Goal: Task Accomplishment & Management: Manage account settings

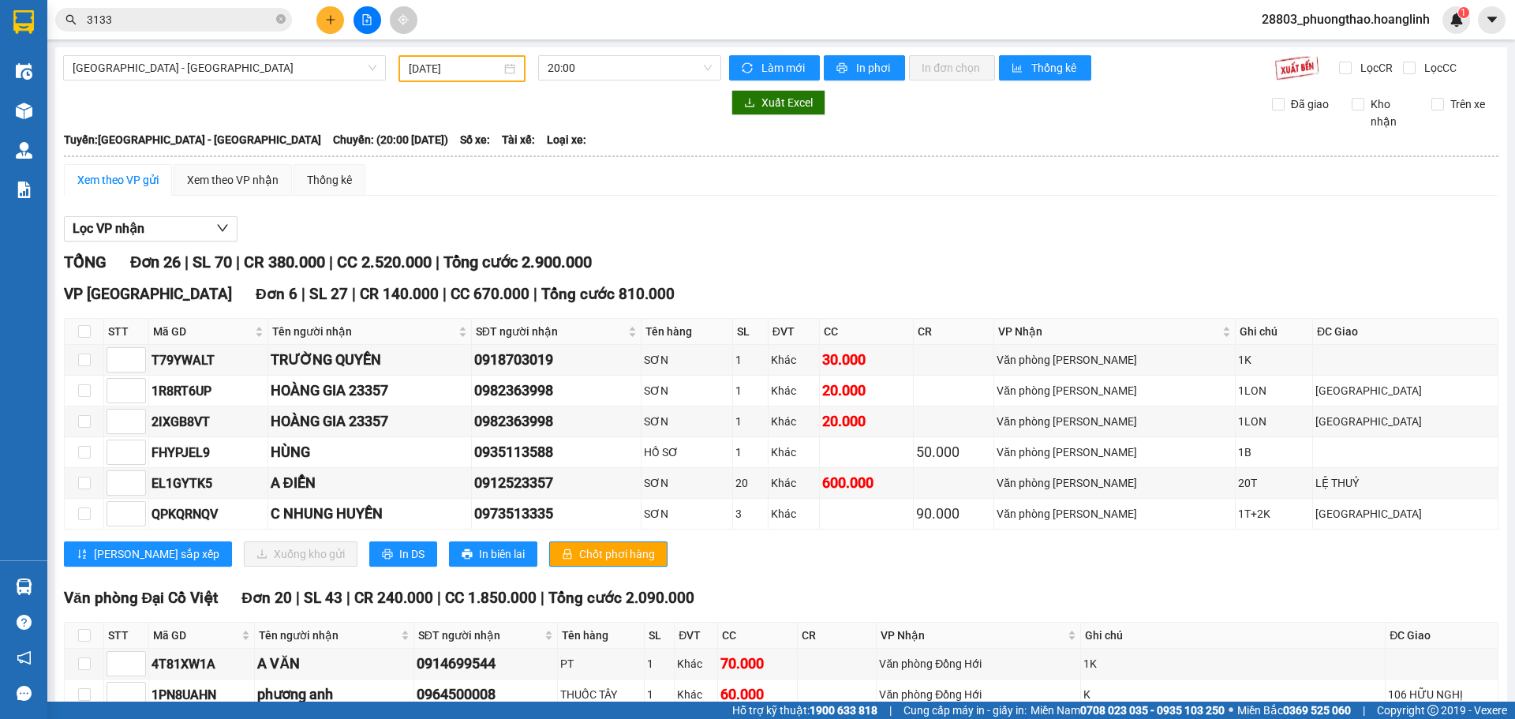
click at [196, 18] on input "3133" at bounding box center [180, 19] width 186 height 17
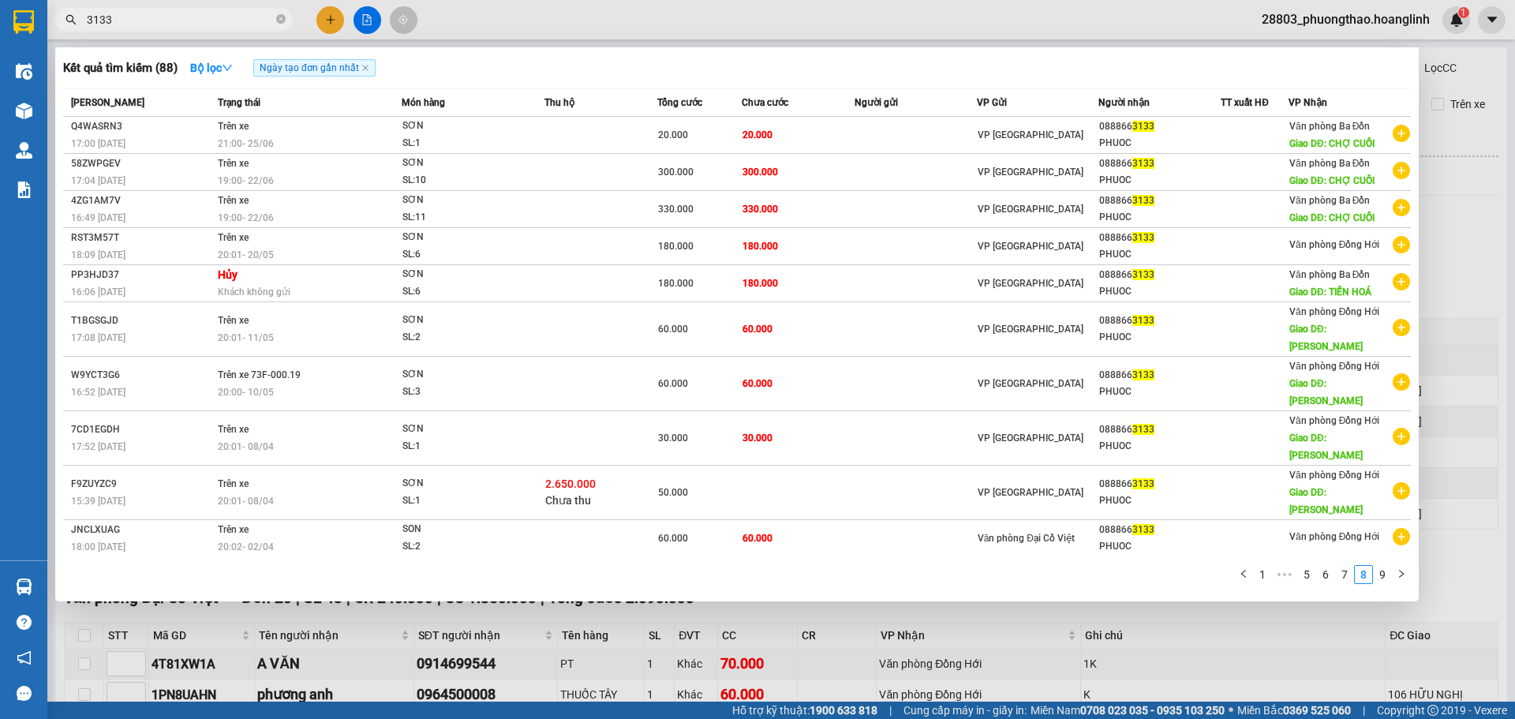
drag, startPoint x: 196, startPoint y: 18, endPoint x: 133, endPoint y: 18, distance: 62.3
click at [133, 18] on input "3133" at bounding box center [180, 19] width 186 height 17
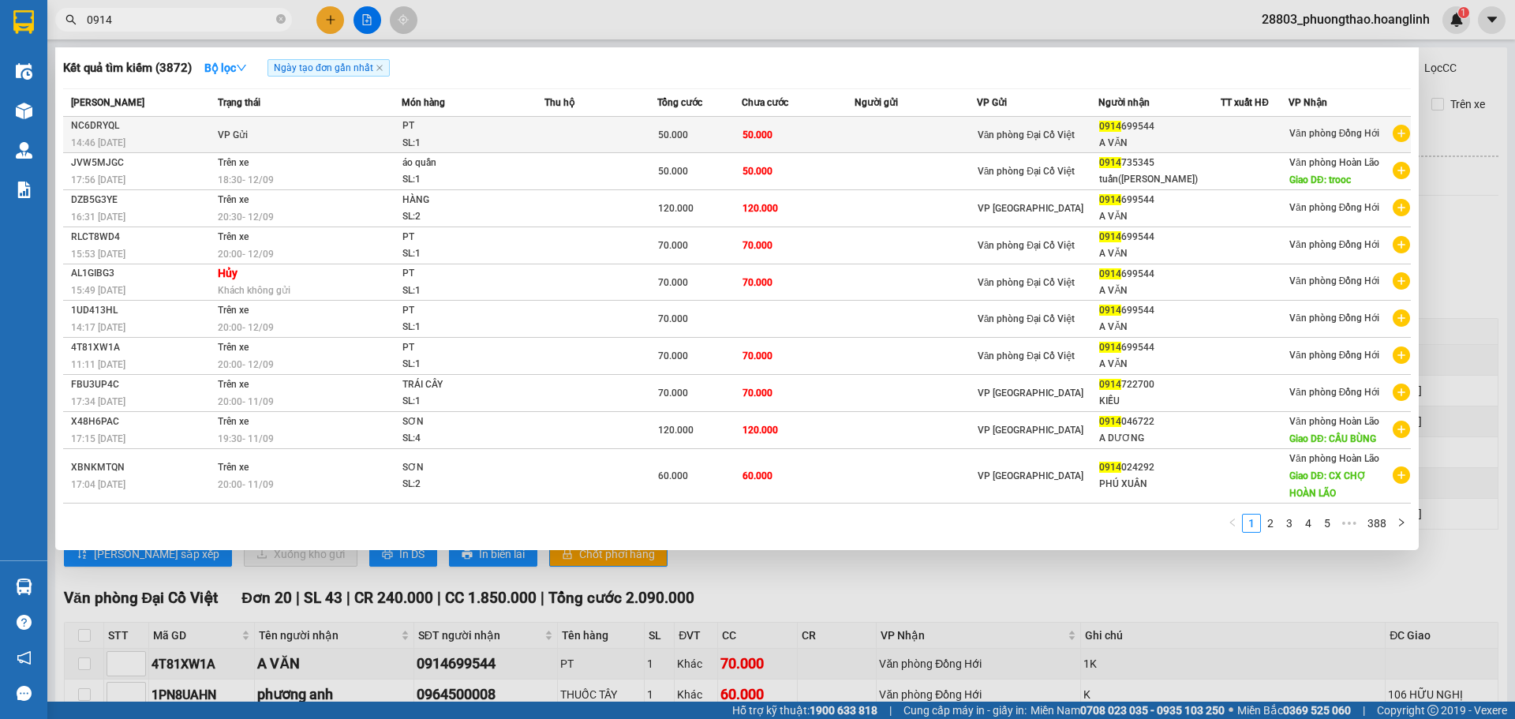
type input "0914"
click at [518, 143] on div "SL: 1" at bounding box center [461, 143] width 118 height 17
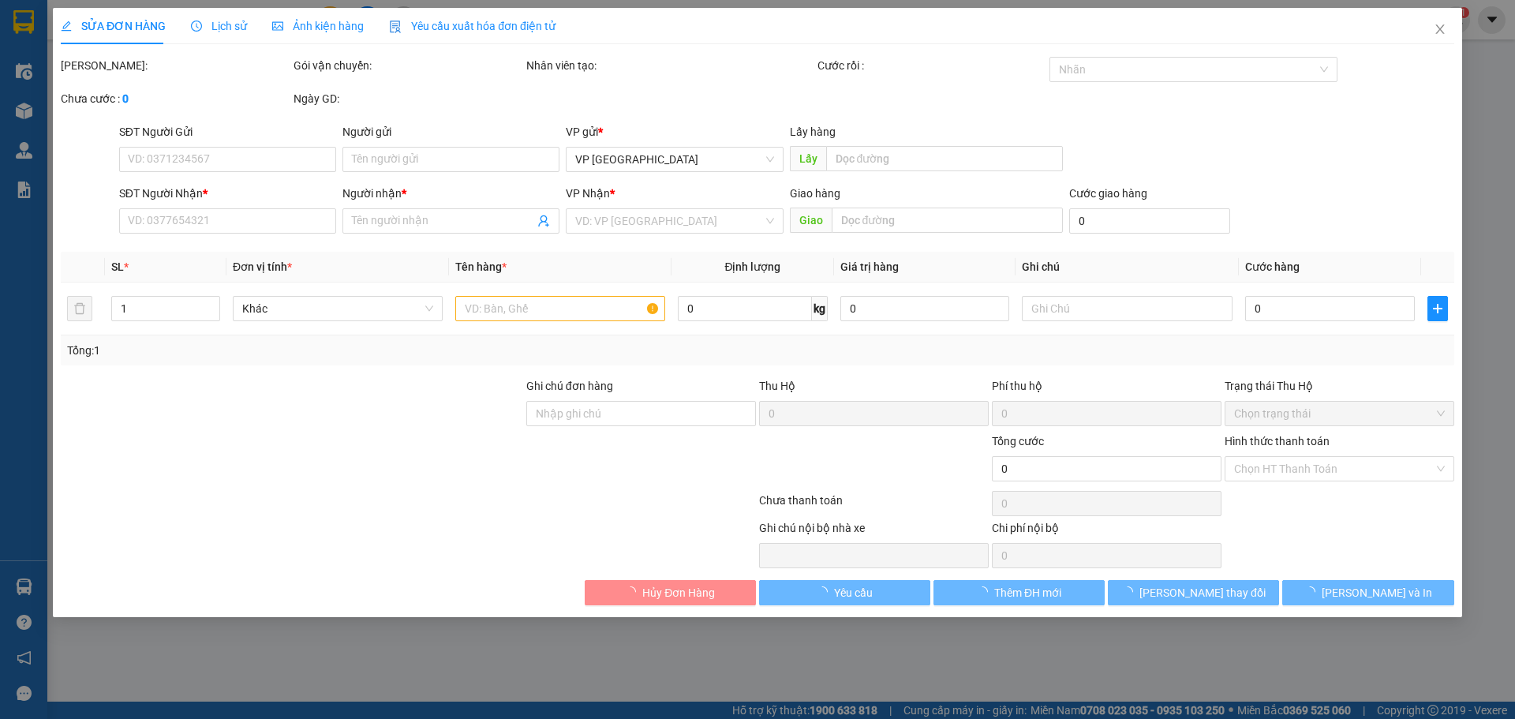
type input "0914699544"
type input "A VĂN"
type input "50.000"
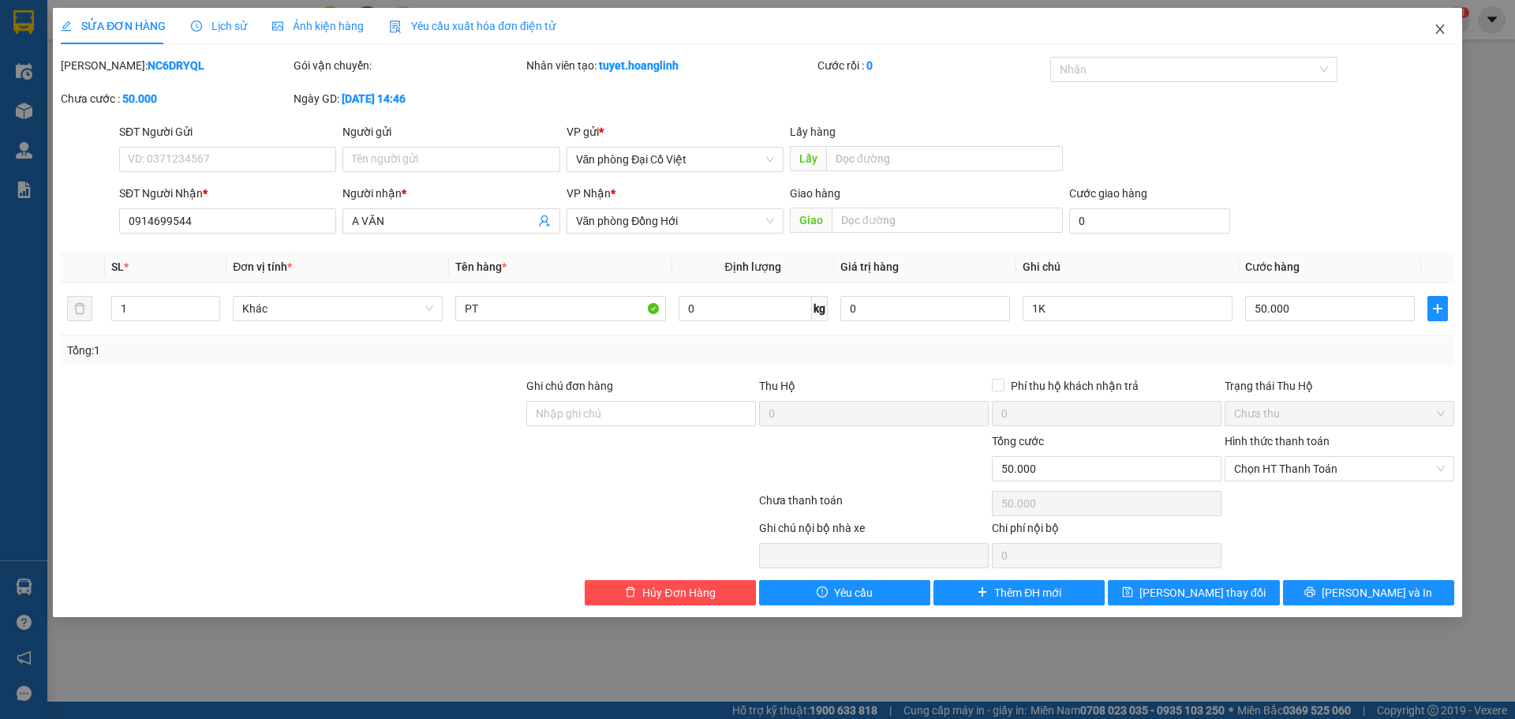
click at [1440, 33] on icon "close" at bounding box center [1440, 29] width 13 height 13
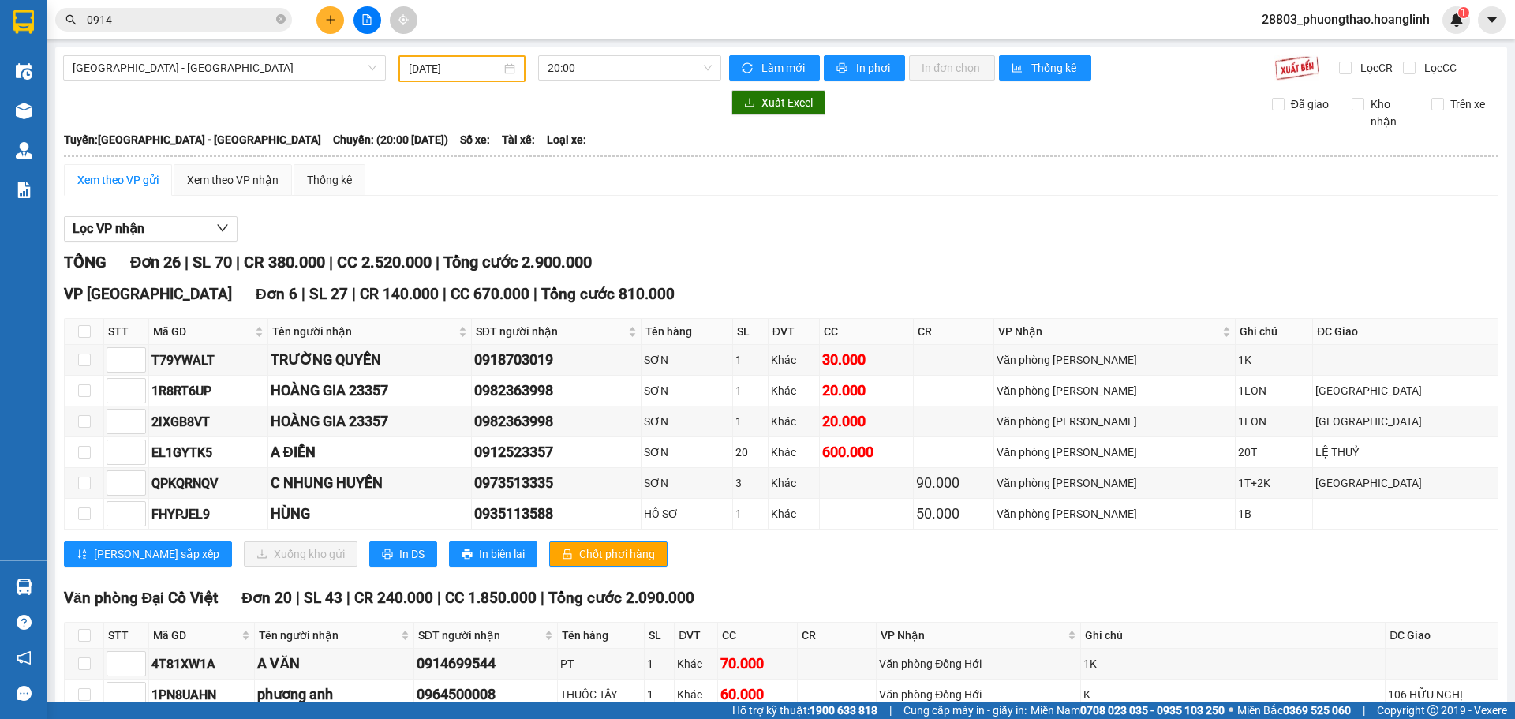
click at [155, 22] on input "0914" at bounding box center [180, 19] width 186 height 17
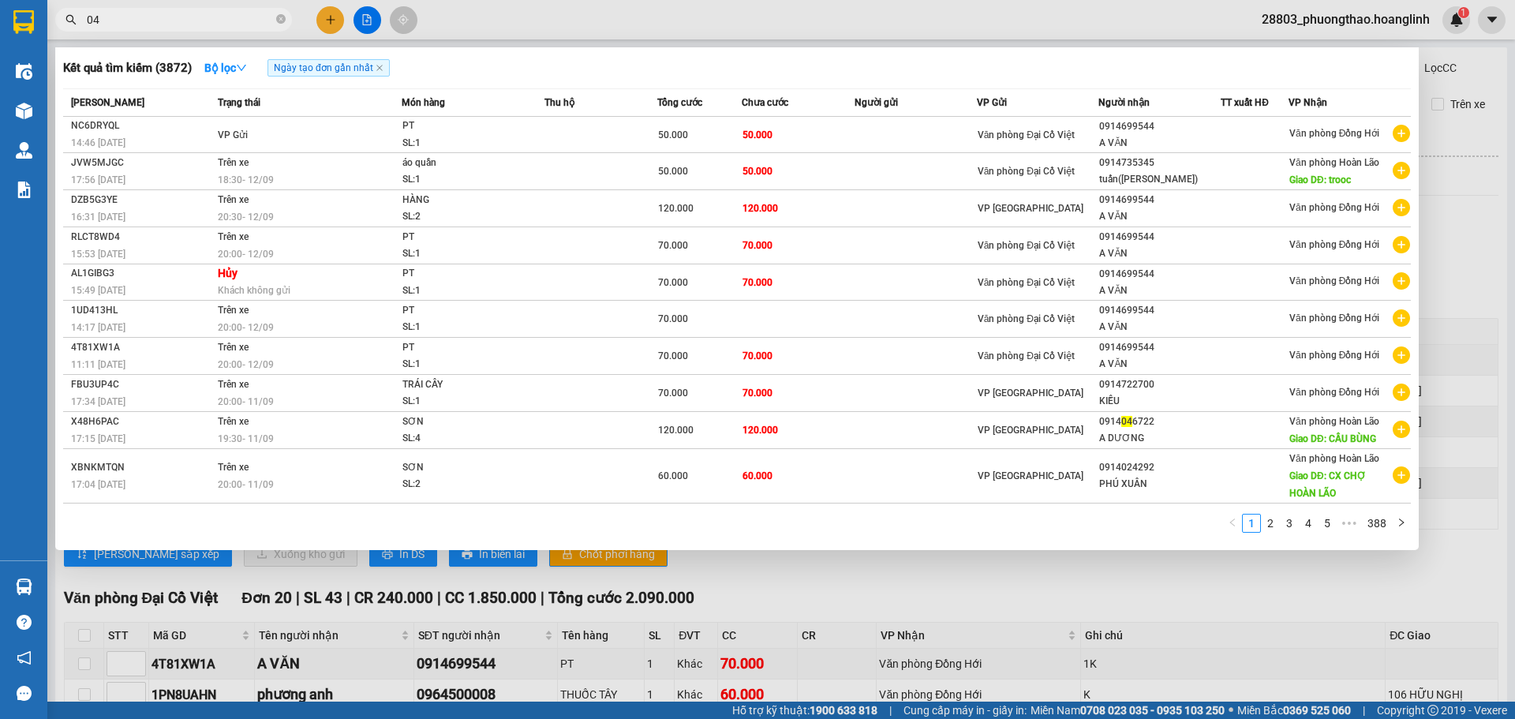
drag, startPoint x: 132, startPoint y: 21, endPoint x: 51, endPoint y: 21, distance: 80.5
click at [51, 21] on div "04" at bounding box center [154, 20] width 308 height 24
type input "4575"
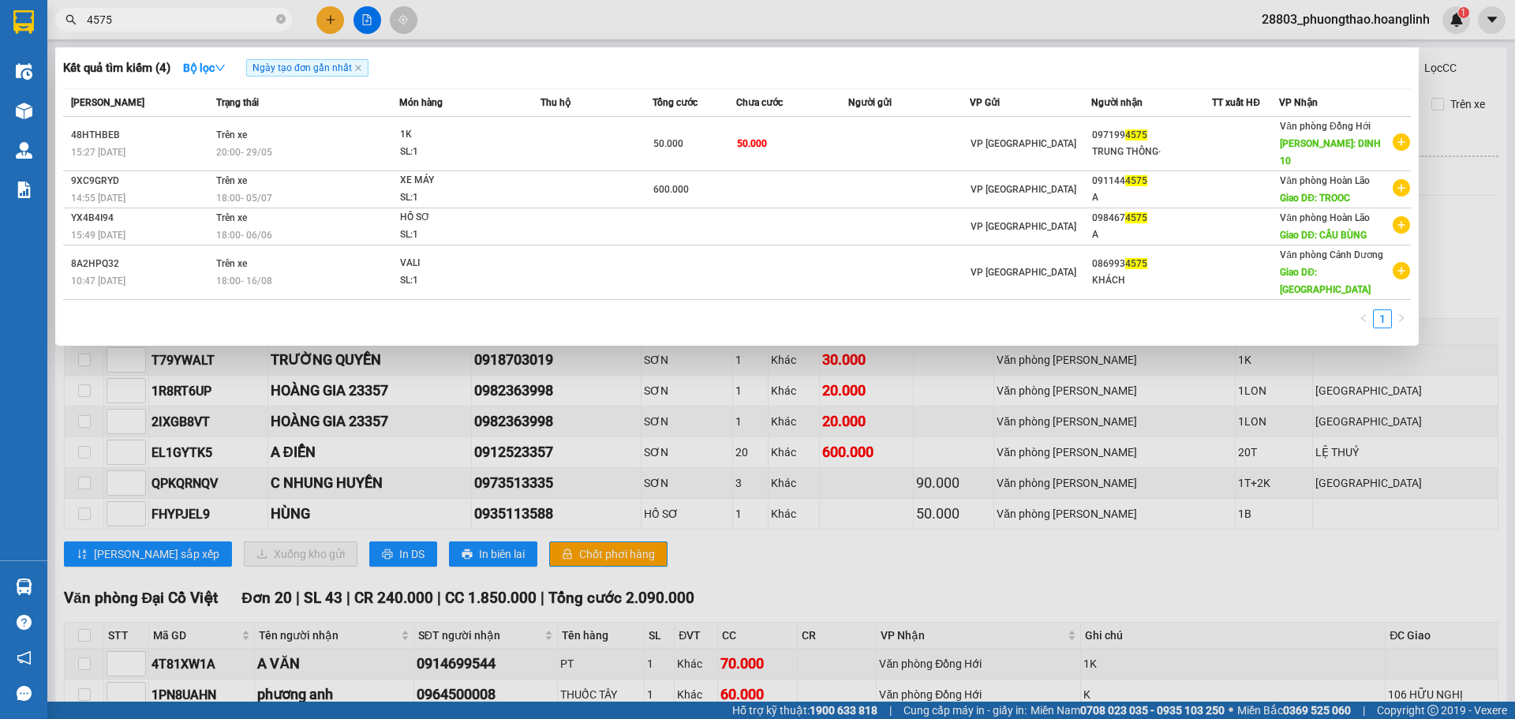
drag, startPoint x: 148, startPoint y: 19, endPoint x: 75, endPoint y: 23, distance: 73.5
click at [75, 23] on div "4575" at bounding box center [154, 20] width 308 height 24
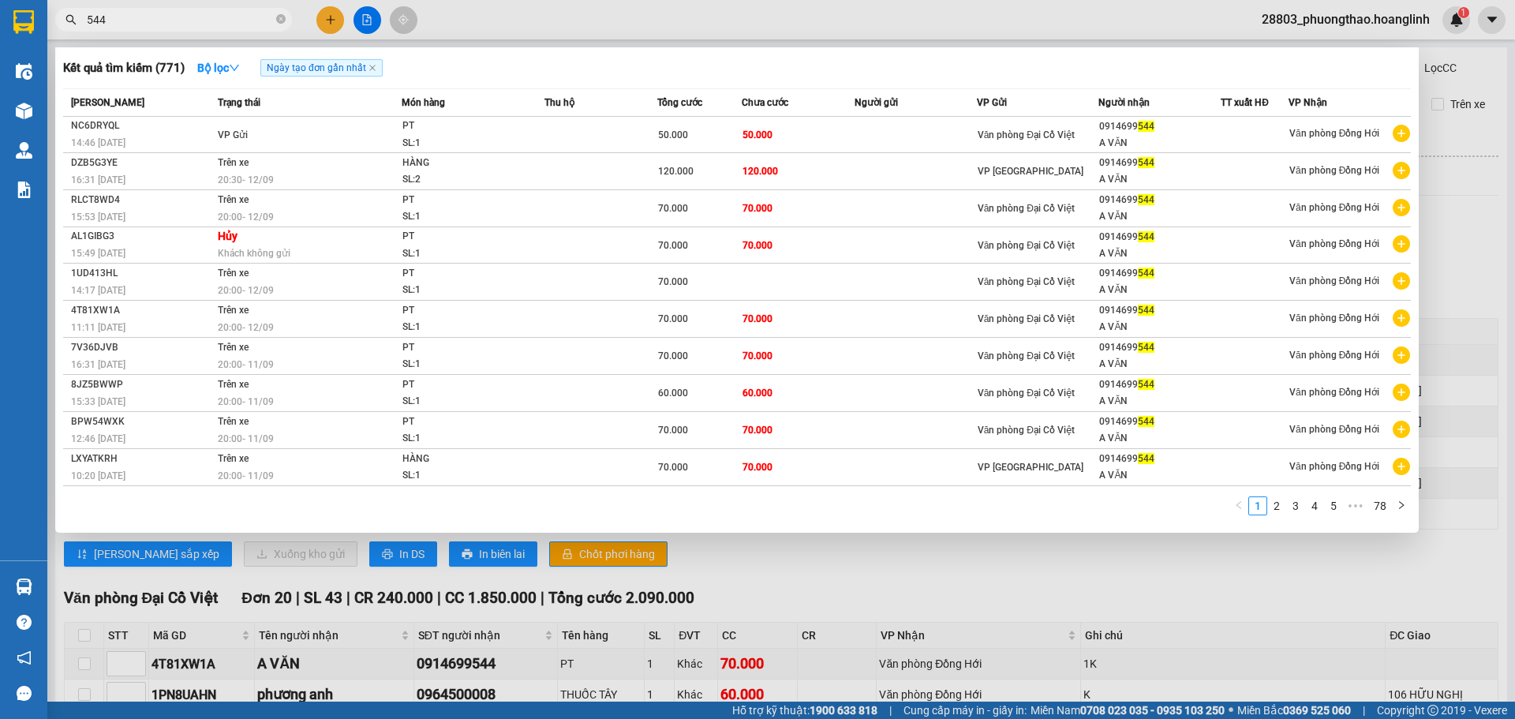
type input "544"
click at [321, 16] on div at bounding box center [757, 359] width 1515 height 719
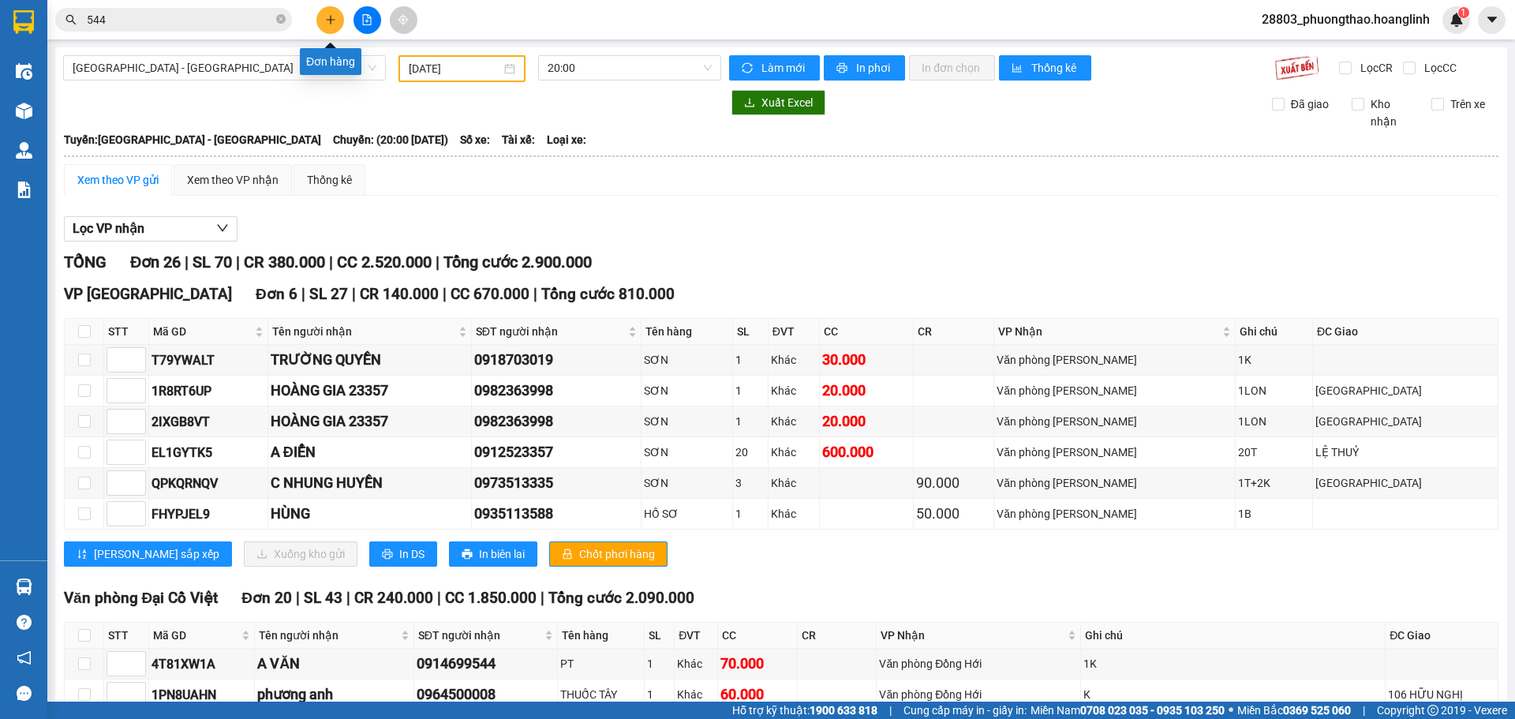
click at [324, 23] on button at bounding box center [330, 20] width 28 height 28
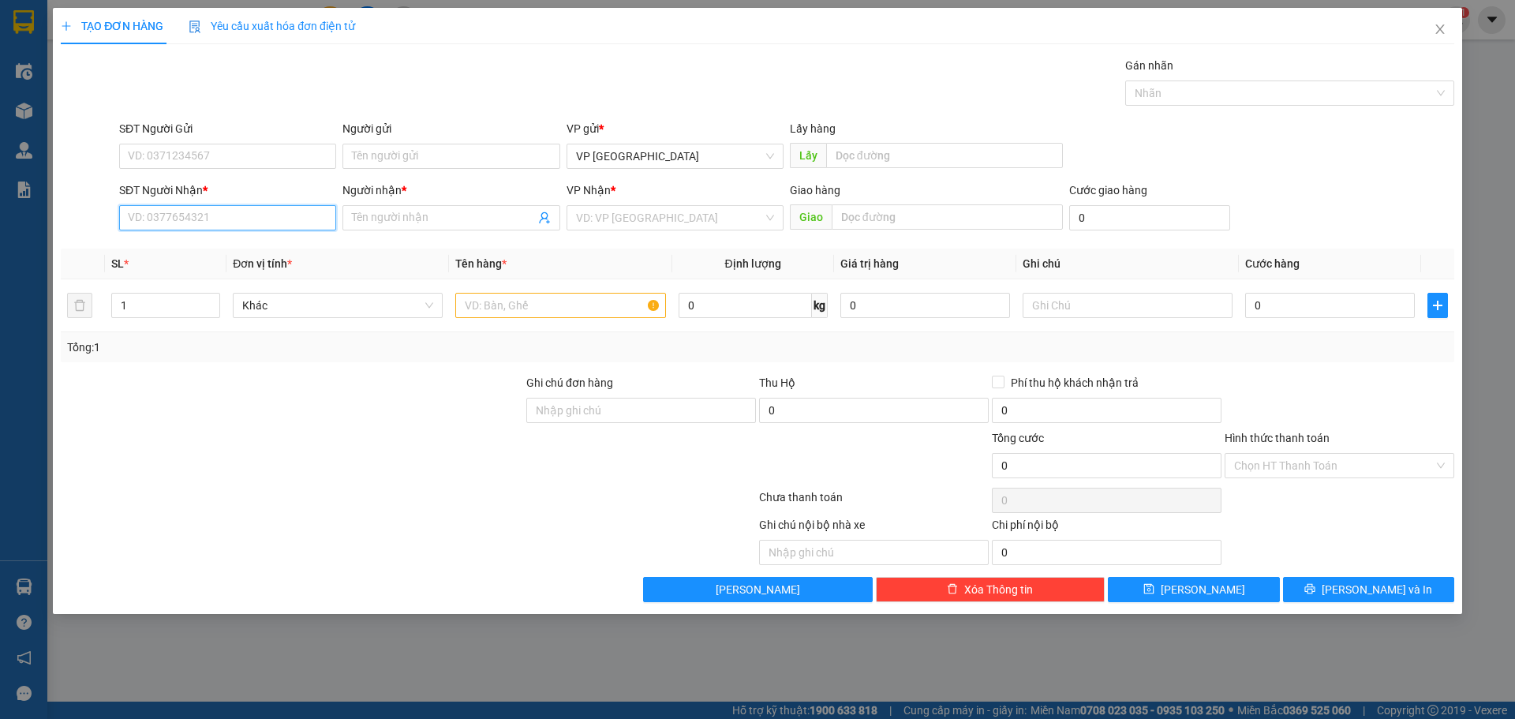
click at [199, 220] on input "SĐT Người Nhận *" at bounding box center [227, 217] width 217 height 25
click at [208, 249] on div "0985036999 - BÌNH" at bounding box center [228, 249] width 198 height 17
type input "0985036999"
type input "BÌNH"
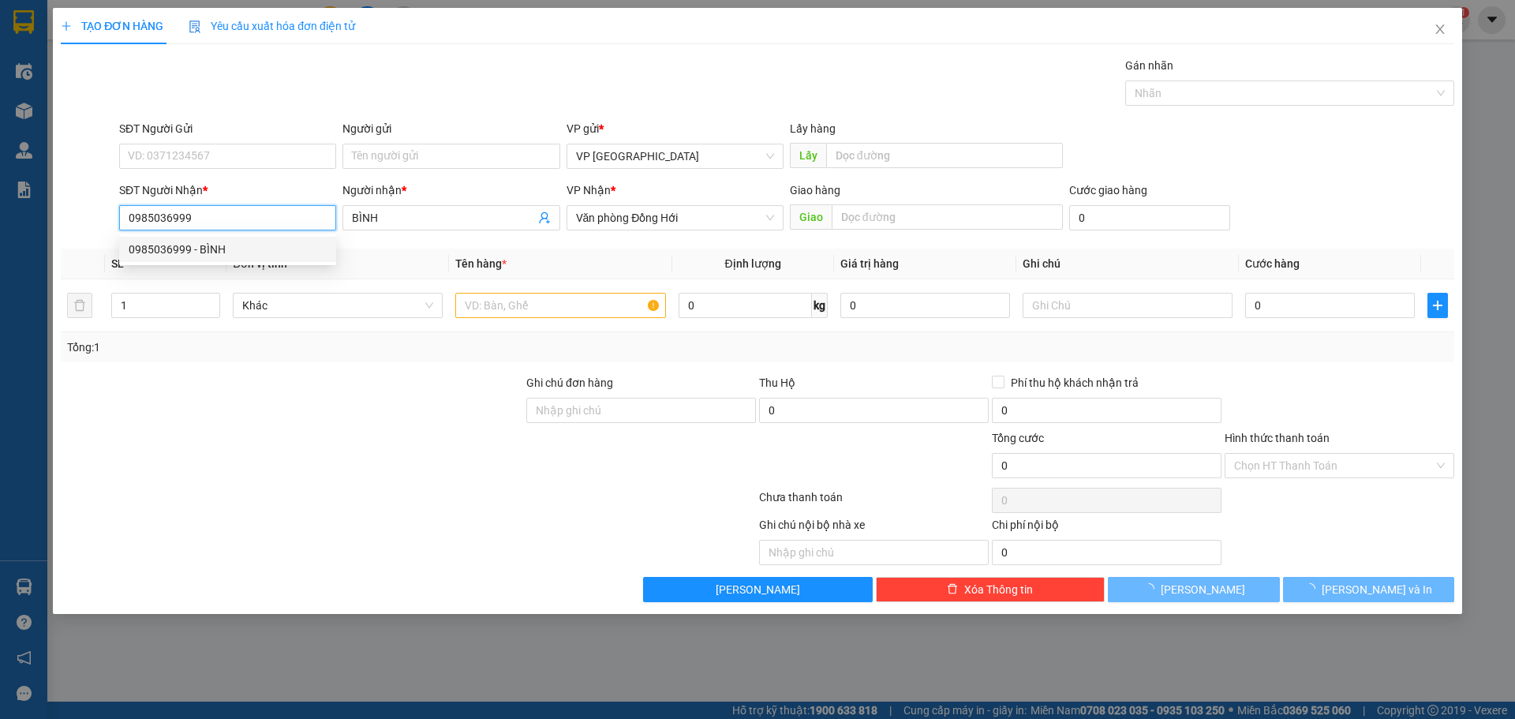
type input "50.000"
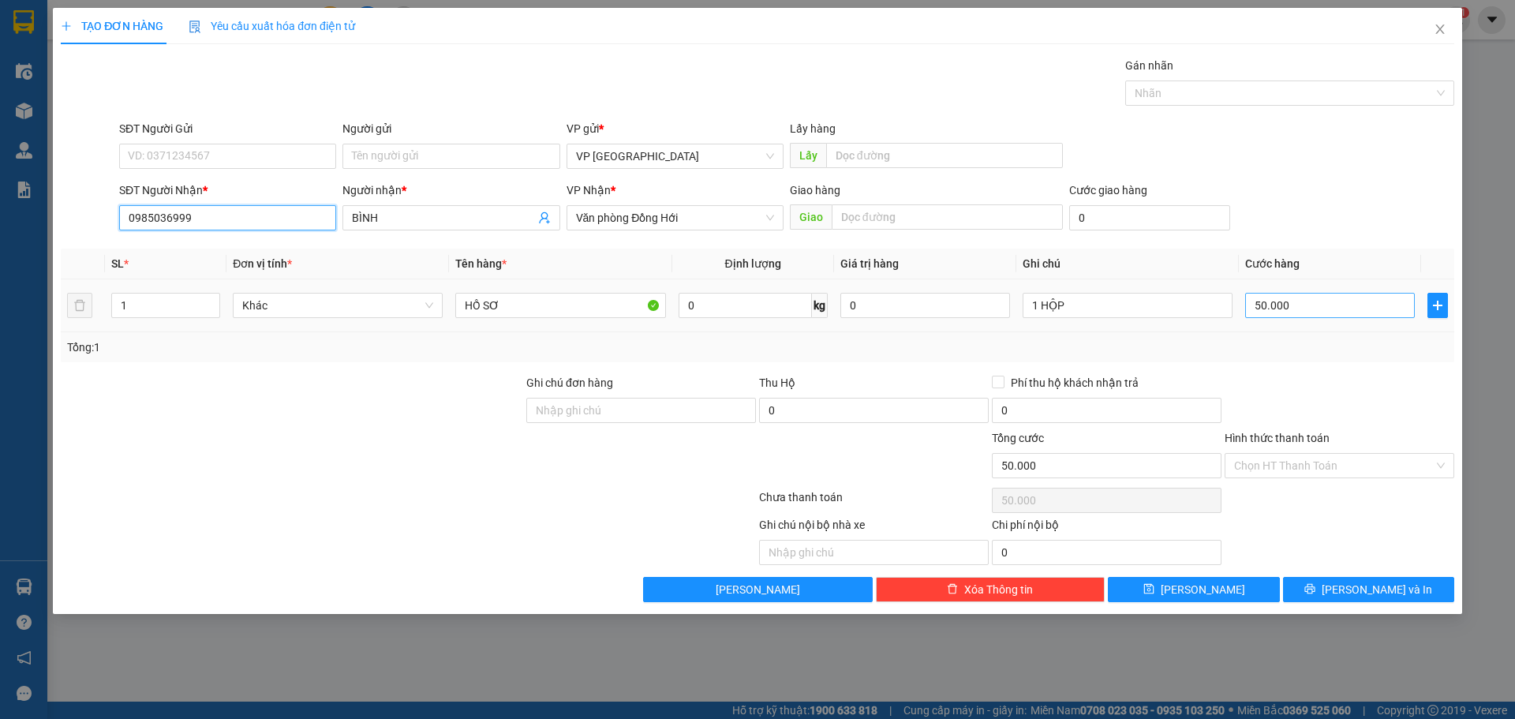
type input "0985036999"
click at [1338, 304] on input "50.000" at bounding box center [1330, 305] width 170 height 25
type input "6"
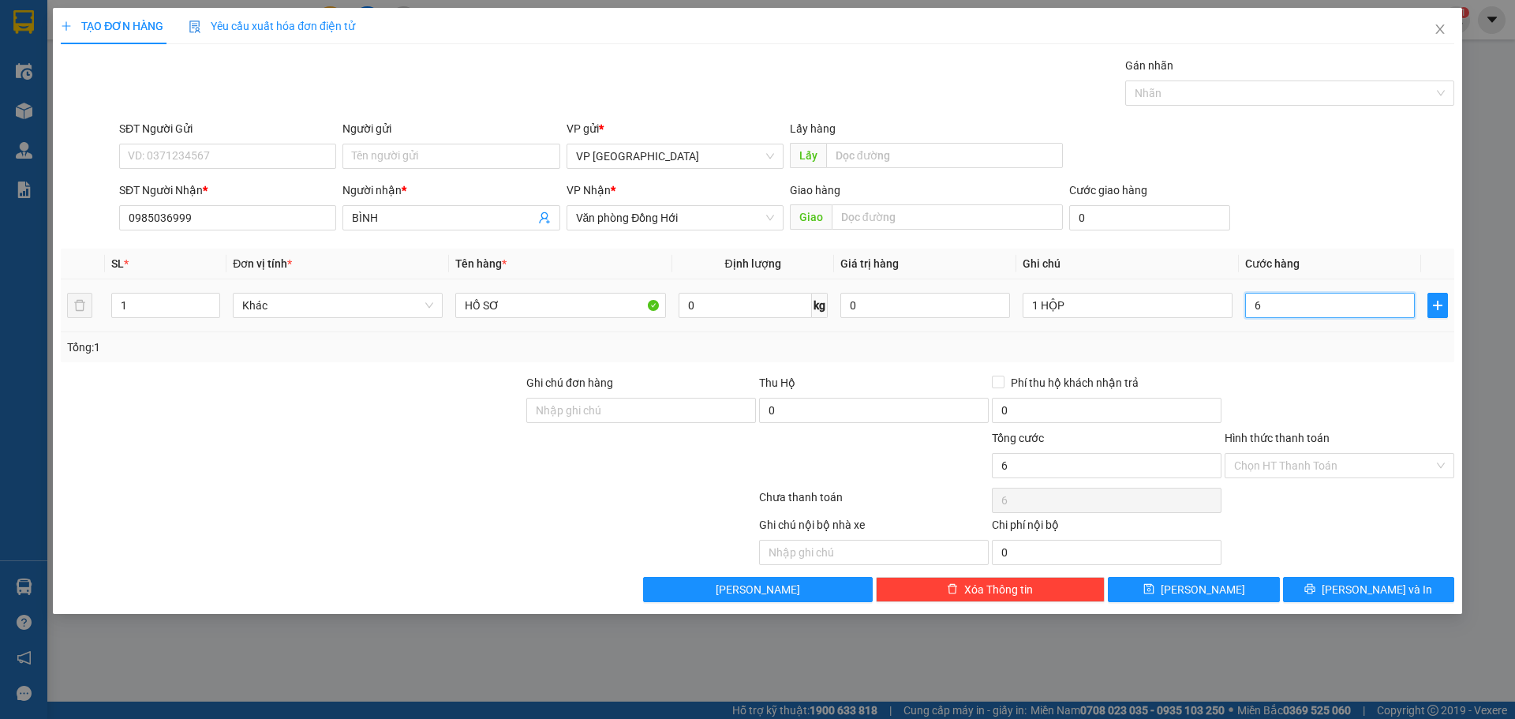
type input "60"
type input "60.000"
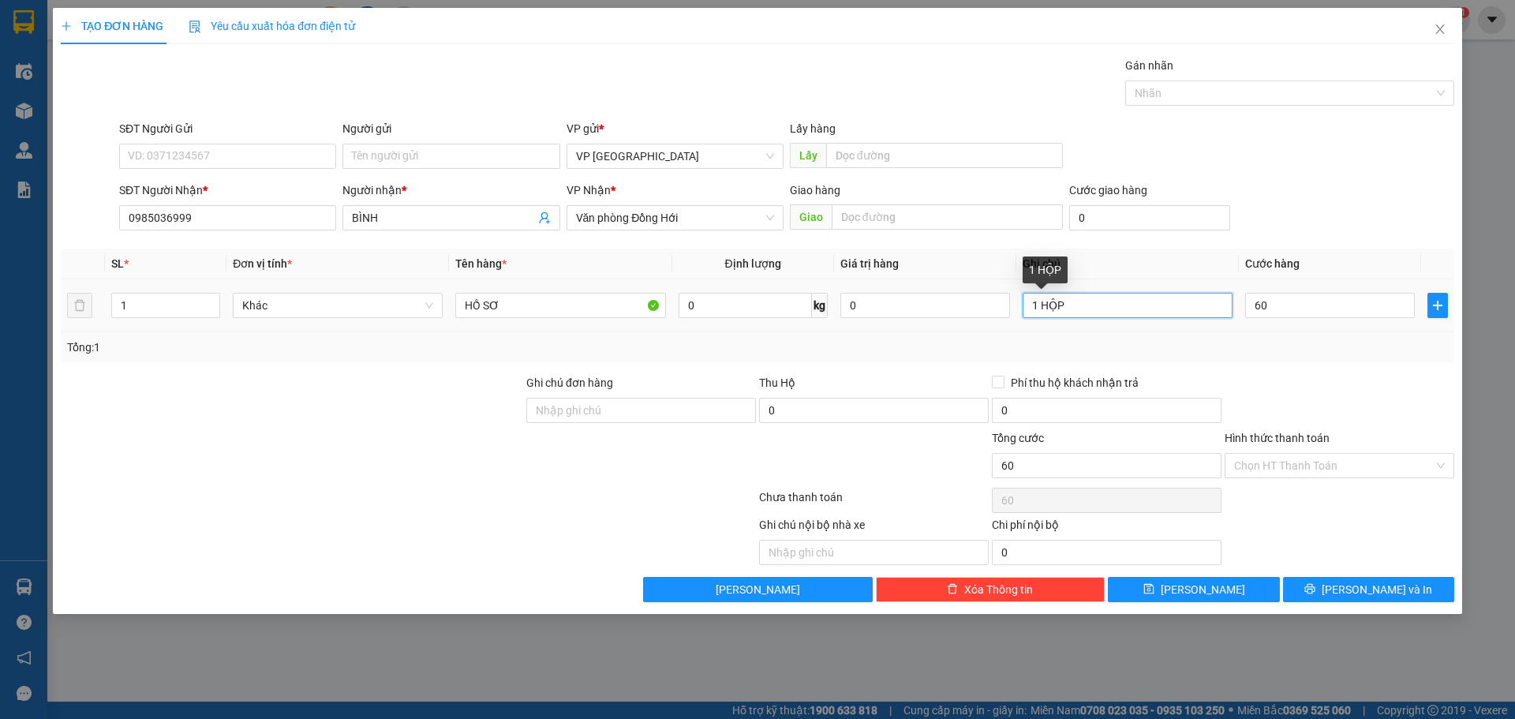
type input "60.000"
click at [1174, 307] on input "1 HỘP" at bounding box center [1128, 305] width 210 height 25
type input "1K"
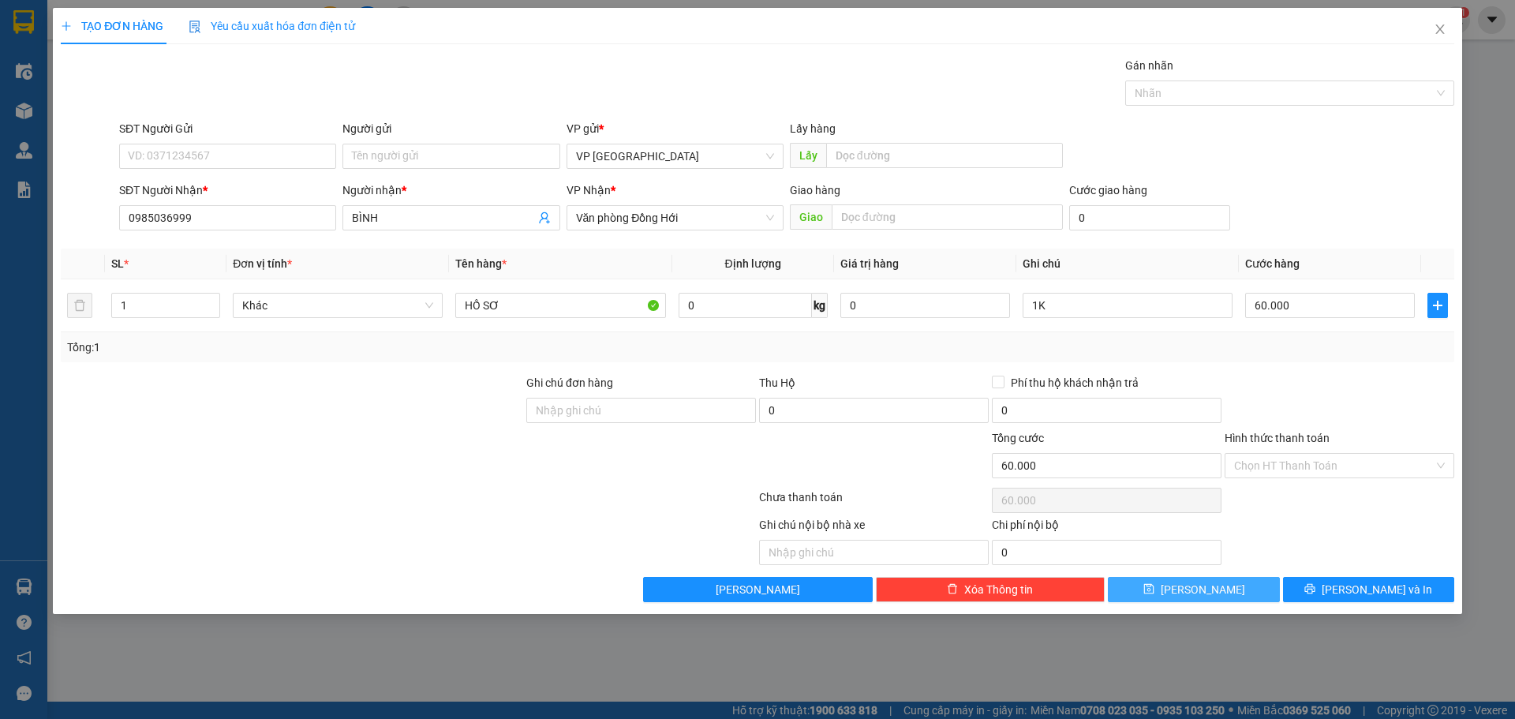
click at [1260, 599] on button "[PERSON_NAME]" at bounding box center [1193, 589] width 171 height 25
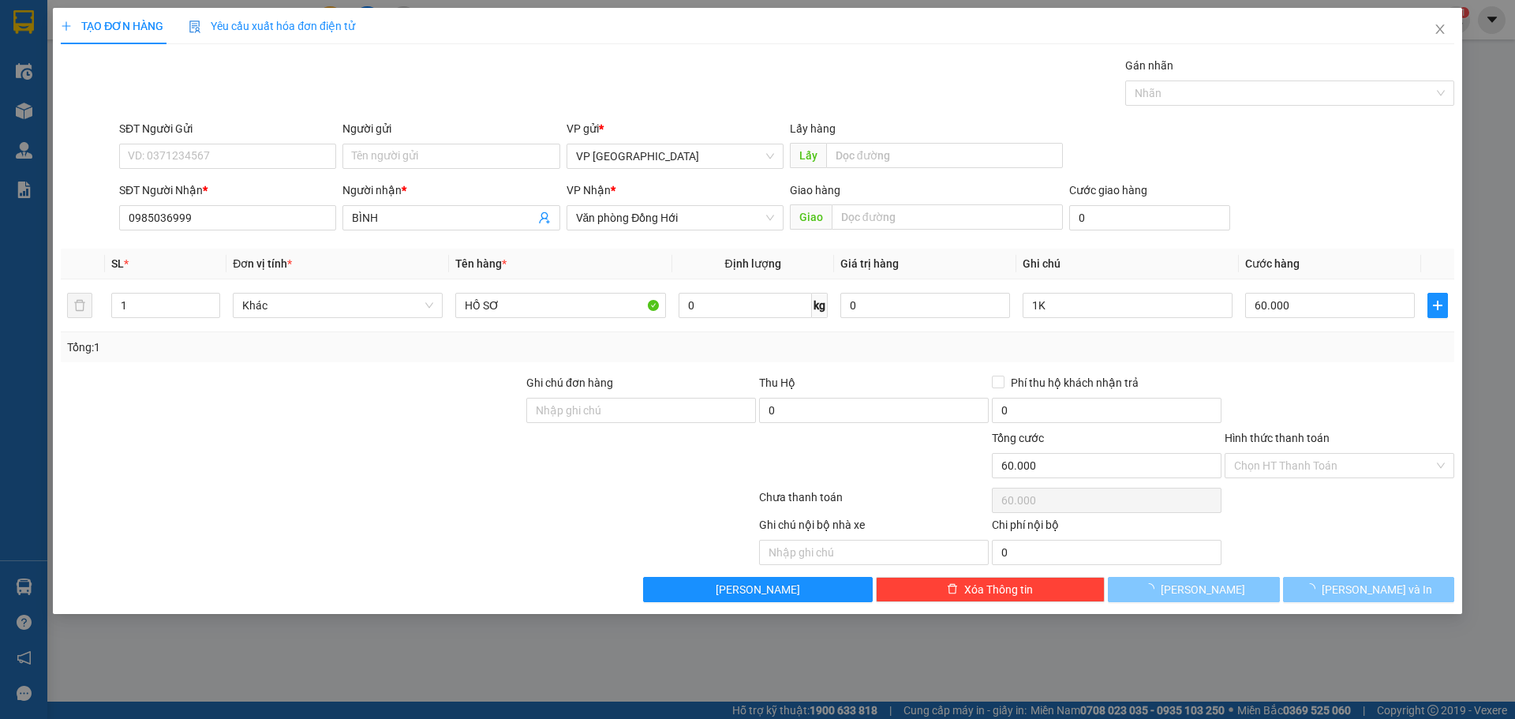
type input "0"
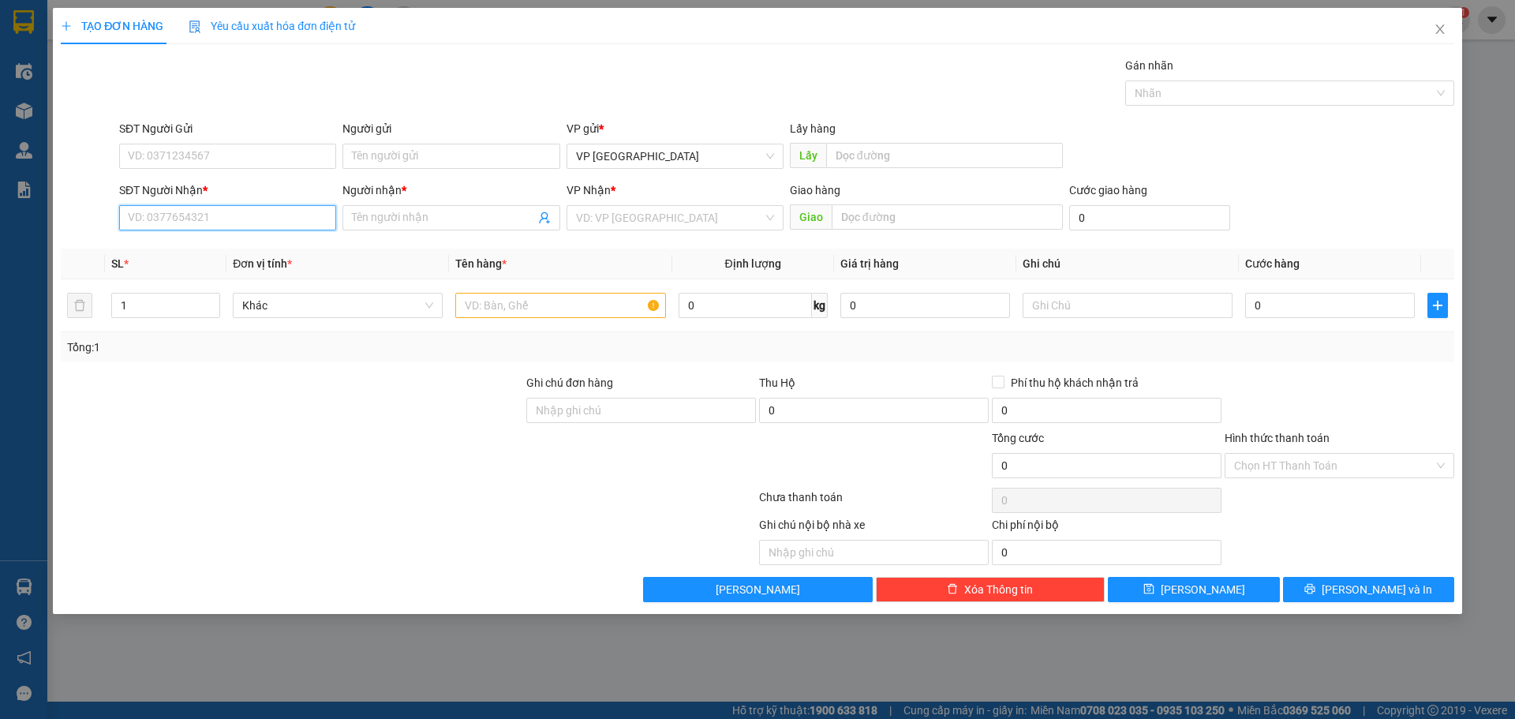
click at [176, 227] on input "SĐT Người Nhận *" at bounding box center [227, 217] width 217 height 25
drag, startPoint x: 186, startPoint y: 206, endPoint x: 99, endPoint y: 217, distance: 88.3
click at [99, 217] on div "SĐT Người Nhận * 1991 Người nhận * Tên người nhận VP Nhận * VD: VP Sài Gòn Giao…" at bounding box center [757, 209] width 1397 height 55
type input "2183"
click at [183, 217] on input "2183" at bounding box center [227, 217] width 217 height 25
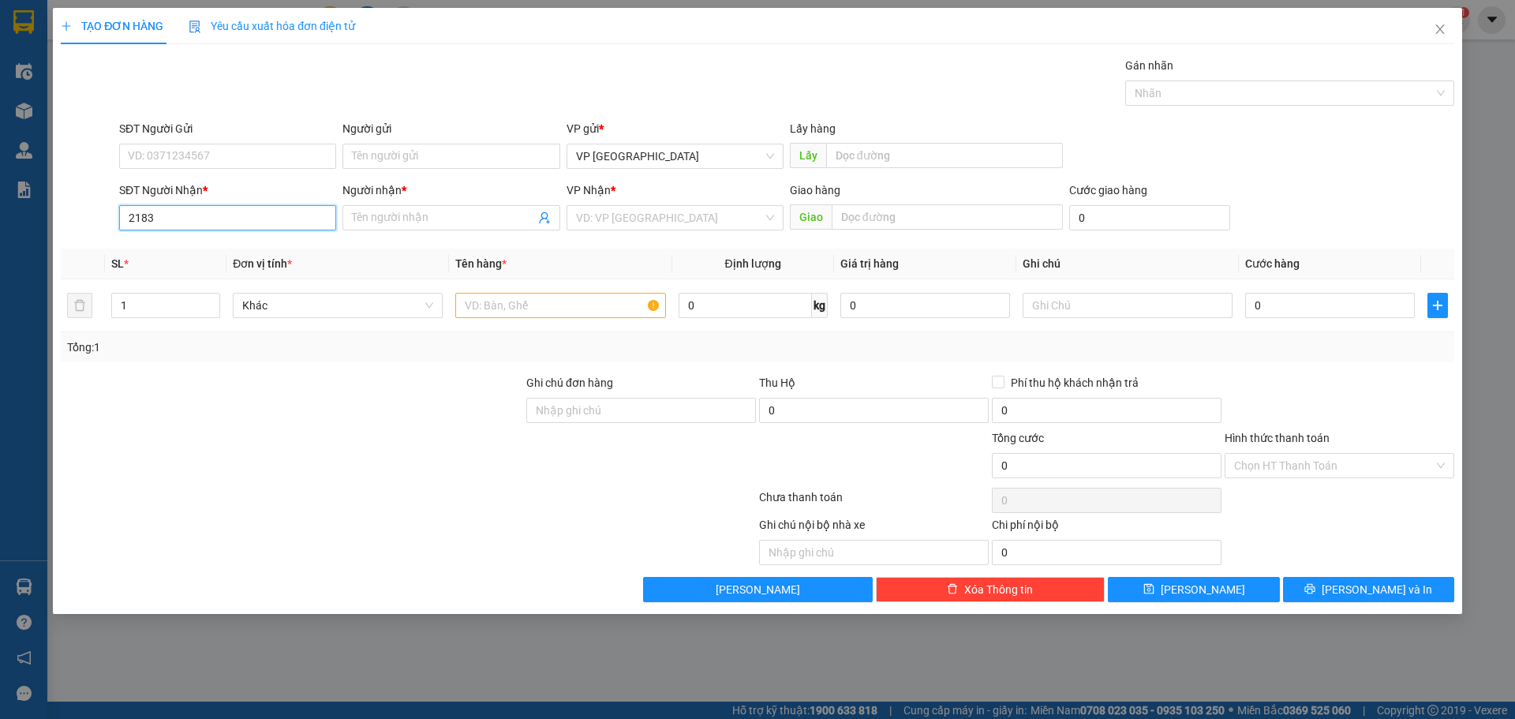
drag, startPoint x: 181, startPoint y: 215, endPoint x: 50, endPoint y: 203, distance: 131.6
click at [50, 203] on div "TẠO ĐƠN HÀNG Yêu cầu xuất hóa đơn điện tử Transit Pickup Surcharge Ids Transit …" at bounding box center [757, 359] width 1515 height 719
click at [369, 212] on input "Người nhận *" at bounding box center [443, 217] width 182 height 17
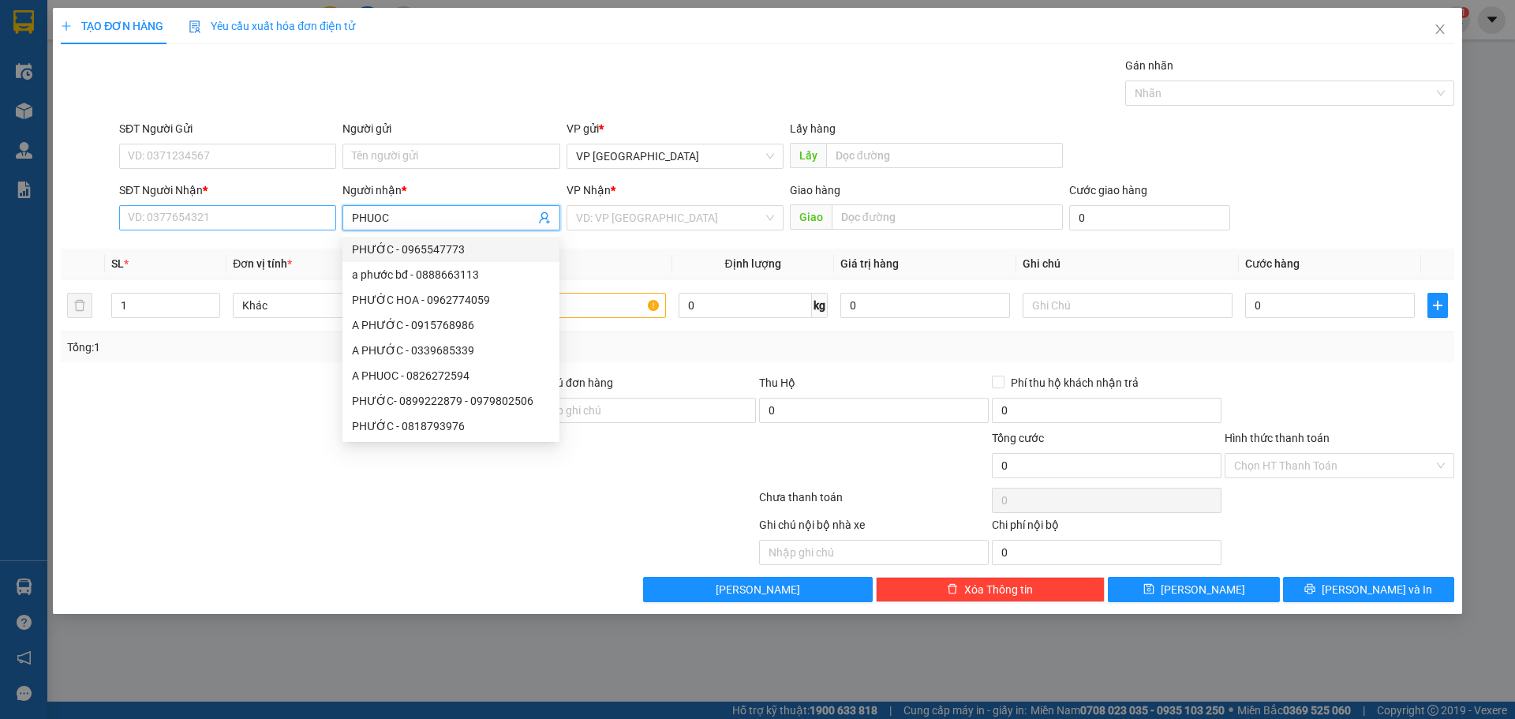
type input "PHUOC"
click at [167, 220] on input "SĐT Người Nhận *" at bounding box center [227, 217] width 217 height 25
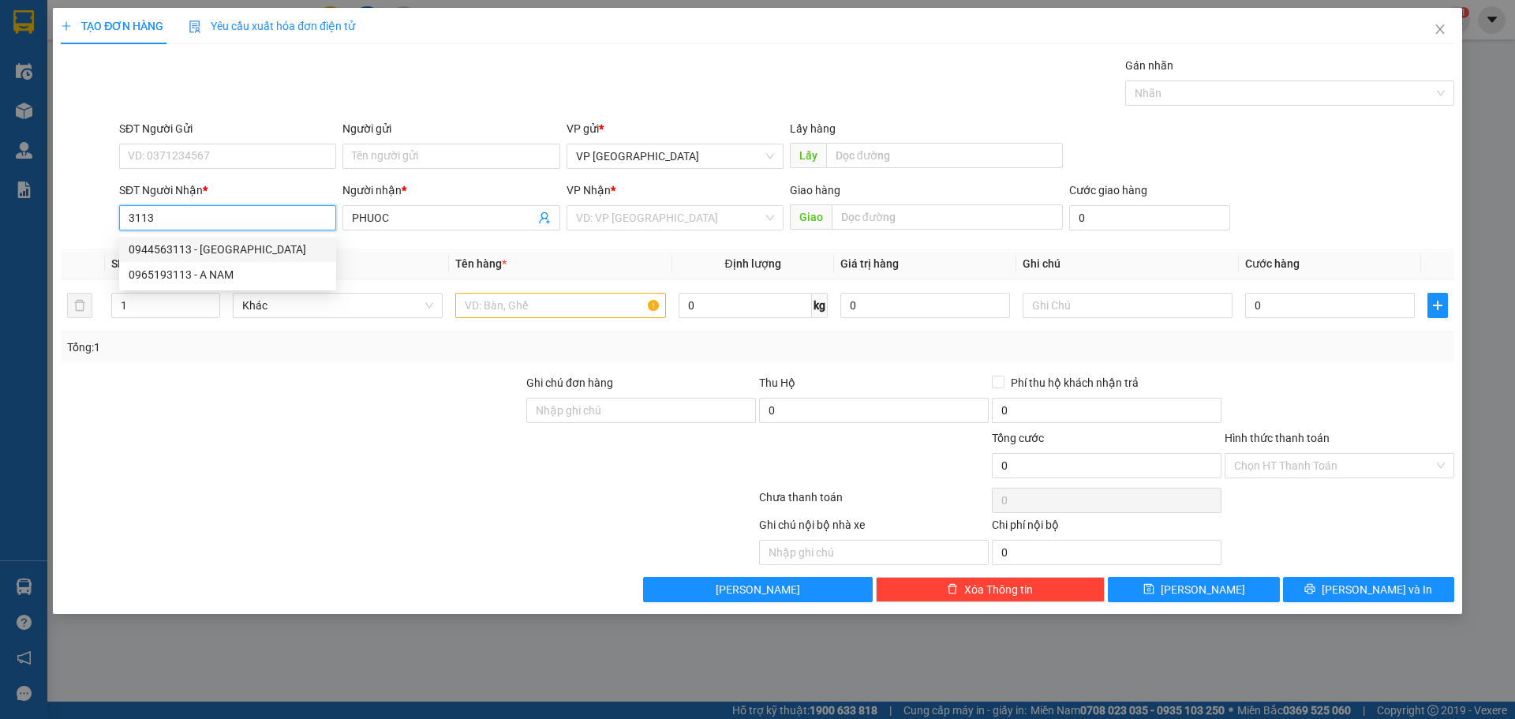
click at [122, 220] on input "3113" at bounding box center [227, 217] width 217 height 25
drag, startPoint x: 366, startPoint y: 221, endPoint x: 399, endPoint y: 219, distance: 33.2
click at [373, 221] on input "PHUOC" at bounding box center [443, 217] width 182 height 17
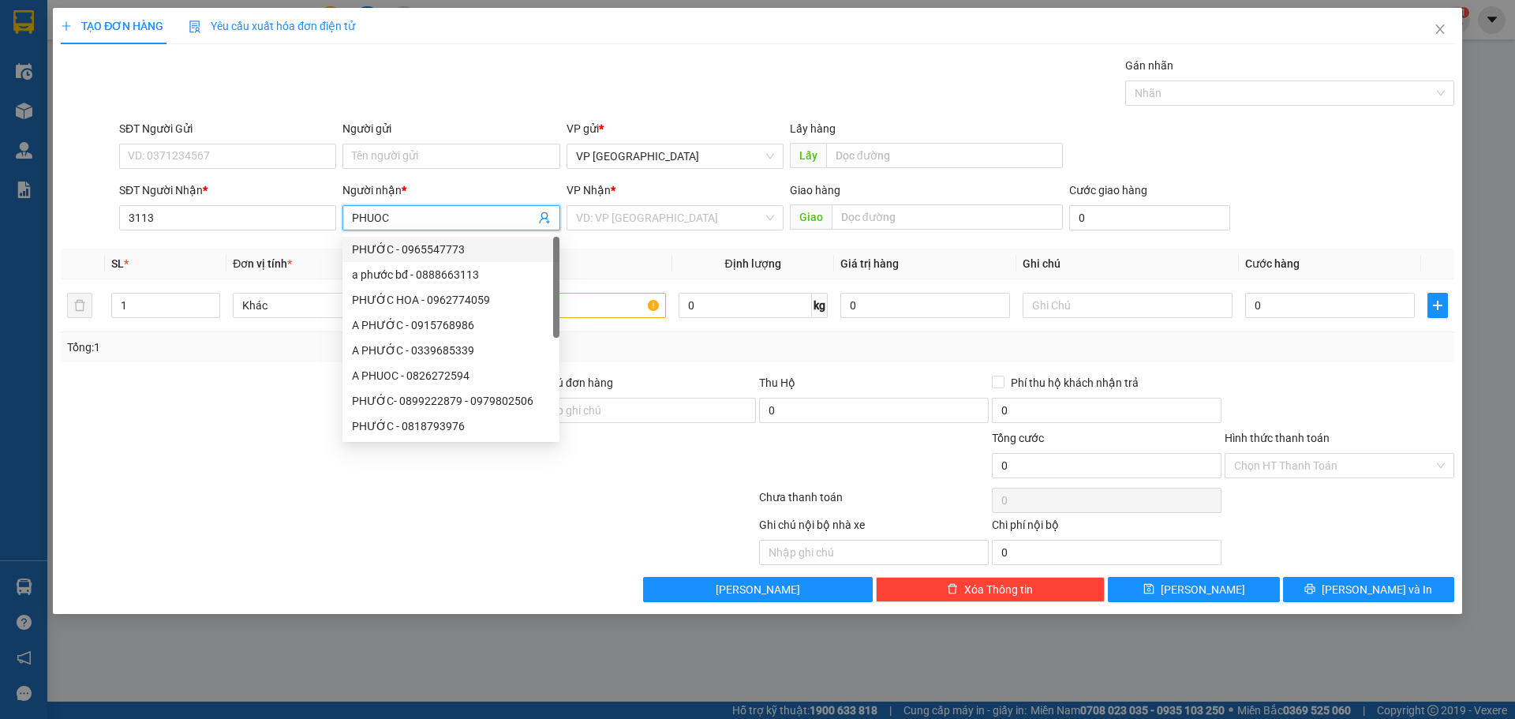
click at [414, 219] on input "PHUOC" at bounding box center [443, 217] width 182 height 17
click at [455, 279] on div "a phước bđ - 0888663113" at bounding box center [451, 274] width 198 height 17
type input "0888663113"
type input "a phước bđ"
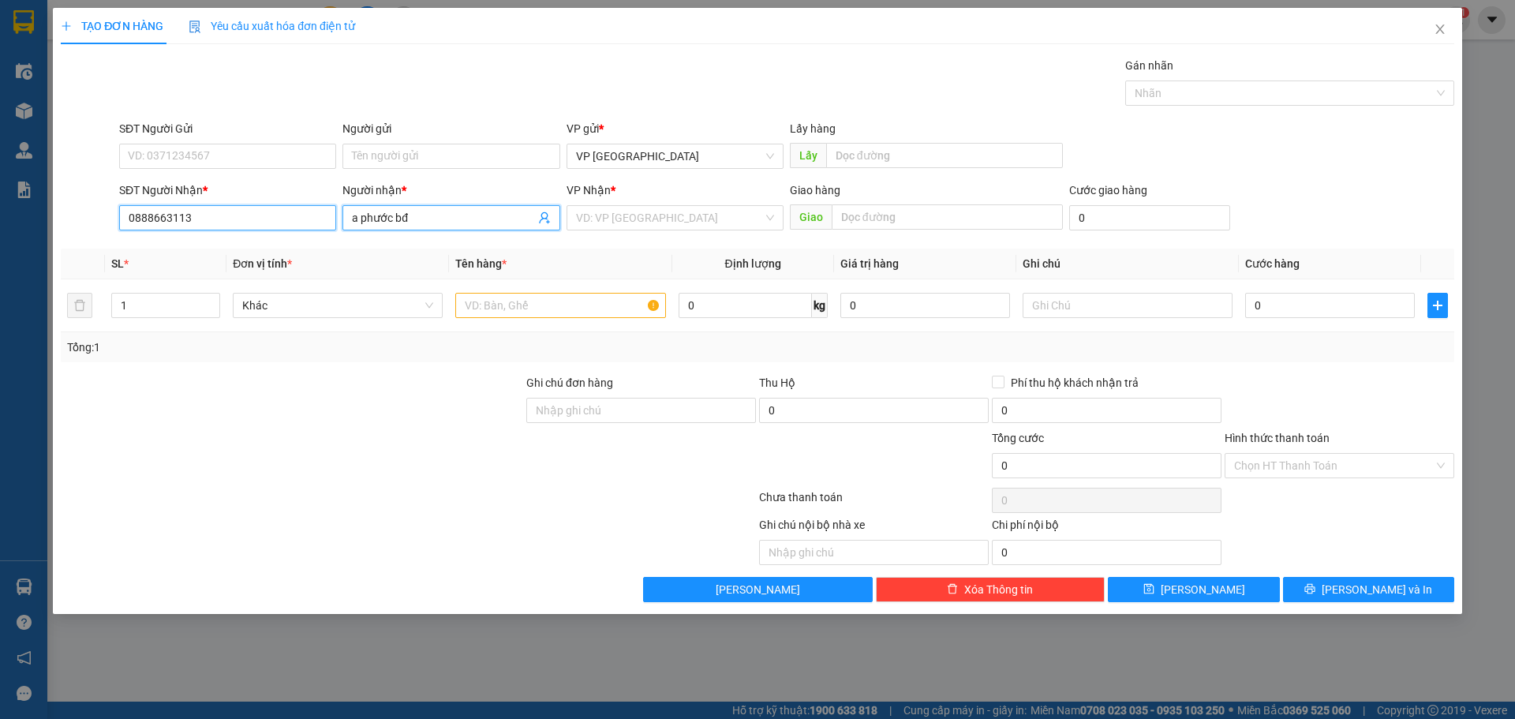
click at [212, 226] on input "0888663113" at bounding box center [227, 217] width 217 height 25
type input "0888663113"
drag, startPoint x: 232, startPoint y: 214, endPoint x: 41, endPoint y: 189, distance: 192.6
click at [41, 189] on div "TẠO ĐƠN HÀNG Yêu cầu xuất hóa đơn điện tử Transit Pickup Surcharge Ids Transit …" at bounding box center [757, 359] width 1515 height 719
click at [176, 245] on div "0916764706 - TRUNG KIÊN" at bounding box center [228, 249] width 198 height 17
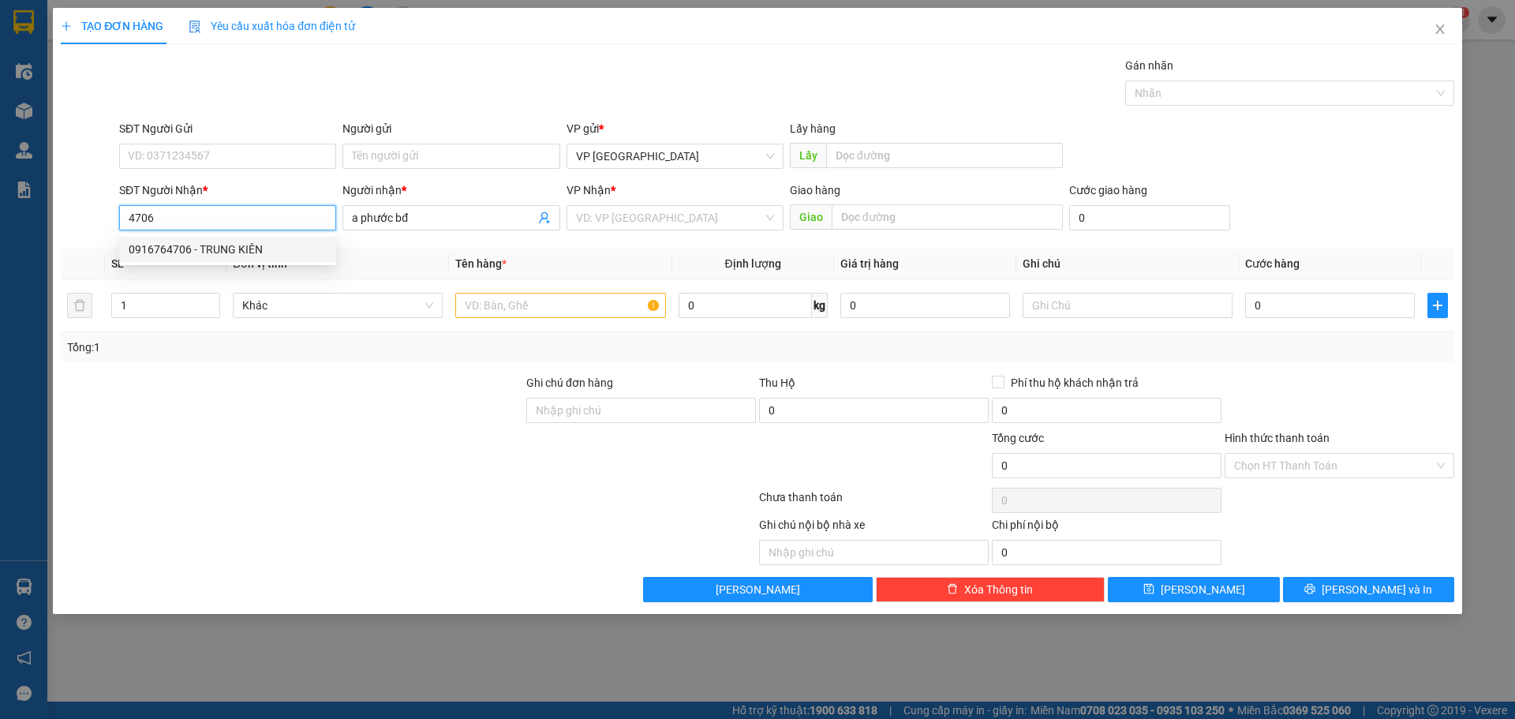
type input "0916764706"
type input "TRUNG KIÊN"
type input "30.000"
type input "0916764706"
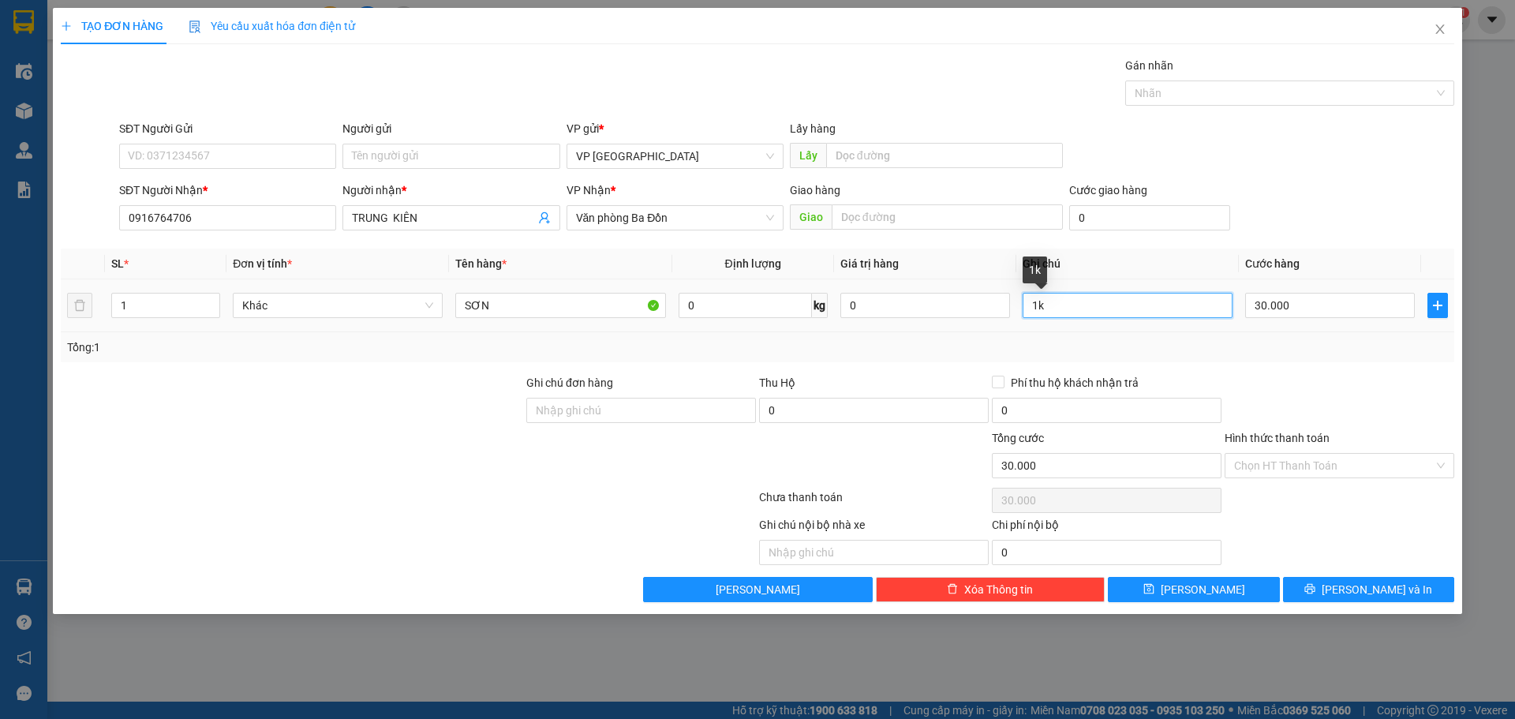
click at [1086, 309] on input "1k" at bounding box center [1128, 305] width 210 height 25
type input "1L"
click at [1290, 309] on input "30.000" at bounding box center [1330, 305] width 170 height 25
type input "2"
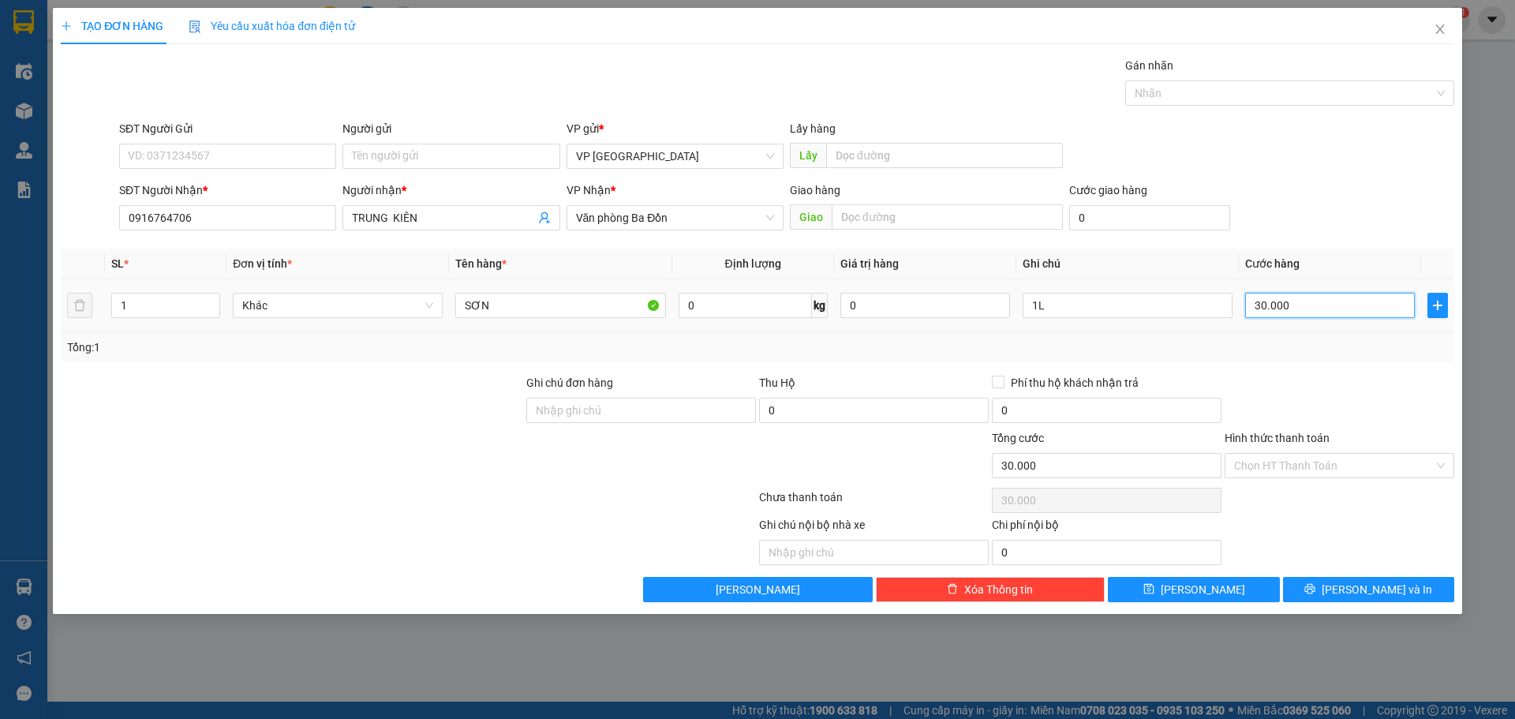
type input "2"
type input "20"
type input "20.000"
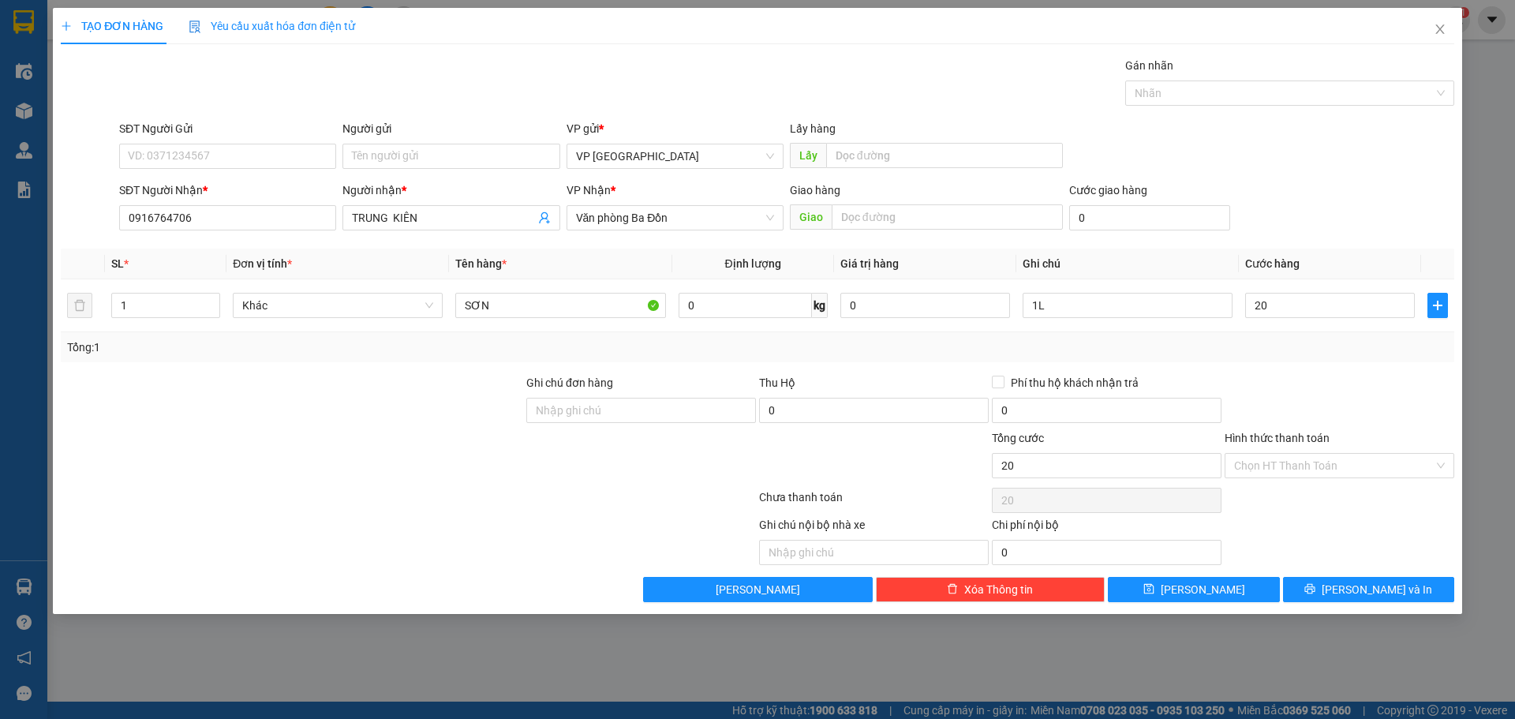
type input "20.000"
click at [1307, 231] on div "SĐT Người Nhận * 0916764706 Người nhận * TRUNG KIÊN VP Nhận * Văn phòng Ba Đồn …" at bounding box center [787, 209] width 1342 height 55
click at [1393, 586] on span "[PERSON_NAME] và In" at bounding box center [1377, 589] width 110 height 17
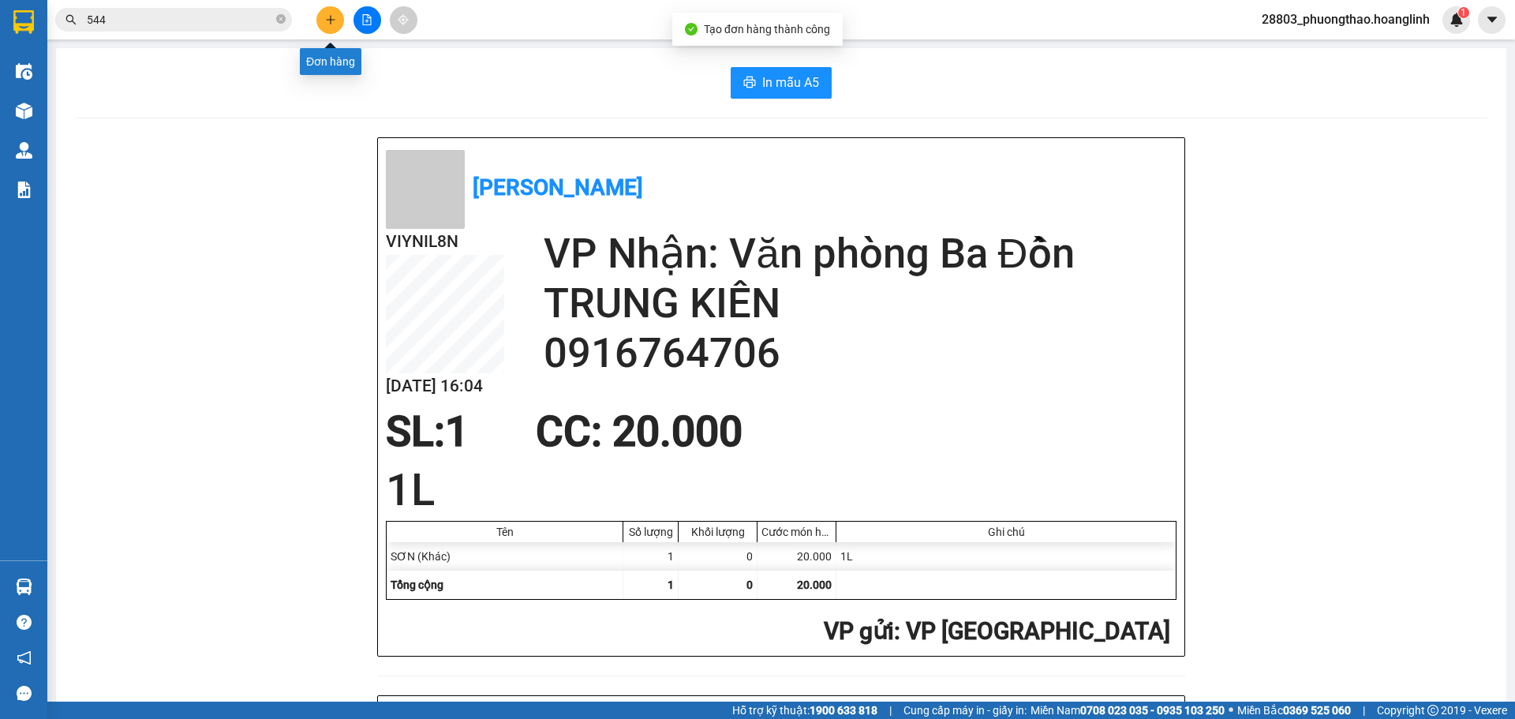
click at [332, 16] on icon "plus" at bounding box center [330, 19] width 11 height 11
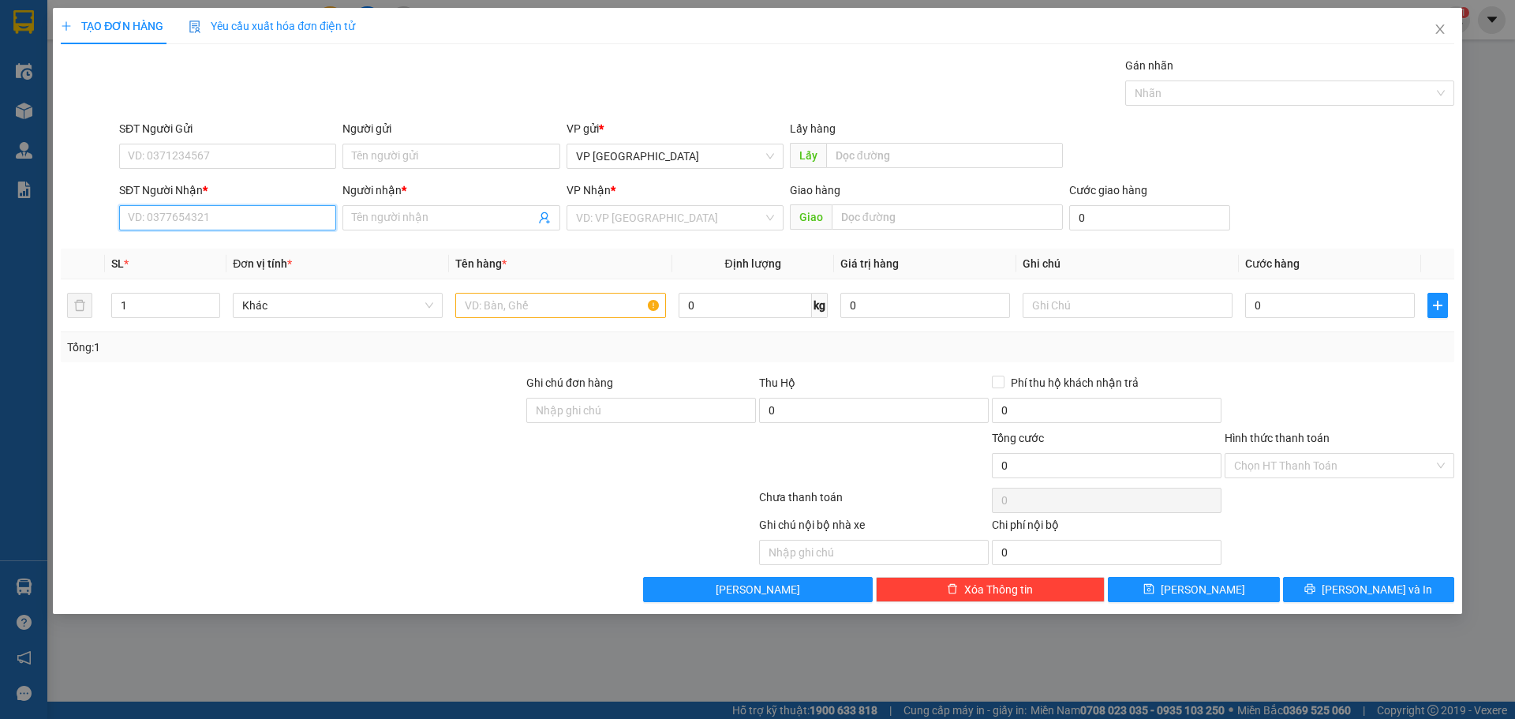
click at [156, 217] on input "SĐT Người Nhận *" at bounding box center [227, 217] width 217 height 25
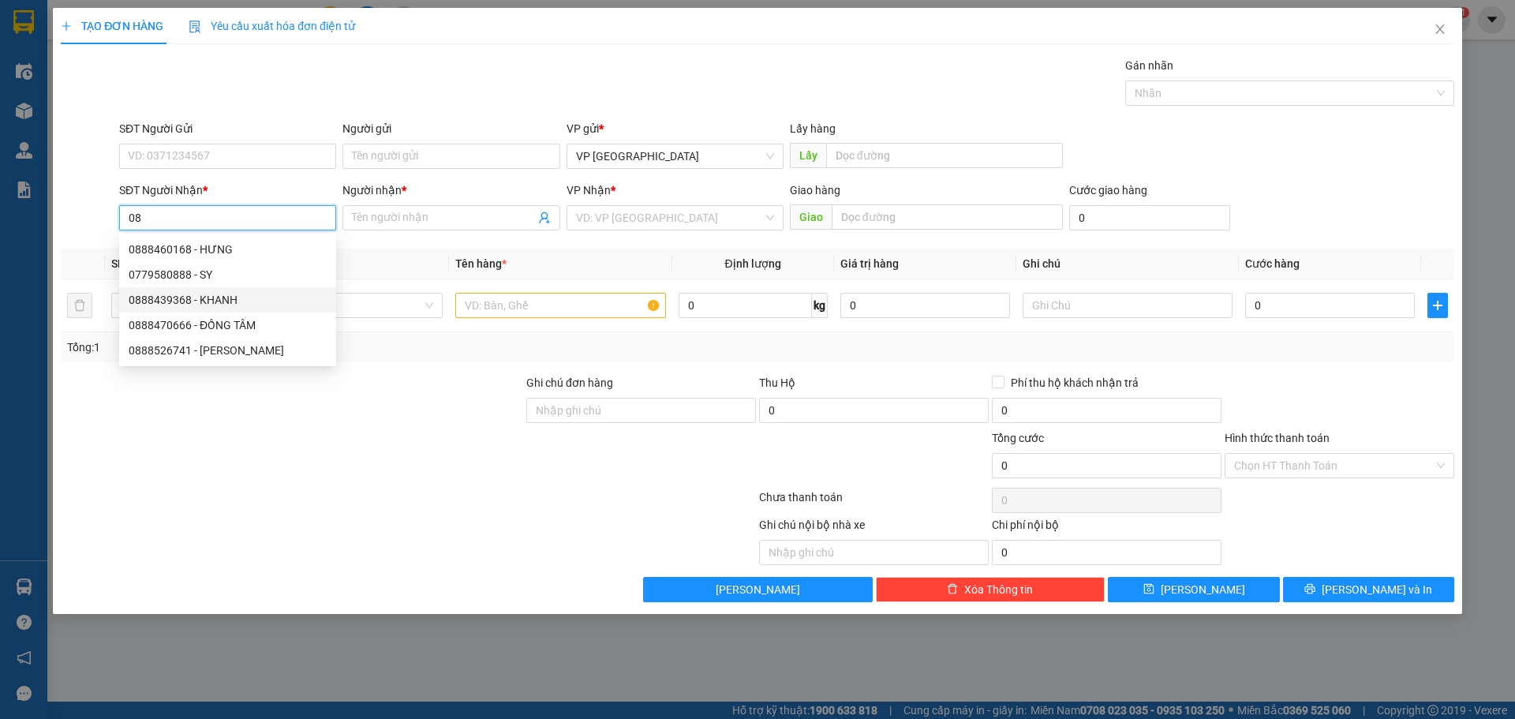
type input "0"
click at [426, 209] on input "Người nhận *" at bounding box center [443, 217] width 182 height 17
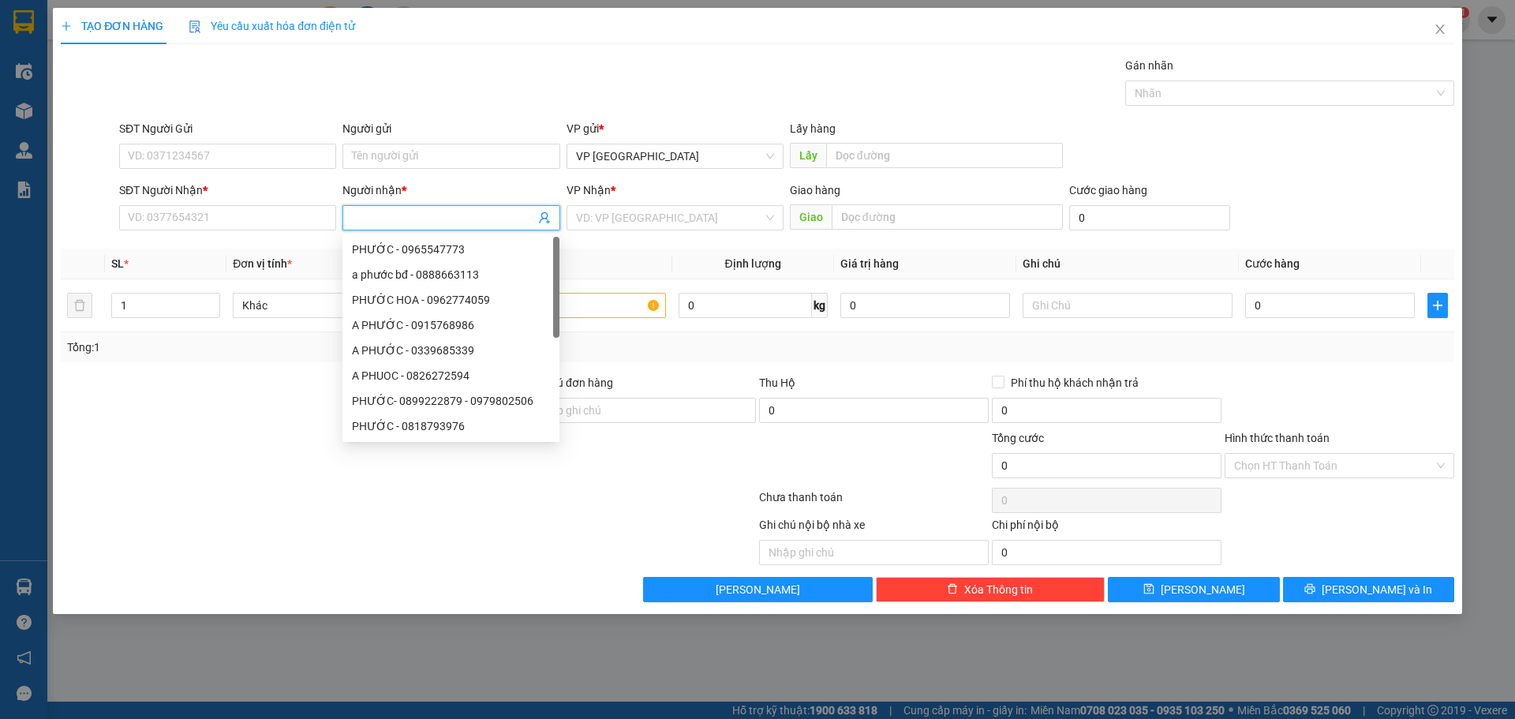
type input "P"
click at [480, 253] on div "PHƯỚC - 0965547773" at bounding box center [451, 249] width 198 height 17
type input "0965547773"
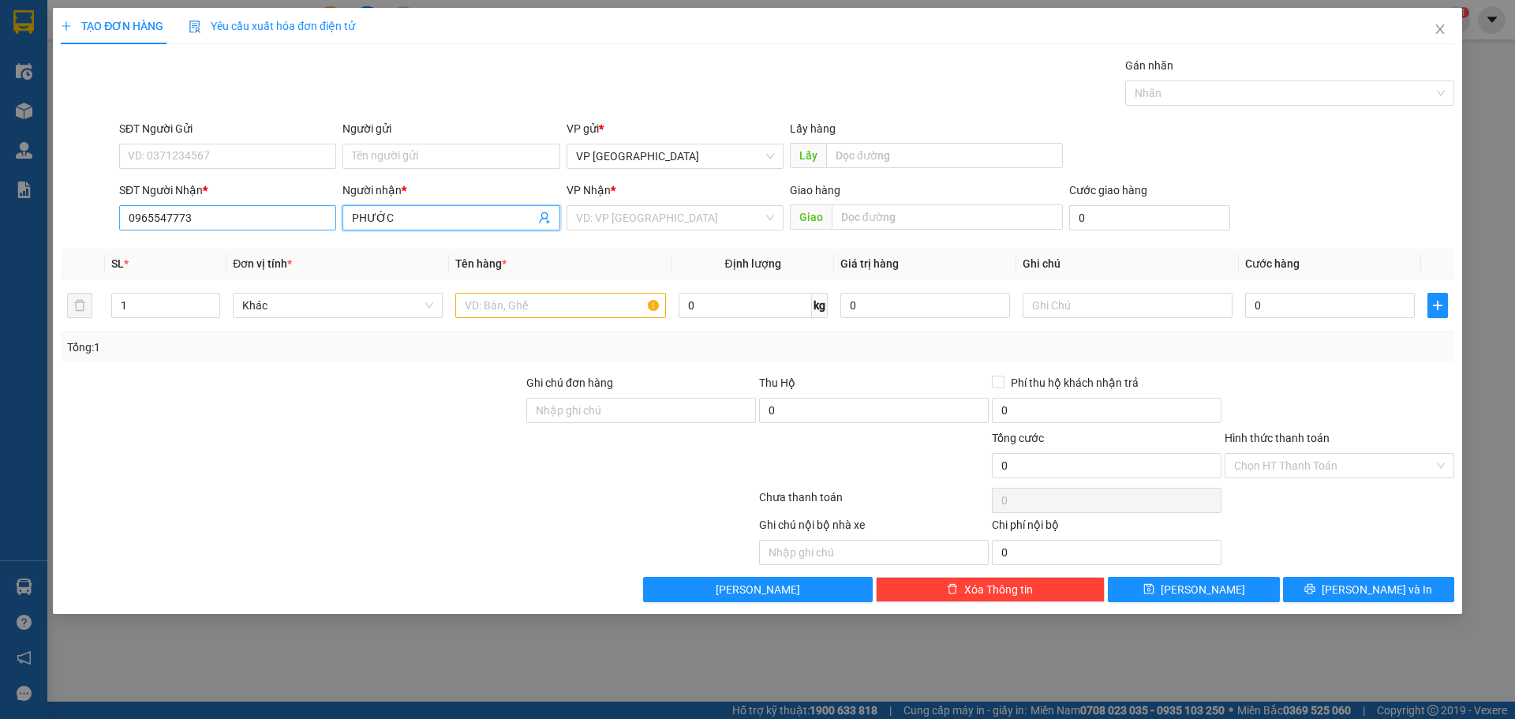
type input "PHƯỚC"
click at [194, 207] on input "0965547773" at bounding box center [227, 217] width 217 height 25
type input "0965547773"
click at [187, 244] on div "0965547773 - PHƯỚC" at bounding box center [228, 249] width 198 height 17
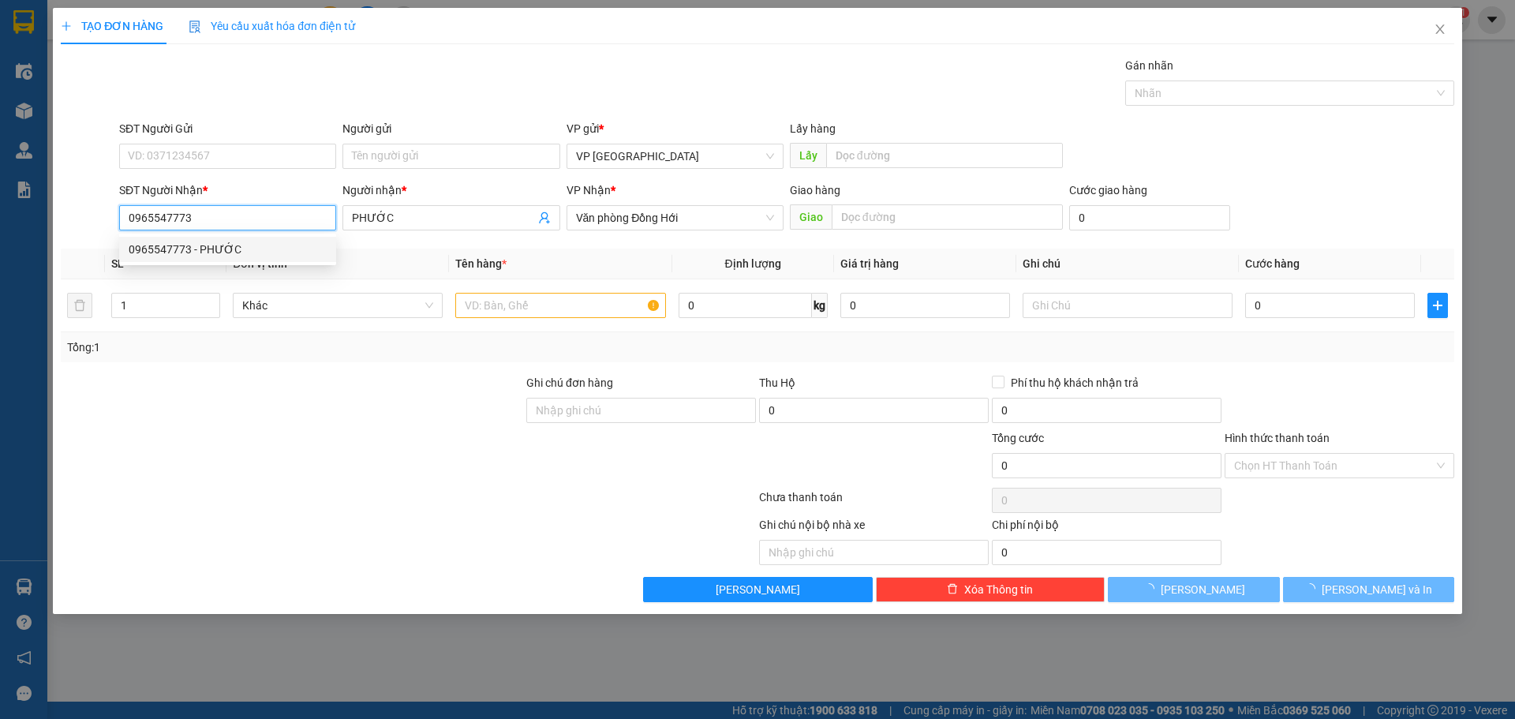
type input "200.000"
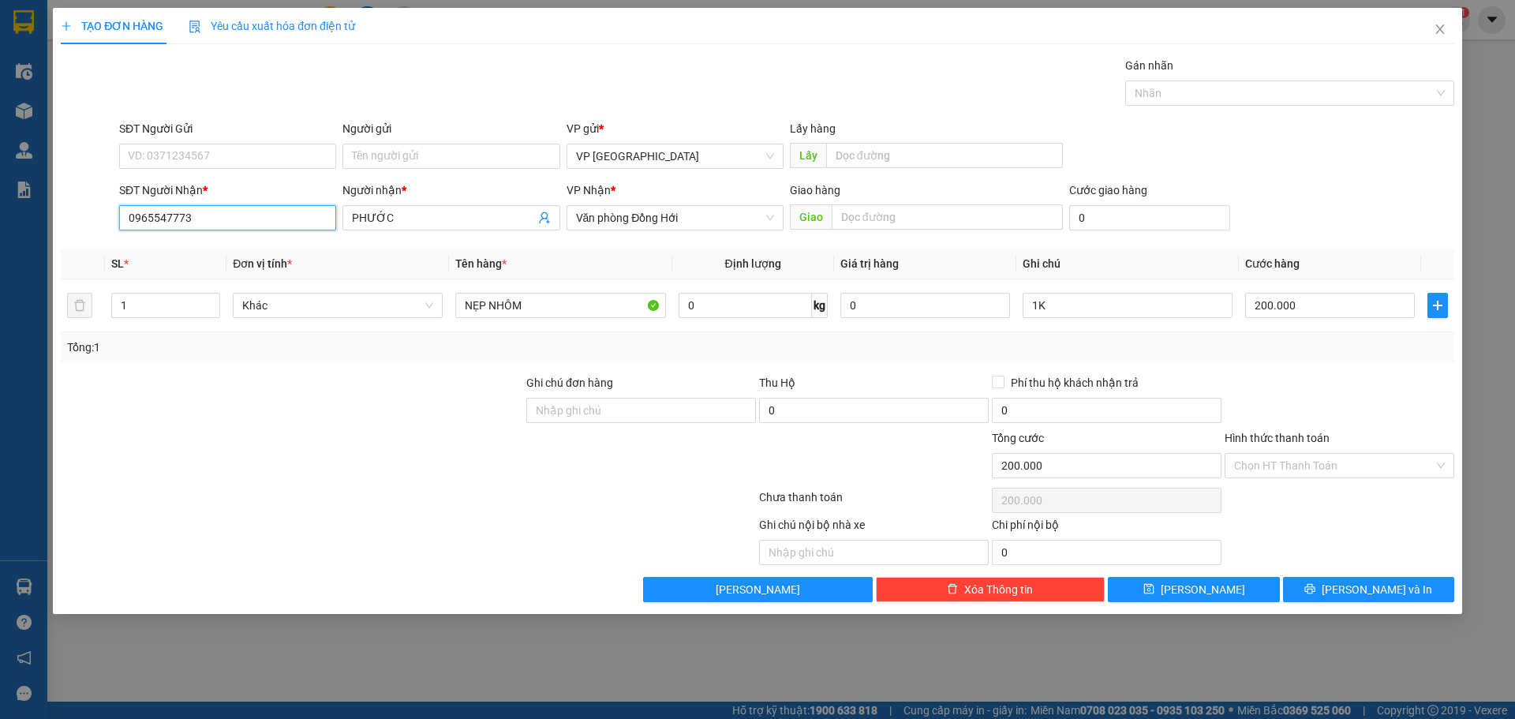
drag, startPoint x: 238, startPoint y: 223, endPoint x: 6, endPoint y: 212, distance: 231.5
click at [6, 212] on div "TẠO ĐƠN HÀNG Yêu cầu xuất hóa đơn điện tử Transit Pickup Surcharge Ids Transit …" at bounding box center [757, 359] width 1515 height 719
click at [455, 224] on input "PHƯỚC" at bounding box center [443, 217] width 182 height 17
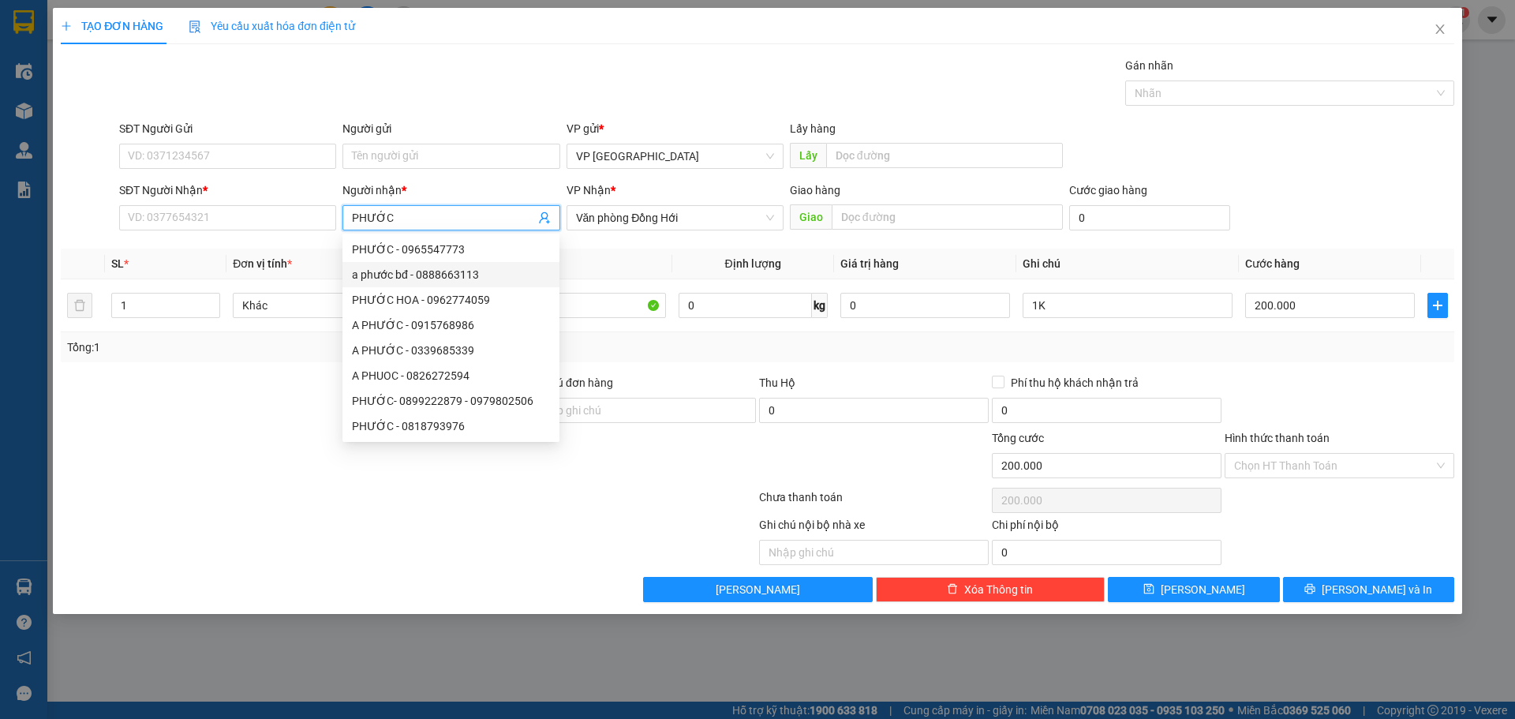
click at [494, 275] on div "a phước bđ - 0888663113" at bounding box center [451, 274] width 198 height 17
type input "0888663113"
type input "a phước bđ"
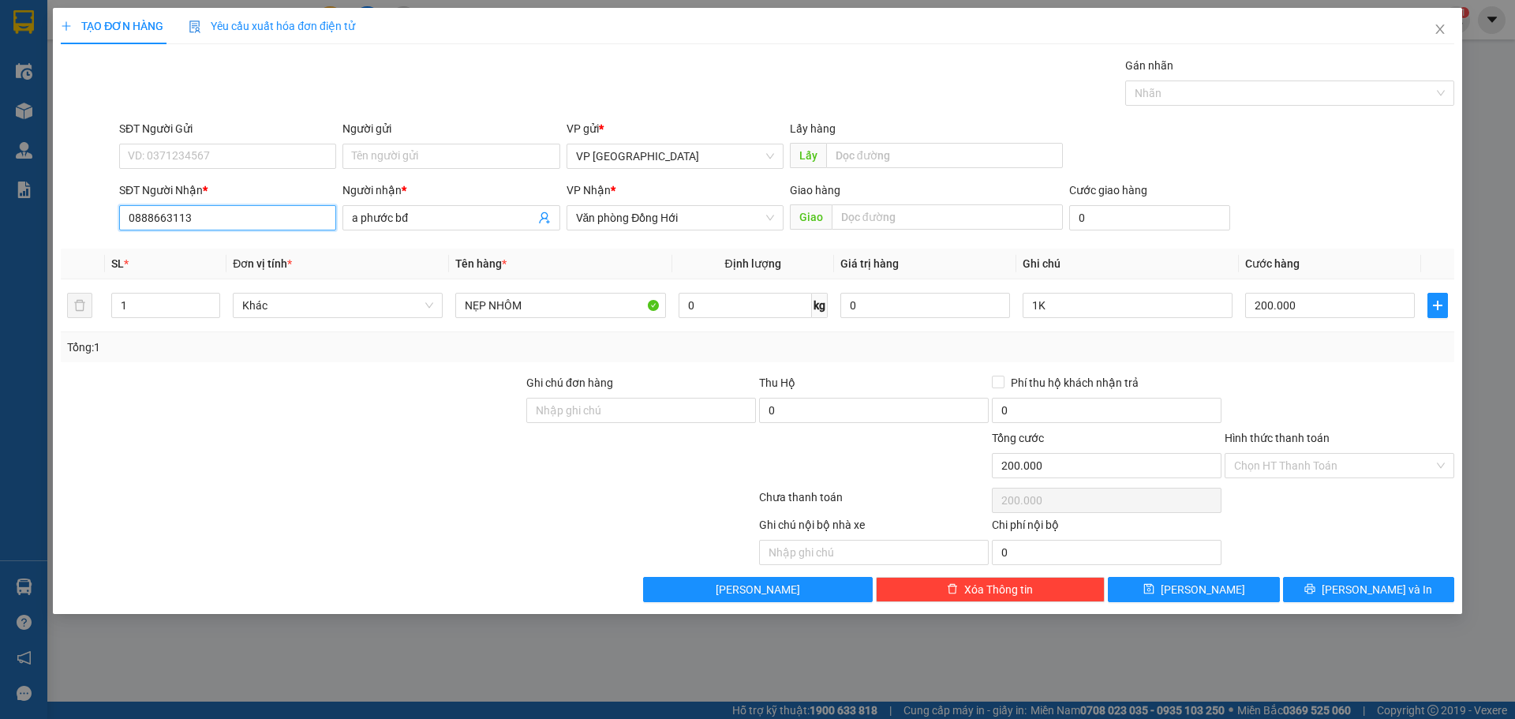
drag, startPoint x: 223, startPoint y: 223, endPoint x: 167, endPoint y: 215, distance: 56.6
click at [167, 215] on input "0888663113" at bounding box center [227, 217] width 217 height 25
click at [204, 249] on div "0888663133 - PHƯỚC" at bounding box center [228, 249] width 198 height 17
type input "0888663133"
type input "PHƯỚC"
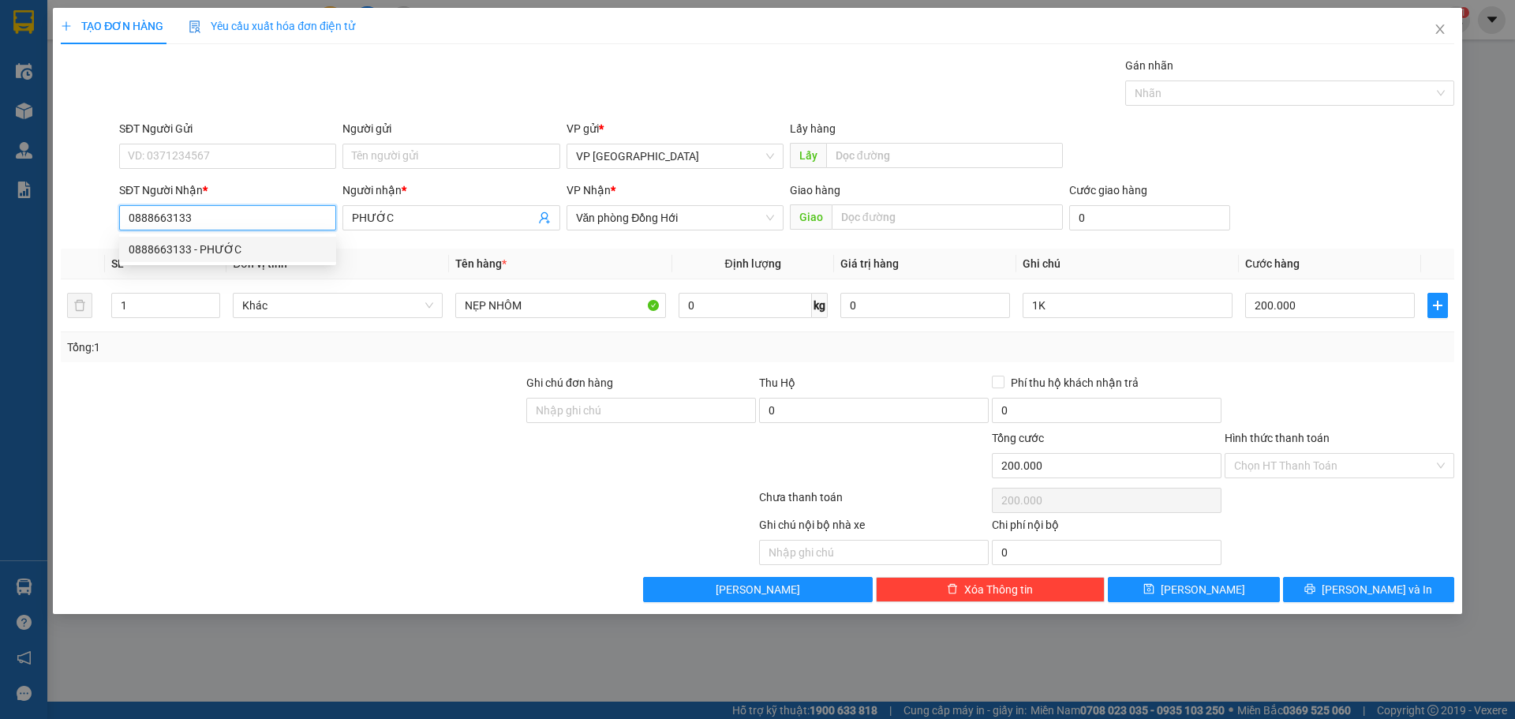
type input "70.000"
type input "0888663133"
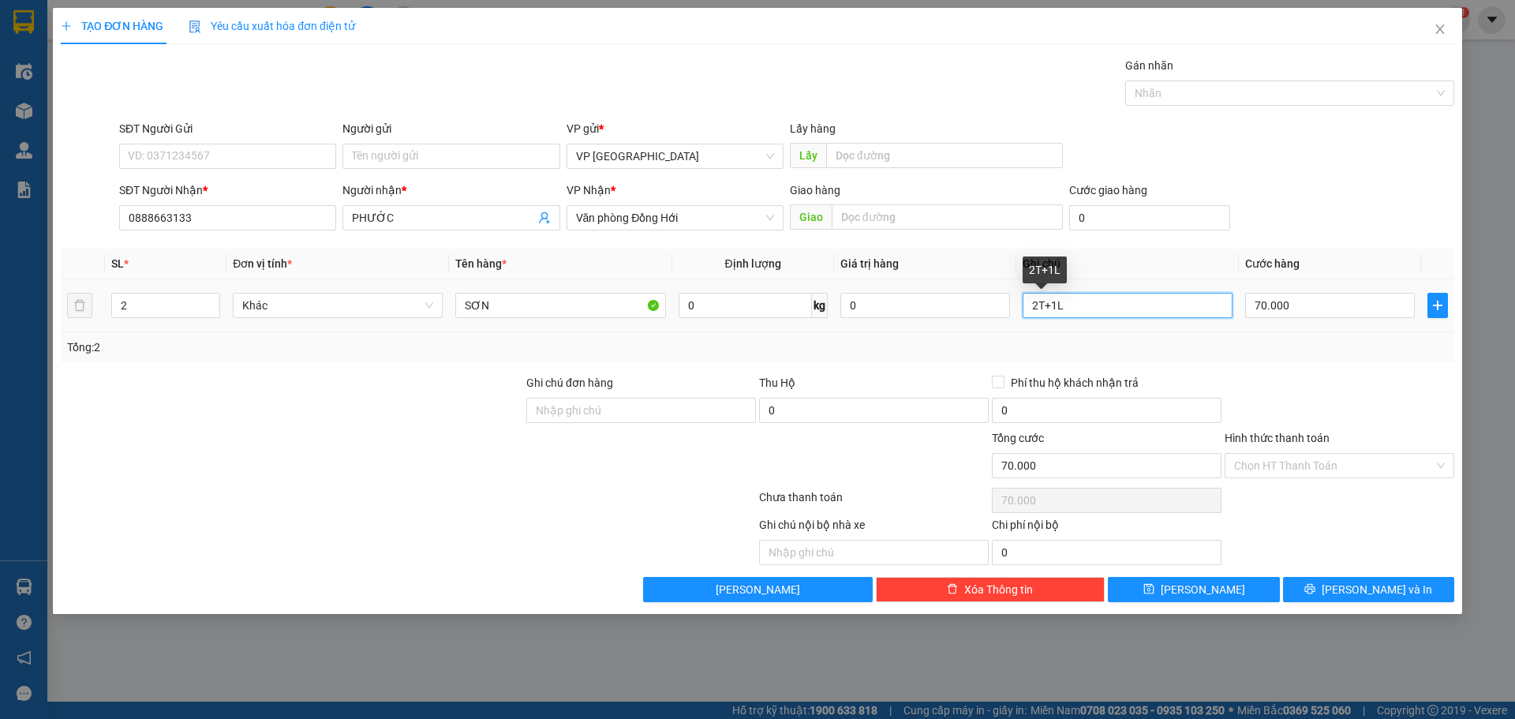
drag, startPoint x: 1080, startPoint y: 301, endPoint x: 1041, endPoint y: 309, distance: 39.3
click at [1041, 309] on input "2T+1L" at bounding box center [1128, 305] width 210 height 25
type input "2T"
click at [1327, 298] on input "70.000" at bounding box center [1330, 305] width 170 height 25
type input "6"
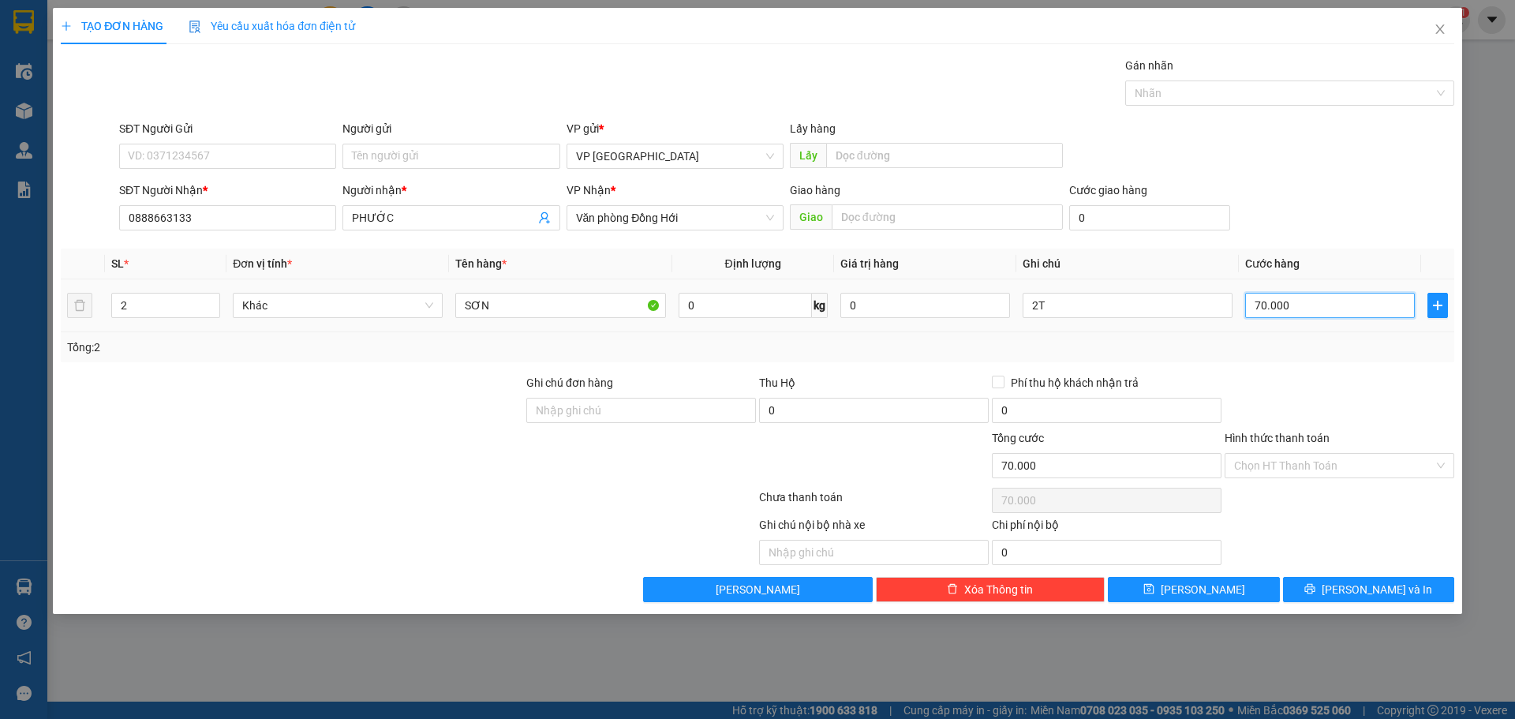
type input "6"
type input "61"
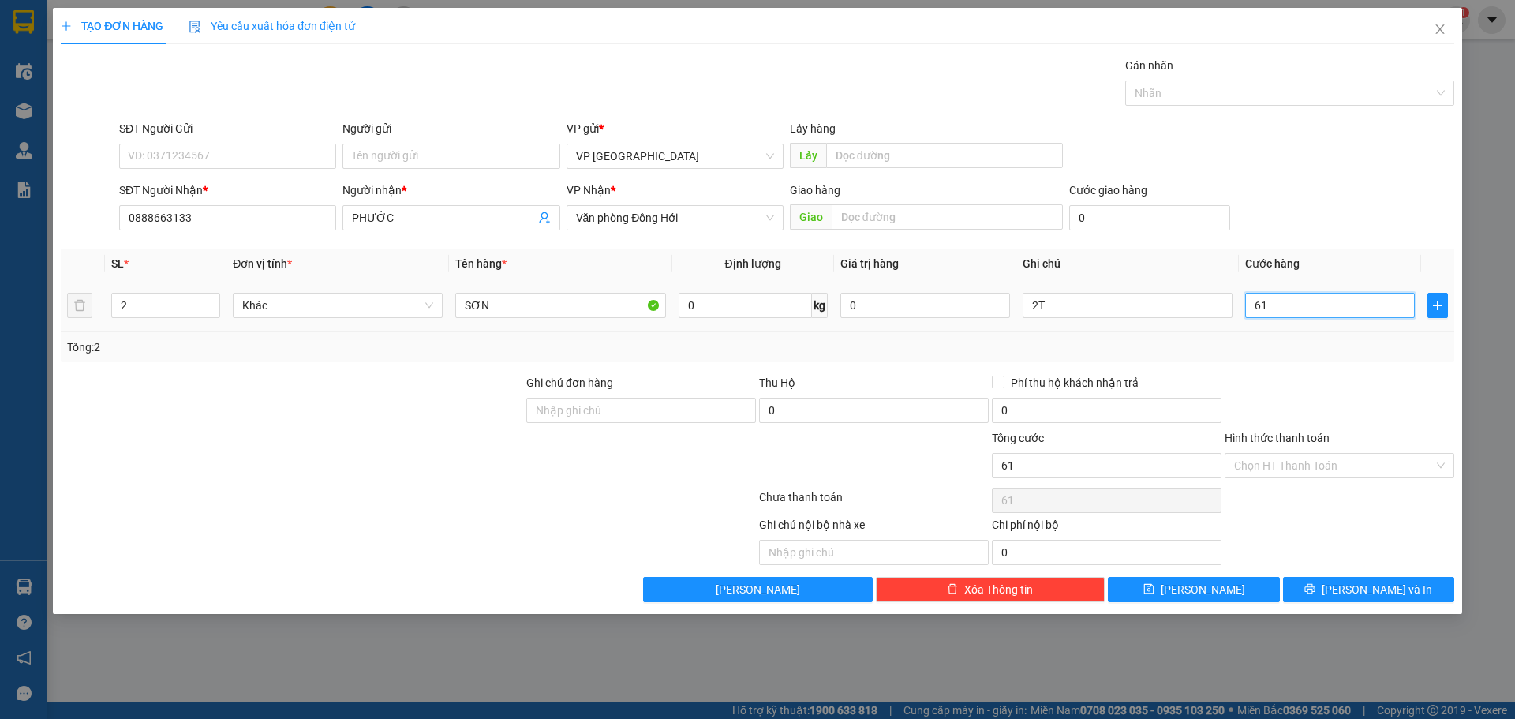
type input "610"
type input "61"
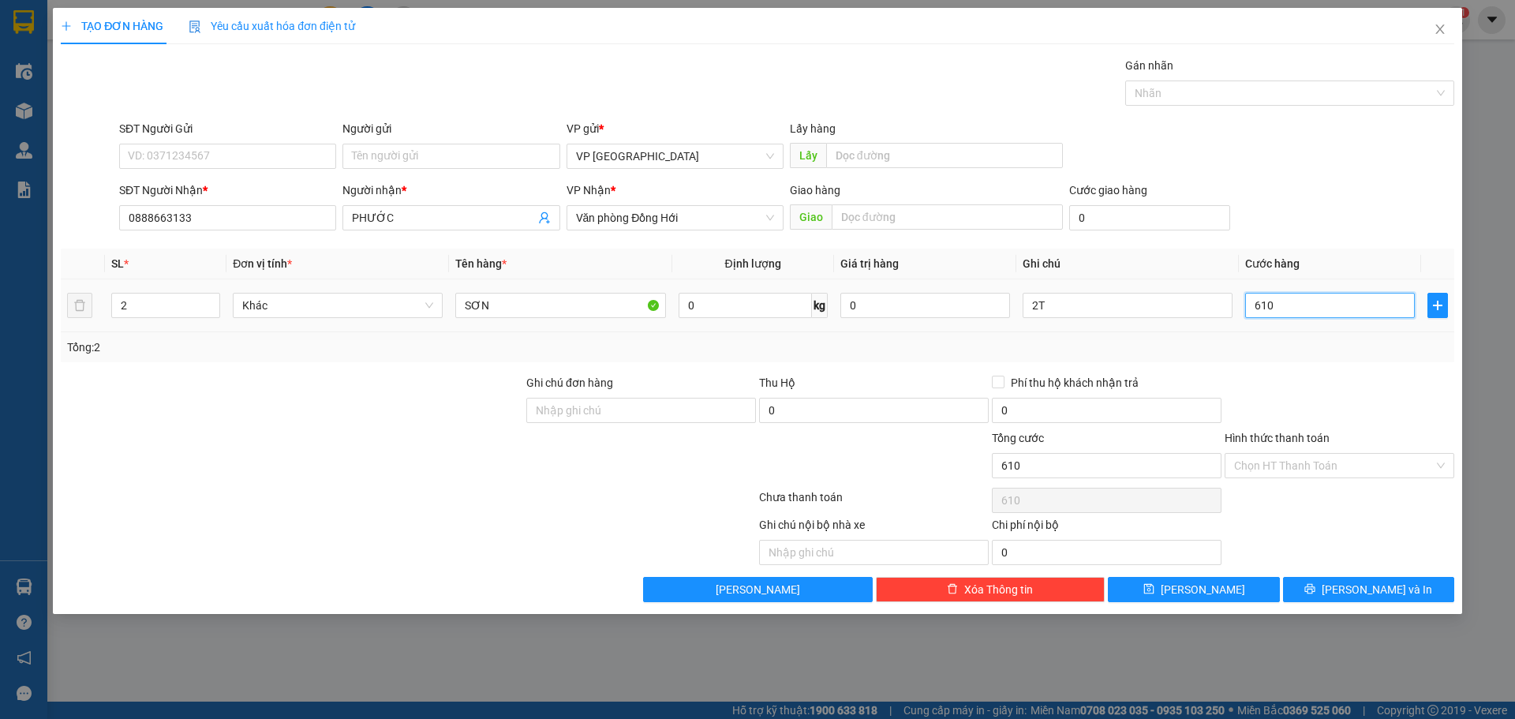
type input "61"
type input "6"
type input "60"
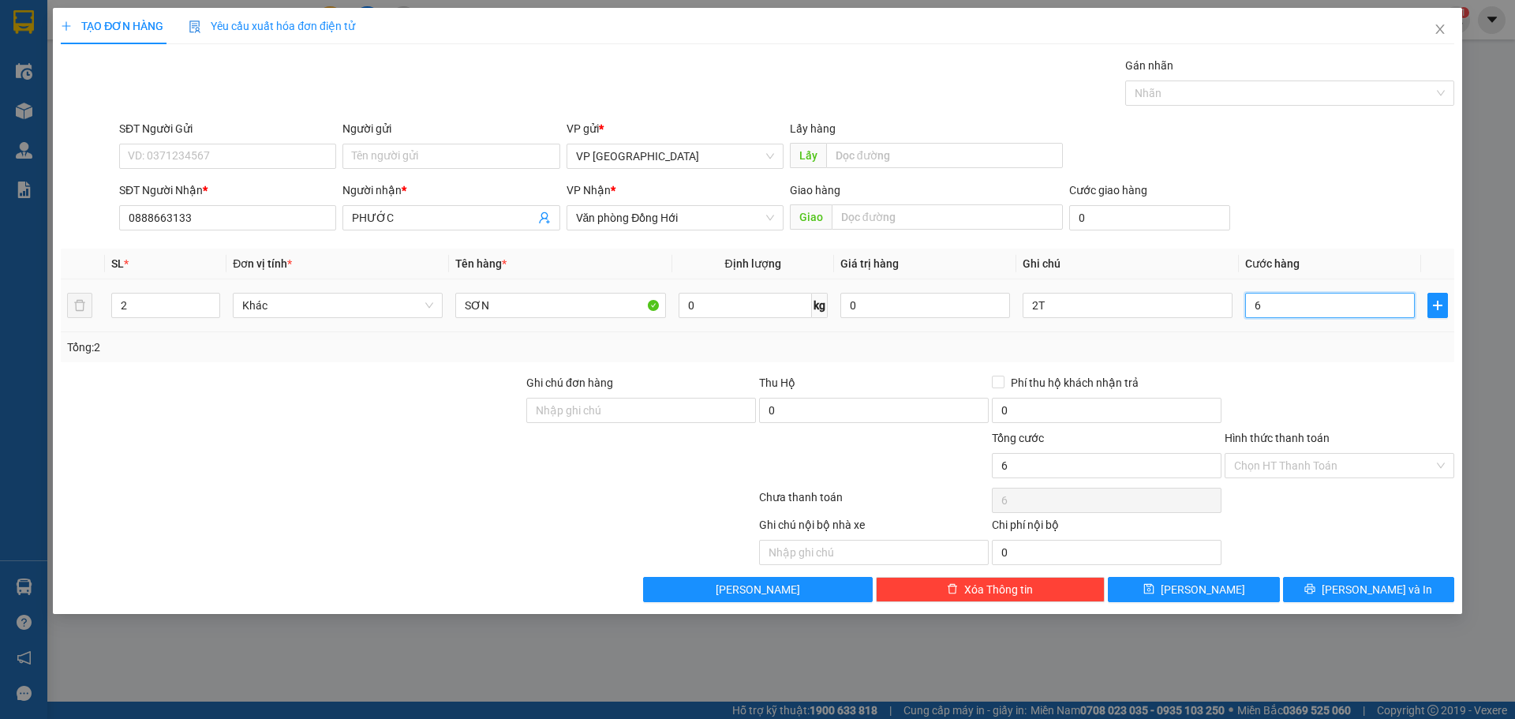
type input "60"
type input "60.000"
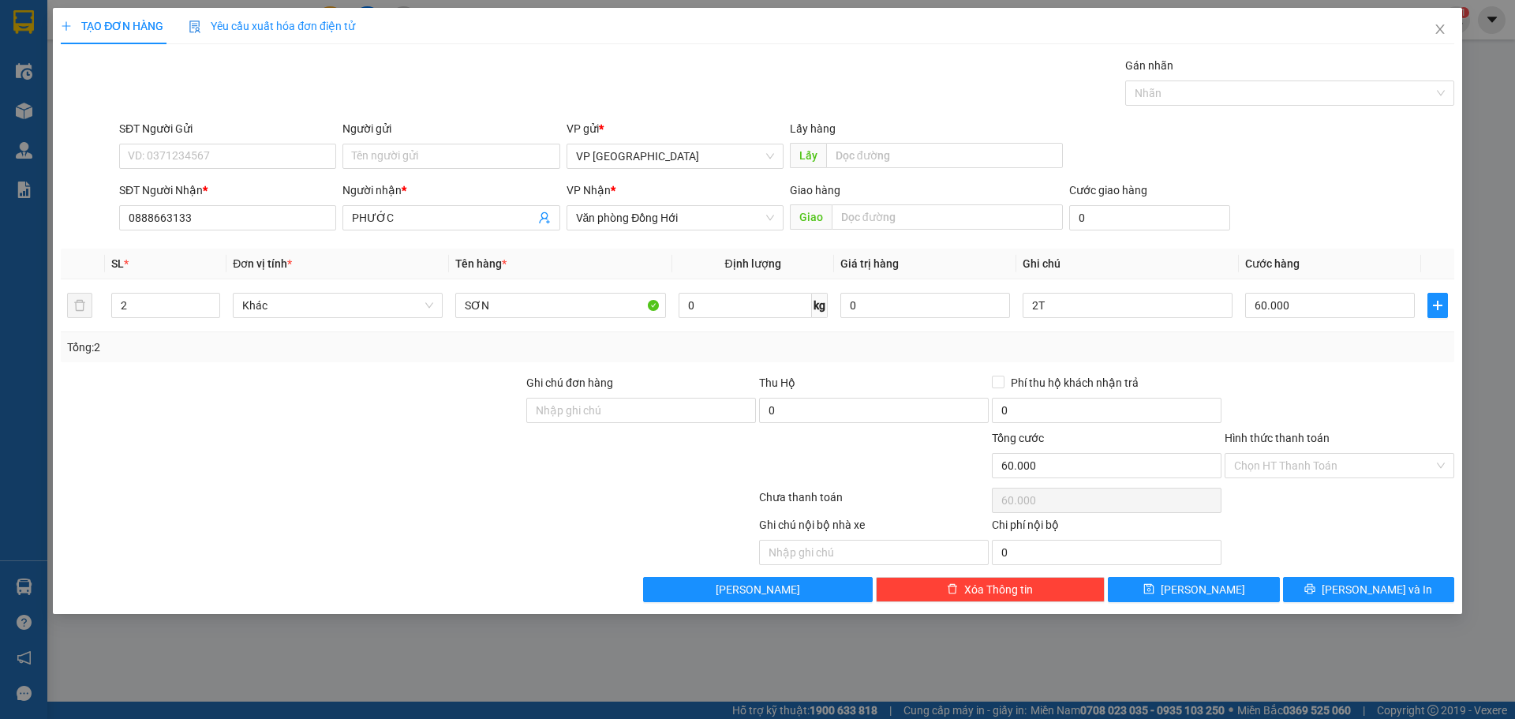
click at [1368, 232] on div "SĐT Người Nhận * 0888663133 Người nhận * PHƯỚC VP Nhận * Văn phòng Đồng Hới Gia…" at bounding box center [787, 209] width 1342 height 55
click at [1221, 584] on button "[PERSON_NAME]" at bounding box center [1193, 589] width 171 height 25
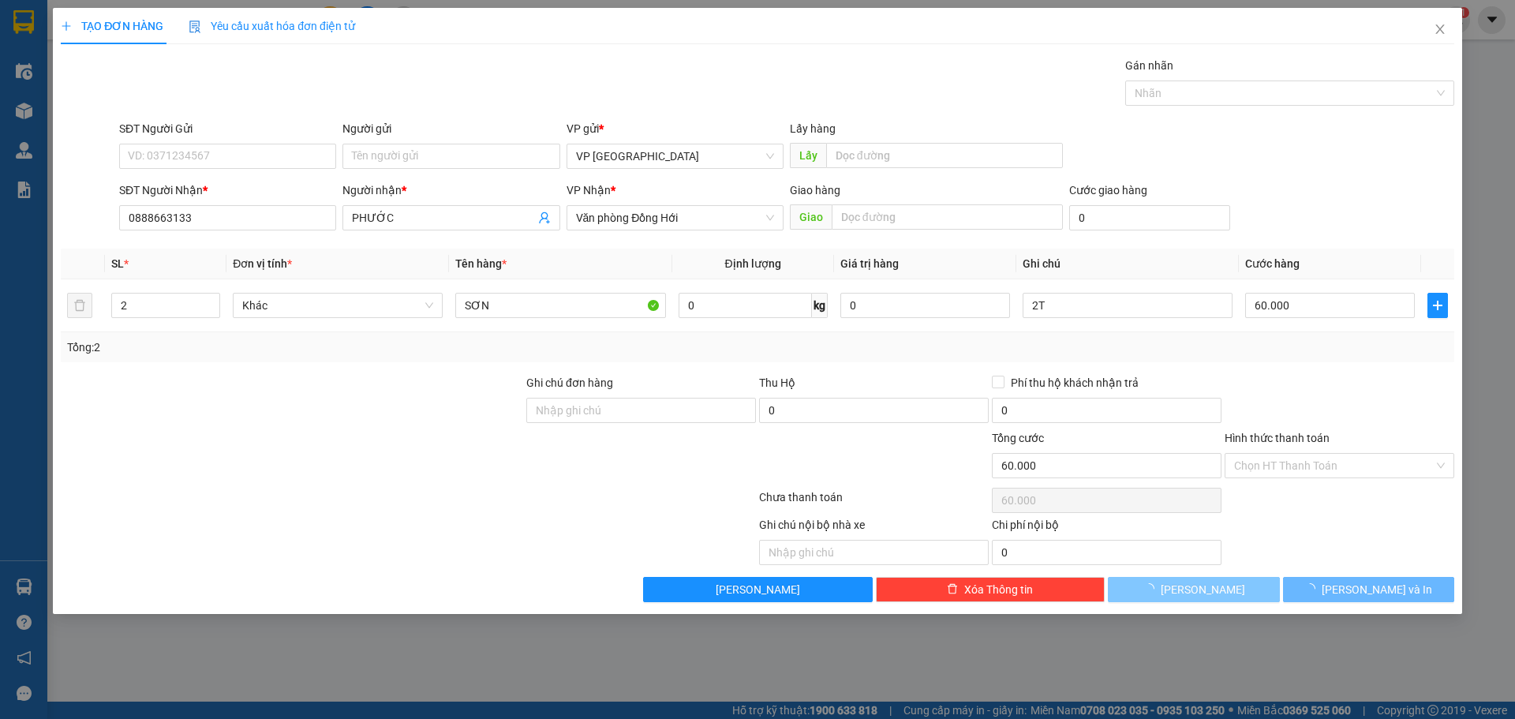
type input "0"
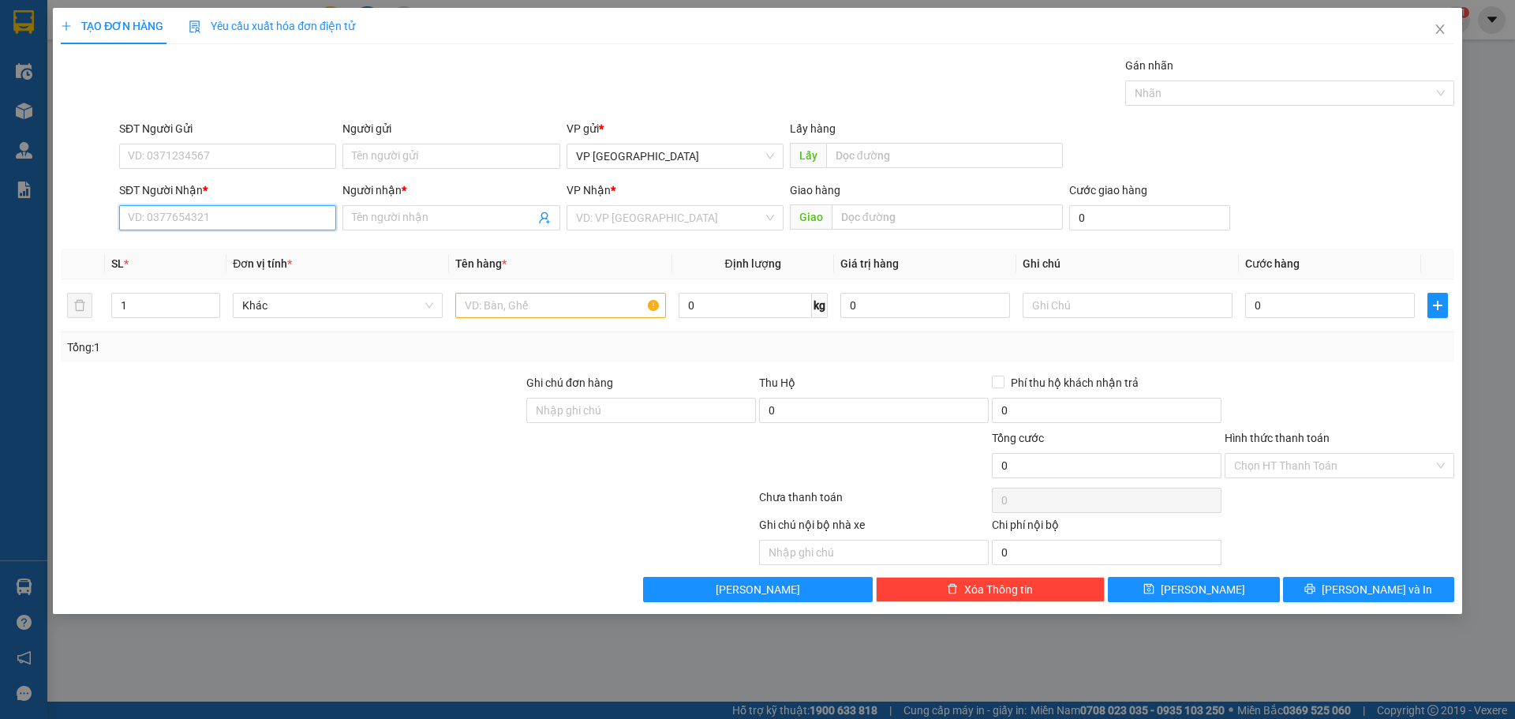
click at [167, 206] on input "SĐT Người Nhận *" at bounding box center [227, 217] width 217 height 25
click at [234, 250] on div "0981772620 - [GEOGRAPHIC_DATA]" at bounding box center [228, 249] width 198 height 17
type input "0981772620"
type input "[PERSON_NAME]"
type input "VẠN TRẠCH"
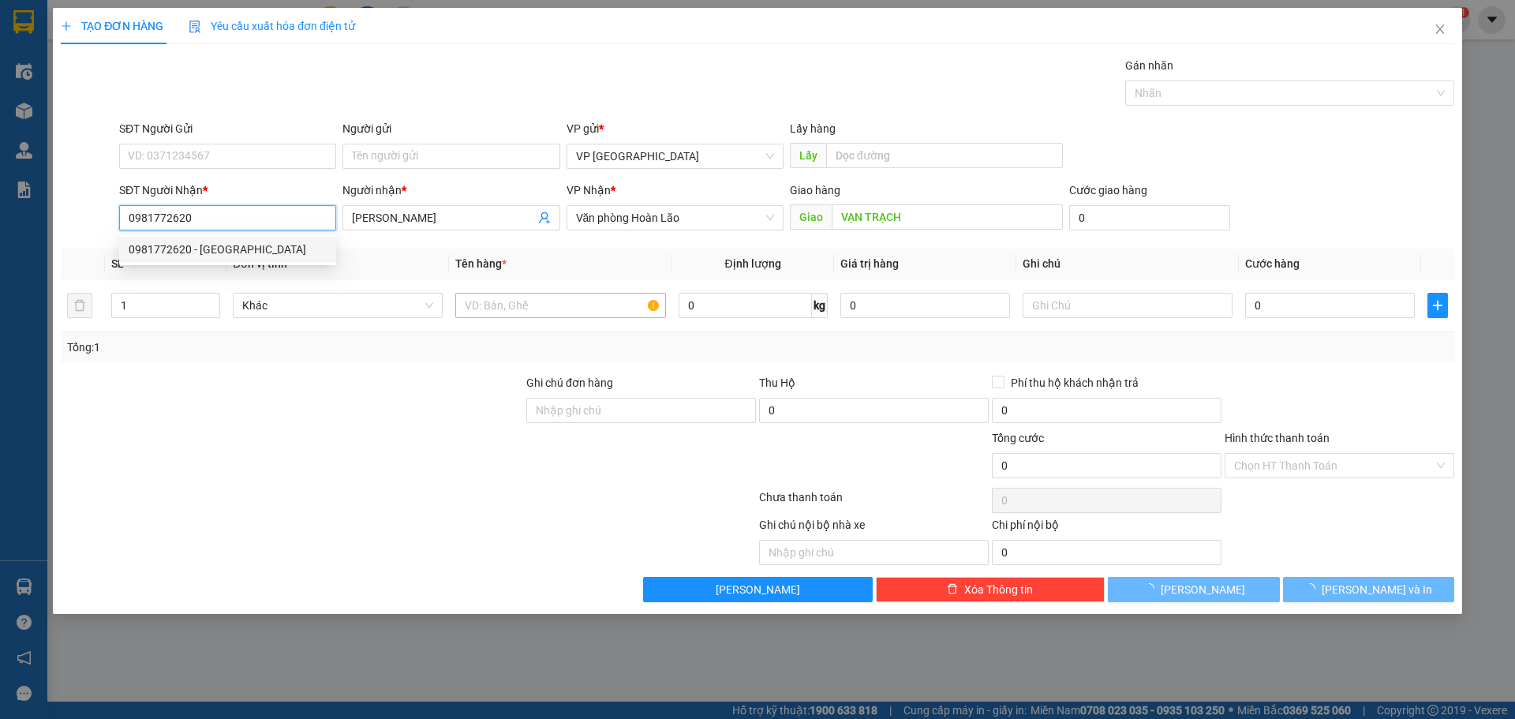
type input "30.000"
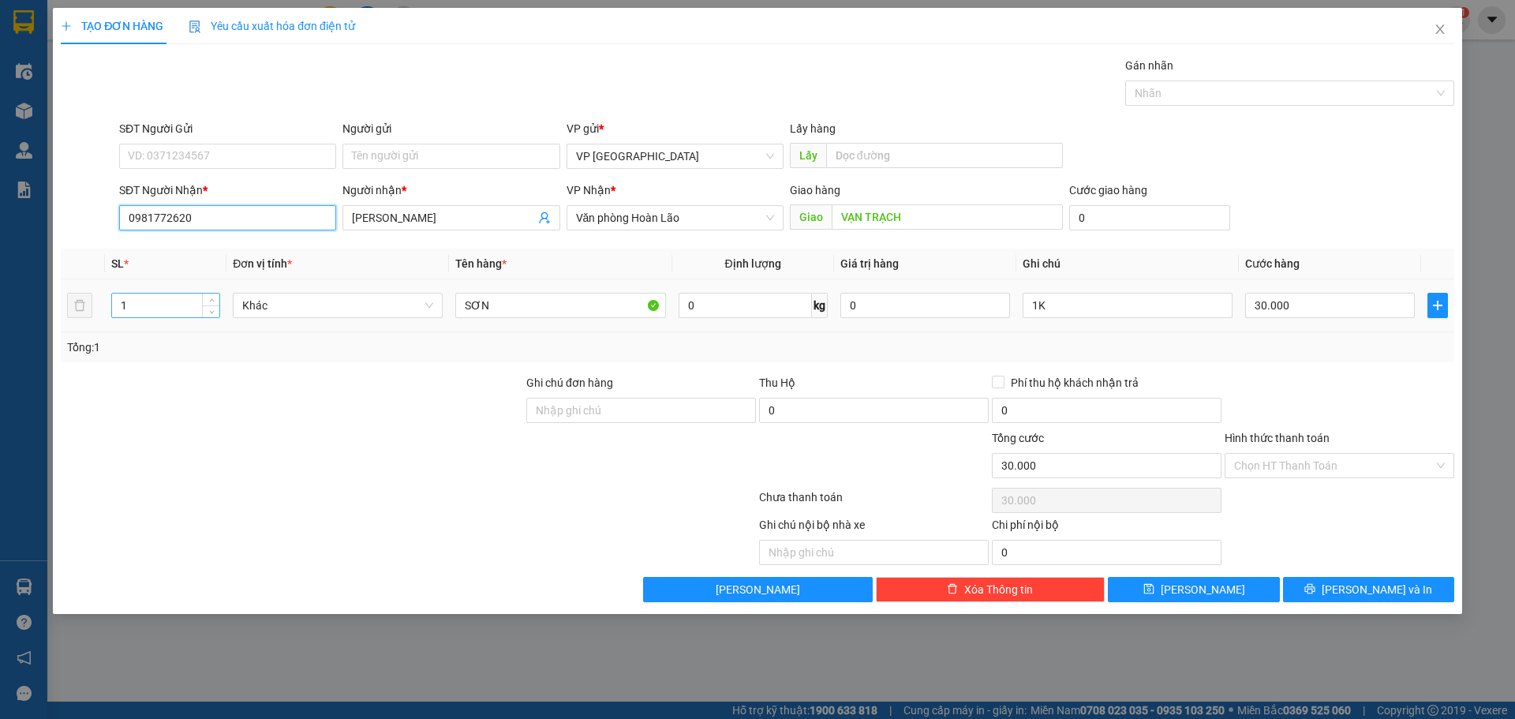
type input "0981772620"
click at [155, 305] on input "1" at bounding box center [165, 306] width 107 height 24
type input "14"
drag, startPoint x: 1052, startPoint y: 306, endPoint x: 816, endPoint y: 279, distance: 237.5
click at [860, 287] on tr "14 Khác SƠN 0 kg 0 1K 30.000" at bounding box center [758, 305] width 1394 height 53
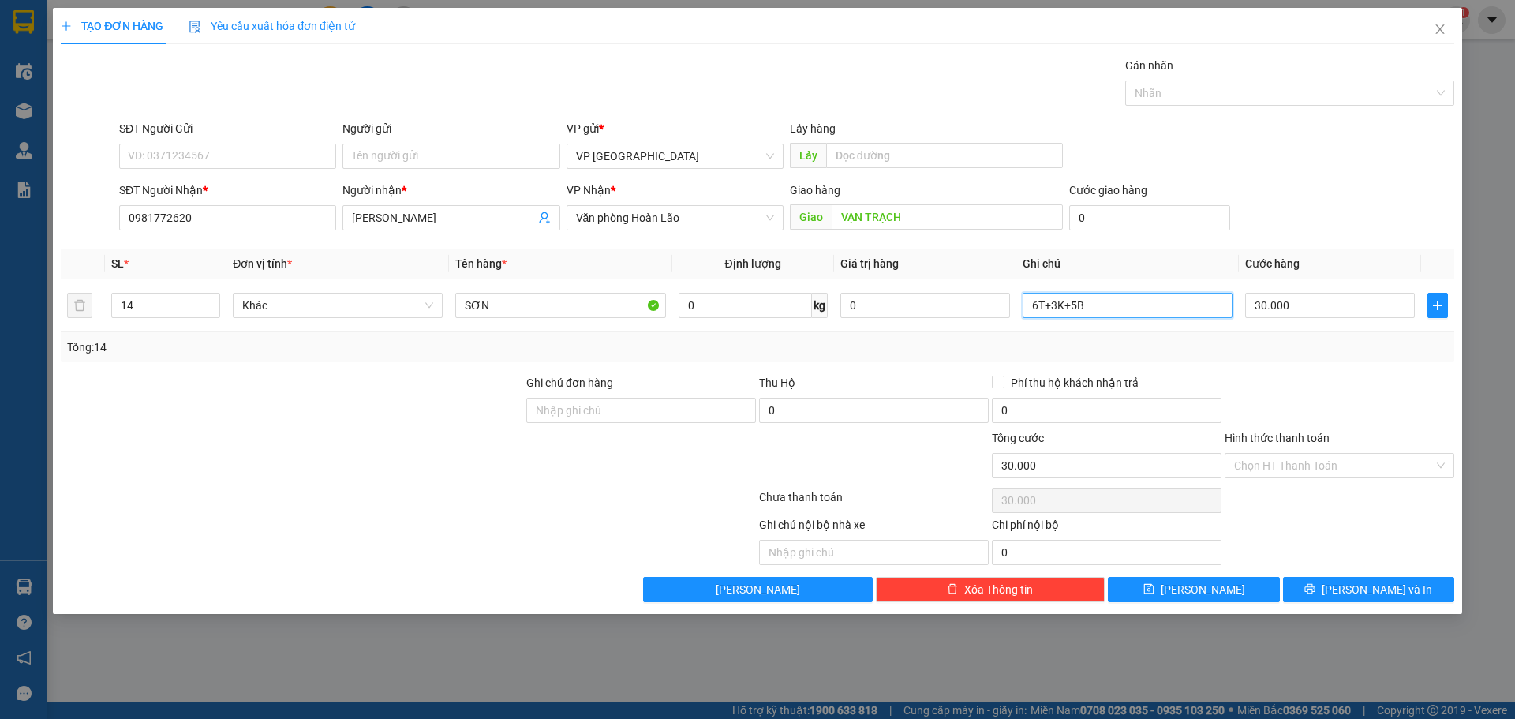
type input "6T+3K+5B"
drag, startPoint x: 1306, startPoint y: 183, endPoint x: 1323, endPoint y: 292, distance: 110.3
click at [1306, 201] on div "SĐT Người Nhận * 0981772620 Người nhận * SƠN NGỌC VP Nhận * Văn phòng Hoàn Lão …" at bounding box center [787, 209] width 1342 height 55
click at [1312, 302] on input "30.000" at bounding box center [1330, 305] width 170 height 25
type input "3"
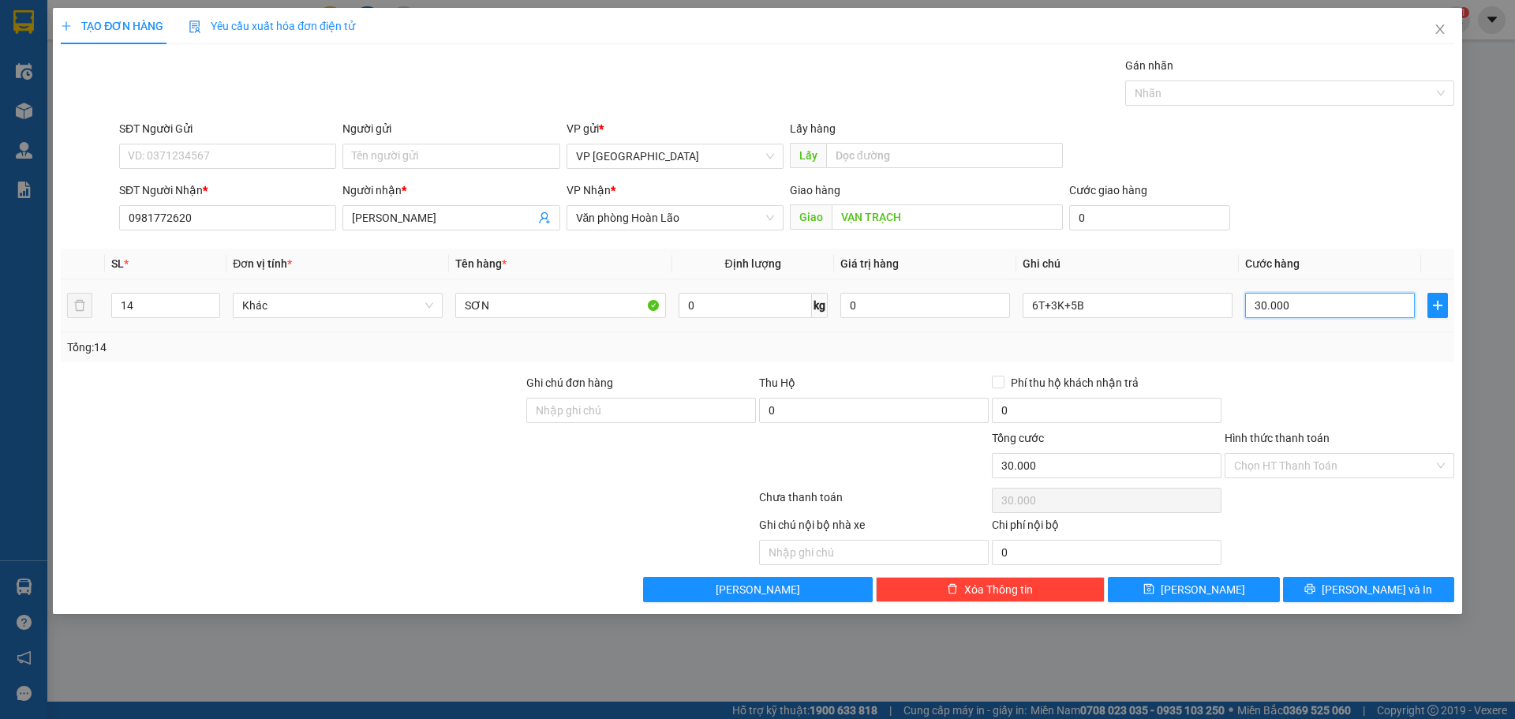
type input "3"
type input "38"
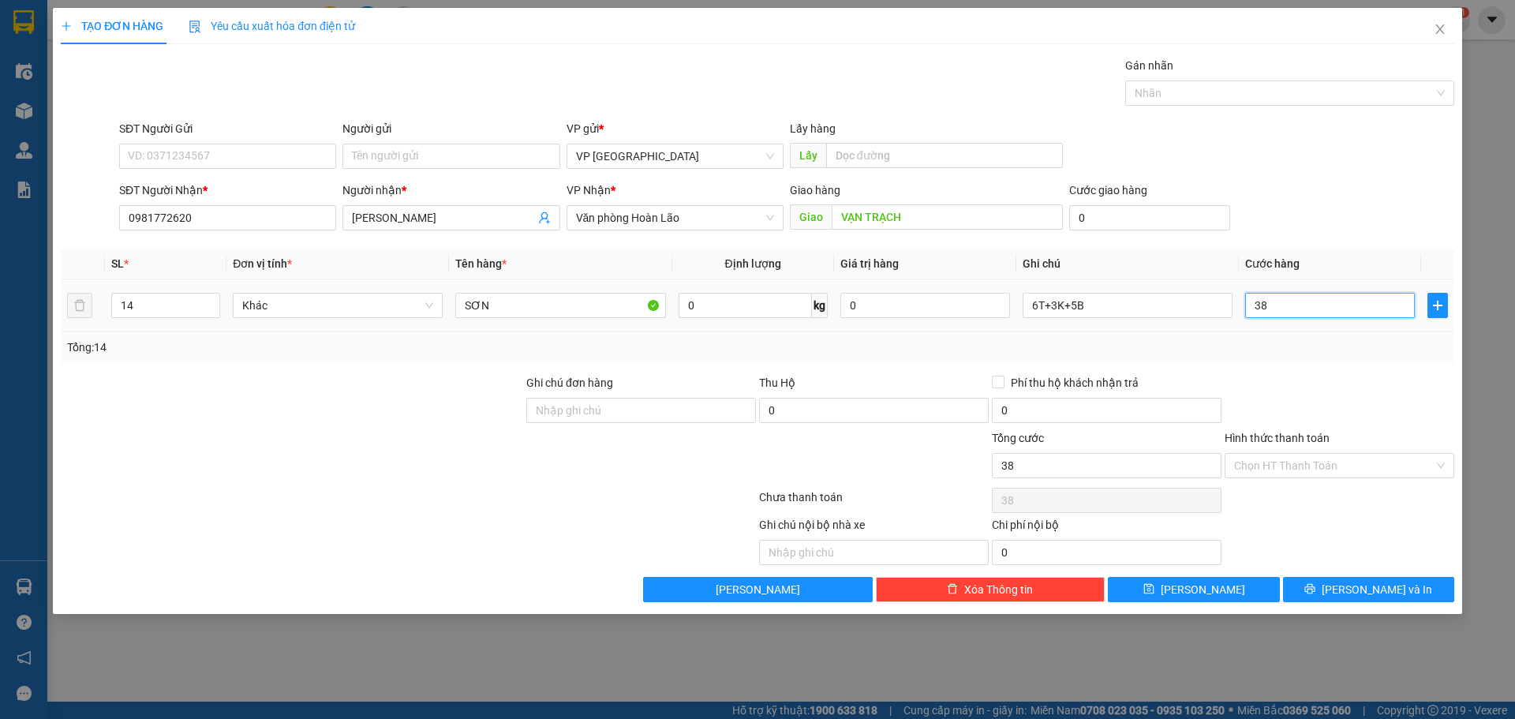
type input "380"
type input "380.000"
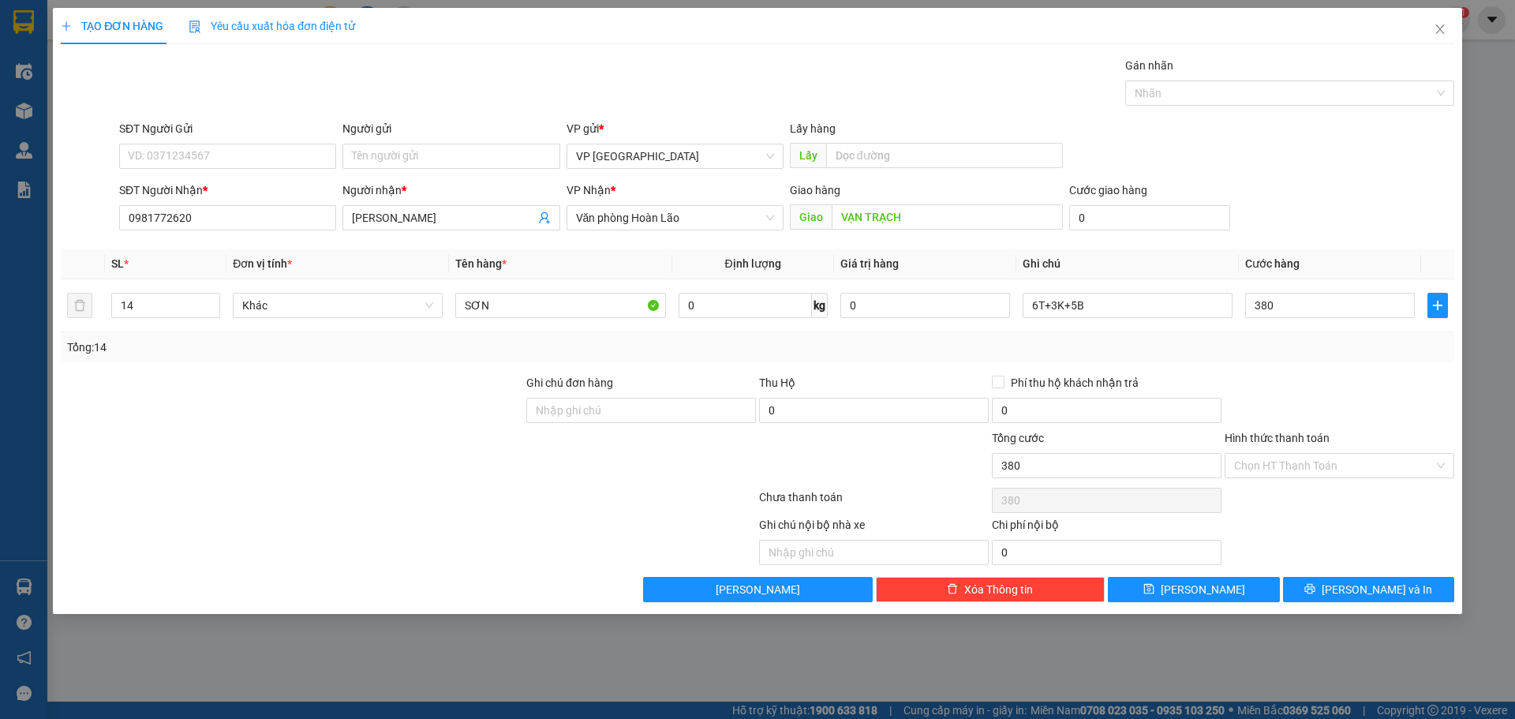
type input "380.000"
click at [1359, 219] on div "SĐT Người Nhận * 0981772620 Người nhận * SƠN NGỌC VP Nhận * Văn phòng Hoàn Lão …" at bounding box center [787, 209] width 1342 height 55
click at [1271, 301] on input "380.000" at bounding box center [1330, 305] width 170 height 25
type input "4"
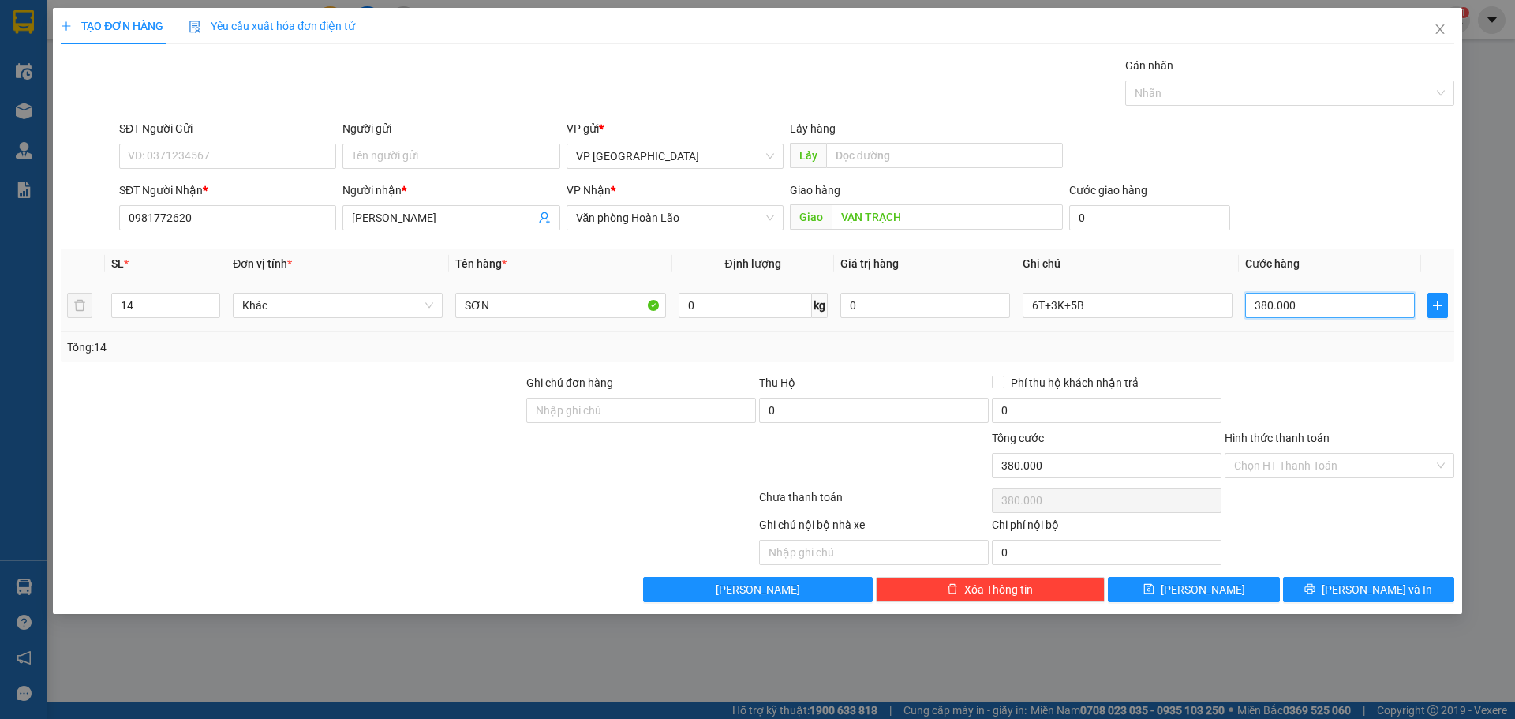
type input "4"
type input "47"
type input "470"
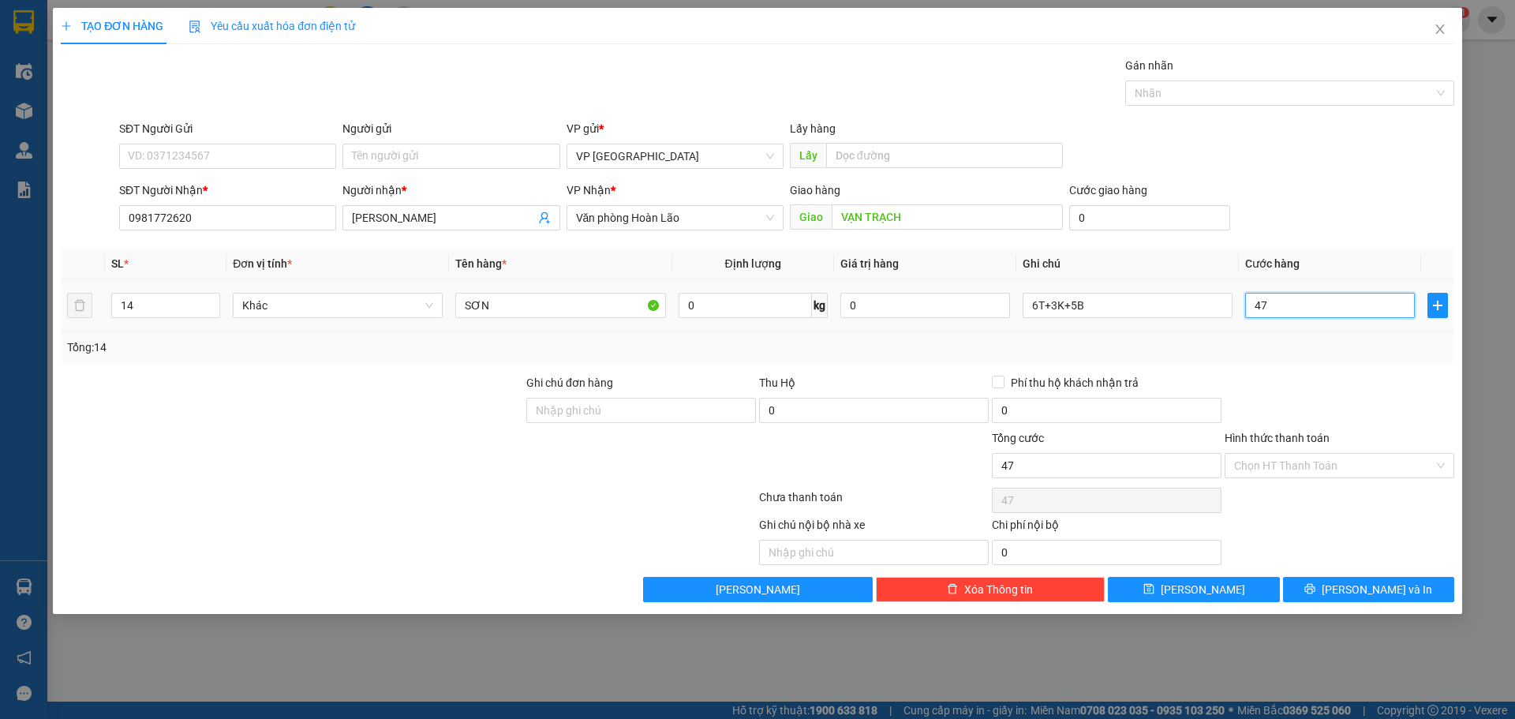
type input "470"
type input "470.000"
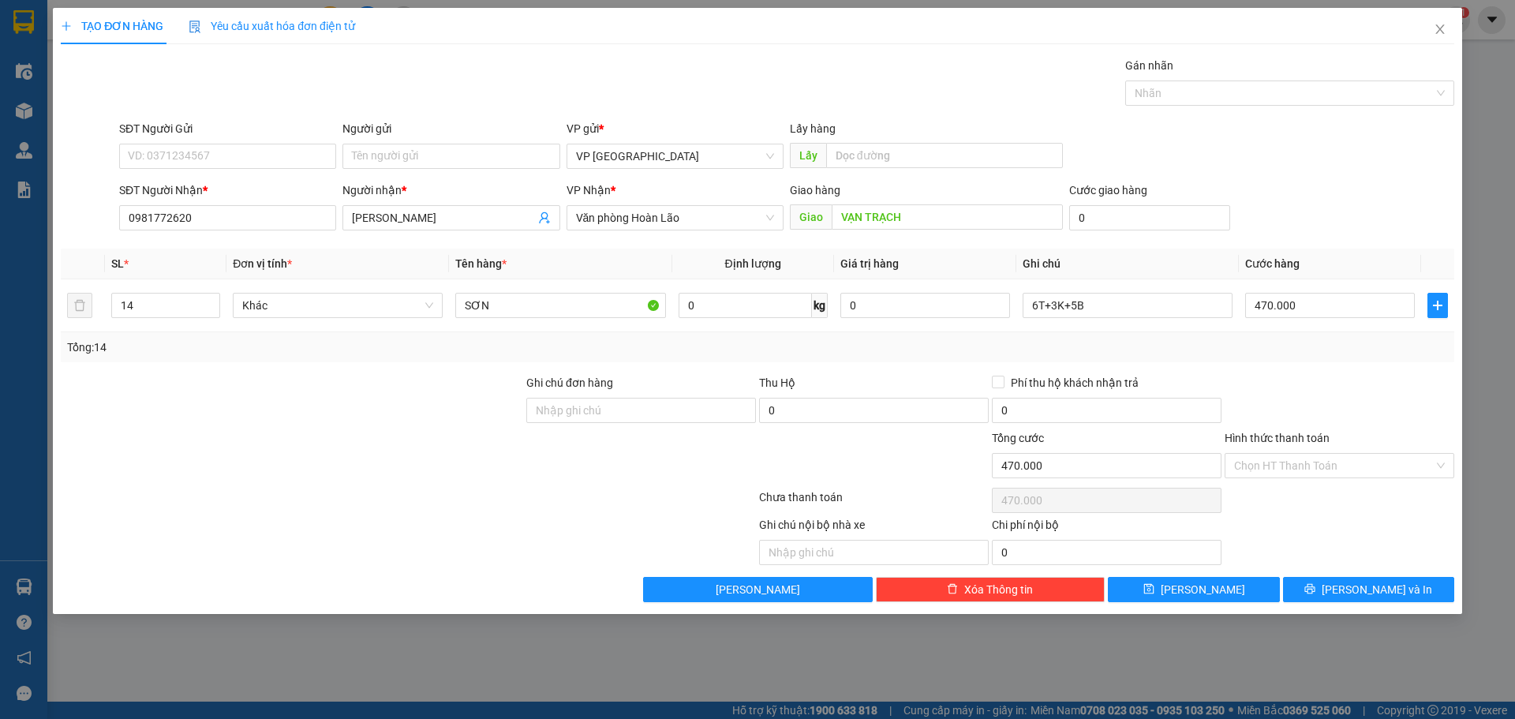
click at [1334, 220] on div "SĐT Người Nhận * 0981772620 Người nhận * SƠN NGỌC VP Nhận * Văn phòng Hoàn Lão …" at bounding box center [787, 209] width 1342 height 55
click at [1226, 587] on button "[PERSON_NAME]" at bounding box center [1193, 589] width 171 height 25
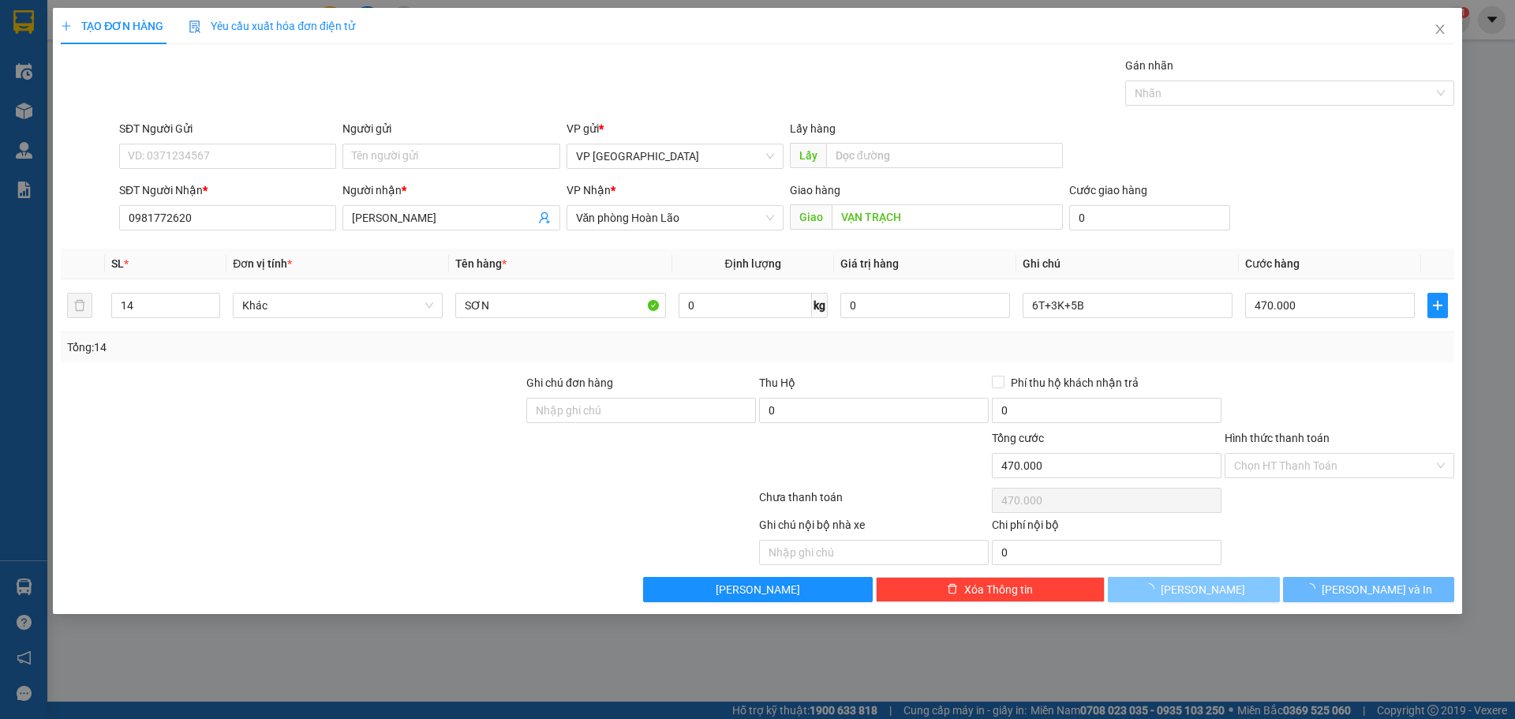
type input "0"
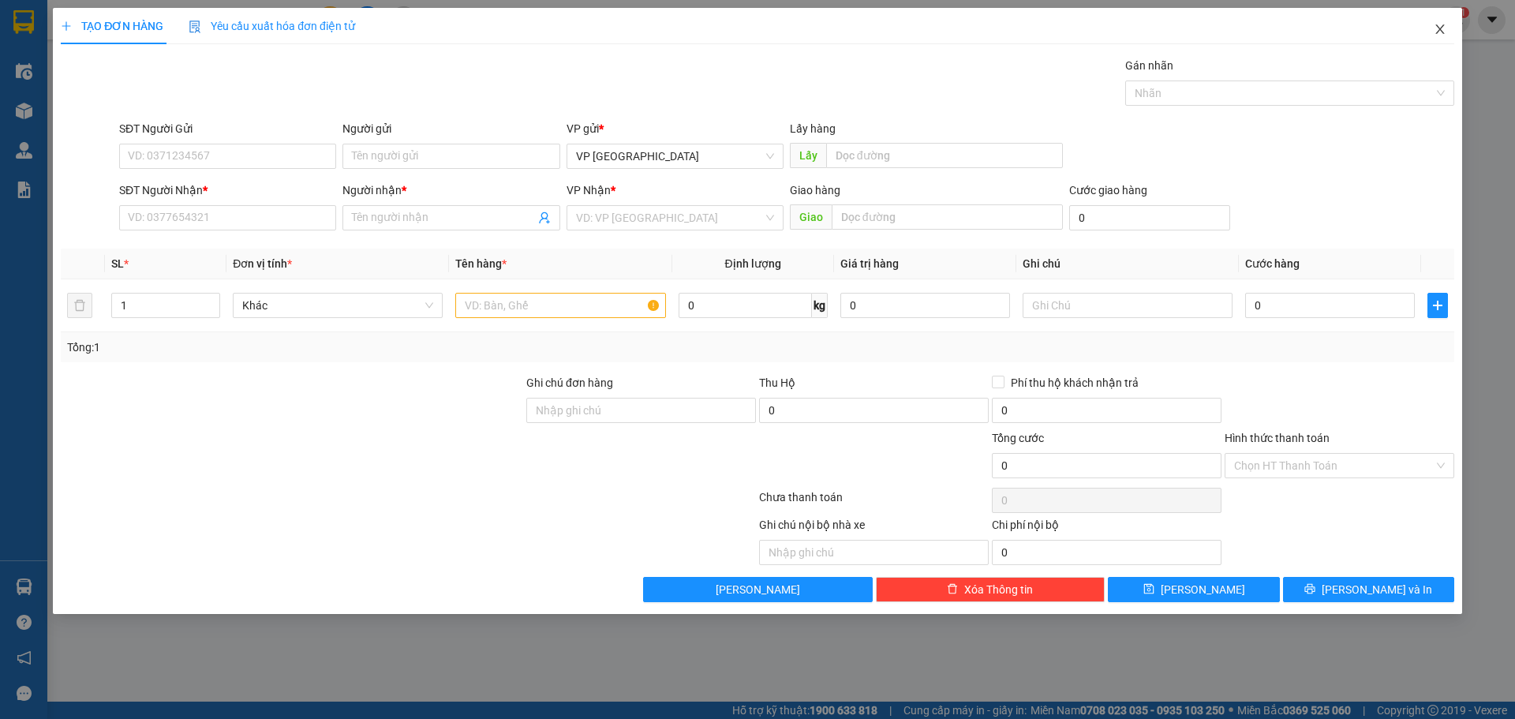
drag, startPoint x: 1442, startPoint y: 28, endPoint x: 1329, endPoint y: 32, distance: 112.9
click at [1441, 28] on icon "close" at bounding box center [1440, 28] width 9 height 9
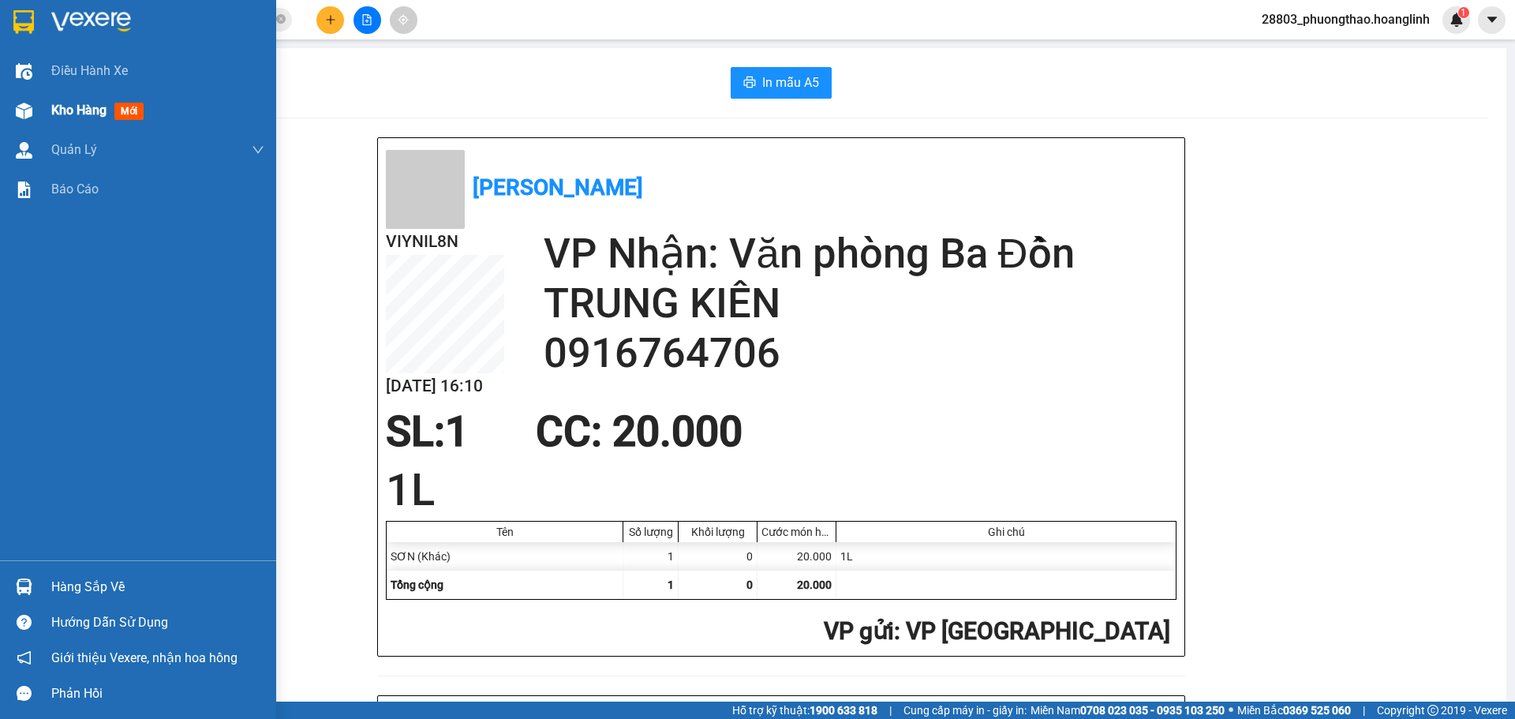
click at [47, 103] on div "Kho hàng mới" at bounding box center [138, 110] width 276 height 39
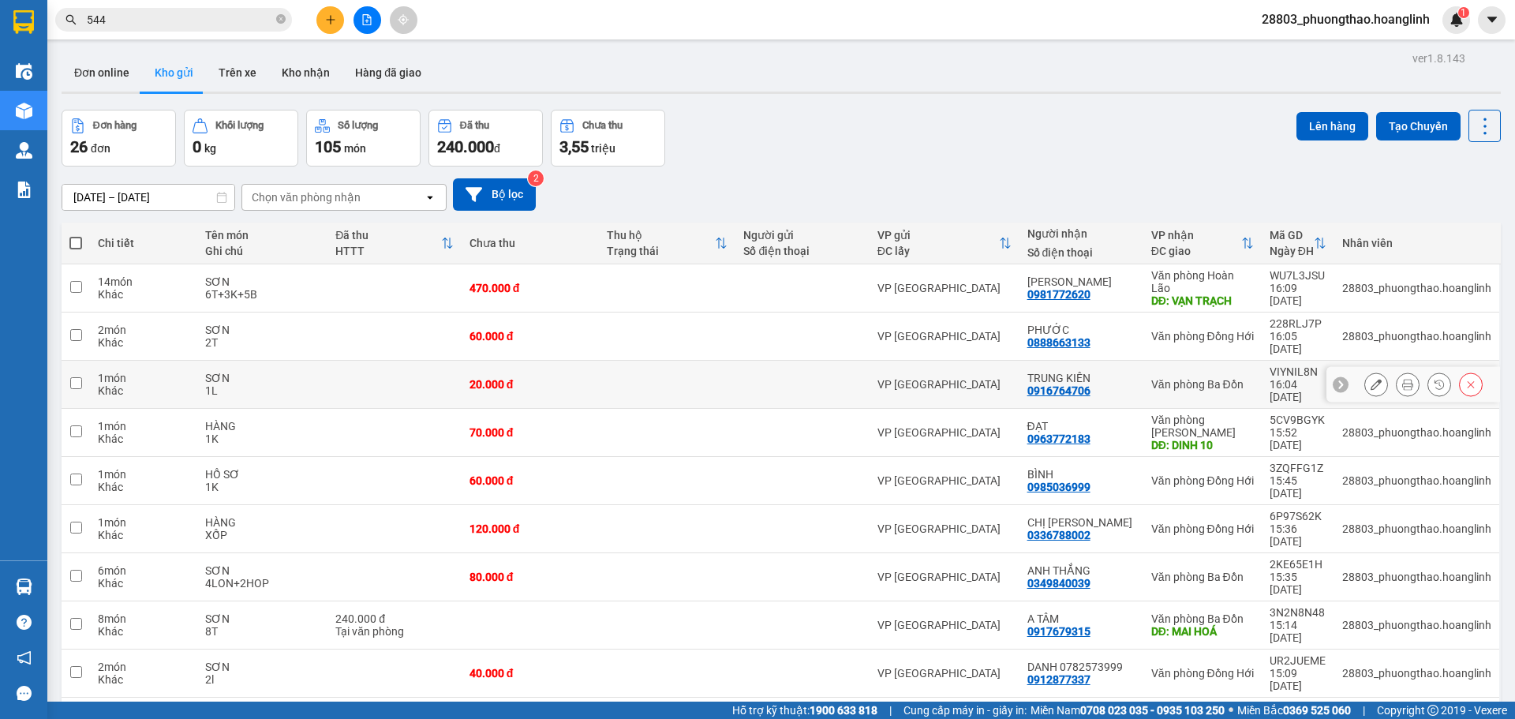
scroll to position [73, 0]
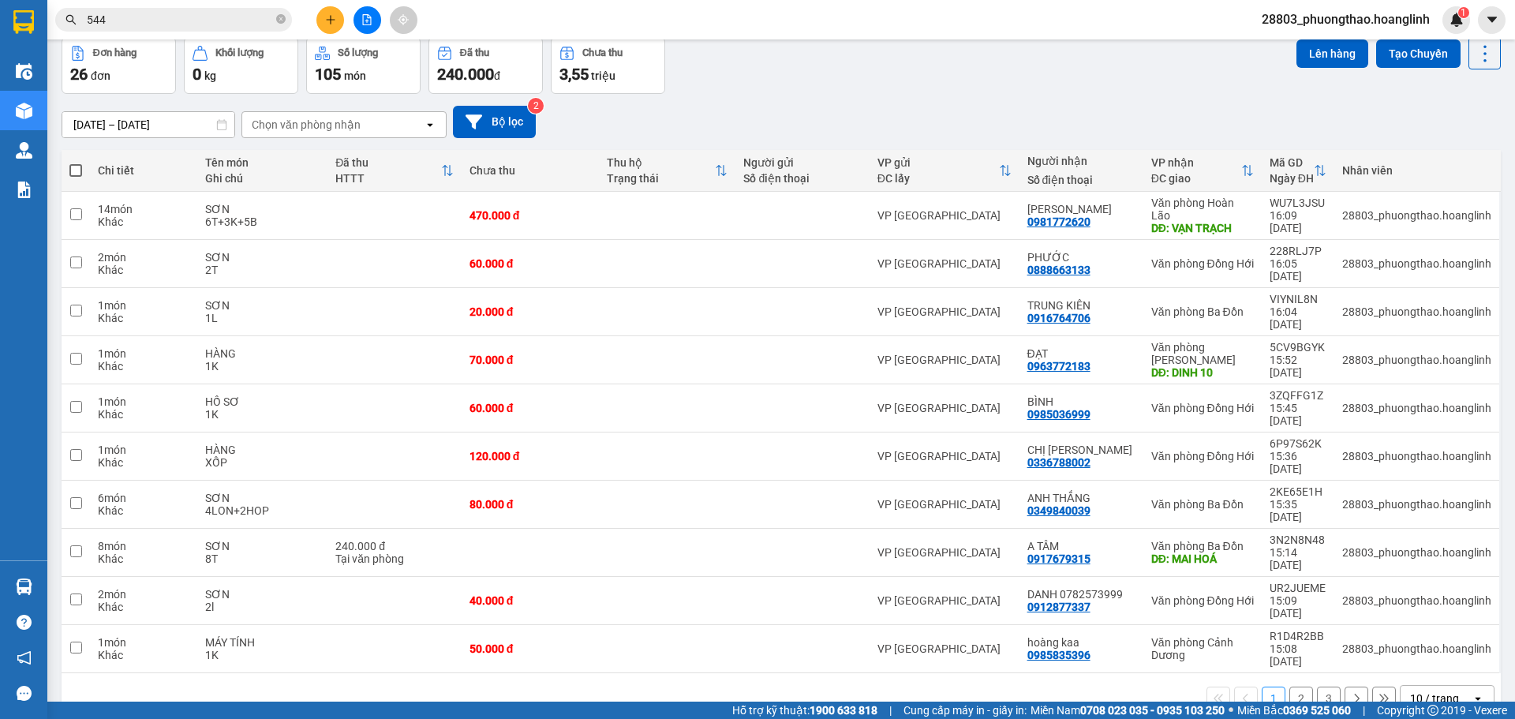
click at [1290, 687] on button "2" at bounding box center [1302, 699] width 24 height 24
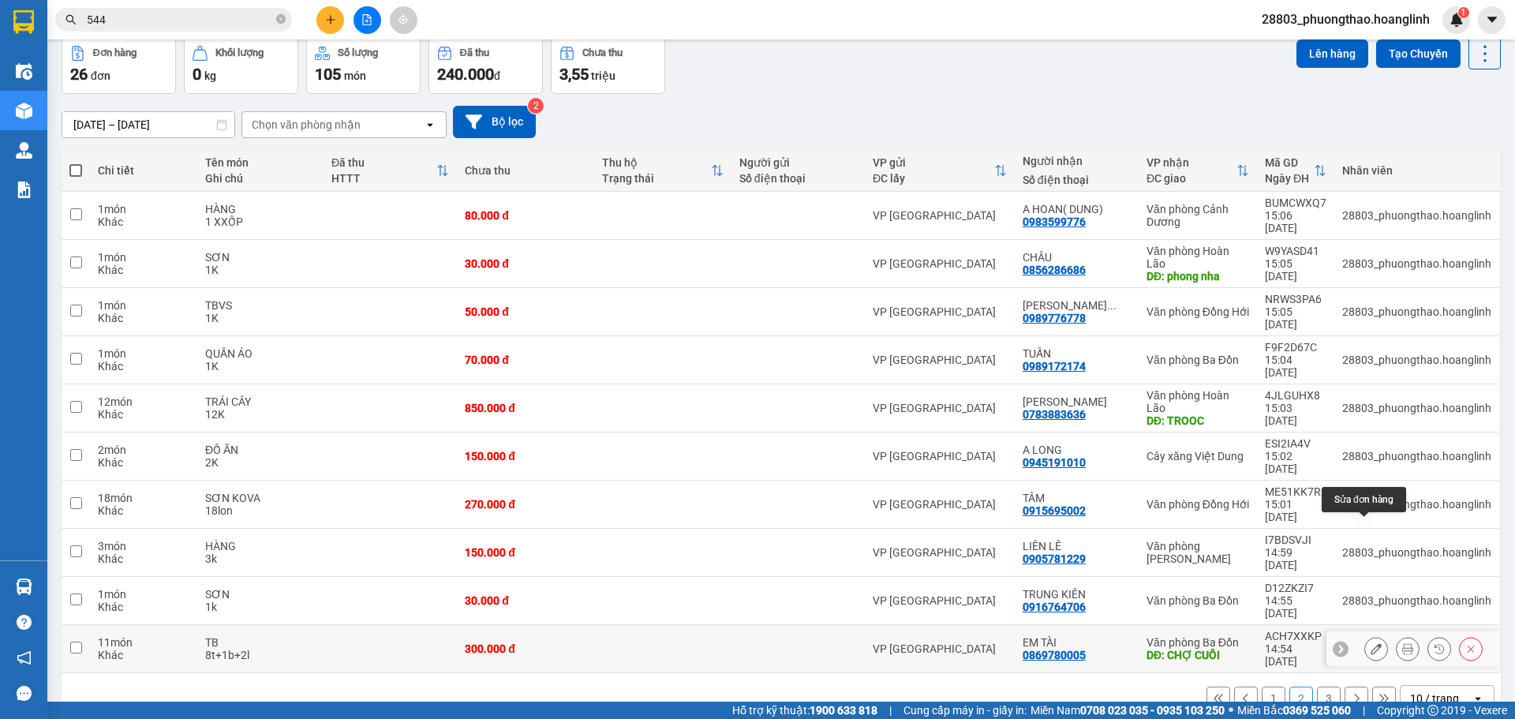
click at [1365, 635] on button at bounding box center [1376, 649] width 22 height 28
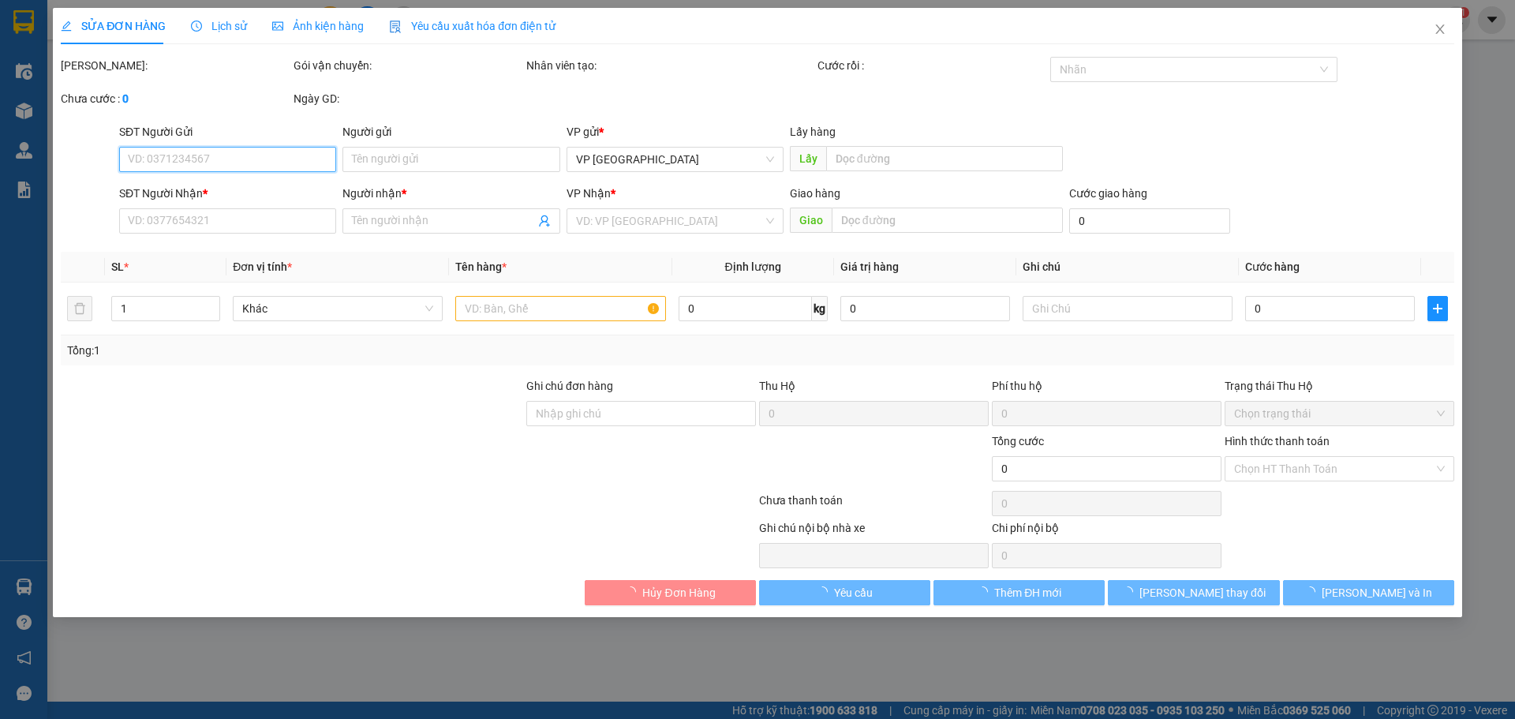
type input "0869780005"
type input "EM TÀI"
type input "CHỢ CUỒI"
type input "300.000"
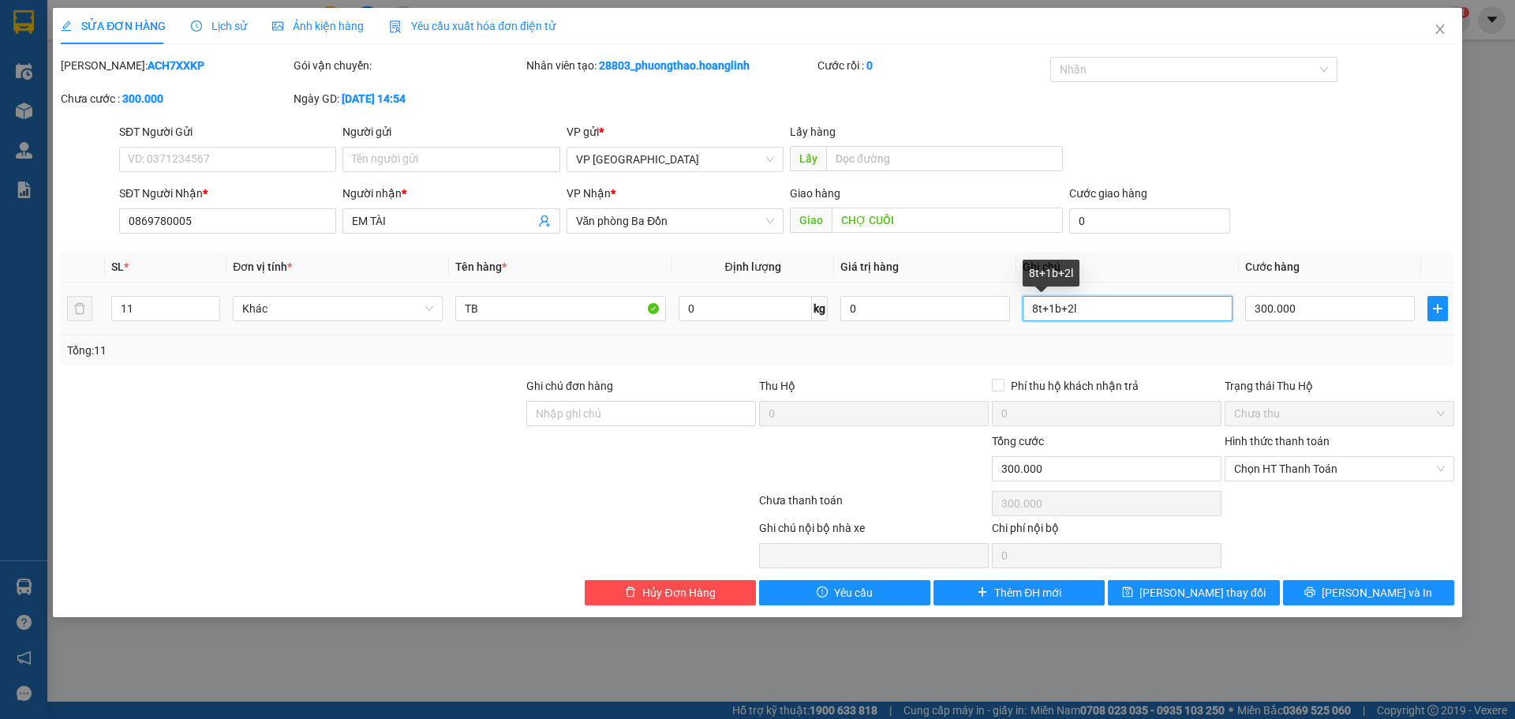
click at [1102, 311] on input "8t+1b+2l" at bounding box center [1128, 308] width 210 height 25
drag, startPoint x: 1093, startPoint y: 313, endPoint x: 976, endPoint y: 268, distance: 125.2
click at [976, 268] on table "SL * Đơn vị tính * Tên hàng * Định lượng Giá trị hàng Ghi chú Cước hàng 11 Khác…" at bounding box center [758, 294] width 1394 height 84
type input "8T+"
click at [1439, 24] on icon "close" at bounding box center [1440, 29] width 13 height 13
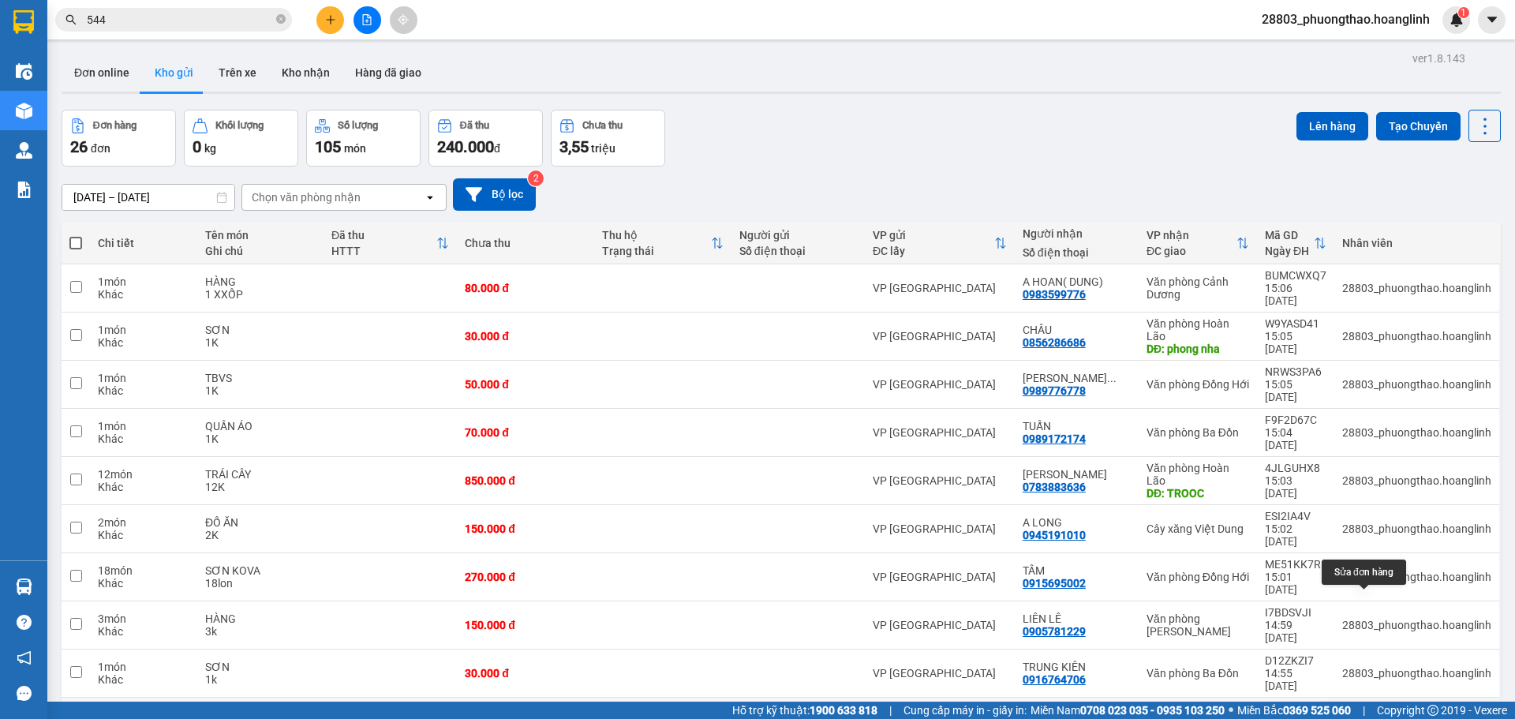
click at [1371, 716] on icon at bounding box center [1376, 721] width 11 height 11
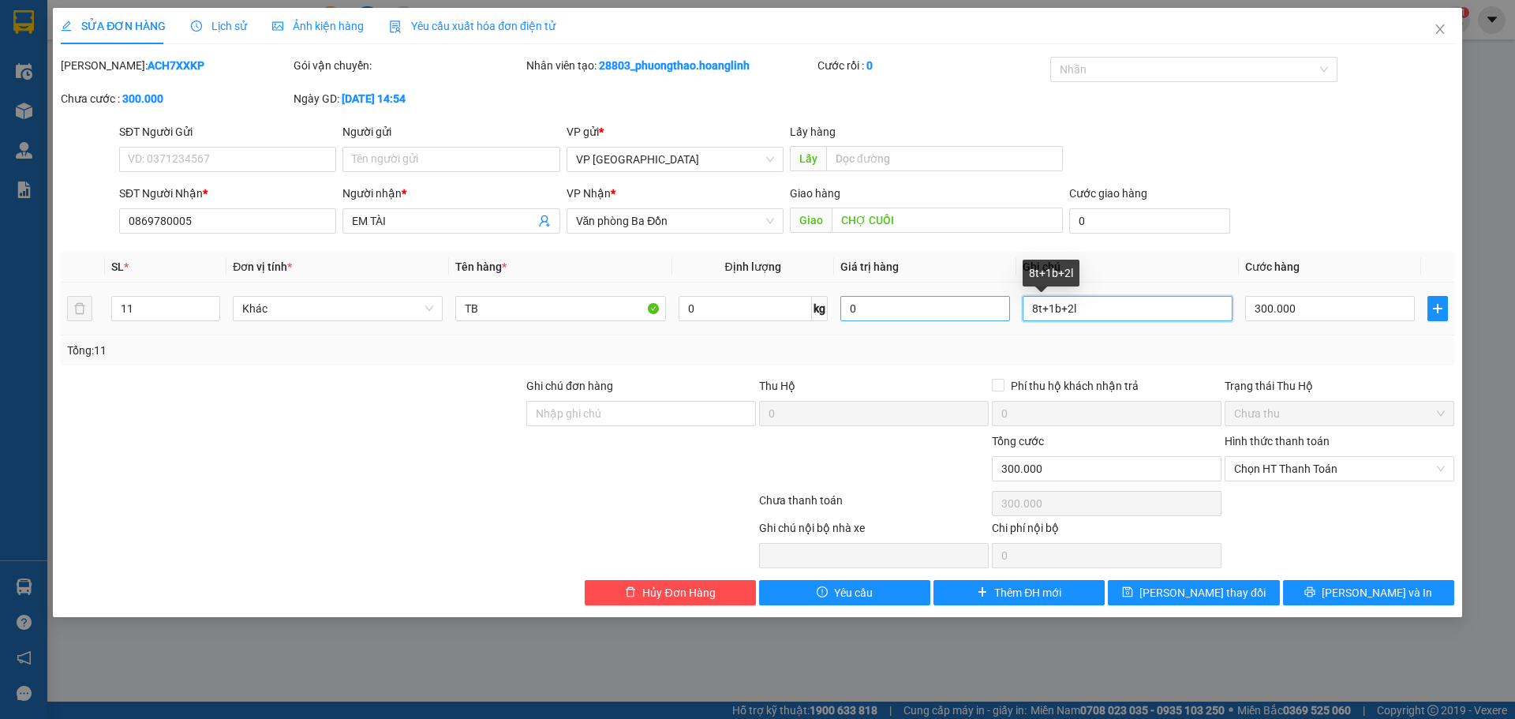
drag, startPoint x: 1145, startPoint y: 301, endPoint x: 938, endPoint y: 297, distance: 207.6
click at [945, 297] on tr "11 Khác TB 0 kg 0 8t+1b+2l 300.000" at bounding box center [758, 309] width 1394 height 53
type input "8`"
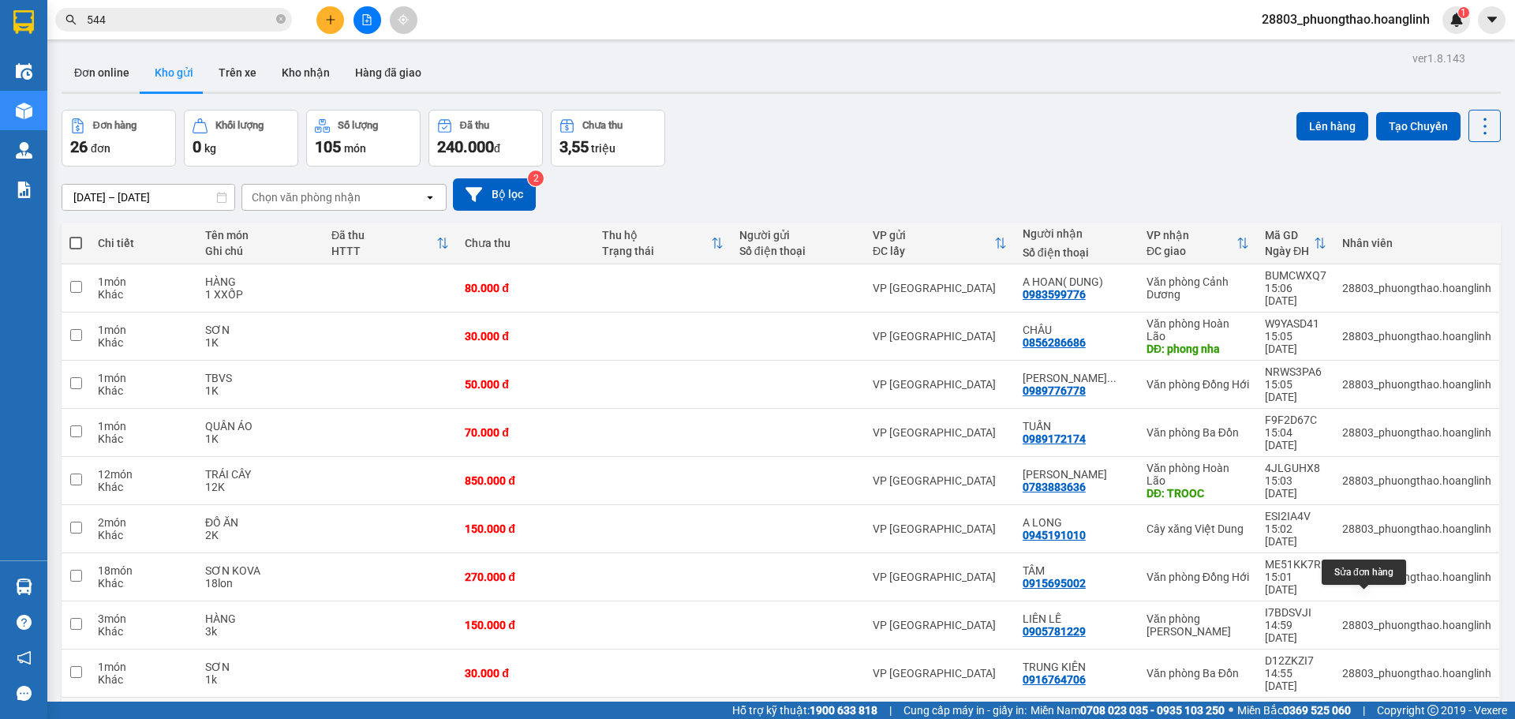
click at [1371, 716] on icon at bounding box center [1376, 721] width 11 height 11
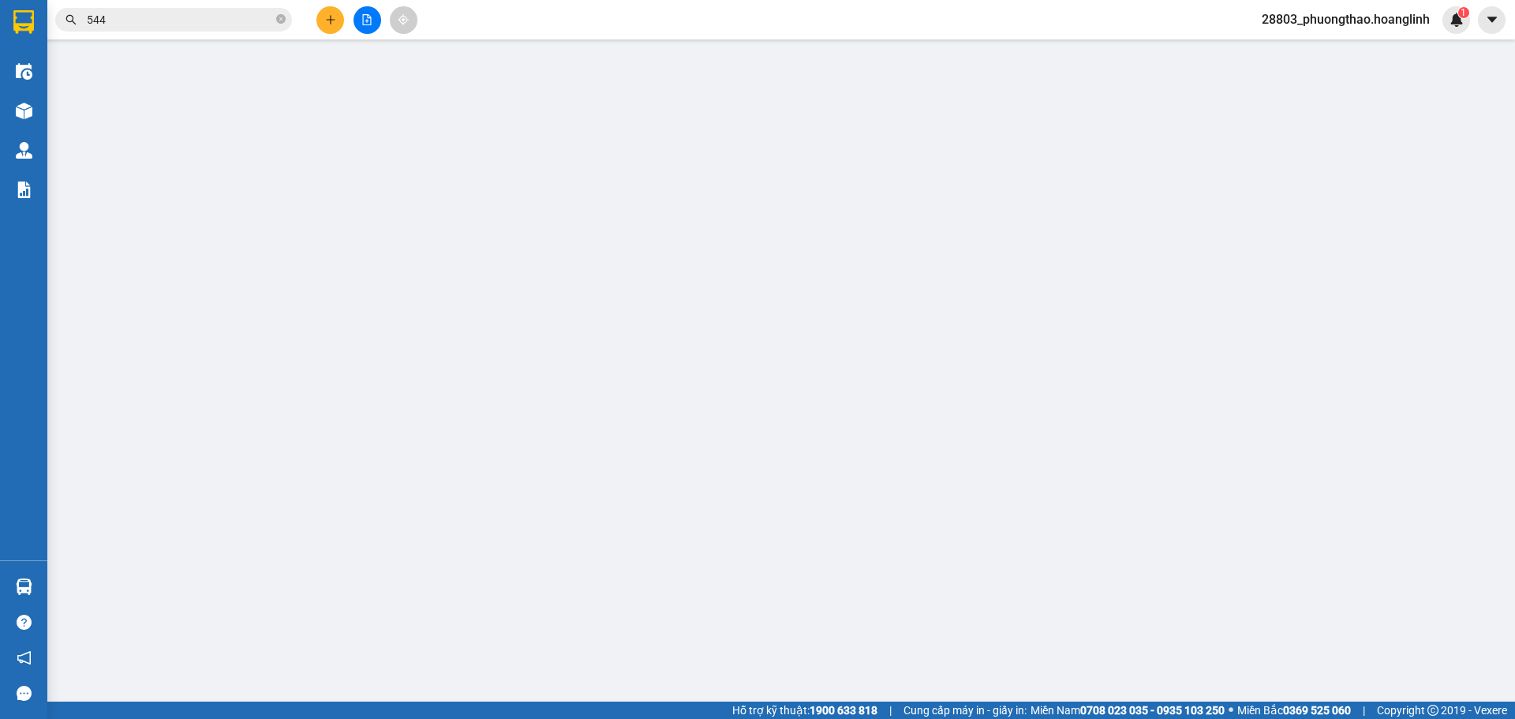
type input "0869780005"
type input "EM TÀI"
type input "CHỢ CUỒI"
type input "300.000"
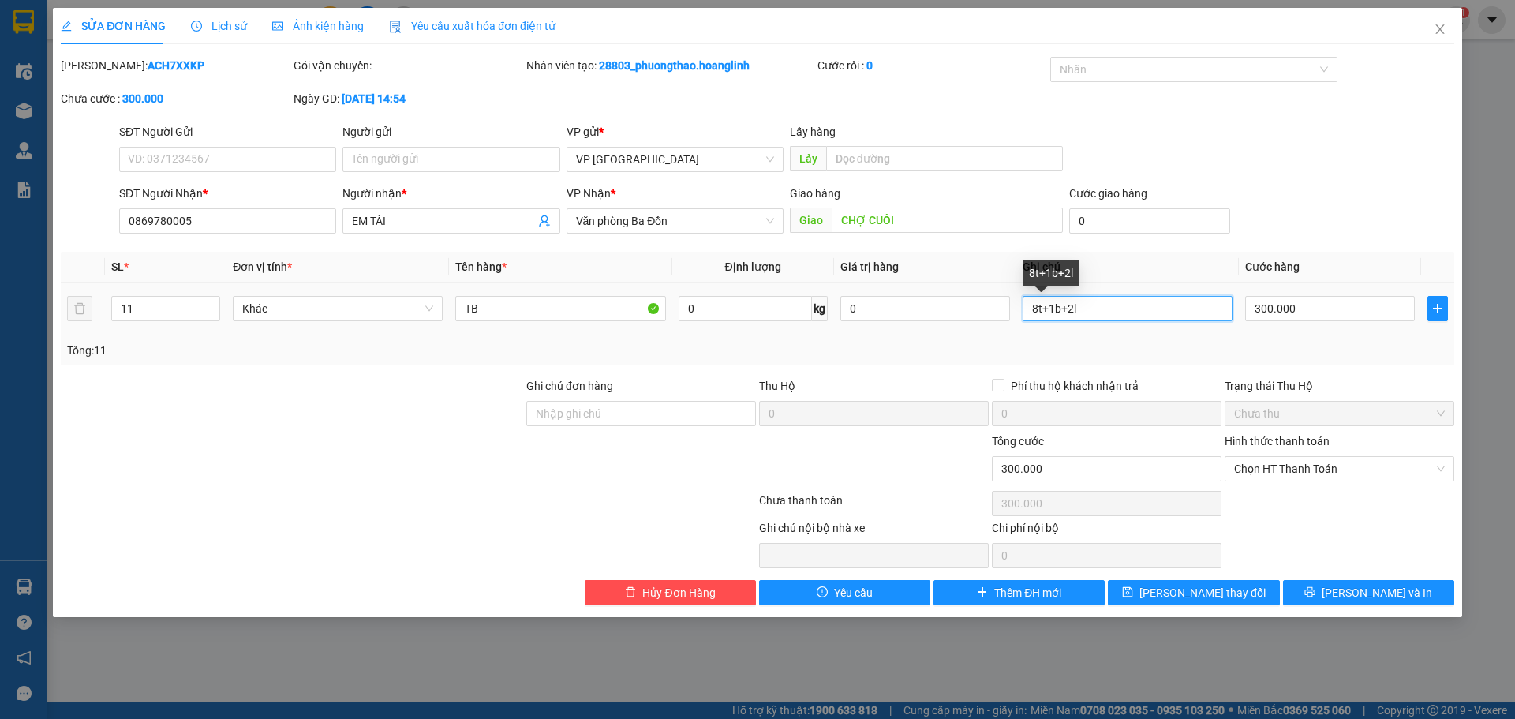
click at [1043, 306] on input "8t+1b+2l" at bounding box center [1128, 308] width 210 height 25
click at [1062, 308] on input "8T+1b+2l" at bounding box center [1128, 308] width 210 height 25
click at [1081, 309] on input "8T+1B+2l" at bounding box center [1128, 308] width 210 height 25
type input "8T+1B+2LON"
click at [1297, 303] on input "300.000" at bounding box center [1330, 308] width 170 height 25
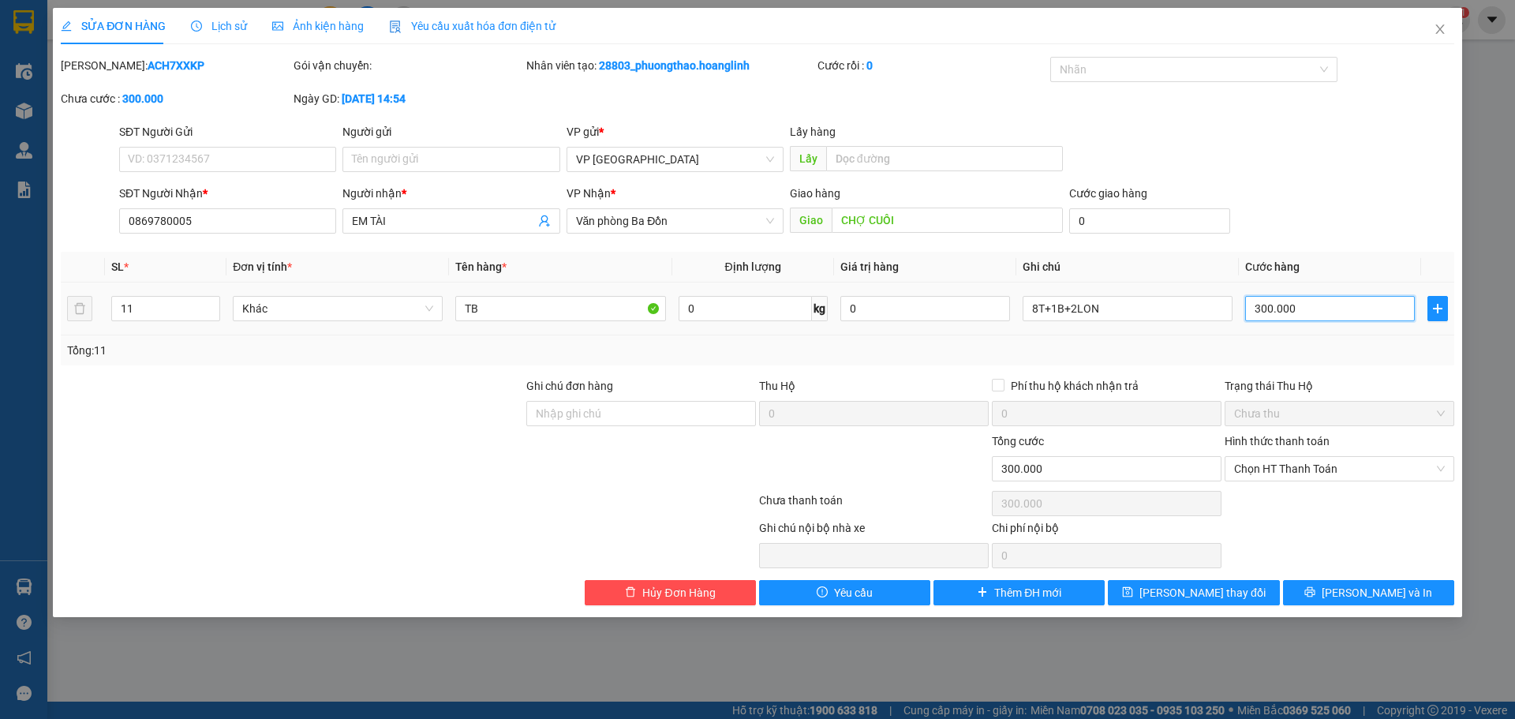
type input "3"
type input "31"
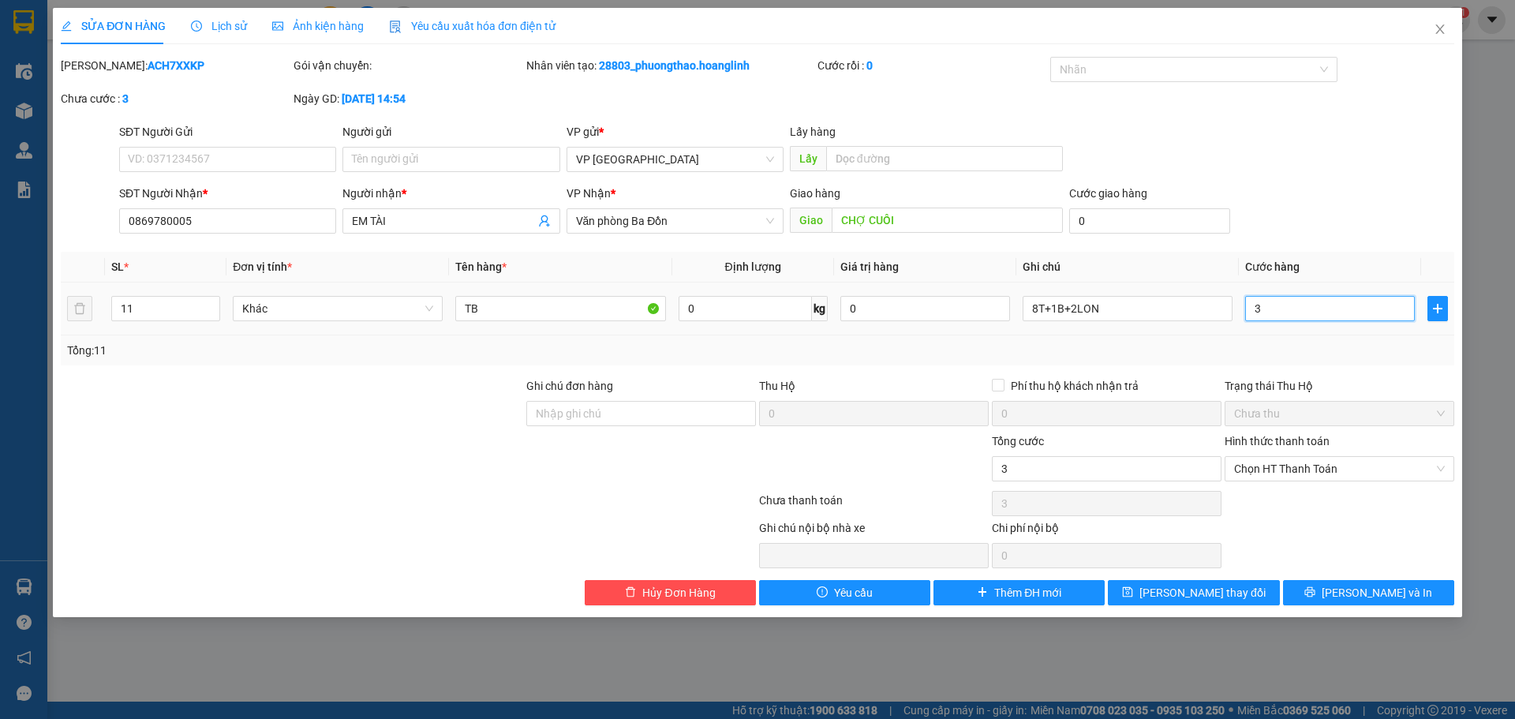
type input "31"
type input "310"
type input "310.000"
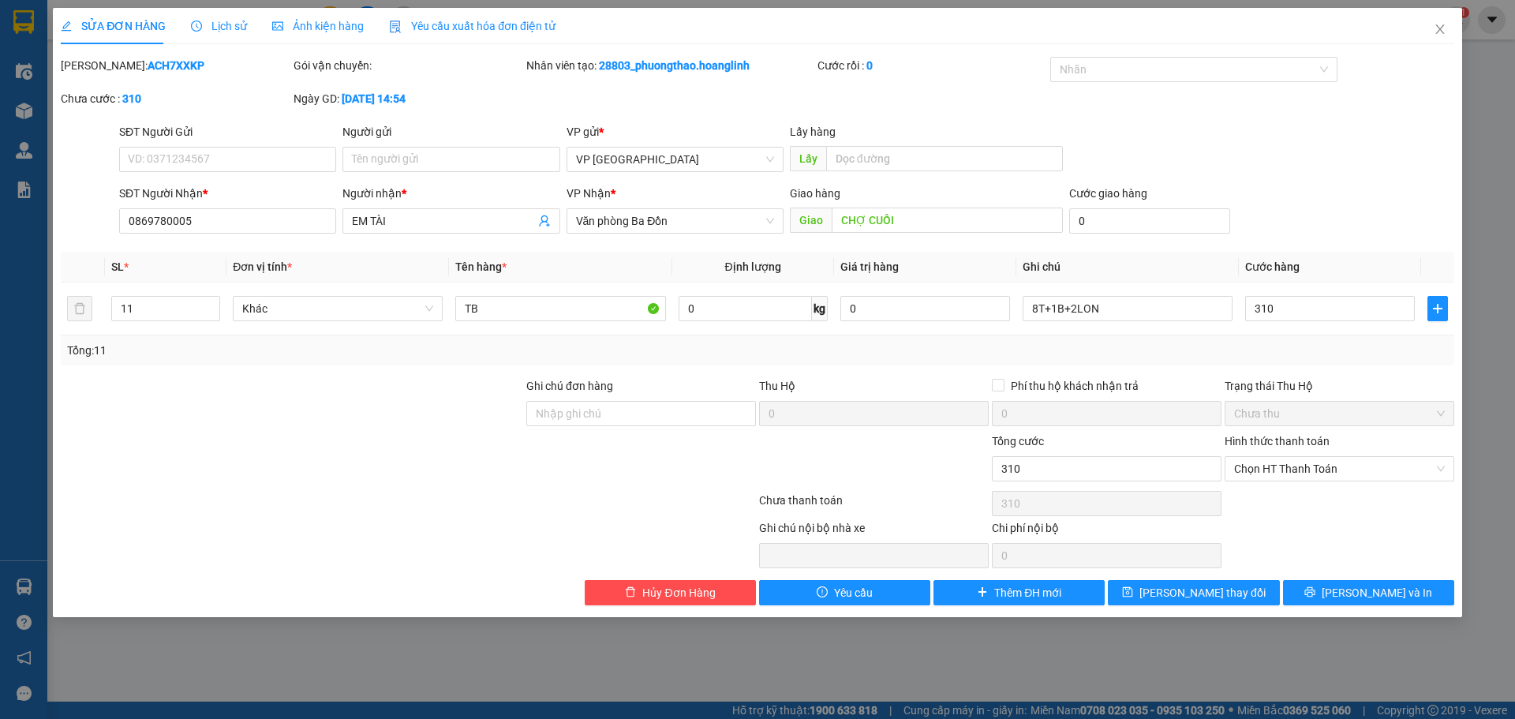
type input "310.000"
click at [1361, 247] on div "Total Paid Fee 0 Total UnPaid Fee 300.000 Cash Collection Total Fee Mã ĐH: ACH7…" at bounding box center [758, 331] width 1394 height 548
click at [1222, 590] on span "[PERSON_NAME] thay đổi" at bounding box center [1203, 592] width 126 height 17
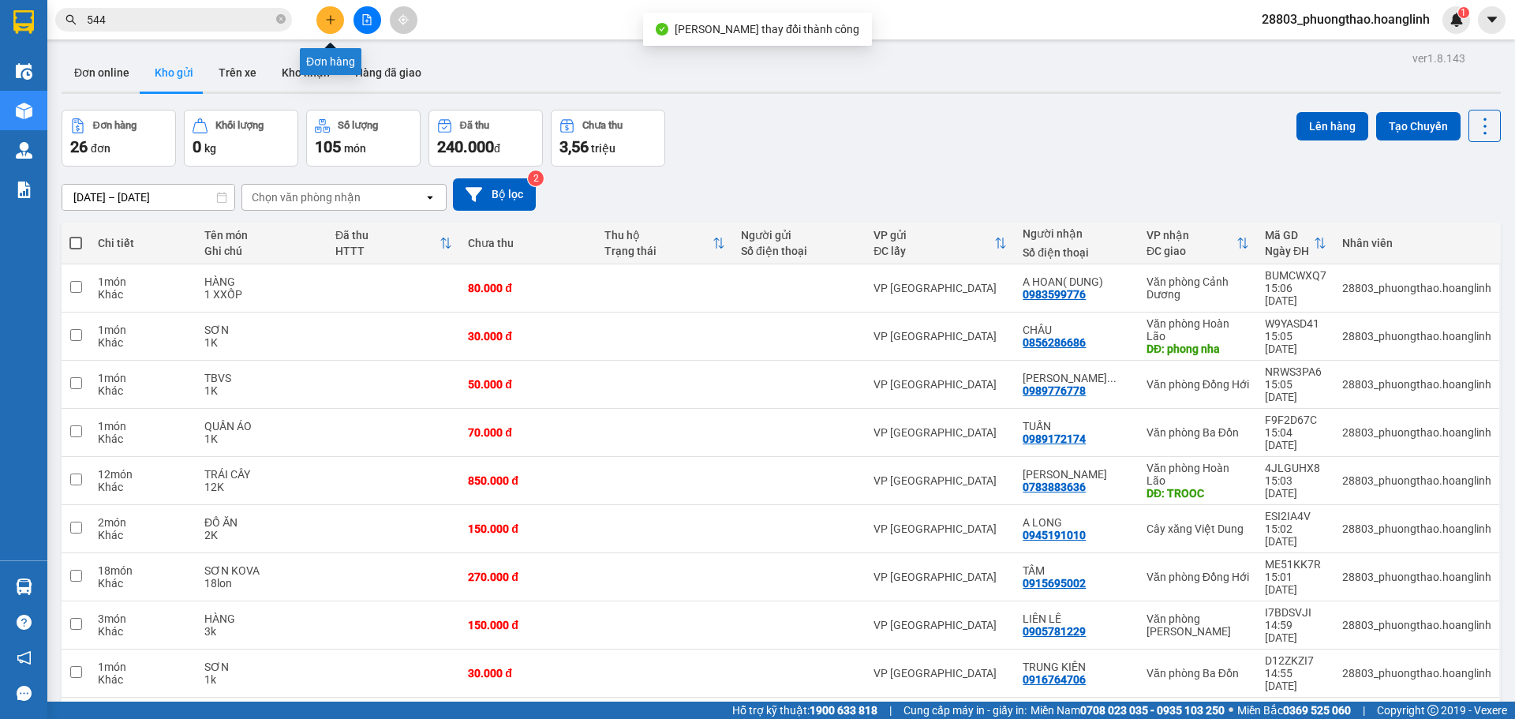
click at [325, 19] on icon "plus" at bounding box center [330, 19] width 11 height 11
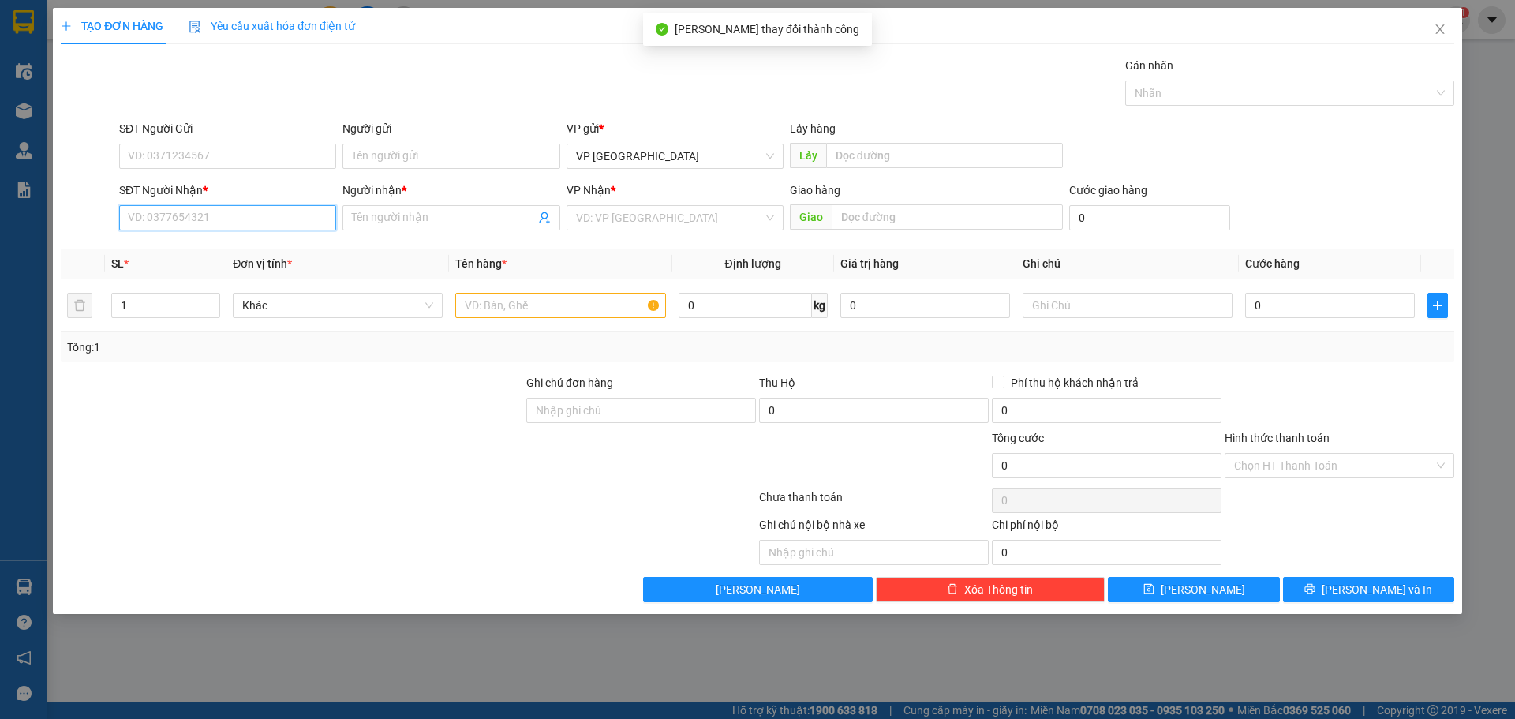
click at [260, 208] on input "SĐT Người Nhận *" at bounding box center [227, 217] width 217 height 25
type input "0856443789"
drag, startPoint x: 218, startPoint y: 217, endPoint x: 22, endPoint y: 224, distance: 195.8
click at [22, 224] on div "TẠO ĐƠN HÀNG Yêu cầu xuất hóa đơn điện tử Transit Pickup Surcharge Ids Transit …" at bounding box center [757, 359] width 1515 height 719
type input "0868566626"
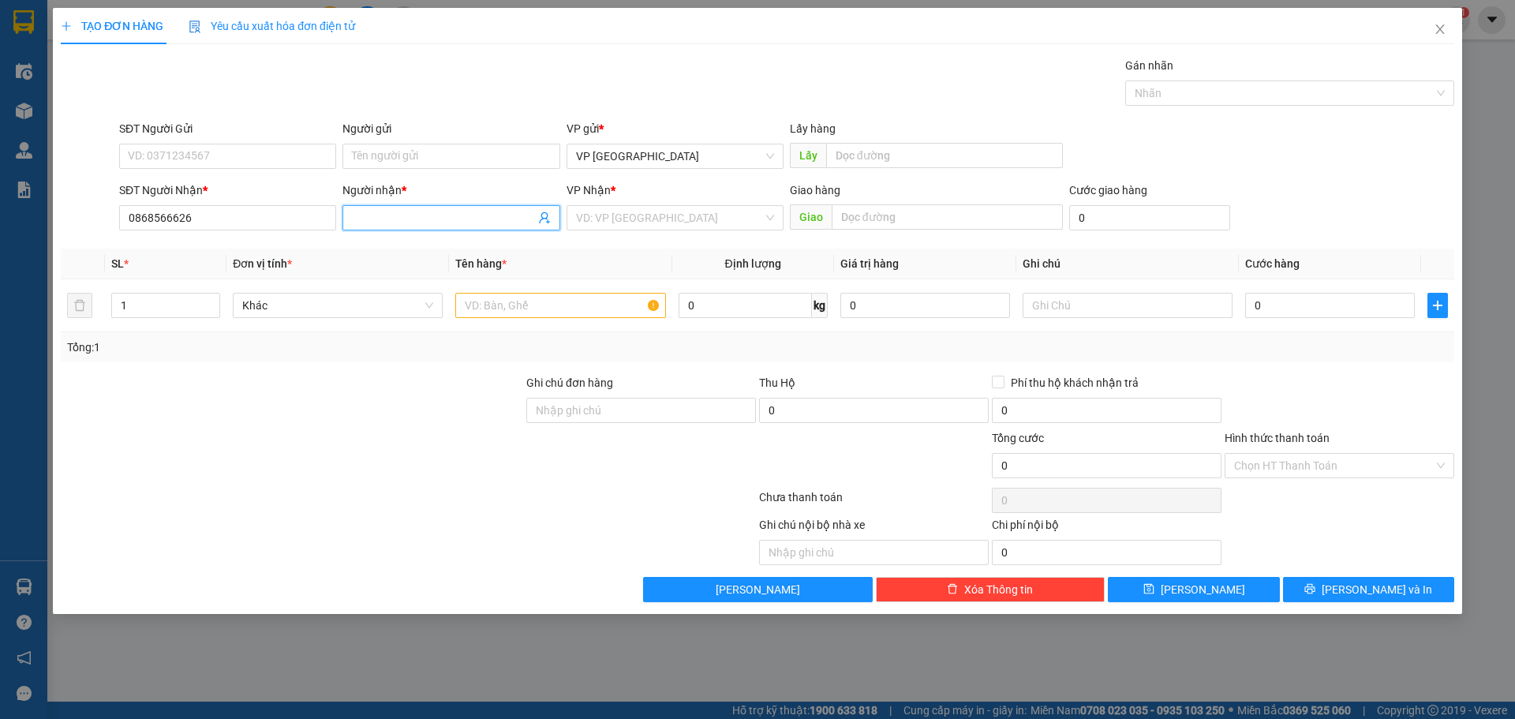
click at [466, 221] on input "Người nhận *" at bounding box center [443, 217] width 182 height 17
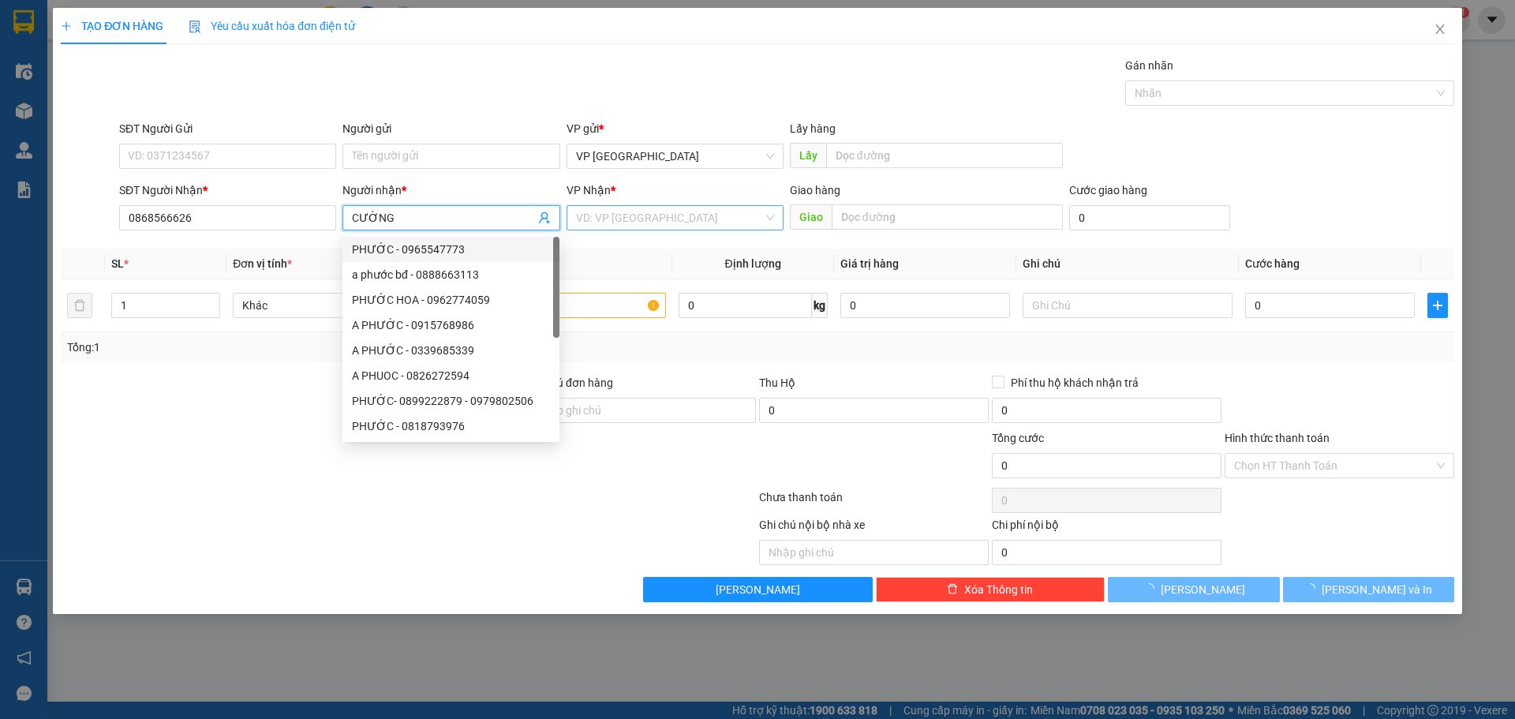
type input "CƯỜNG"
click at [647, 223] on input "search" at bounding box center [669, 218] width 187 height 24
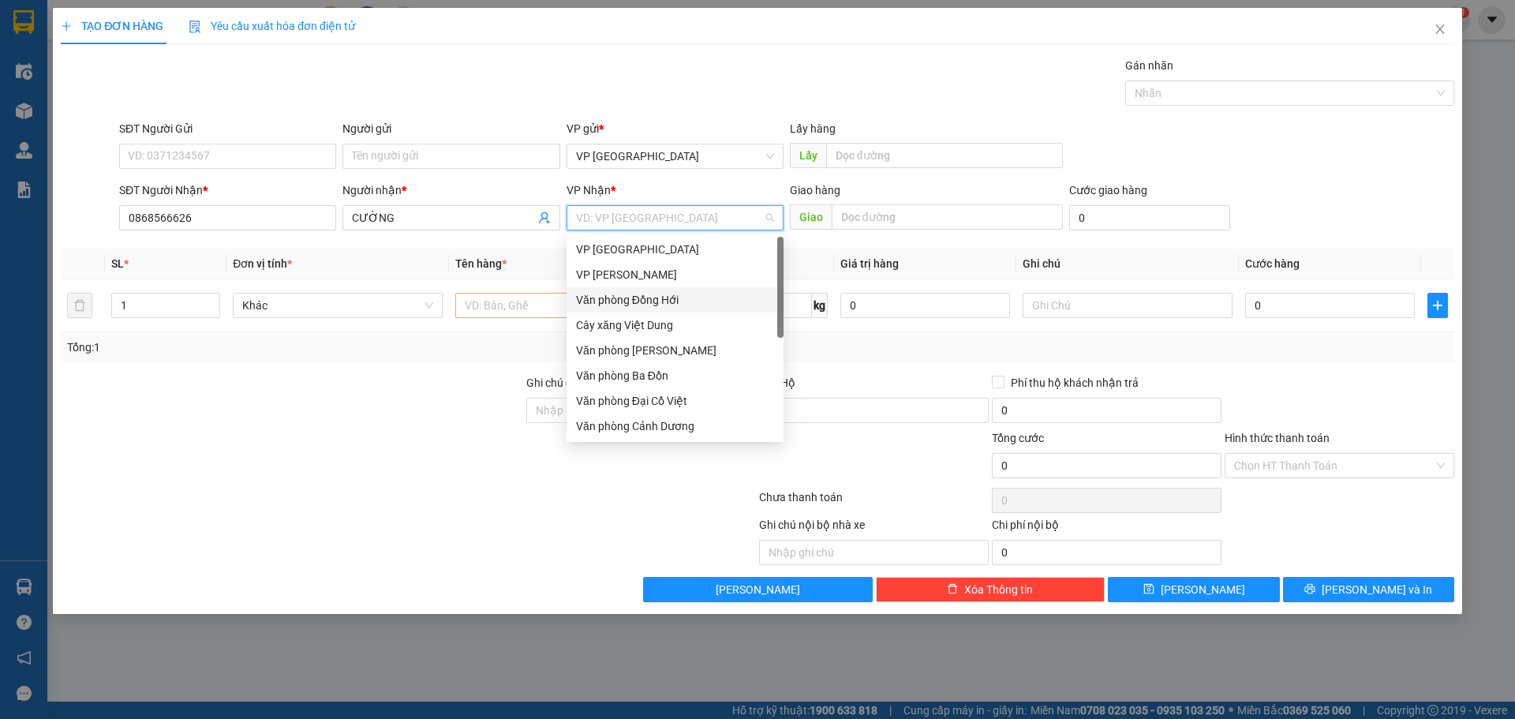
click at [637, 295] on div "Văn phòng Đồng Hới" at bounding box center [675, 299] width 198 height 17
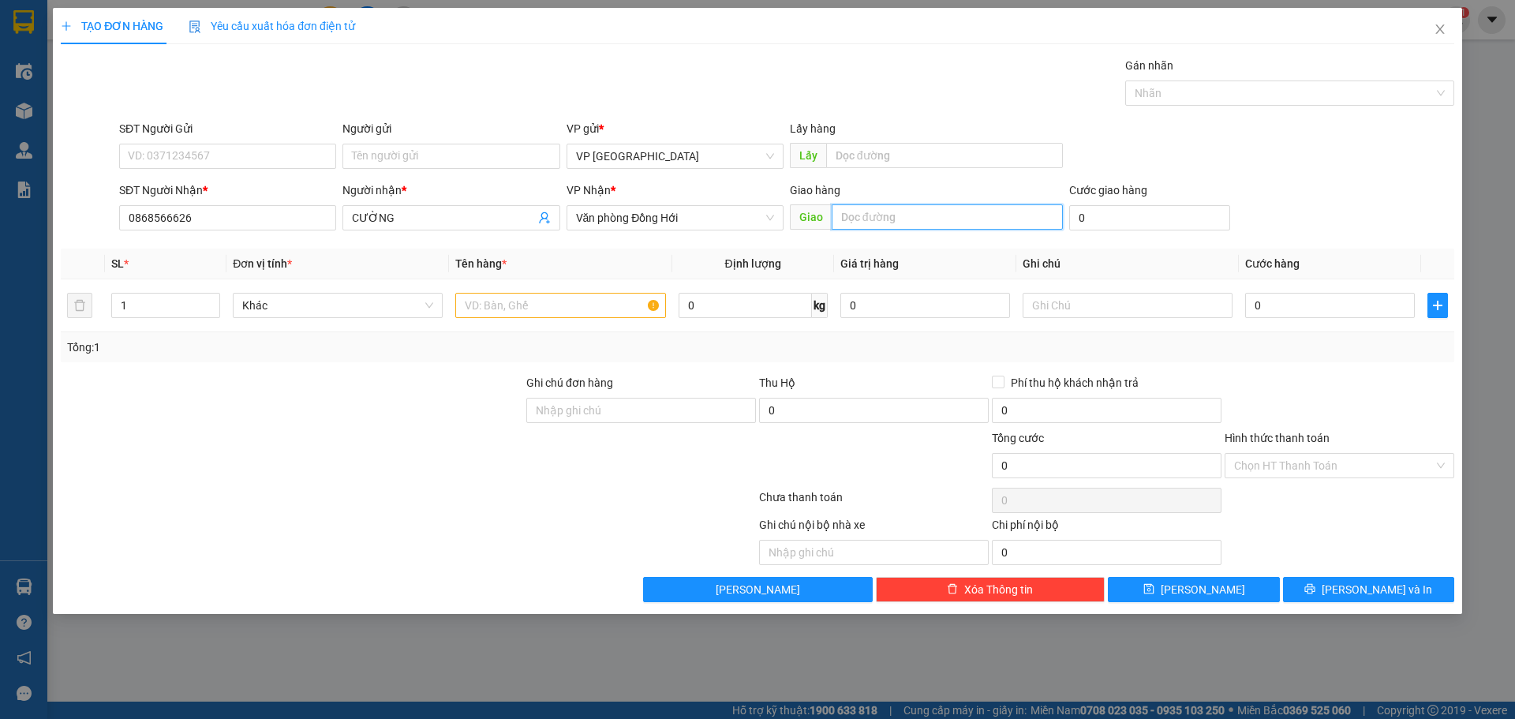
click at [960, 213] on input "text" at bounding box center [947, 216] width 231 height 25
type input "[PERSON_NAME]"
click at [557, 309] on input "text" at bounding box center [560, 305] width 210 height 25
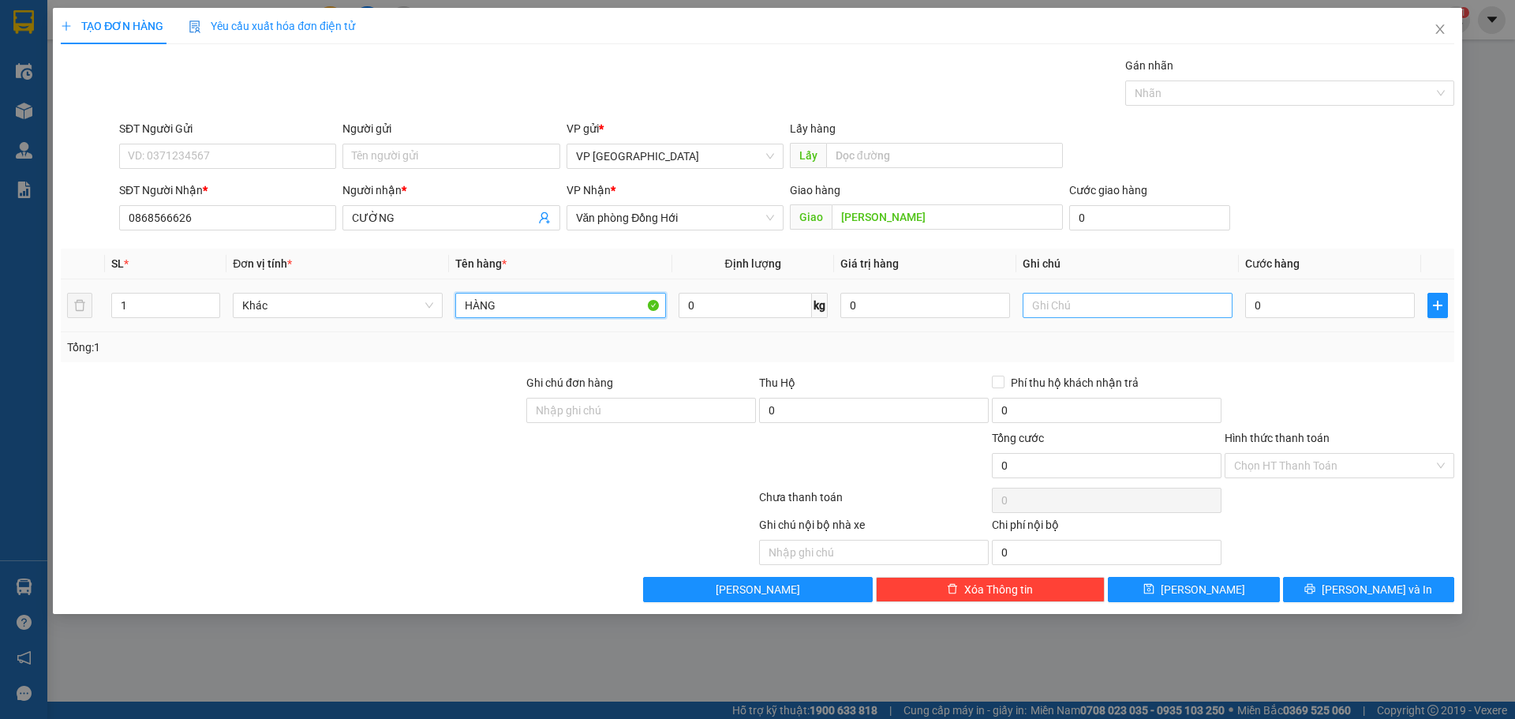
type input "HÀNG"
click at [1115, 300] on input "text" at bounding box center [1128, 305] width 210 height 25
type input "1K"
click at [1307, 303] on input "0" at bounding box center [1330, 305] width 170 height 25
drag, startPoint x: 174, startPoint y: 305, endPoint x: 27, endPoint y: 325, distance: 148.9
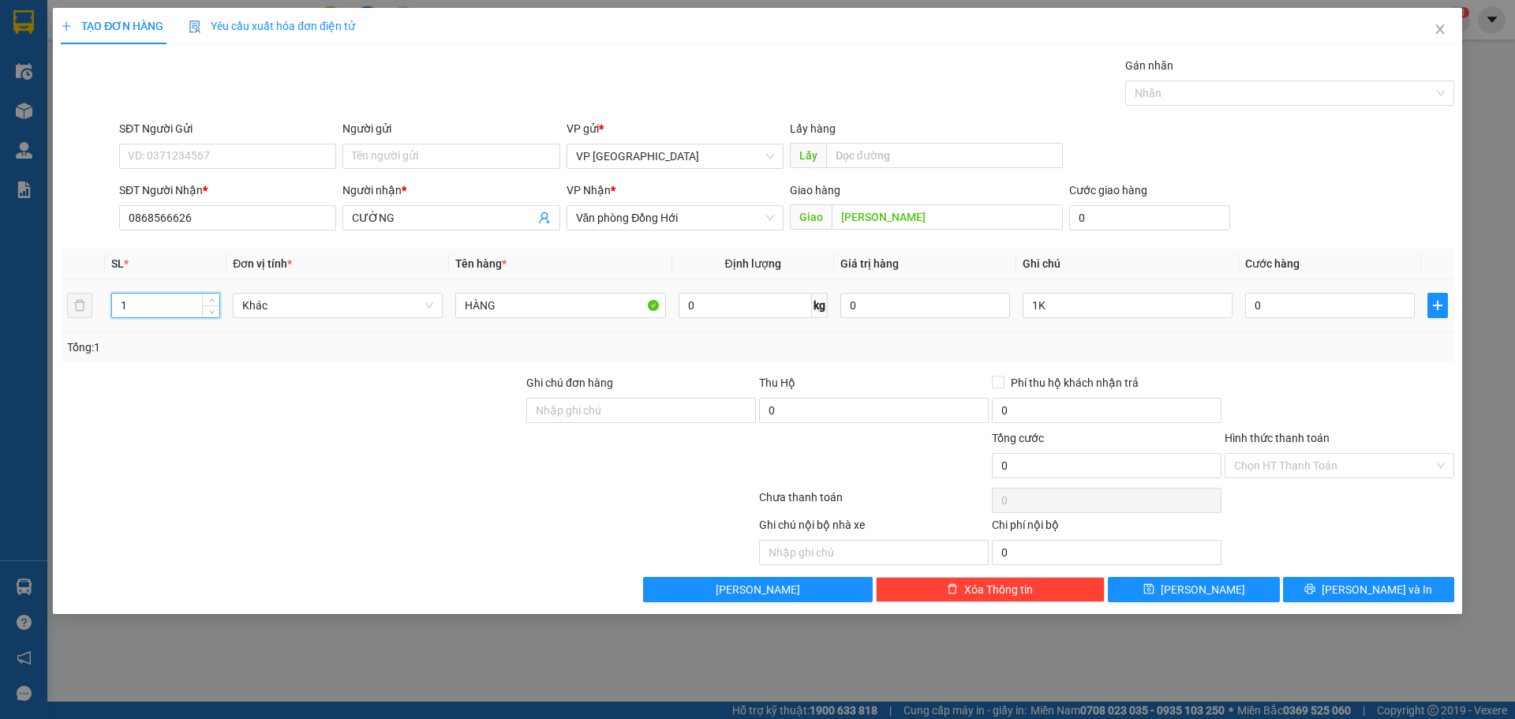
click at [33, 326] on div "TẠO ĐƠN HÀNG Yêu cầu xuất hóa đơn điện tử Transit Pickup Surcharge Ids Transit …" at bounding box center [757, 359] width 1515 height 719
type input "2"
drag, startPoint x: 1076, startPoint y: 305, endPoint x: 919, endPoint y: 301, distance: 157.9
click at [930, 301] on tr "2 Khác HÀNG 0 kg 0 1K 0" at bounding box center [758, 305] width 1394 height 53
type input "2K"
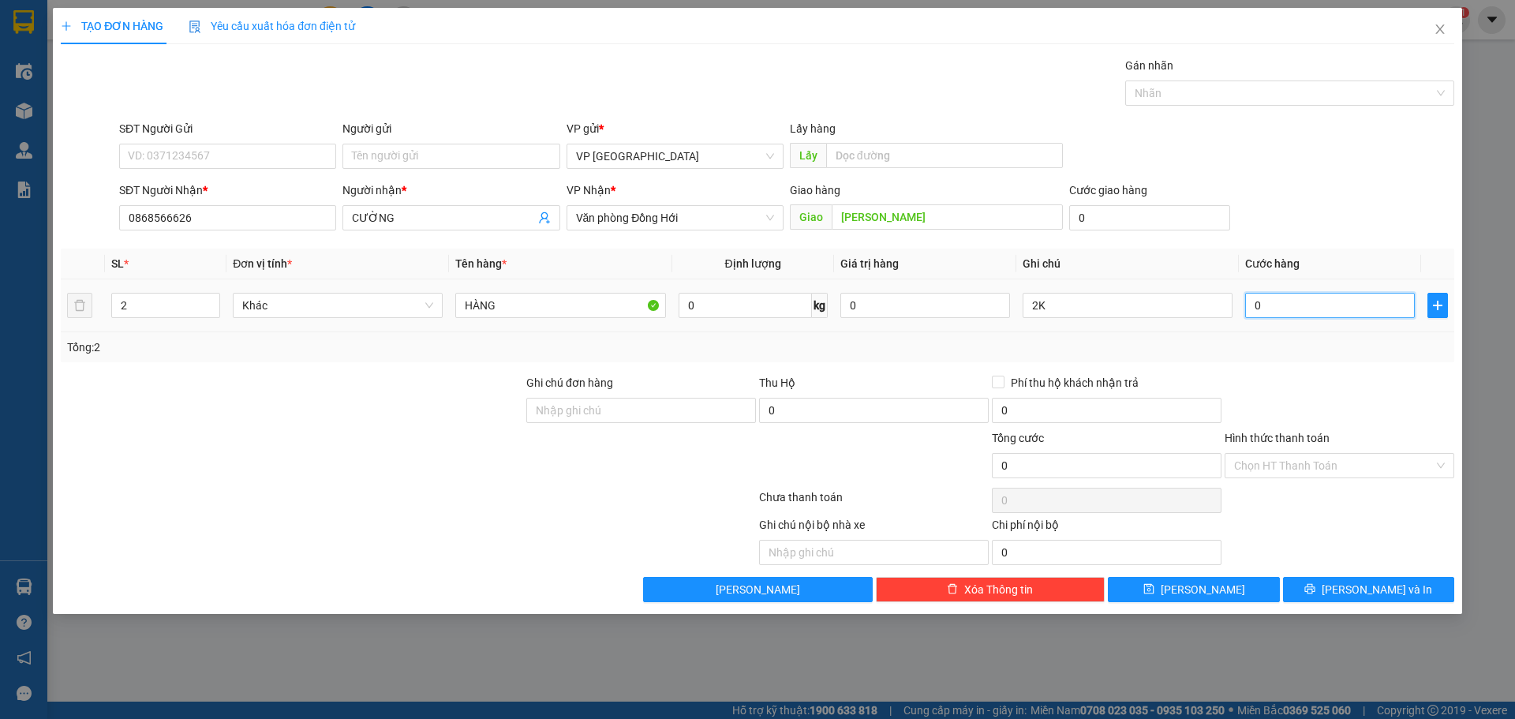
click at [1338, 307] on input "0" at bounding box center [1330, 305] width 170 height 25
type input "2"
type input "20"
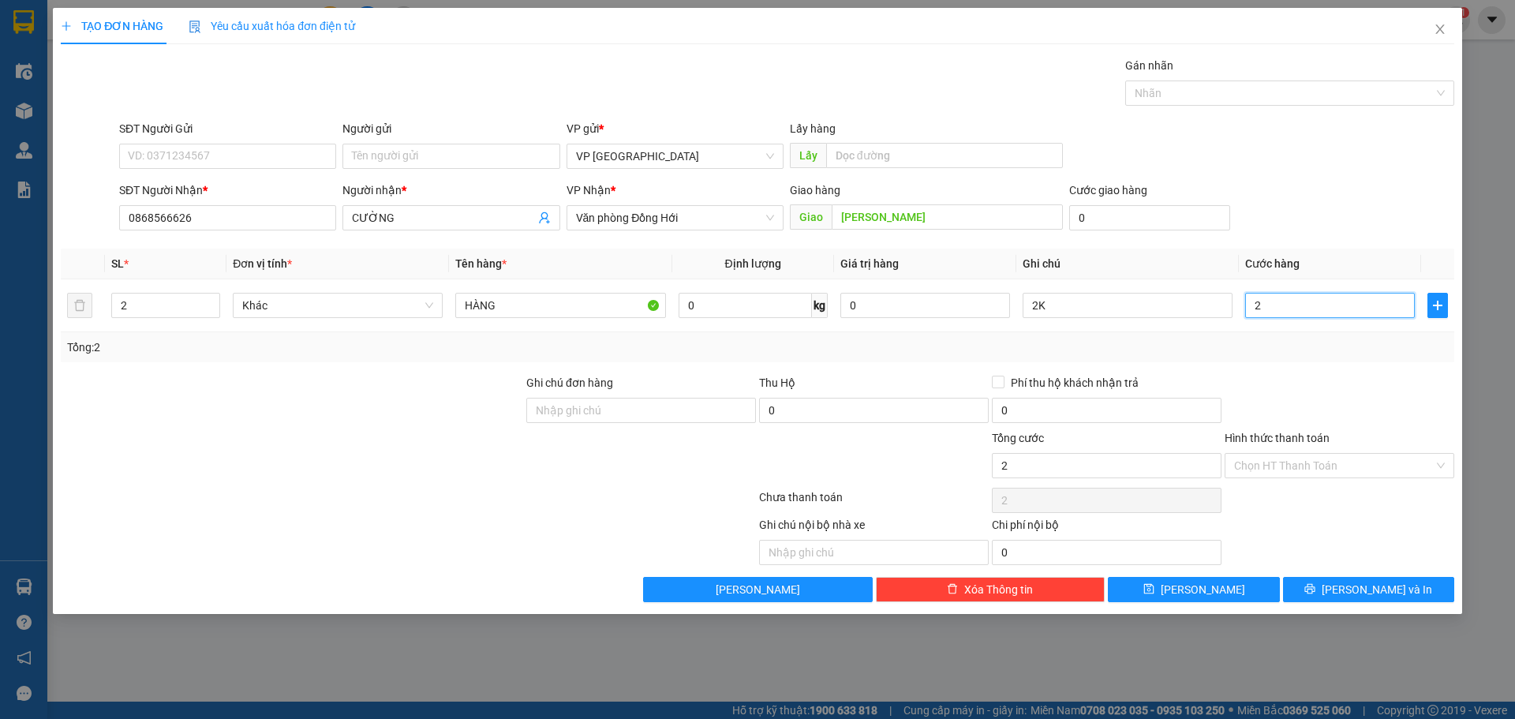
type input "20"
type input "200"
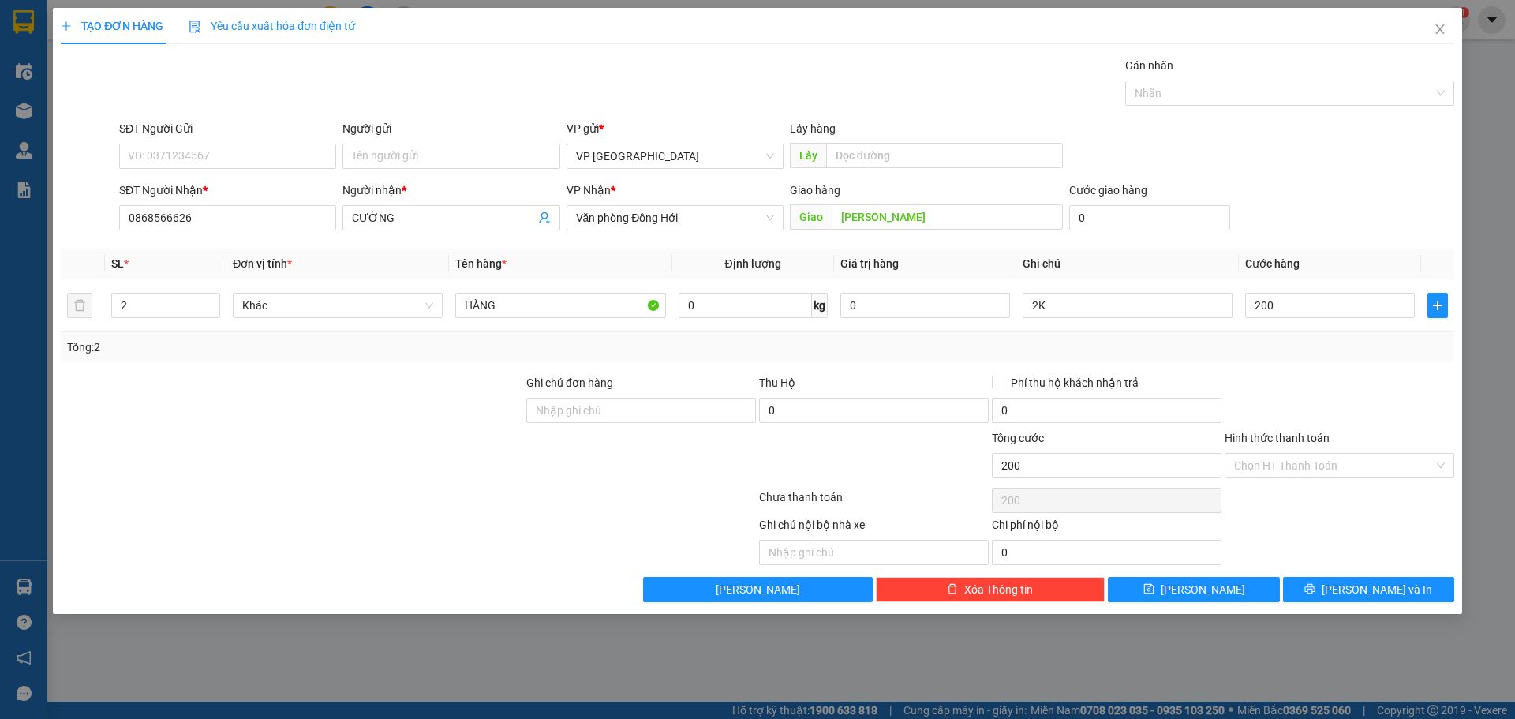
type input "200.000"
click at [1389, 204] on div "SĐT Người Nhận * 0868566626 Người nhận * CƯỜNG VP Nhận * Văn phòng Đồng Hới Gia…" at bounding box center [787, 209] width 1342 height 55
click at [1301, 456] on input "Hình thức thanh toán" at bounding box center [1334, 466] width 200 height 24
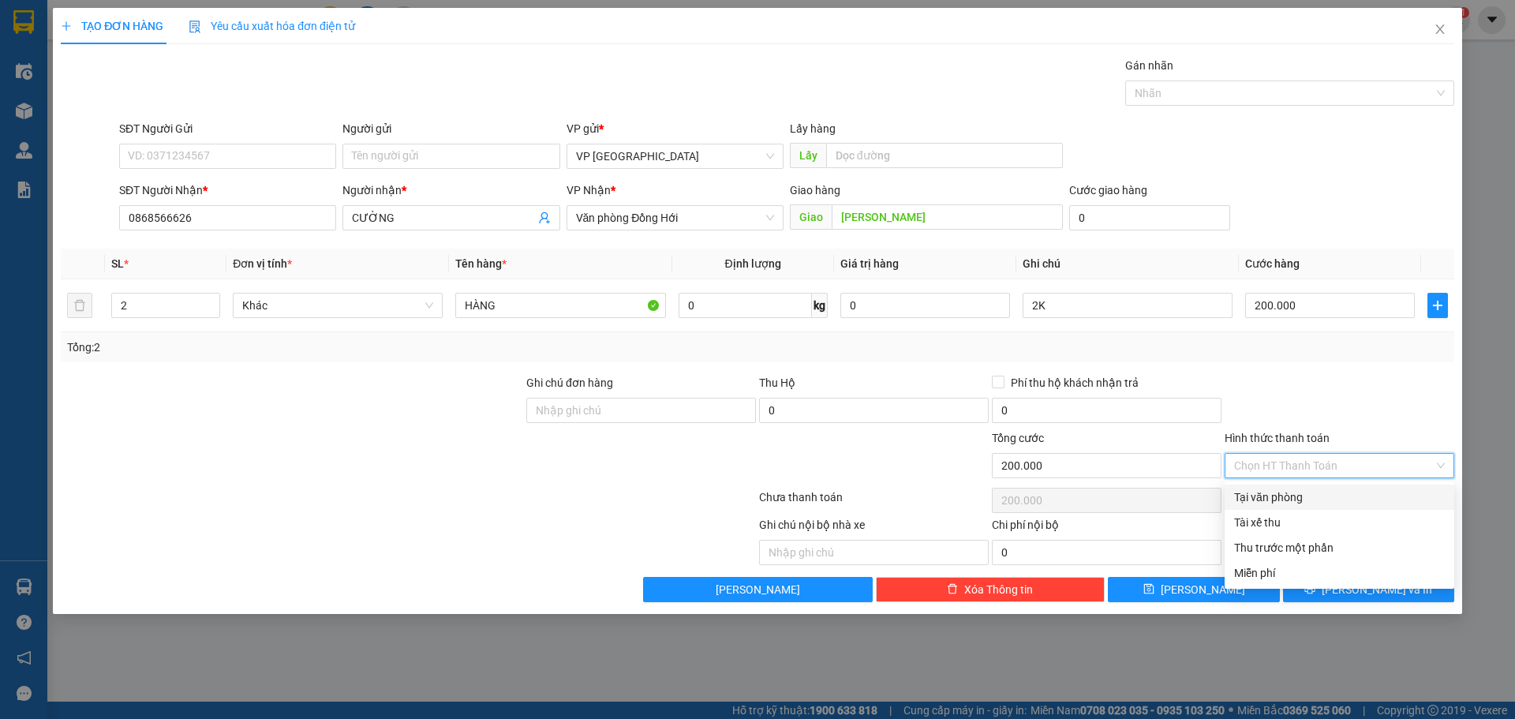
click at [1295, 508] on div "Tại văn phòng" at bounding box center [1340, 497] width 230 height 25
type input "0"
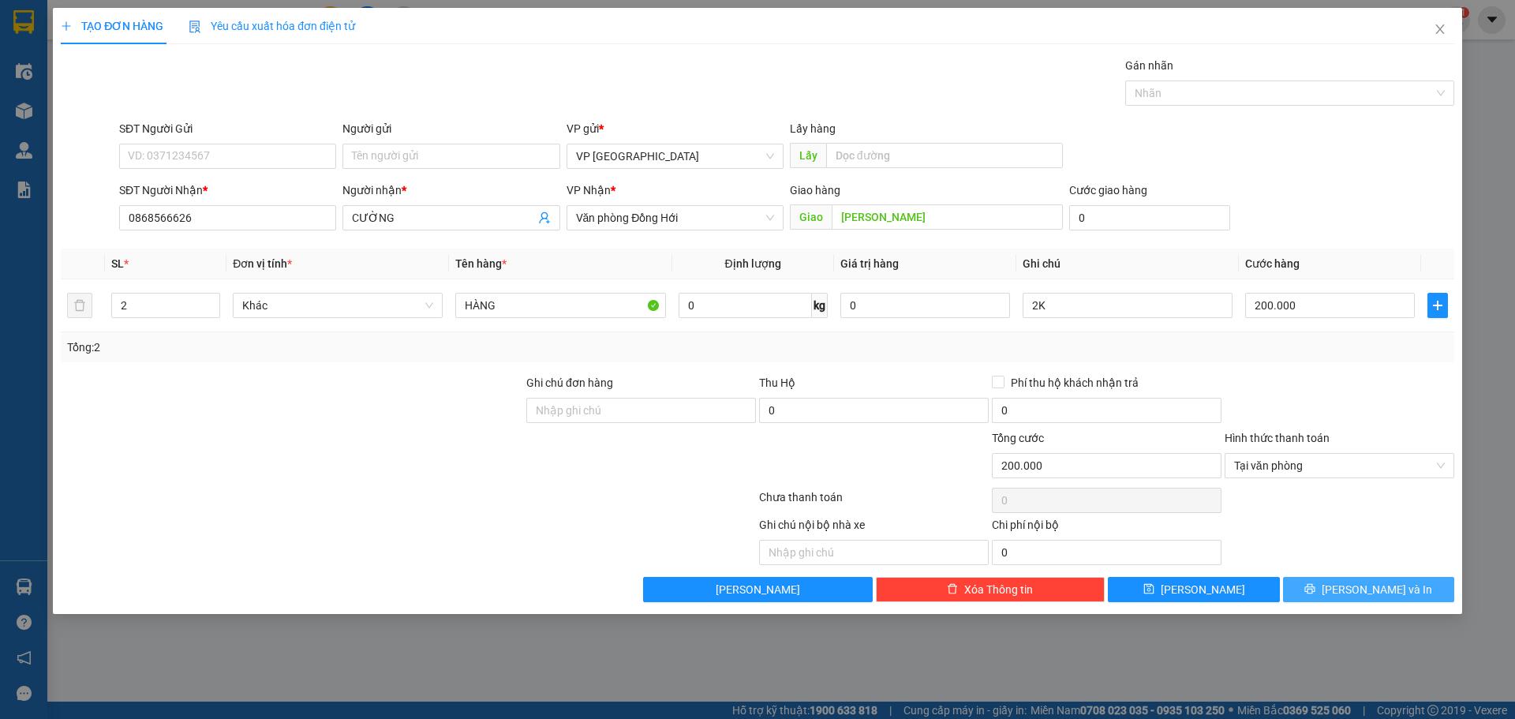
click at [1368, 593] on span "[PERSON_NAME] và In" at bounding box center [1377, 589] width 110 height 17
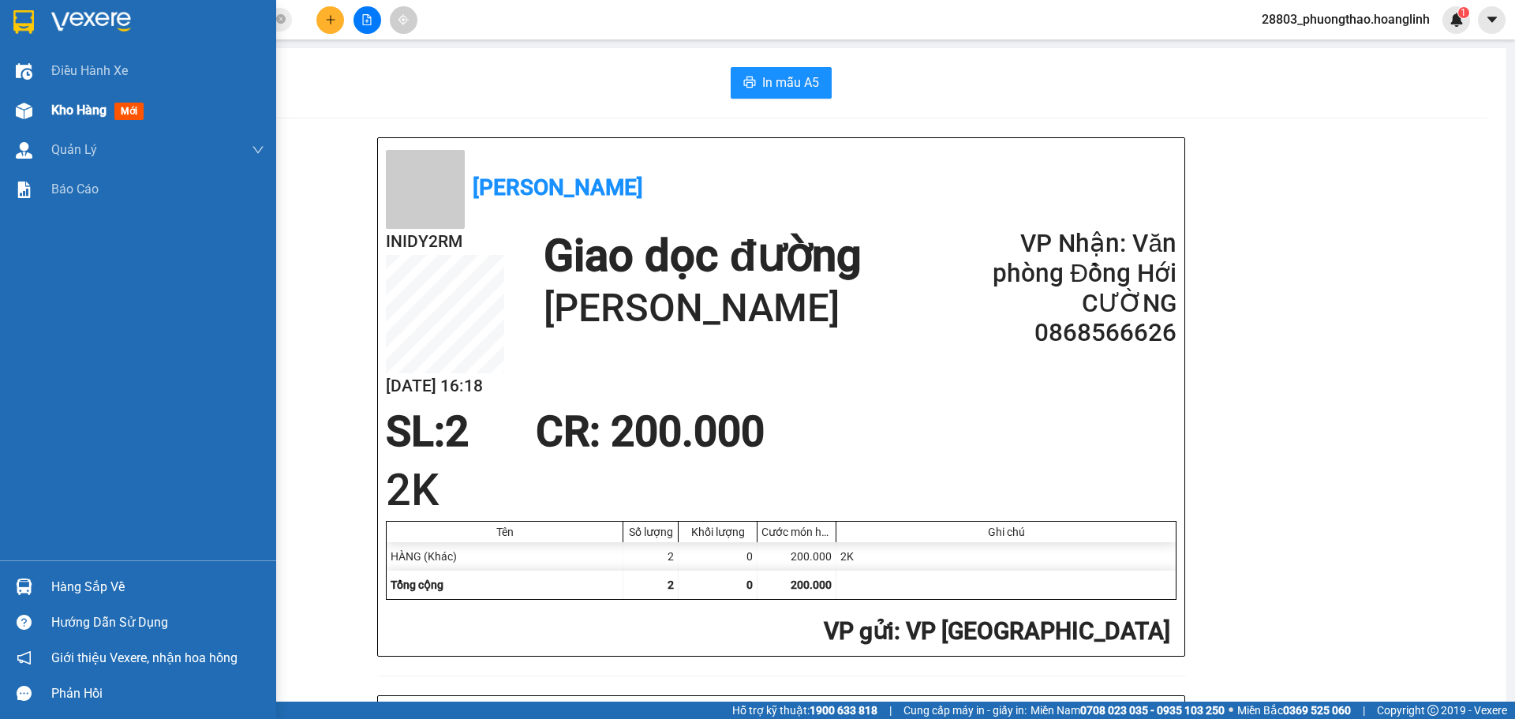
click at [50, 105] on div "Kho hàng mới" at bounding box center [138, 110] width 276 height 39
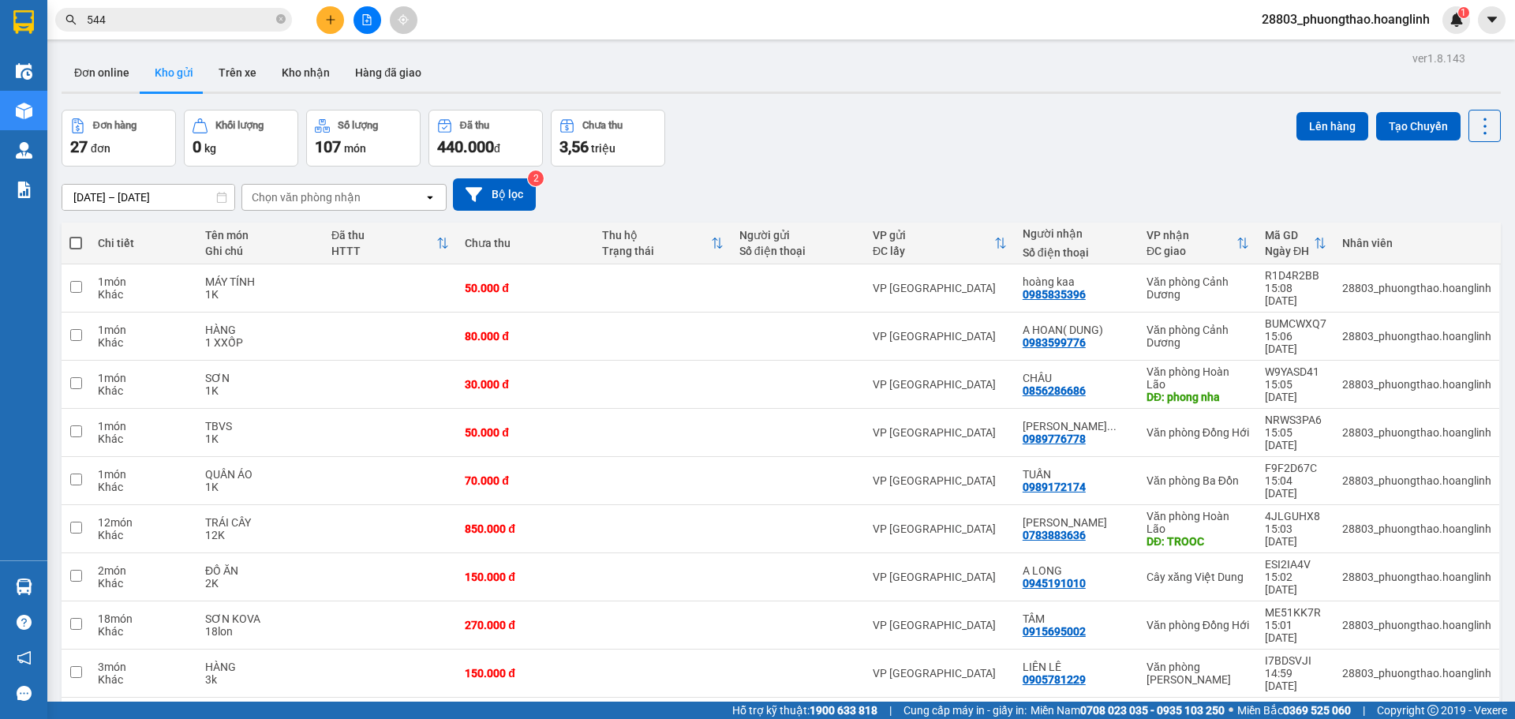
click at [335, 16] on icon "plus" at bounding box center [330, 19] width 11 height 11
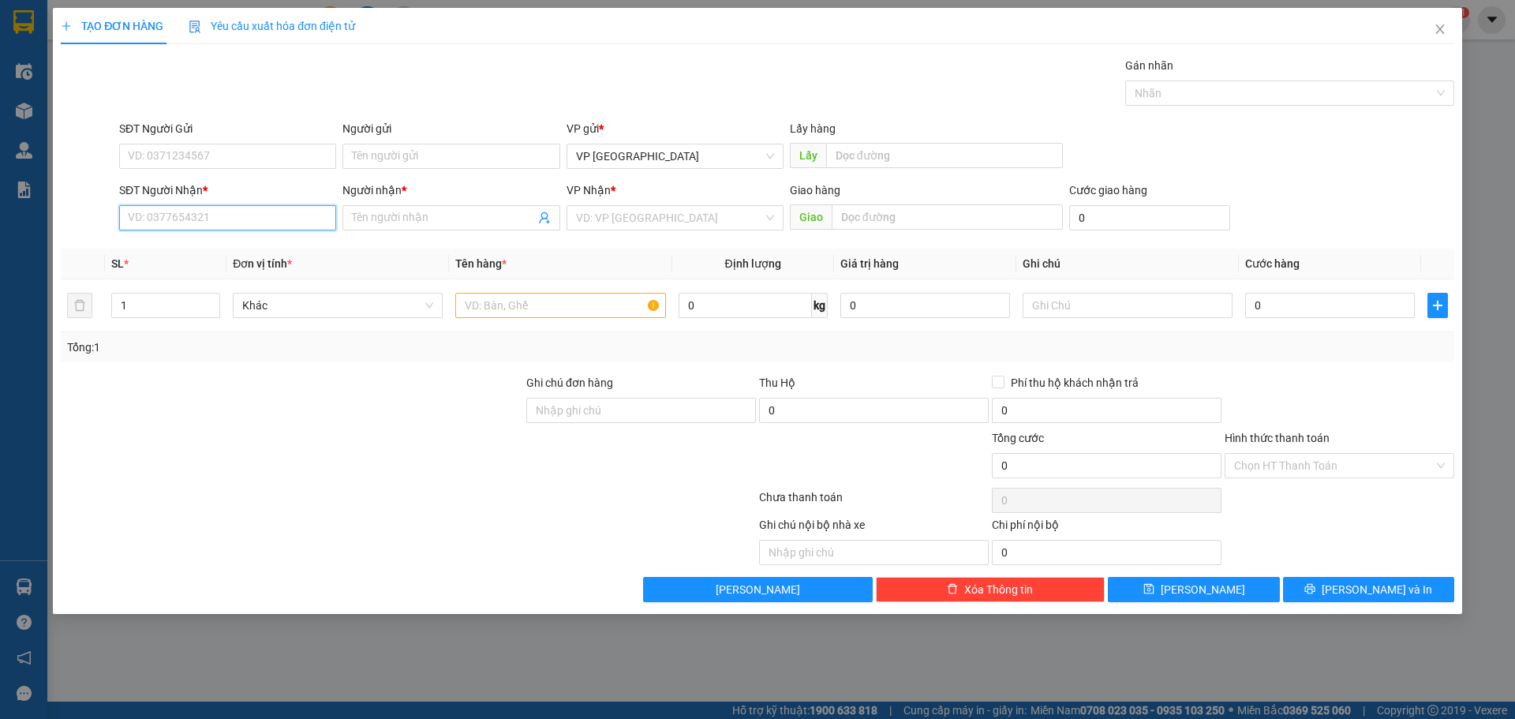
click at [170, 206] on input "SĐT Người Nhận *" at bounding box center [227, 217] width 217 height 25
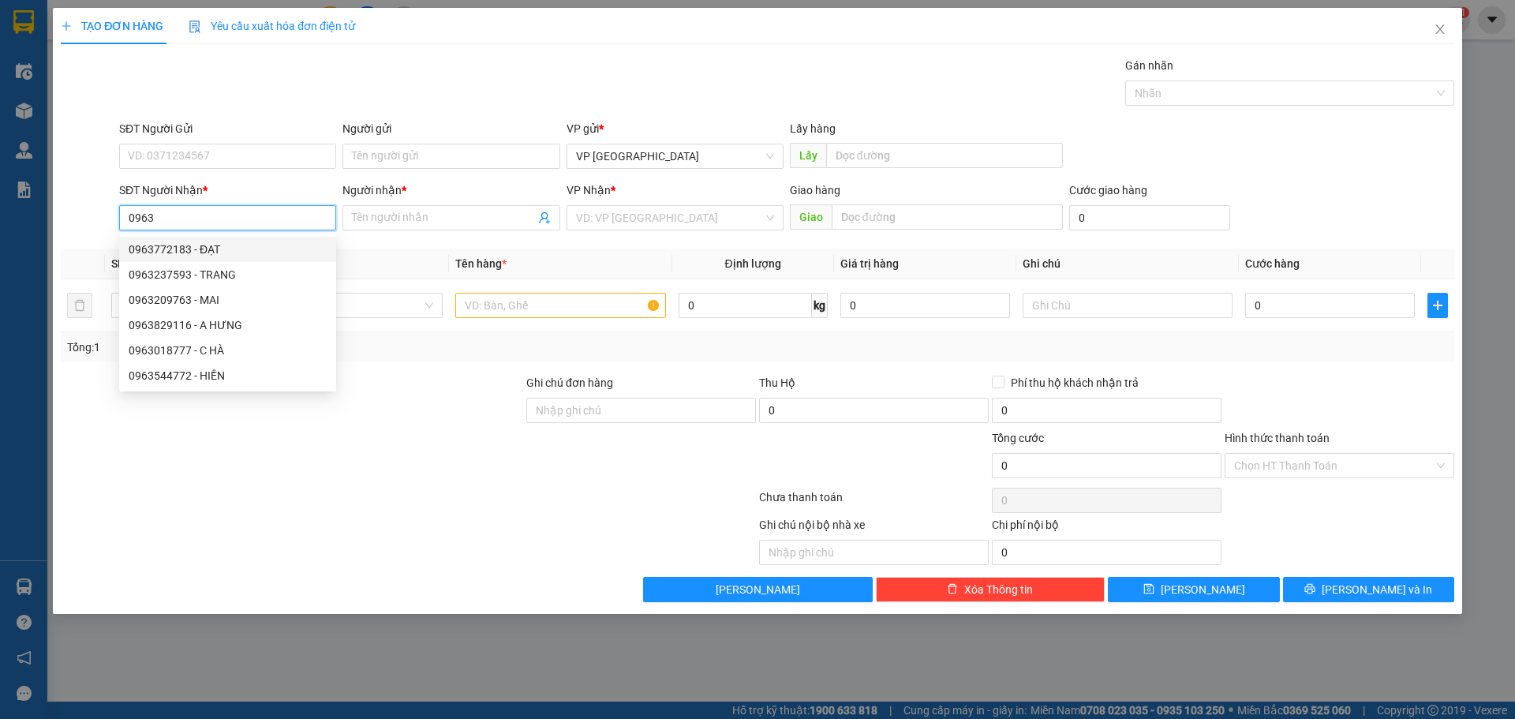
click at [195, 254] on div "0963772183 - ĐẠT" at bounding box center [228, 249] width 198 height 17
type input "0963772183"
type input "ĐẠT"
type input "DINH 10"
type input "70.000"
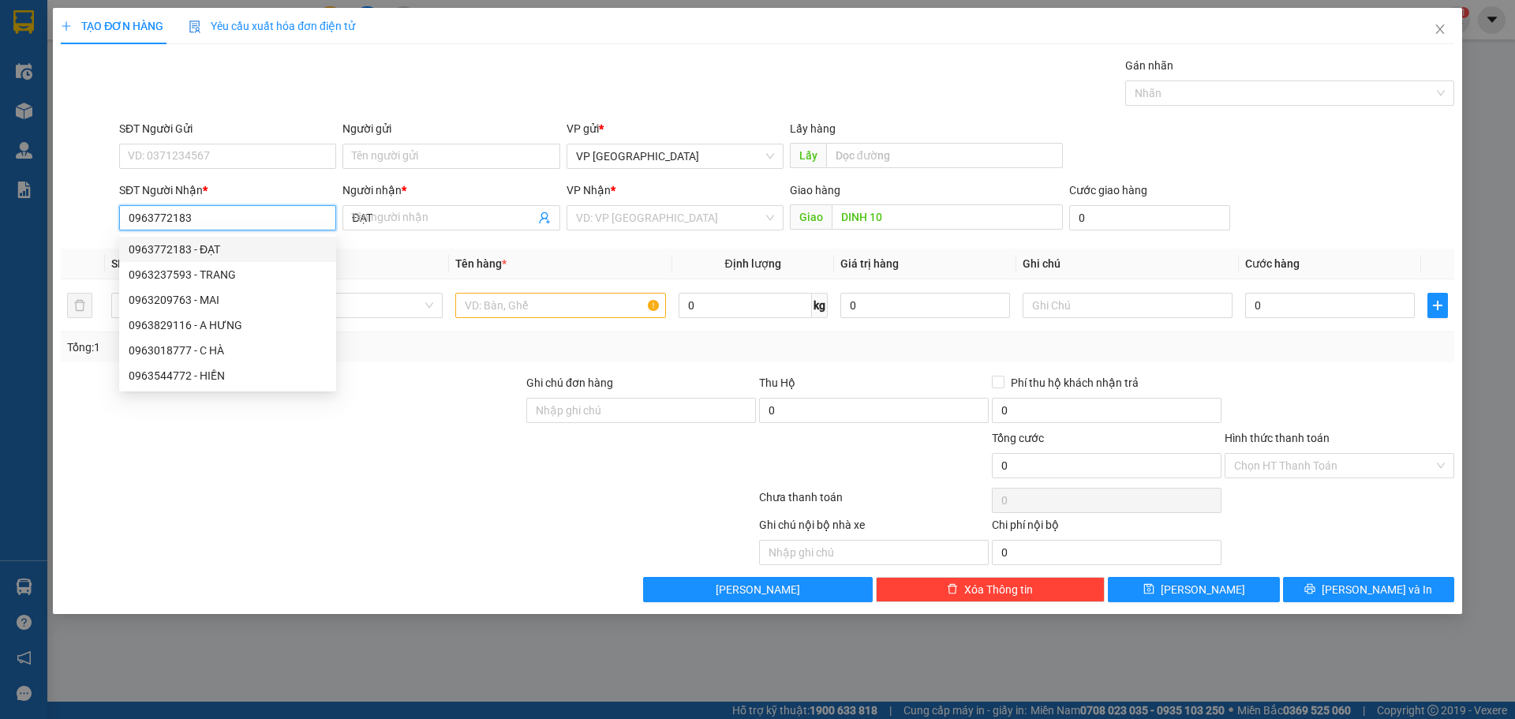
type input "70.000"
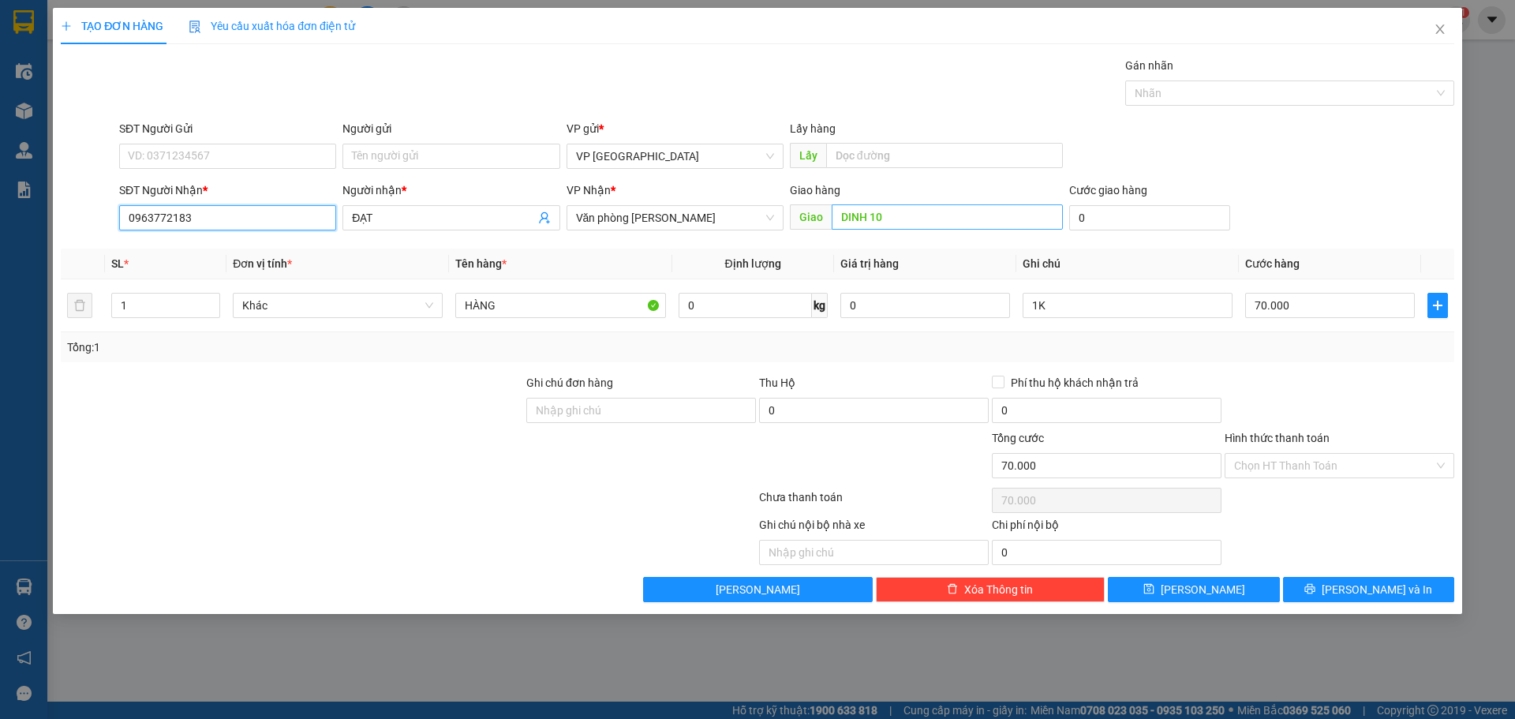
type input "0963772183"
click at [1436, 39] on span "Close" at bounding box center [1440, 30] width 44 height 44
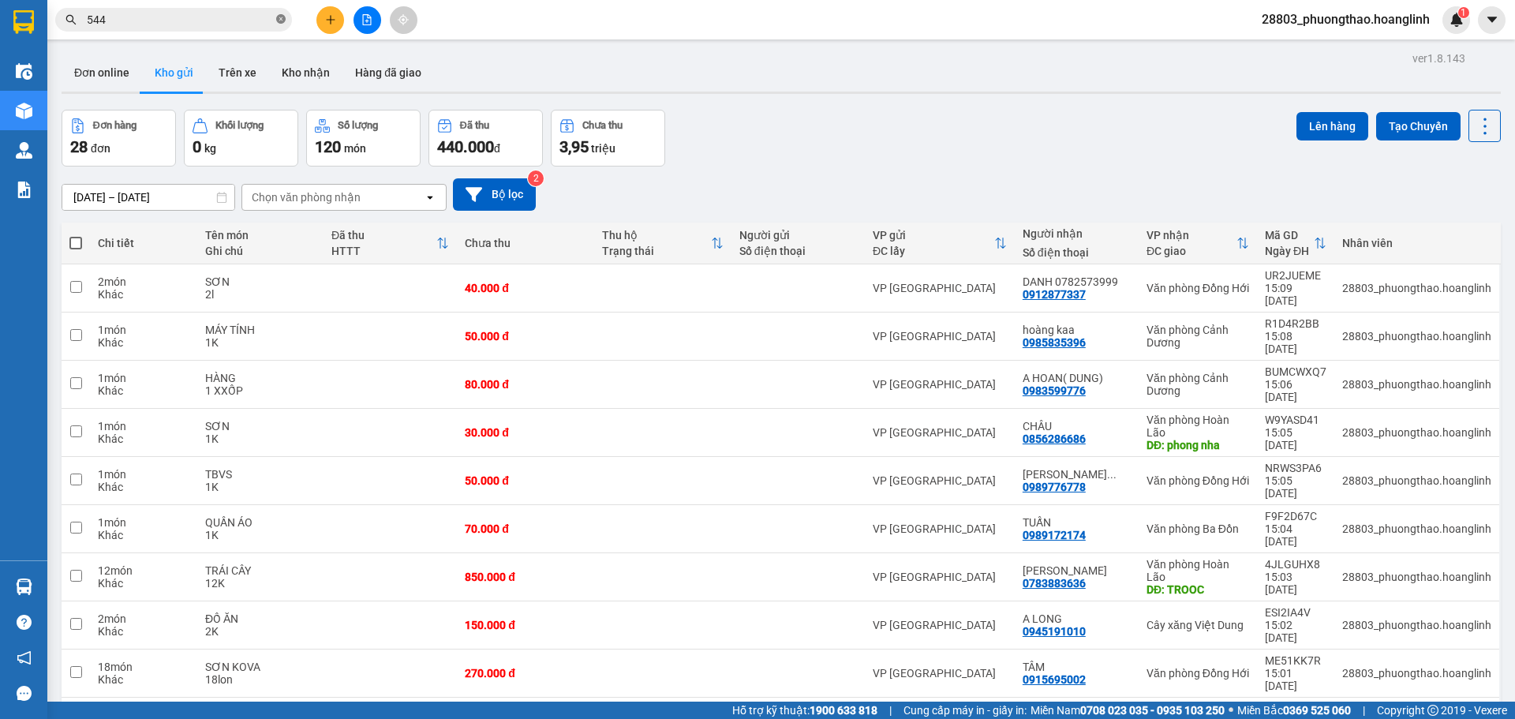
click at [282, 21] on icon "close-circle" at bounding box center [280, 18] width 9 height 9
click at [369, 20] on icon "file-add" at bounding box center [366, 19] width 11 height 11
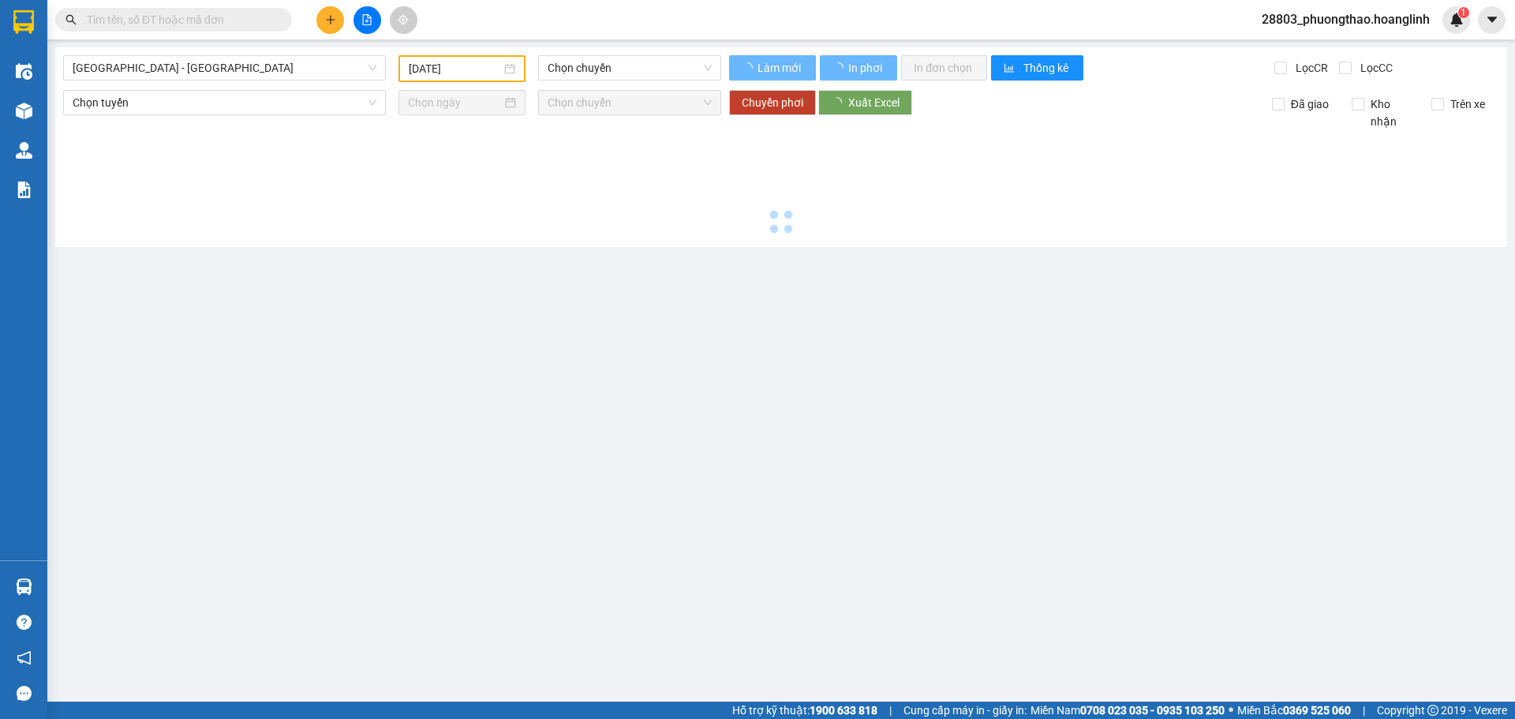
type input "[DATE]"
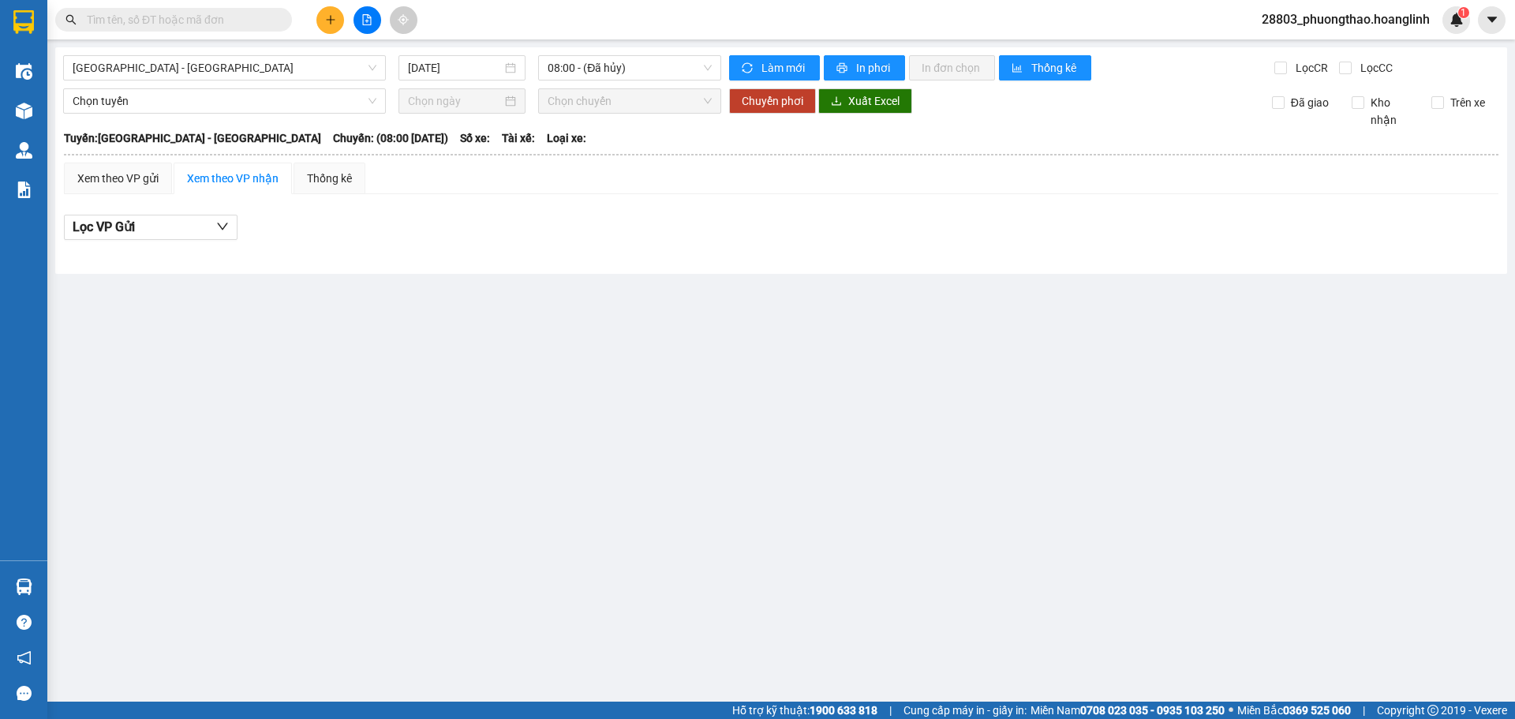
click at [208, 26] on input "text" at bounding box center [180, 19] width 186 height 17
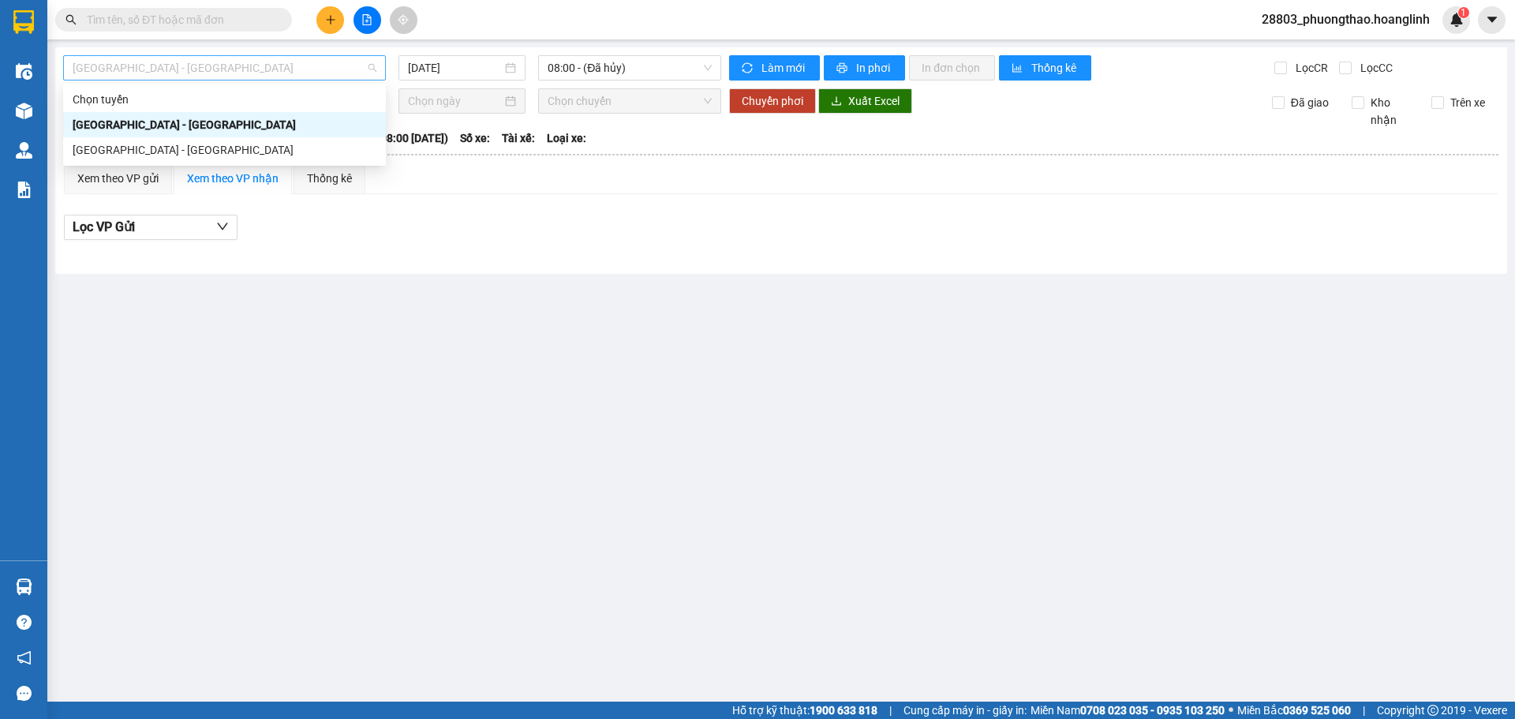
click at [180, 71] on span "[GEOGRAPHIC_DATA] - [GEOGRAPHIC_DATA]" at bounding box center [225, 68] width 304 height 24
click at [135, 149] on div "[GEOGRAPHIC_DATA] - [GEOGRAPHIC_DATA]" at bounding box center [225, 149] width 304 height 17
type input "[DATE]"
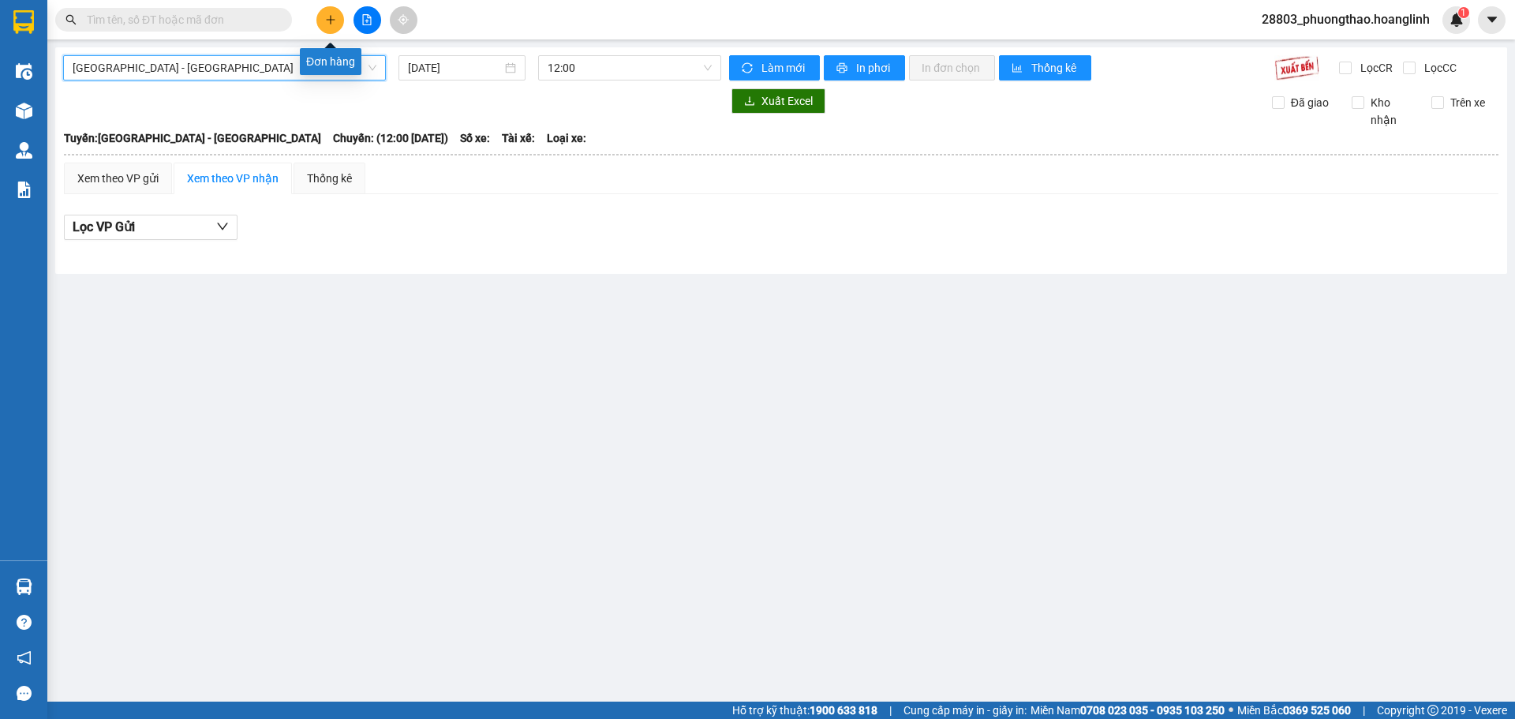
click at [329, 24] on icon "plus" at bounding box center [330, 19] width 11 height 11
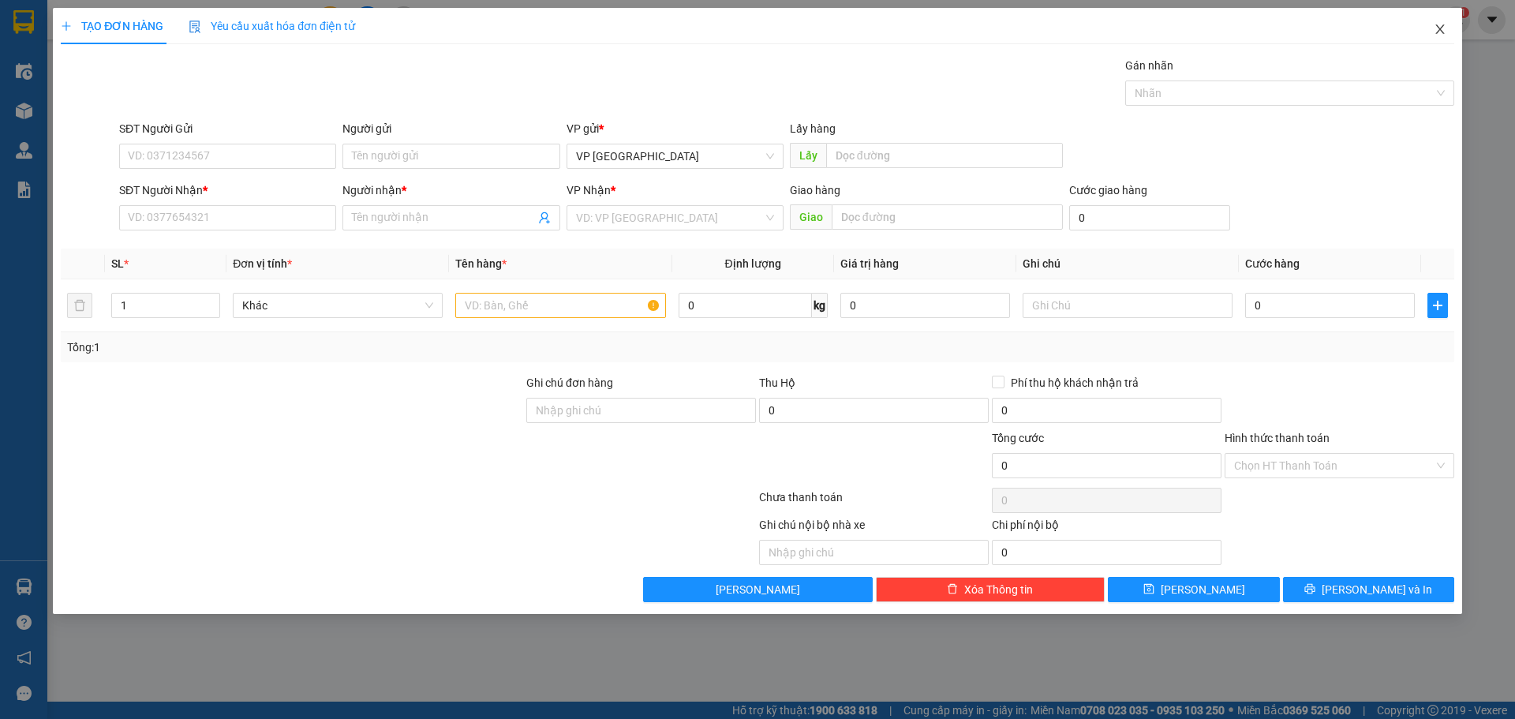
click at [1436, 28] on icon "close" at bounding box center [1440, 29] width 13 height 13
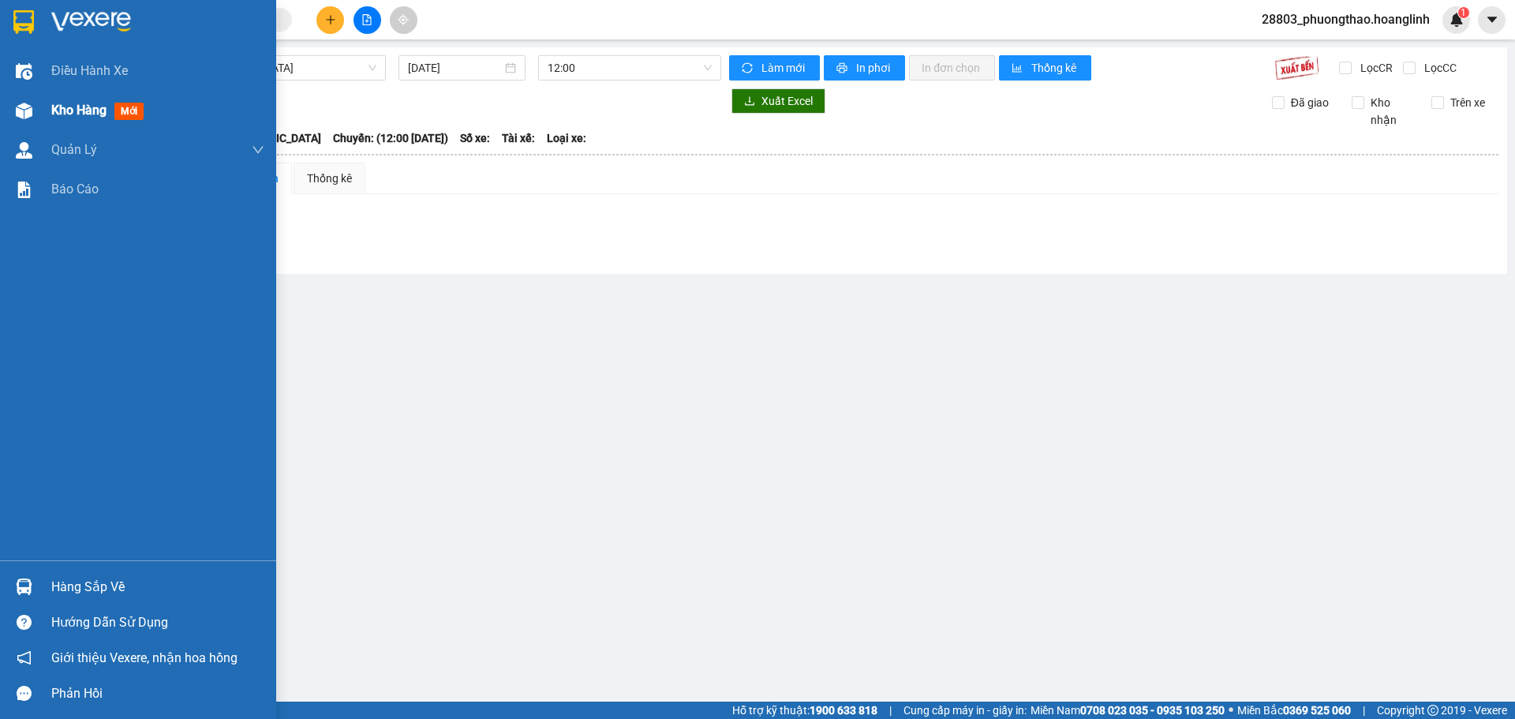
click at [92, 118] on span "Kho hàng" at bounding box center [78, 110] width 55 height 15
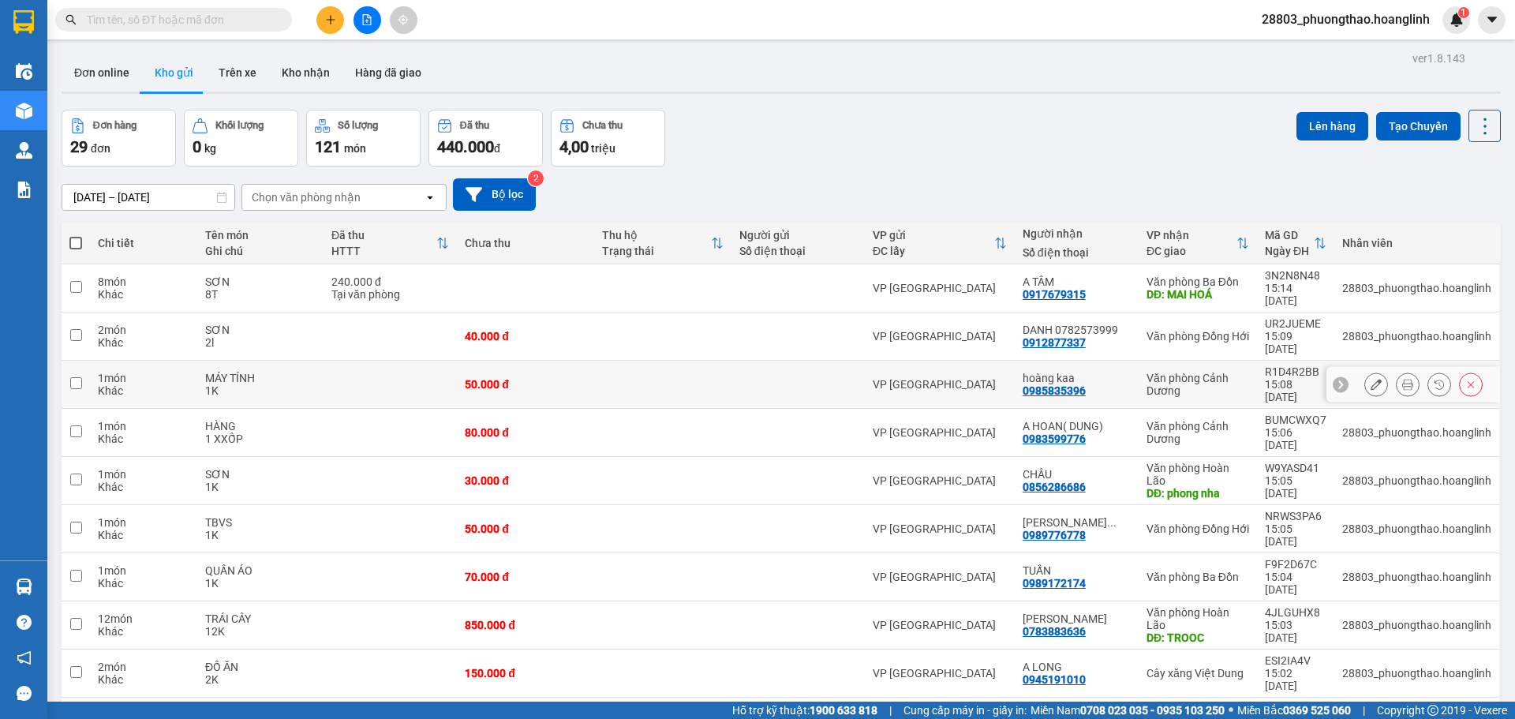
scroll to position [73, 0]
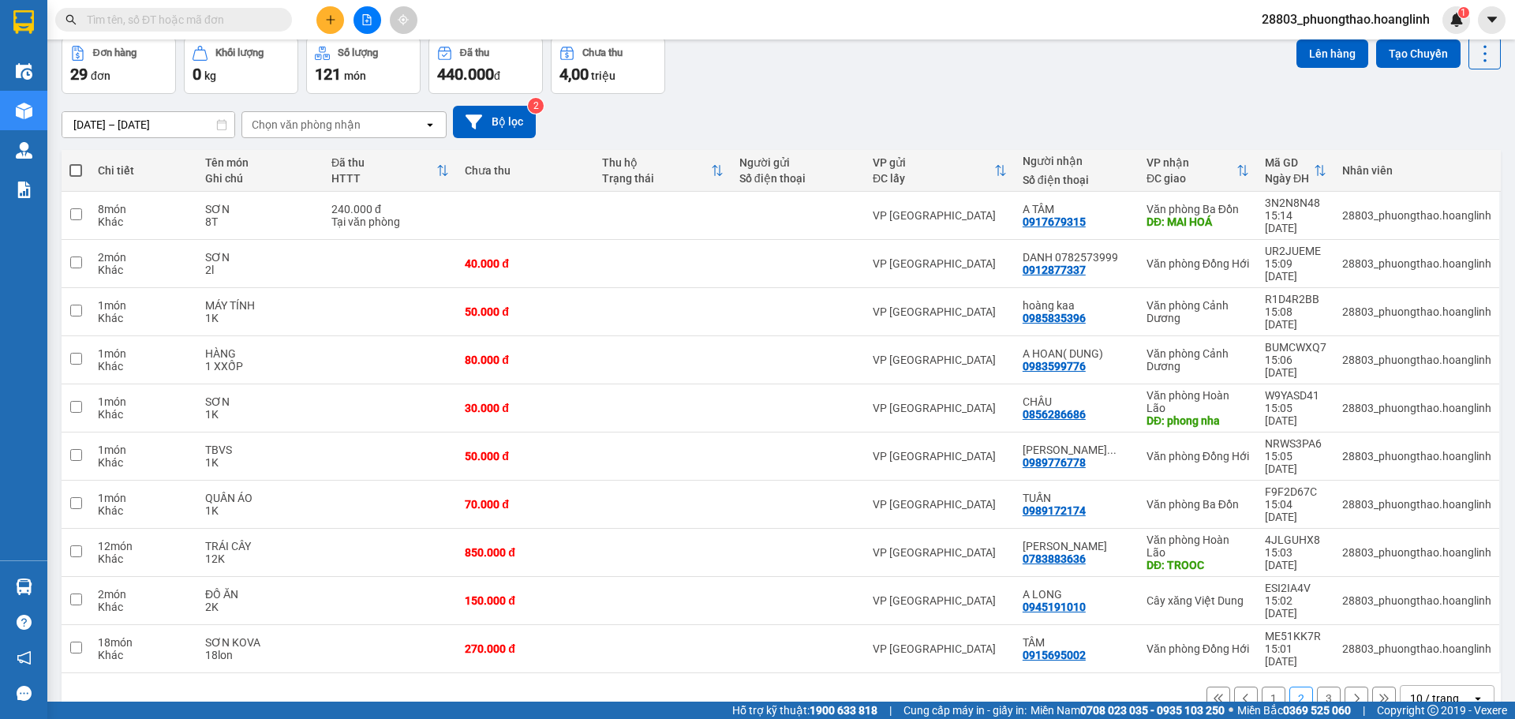
click at [1266, 687] on button "1" at bounding box center [1274, 699] width 24 height 24
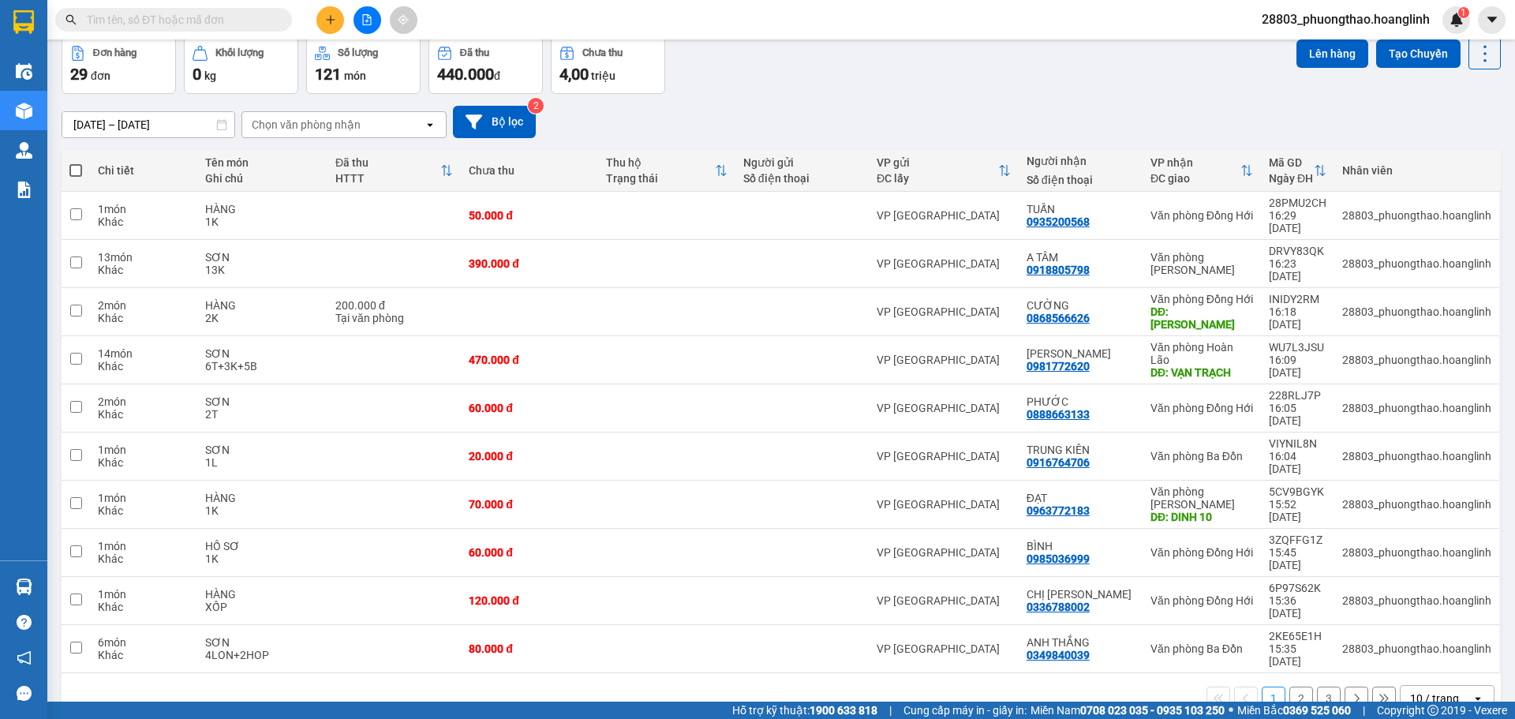
click at [1296, 687] on button "2" at bounding box center [1302, 699] width 24 height 24
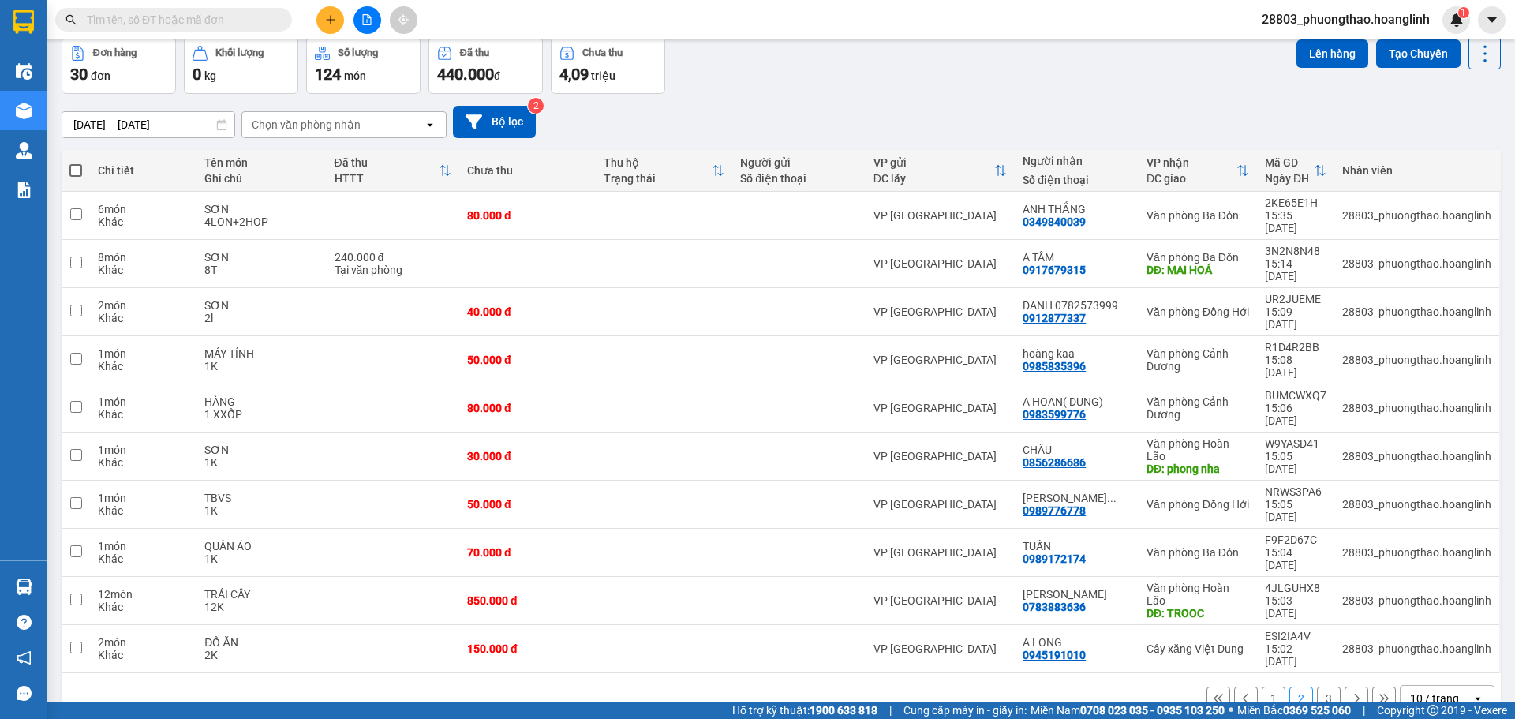
click at [1267, 687] on button "1" at bounding box center [1274, 699] width 24 height 24
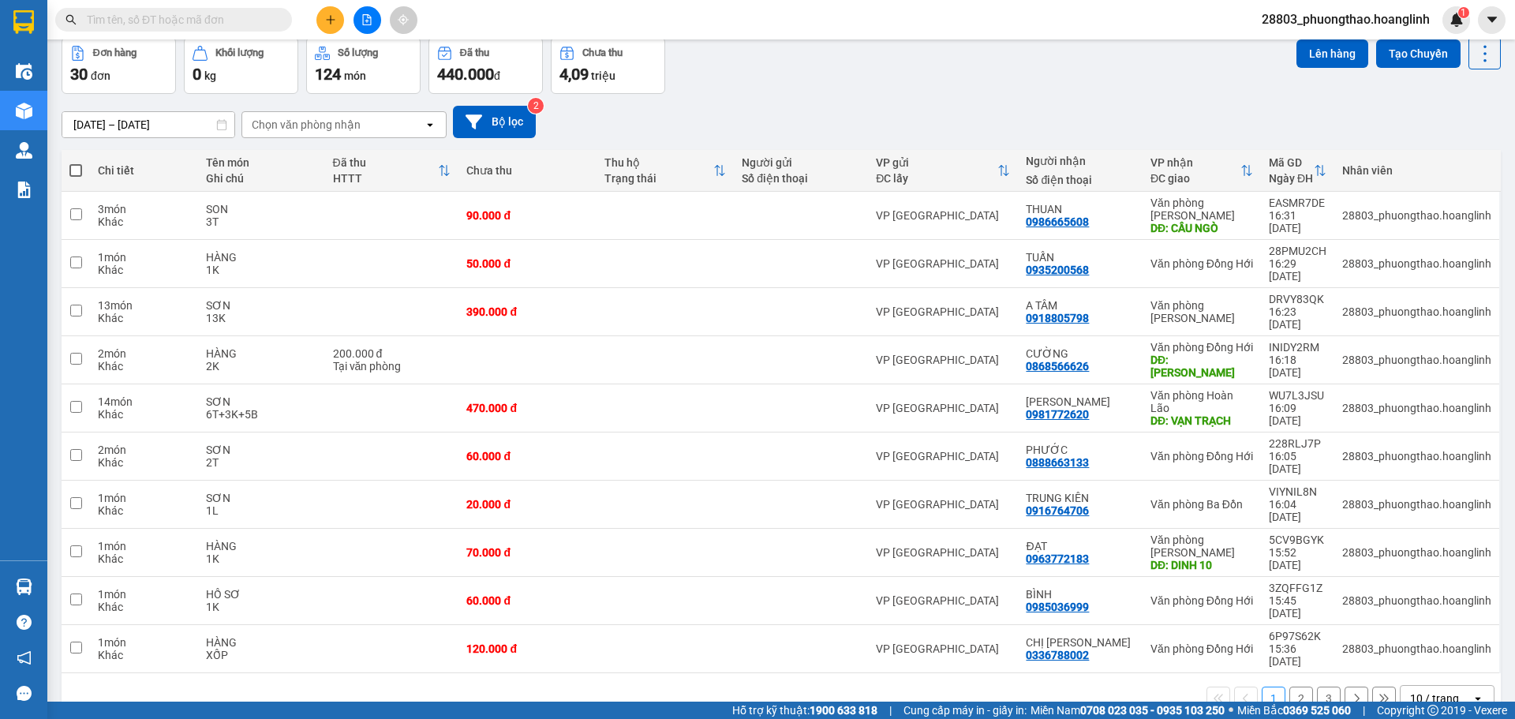
click at [1296, 687] on button "2" at bounding box center [1302, 699] width 24 height 24
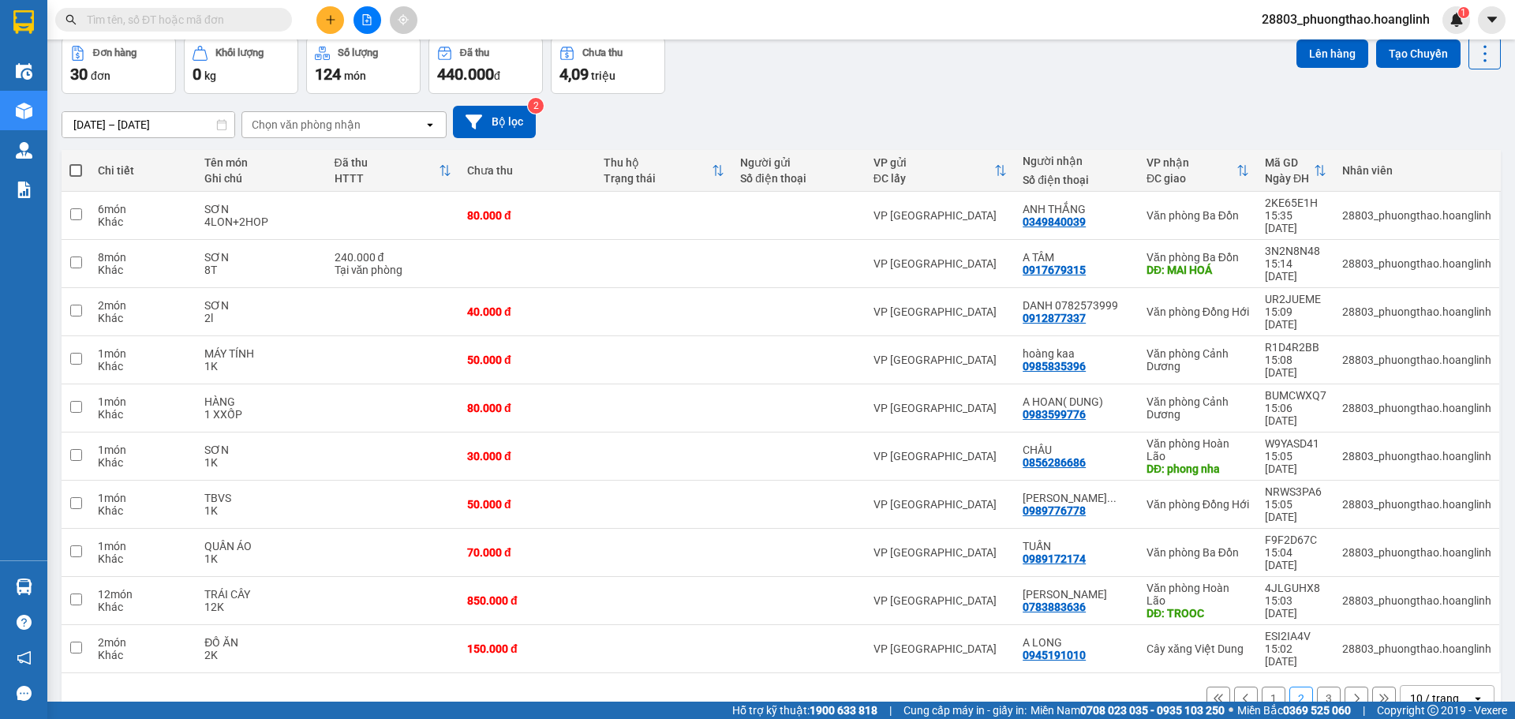
click at [1318, 687] on button "3" at bounding box center [1329, 699] width 24 height 24
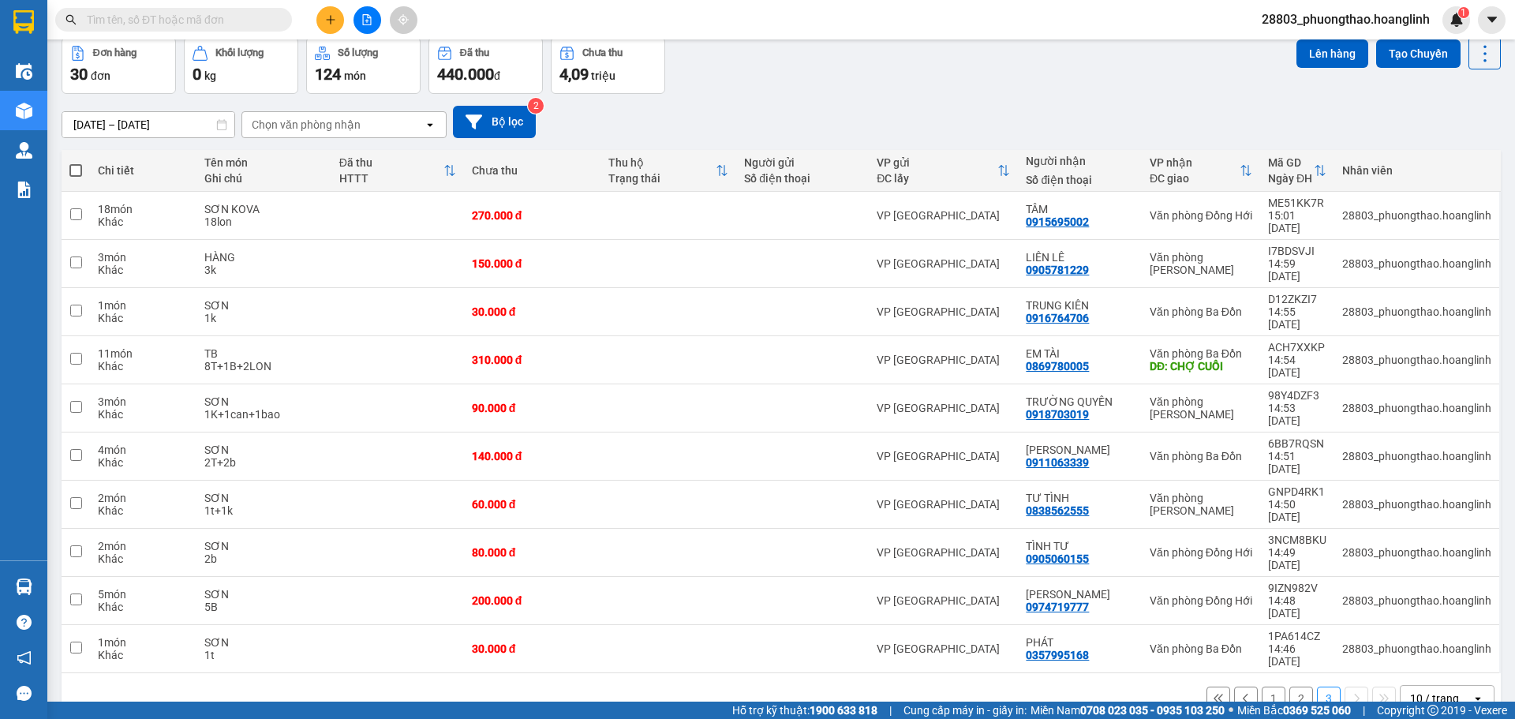
click at [1290, 687] on button "2" at bounding box center [1302, 699] width 24 height 24
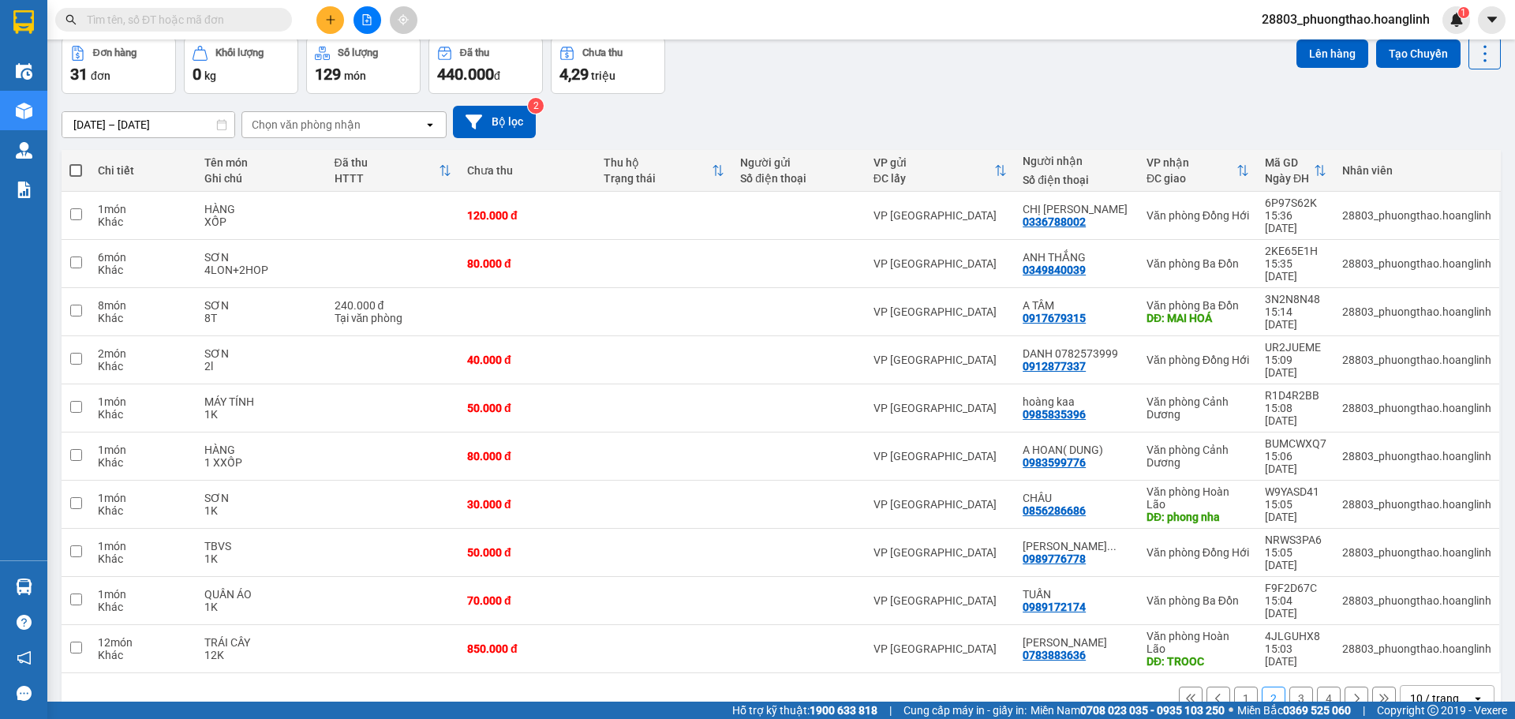
click at [1237, 687] on button "1" at bounding box center [1246, 699] width 24 height 24
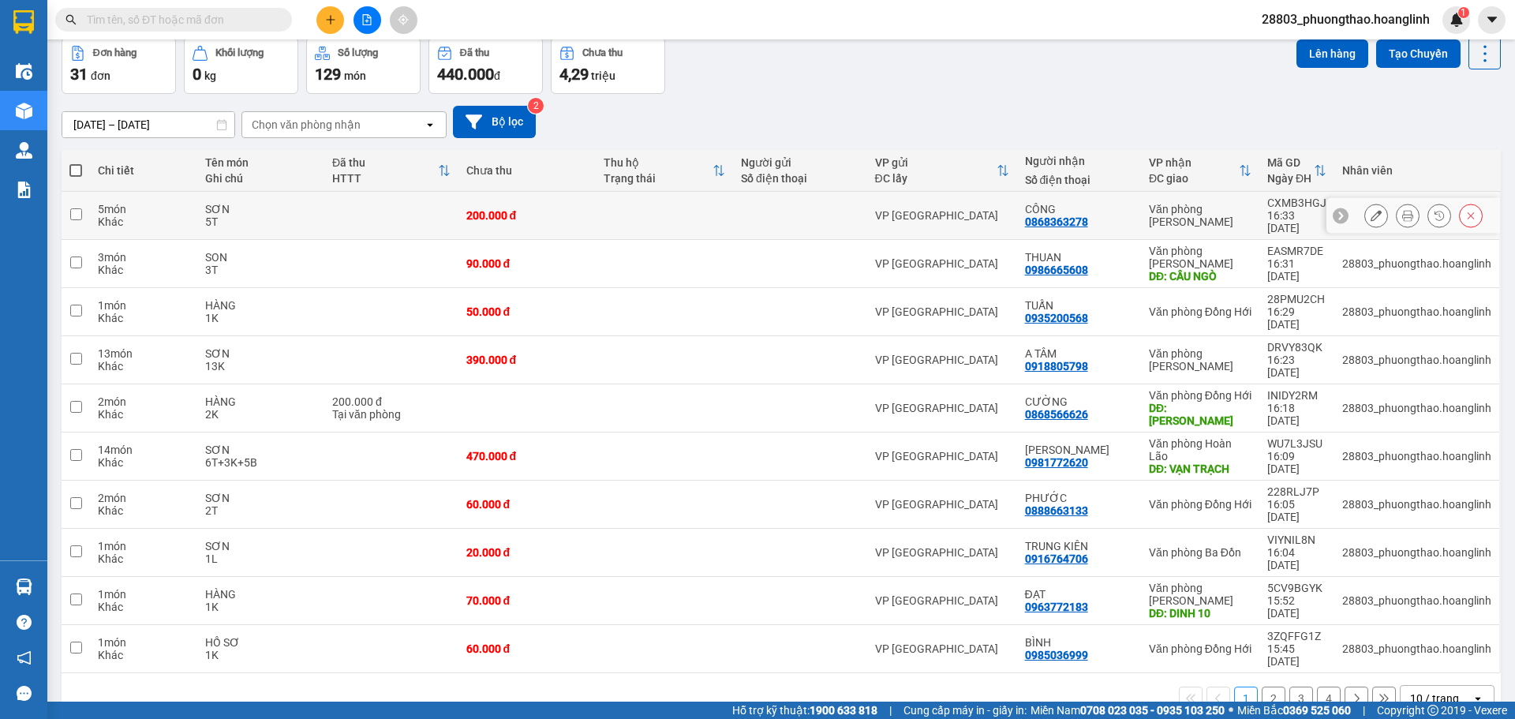
scroll to position [0, 0]
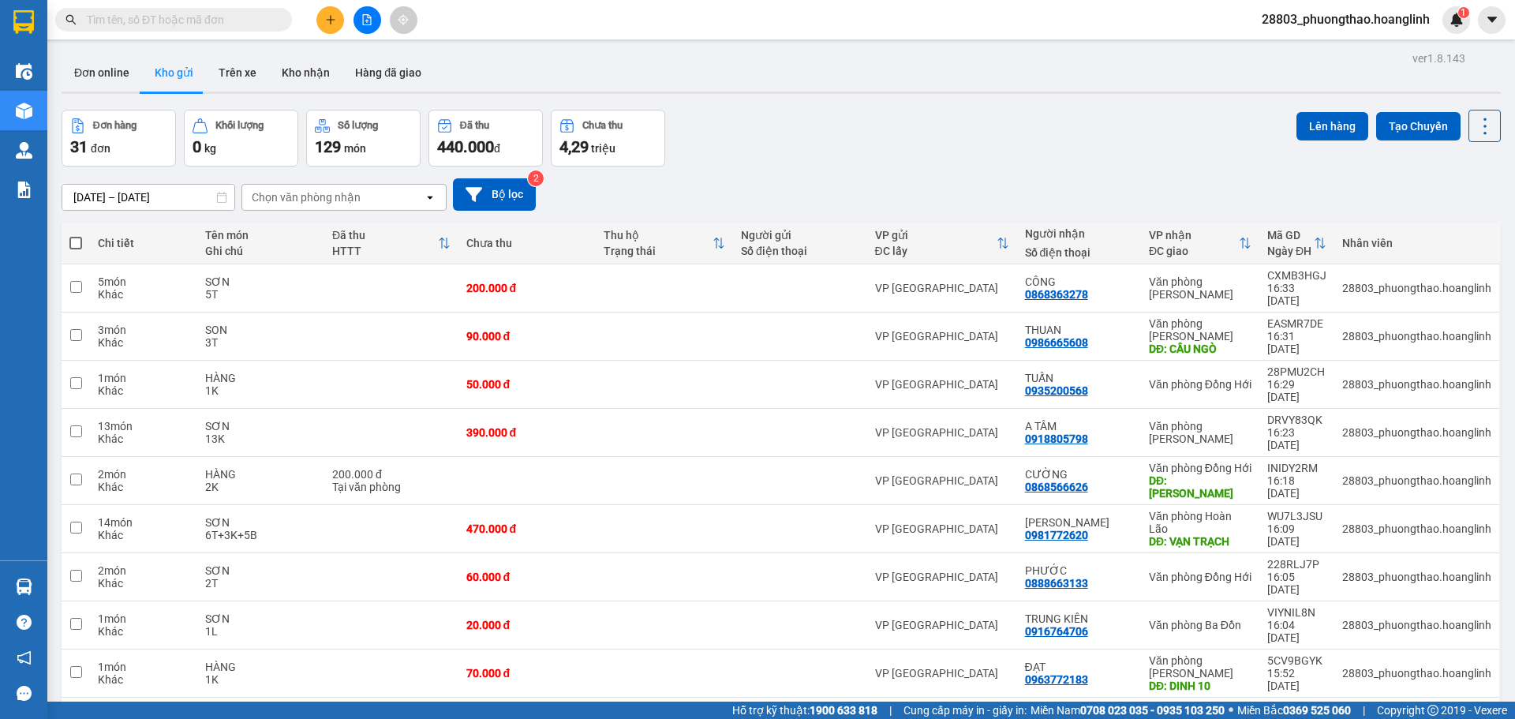
click at [395, 203] on div "Chọn văn phòng nhận" at bounding box center [333, 197] width 182 height 25
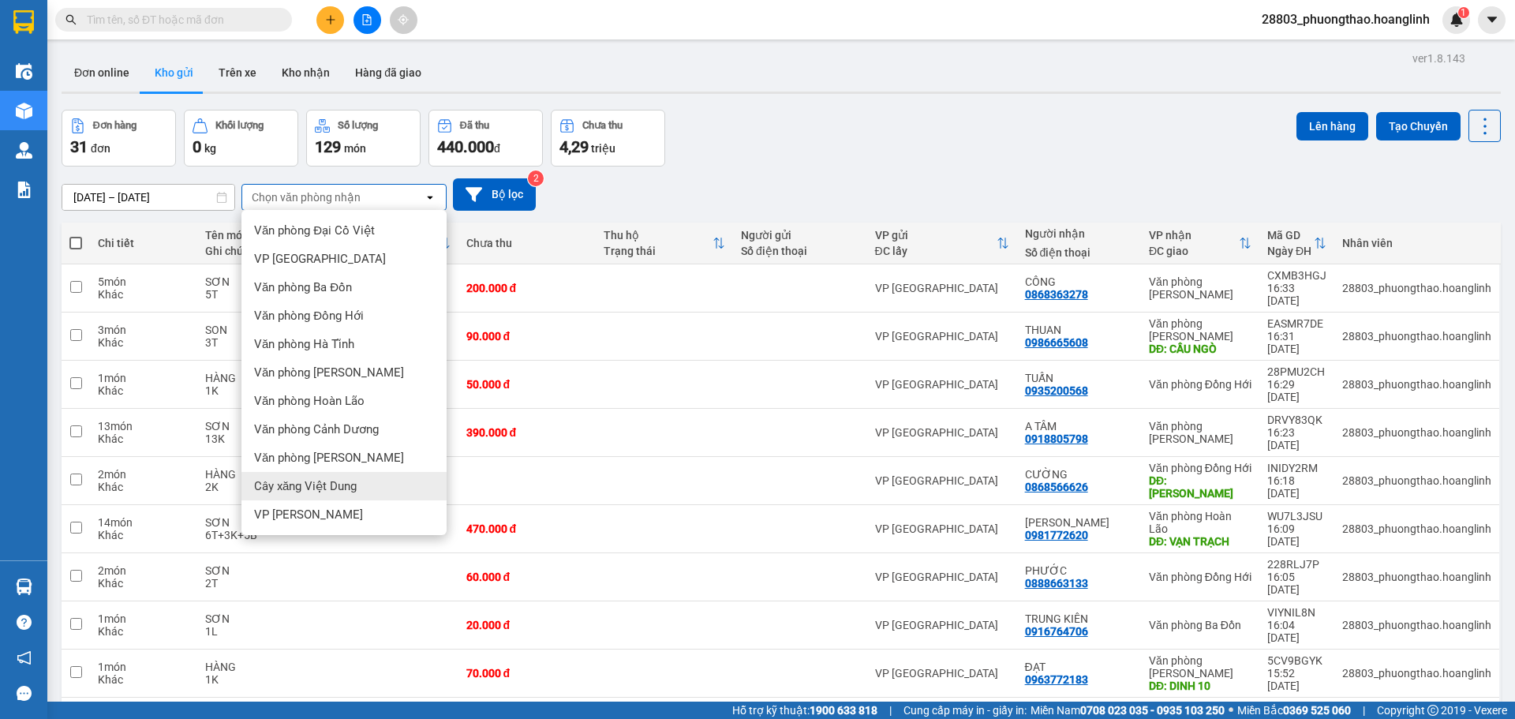
click at [311, 474] on div "Cây xăng Việt Dung" at bounding box center [343, 486] width 205 height 28
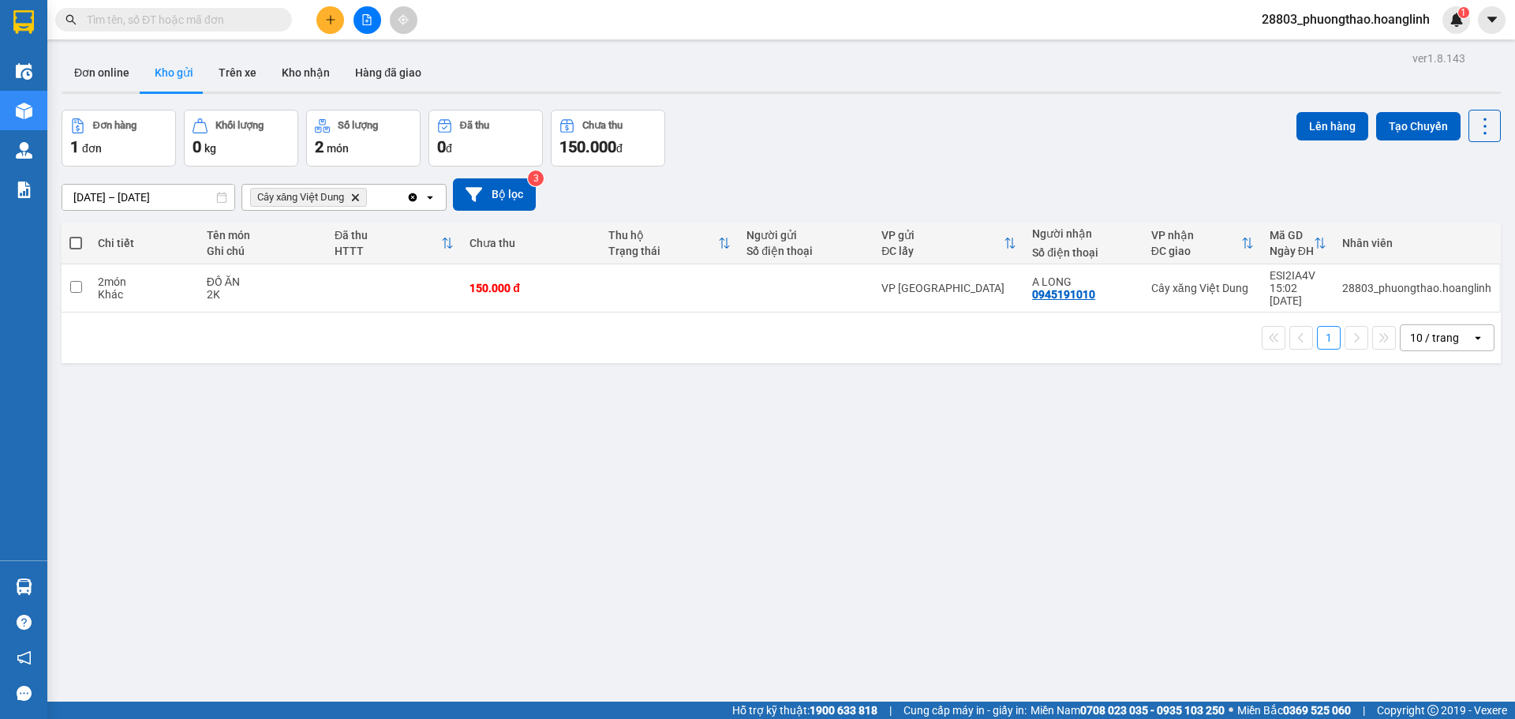
click at [360, 193] on icon "Delete" at bounding box center [354, 197] width 9 height 9
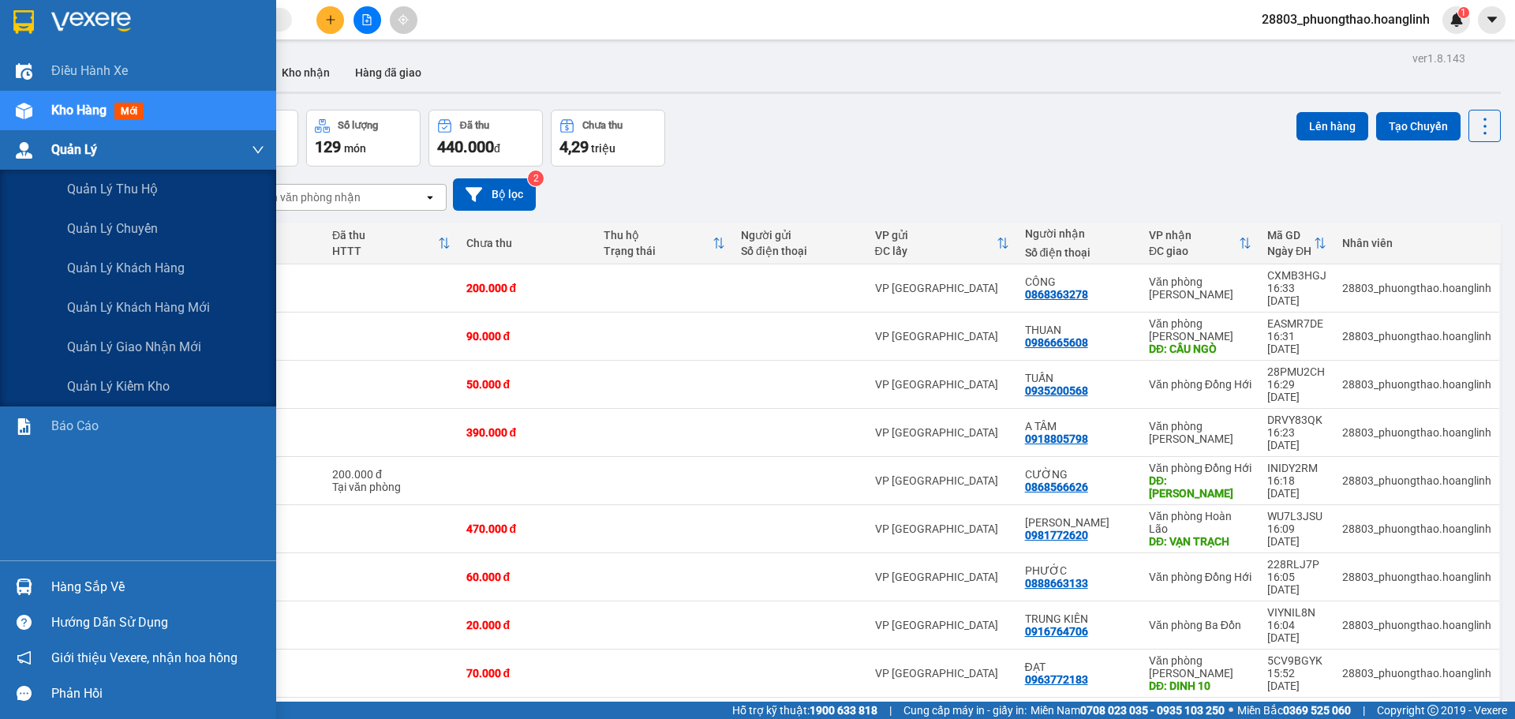
click at [128, 130] on div "Quản Lý" at bounding box center [157, 149] width 213 height 39
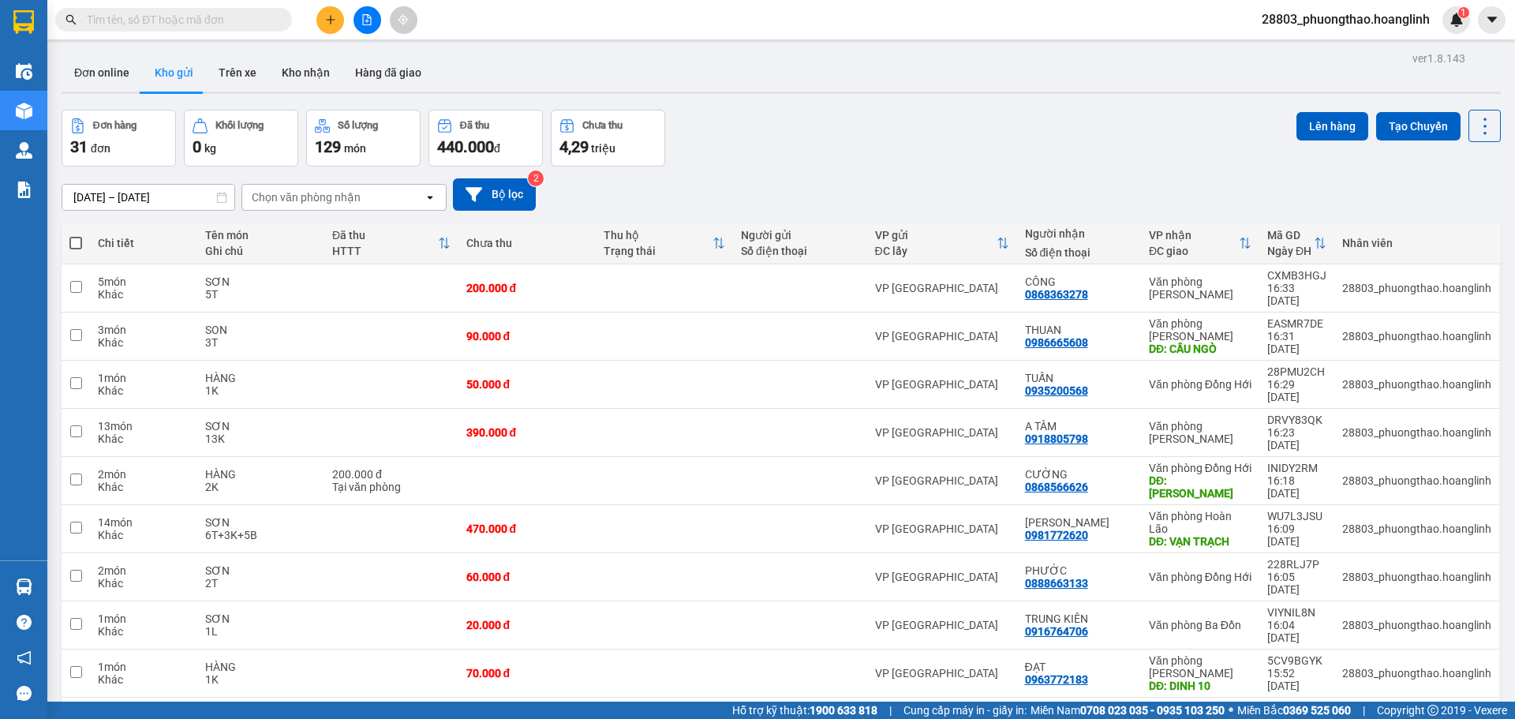
scroll to position [73, 0]
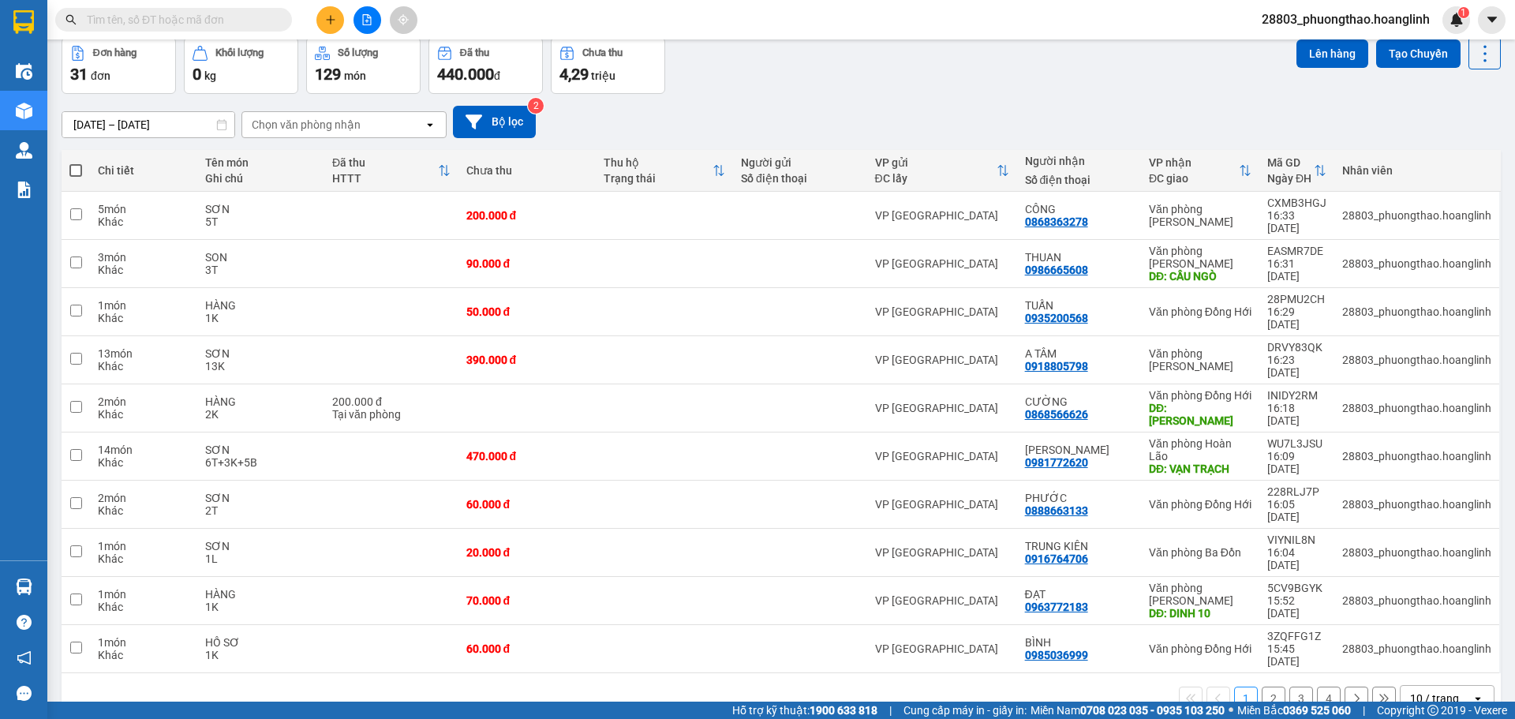
click at [122, 6] on div "Kết quả tìm kiếm ( 771 ) Bộ lọc Ngày tạo đơn gần nhất Mã ĐH Trạng thái Món hàng…" at bounding box center [154, 20] width 308 height 28
click at [199, 24] on input "text" at bounding box center [180, 19] width 186 height 17
click at [186, 13] on input "text" at bounding box center [180, 19] width 186 height 17
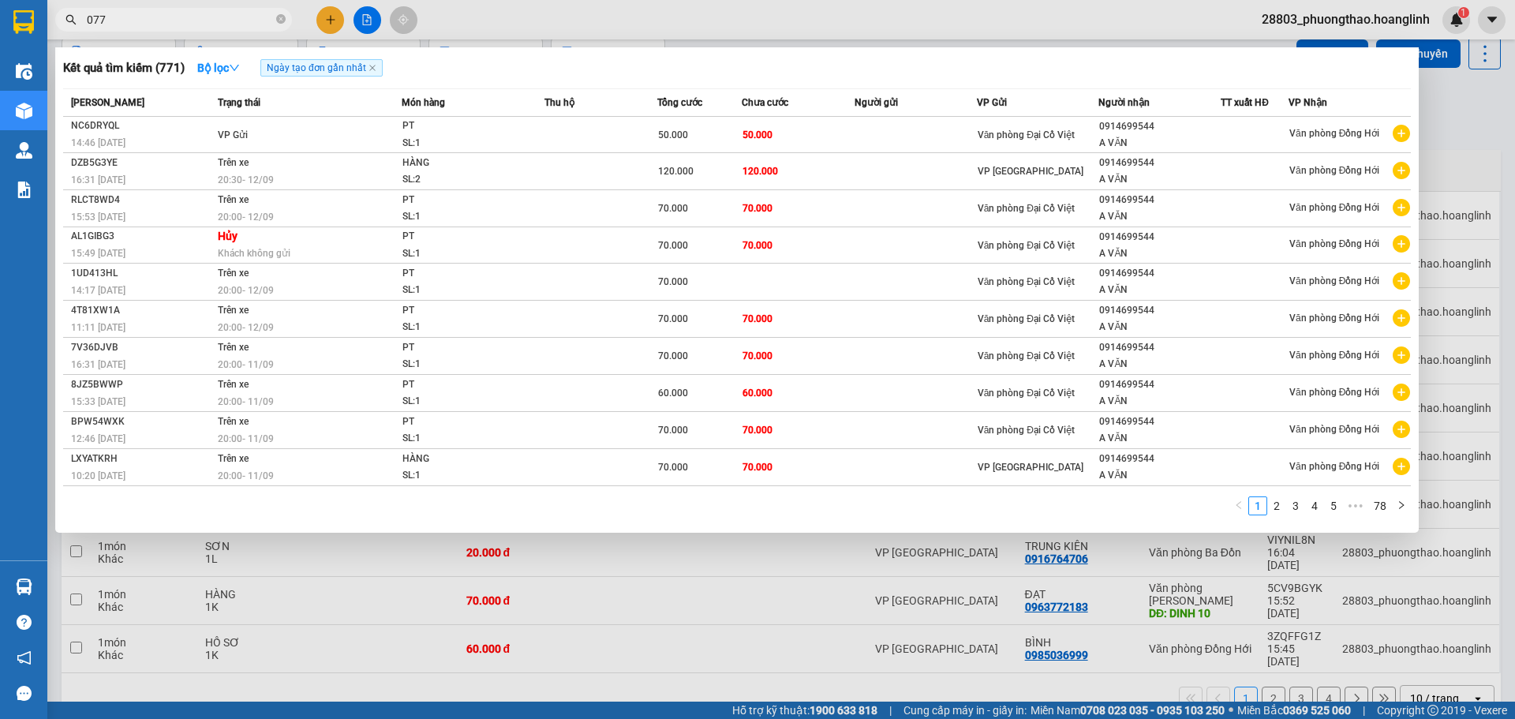
type input "0777"
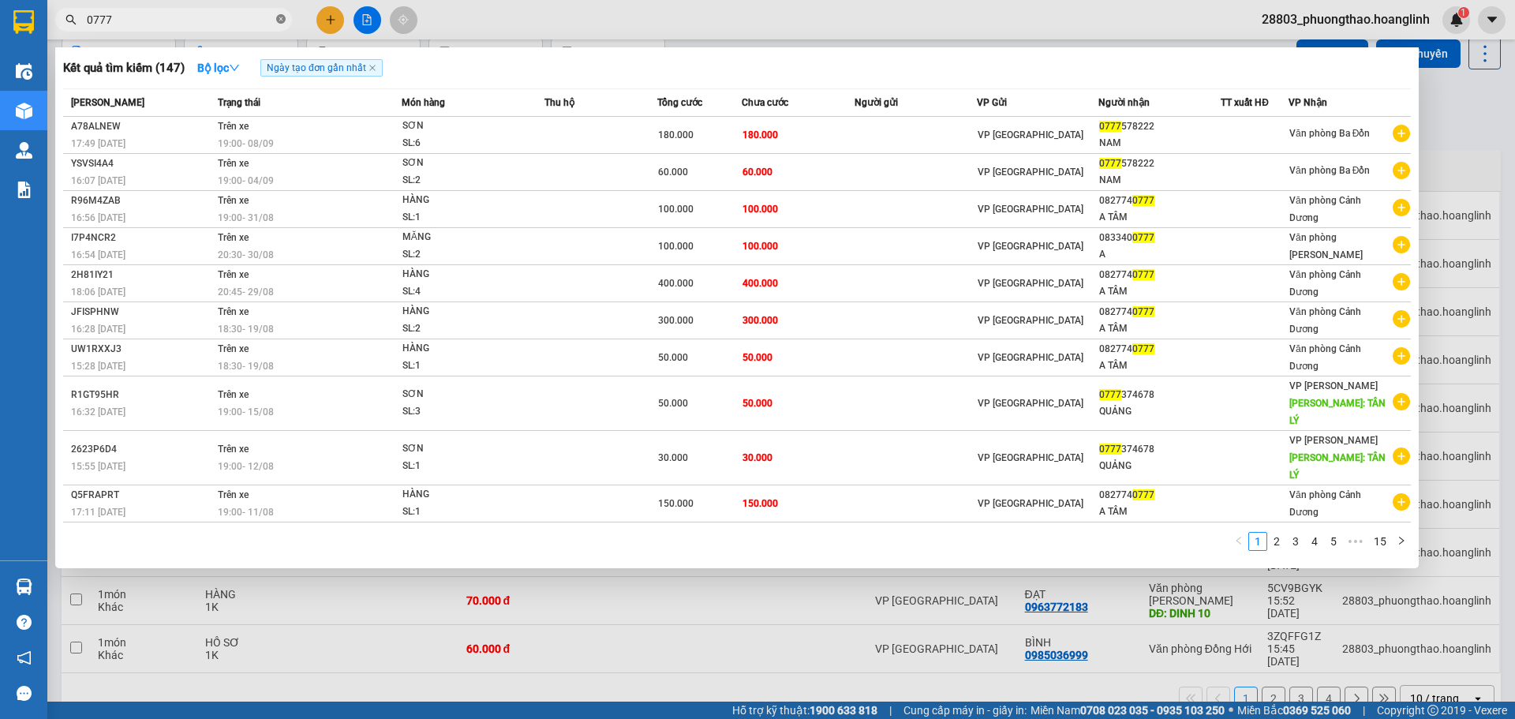
click at [279, 17] on icon "close-circle" at bounding box center [280, 18] width 9 height 9
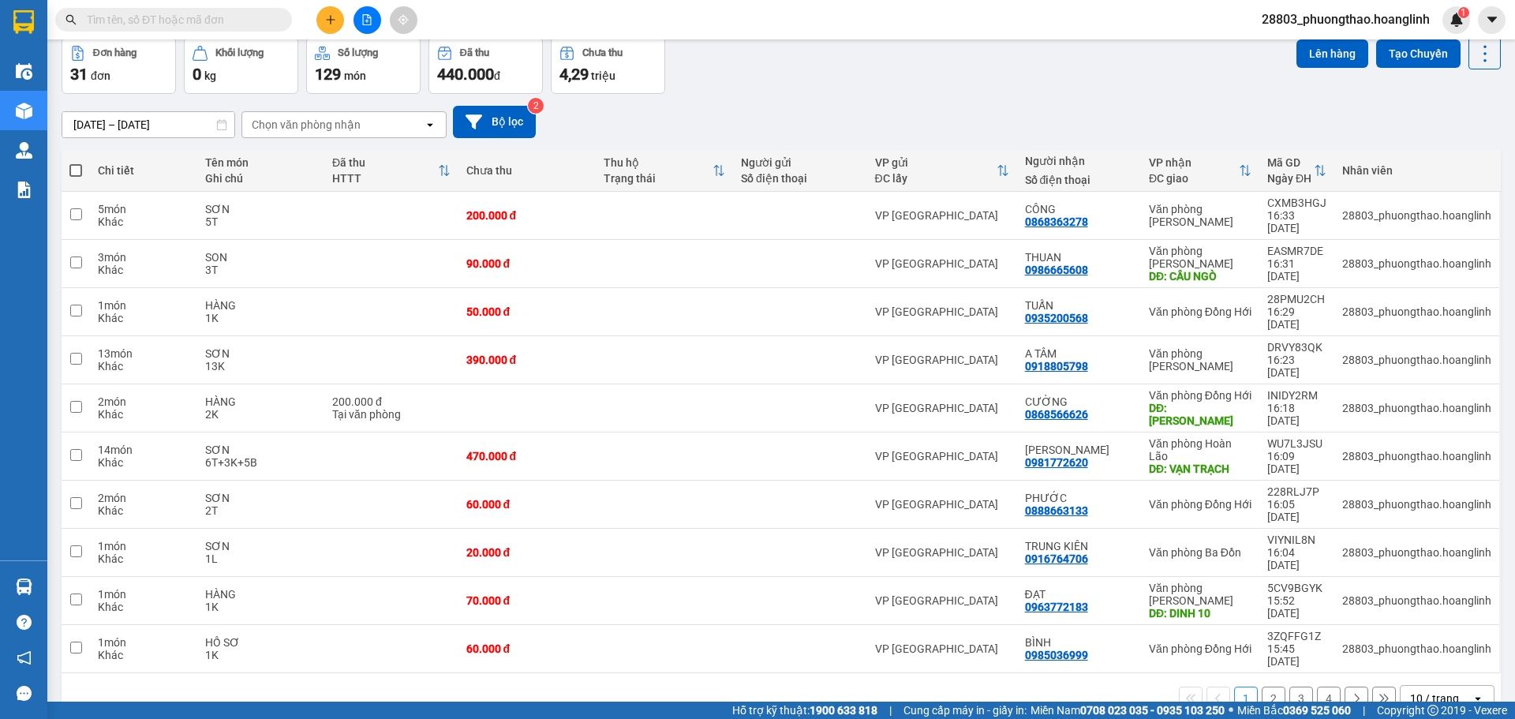
click at [1262, 687] on button "2" at bounding box center [1274, 699] width 24 height 24
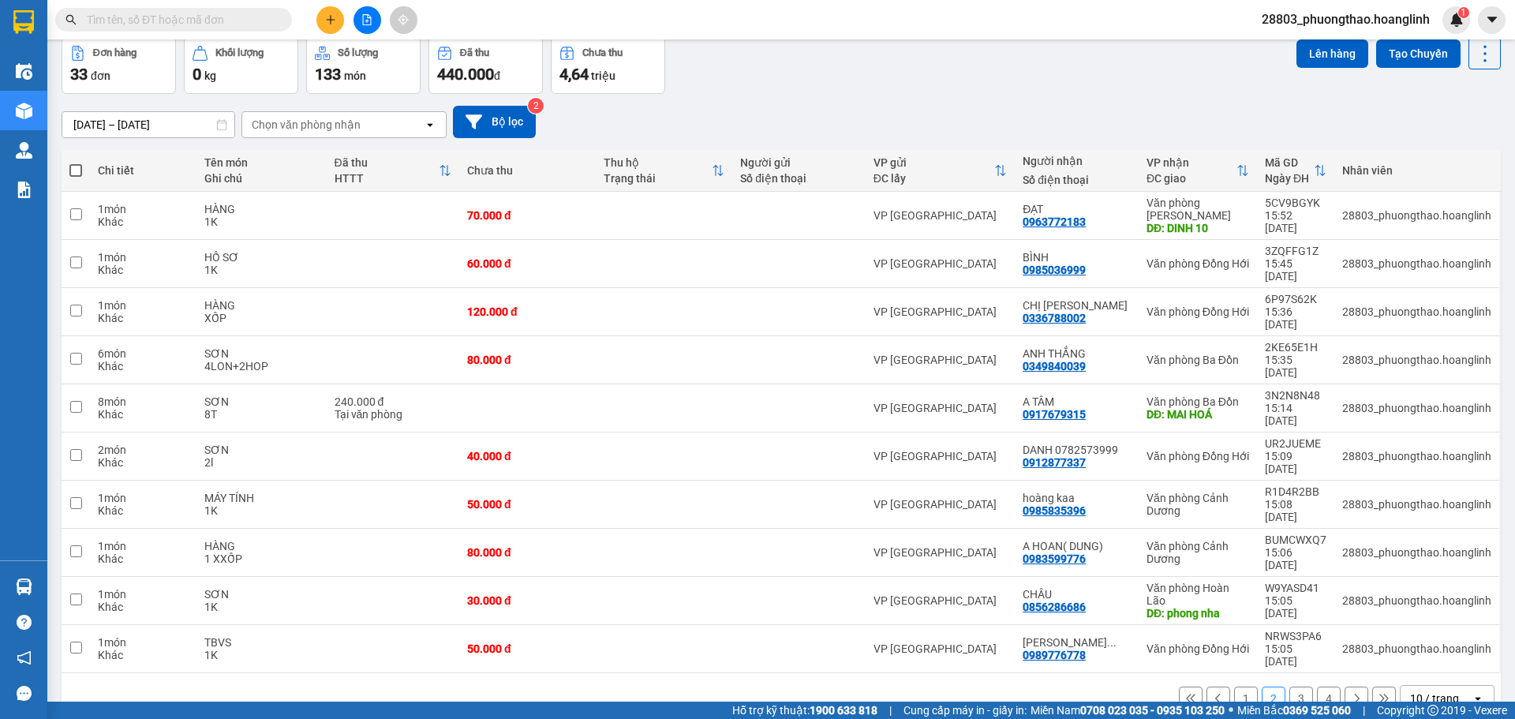
click at [1235, 687] on button "1" at bounding box center [1246, 699] width 24 height 24
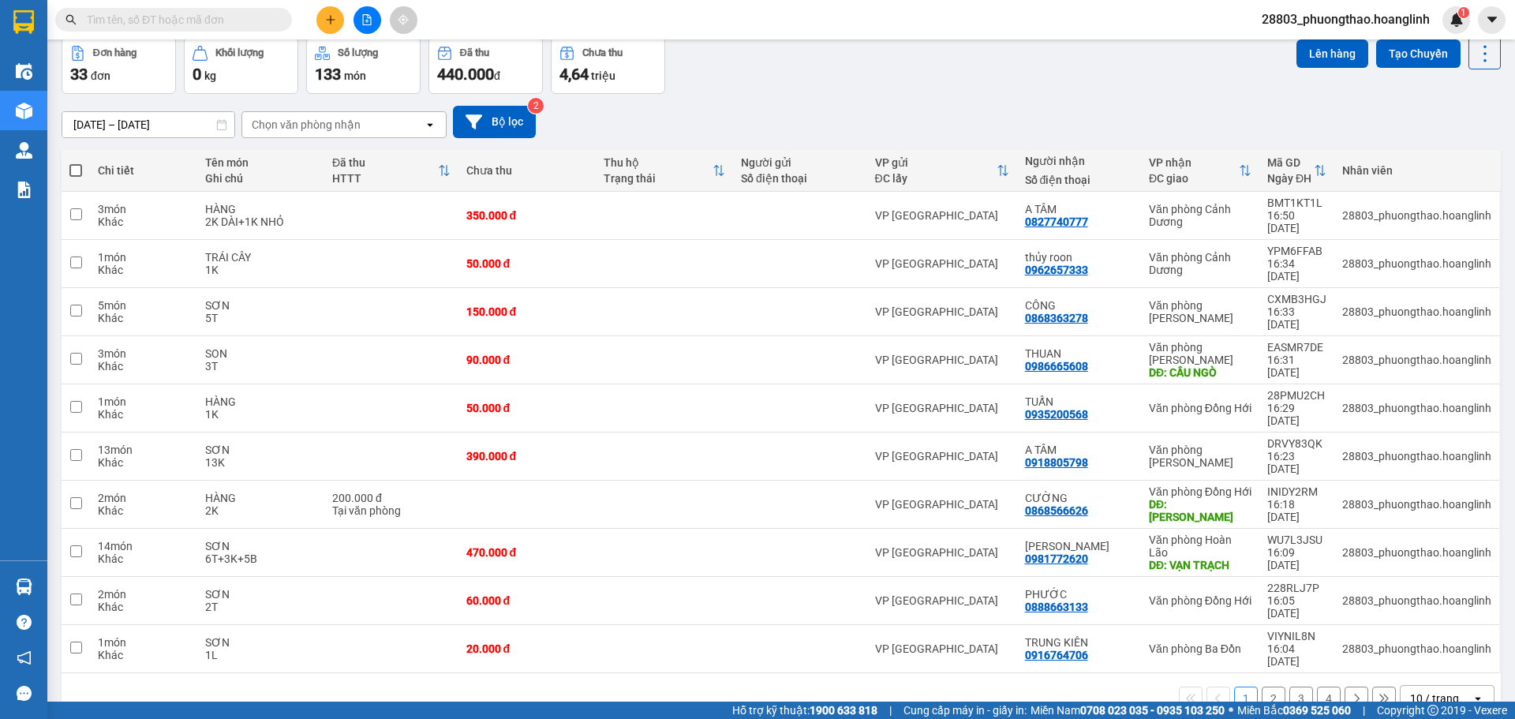
click at [328, 19] on icon "plus" at bounding box center [330, 19] width 11 height 11
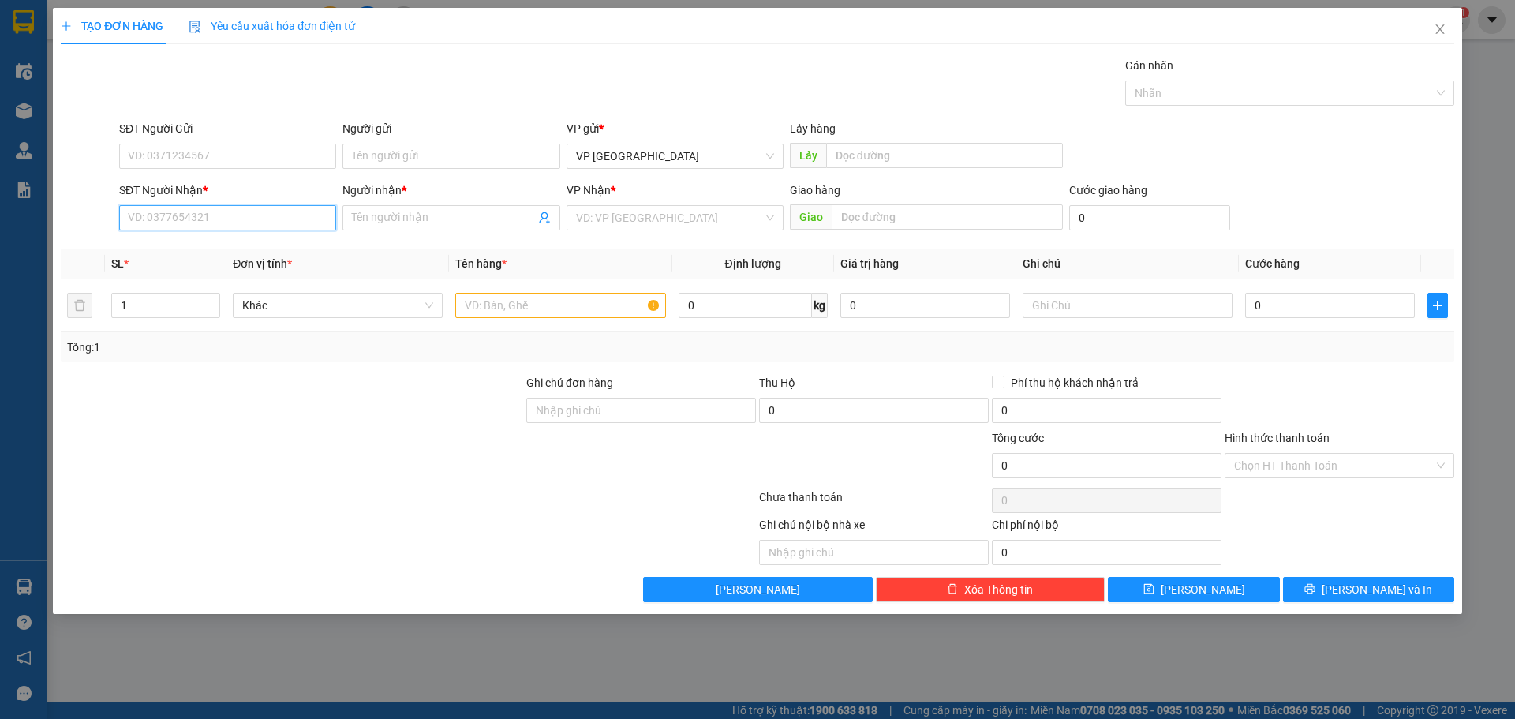
click at [185, 219] on input "SĐT Người Nhận *" at bounding box center [227, 217] width 217 height 25
click at [181, 242] on div "0914699544 - A VĂN" at bounding box center [228, 249] width 198 height 17
type input "0914699544"
type input "A VĂN"
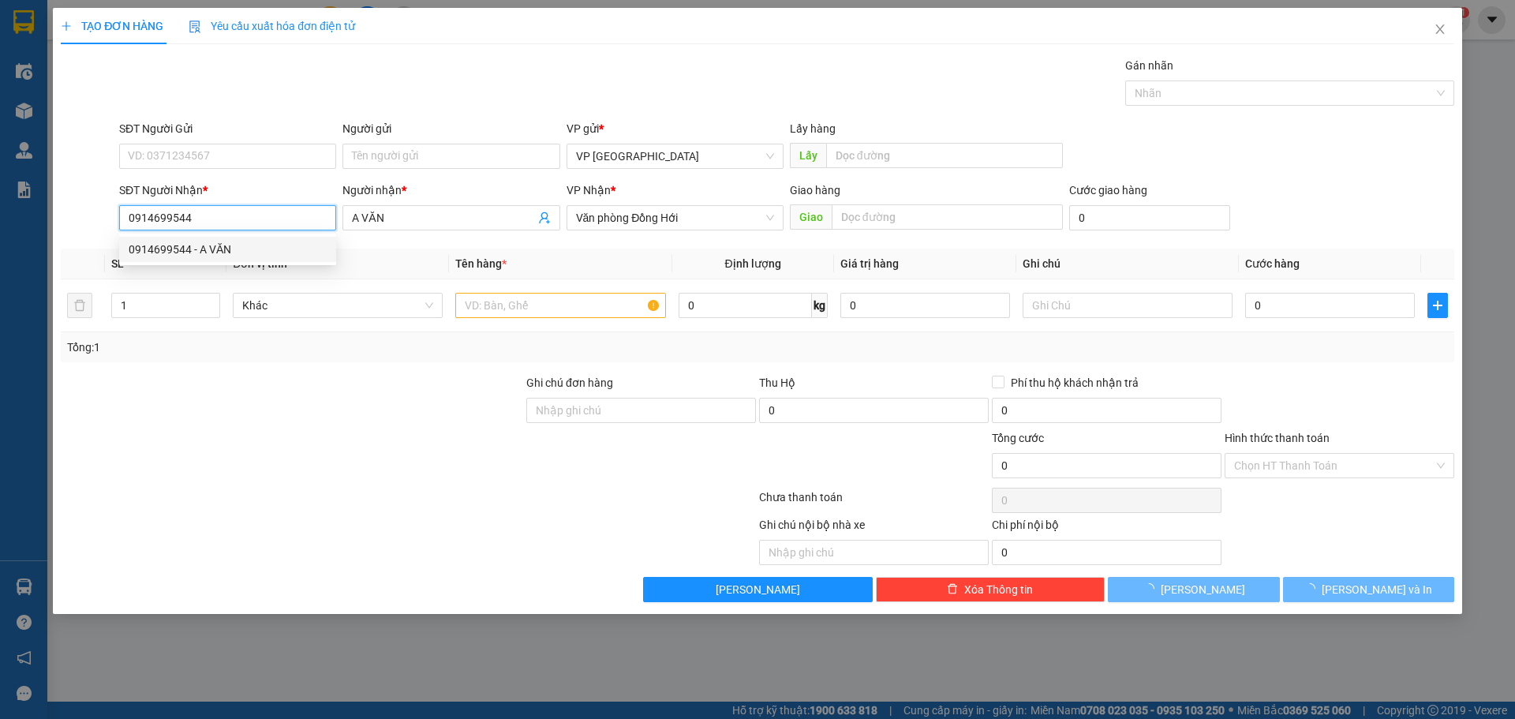
type input "120.000"
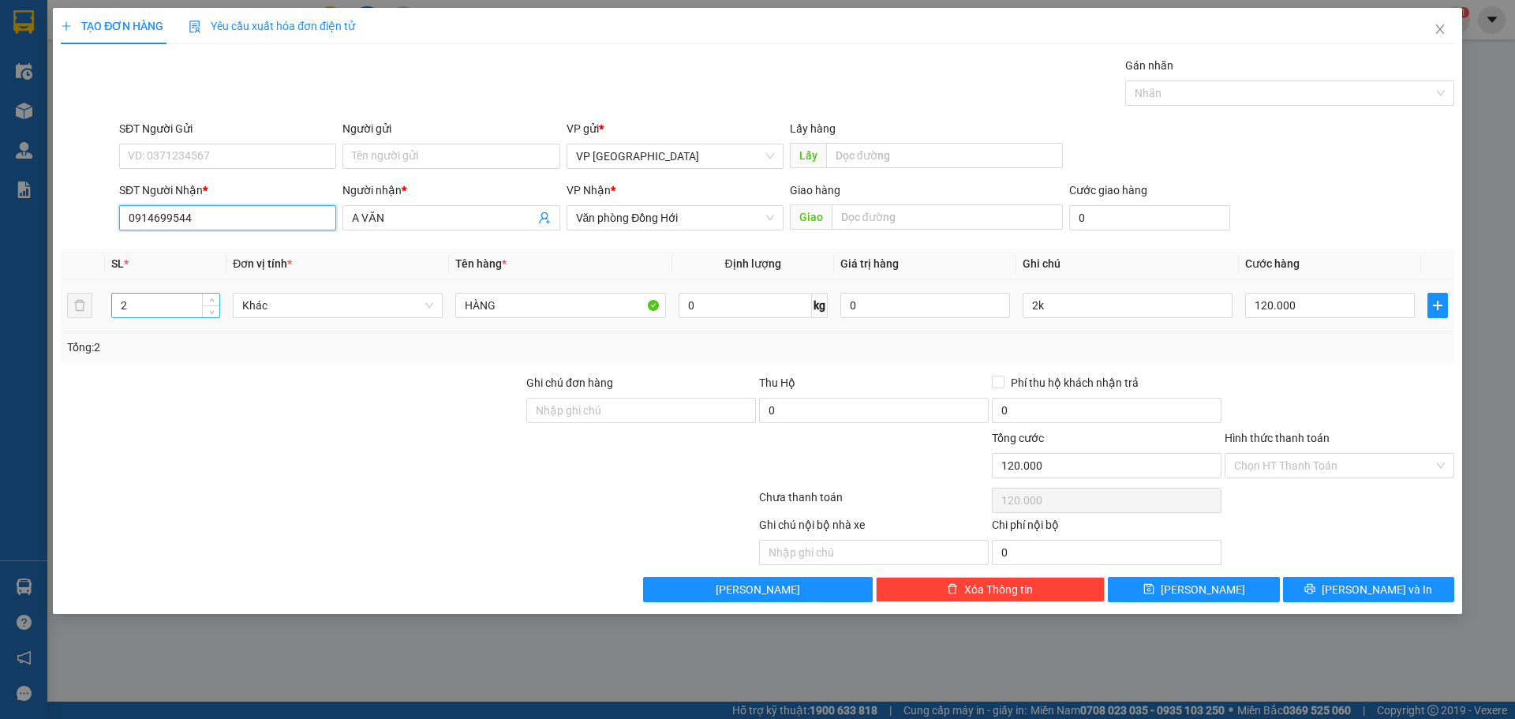
type input "0914699544"
drag, startPoint x: 125, startPoint y: 303, endPoint x: 0, endPoint y: 233, distance: 143.1
click at [0, 233] on div "TẠO ĐƠN HÀNG Yêu cầu xuất hóa đơn điện tử Transit Pickup Surcharge Ids Transit …" at bounding box center [757, 359] width 1515 height 719
type input "1"
drag, startPoint x: 1049, startPoint y: 307, endPoint x: 855, endPoint y: 273, distance: 197.1
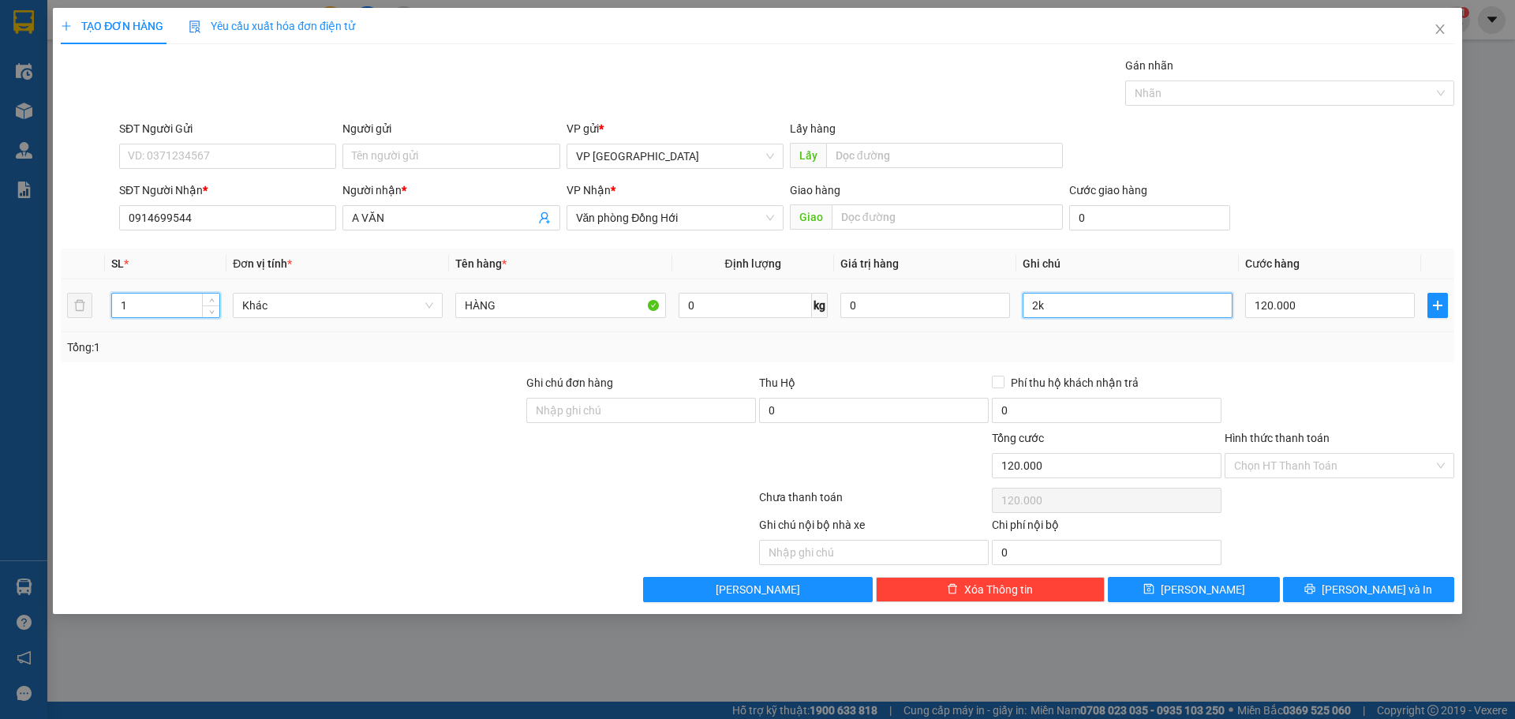
click at [902, 286] on tr "1 Khác HÀNG 0 kg 0 2k 120.000" at bounding box center [758, 305] width 1394 height 53
type input "1K"
click at [1320, 309] on input "120.000" at bounding box center [1330, 305] width 170 height 25
type input "5"
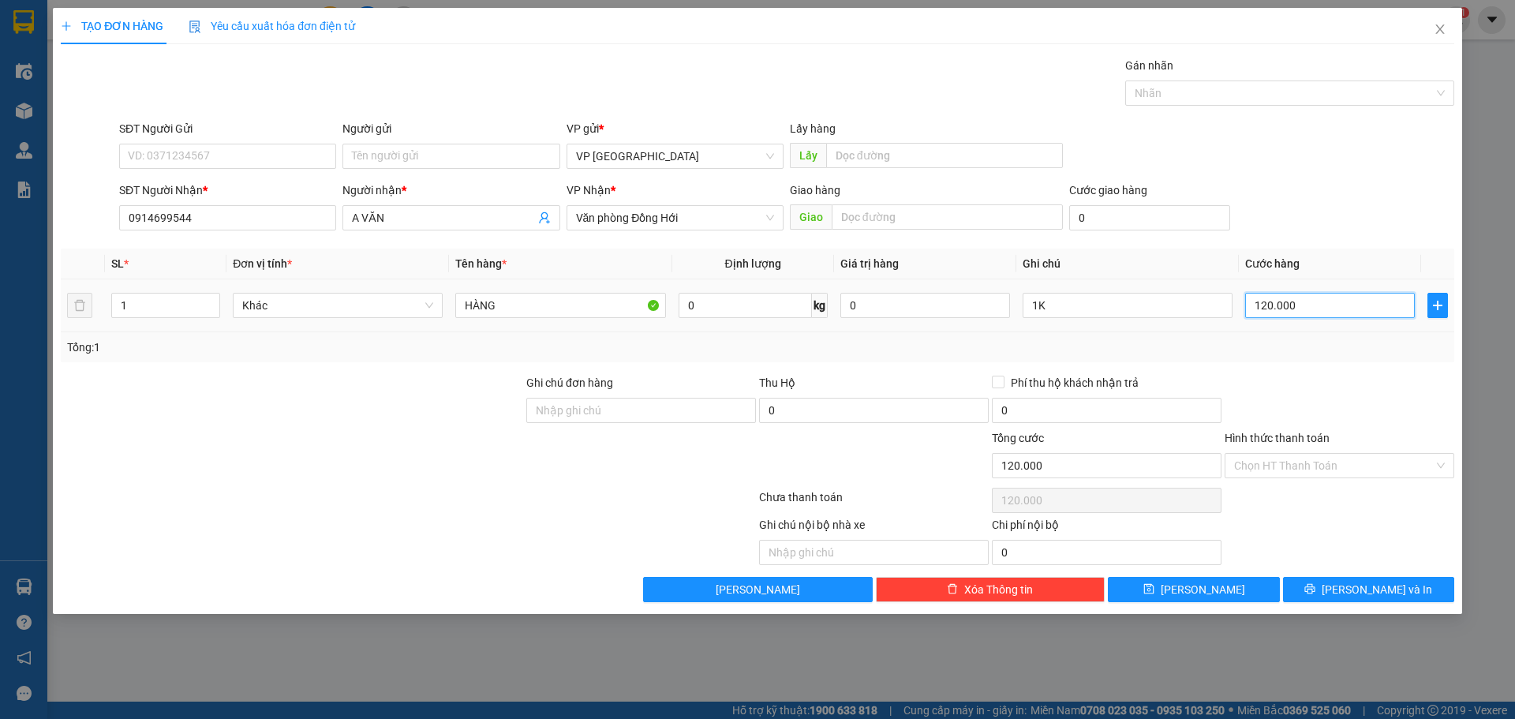
type input "5"
type input "50"
type input "50.000"
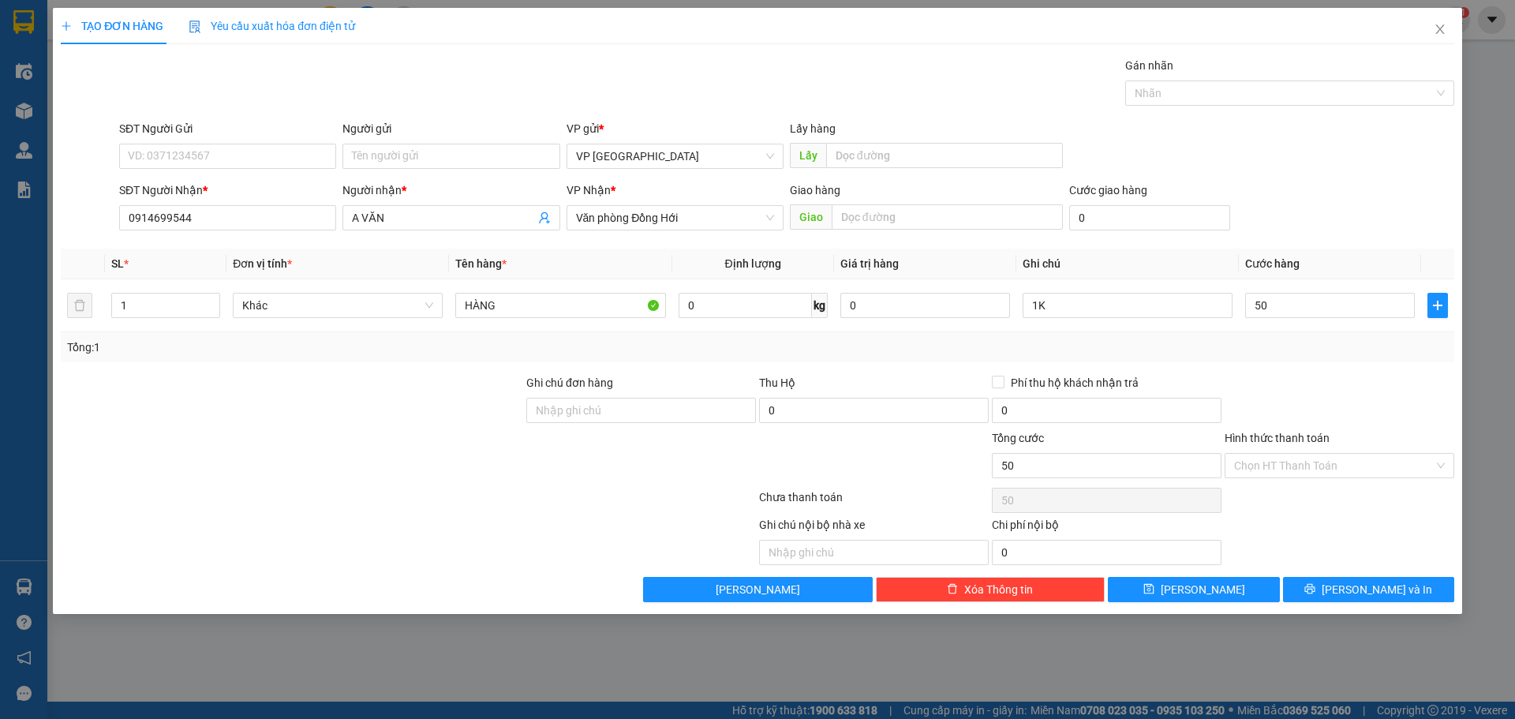
type input "50.000"
click at [1335, 252] on th "Cước hàng" at bounding box center [1330, 264] width 182 height 31
click at [1204, 586] on span "[PERSON_NAME]" at bounding box center [1203, 589] width 84 height 17
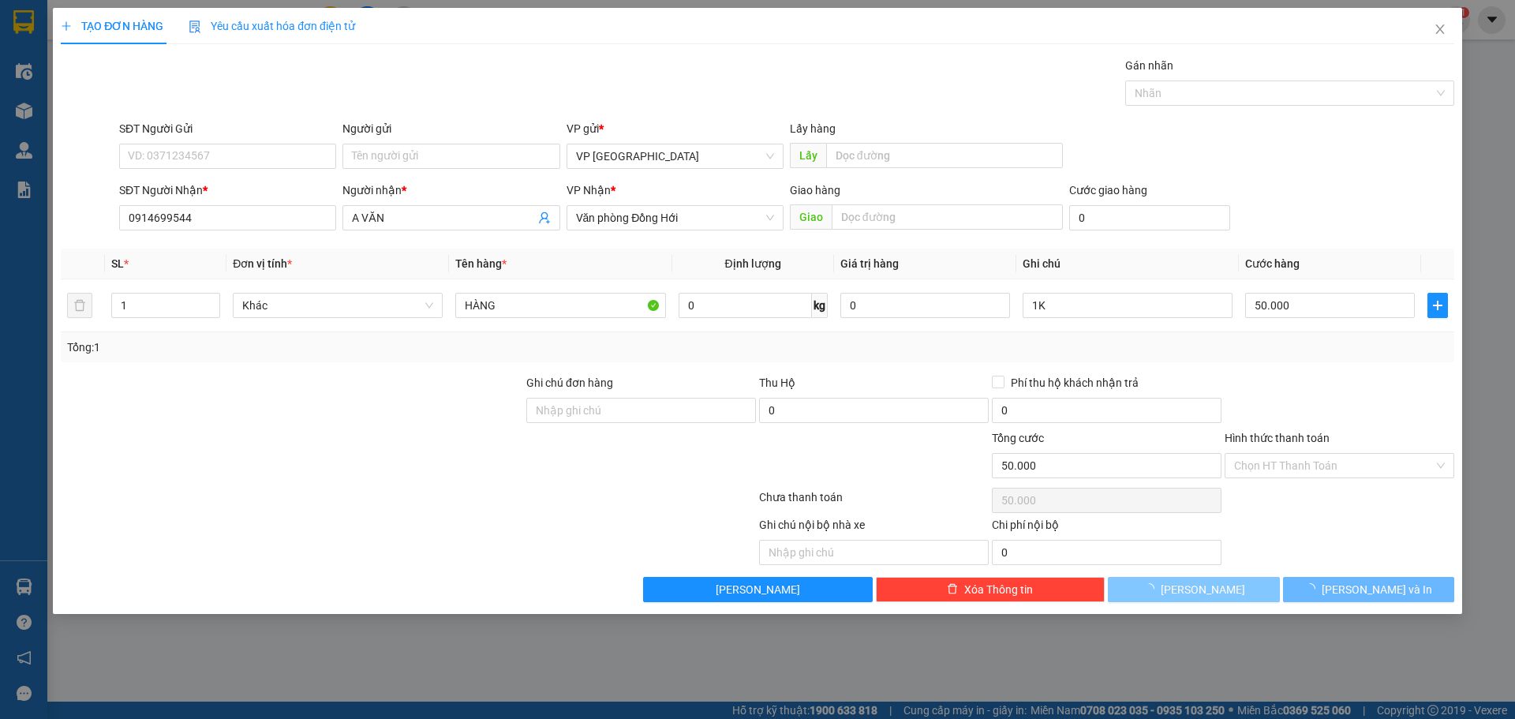
type input "0"
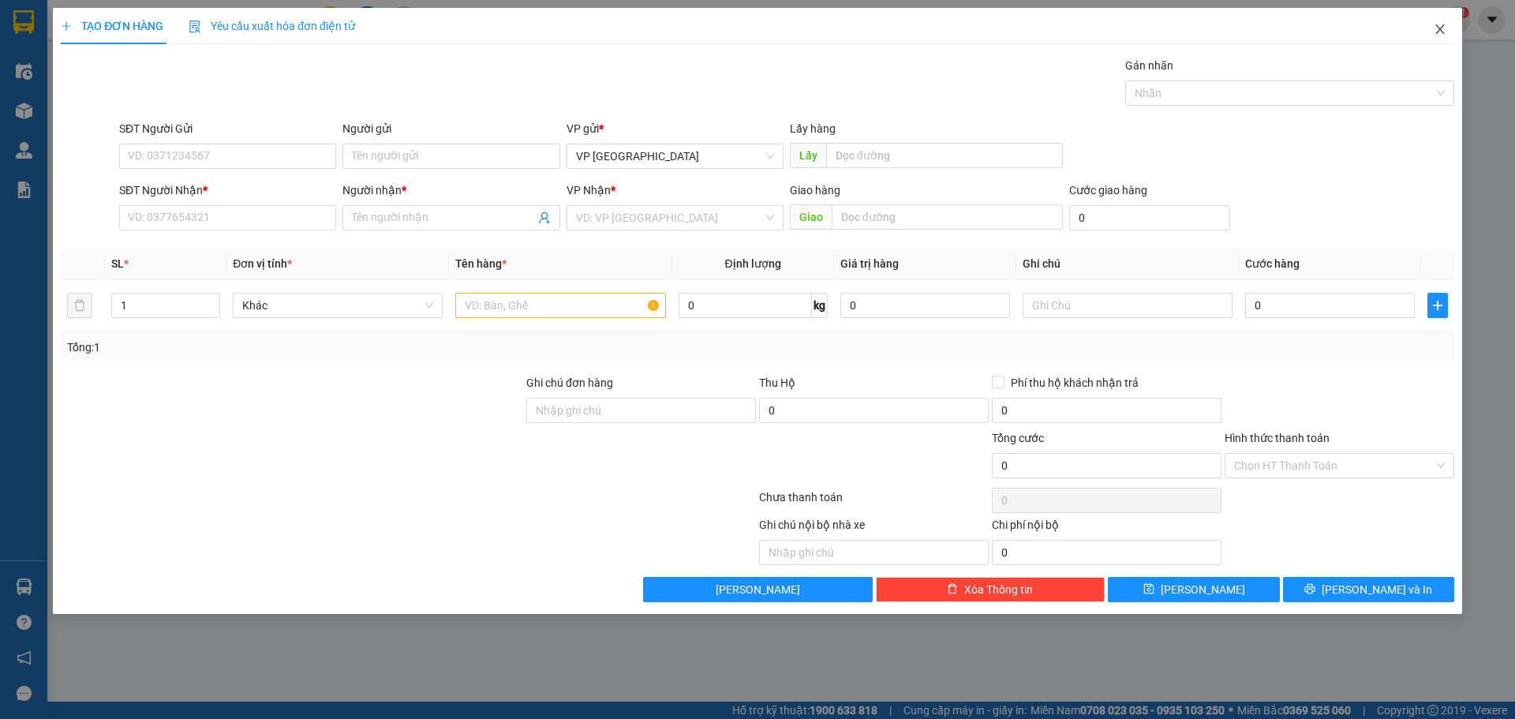
click at [1447, 26] on span "Close" at bounding box center [1440, 30] width 44 height 44
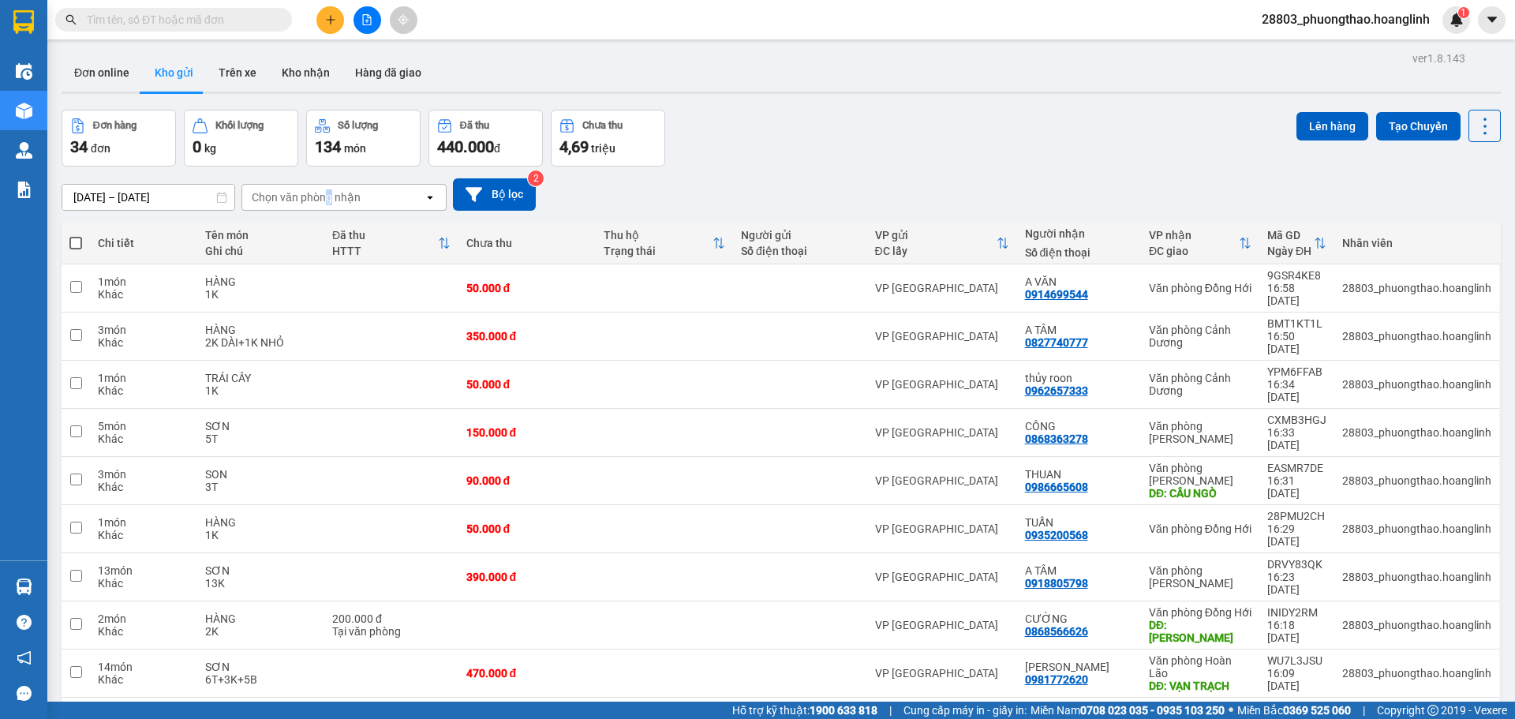
click at [325, 202] on div "Chọn văn phòng nhận" at bounding box center [306, 197] width 109 height 16
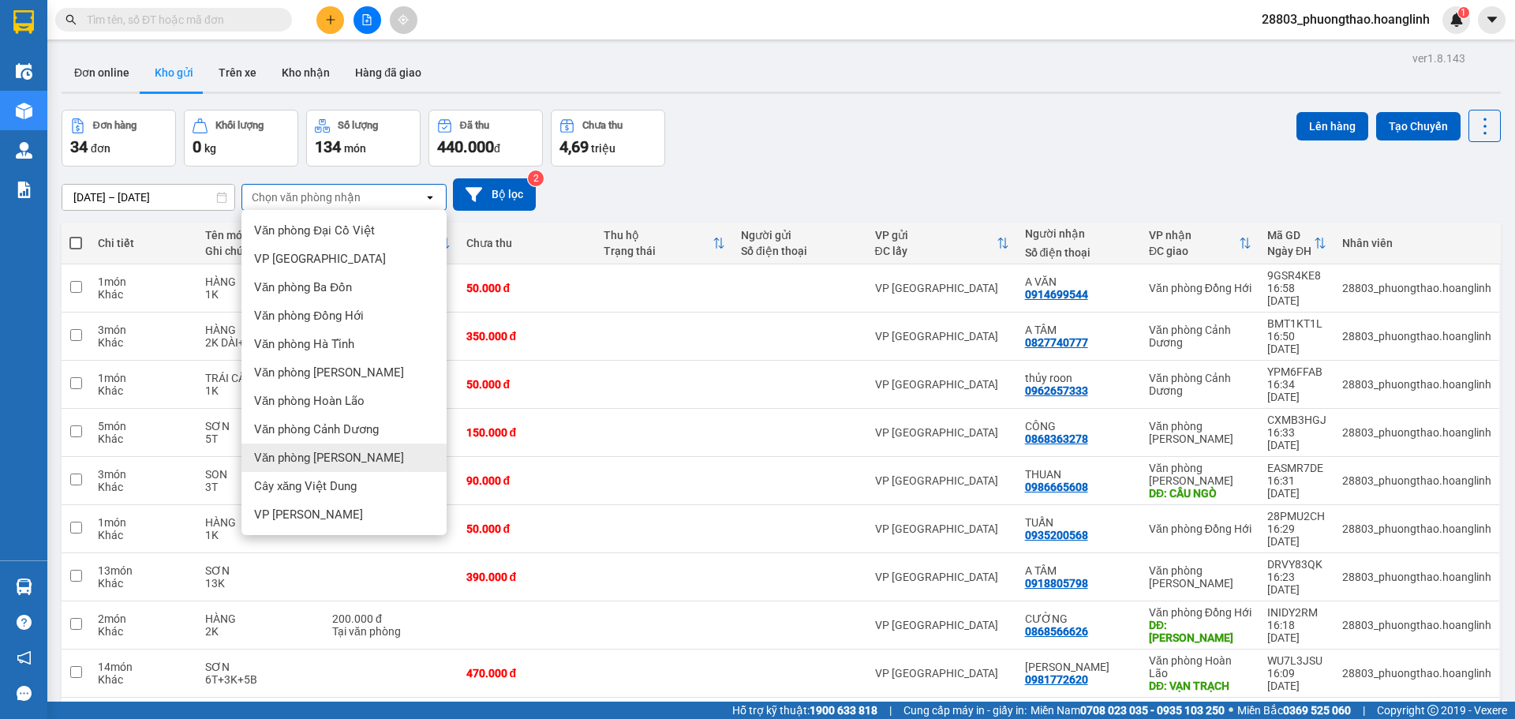
click at [333, 455] on span "Văn phòng [PERSON_NAME]" at bounding box center [329, 458] width 150 height 16
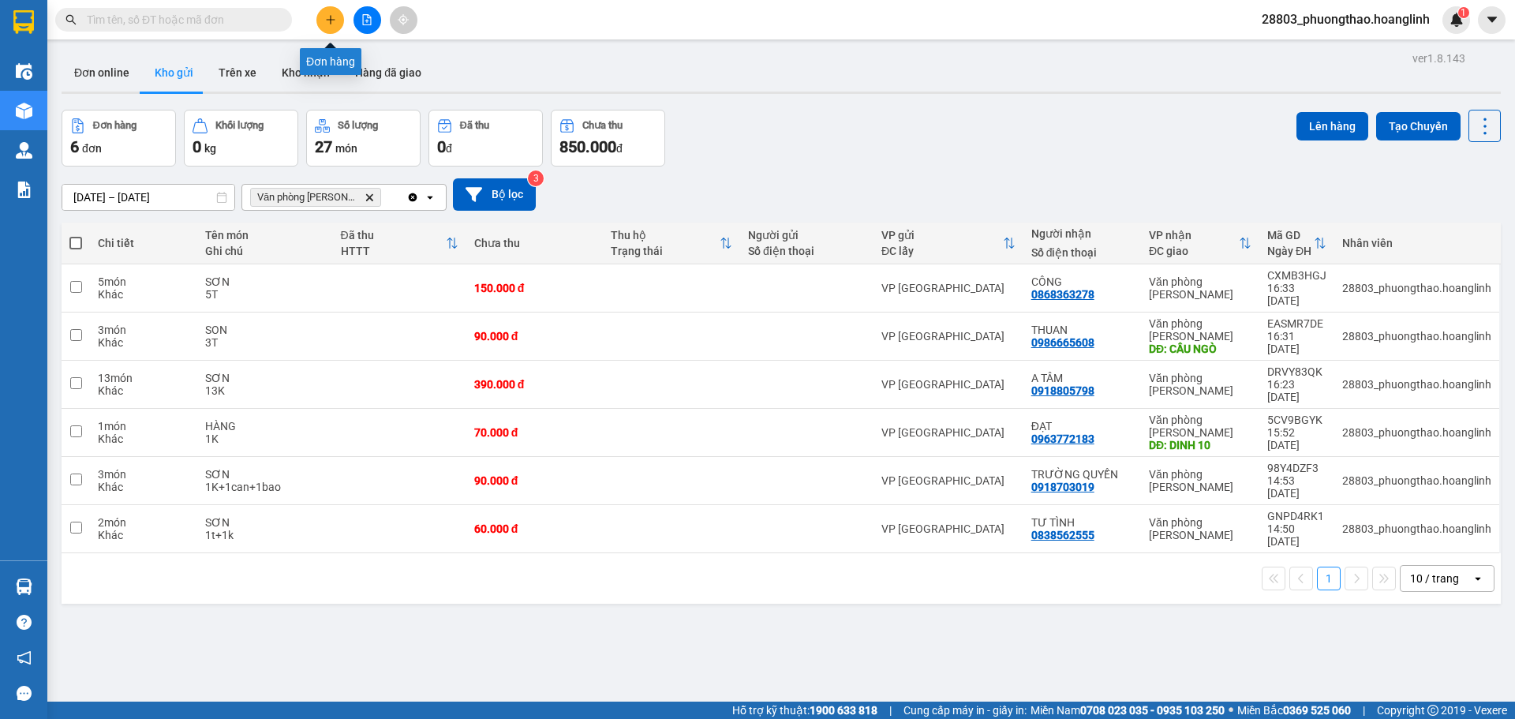
click at [324, 24] on button at bounding box center [330, 20] width 28 height 28
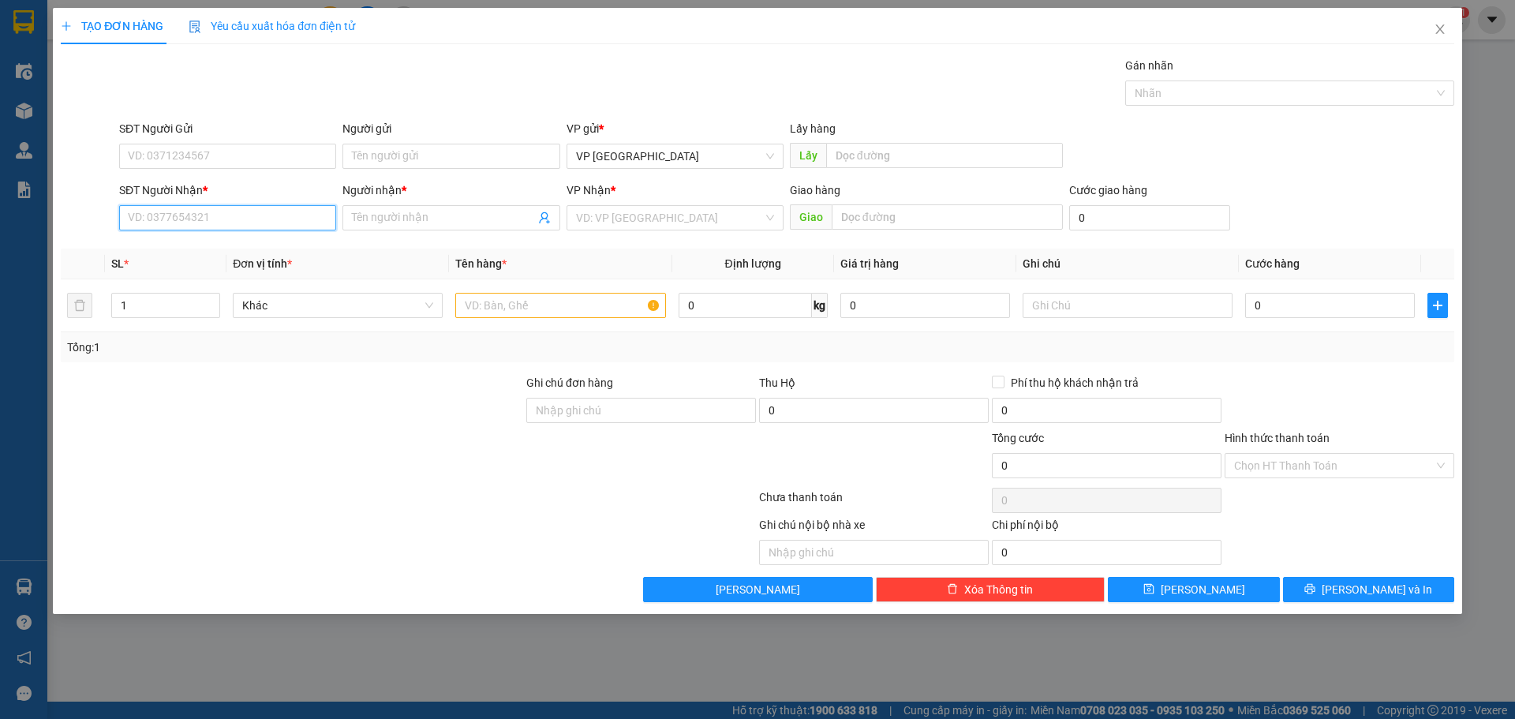
click at [193, 213] on input "SĐT Người Nhận *" at bounding box center [227, 217] width 217 height 25
click at [212, 260] on div "0989172174 - TUẤN" at bounding box center [227, 249] width 217 height 25
click at [1294, 159] on div "SĐT Người Gửi VD: 0371234567 Người gửi Tên người gửi VP gửi * VP [GEOGRAPHIC_DA…" at bounding box center [787, 147] width 1342 height 55
click at [1230, 585] on button "[PERSON_NAME]" at bounding box center [1193, 589] width 171 height 25
click at [230, 212] on input "SĐT Người Nhận *" at bounding box center [227, 217] width 217 height 25
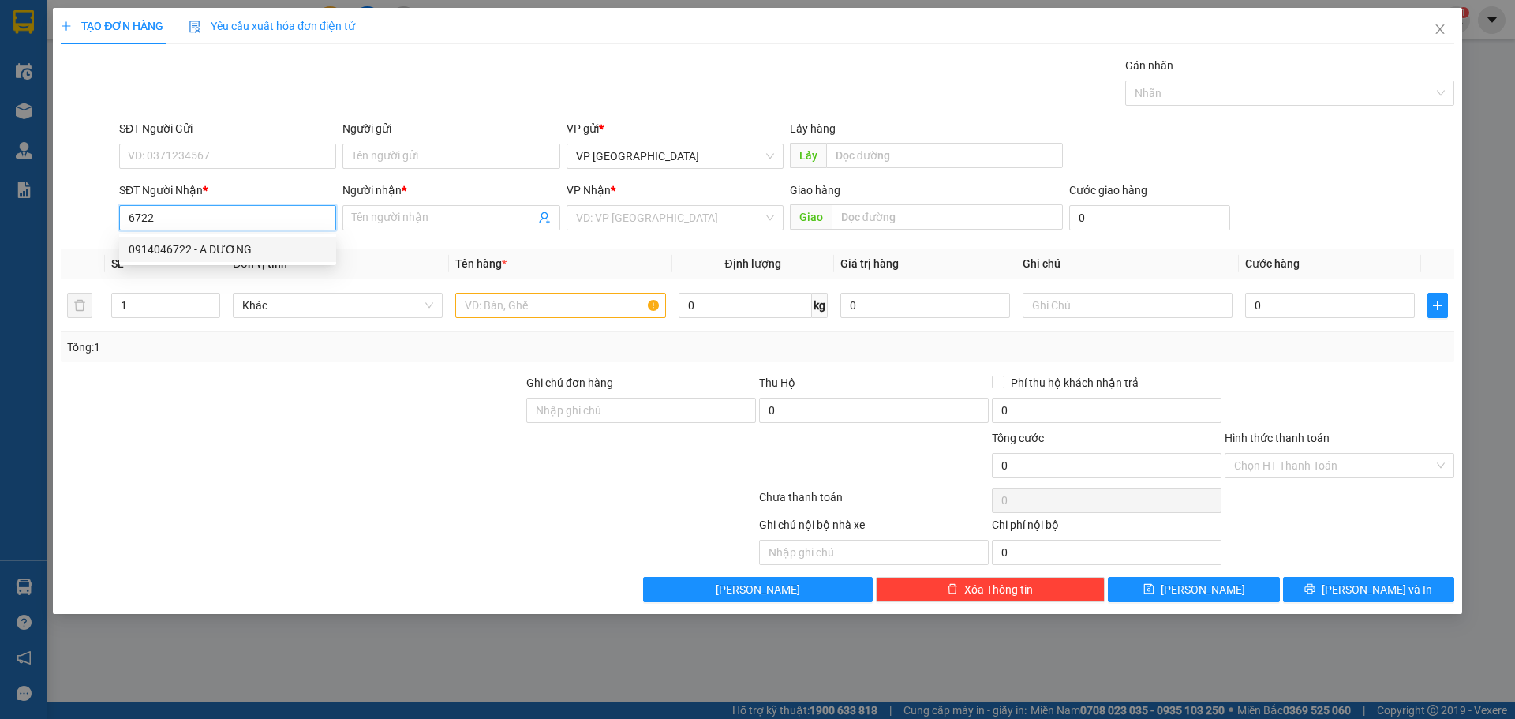
click at [214, 246] on div "0914046722 - A DƯƠNG" at bounding box center [228, 249] width 198 height 17
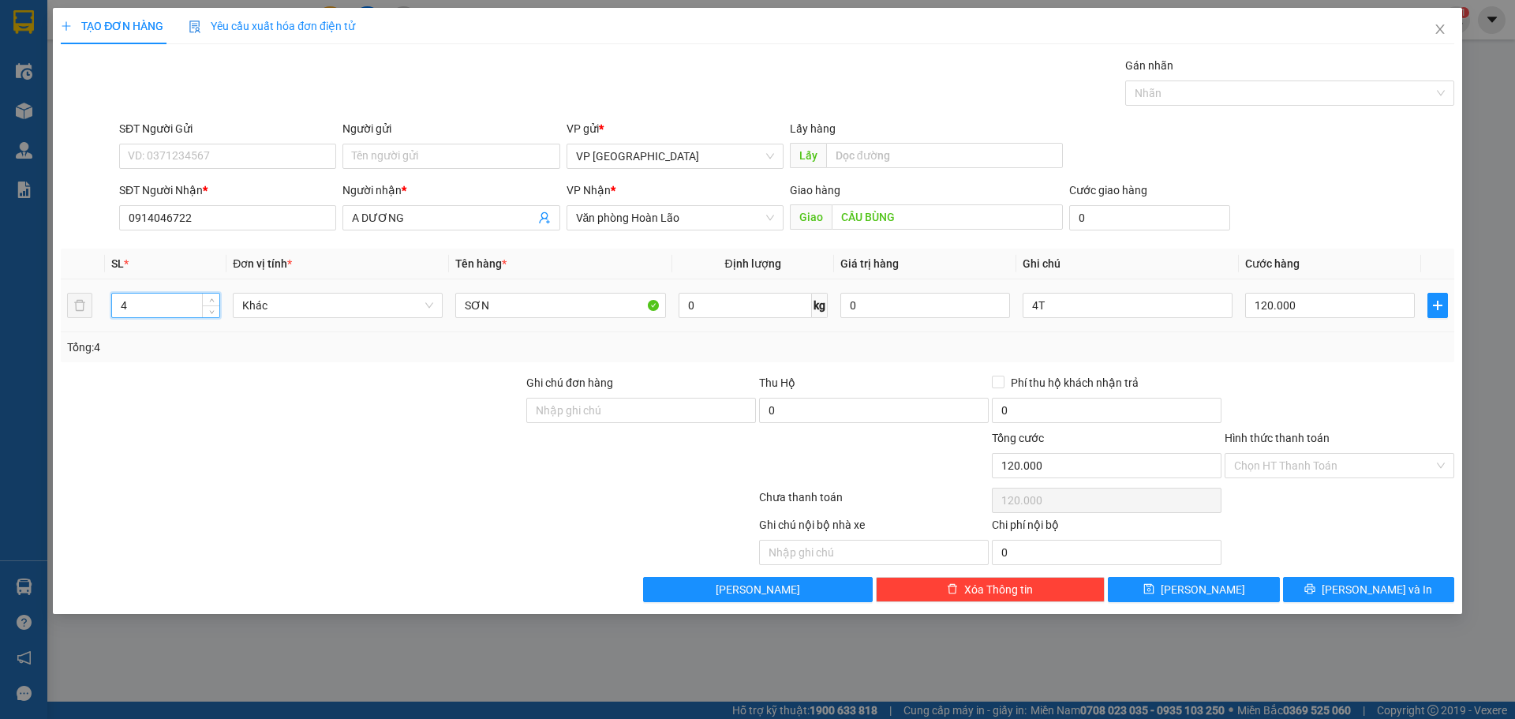
drag, startPoint x: 129, startPoint y: 315, endPoint x: 0, endPoint y: 308, distance: 129.6
click at [0, 311] on div "TẠO ĐƠN HÀNG Yêu cầu xuất hóa đơn điện tử Transit Pickup Surcharge Ids Transit …" at bounding box center [757, 359] width 1515 height 719
drag, startPoint x: 1059, startPoint y: 303, endPoint x: 913, endPoint y: 335, distance: 149.4
click at [936, 320] on tr "3 Khác SƠN 0 kg 0 4T 120.000" at bounding box center [758, 305] width 1394 height 53
click at [1321, 311] on input "120.000" at bounding box center [1330, 305] width 170 height 25
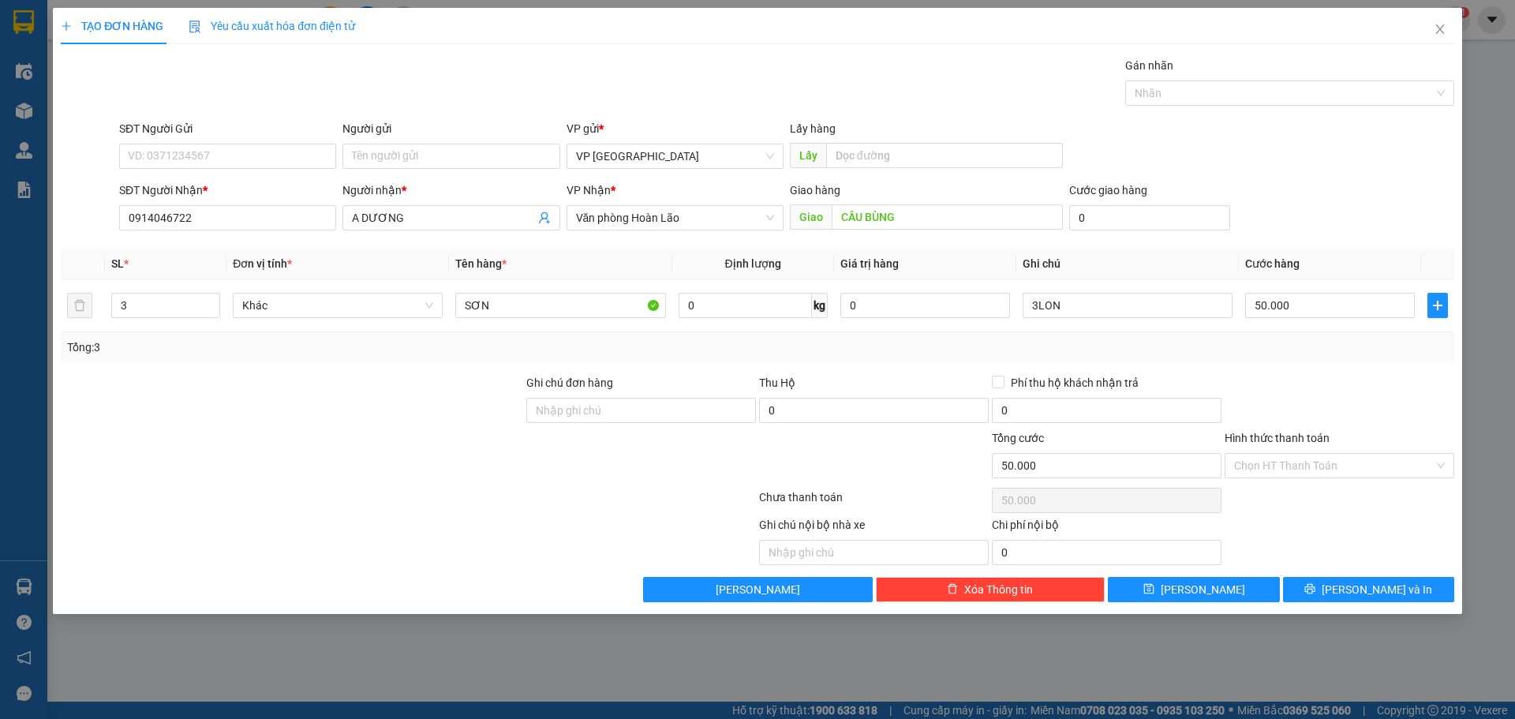
click at [1338, 200] on div "SĐT Người Nhận * 0914046722 Người nhận * A DƯƠNG VP Nhận * Văn phòng Hoàn Lão G…" at bounding box center [787, 209] width 1342 height 55
click at [1215, 578] on button "[PERSON_NAME]" at bounding box center [1193, 589] width 171 height 25
click at [245, 217] on input "SĐT Người Nhận *" at bounding box center [227, 217] width 217 height 25
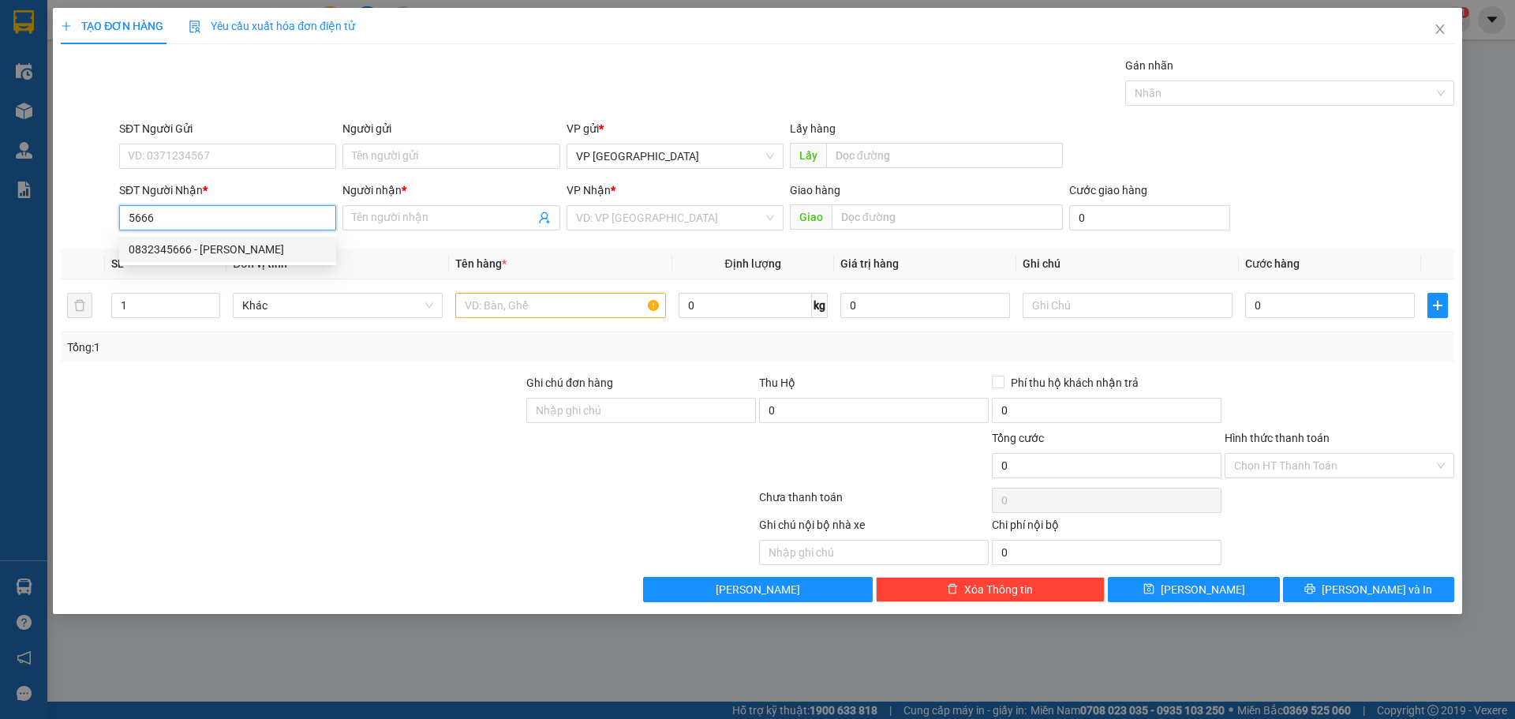
click at [201, 251] on div "0832345666 - [PERSON_NAME]" at bounding box center [228, 249] width 198 height 17
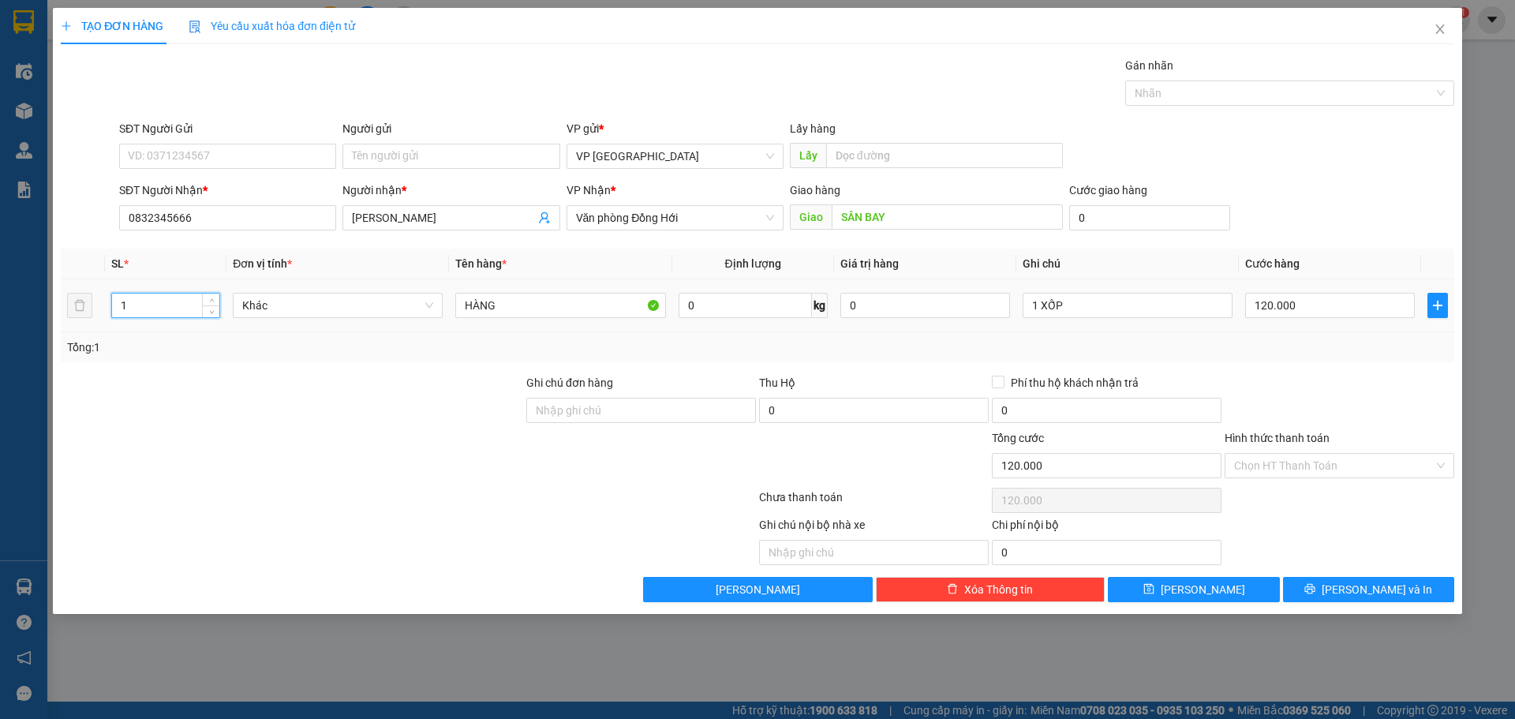
click at [171, 310] on input "1" at bounding box center [165, 306] width 107 height 24
click at [1302, 313] on input "120.000" at bounding box center [1330, 305] width 170 height 25
click at [1365, 238] on div "Transit Pickup Surcharge Ids Transit Deliver Surcharge Ids Transit Deliver Surc…" at bounding box center [758, 329] width 1394 height 545
click at [1166, 595] on button "[PERSON_NAME]" at bounding box center [1193, 589] width 171 height 25
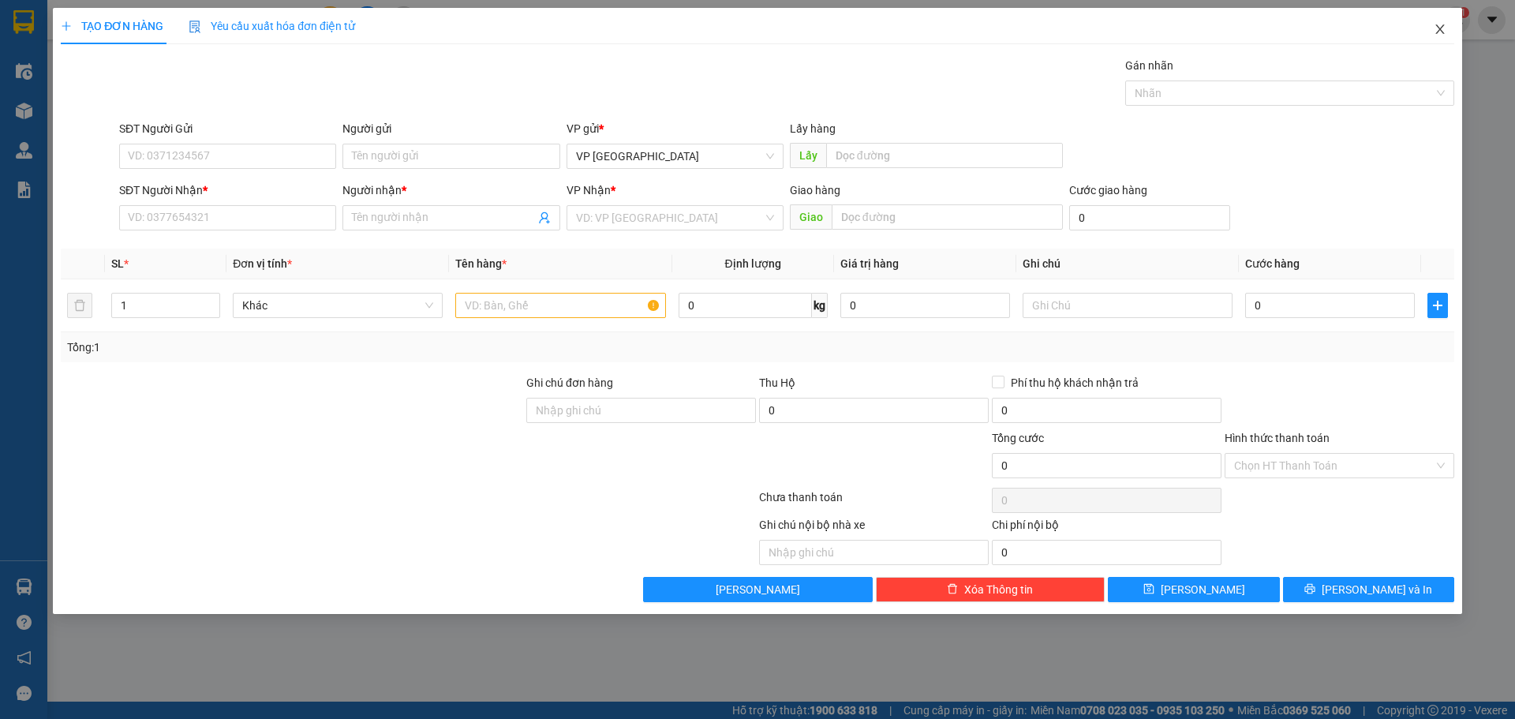
click at [1434, 22] on span "Close" at bounding box center [1440, 30] width 44 height 44
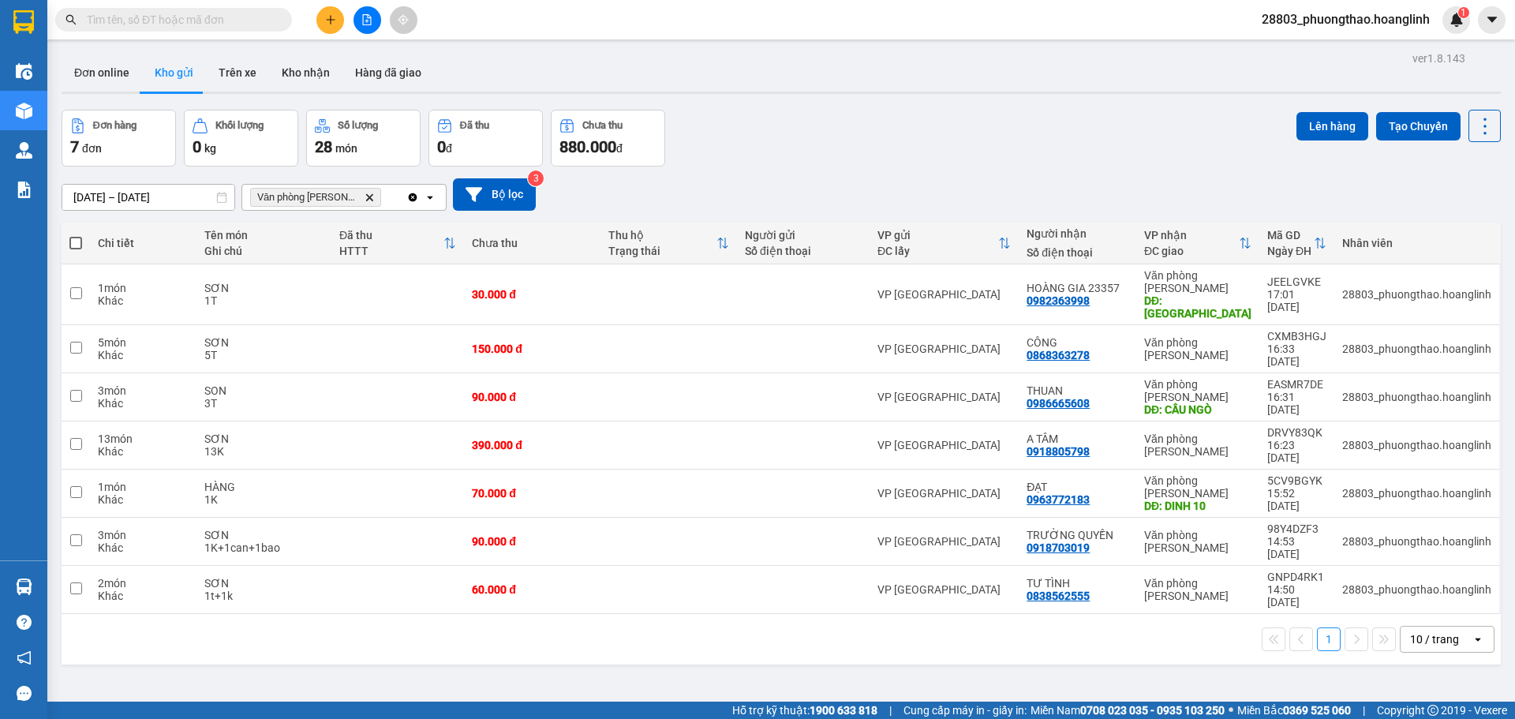
click at [365, 193] on icon "Delete" at bounding box center [369, 197] width 9 height 9
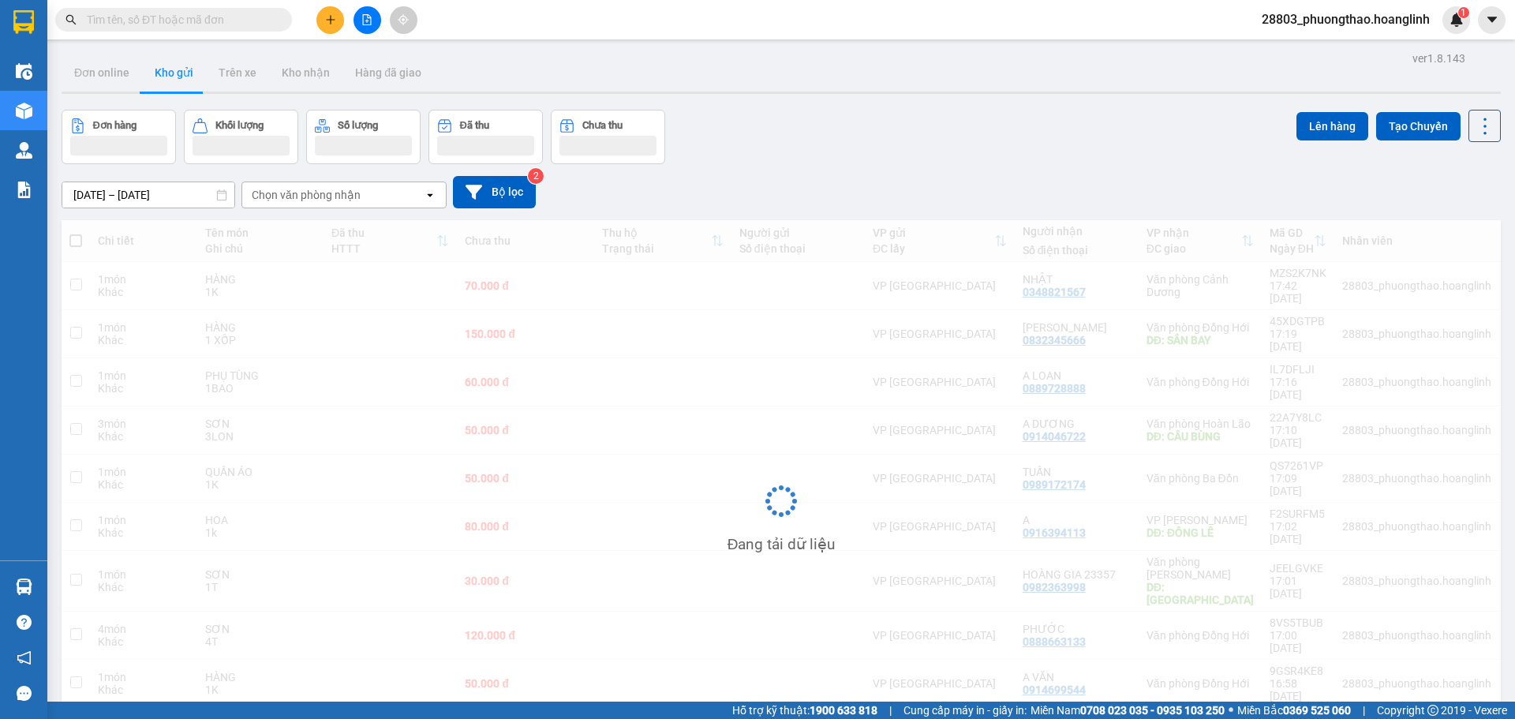
click at [353, 192] on div "Chọn văn phòng nhận" at bounding box center [306, 195] width 109 height 16
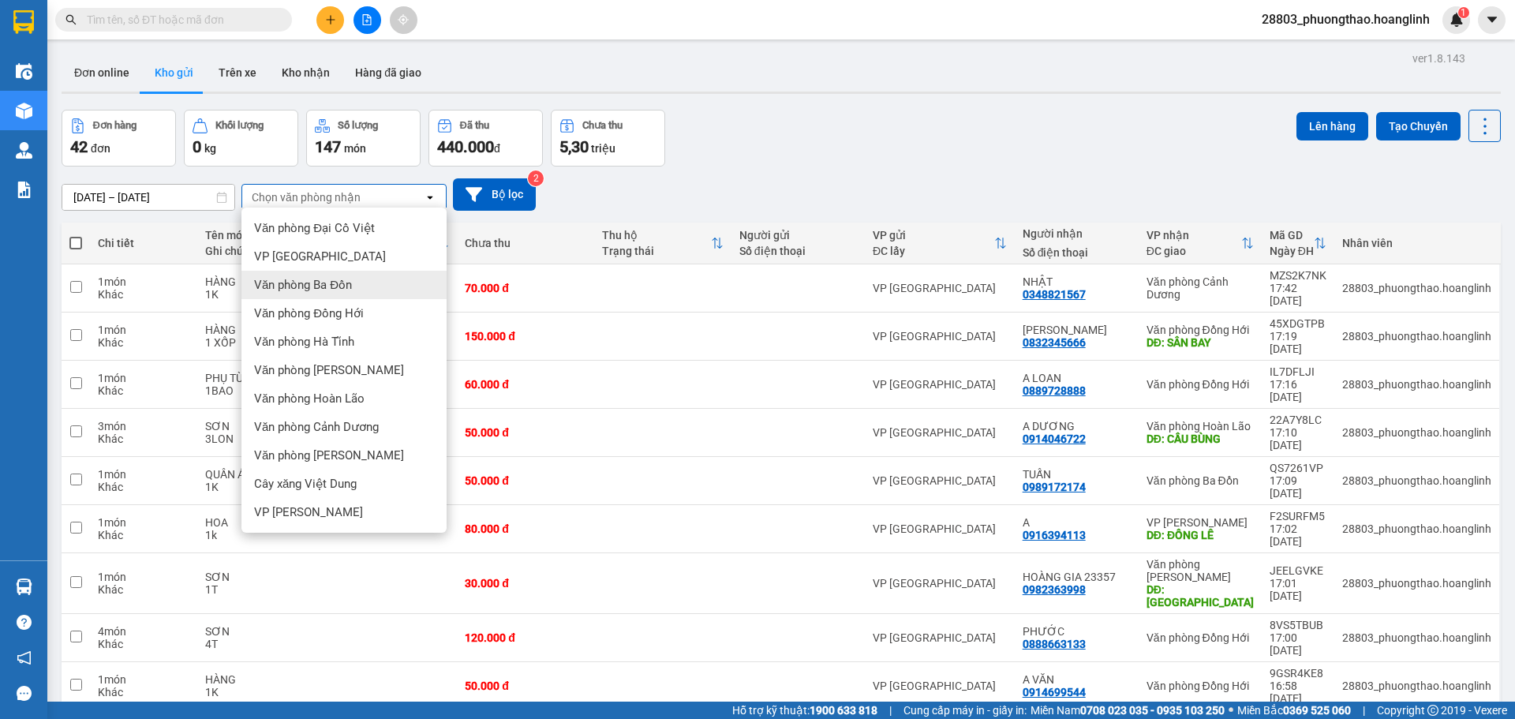
click at [375, 283] on div "Văn phòng Ba Đồn" at bounding box center [343, 285] width 205 height 28
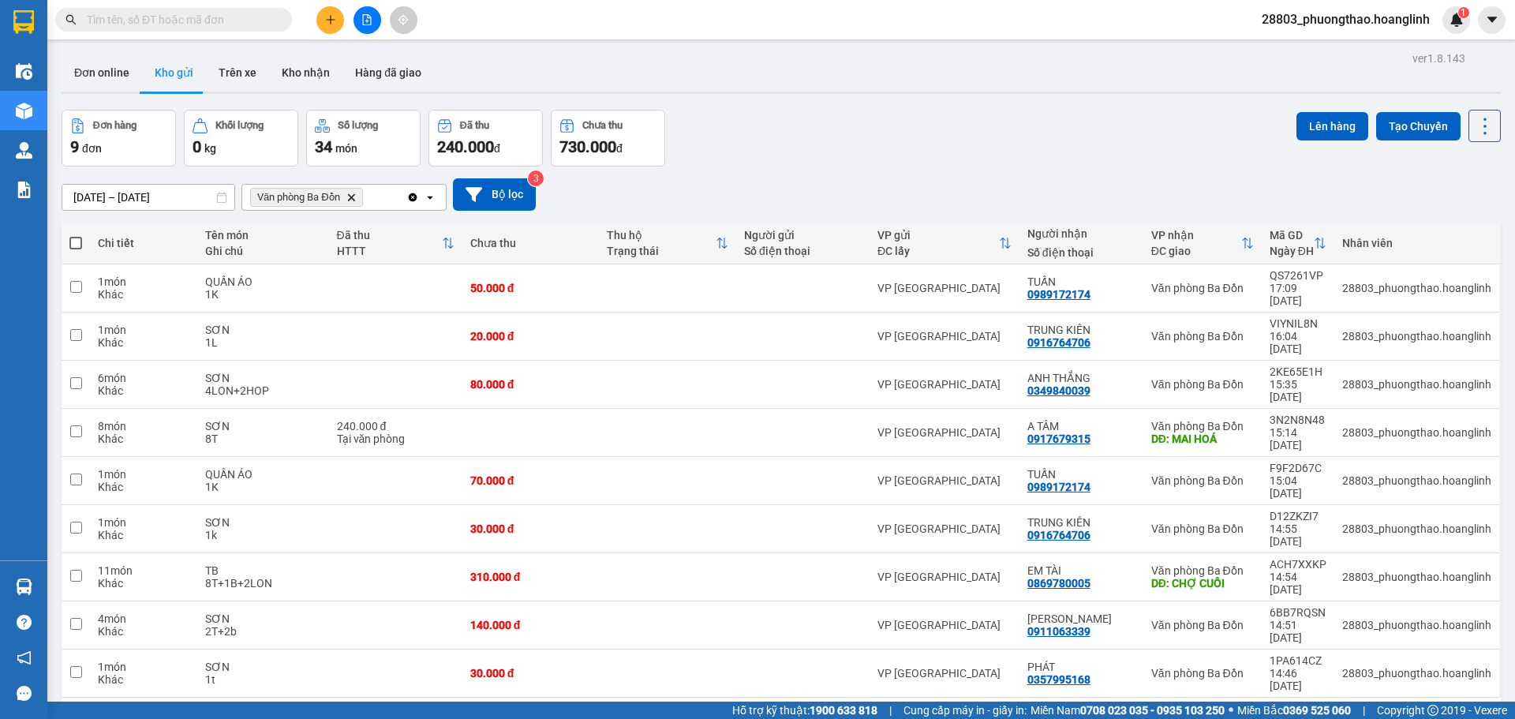
click at [427, 201] on icon "open" at bounding box center [430, 197] width 13 height 13
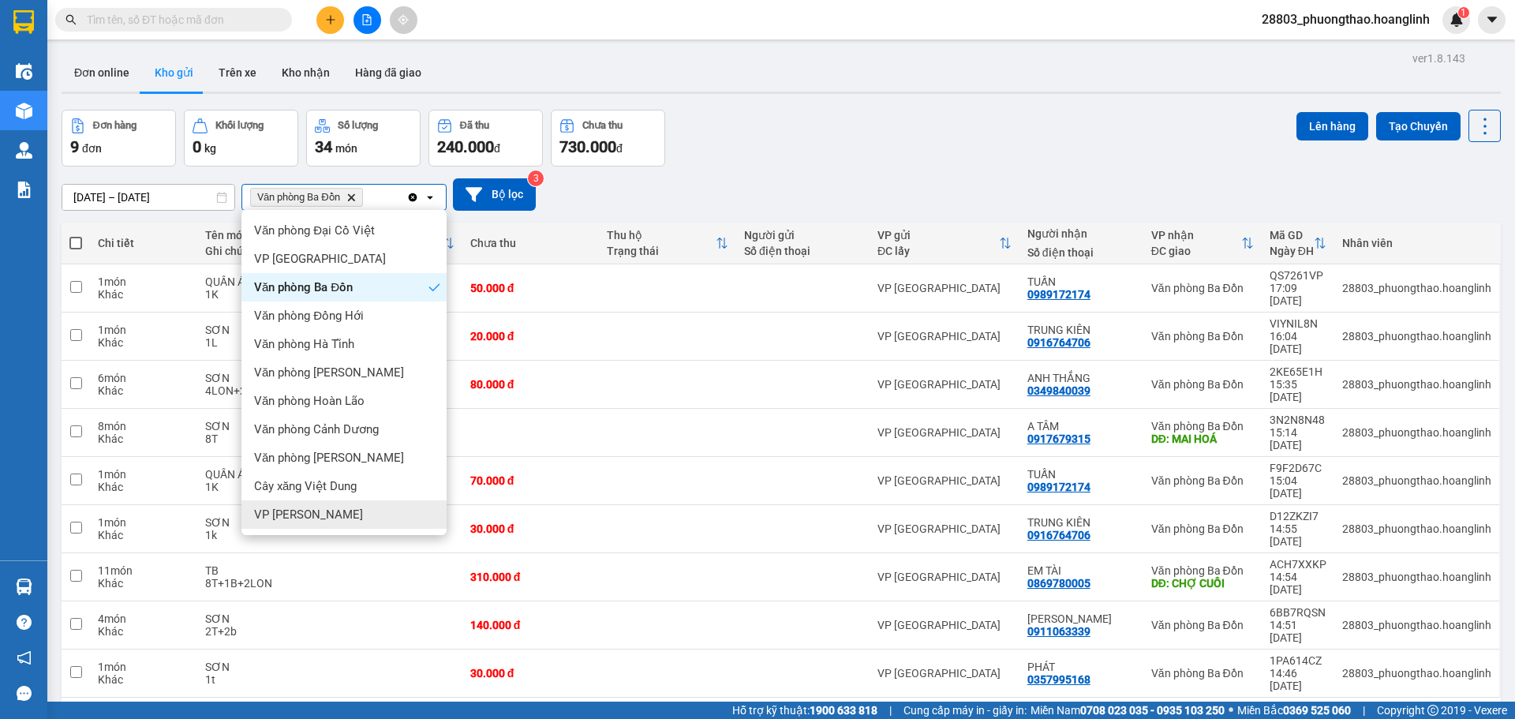
click at [324, 518] on div "VP [PERSON_NAME]" at bounding box center [343, 514] width 205 height 28
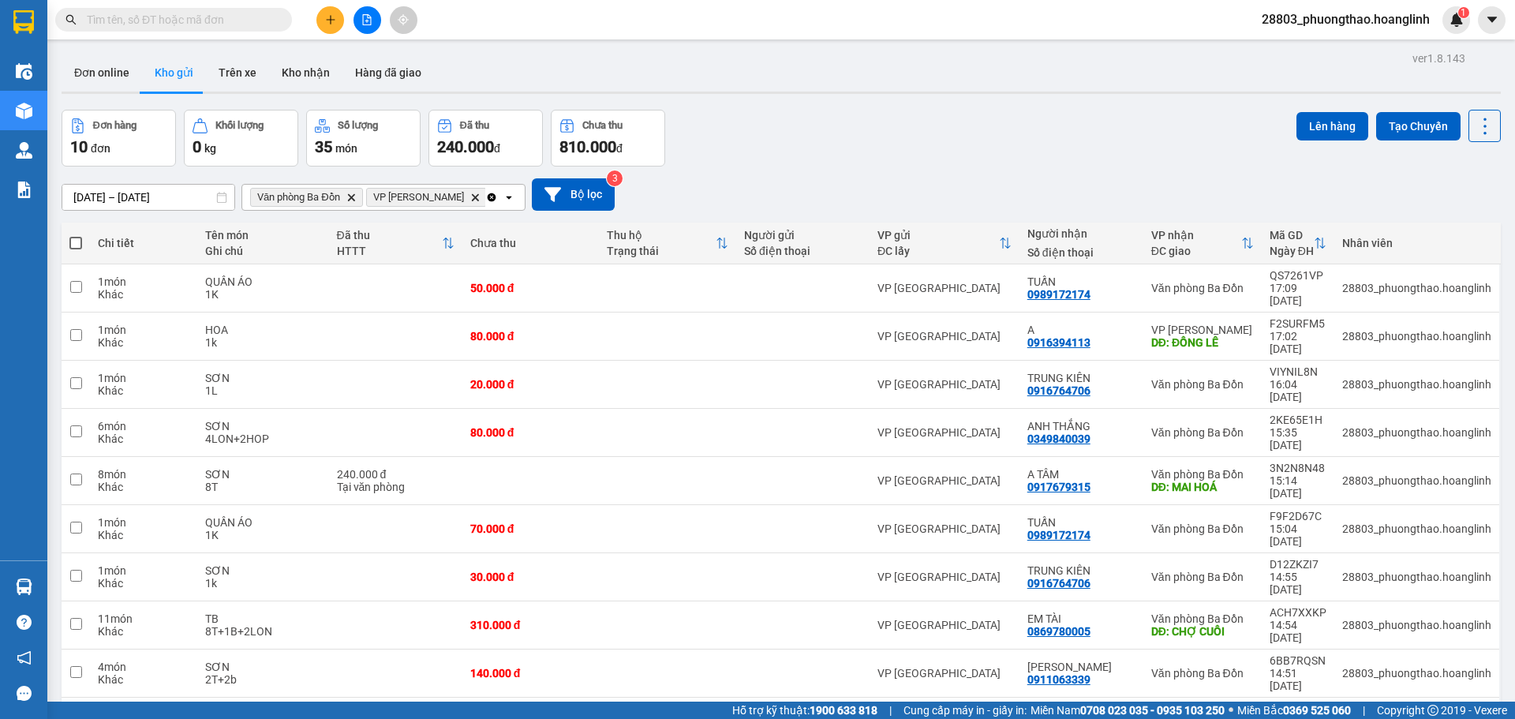
click at [73, 239] on span at bounding box center [75, 243] width 13 height 13
click at [76, 235] on input "checkbox" at bounding box center [76, 235] width 0 height 0
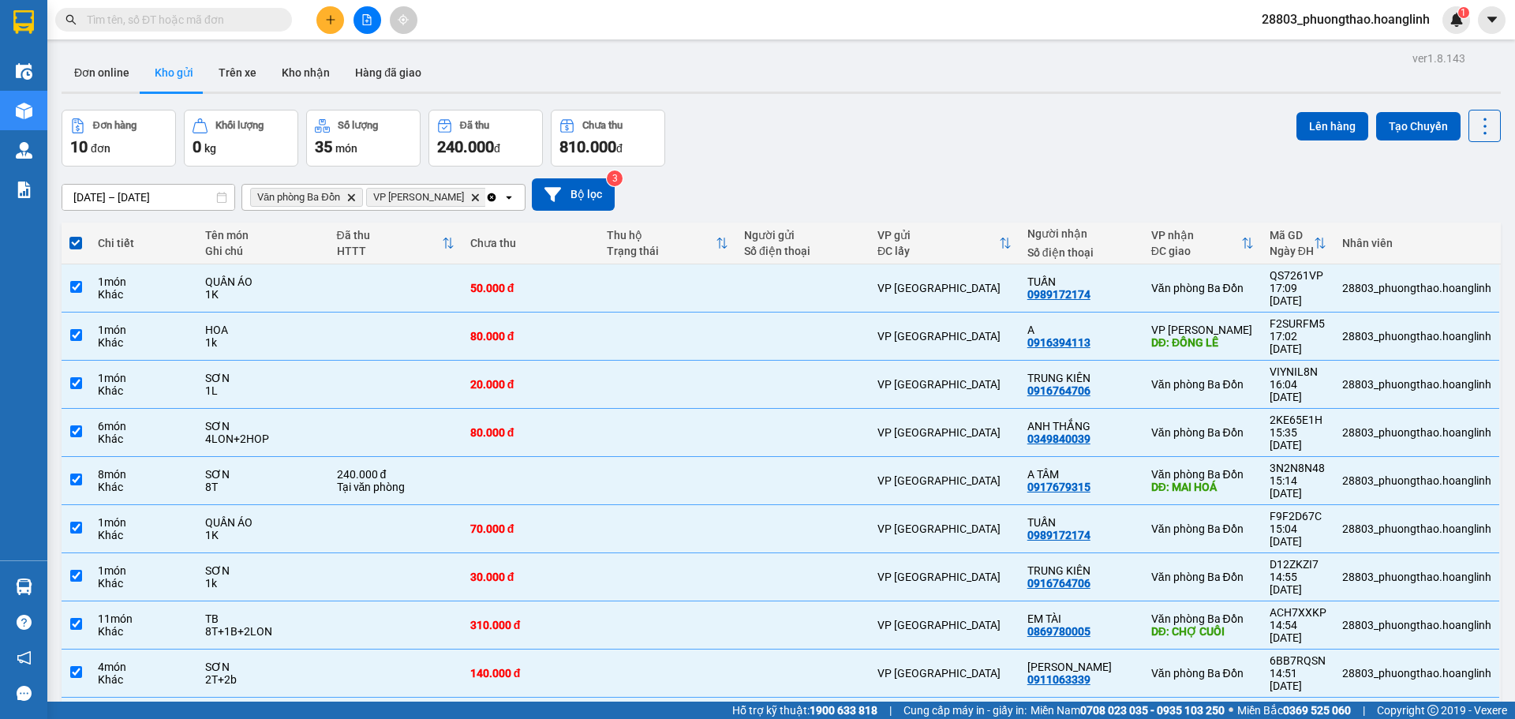
click at [485, 193] on icon "Clear all" at bounding box center [491, 197] width 13 height 13
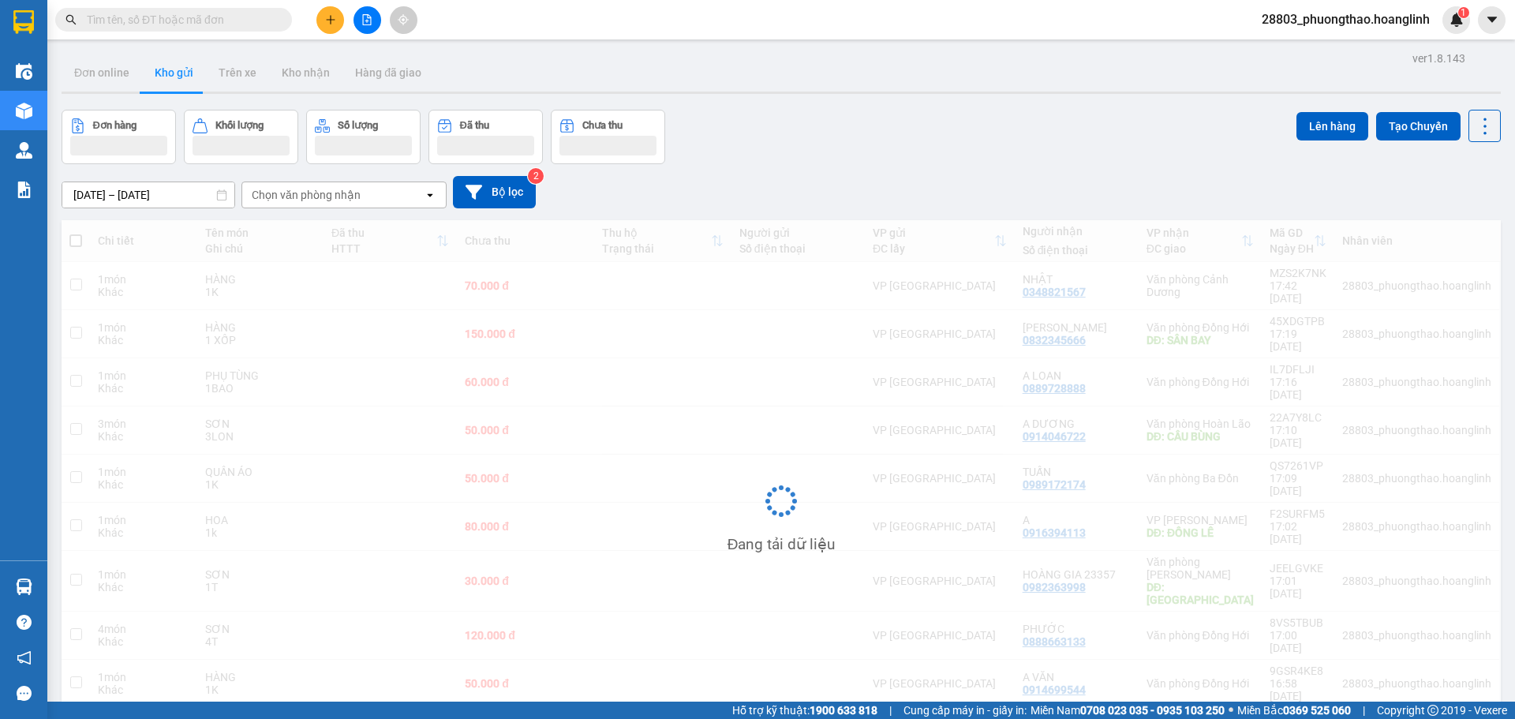
click at [328, 191] on div "Chọn văn phòng nhận" at bounding box center [306, 195] width 109 height 16
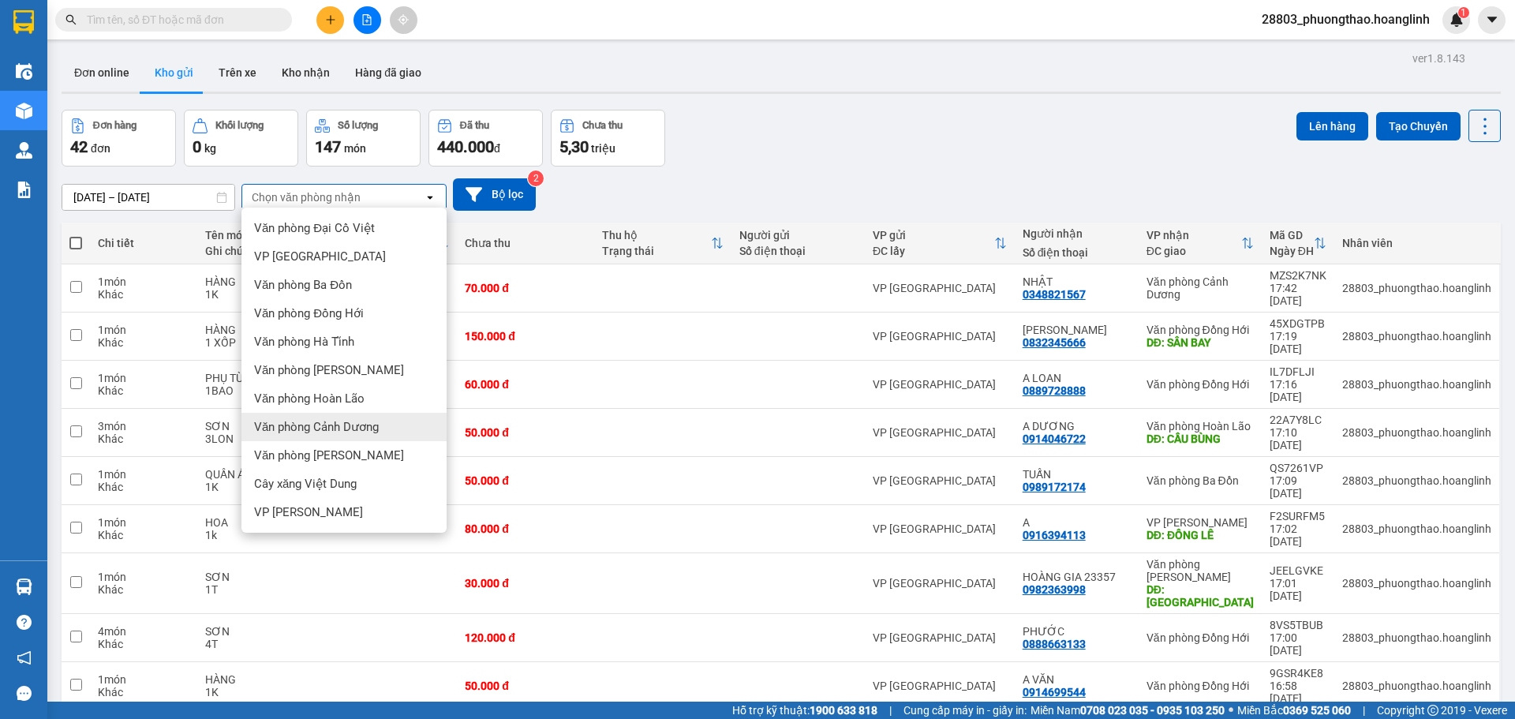
click at [355, 427] on span "Văn phòng Cảnh Dương" at bounding box center [316, 427] width 125 height 16
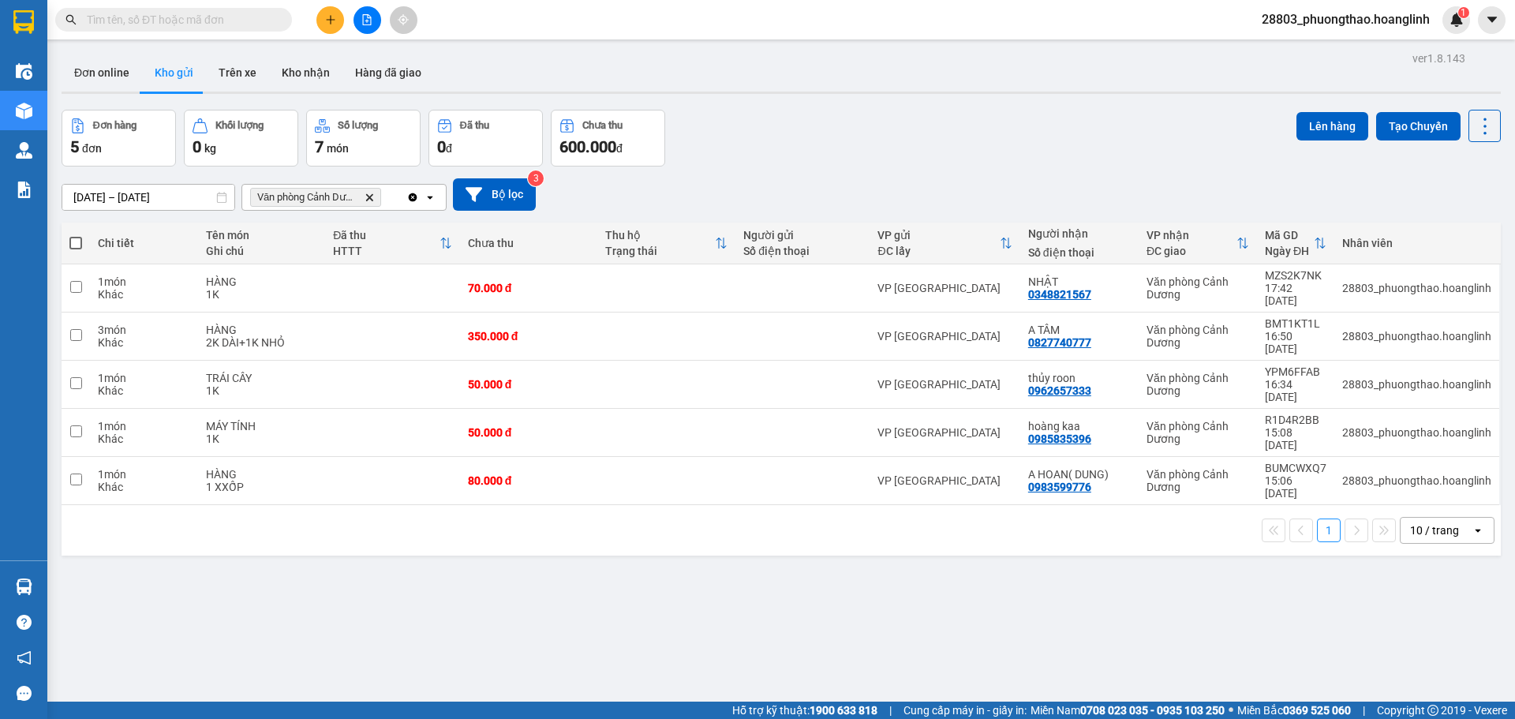
click at [429, 197] on icon at bounding box center [430, 197] width 6 height 3
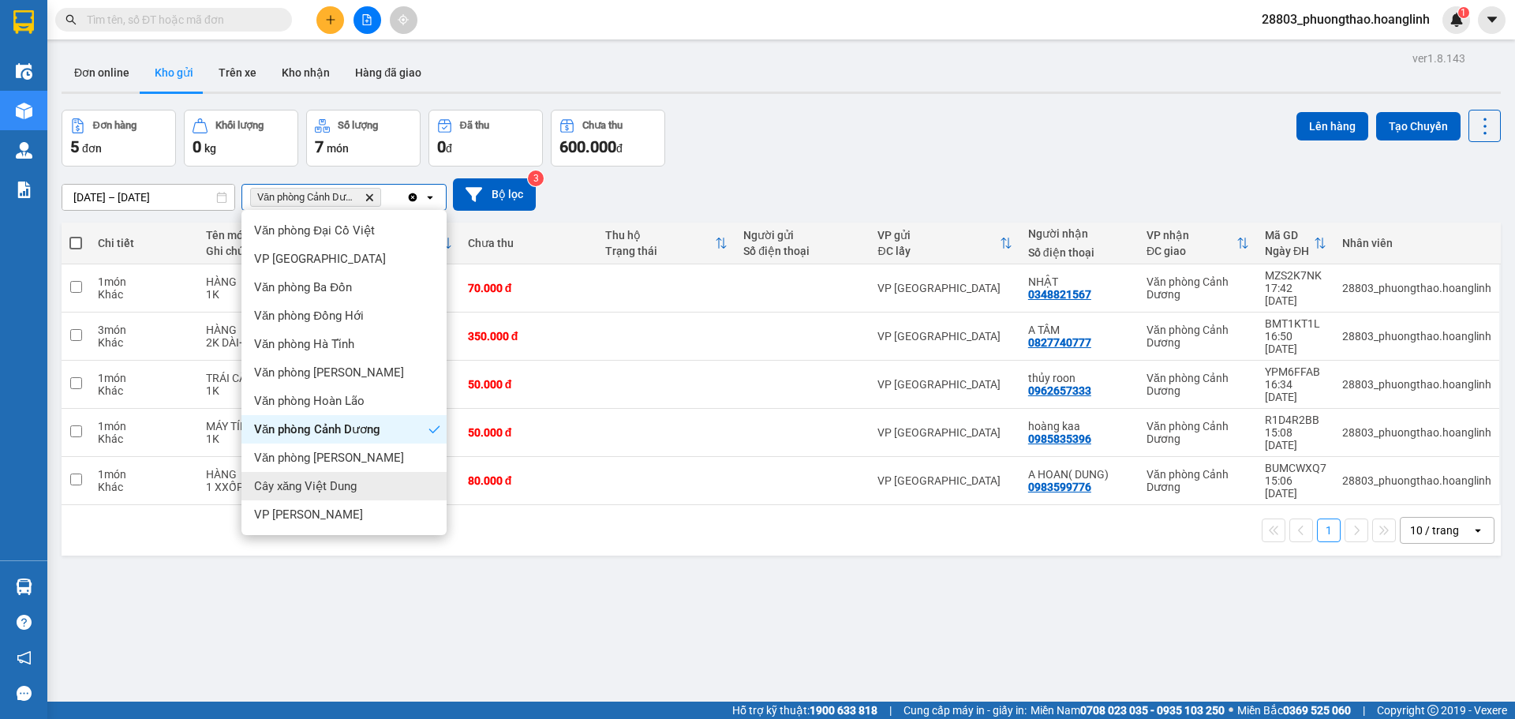
click at [365, 478] on div "Cây xăng Việt Dung" at bounding box center [343, 486] width 205 height 28
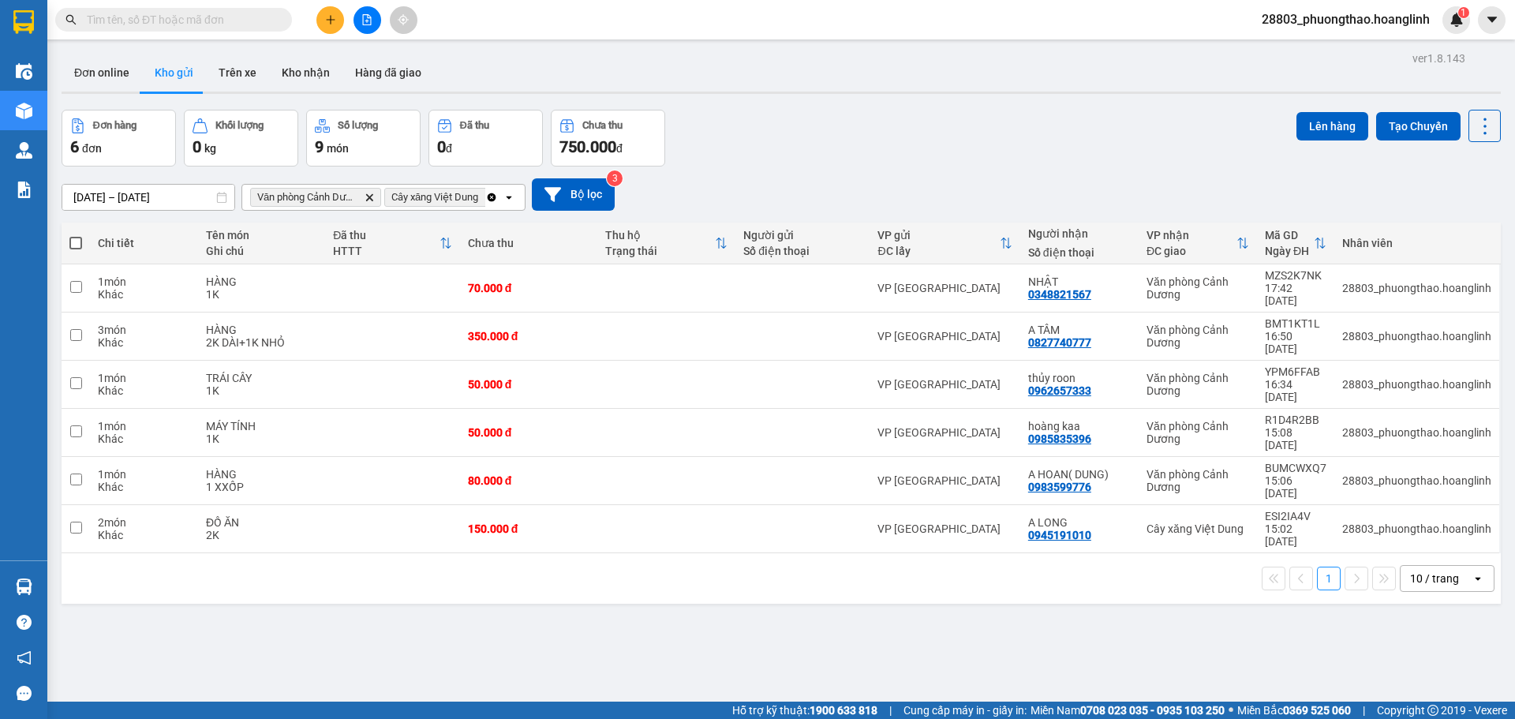
click at [489, 191] on icon "Clear all" at bounding box center [491, 197] width 13 height 13
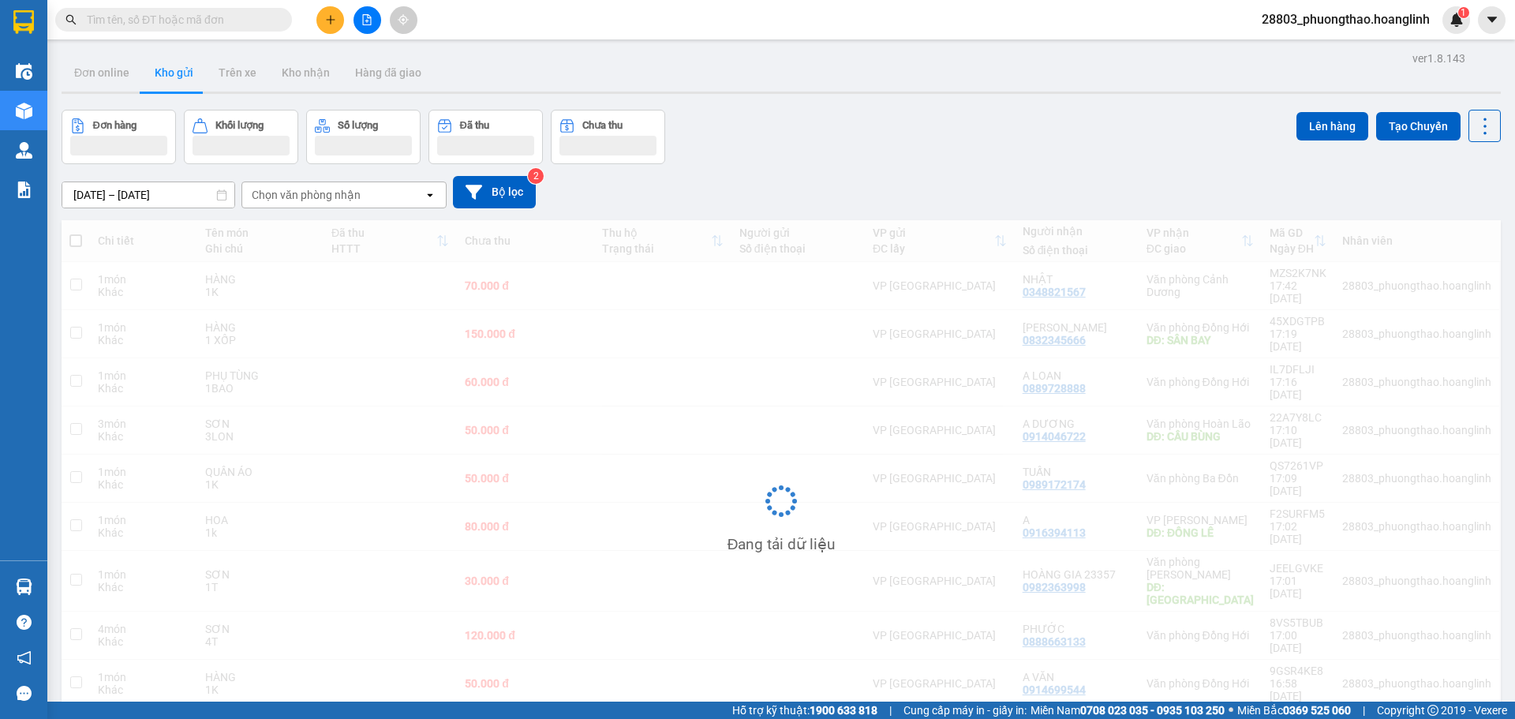
click at [402, 197] on div "Chọn văn phòng nhận" at bounding box center [333, 194] width 182 height 25
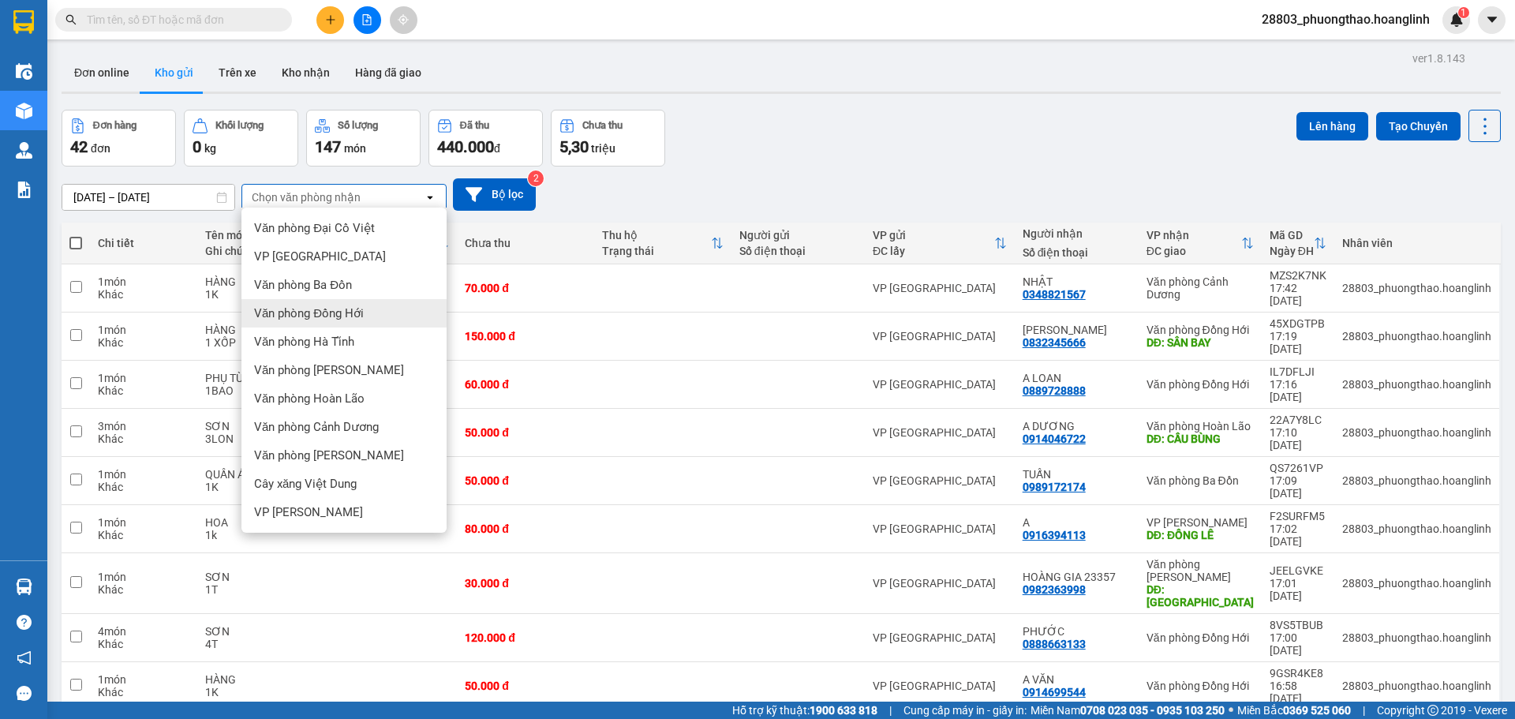
click at [347, 306] on span "Văn phòng Đồng Hới" at bounding box center [309, 313] width 110 height 16
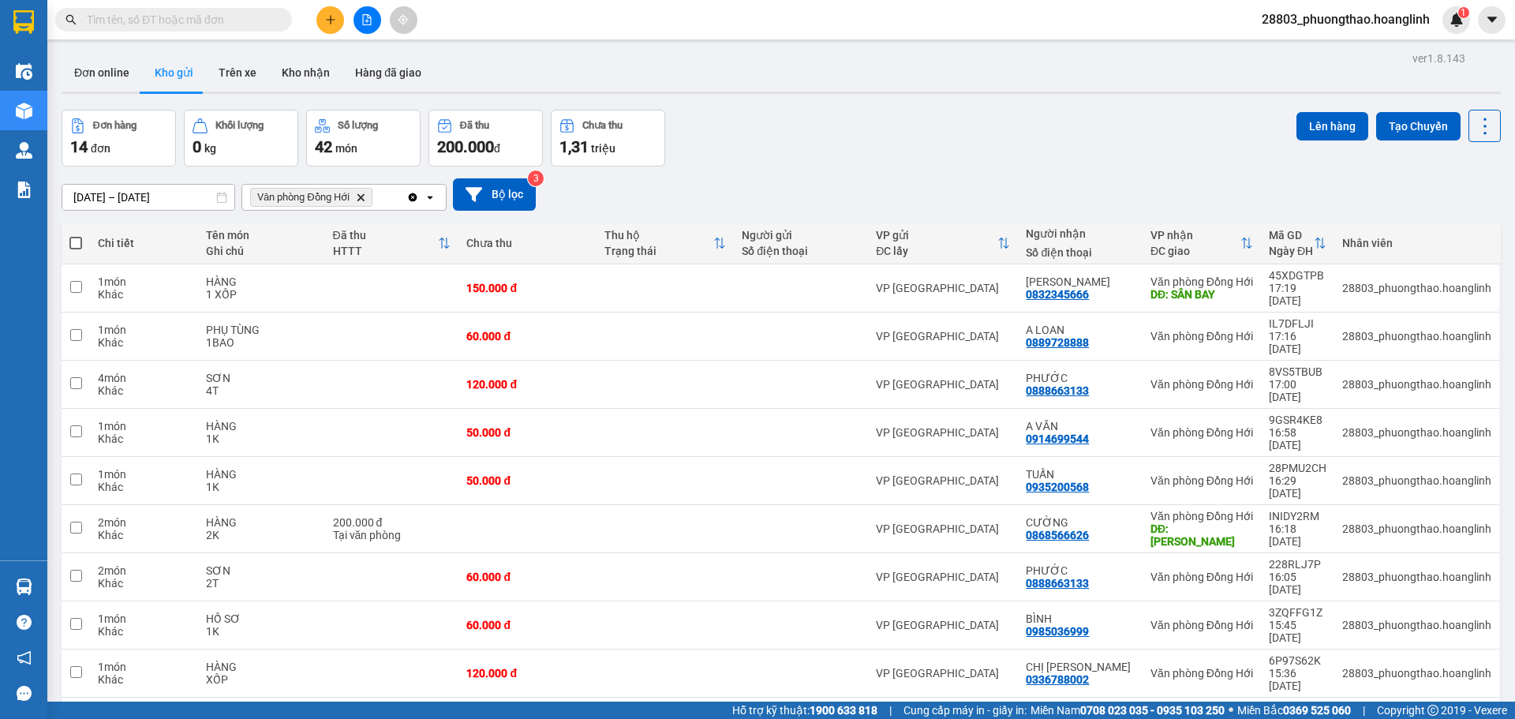
click at [427, 197] on icon "open" at bounding box center [430, 197] width 13 height 13
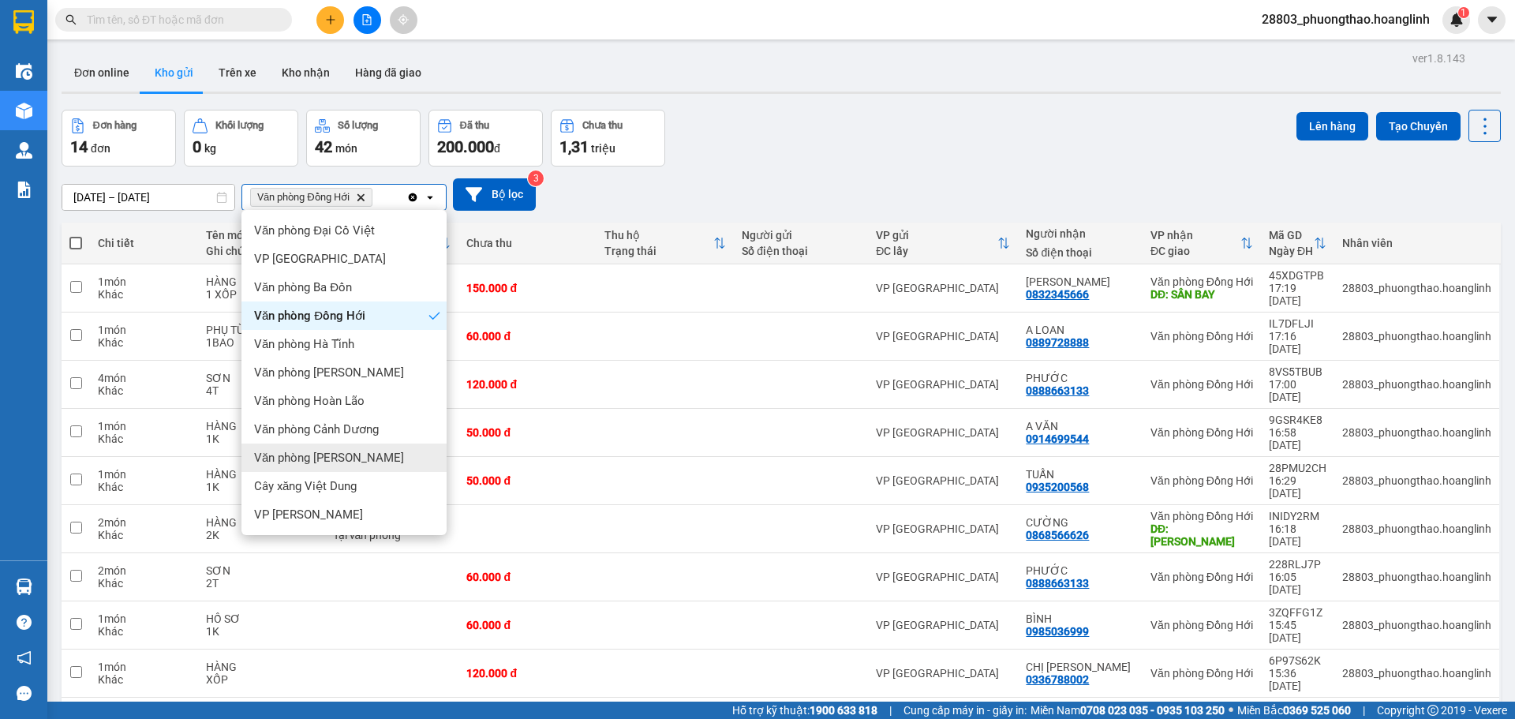
click at [376, 466] on div "Văn phòng [PERSON_NAME]" at bounding box center [343, 458] width 205 height 28
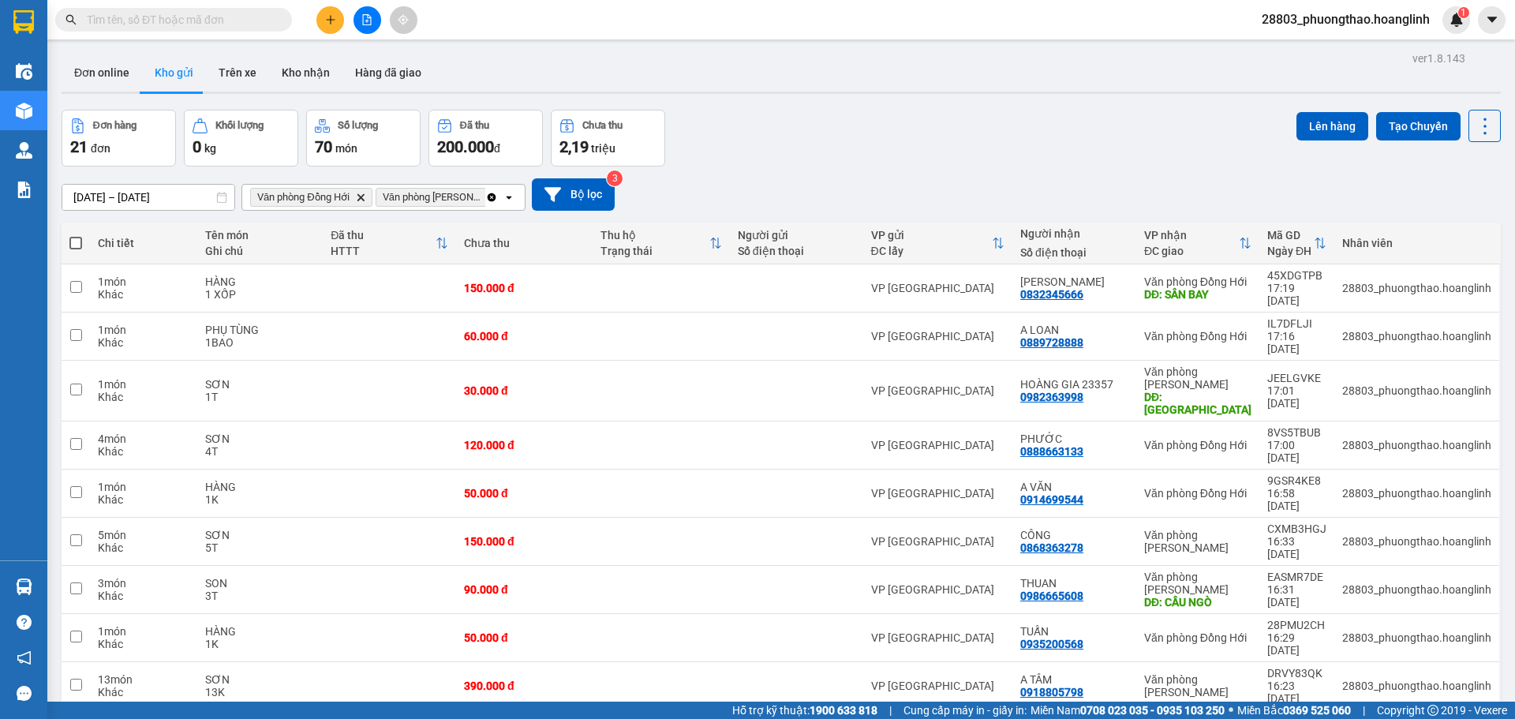
click at [492, 196] on icon "Clear all" at bounding box center [492, 197] width 9 height 9
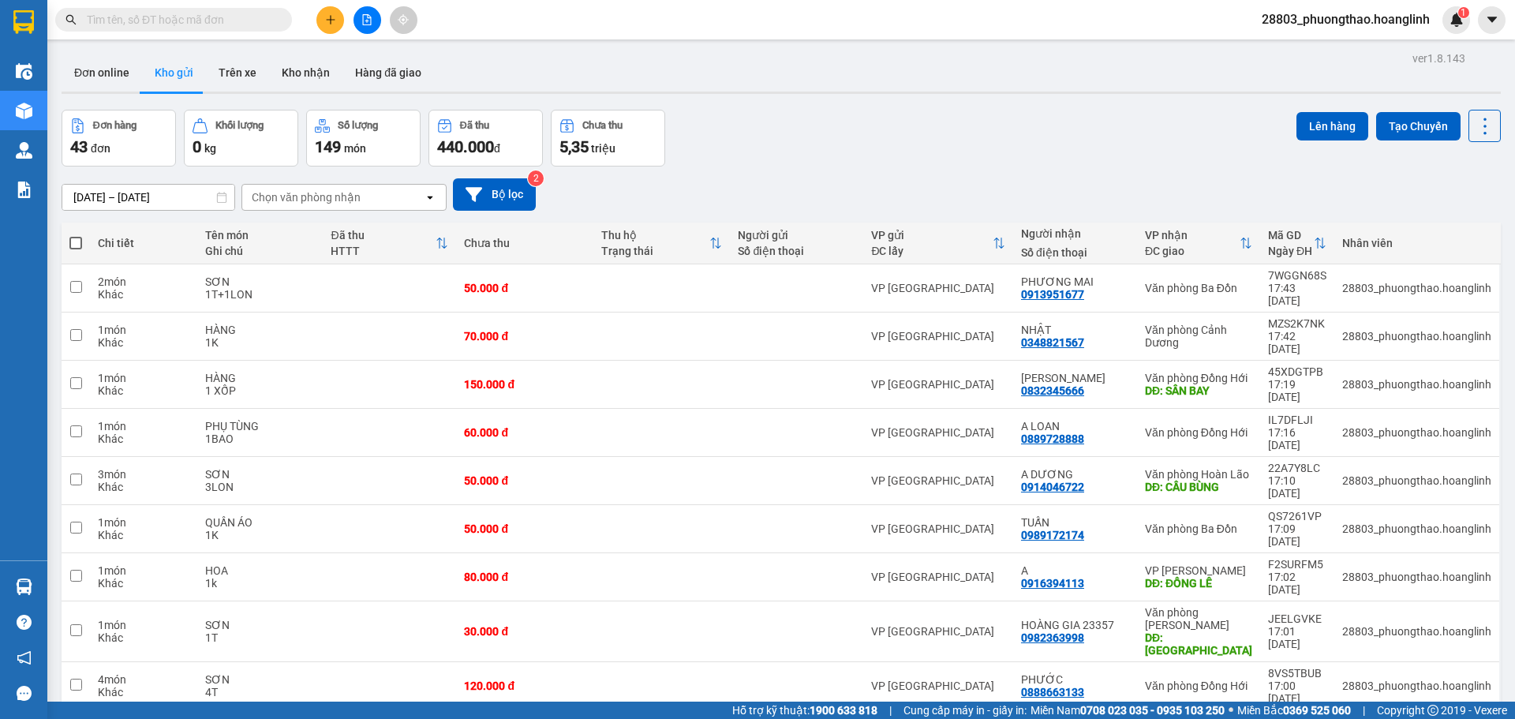
click at [356, 200] on div "Chọn văn phòng nhận" at bounding box center [306, 197] width 109 height 16
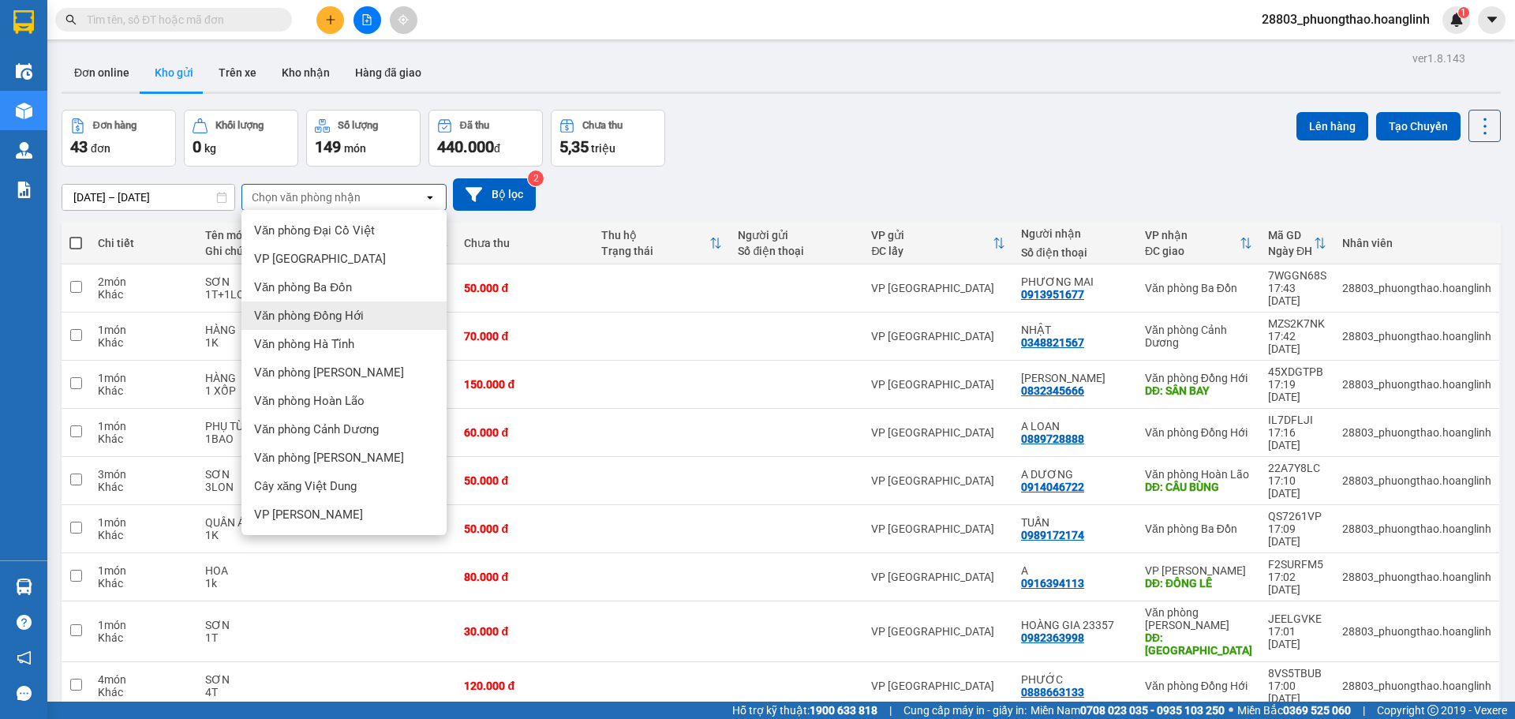
click at [370, 321] on div "Văn phòng Đồng Hới" at bounding box center [343, 315] width 205 height 28
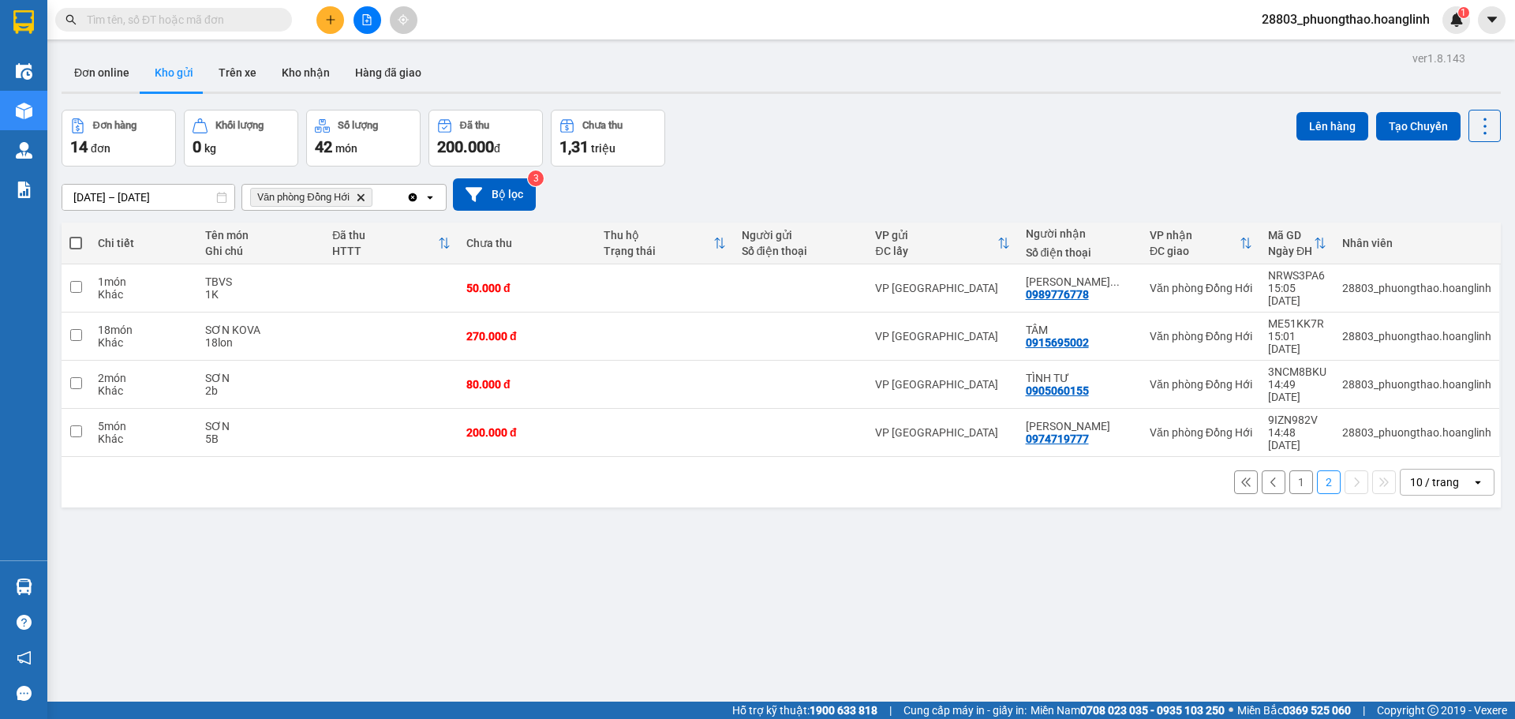
click at [1290, 470] on button "1" at bounding box center [1302, 482] width 24 height 24
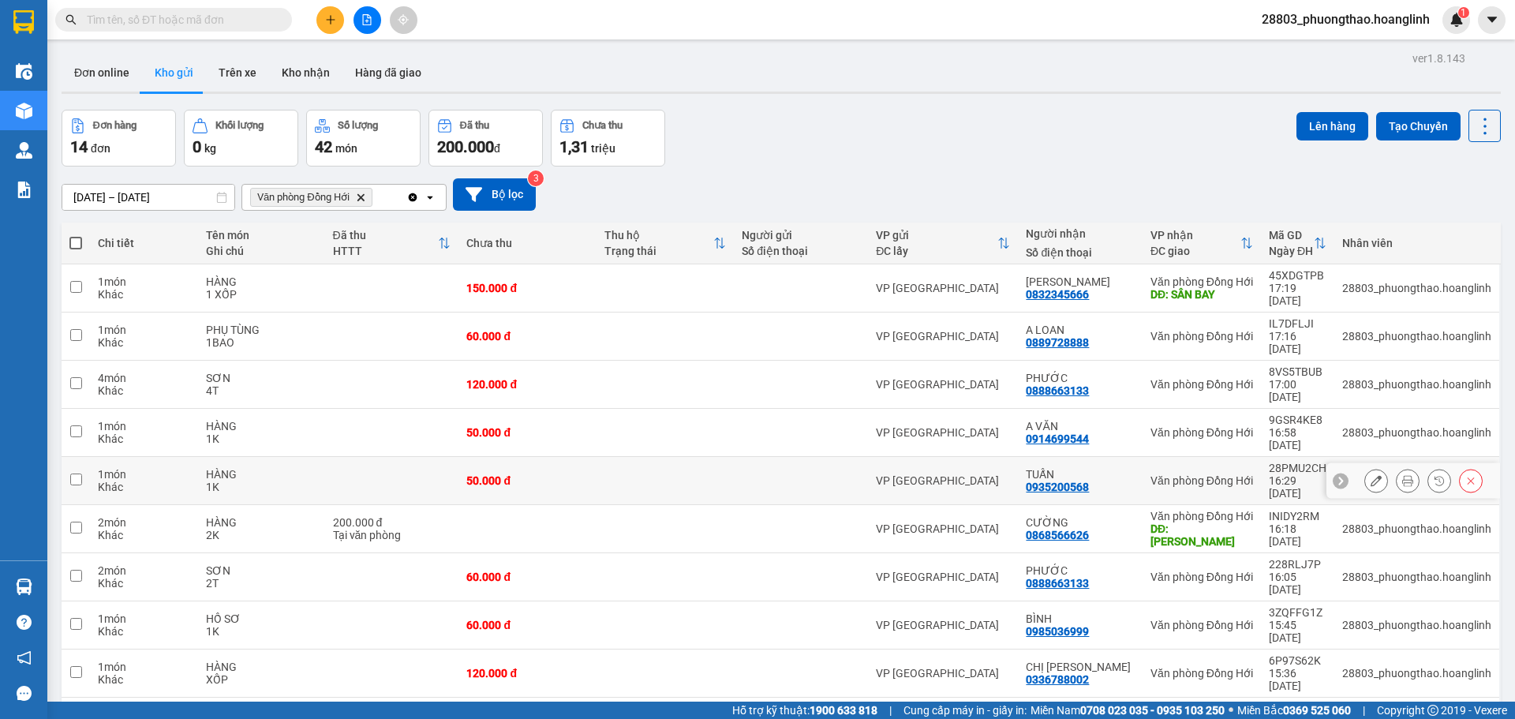
scroll to position [73, 0]
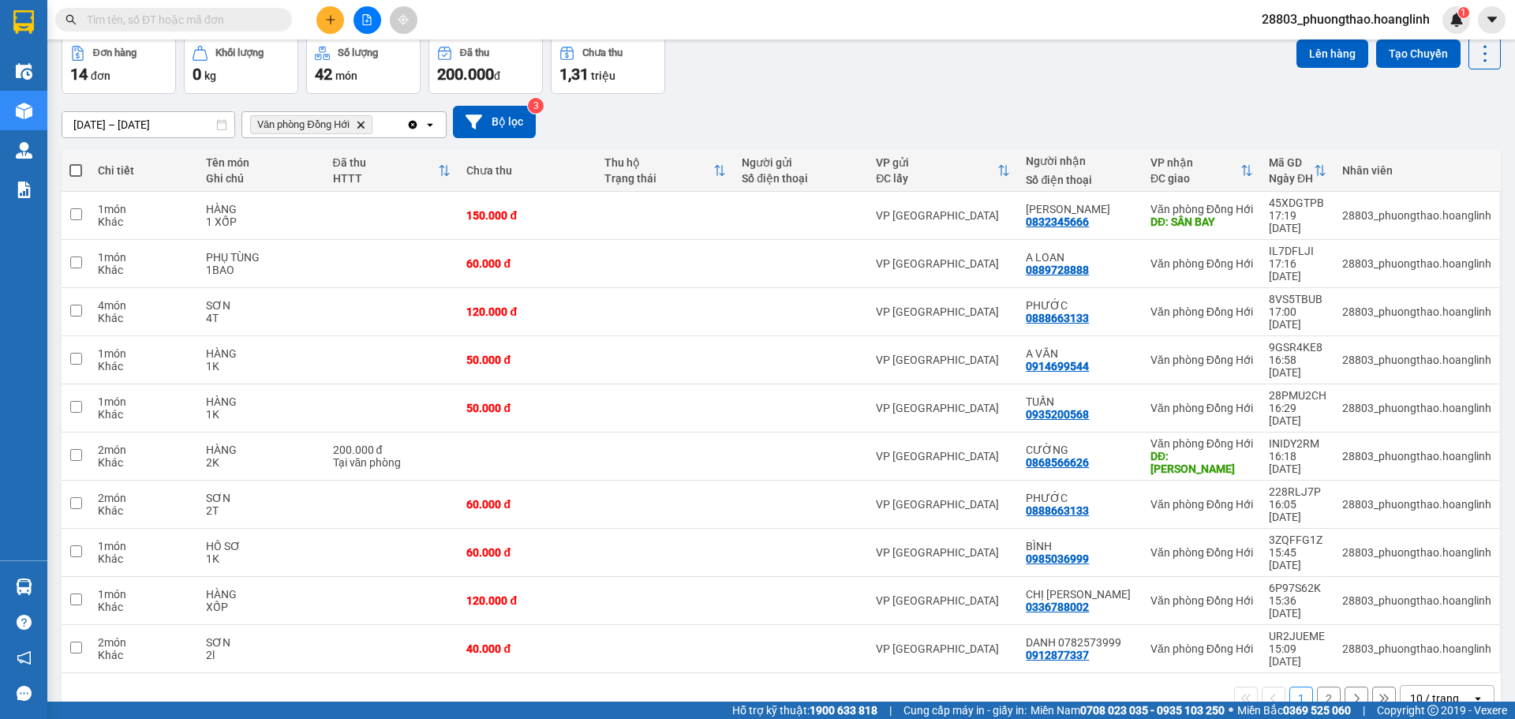
click at [425, 127] on icon "open" at bounding box center [430, 124] width 13 height 13
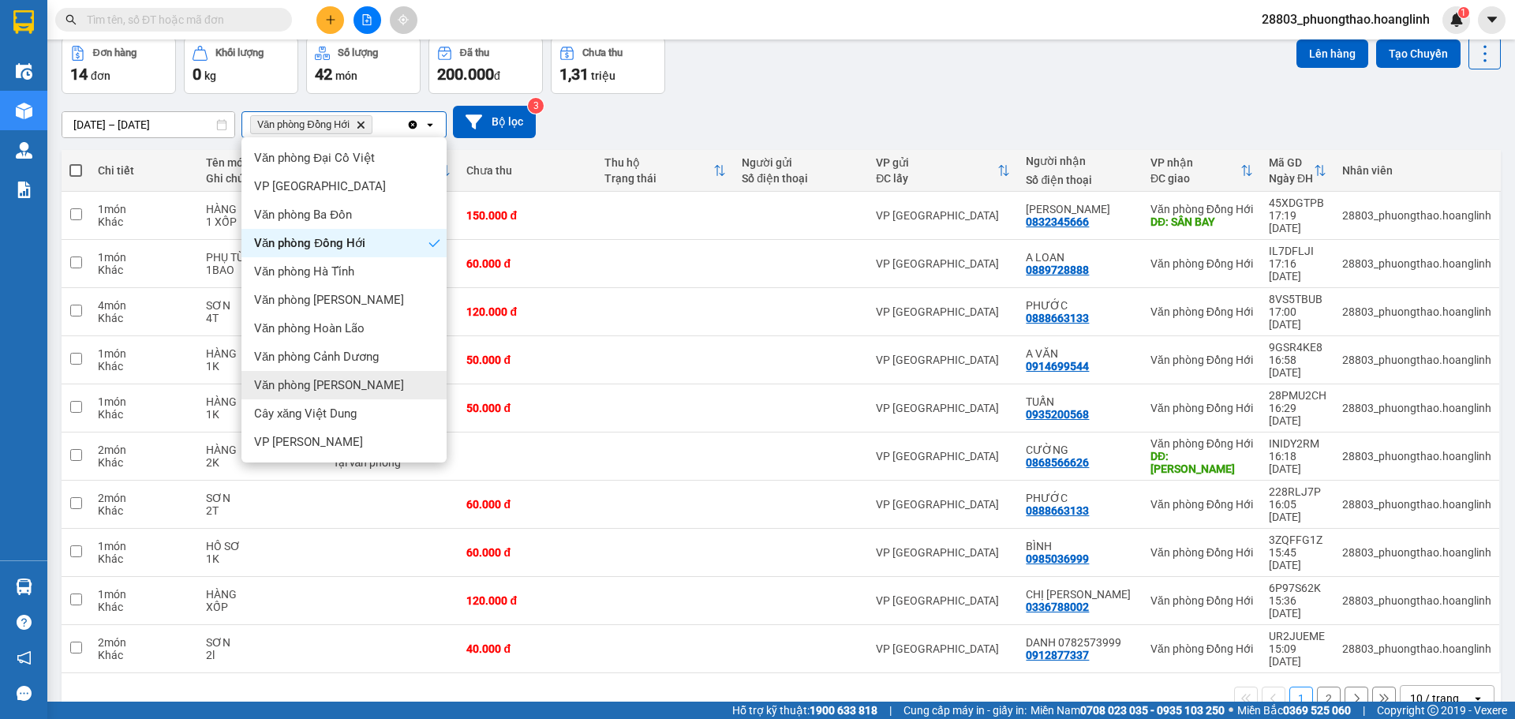
click at [356, 393] on div "Văn phòng [PERSON_NAME]" at bounding box center [343, 385] width 205 height 28
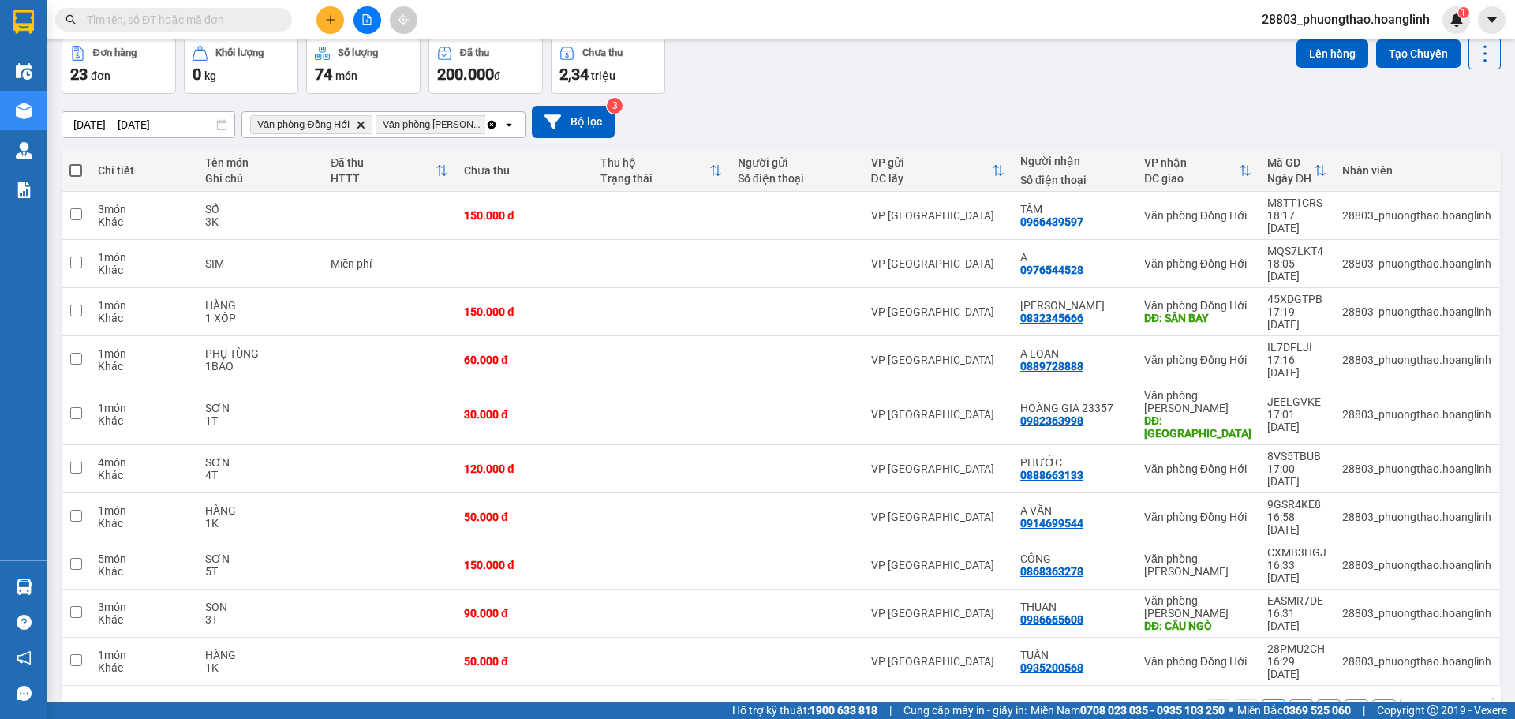
click at [485, 122] on icon "Clear all" at bounding box center [491, 124] width 13 height 13
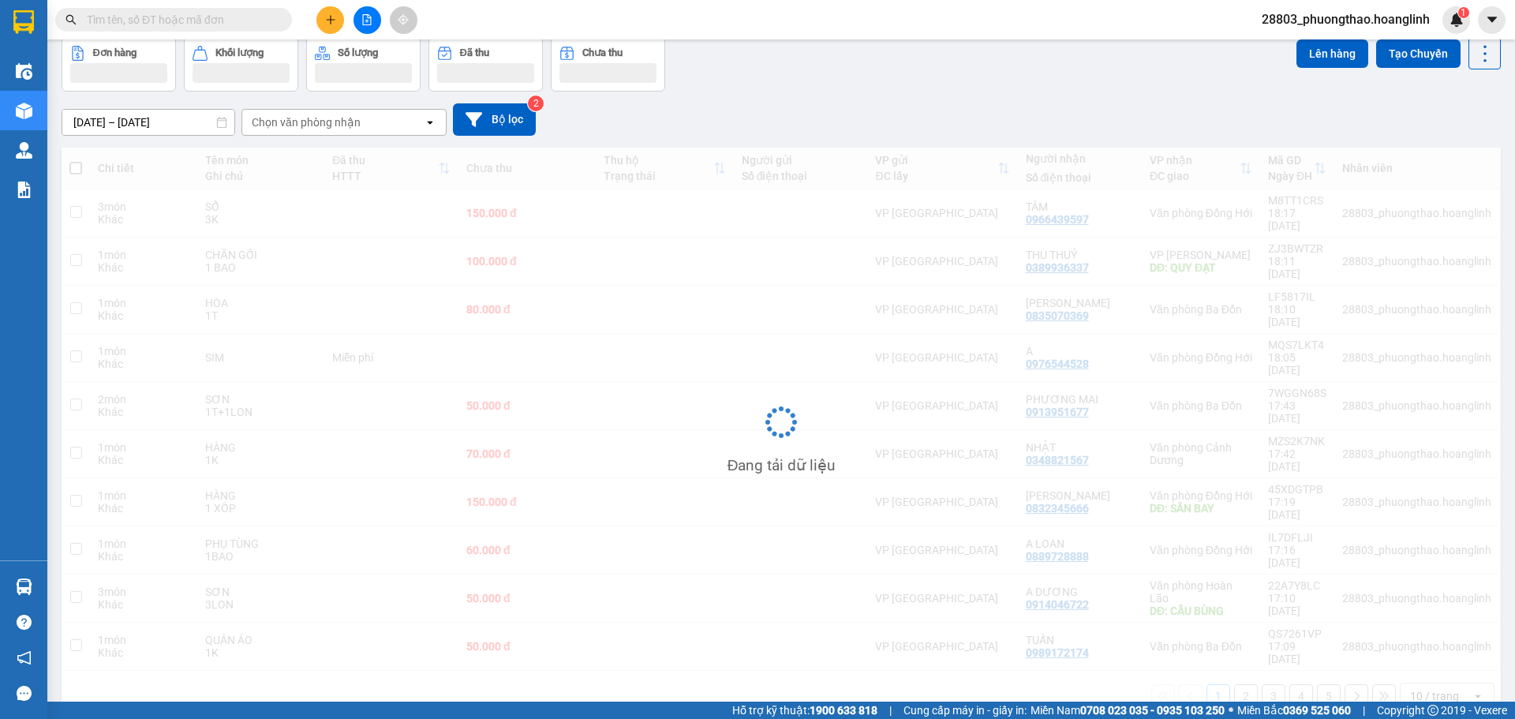
click at [409, 129] on div "Chọn văn phòng nhận" at bounding box center [333, 122] width 182 height 25
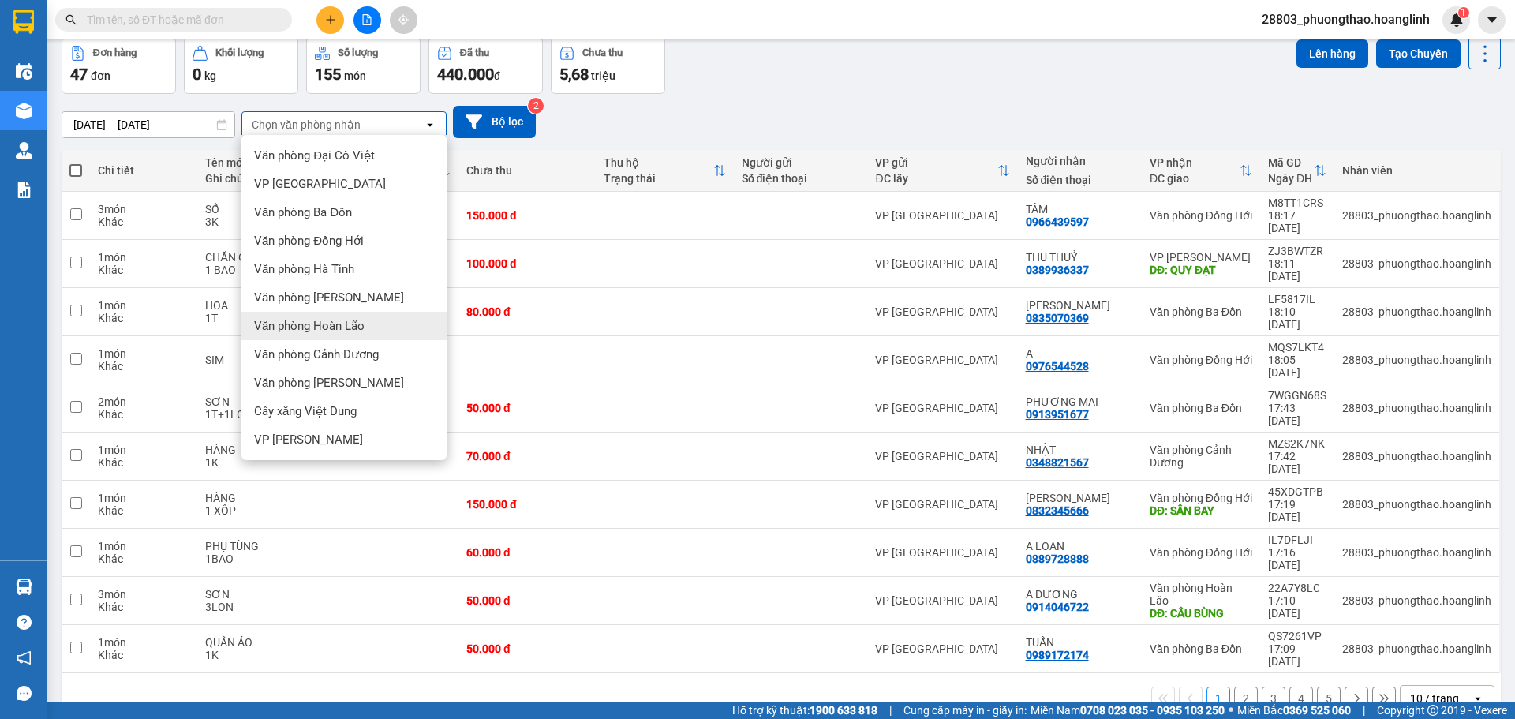
click at [366, 328] on div "Văn phòng Hoàn Lão" at bounding box center [343, 326] width 205 height 28
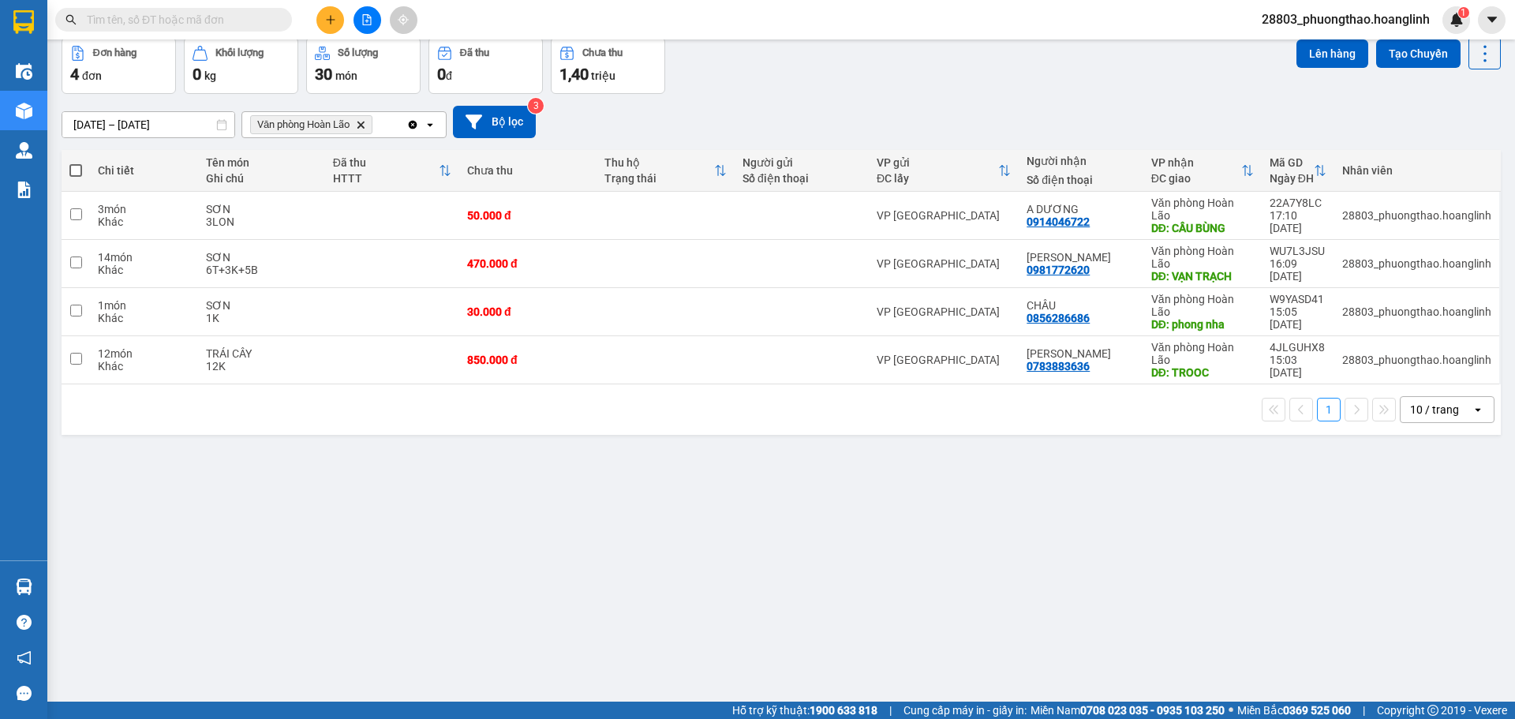
click at [433, 125] on icon "open" at bounding box center [430, 124] width 13 height 13
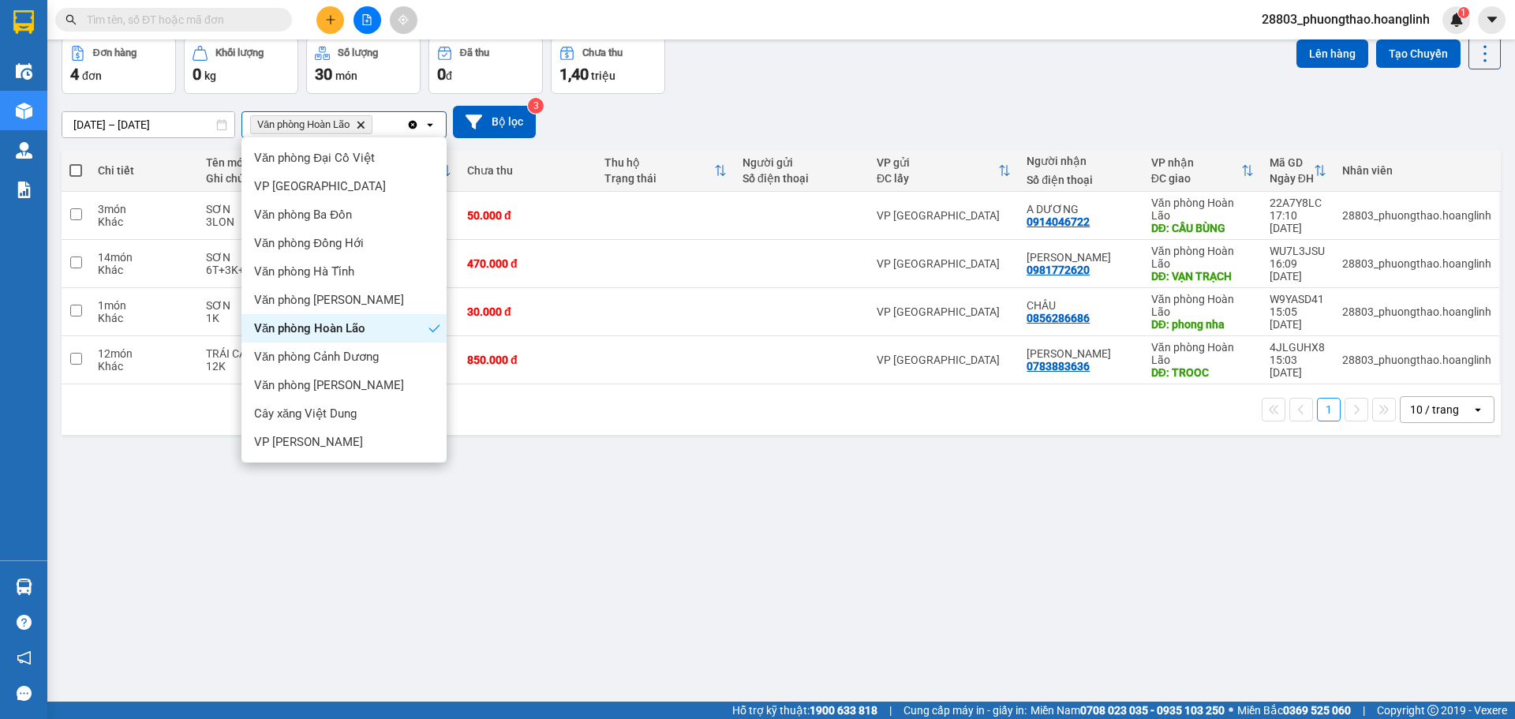
click at [352, 324] on span "Văn phòng Hoàn Lão" at bounding box center [309, 328] width 111 height 16
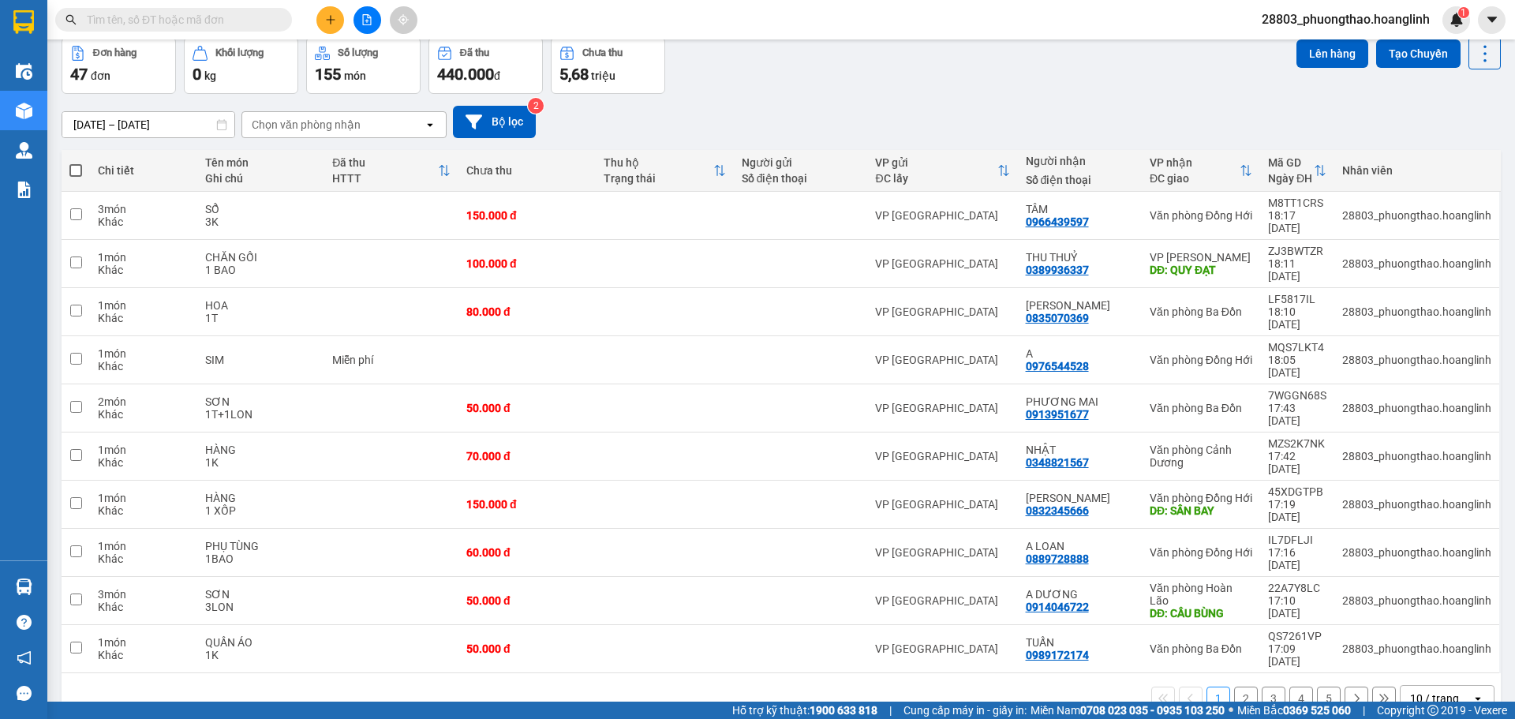
click at [408, 136] on div "Chọn văn phòng nhận" at bounding box center [333, 124] width 182 height 25
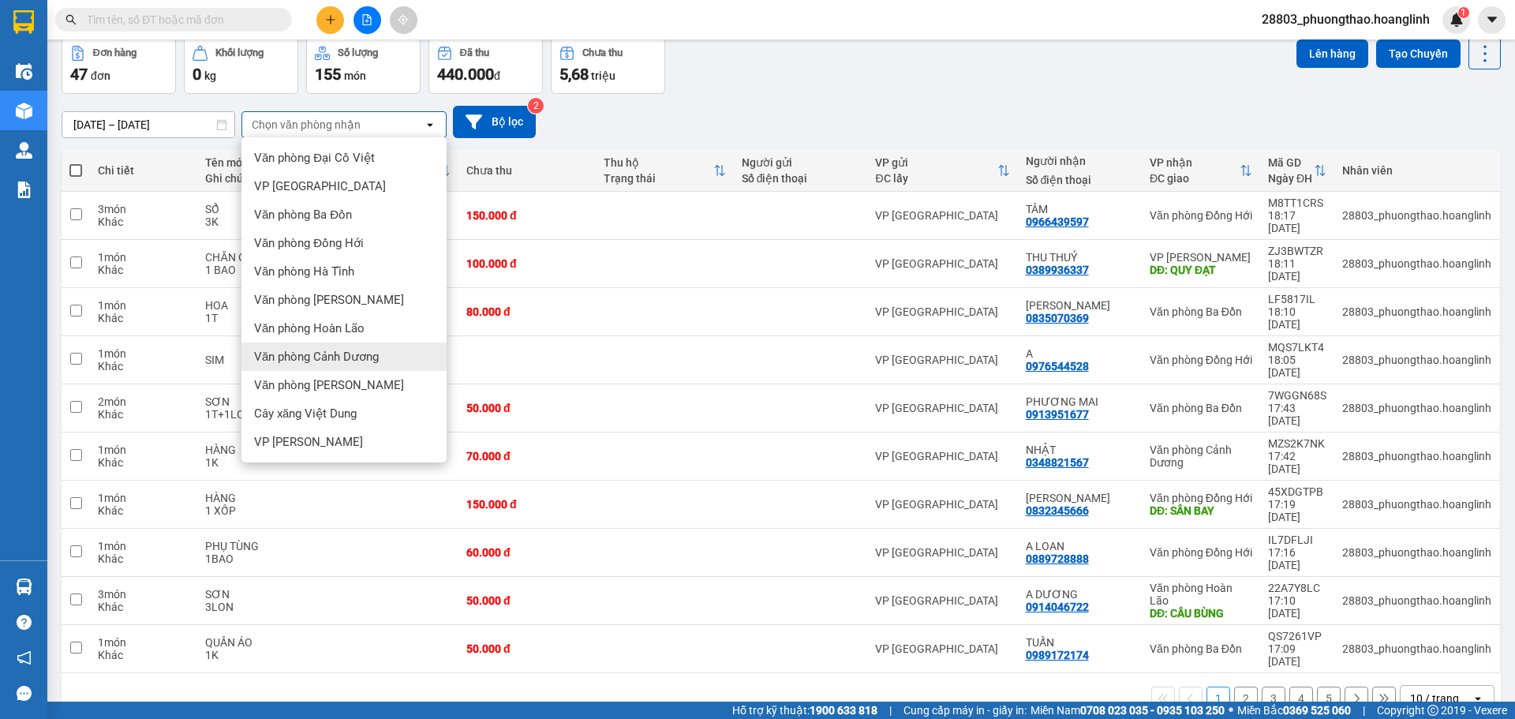
click at [354, 358] on span "Văn phòng Cảnh Dương" at bounding box center [316, 357] width 125 height 16
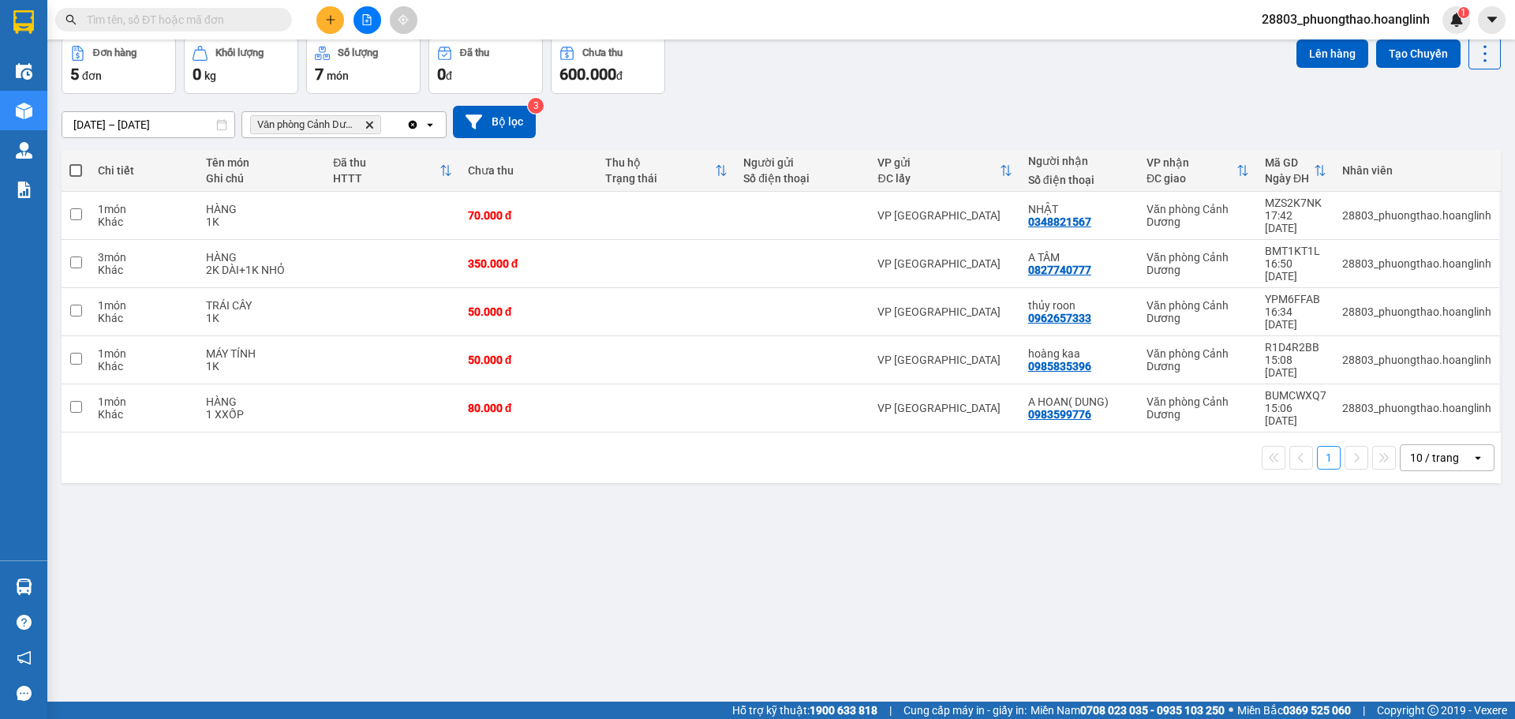
click at [431, 126] on icon "open" at bounding box center [430, 124] width 13 height 13
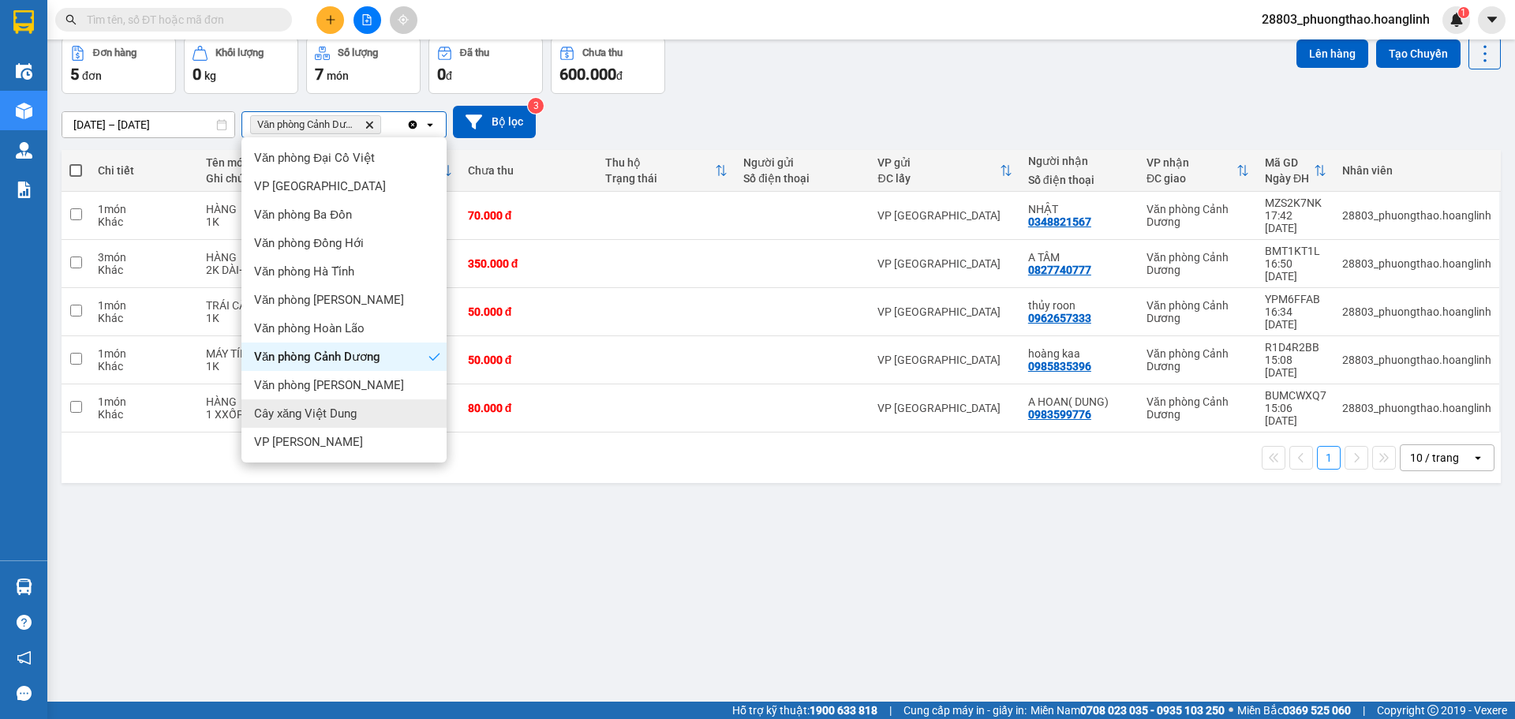
click at [341, 409] on span "Cây xăng Việt Dung" at bounding box center [305, 414] width 103 height 16
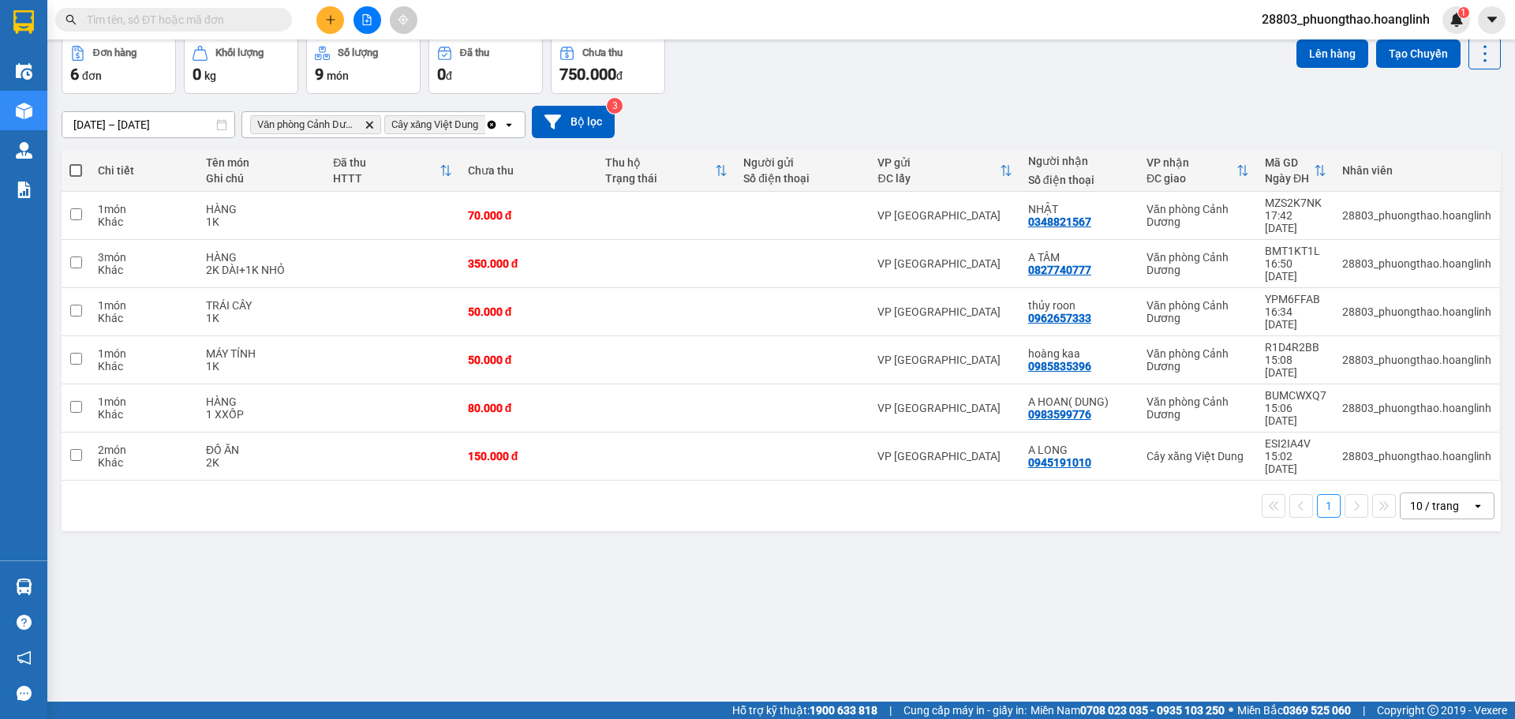
click at [511, 122] on icon "open" at bounding box center [509, 124] width 13 height 13
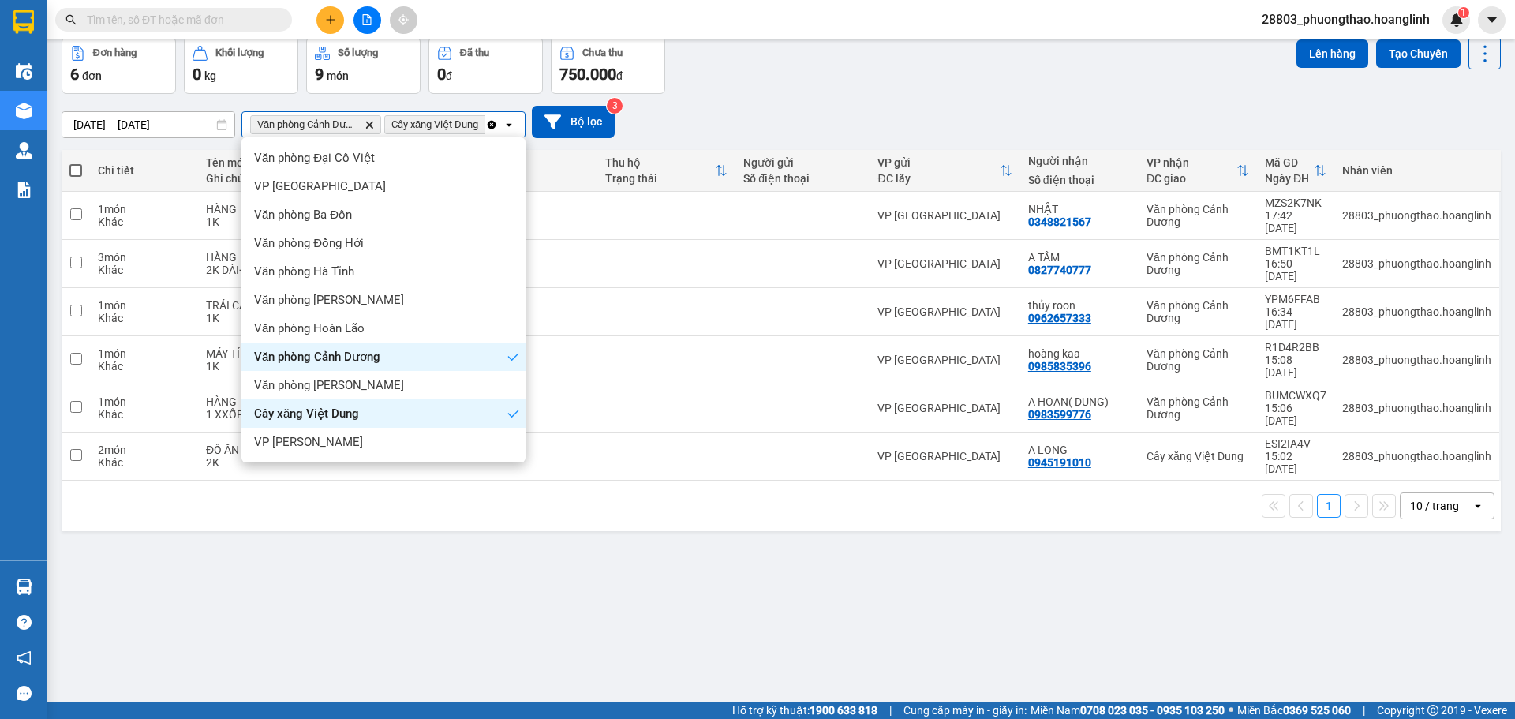
scroll to position [0, 22]
click at [307, 437] on span "VP [PERSON_NAME]" at bounding box center [308, 442] width 109 height 16
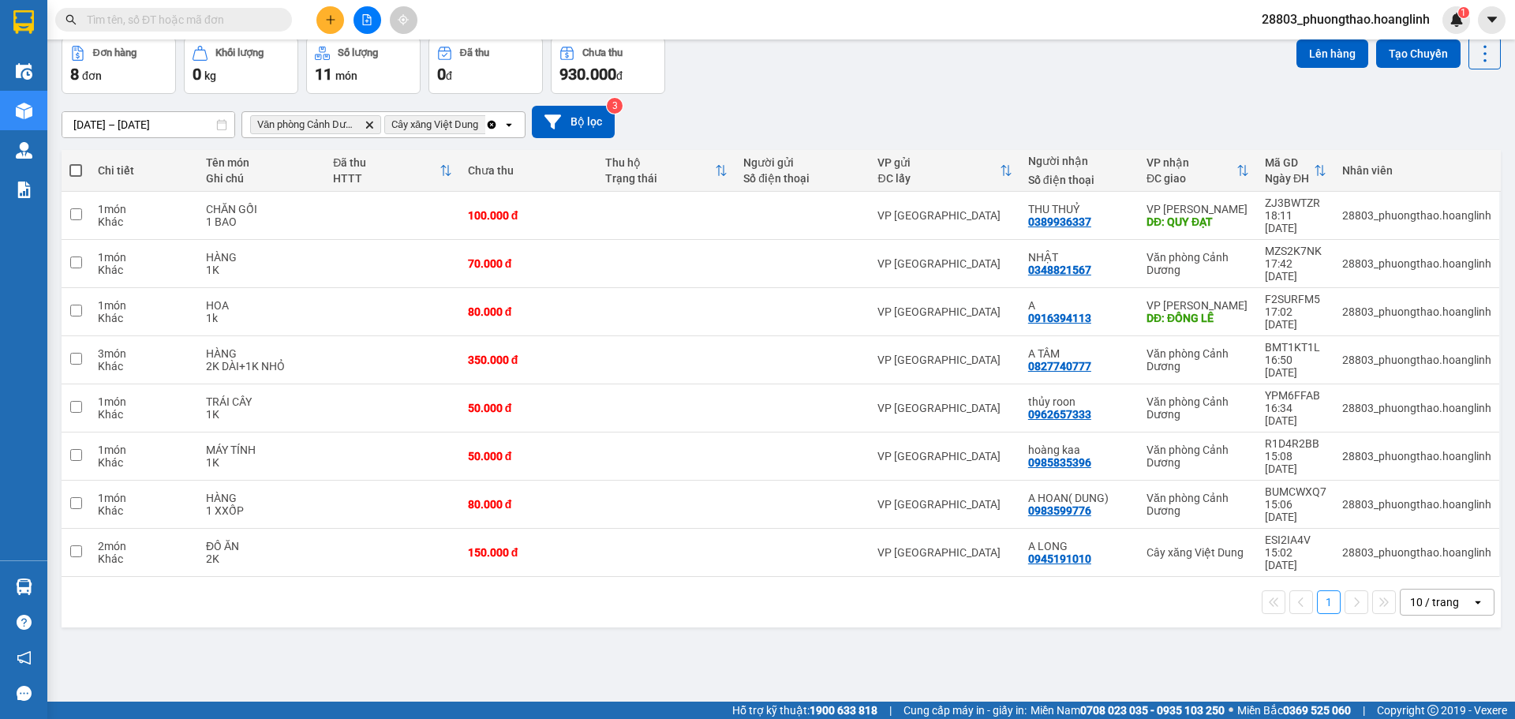
click at [511, 126] on icon "open" at bounding box center [509, 124] width 13 height 13
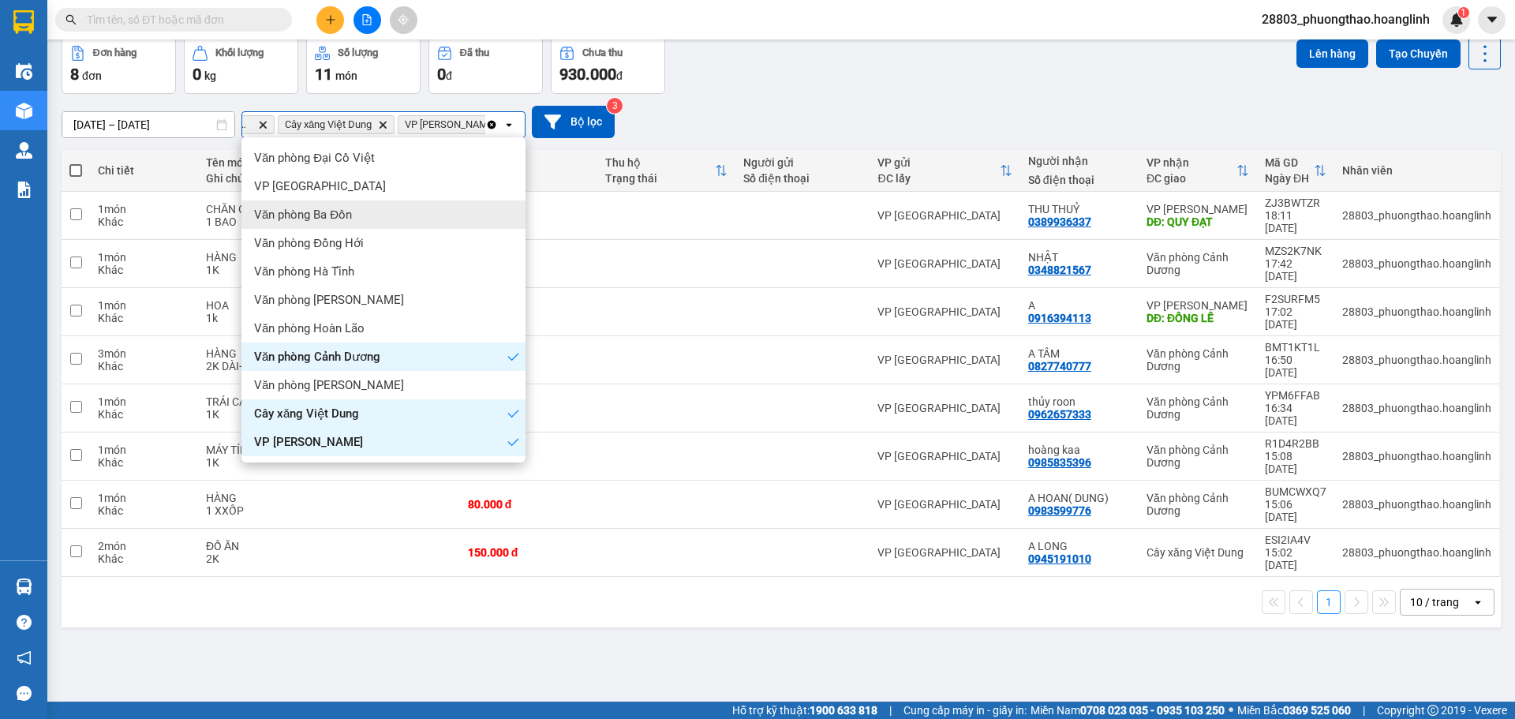
click at [412, 215] on div "Văn phòng Ba Đồn" at bounding box center [383, 214] width 284 height 28
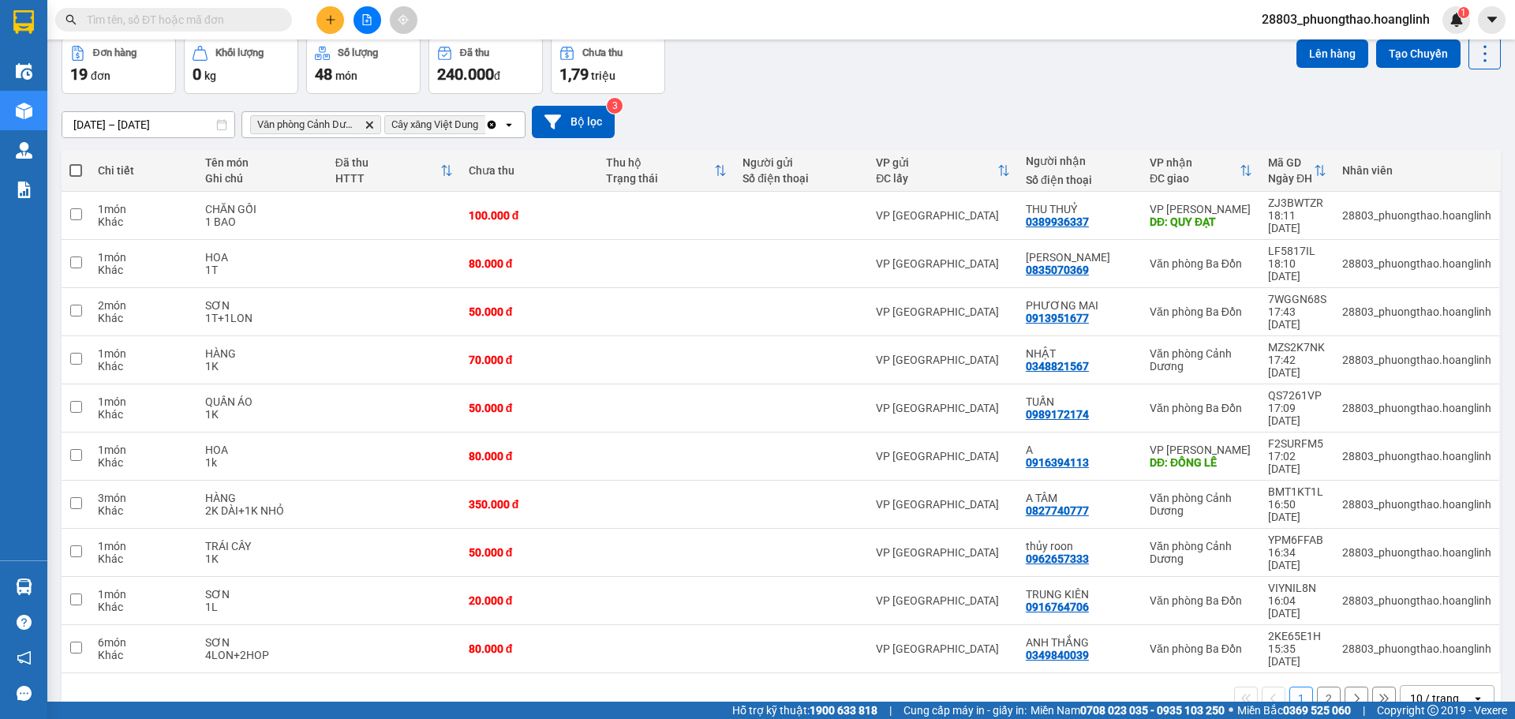
click at [77, 166] on span at bounding box center [75, 170] width 13 height 13
click at [76, 163] on input "checkbox" at bounding box center [76, 163] width 0 height 0
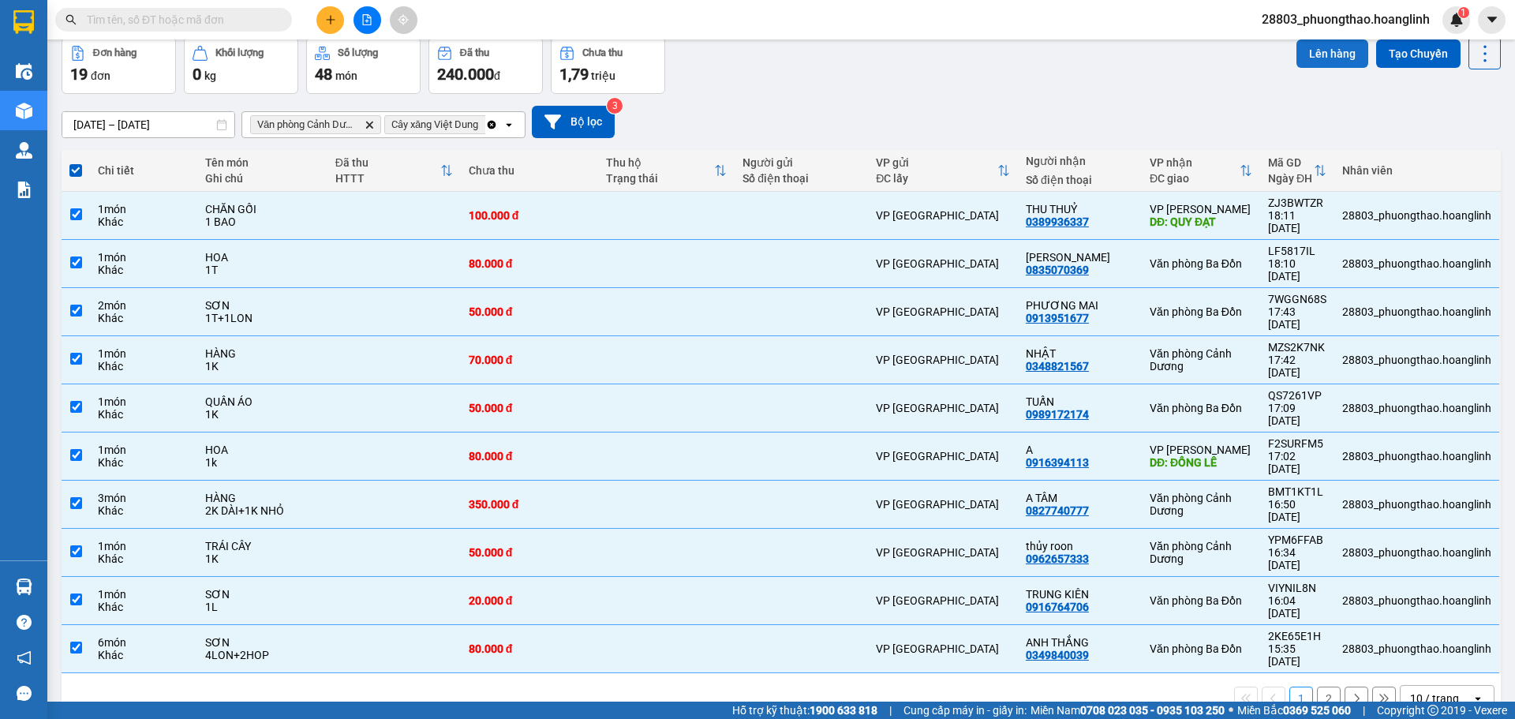
click at [1323, 49] on button "Lên hàng" at bounding box center [1333, 53] width 72 height 28
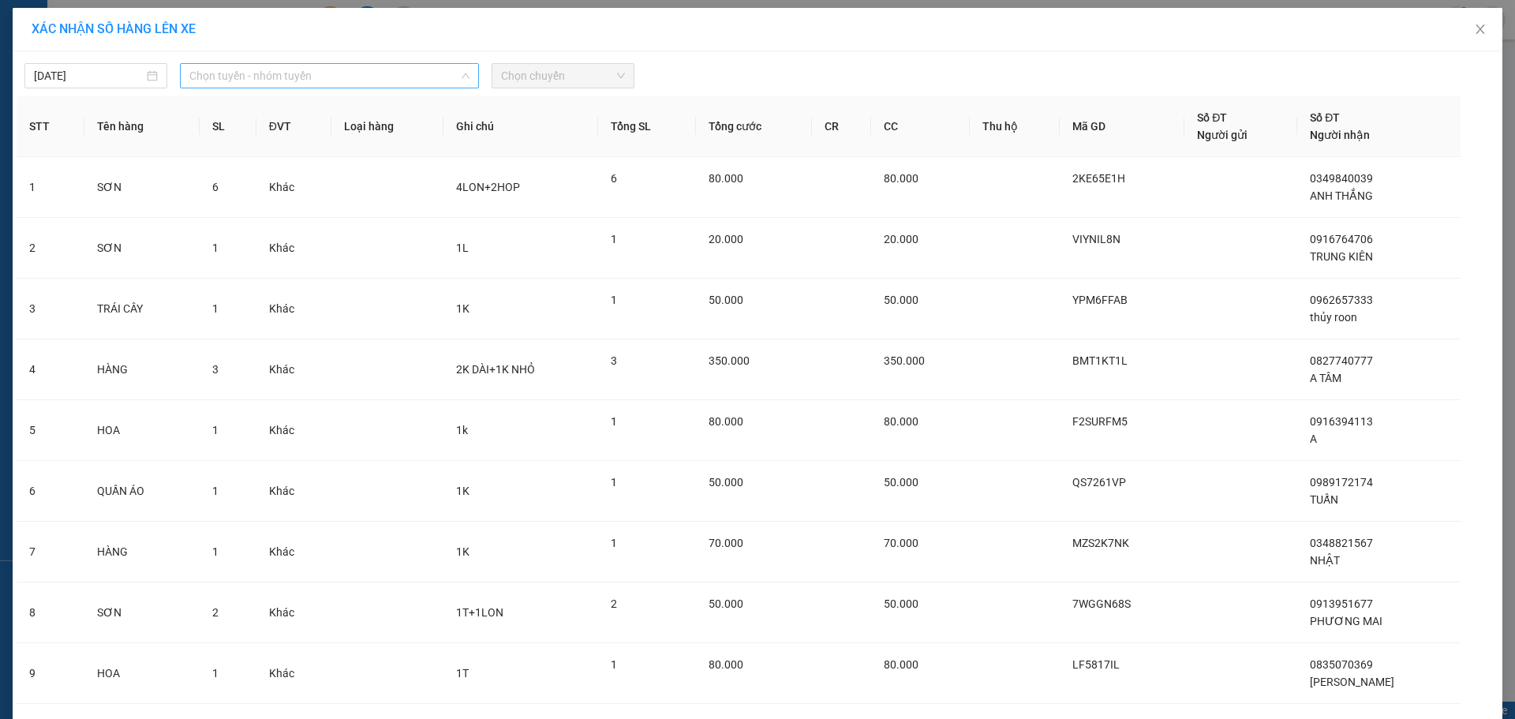
click at [245, 73] on span "Chọn tuyến - nhóm tuyến" at bounding box center [329, 76] width 280 height 24
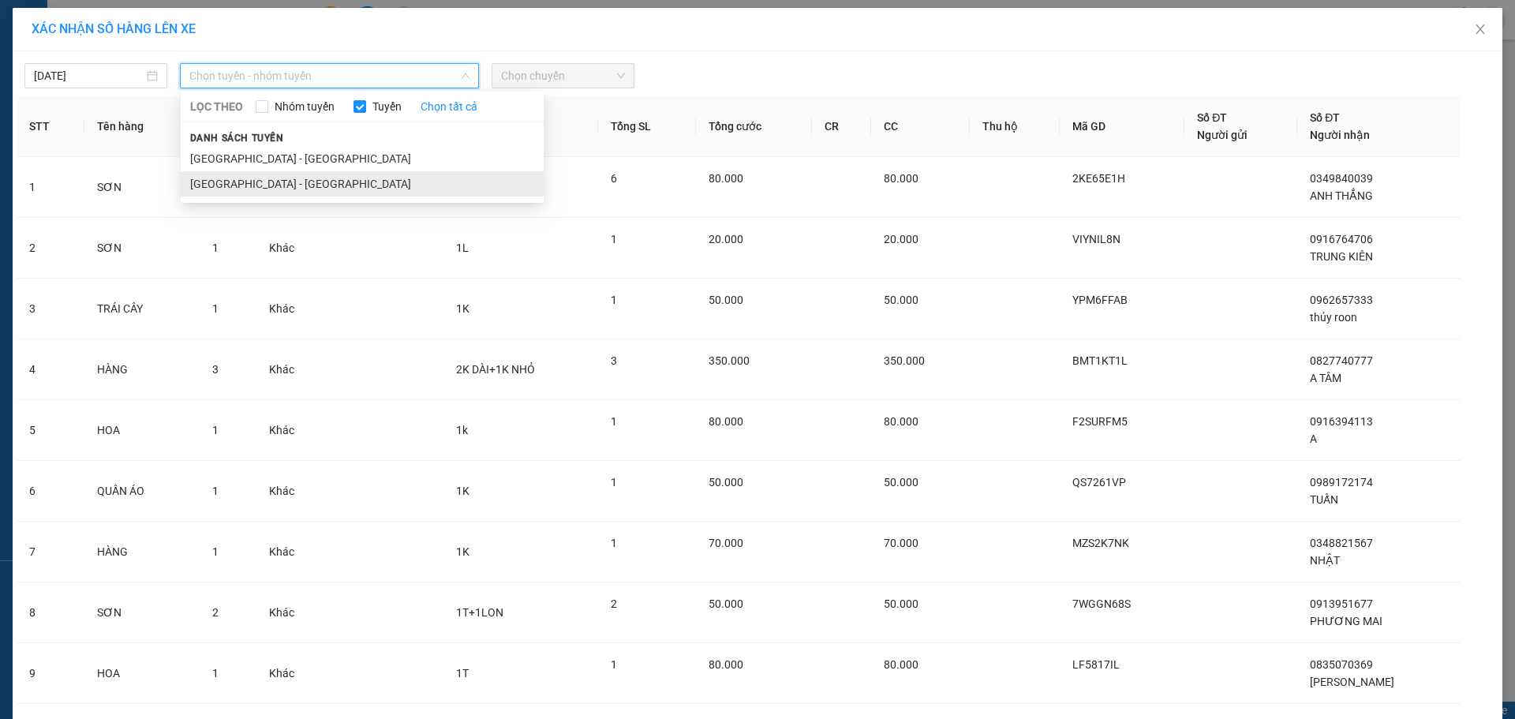
click at [215, 176] on li "[GEOGRAPHIC_DATA] - [GEOGRAPHIC_DATA]" at bounding box center [362, 183] width 363 height 25
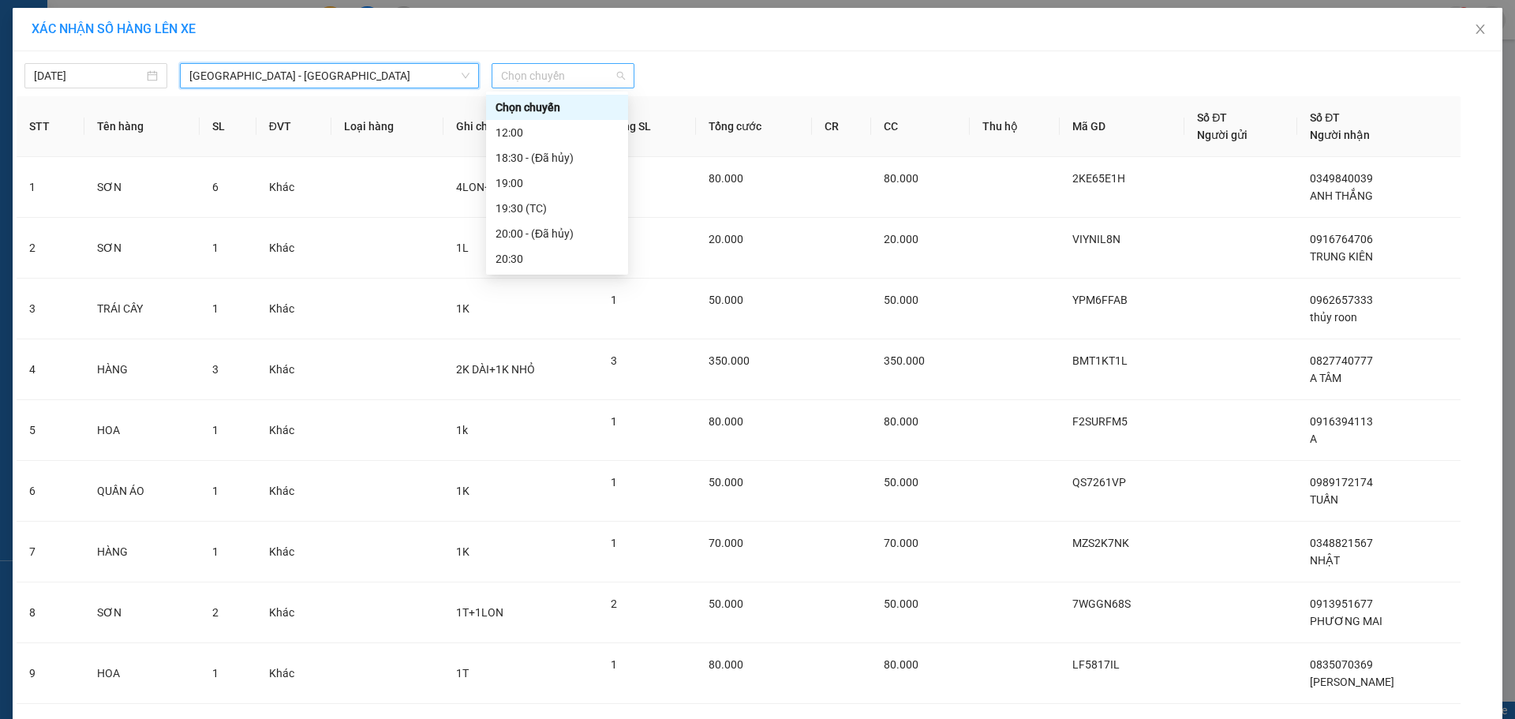
click at [590, 71] on span "Chọn chuyến" at bounding box center [563, 76] width 124 height 24
click at [515, 208] on div "19:30 (TC)" at bounding box center [557, 208] width 123 height 17
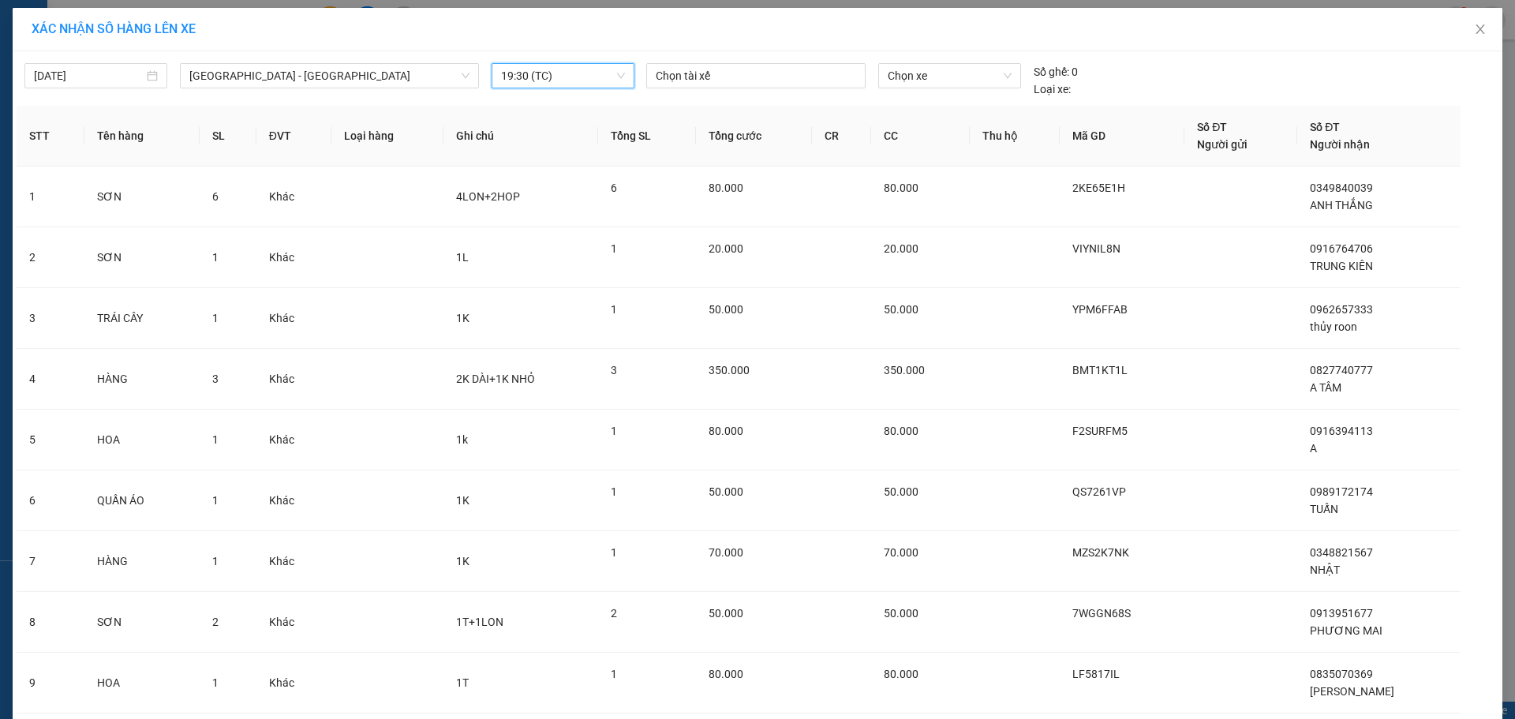
click at [537, 83] on span "19:30 (TC)" at bounding box center [563, 76] width 124 height 24
click at [522, 181] on div "19:00" at bounding box center [557, 182] width 123 height 17
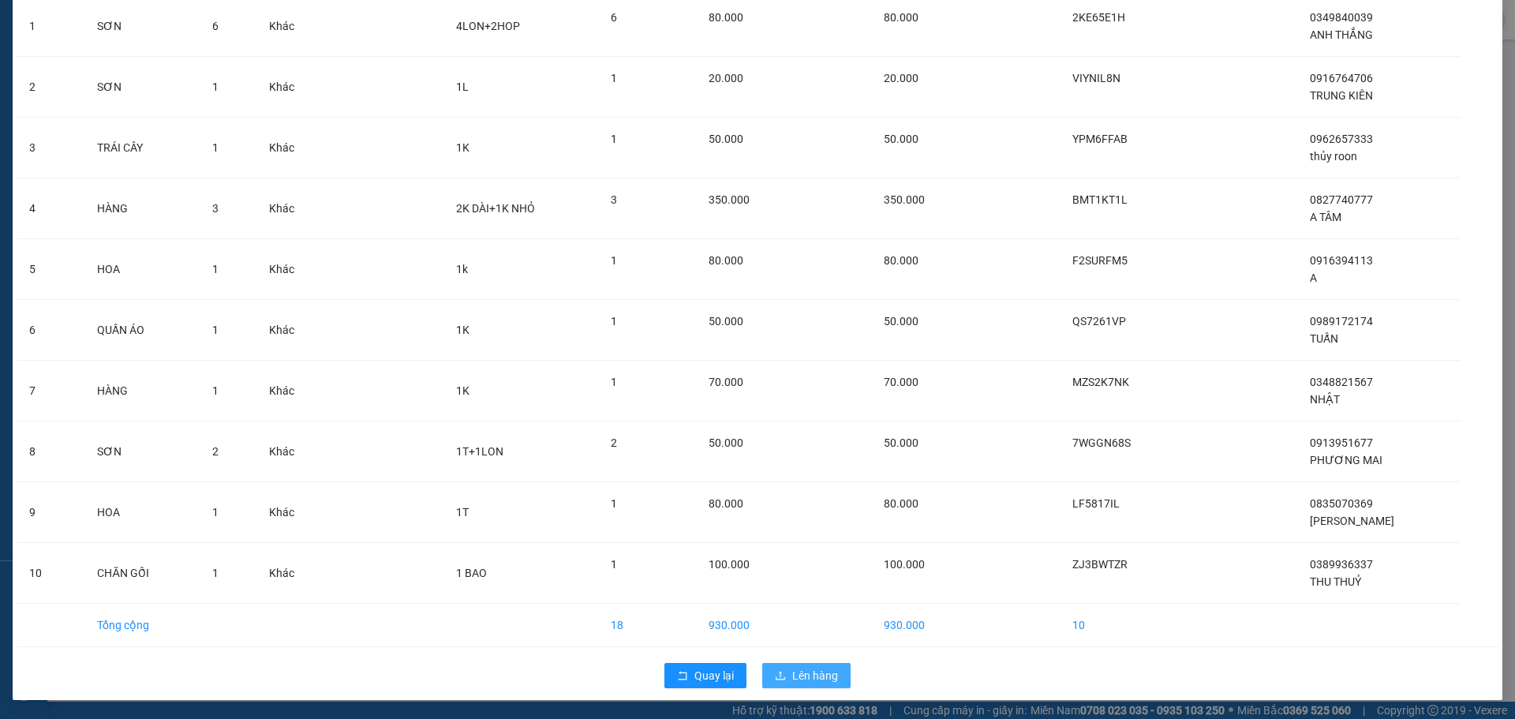
click at [816, 672] on span "Lên hàng" at bounding box center [815, 675] width 46 height 17
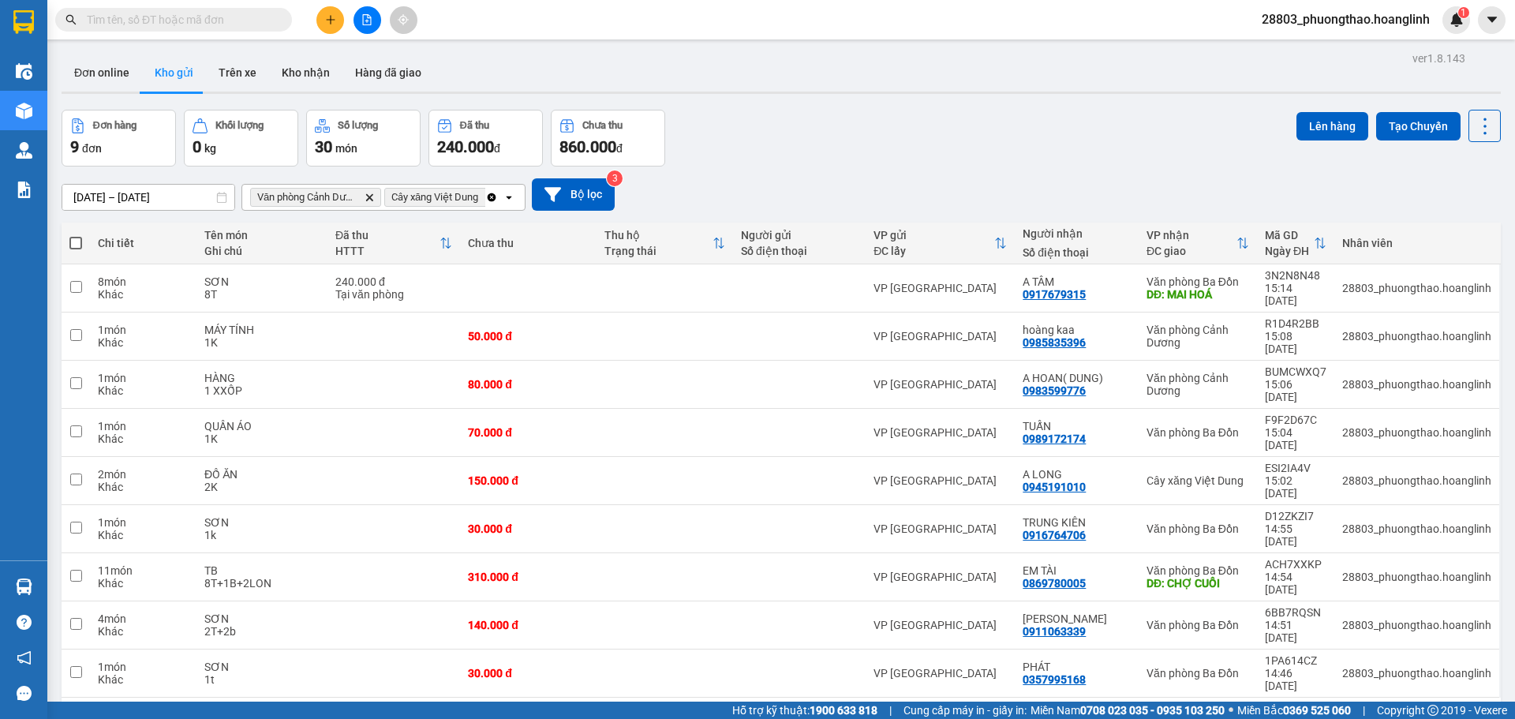
click at [72, 241] on span at bounding box center [75, 243] width 13 height 13
click at [76, 235] on input "checkbox" at bounding box center [76, 235] width 0 height 0
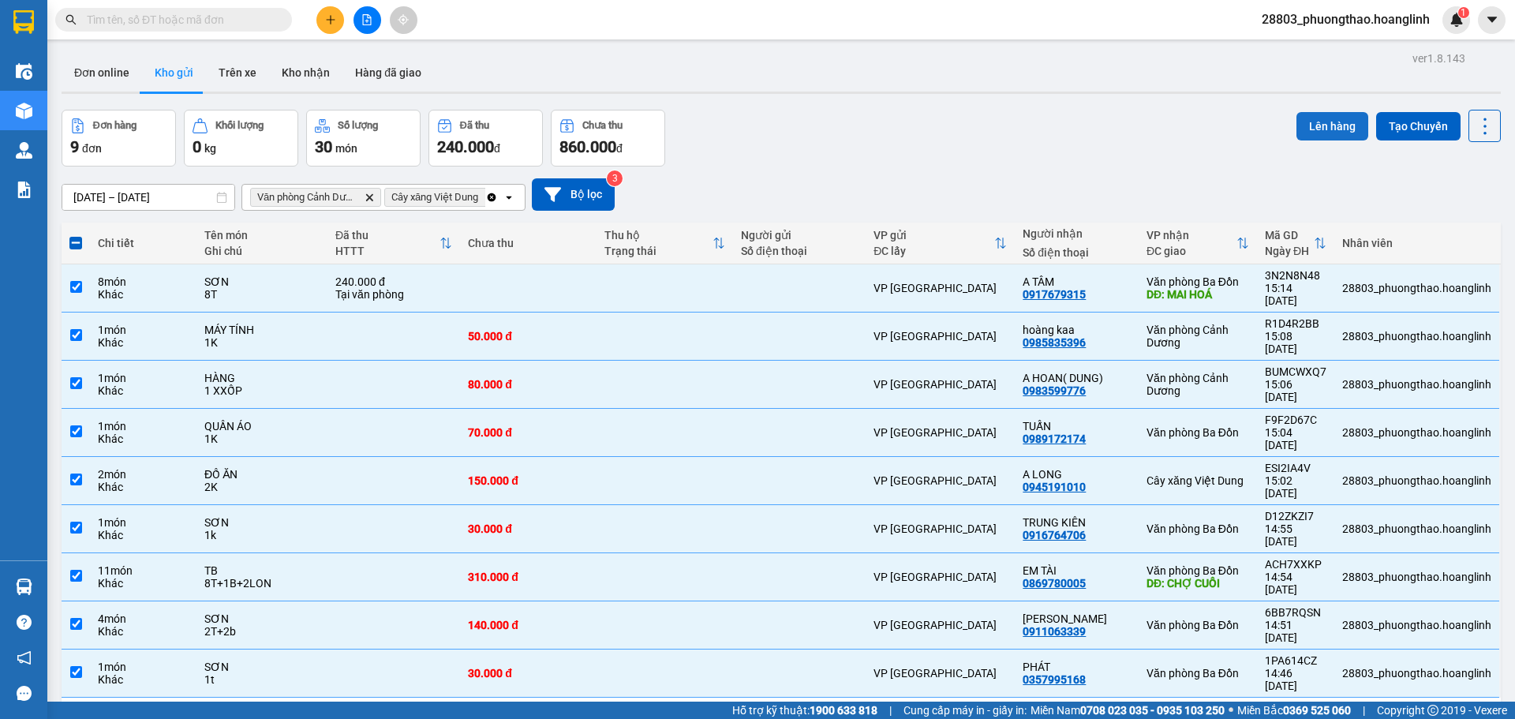
click at [1327, 124] on button "Lên hàng" at bounding box center [1333, 126] width 72 height 28
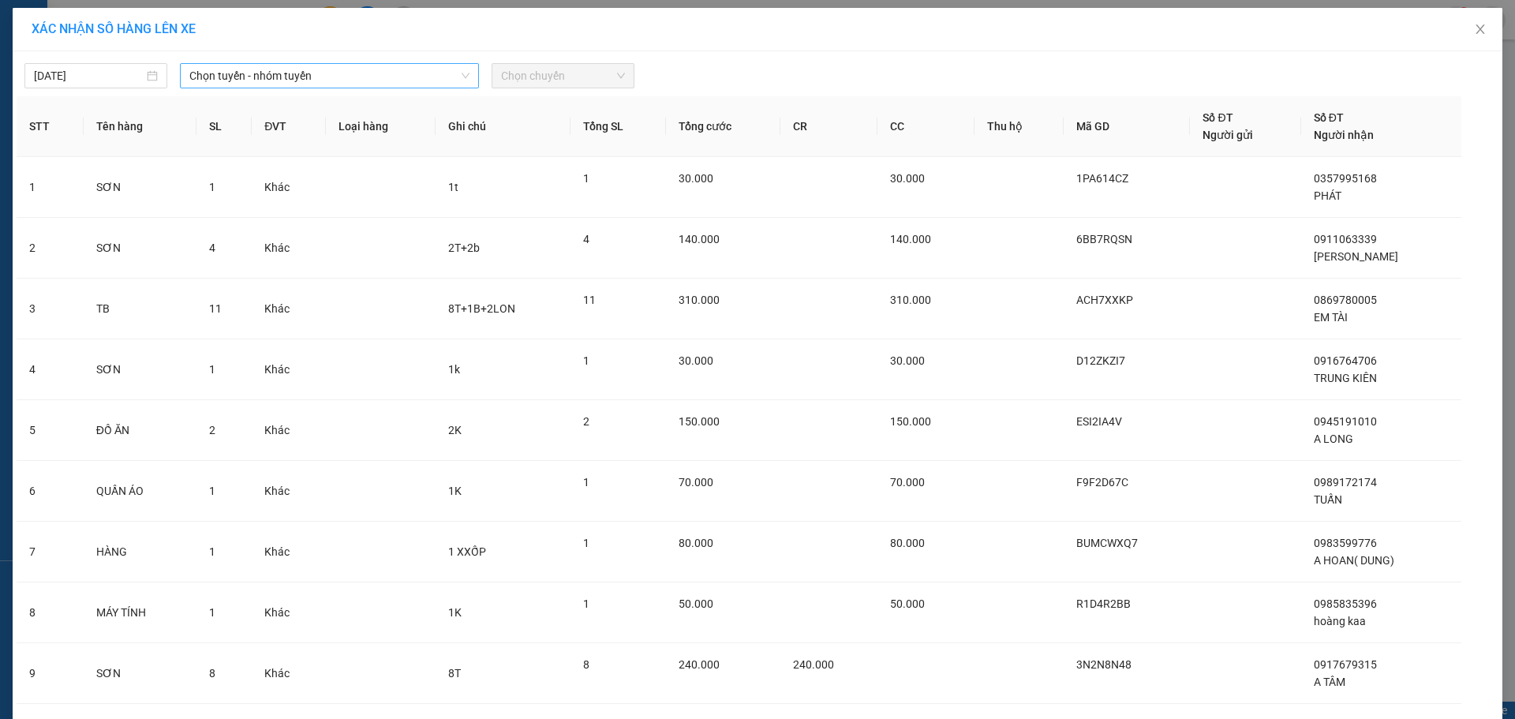
click at [319, 71] on span "Chọn tuyến - nhóm tuyến" at bounding box center [329, 76] width 280 height 24
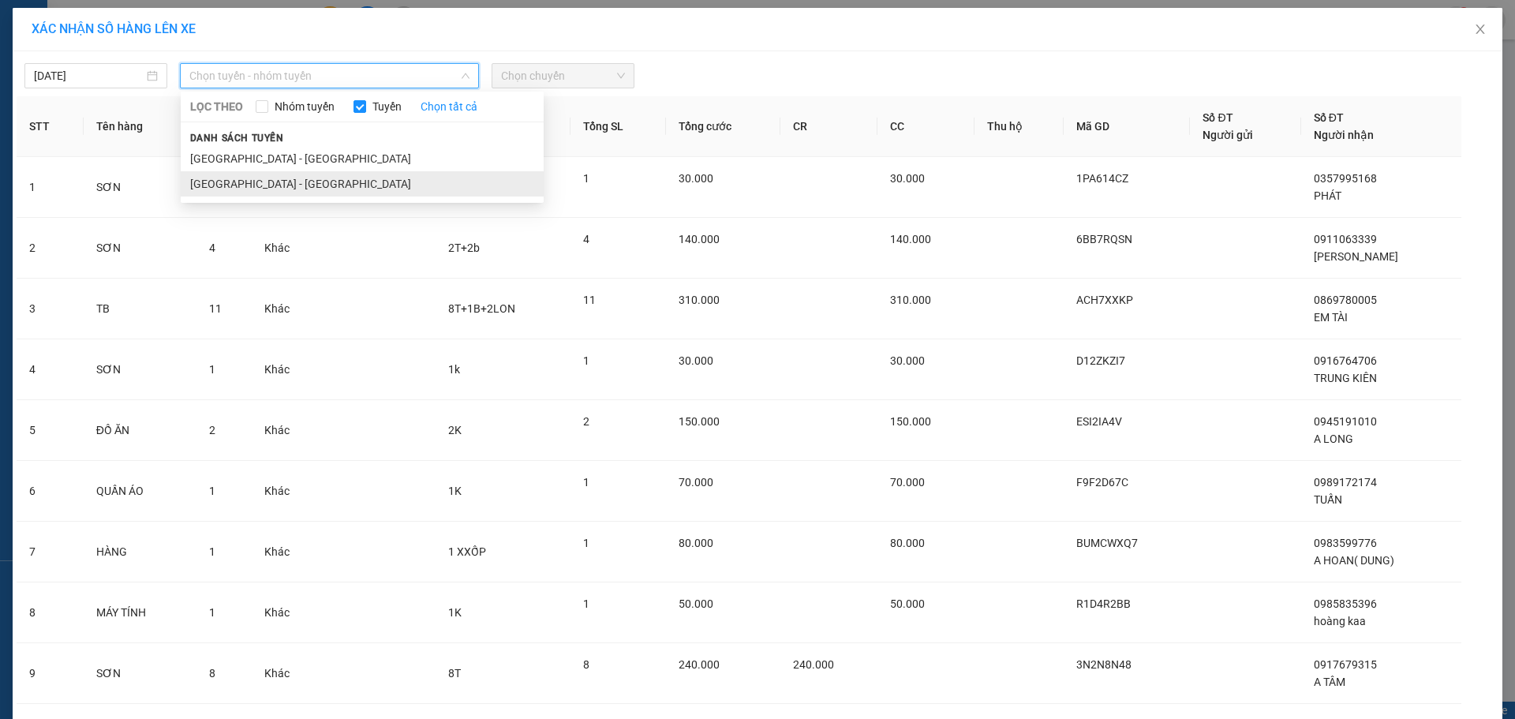
click at [279, 191] on li "[GEOGRAPHIC_DATA] - [GEOGRAPHIC_DATA]" at bounding box center [362, 183] width 363 height 25
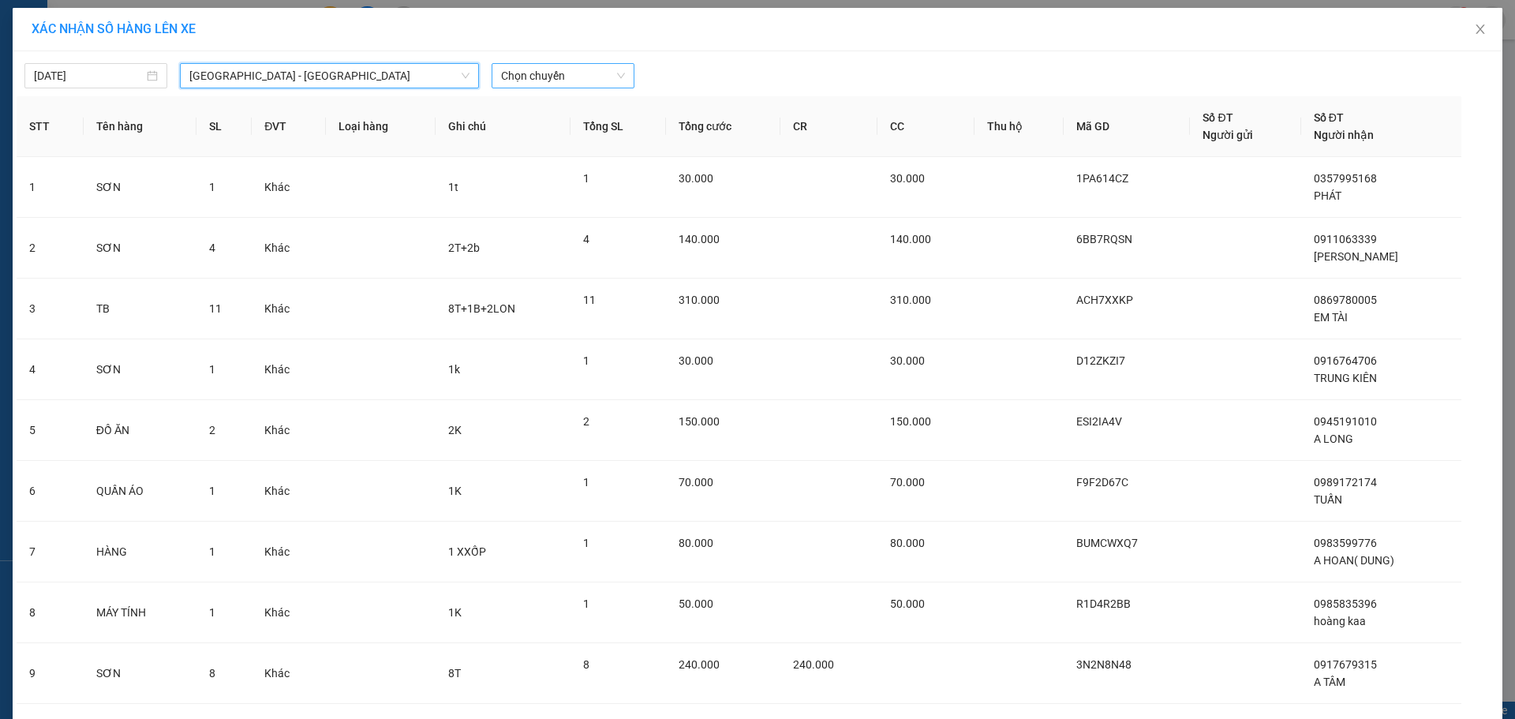
click at [586, 75] on span "Chọn chuyến" at bounding box center [563, 76] width 124 height 24
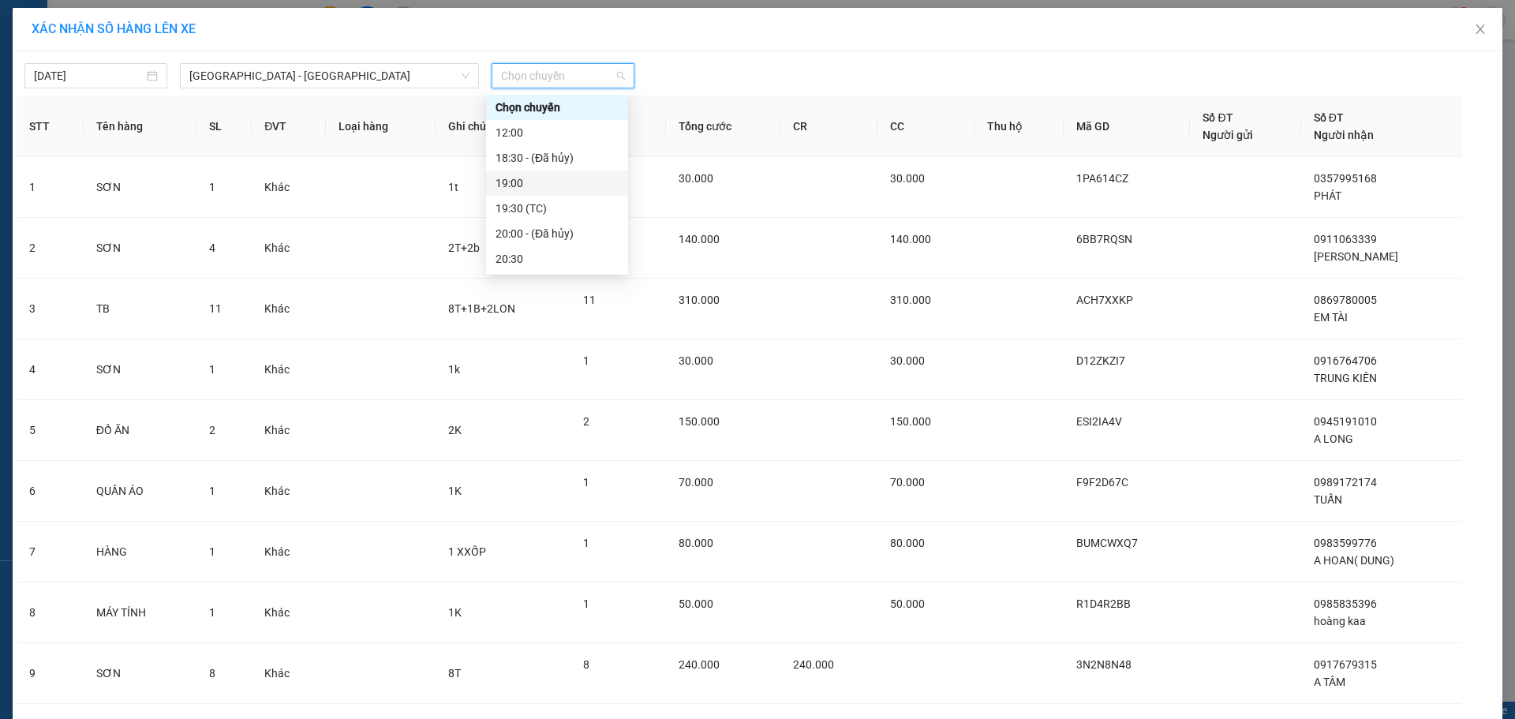
click at [553, 184] on div "19:00" at bounding box center [557, 182] width 123 height 17
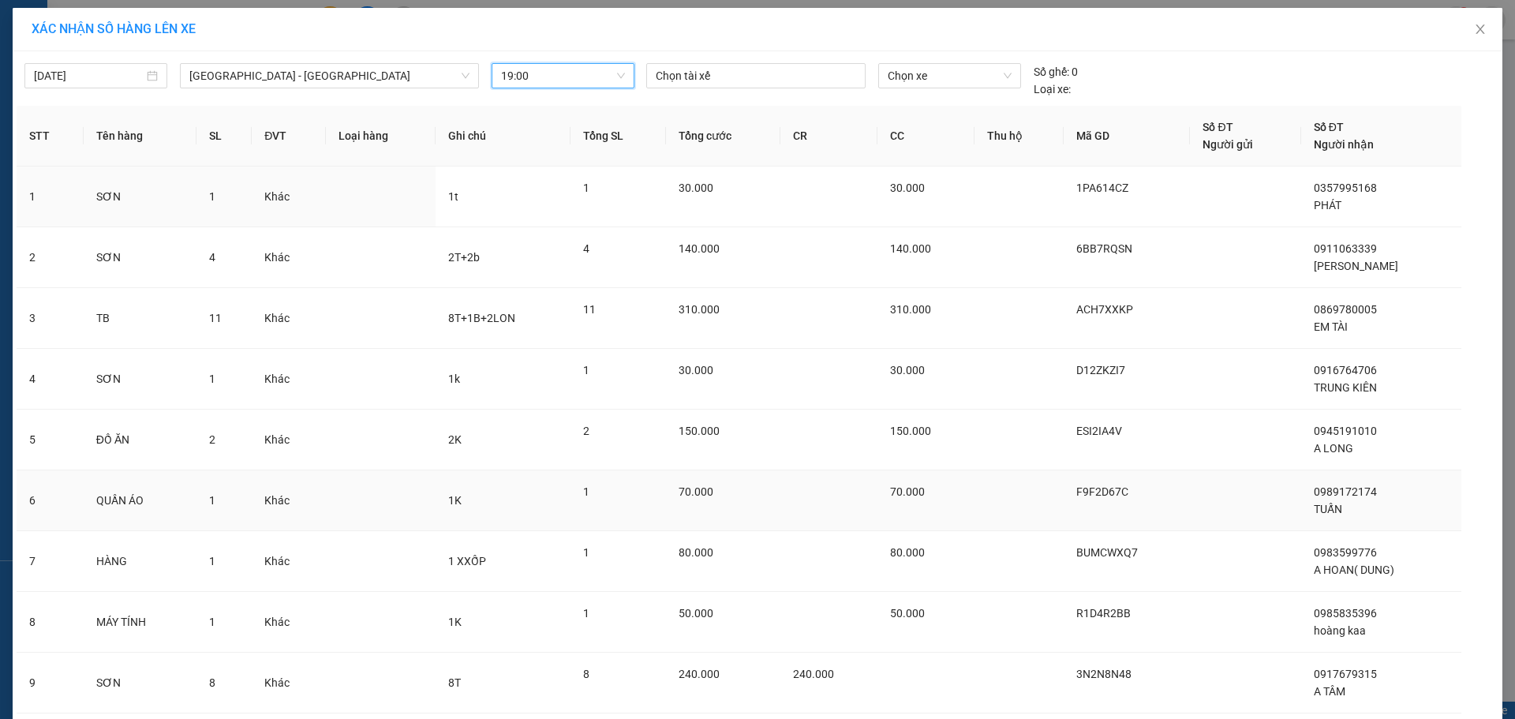
scroll to position [110, 0]
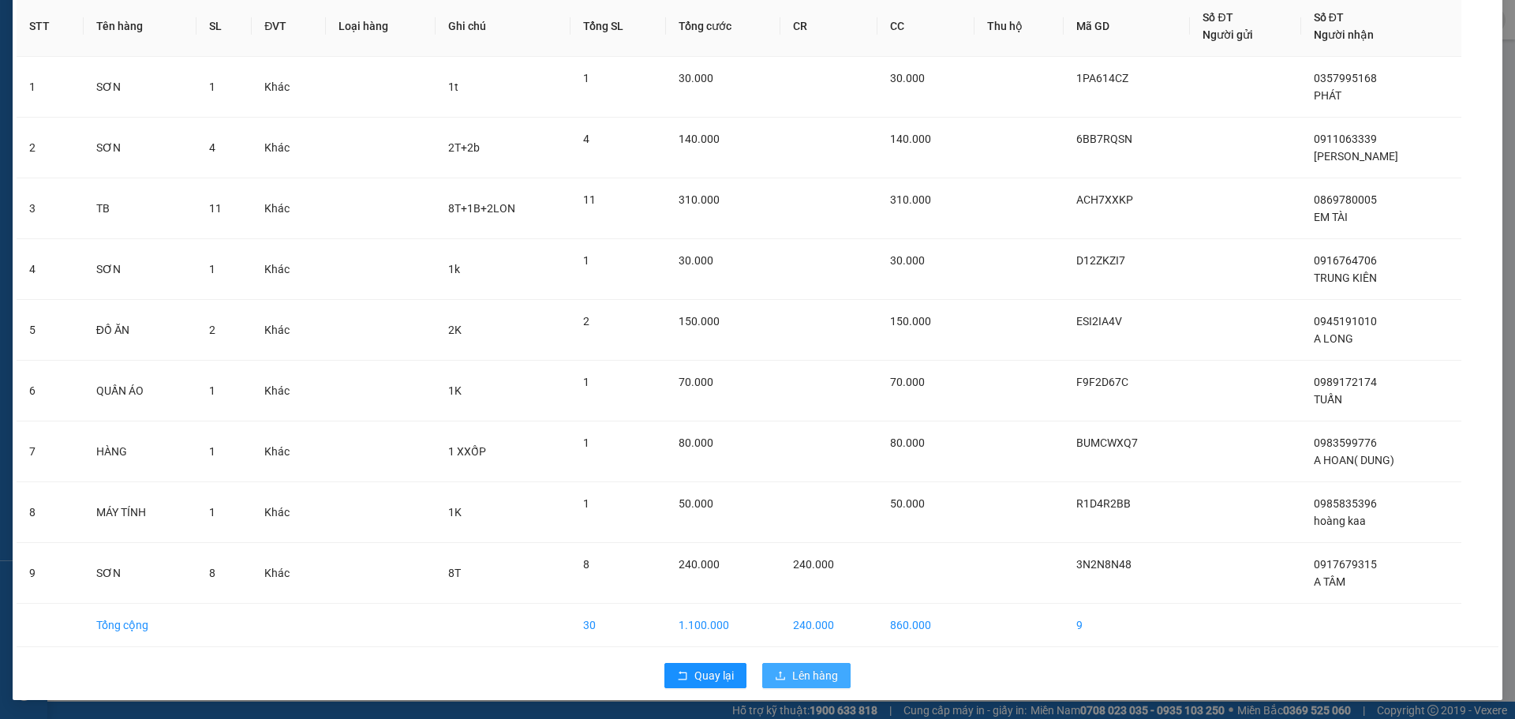
click at [779, 668] on button "Lên hàng" at bounding box center [806, 675] width 88 height 25
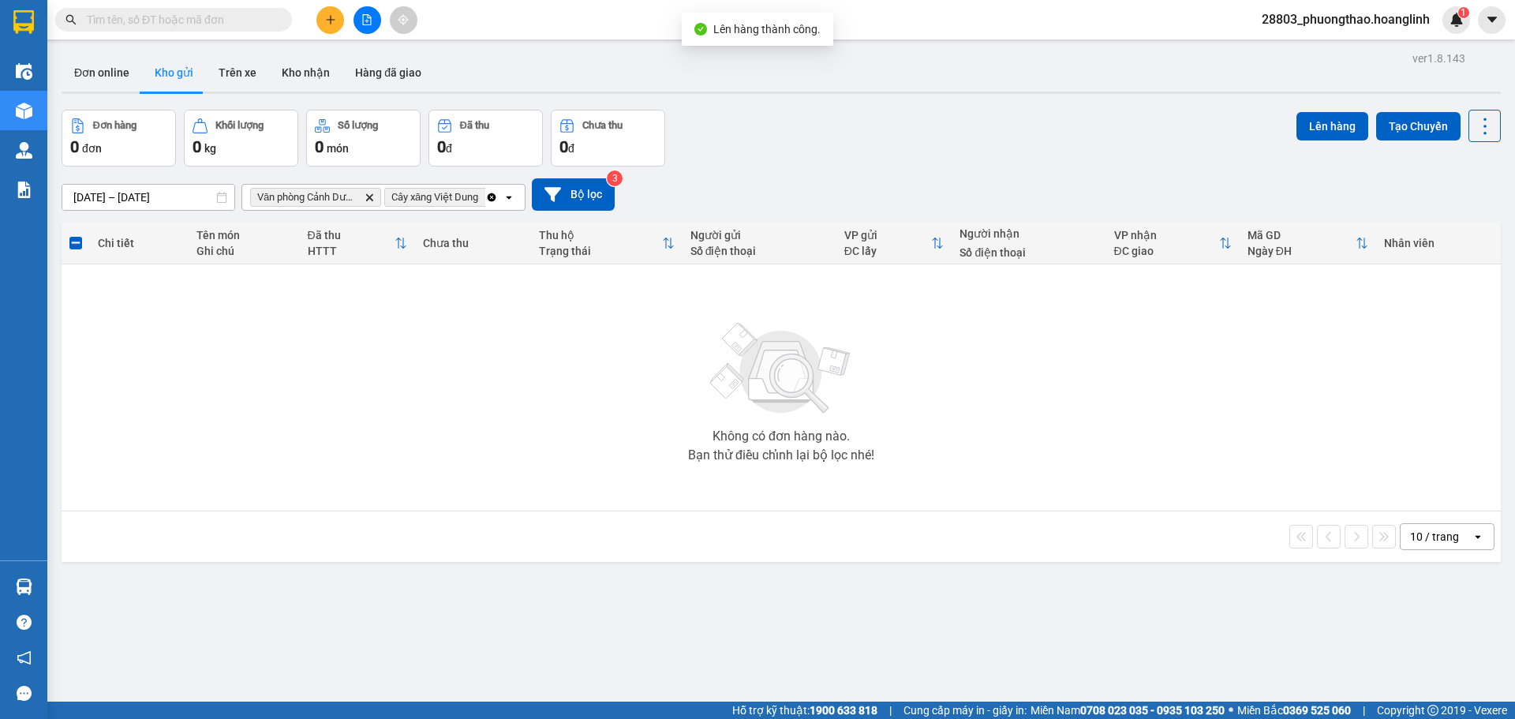
click at [492, 197] on icon "Clear all" at bounding box center [492, 197] width 9 height 9
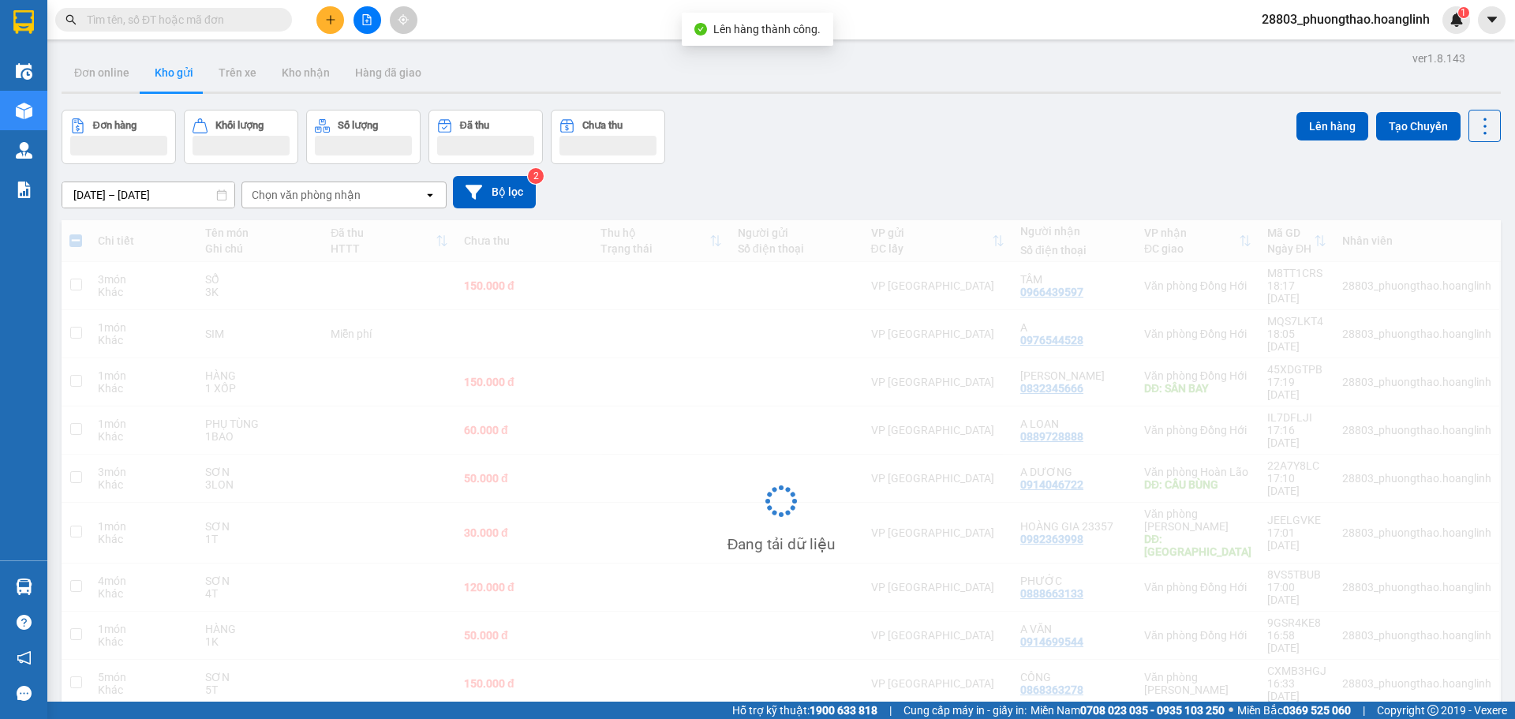
click at [410, 198] on div "Chọn văn phòng nhận" at bounding box center [333, 194] width 182 height 25
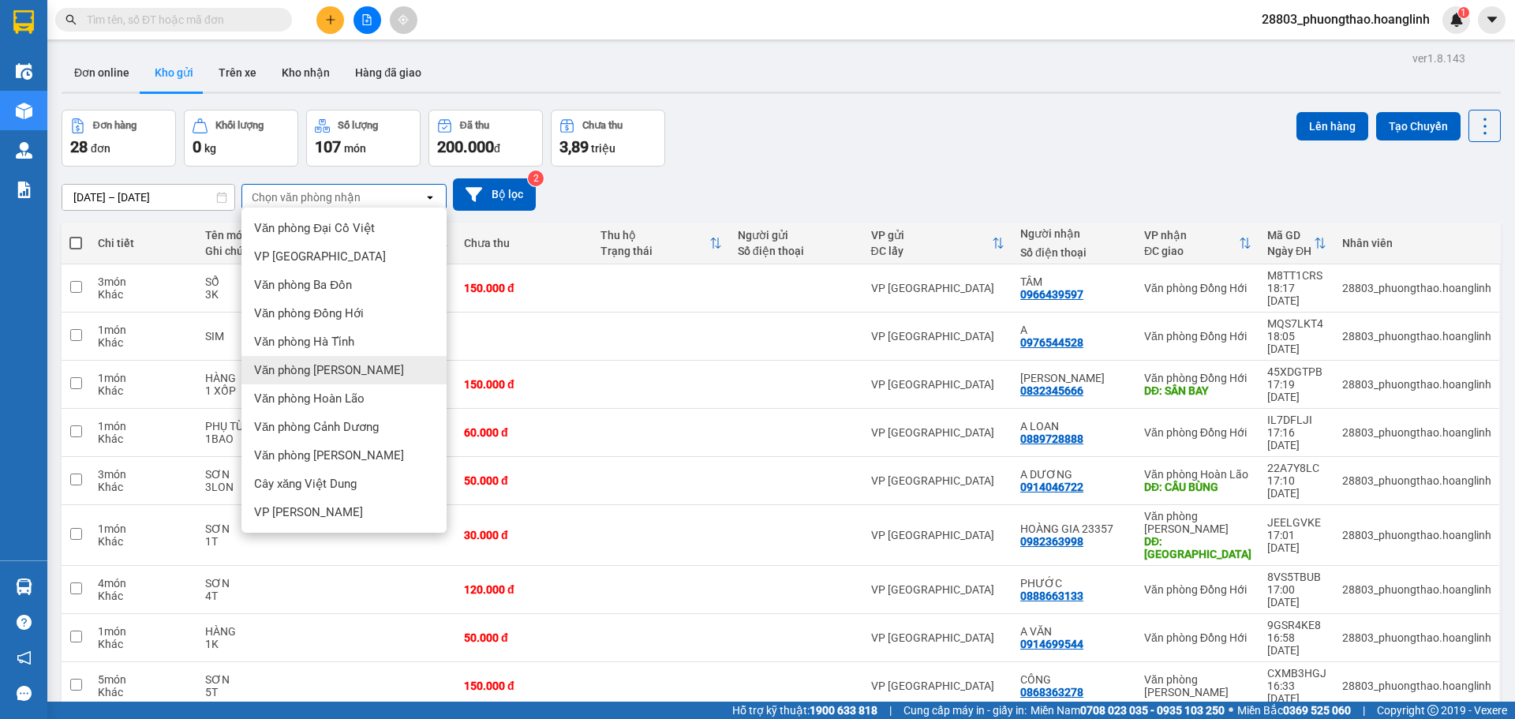
click at [315, 360] on div "Văn phòng [PERSON_NAME]" at bounding box center [343, 370] width 205 height 28
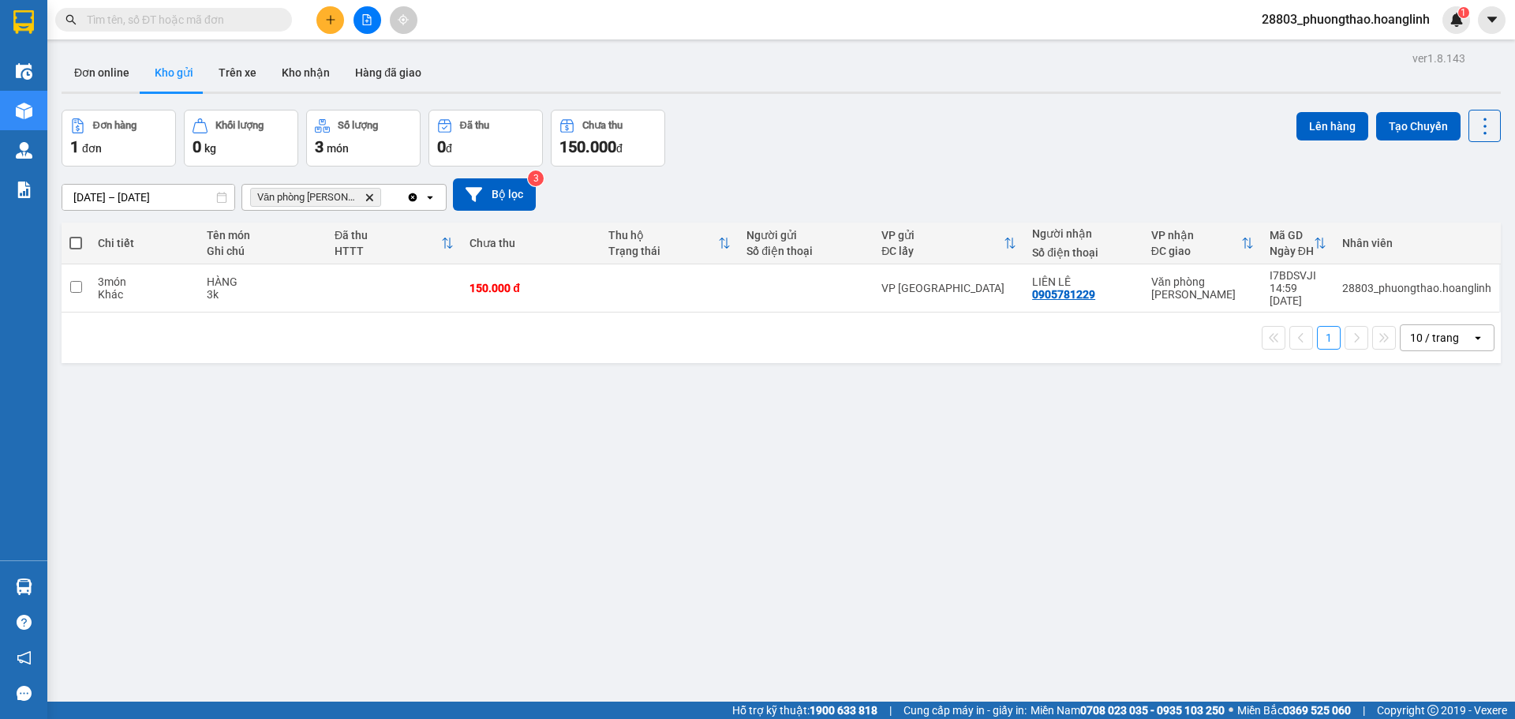
click at [433, 195] on icon "open" at bounding box center [430, 197] width 13 height 13
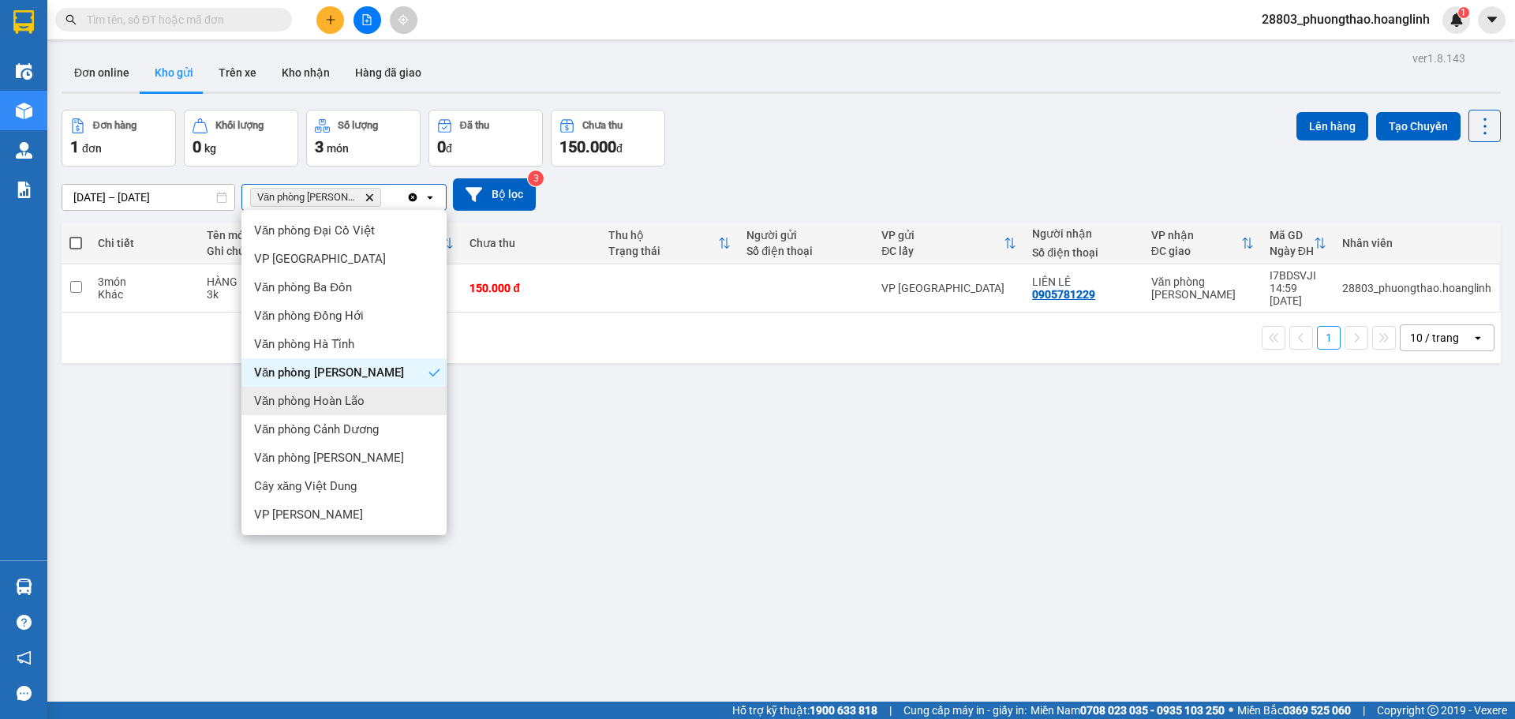
click at [376, 399] on div "Văn phòng Hoàn Lão" at bounding box center [343, 401] width 205 height 28
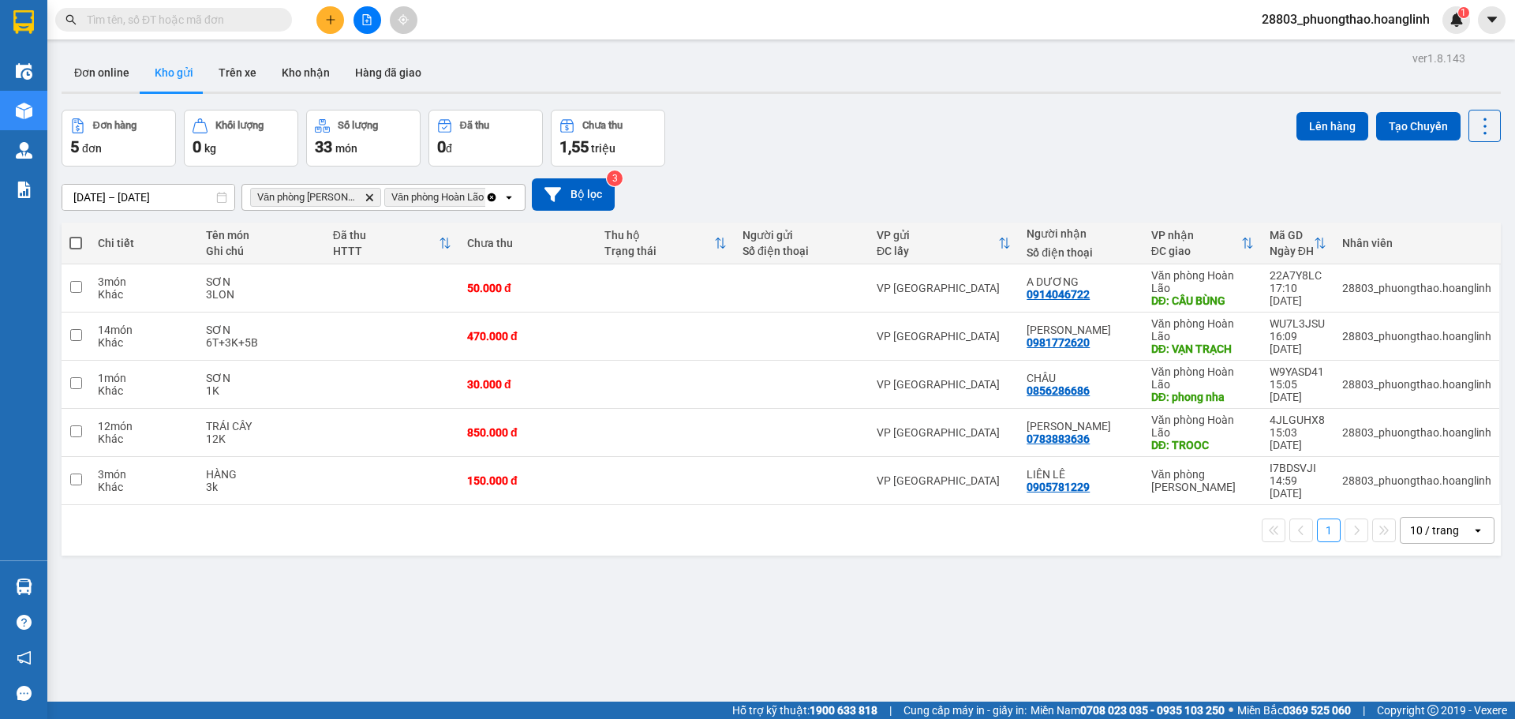
click at [69, 238] on span at bounding box center [75, 243] width 13 height 13
click at [76, 235] on input "checkbox" at bounding box center [76, 235] width 0 height 0
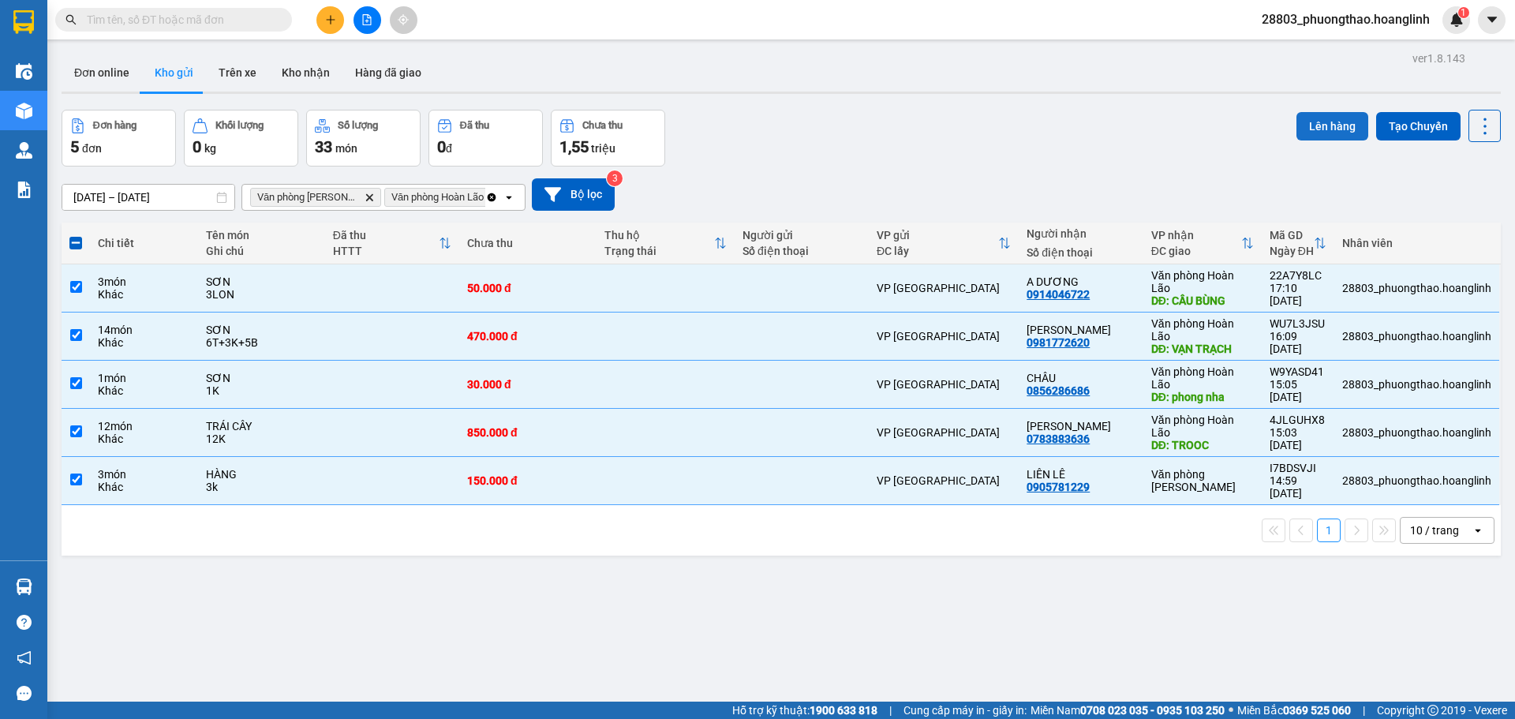
click at [1323, 128] on button "Lên hàng" at bounding box center [1333, 126] width 72 height 28
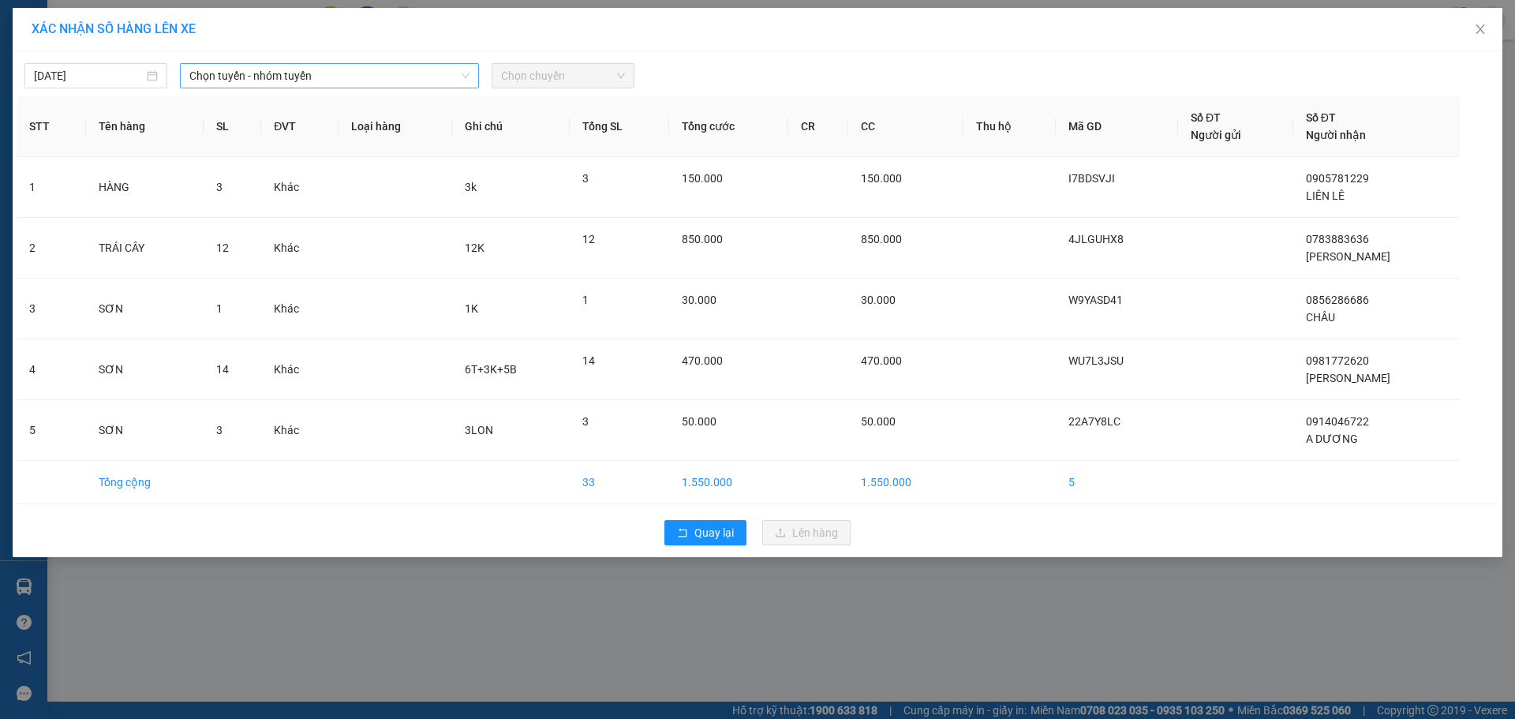
click at [248, 70] on span "Chọn tuyến - nhóm tuyến" at bounding box center [329, 76] width 280 height 24
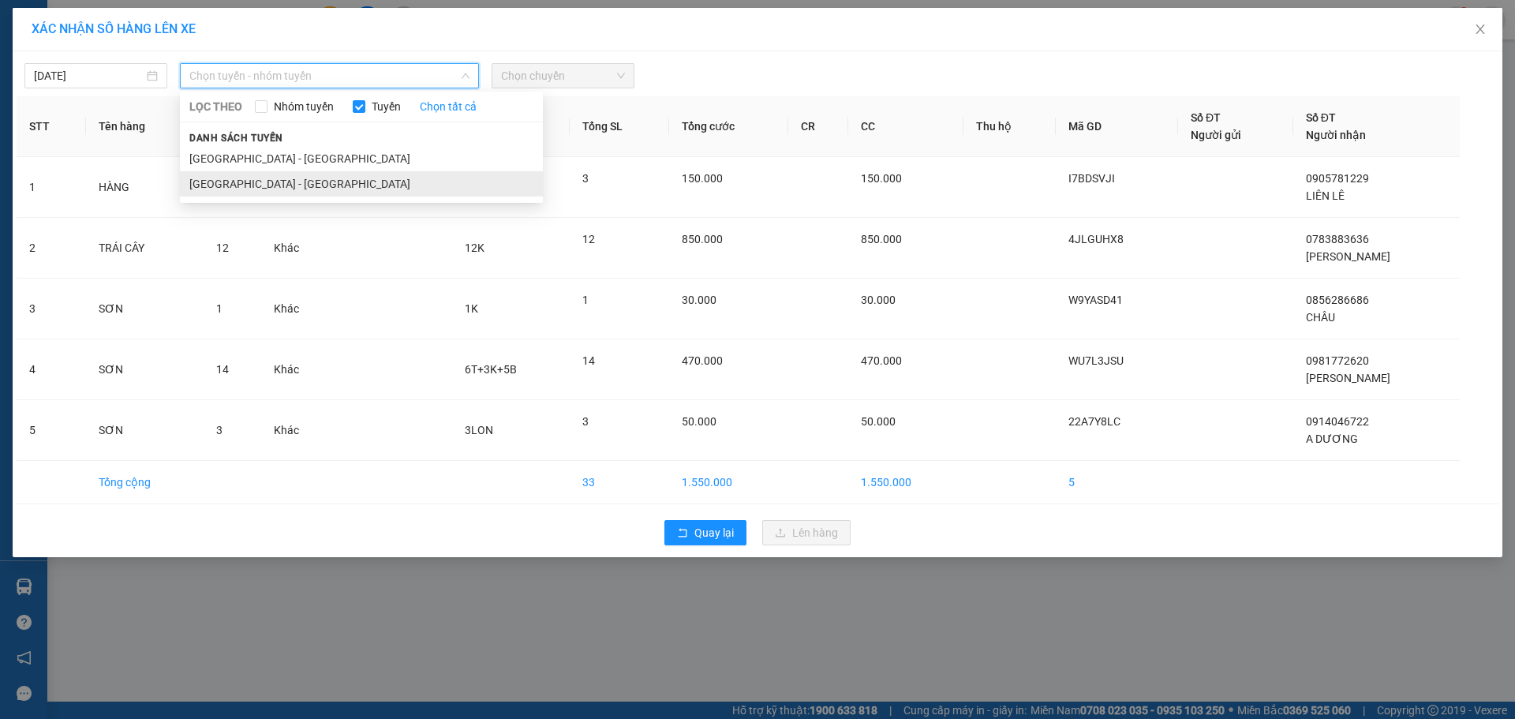
click at [243, 187] on li "[GEOGRAPHIC_DATA] - [GEOGRAPHIC_DATA]" at bounding box center [361, 183] width 363 height 25
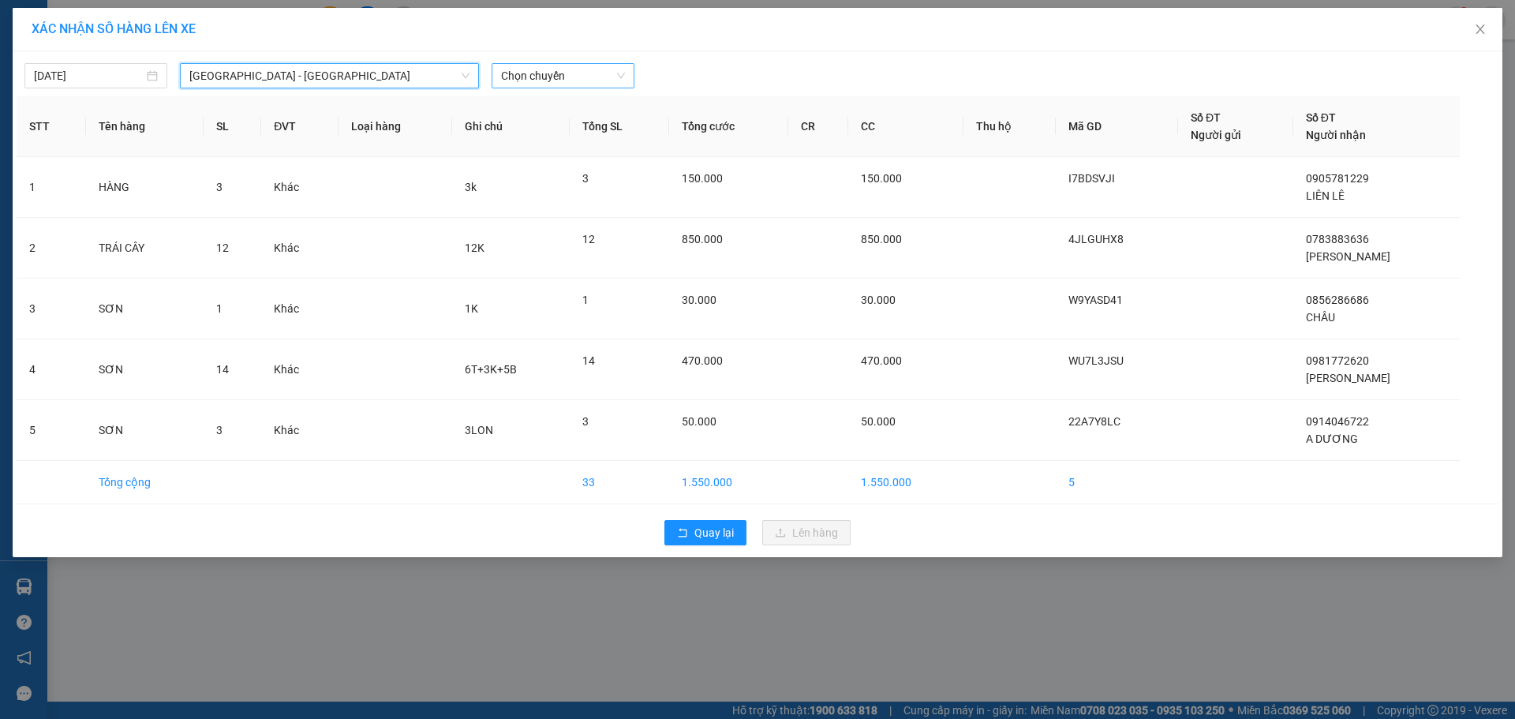
click at [581, 77] on span "Chọn chuyến" at bounding box center [563, 76] width 124 height 24
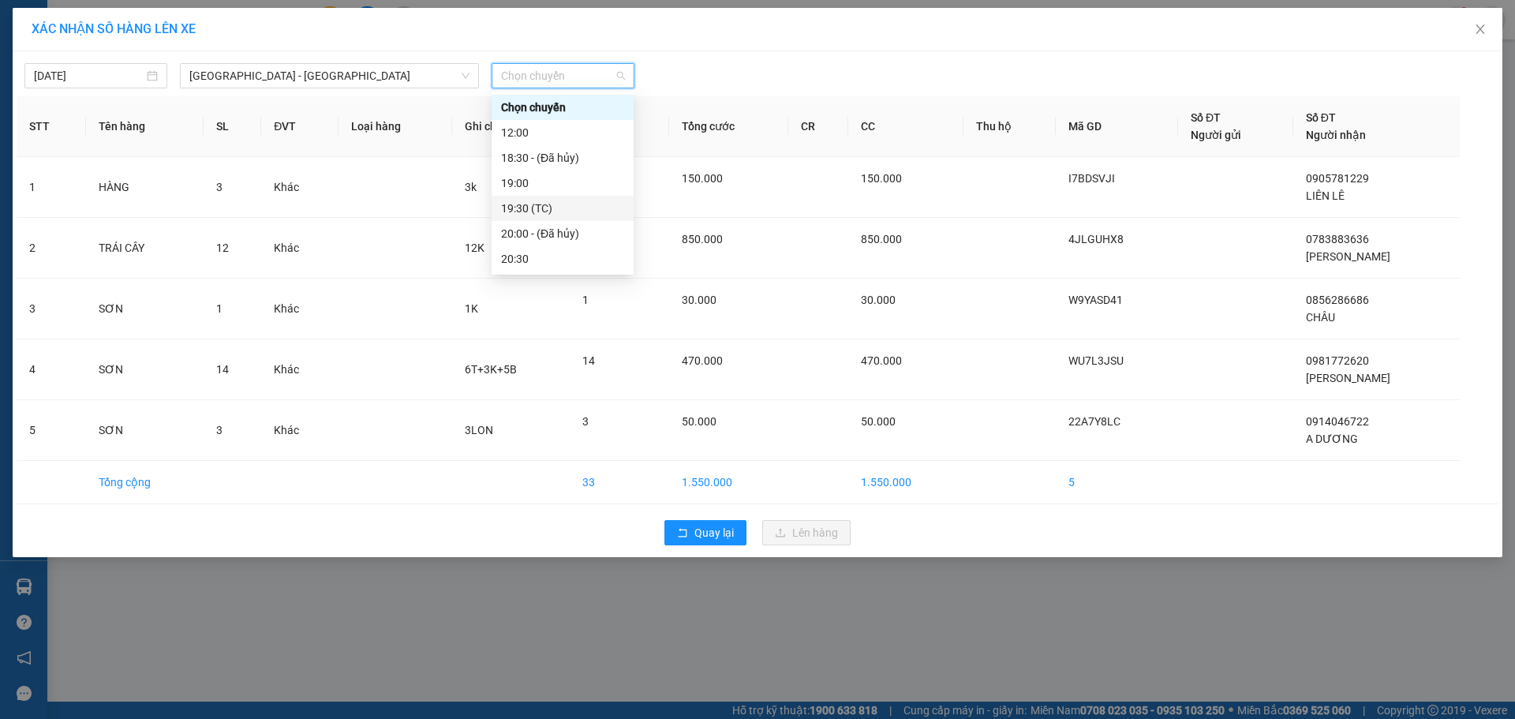
click at [526, 202] on div "19:30 (TC)" at bounding box center [562, 208] width 123 height 17
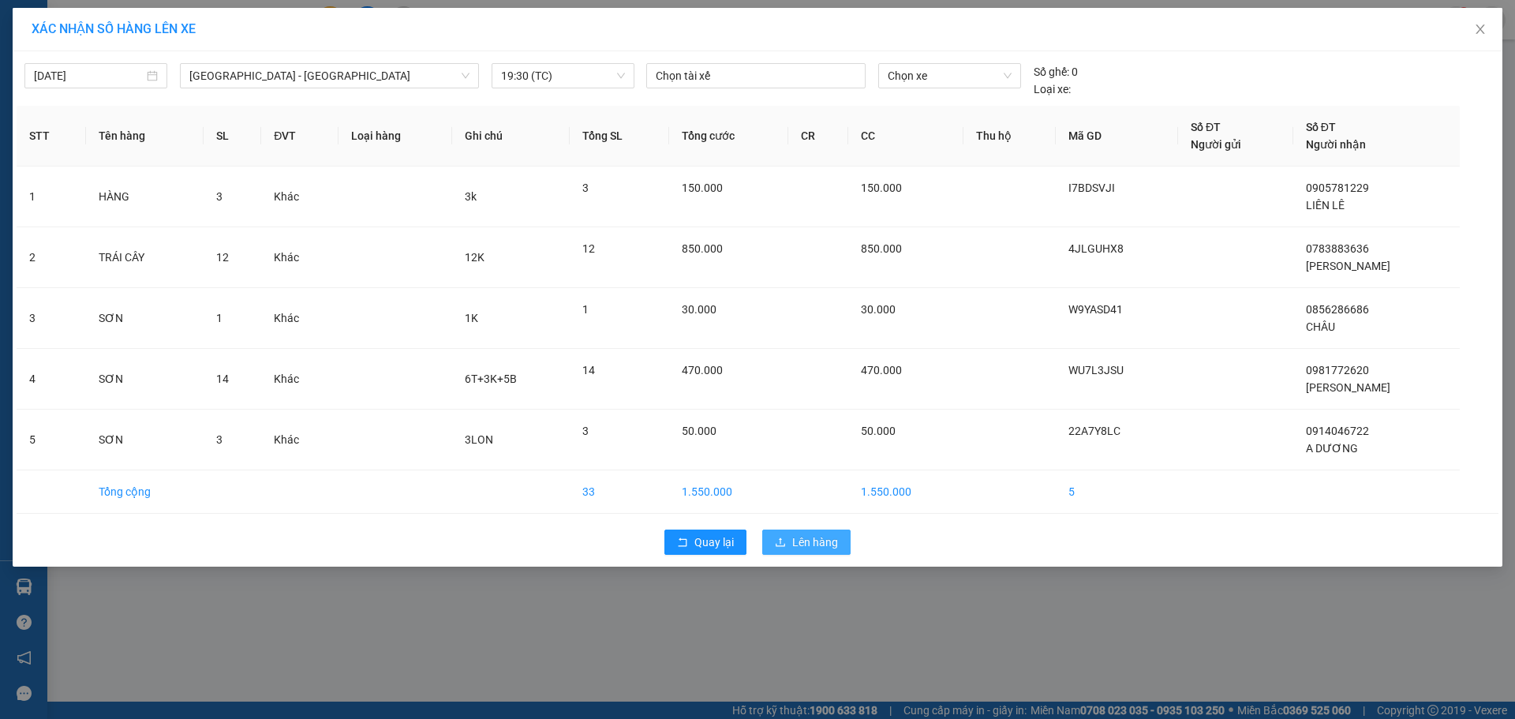
click at [832, 537] on span "Lên hàng" at bounding box center [815, 541] width 46 height 17
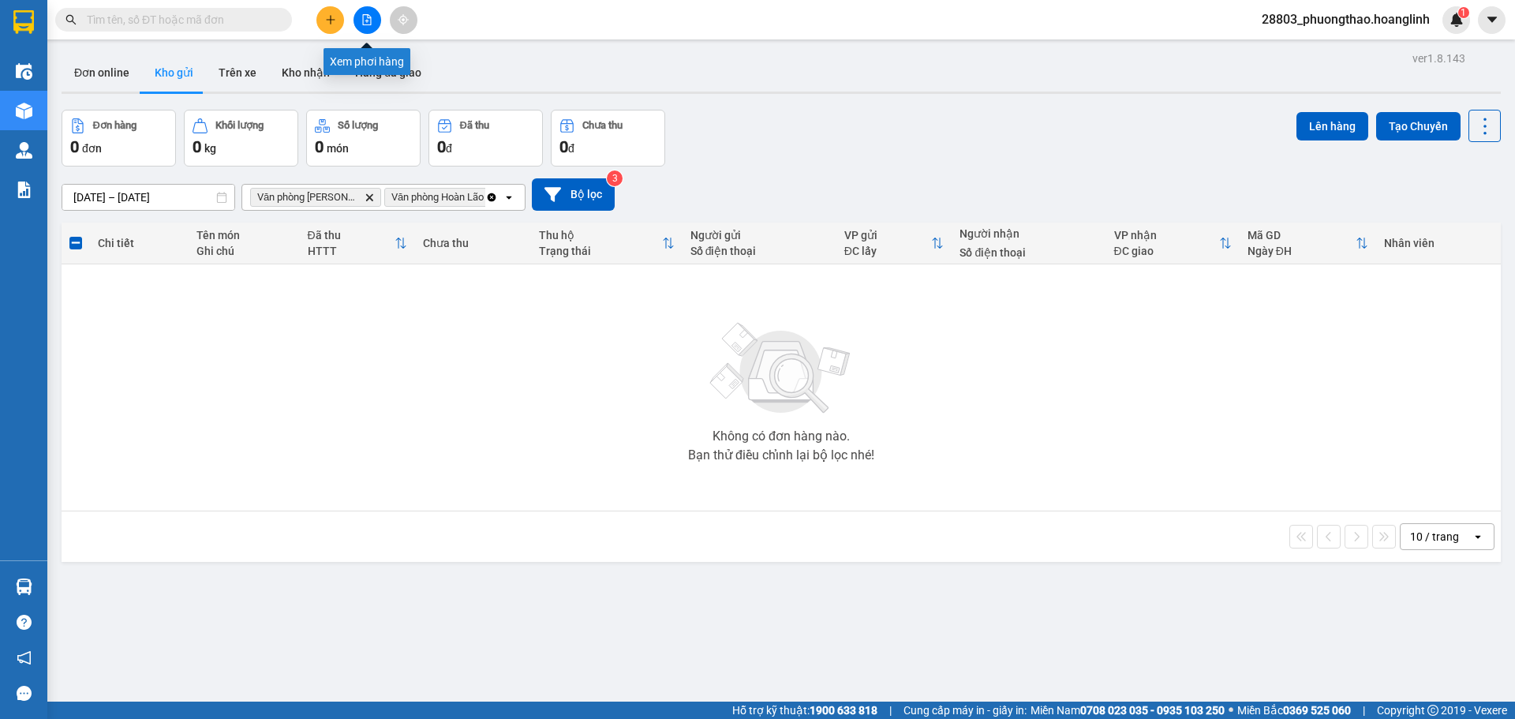
click at [365, 28] on button at bounding box center [368, 20] width 28 height 28
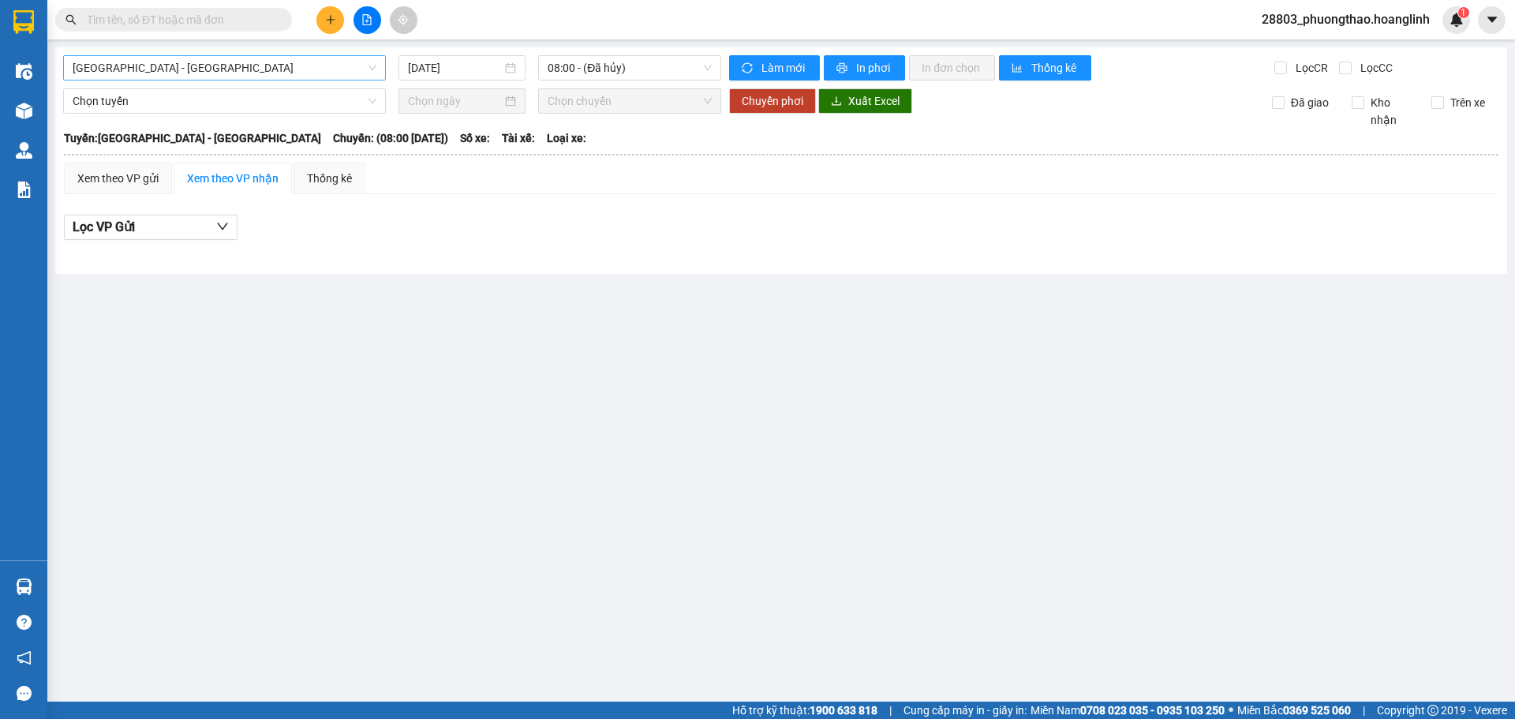
click at [158, 68] on span "[GEOGRAPHIC_DATA] - [GEOGRAPHIC_DATA]" at bounding box center [225, 68] width 304 height 24
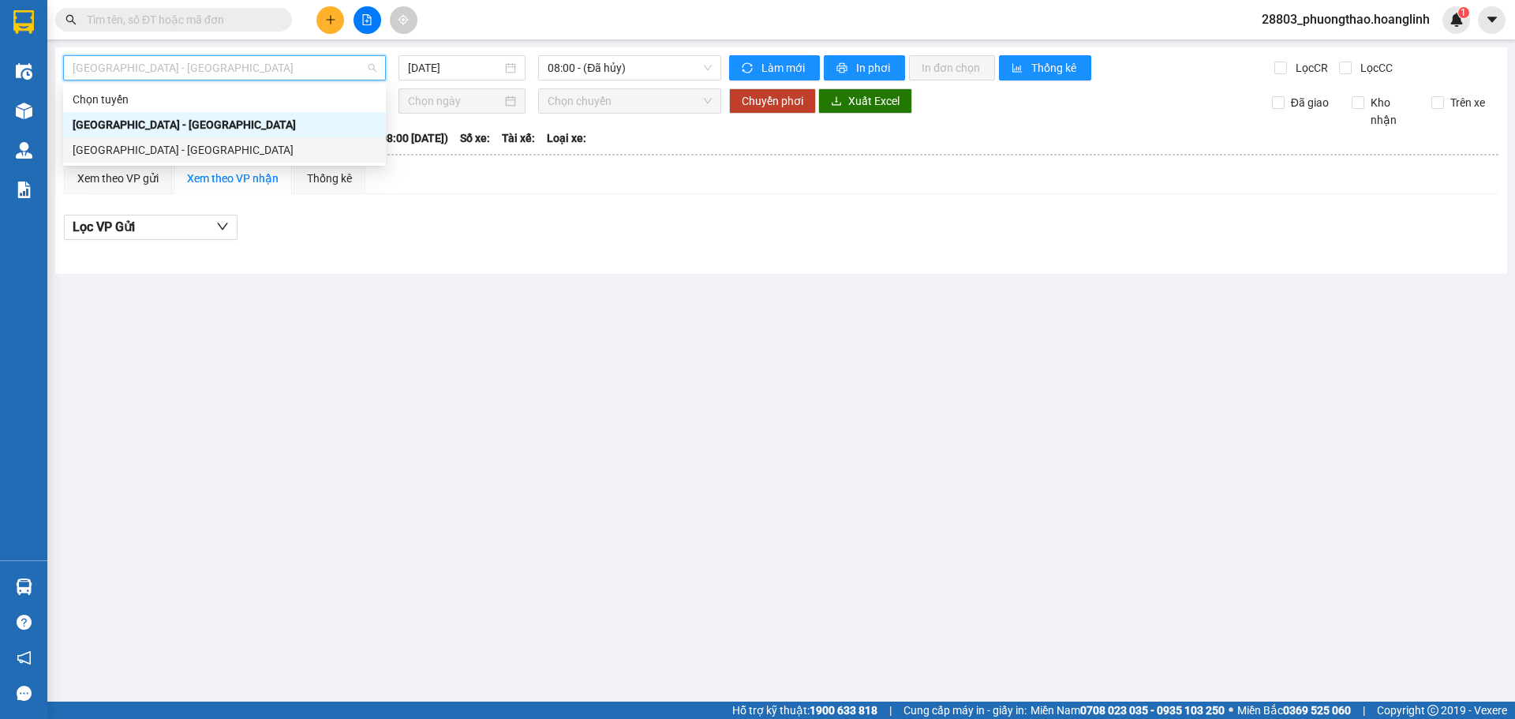
click at [152, 140] on div "[GEOGRAPHIC_DATA] - [GEOGRAPHIC_DATA]" at bounding box center [224, 149] width 323 height 25
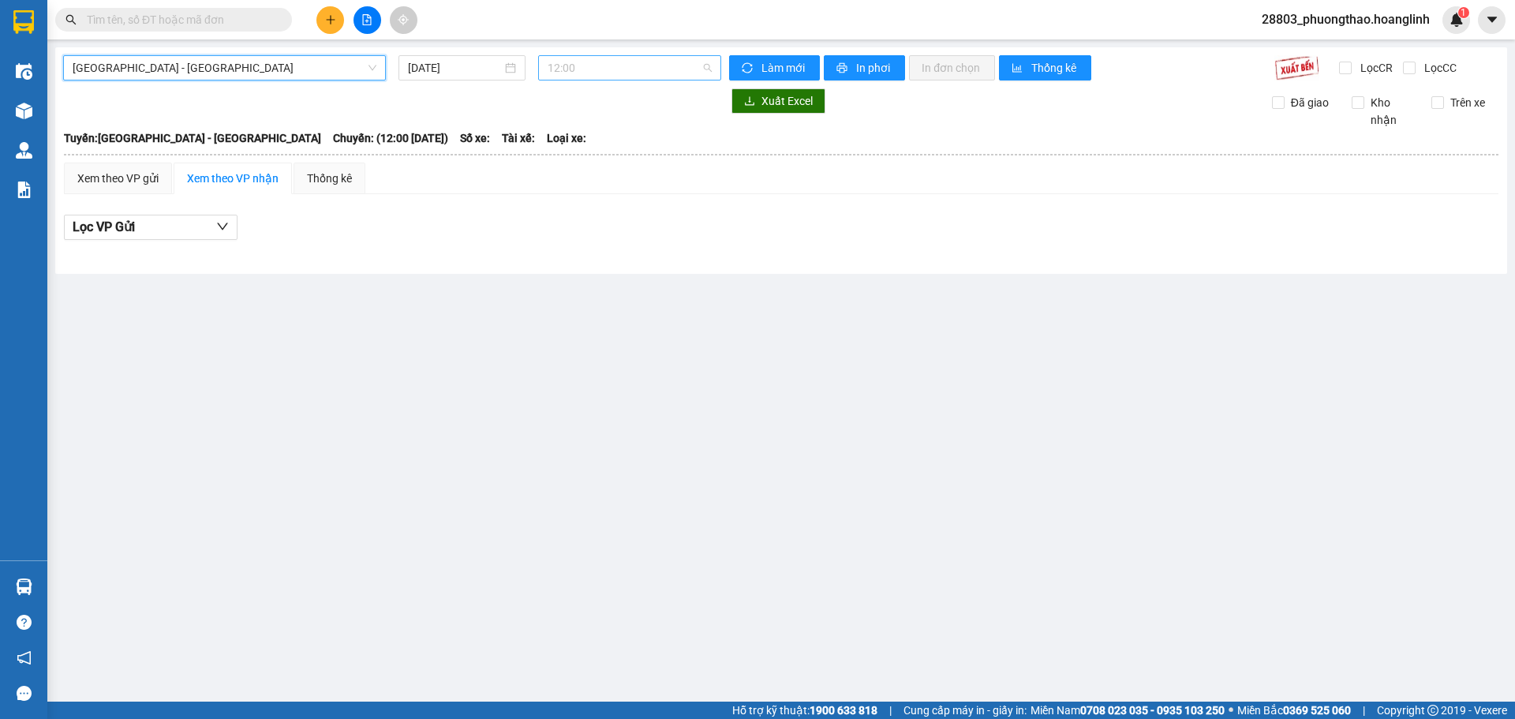
click at [544, 62] on div "12:00" at bounding box center [629, 67] width 183 height 25
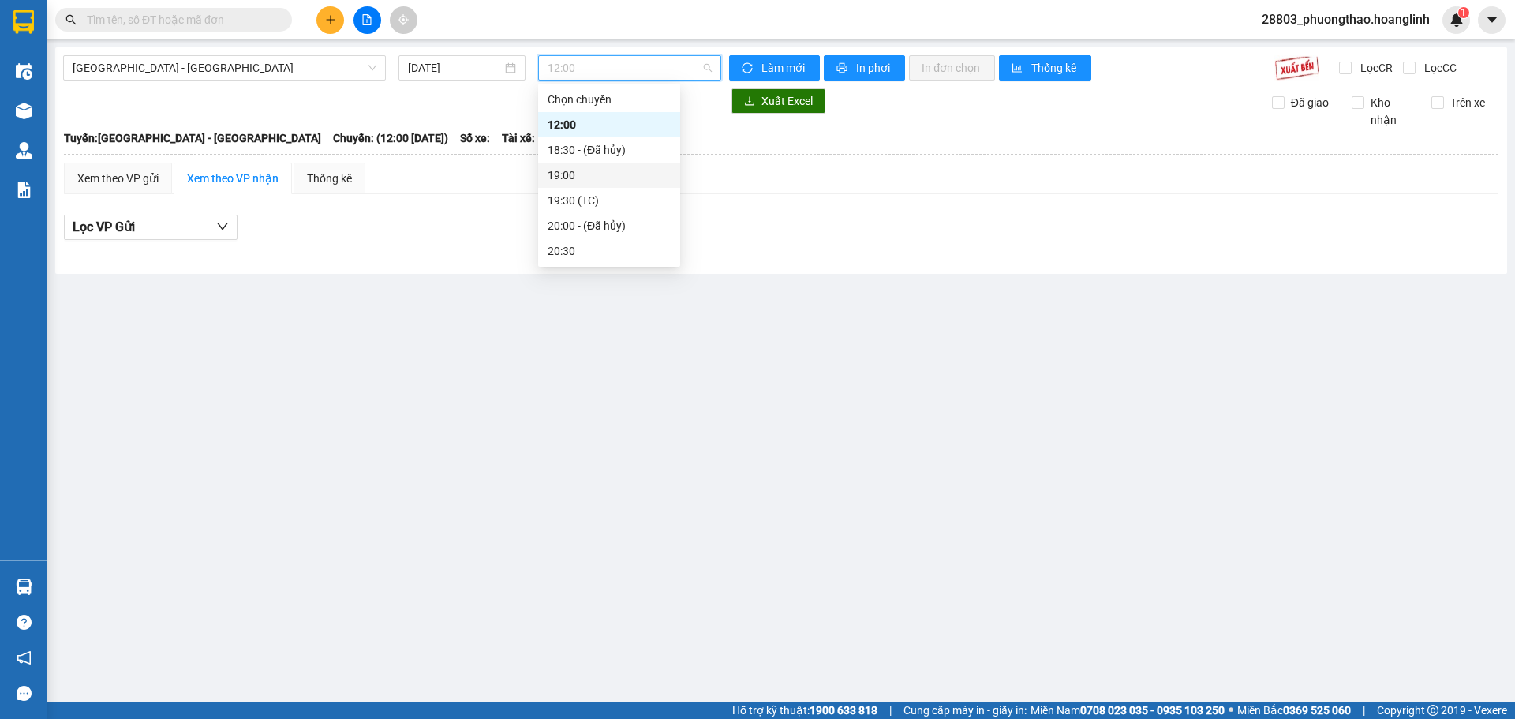
click at [560, 176] on div "19:00" at bounding box center [609, 175] width 123 height 17
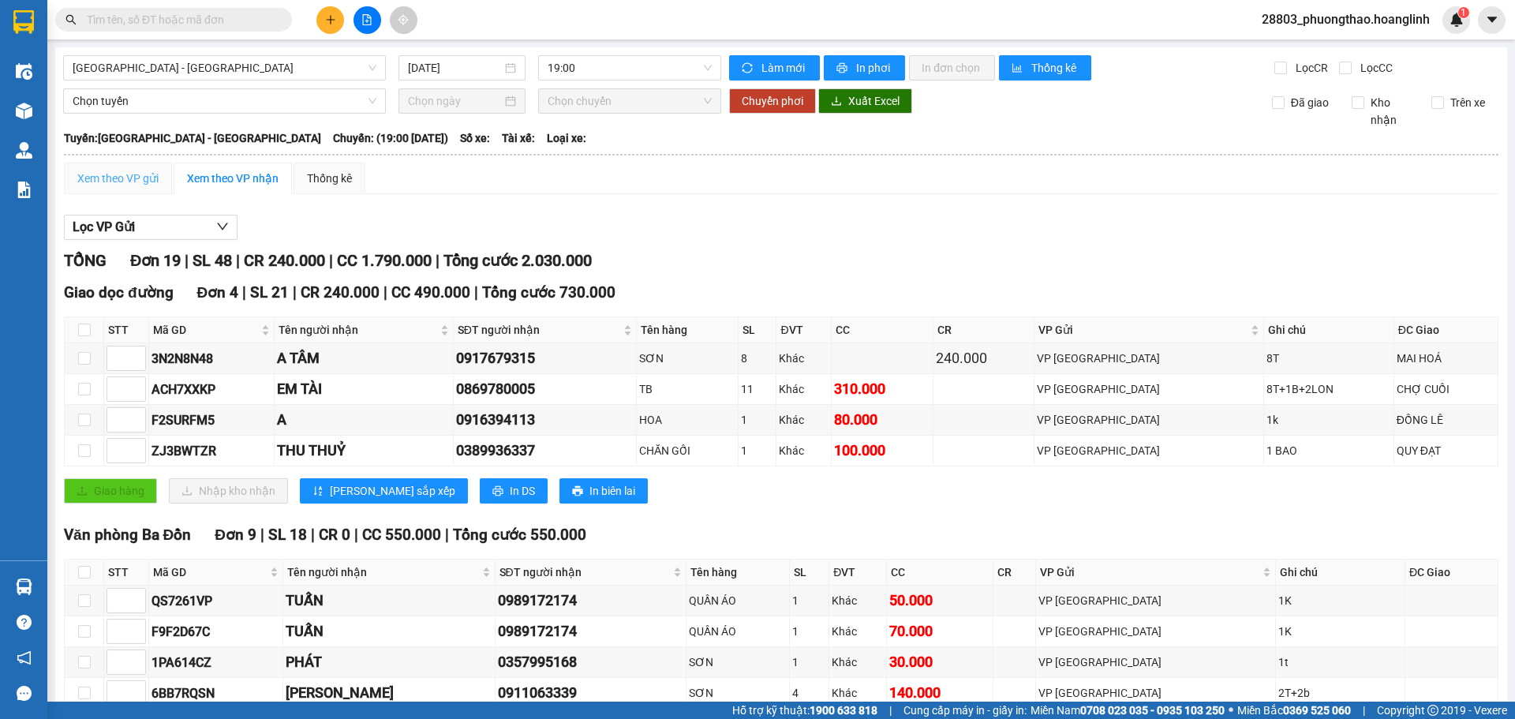
drag, startPoint x: 125, startPoint y: 164, endPoint x: 147, endPoint y: 174, distance: 23.3
click at [124, 165] on div "Xem theo VP gửi" at bounding box center [118, 179] width 108 height 32
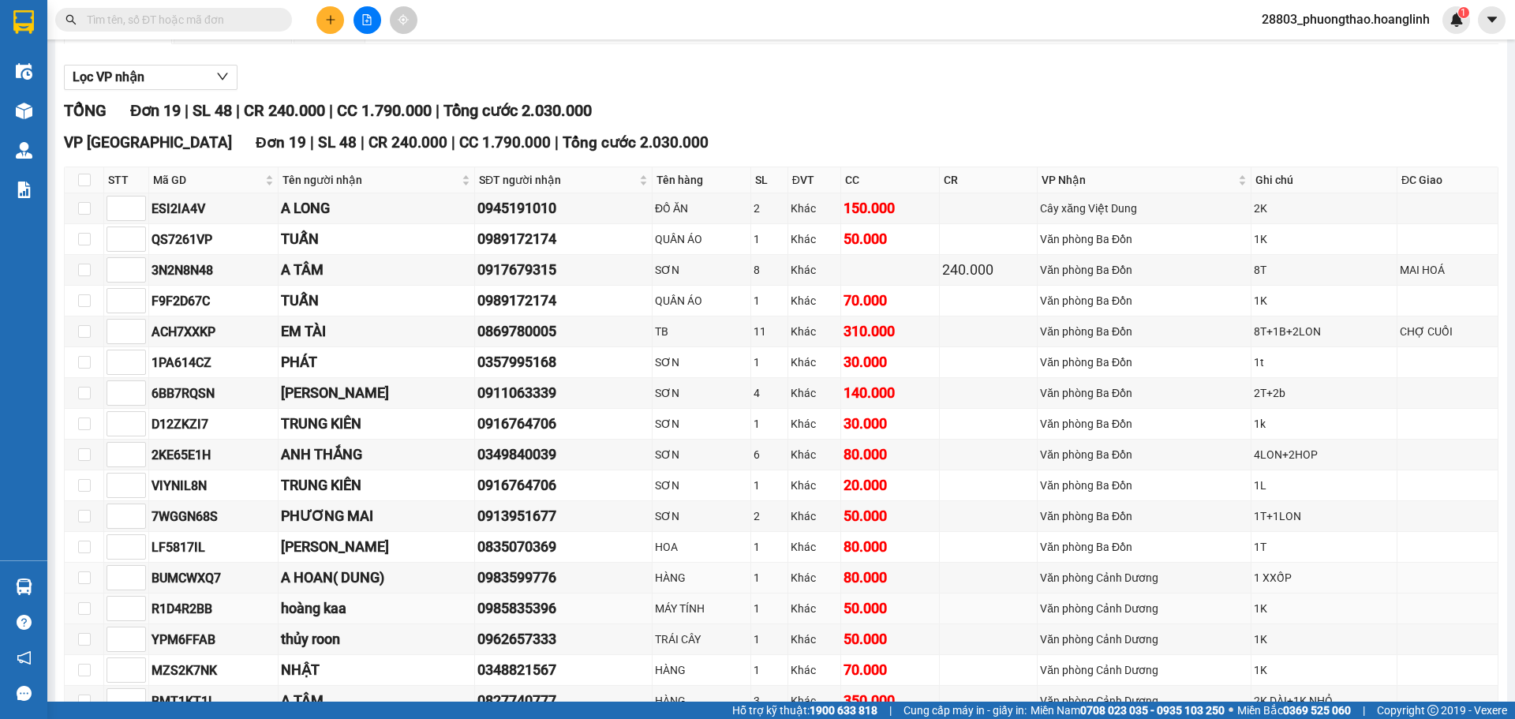
scroll to position [308, 0]
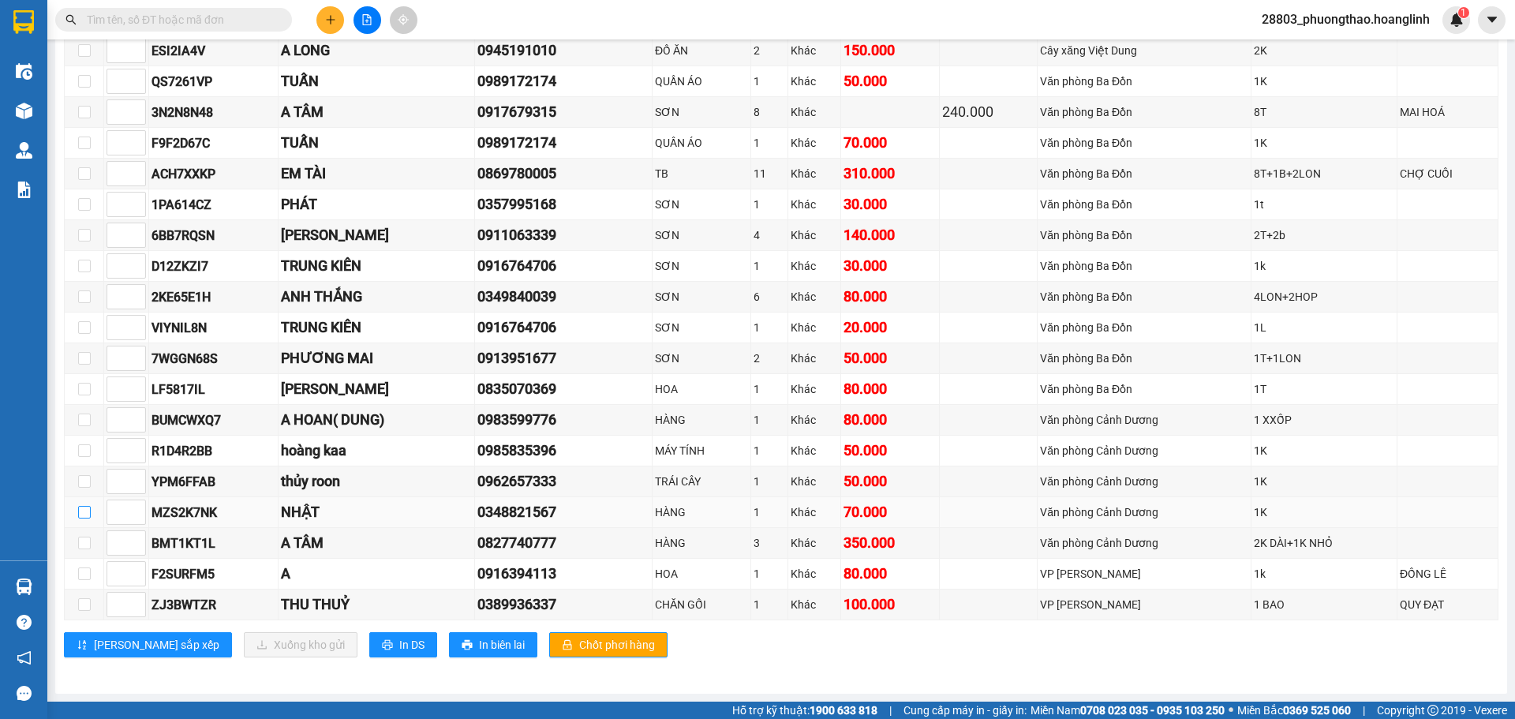
click at [84, 515] on input "checkbox" at bounding box center [84, 512] width 13 height 13
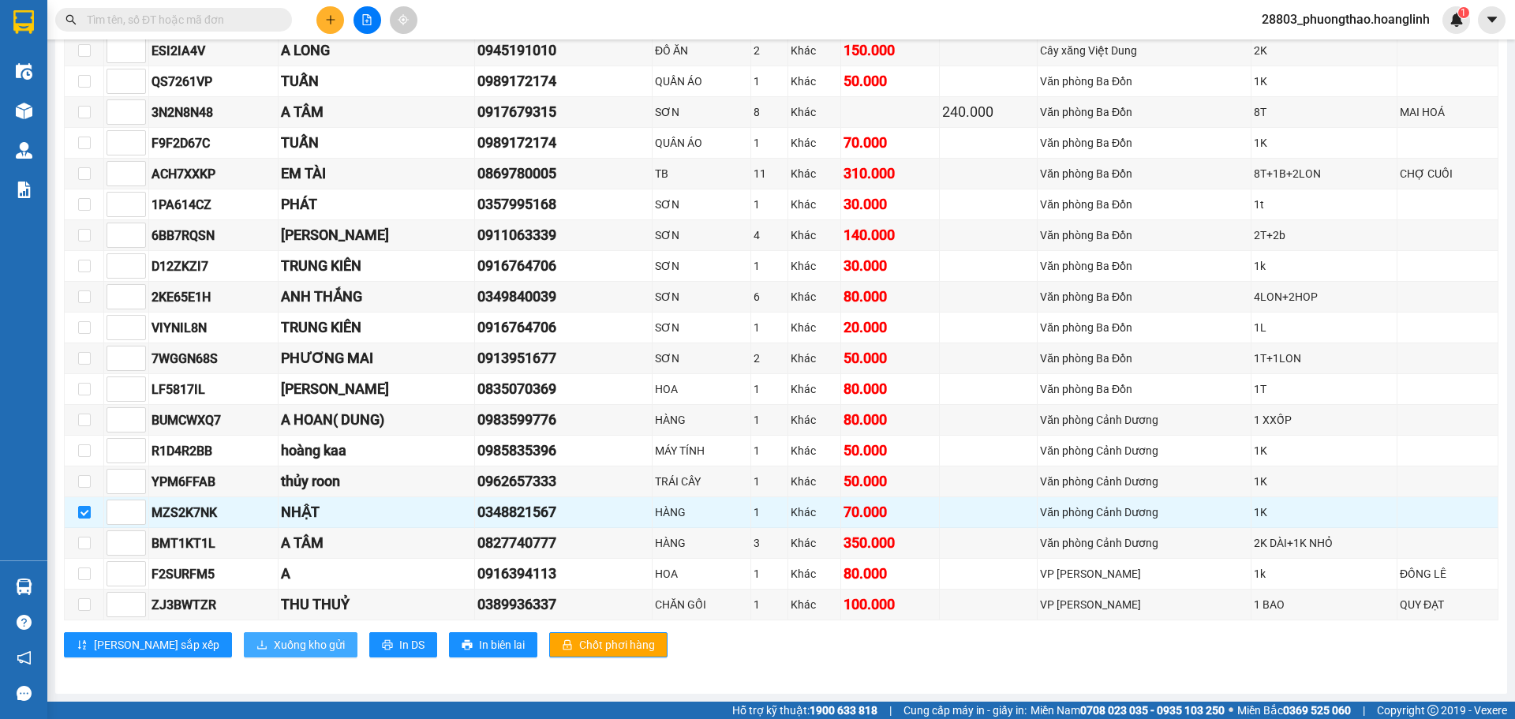
click at [274, 646] on span "Xuống kho gửi" at bounding box center [309, 644] width 71 height 17
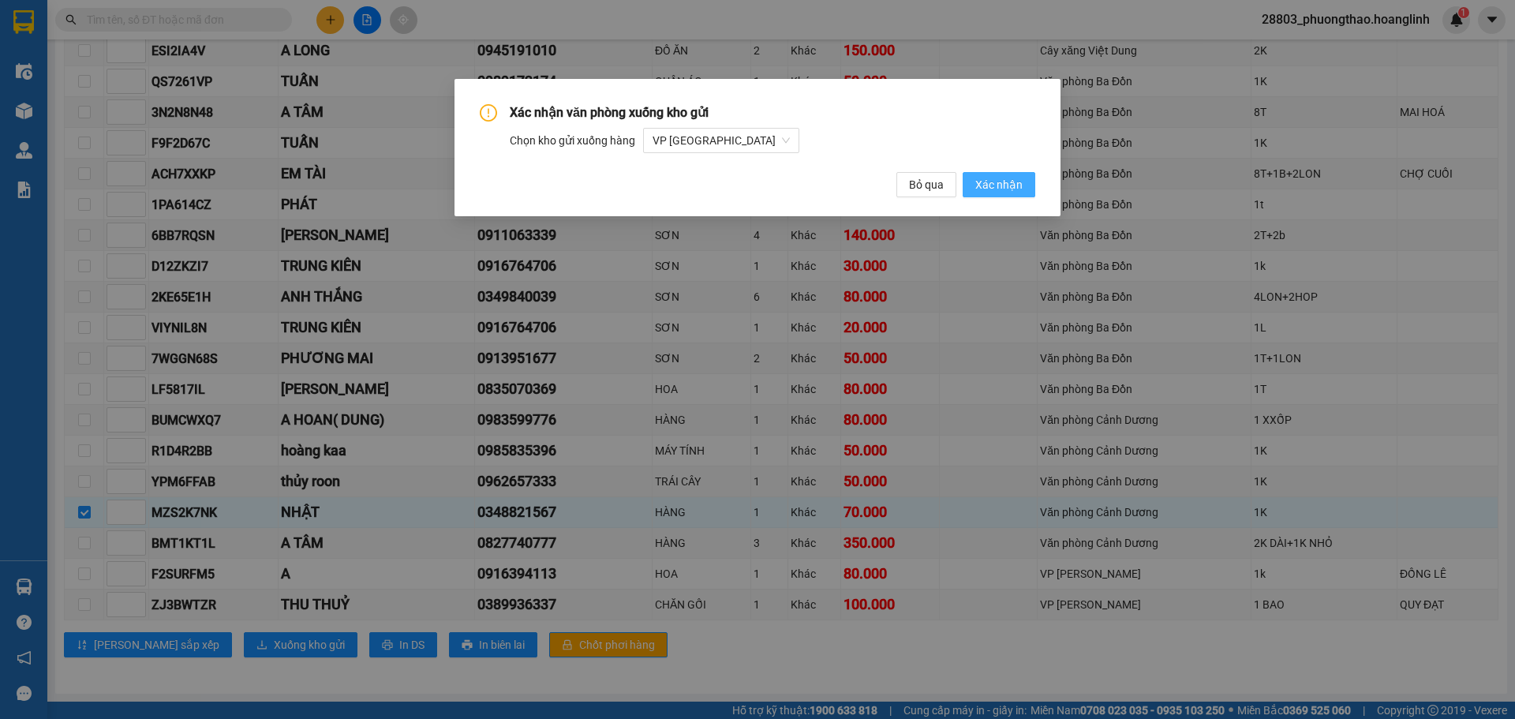
click at [990, 181] on span "Xác nhận" at bounding box center [998, 184] width 47 height 17
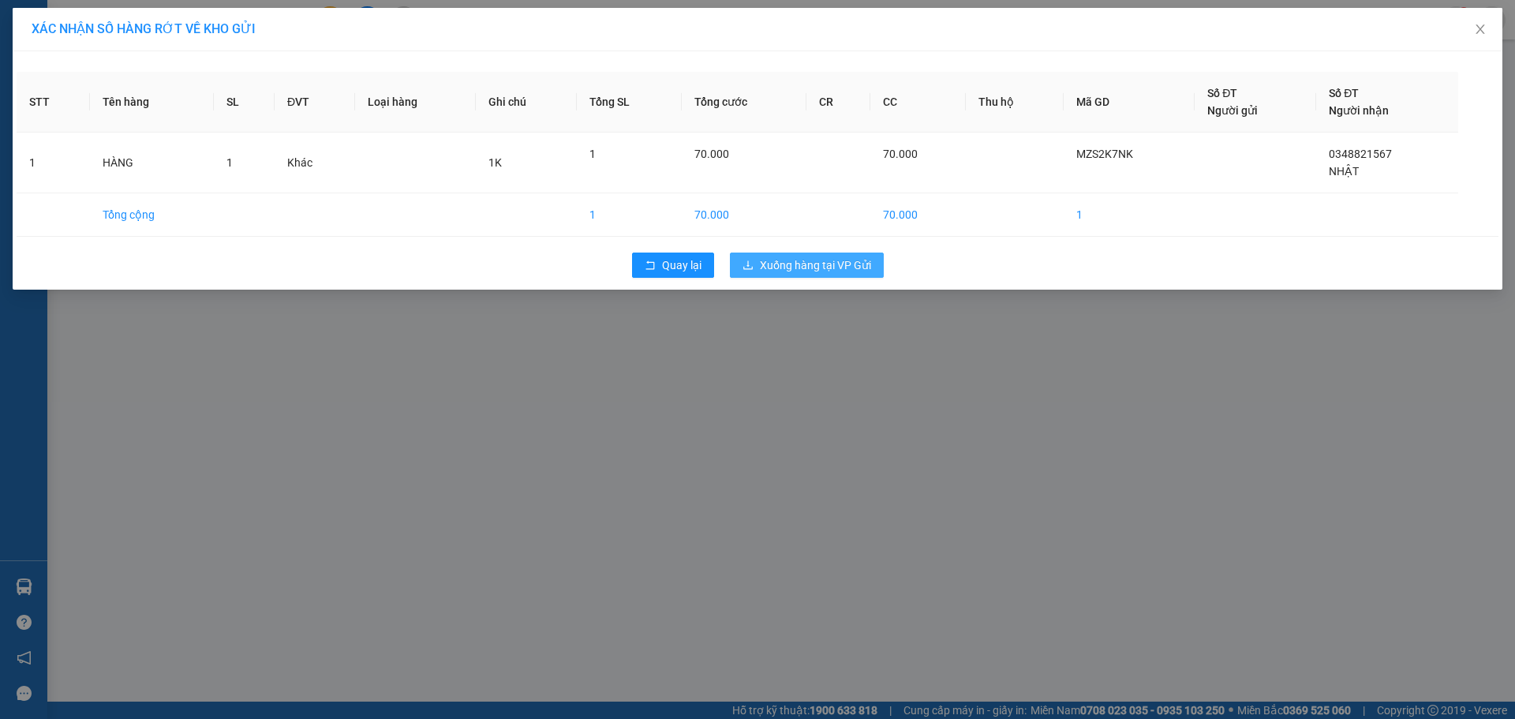
click at [790, 265] on span "Xuống hàng tại VP Gửi" at bounding box center [815, 264] width 111 height 17
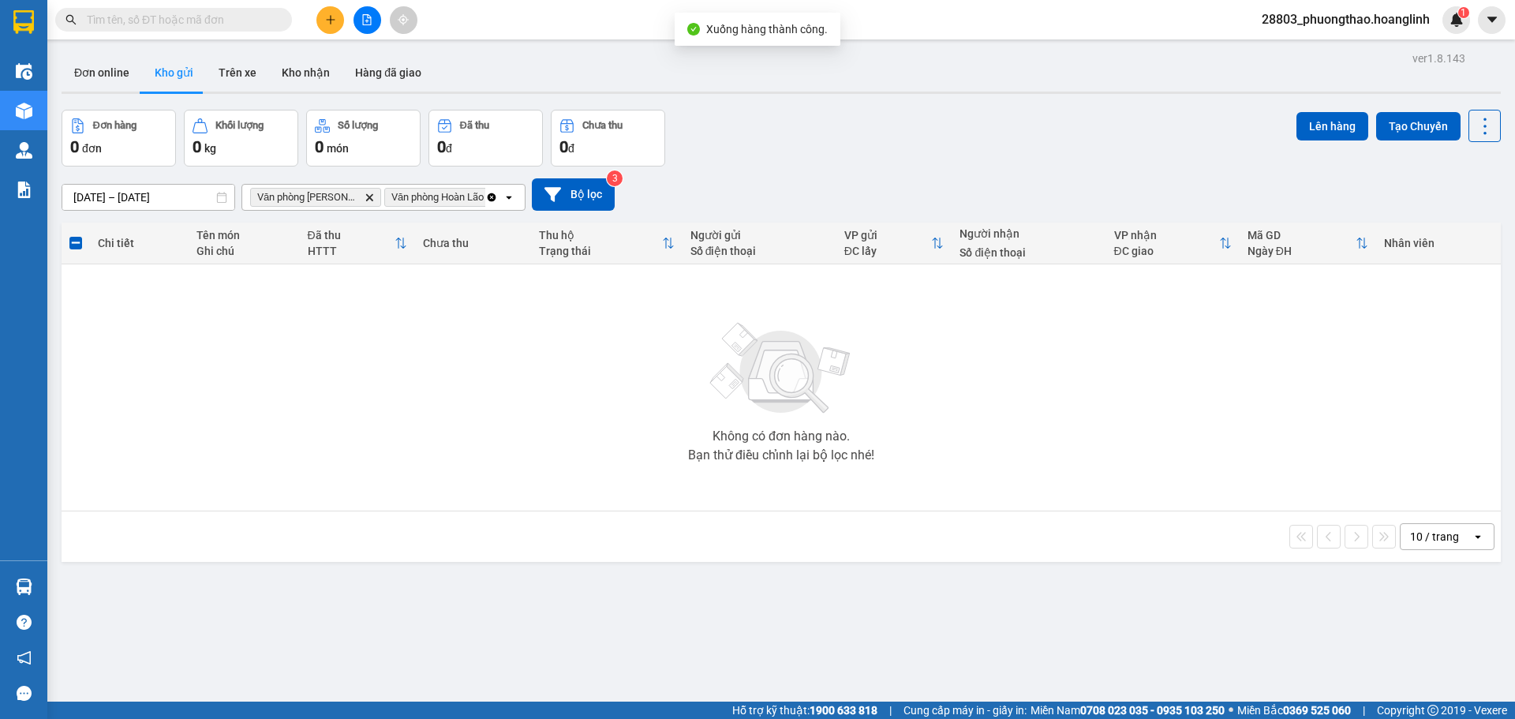
click at [486, 200] on icon "Clear all" at bounding box center [491, 197] width 13 height 13
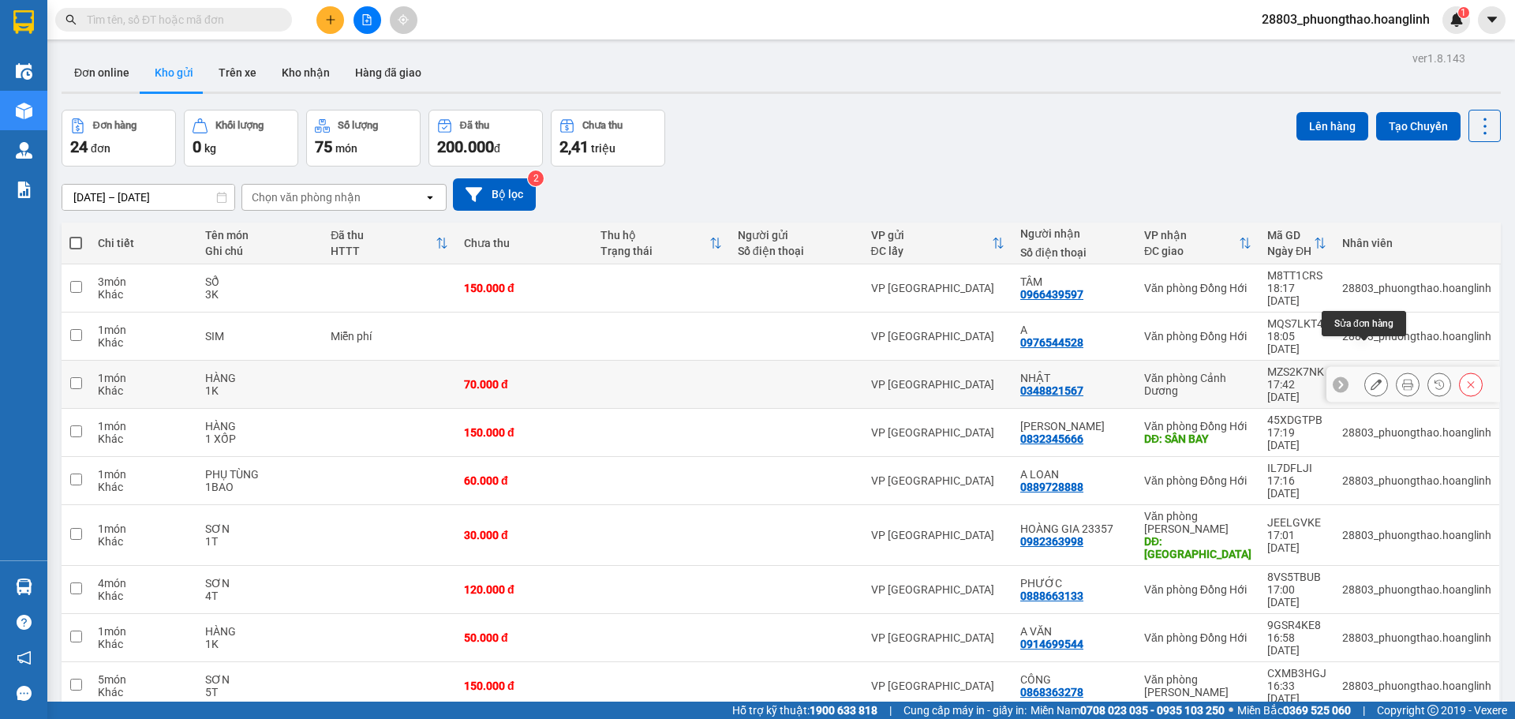
click at [1372, 371] on button at bounding box center [1376, 385] width 22 height 28
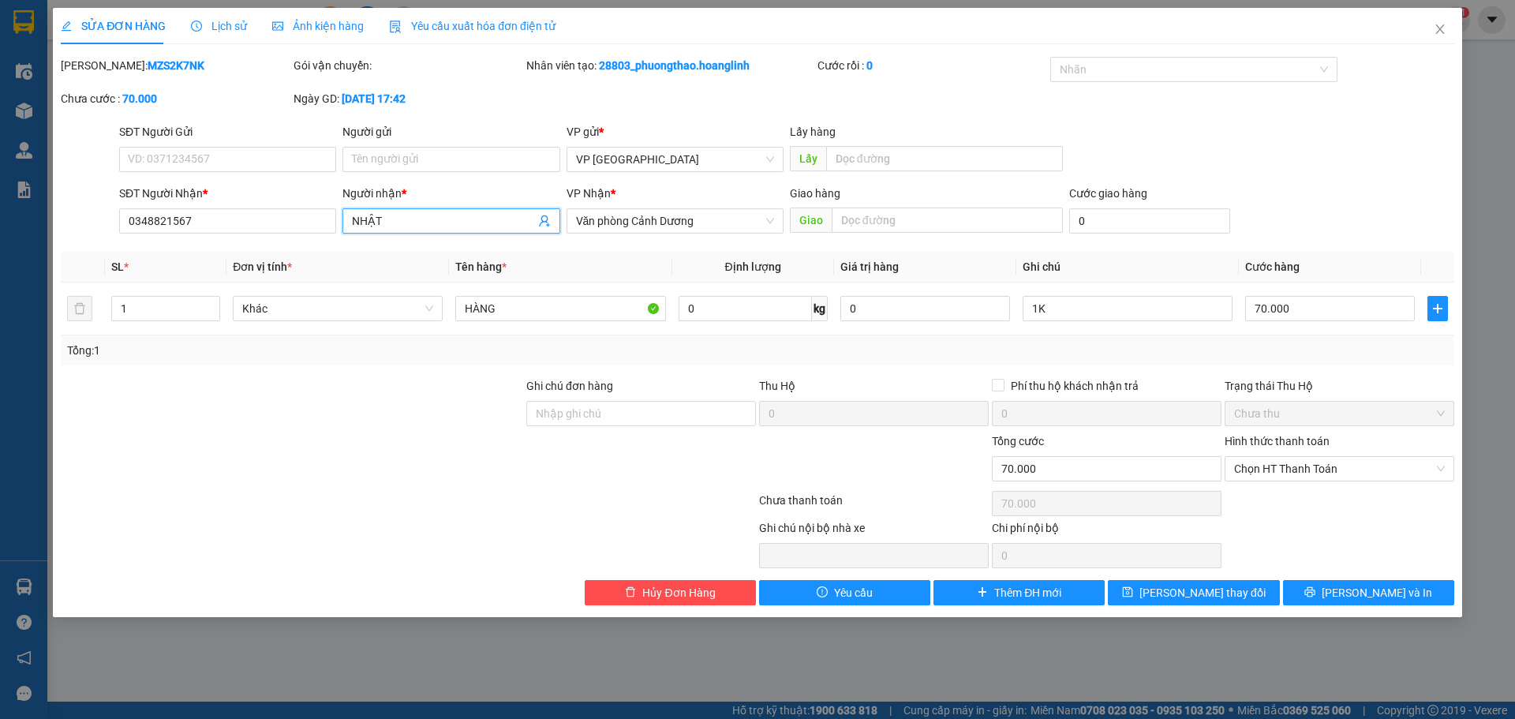
click at [415, 223] on input "NHẬT" at bounding box center [443, 220] width 182 height 17
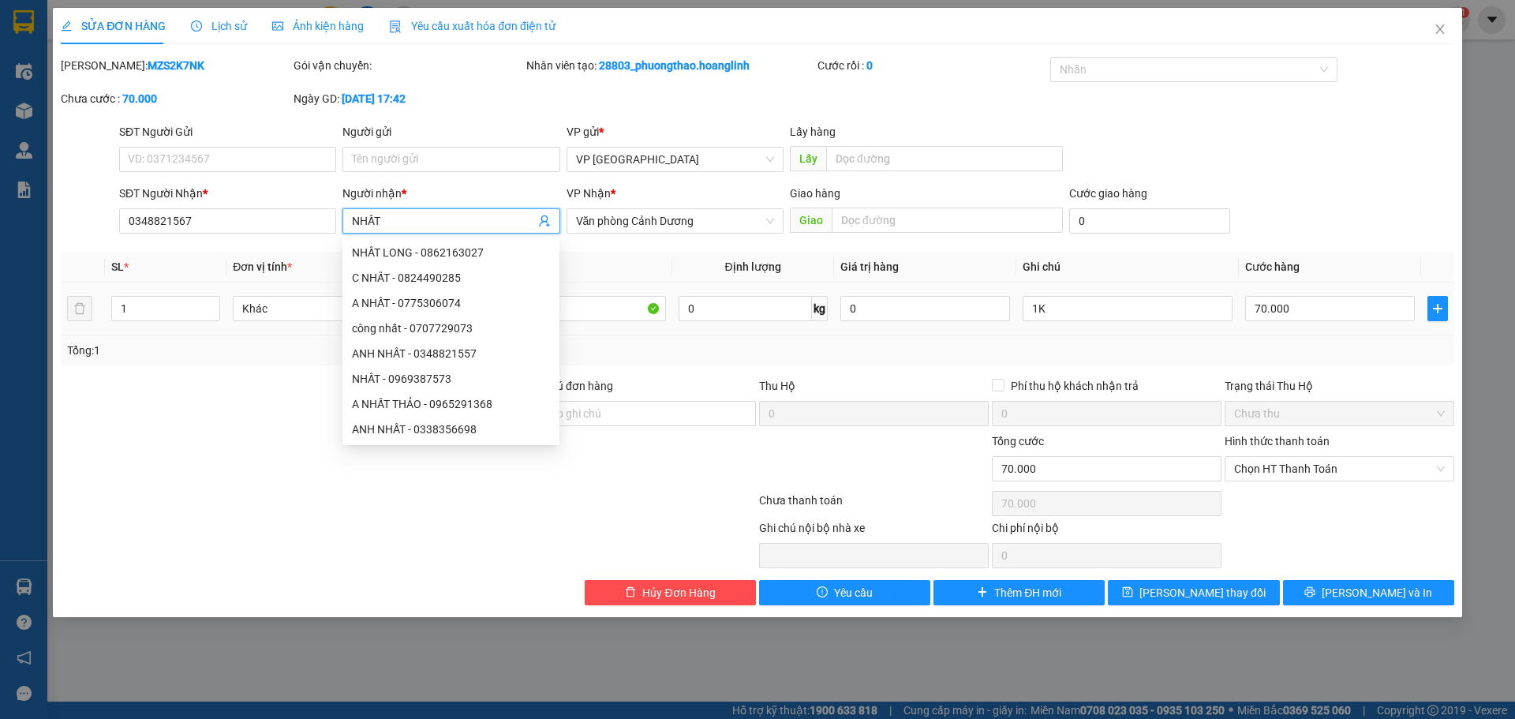
click at [1361, 324] on div "70.000" at bounding box center [1330, 309] width 170 height 32
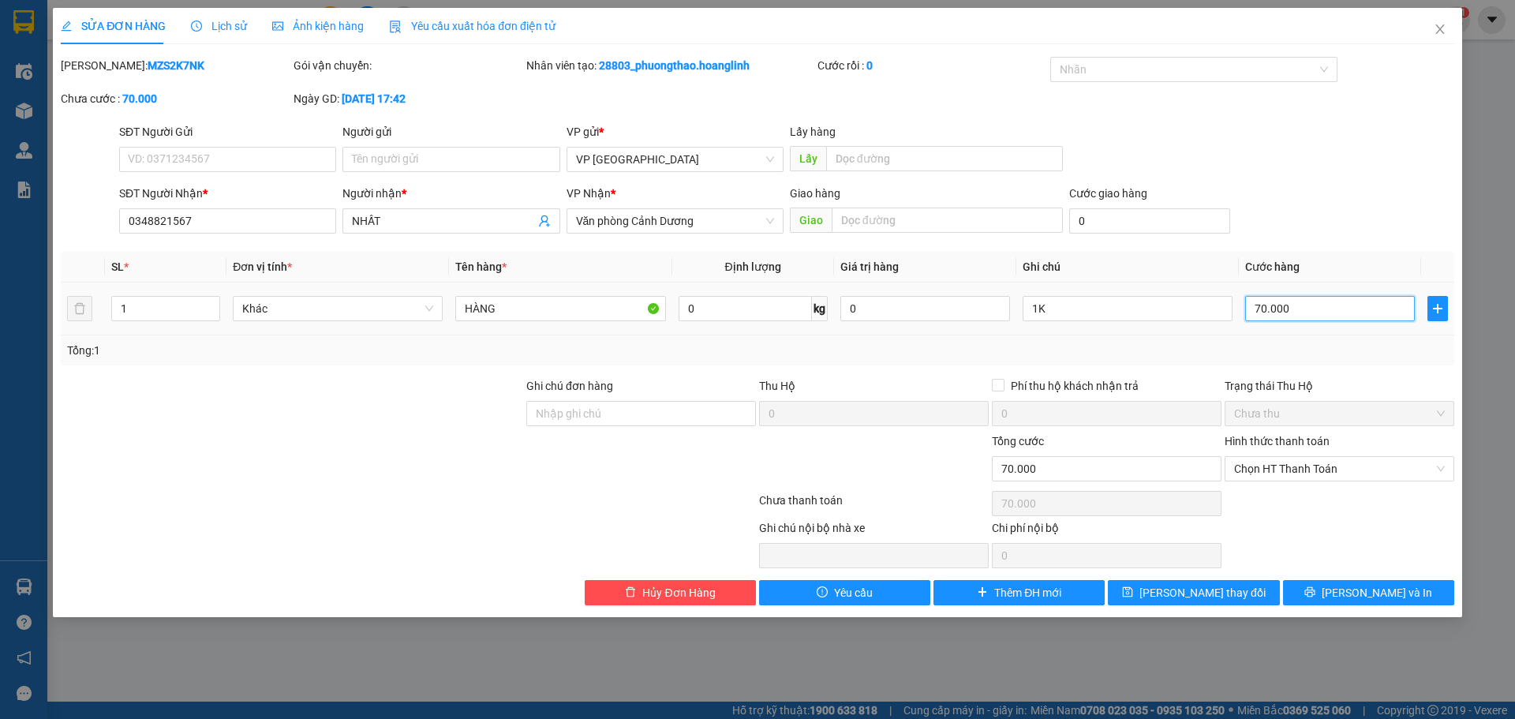
click at [1358, 314] on input "70.000" at bounding box center [1330, 308] width 170 height 25
click at [1368, 245] on div "Total Paid Fee 0 Total UnPaid Fee 70.000 Cash Collection Total Fee Mã ĐH: MZS2K…" at bounding box center [758, 331] width 1394 height 548
click at [1204, 603] on button "[PERSON_NAME] thay đổi" at bounding box center [1193, 592] width 171 height 25
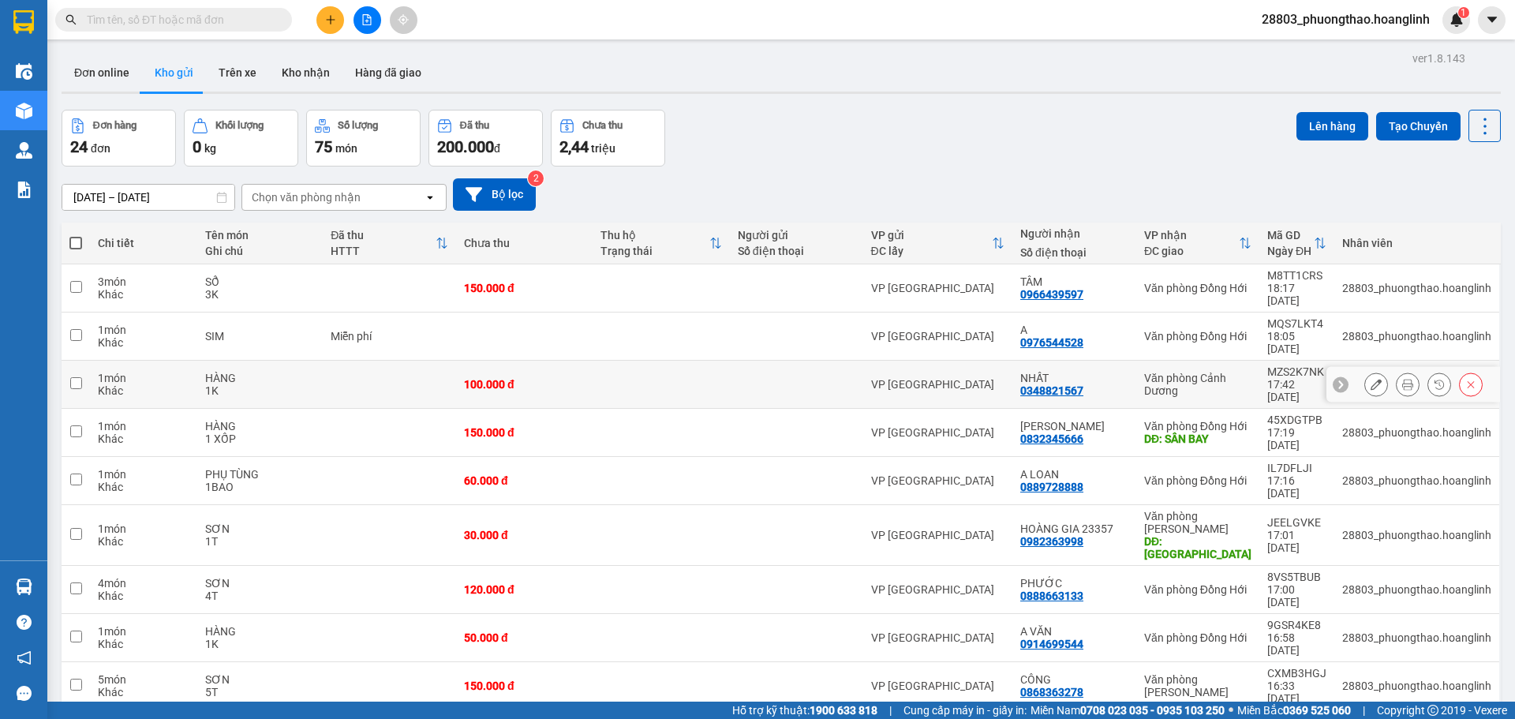
click at [417, 361] on td at bounding box center [389, 385] width 133 height 48
checkbox input "true"
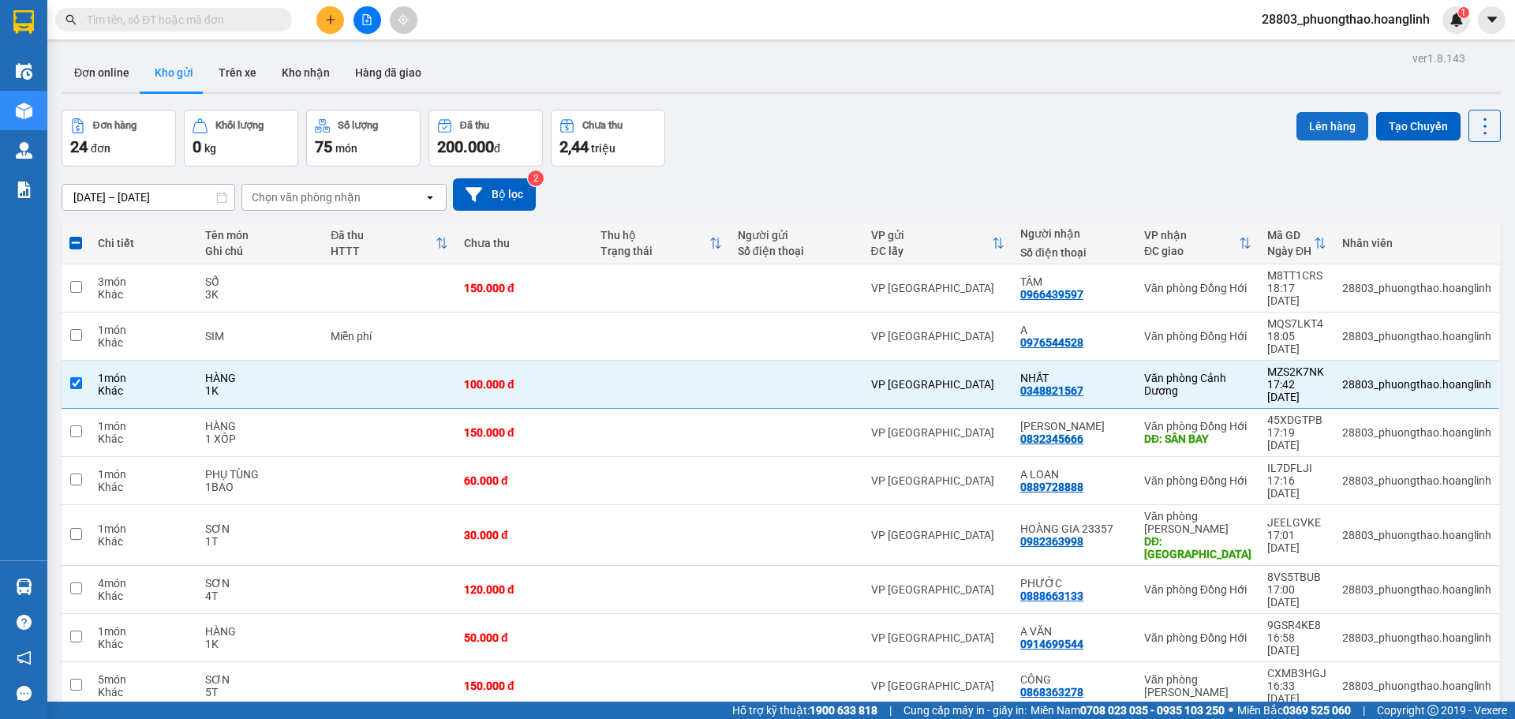
click at [1313, 114] on button "Lên hàng" at bounding box center [1333, 126] width 72 height 28
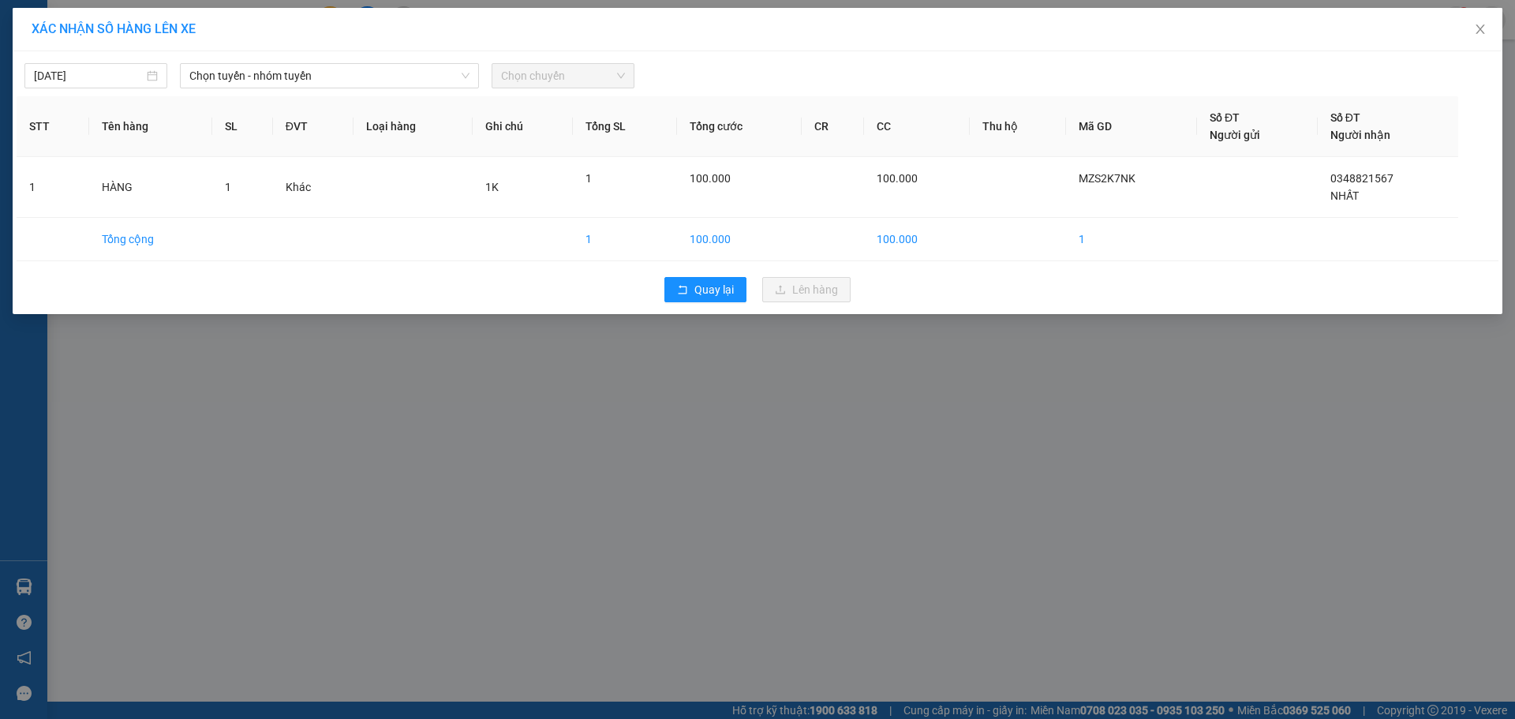
click at [168, 70] on div "[DATE]" at bounding box center [95, 75] width 155 height 25
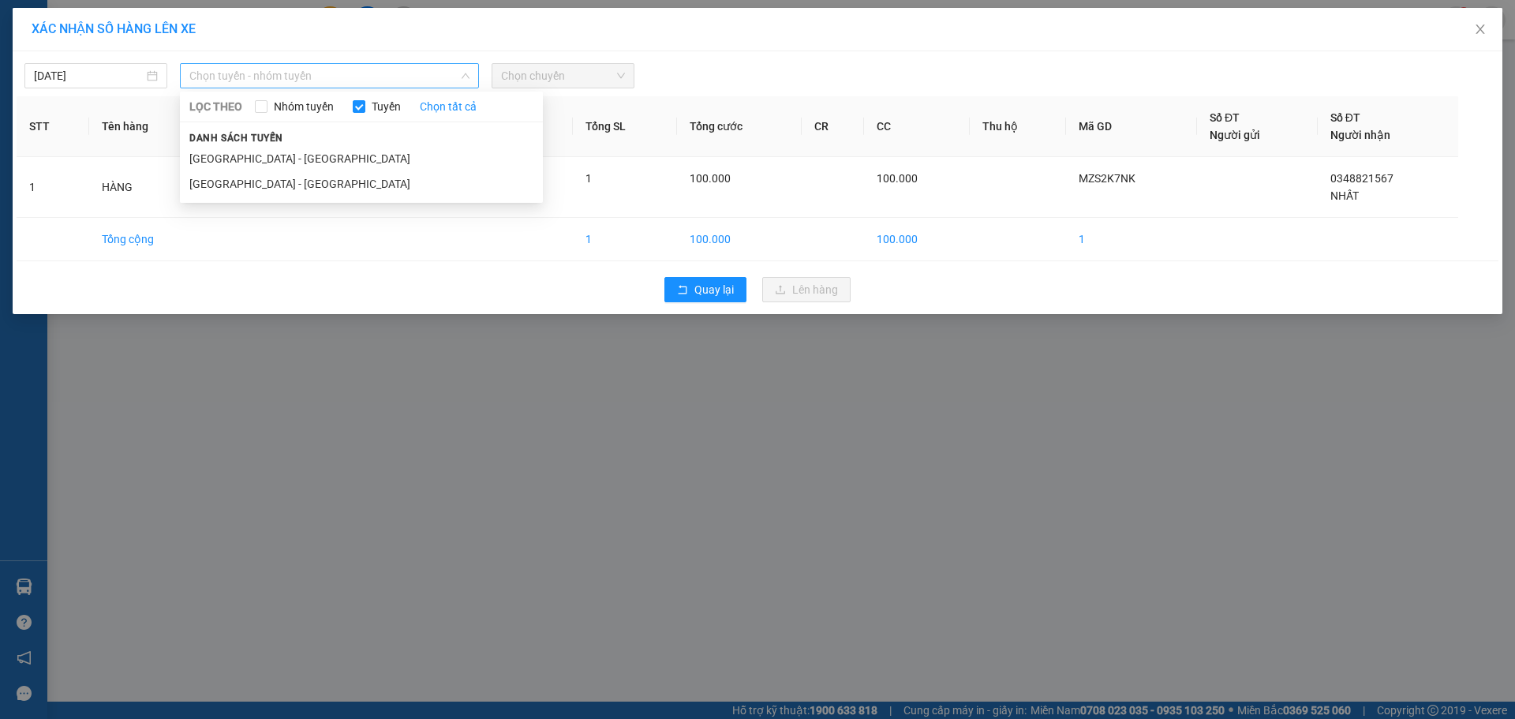
click at [202, 69] on span "Chọn tuyến - nhóm tuyến" at bounding box center [329, 76] width 280 height 24
click at [235, 183] on li "[GEOGRAPHIC_DATA] - [GEOGRAPHIC_DATA]" at bounding box center [361, 183] width 363 height 25
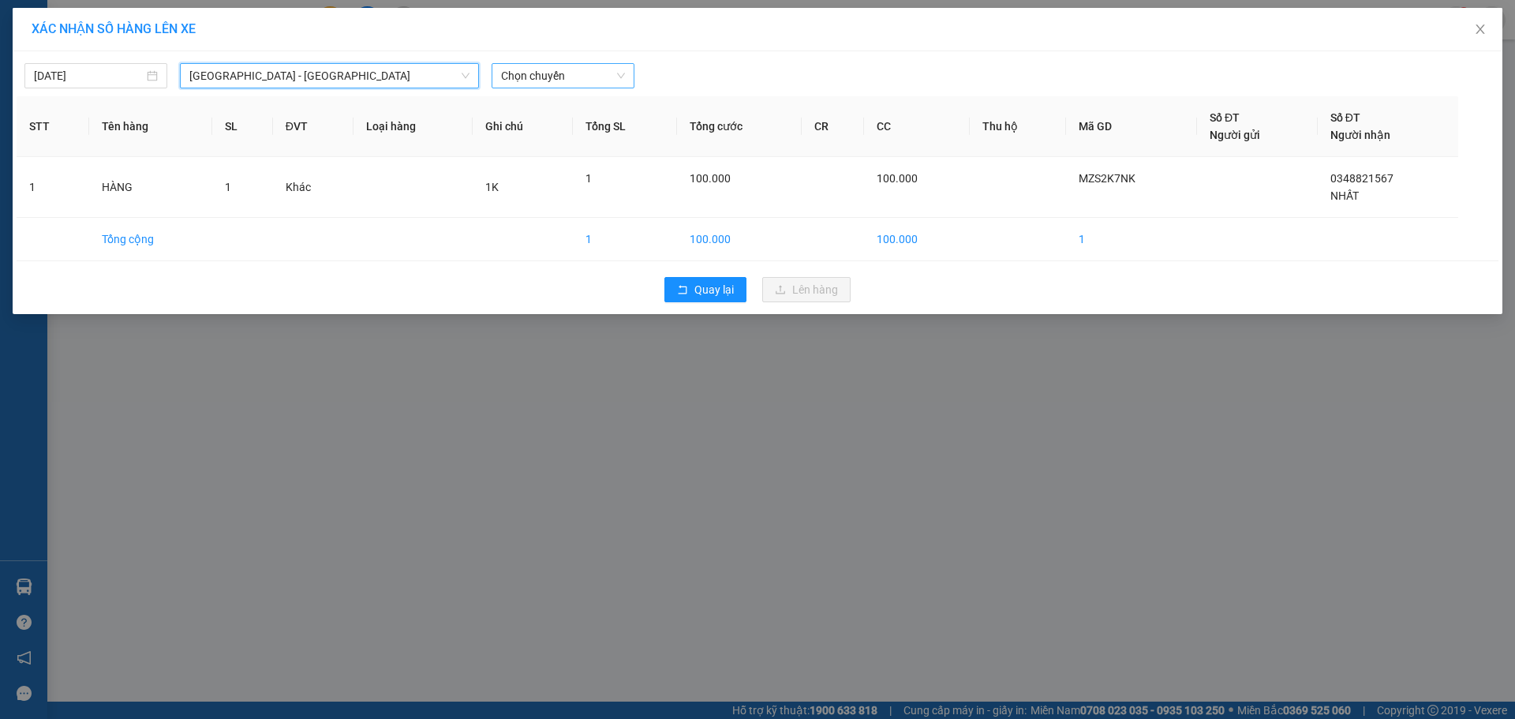
click at [582, 77] on span "Chọn chuyến" at bounding box center [563, 76] width 124 height 24
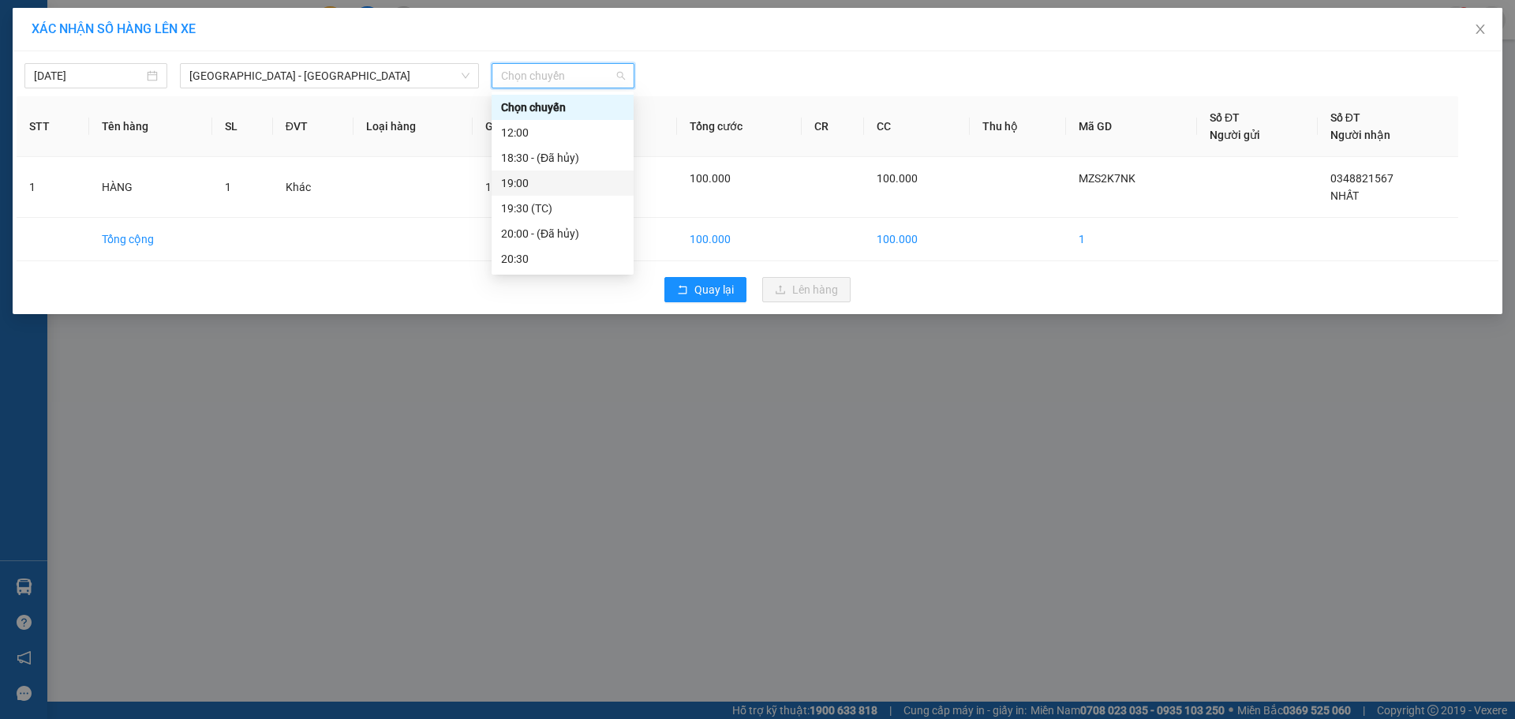
click at [553, 174] on div "19:00" at bounding box center [562, 182] width 123 height 17
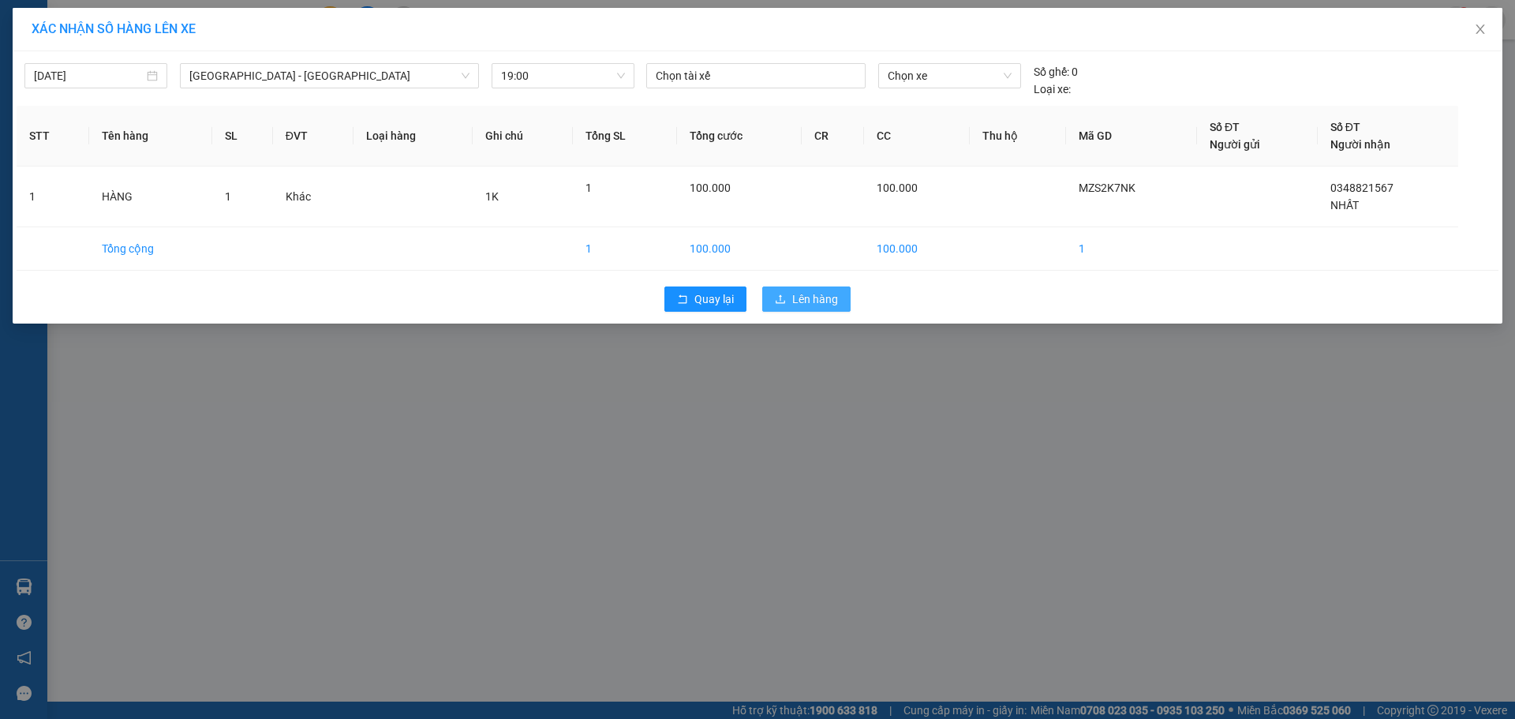
click at [794, 295] on span "Lên hàng" at bounding box center [815, 298] width 46 height 17
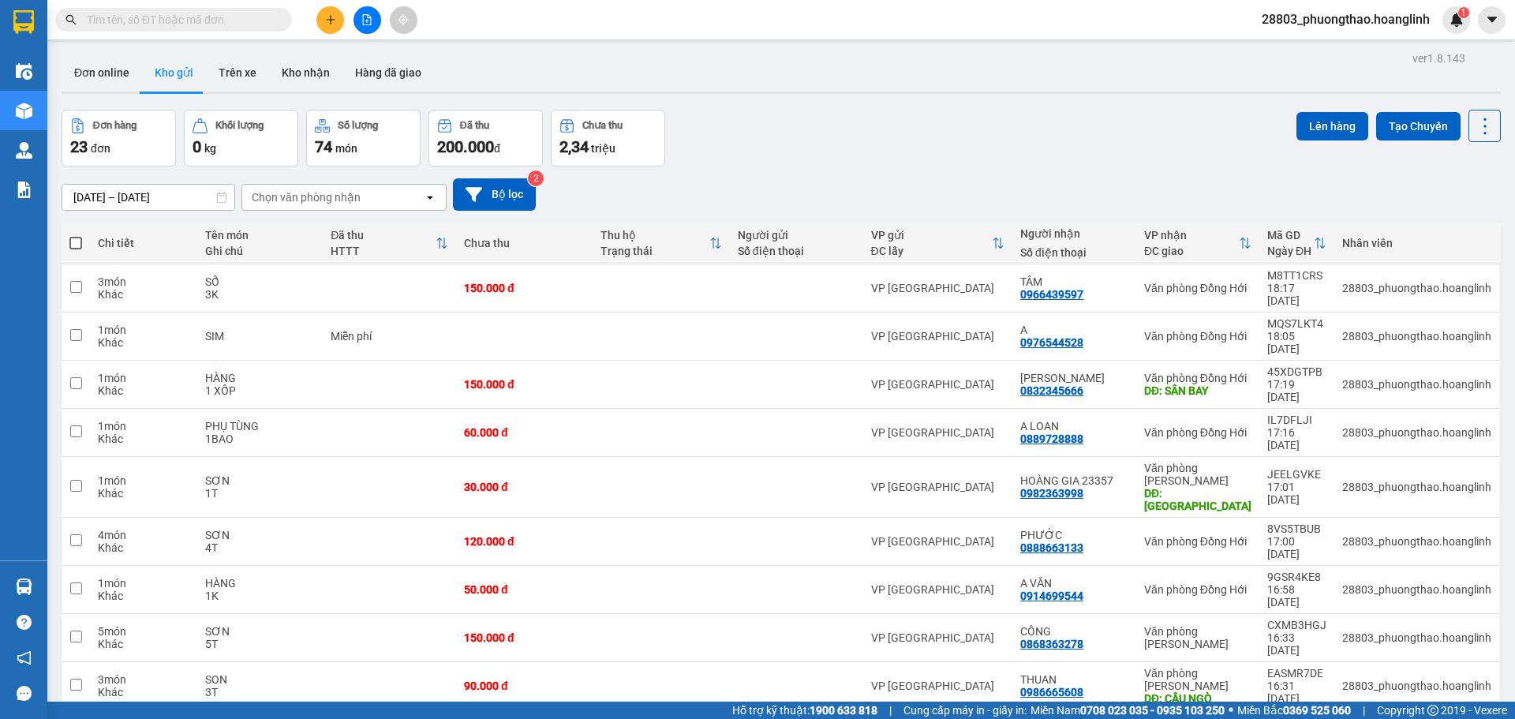
click at [344, 199] on div "Chọn văn phòng nhận" at bounding box center [306, 197] width 109 height 16
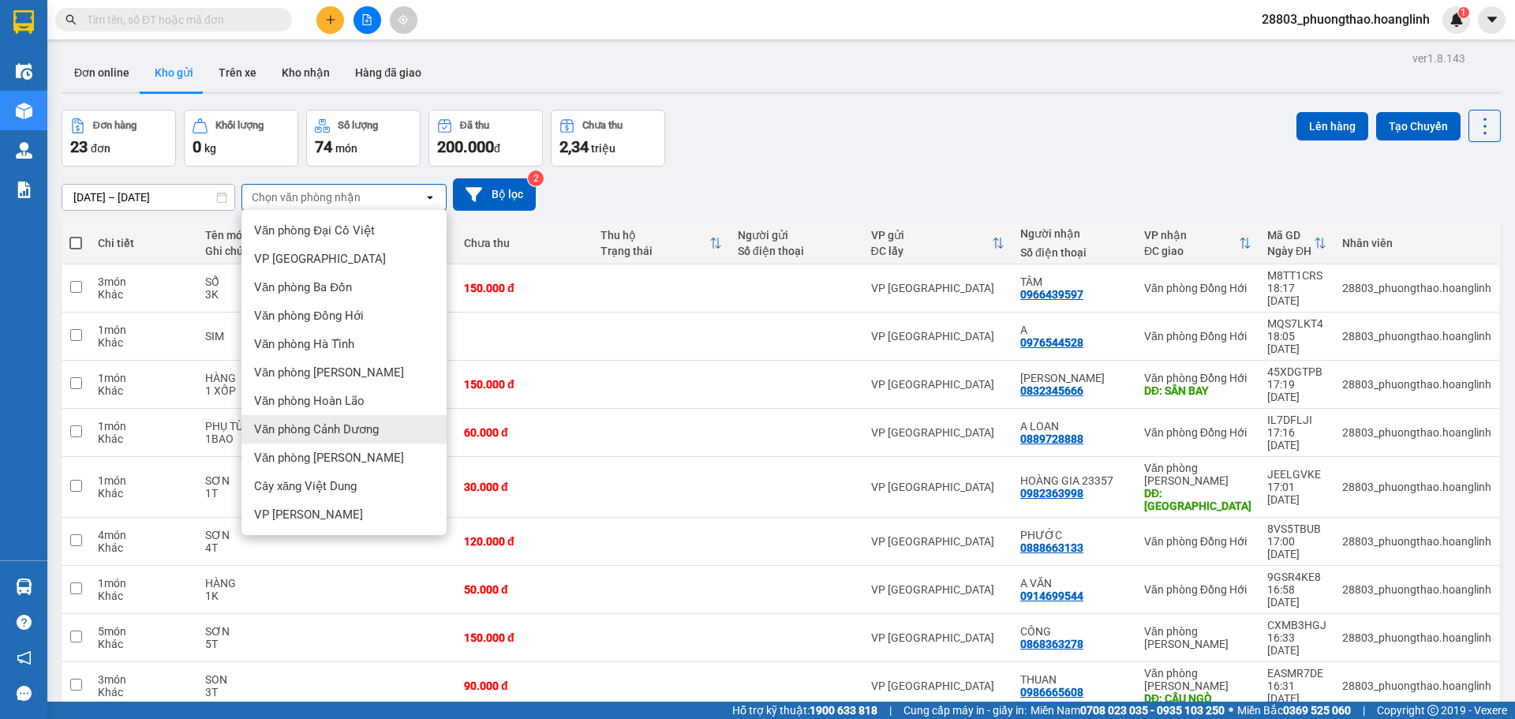
click at [321, 438] on div "Văn phòng Cảnh Dương" at bounding box center [343, 429] width 205 height 28
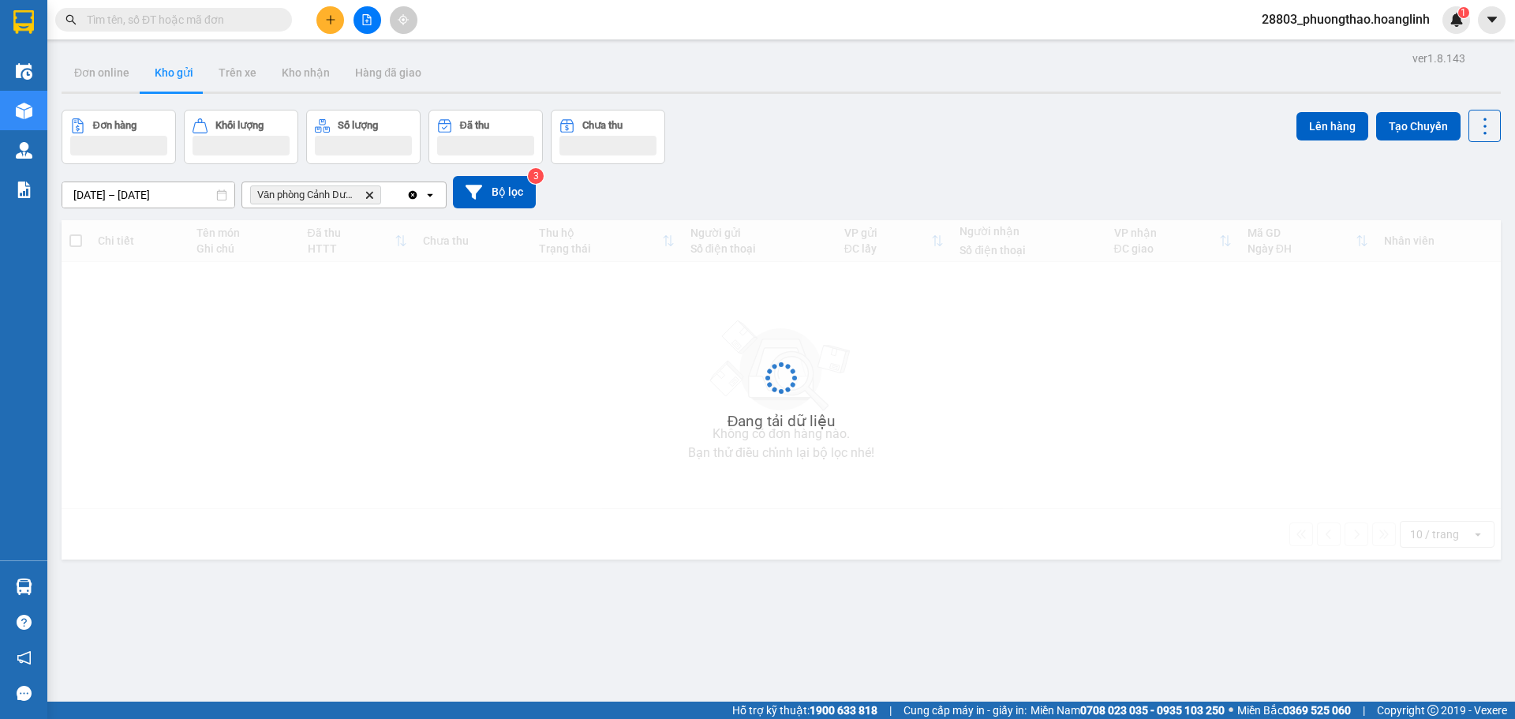
click at [428, 193] on icon "open" at bounding box center [430, 195] width 13 height 13
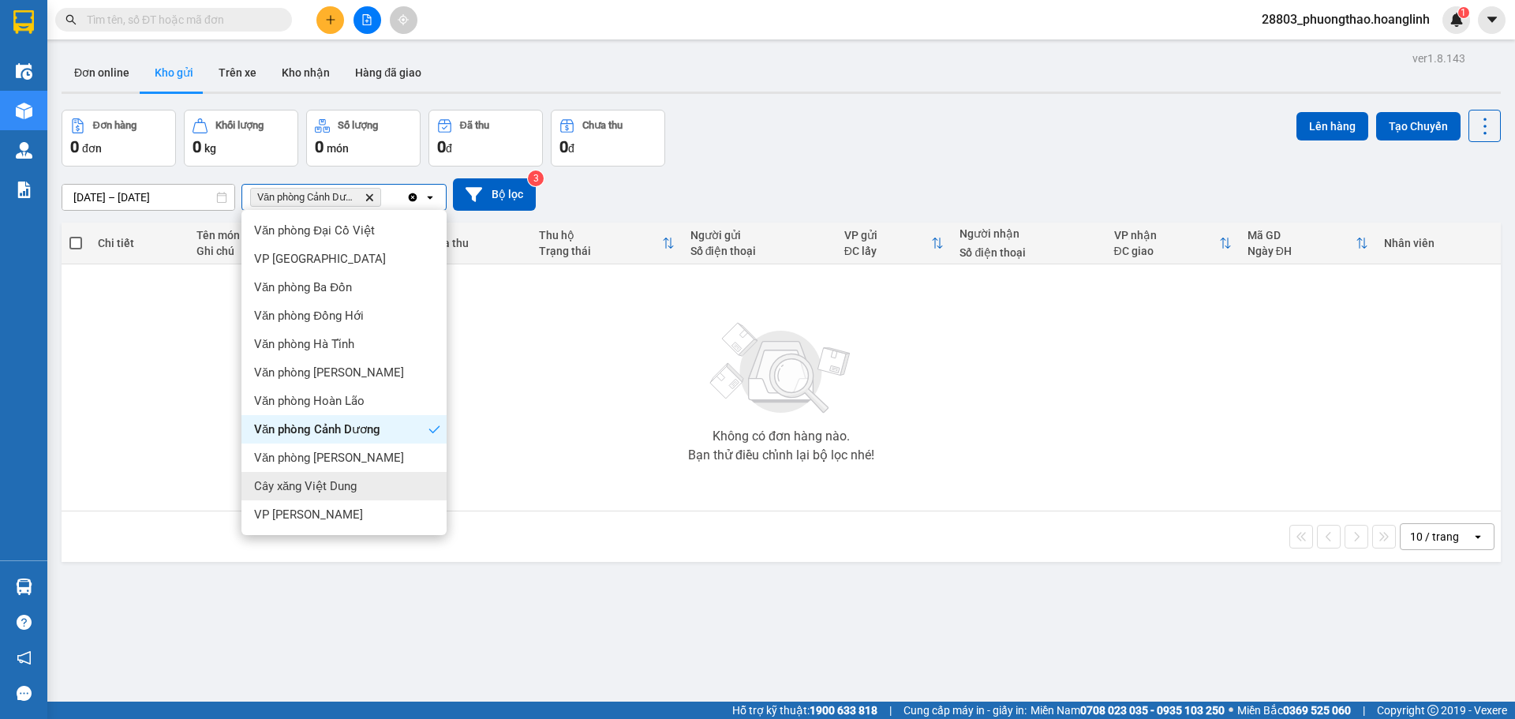
click at [334, 491] on span "Cây xăng Việt Dung" at bounding box center [305, 486] width 103 height 16
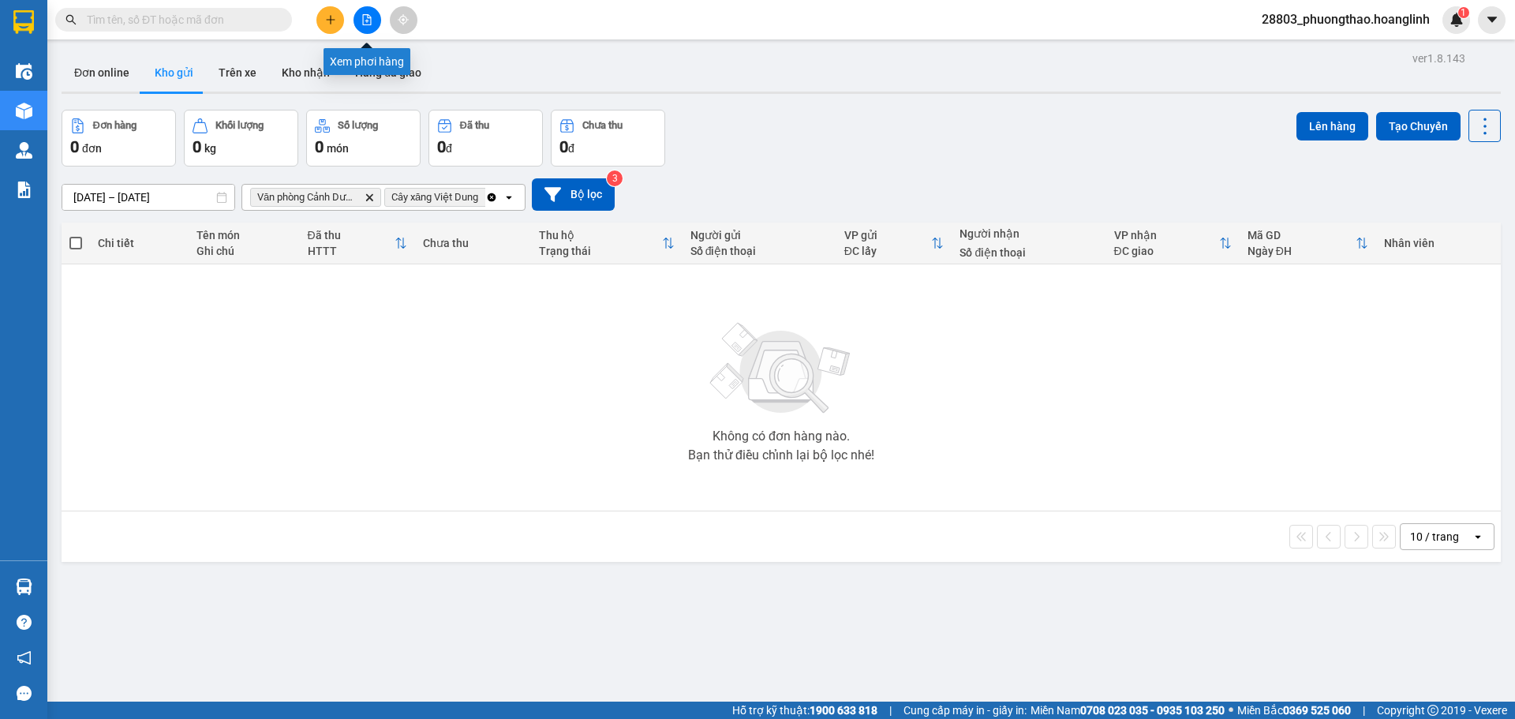
click at [365, 20] on icon "file-add" at bounding box center [366, 19] width 11 height 11
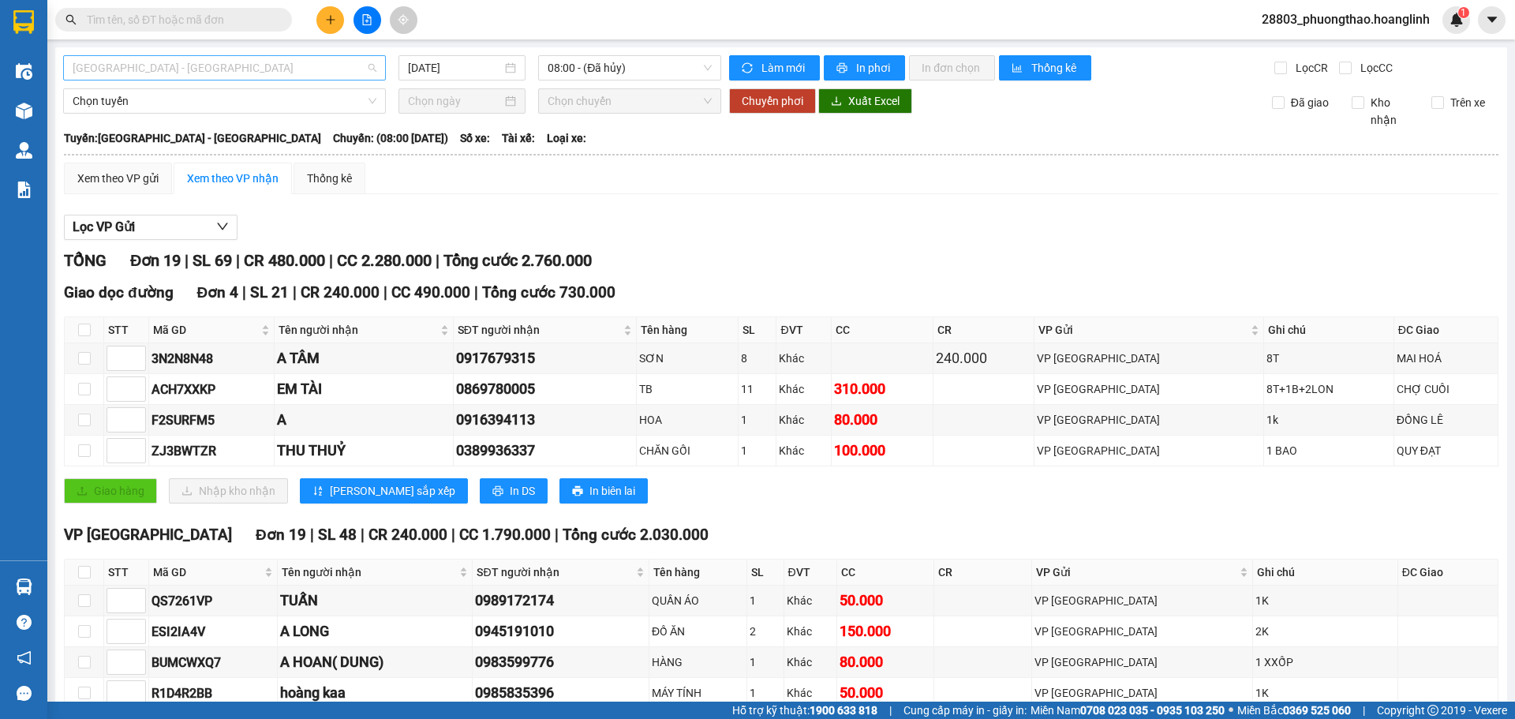
click at [121, 65] on span "[GEOGRAPHIC_DATA] - [GEOGRAPHIC_DATA]" at bounding box center [225, 68] width 304 height 24
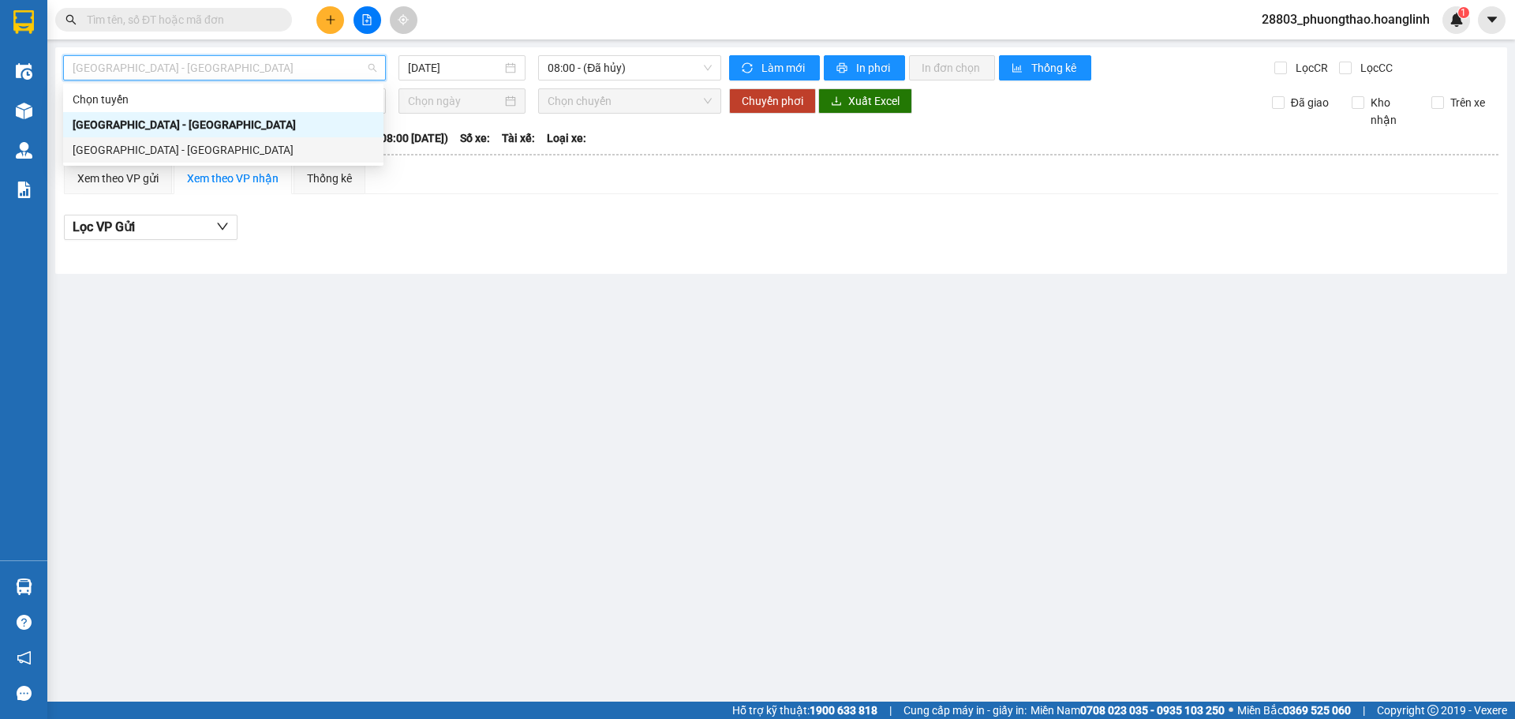
click at [125, 150] on div "[GEOGRAPHIC_DATA] - [GEOGRAPHIC_DATA]" at bounding box center [223, 149] width 301 height 17
type input "[DATE]"
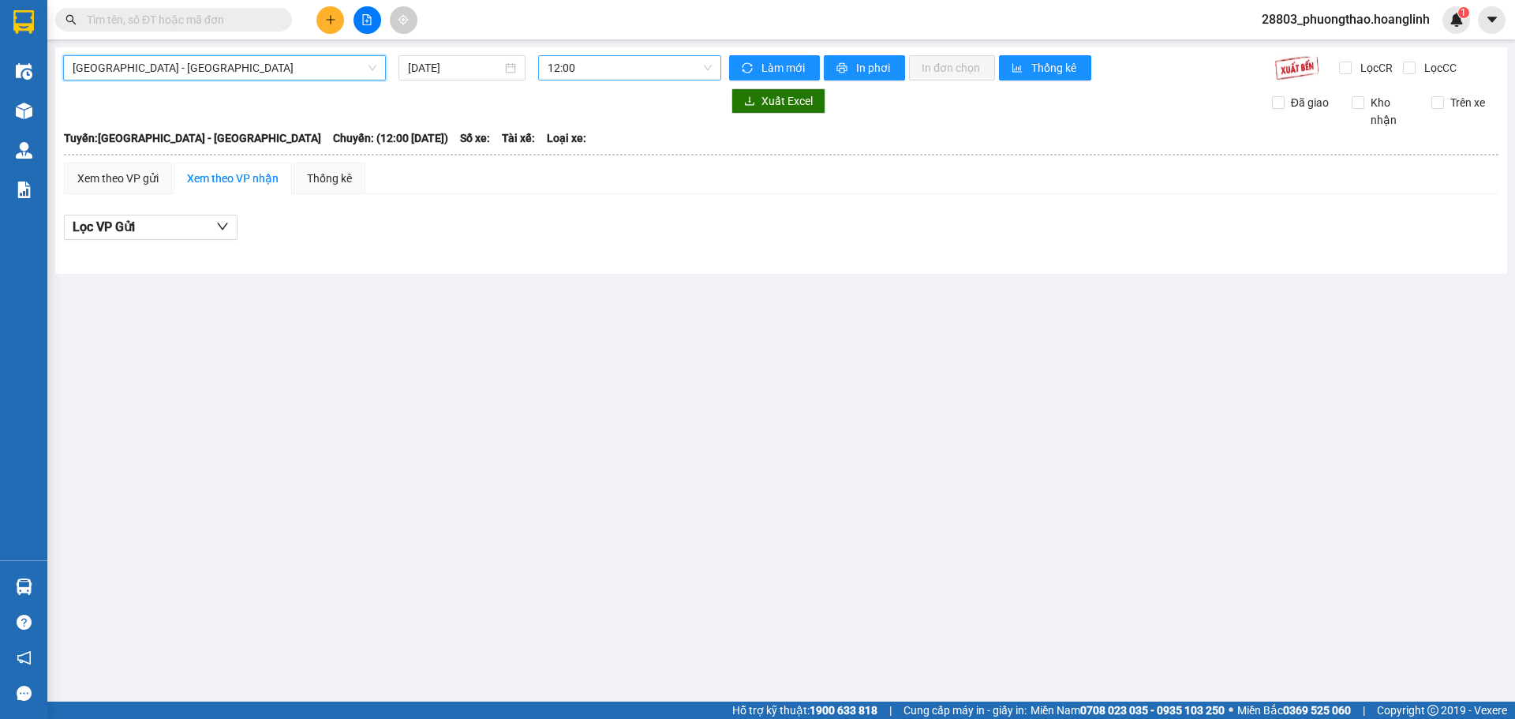
drag, startPoint x: 590, startPoint y: 65, endPoint x: 590, endPoint y: 78, distance: 13.4
click at [590, 67] on span "12:00" at bounding box center [630, 68] width 164 height 24
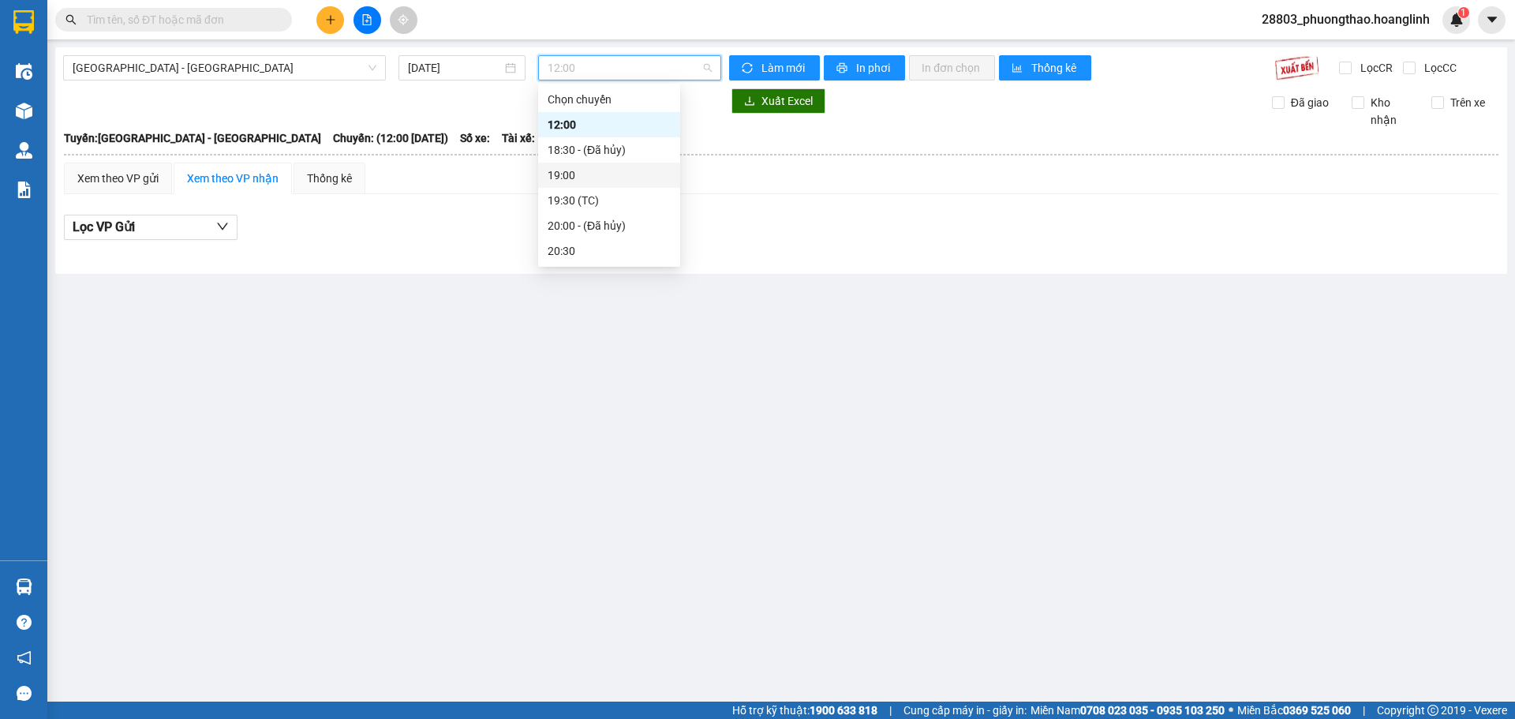
click at [576, 173] on div "19:00" at bounding box center [609, 175] width 123 height 17
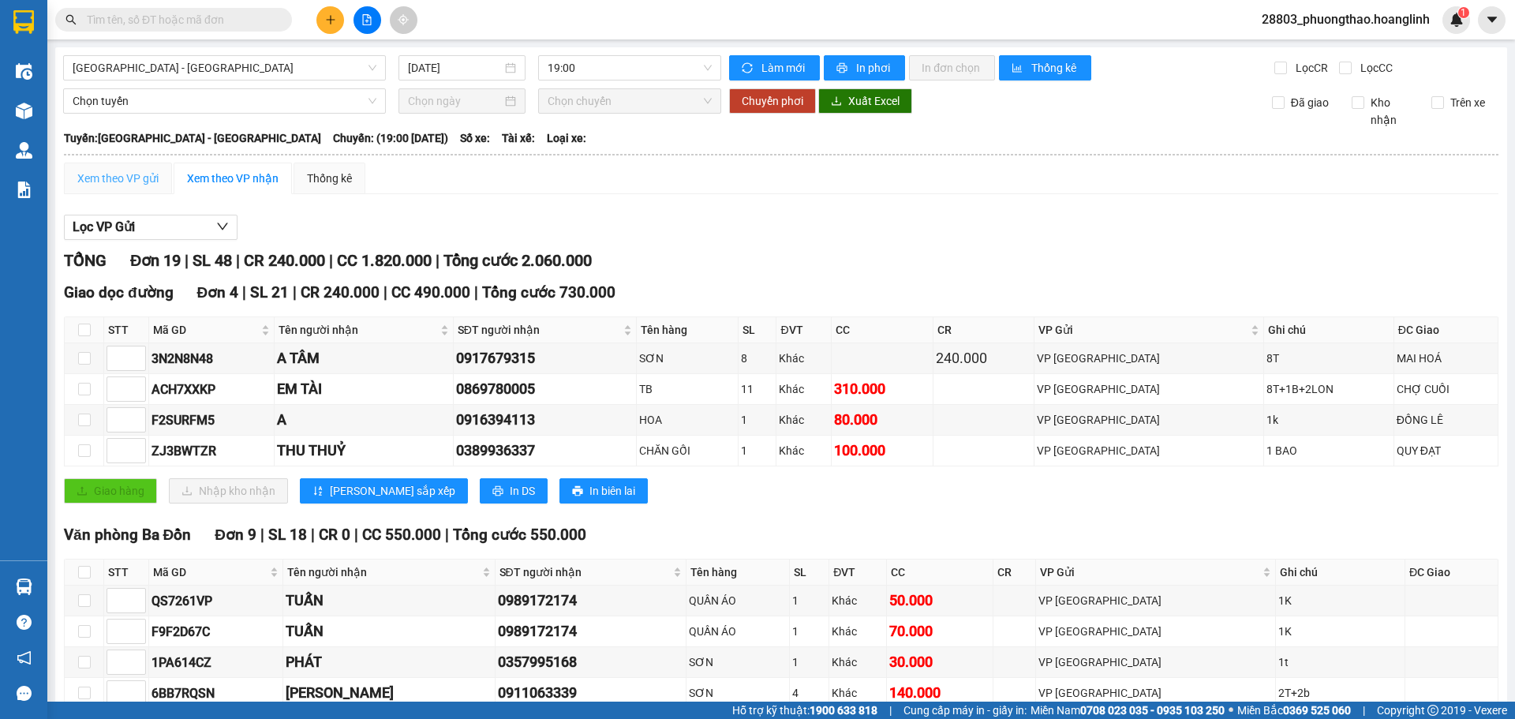
click at [103, 189] on div "Xem theo VP gửi" at bounding box center [118, 179] width 108 height 32
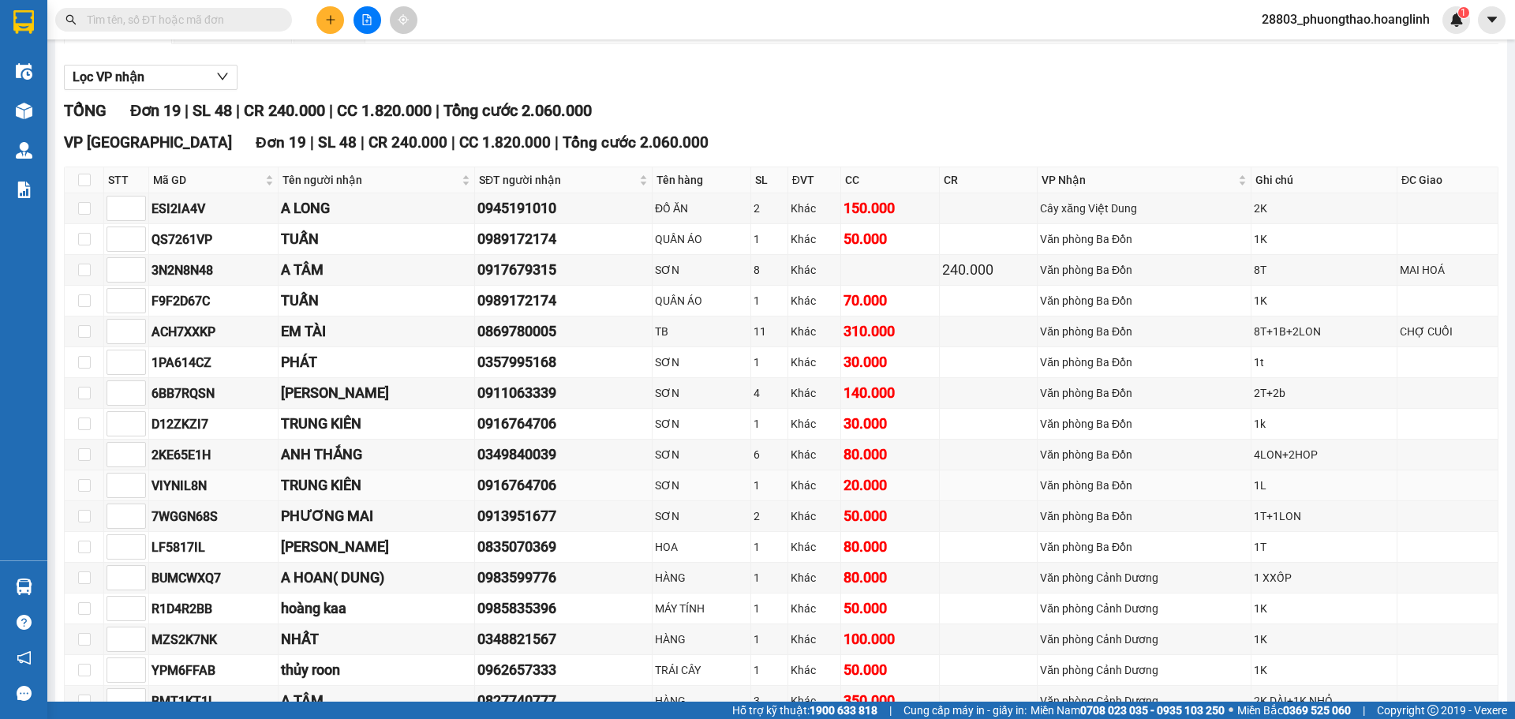
scroll to position [308, 0]
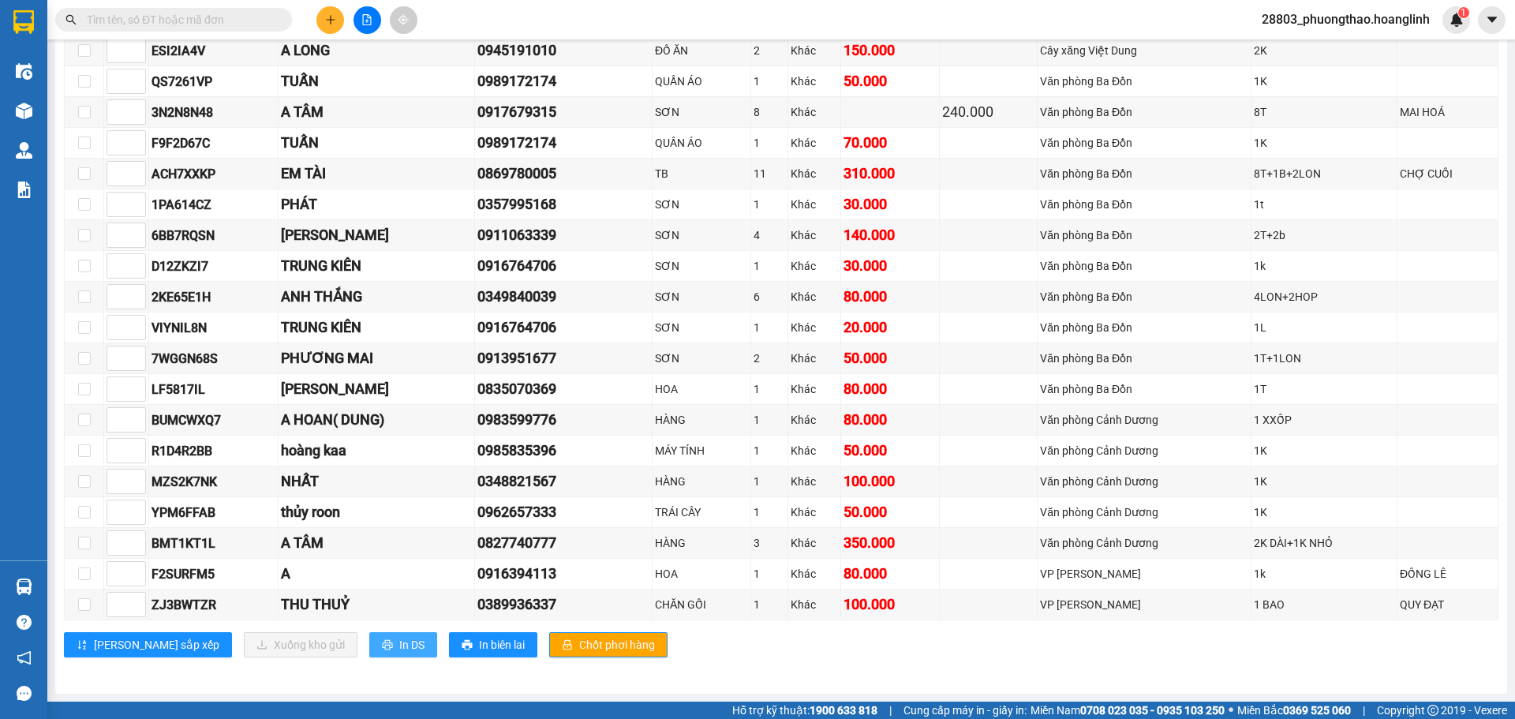
click at [399, 651] on span "In DS" at bounding box center [411, 644] width 25 height 17
click at [335, 15] on icon "plus" at bounding box center [330, 19] width 11 height 11
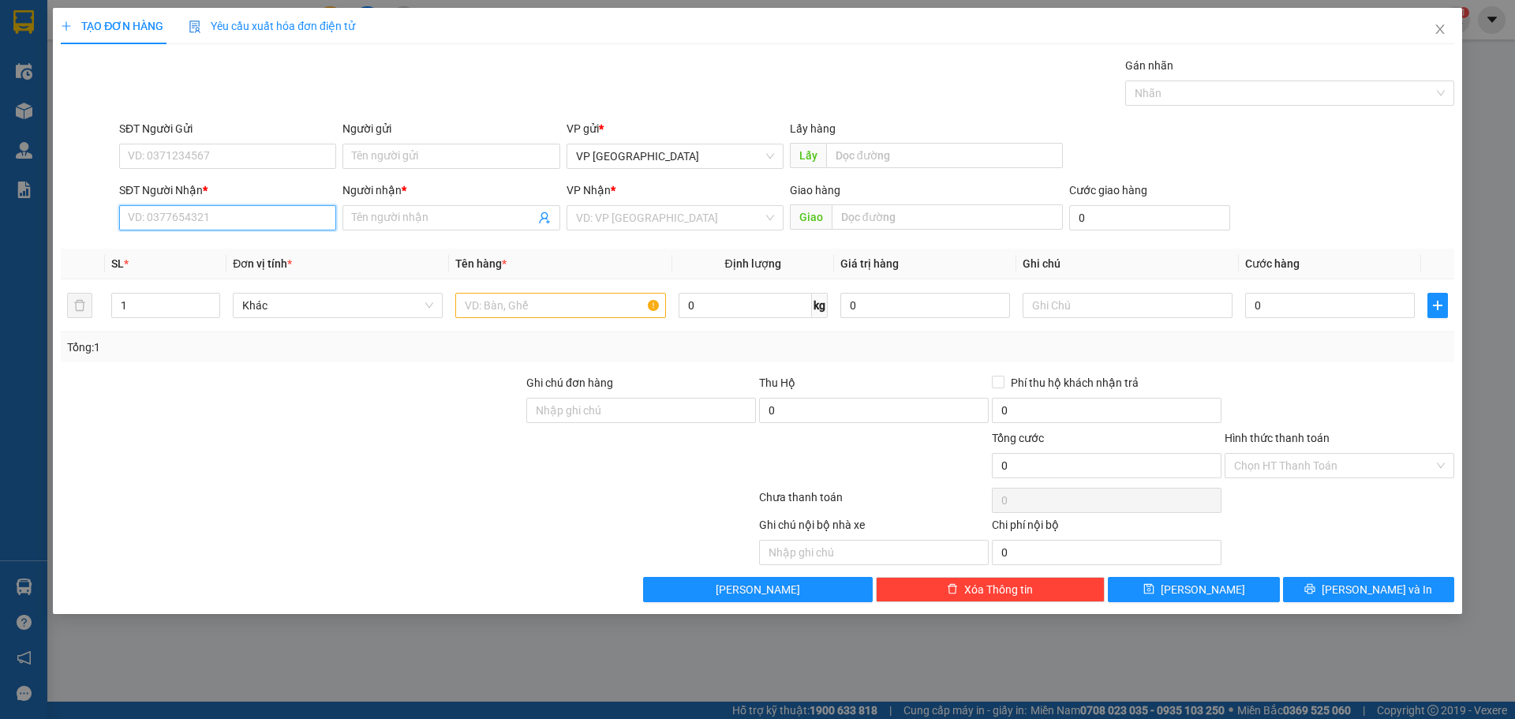
click at [211, 222] on input "SĐT Người Nhận *" at bounding box center [227, 217] width 217 height 25
click at [193, 246] on div "0835070369 - NGUYỄN BÉ" at bounding box center [228, 249] width 198 height 17
type input "0835070369"
type input "[PERSON_NAME]"
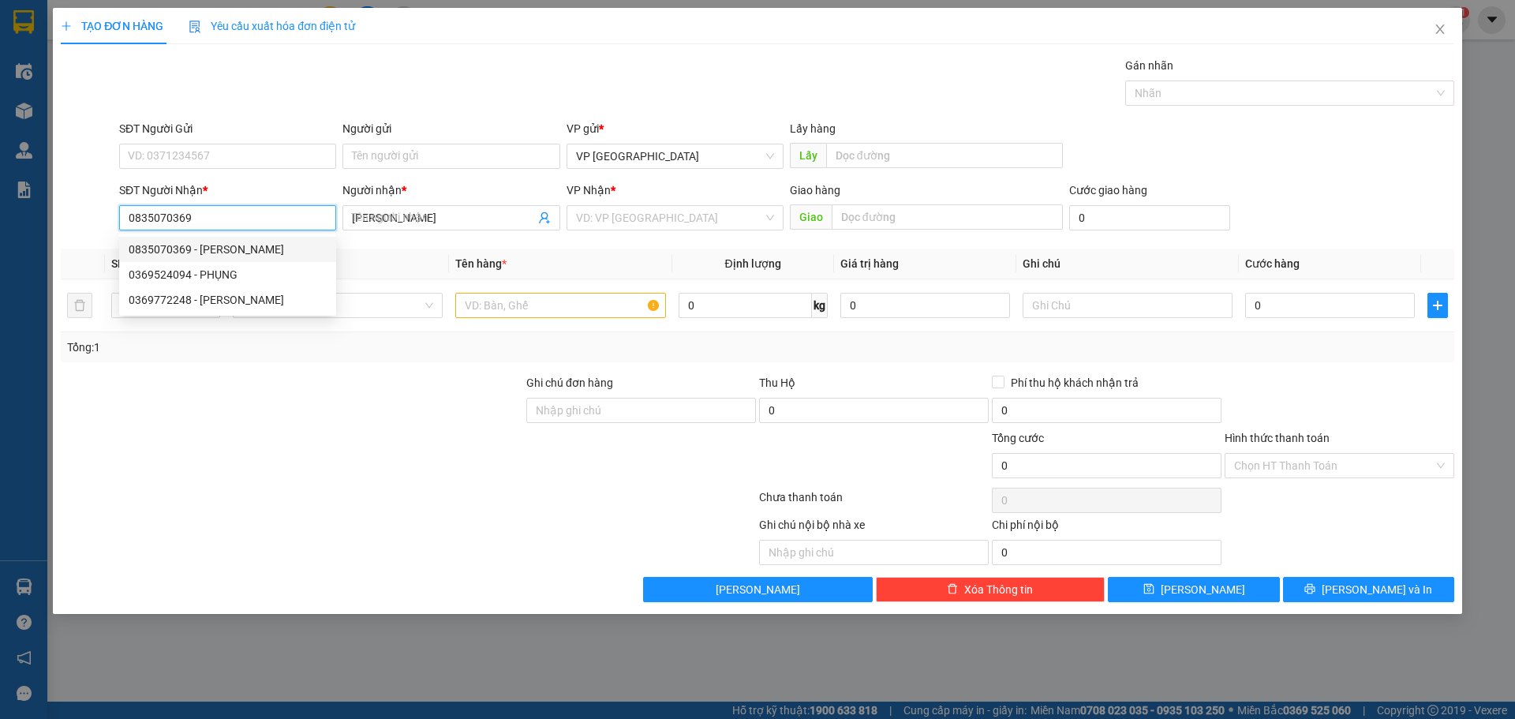
type input "80.000"
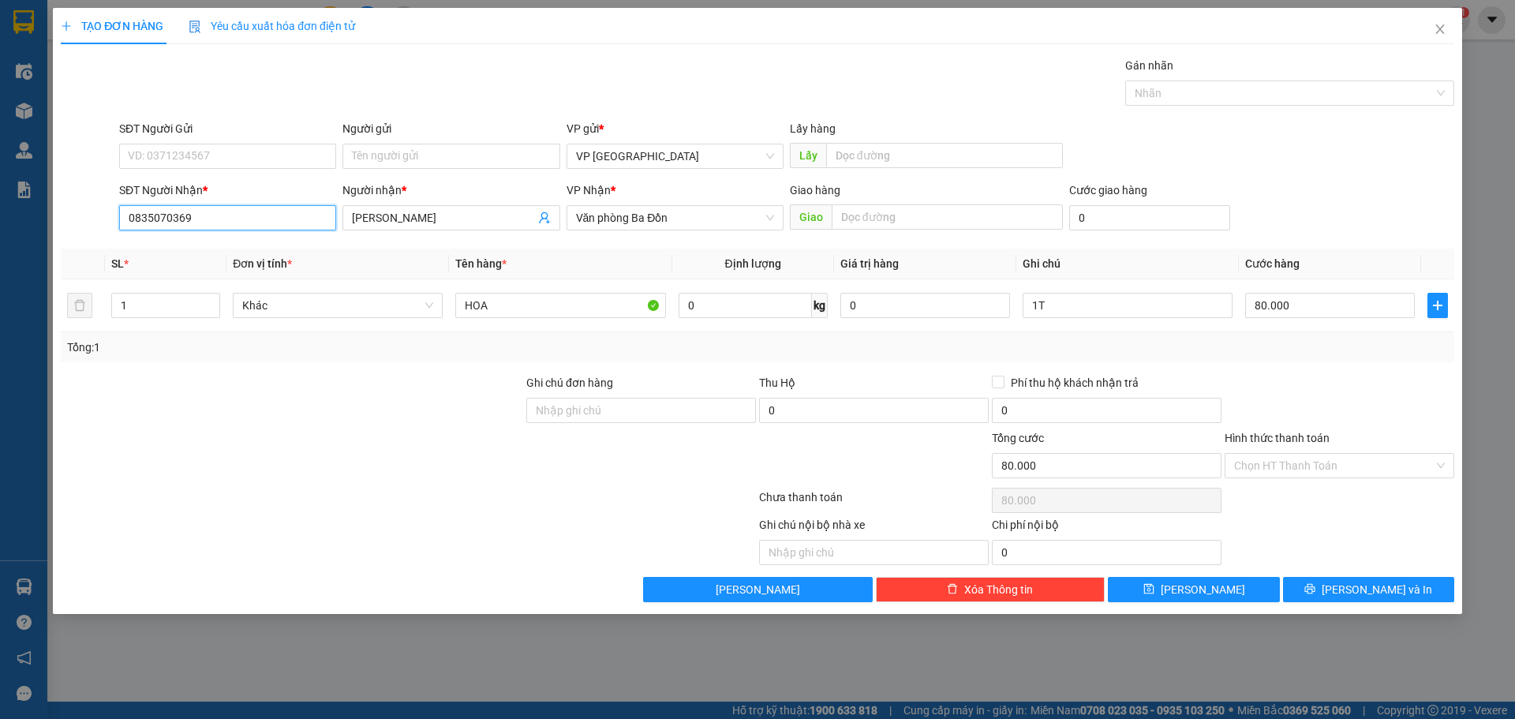
type input "0835070369"
drag, startPoint x: 270, startPoint y: 220, endPoint x: 0, endPoint y: 211, distance: 270.1
click at [0, 215] on div "TẠO ĐƠN HÀNG Yêu cầu xuất hóa đơn điện tử Transit Pickup Surcharge Ids Transit …" at bounding box center [757, 359] width 1515 height 719
type input "0967654950"
drag, startPoint x: 449, startPoint y: 221, endPoint x: 140, endPoint y: 227, distance: 309.4
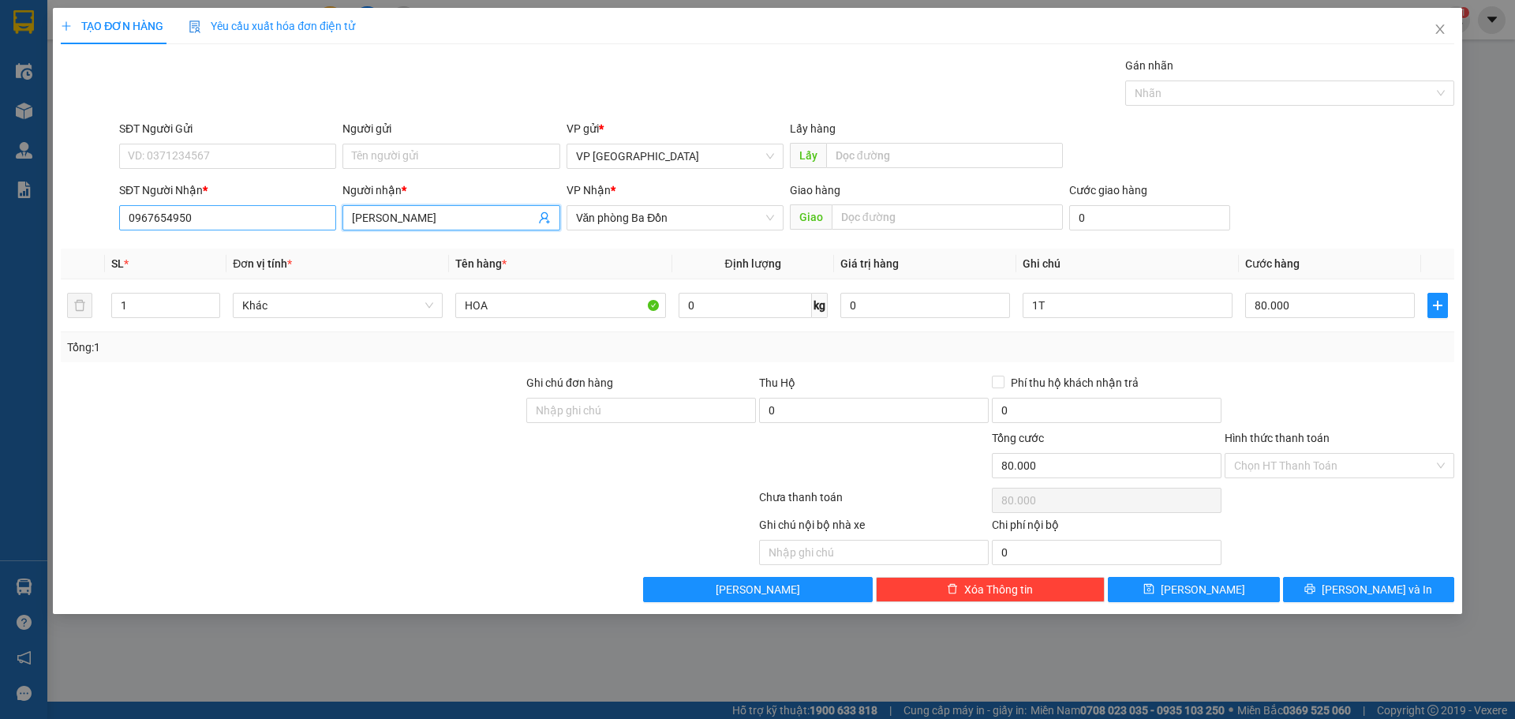
click at [140, 227] on div "SĐT Người Nhận * 0967654950 Người nhận * NGUYỄN BÉ NGUYỄN BÉ VP Nhận * Văn phòn…" at bounding box center [787, 209] width 1342 height 55
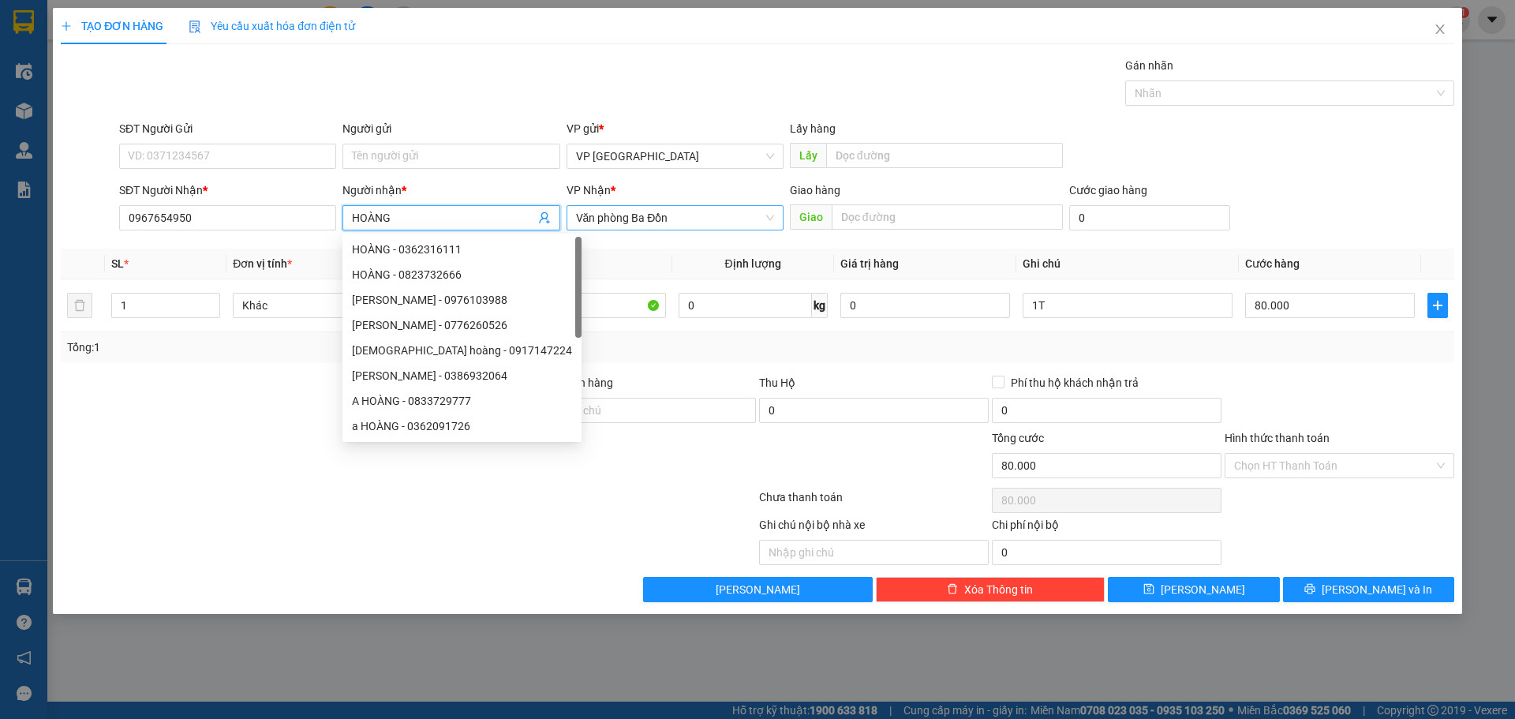
click at [698, 222] on span "Văn phòng Ba Đồn" at bounding box center [675, 218] width 198 height 24
type input "HOÀNG"
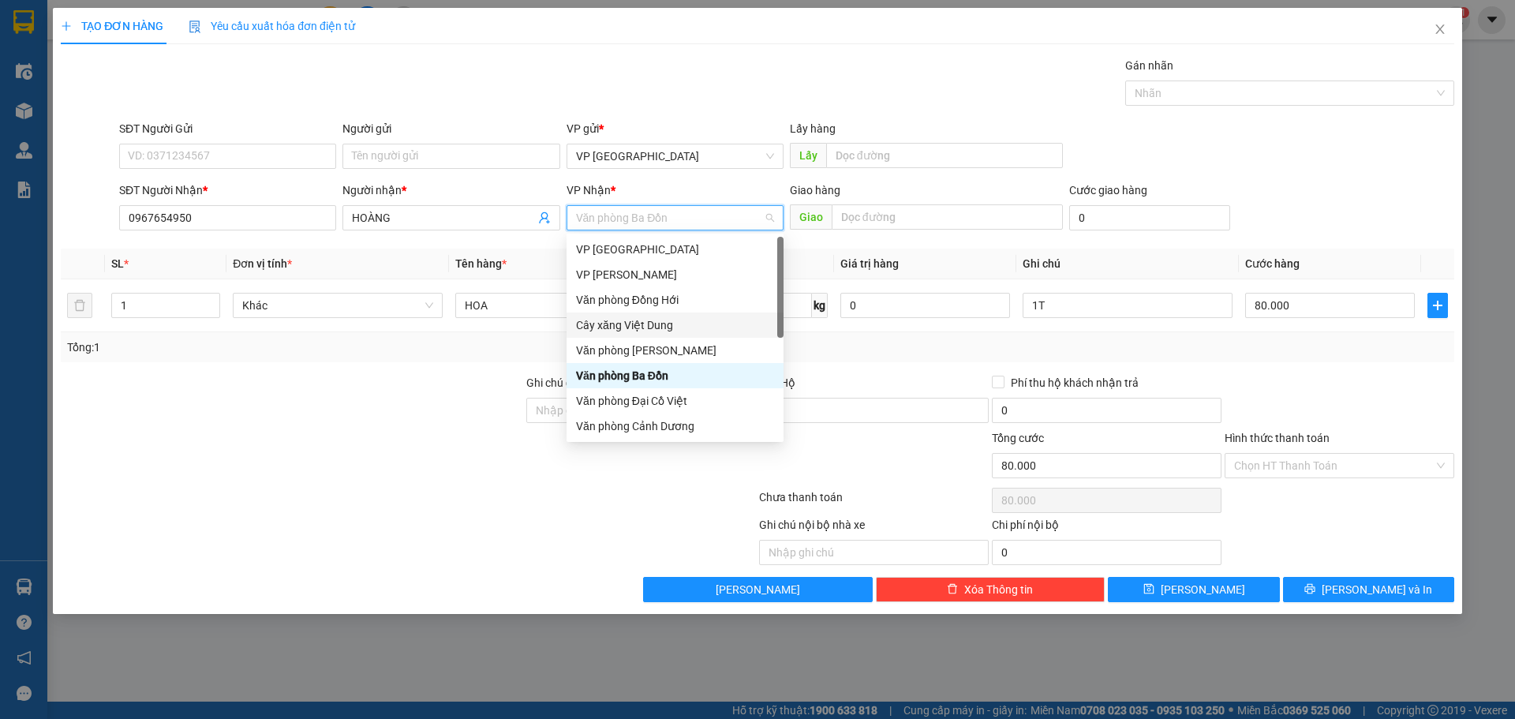
click at [642, 324] on div "Cây xăng Việt Dung" at bounding box center [675, 324] width 198 height 17
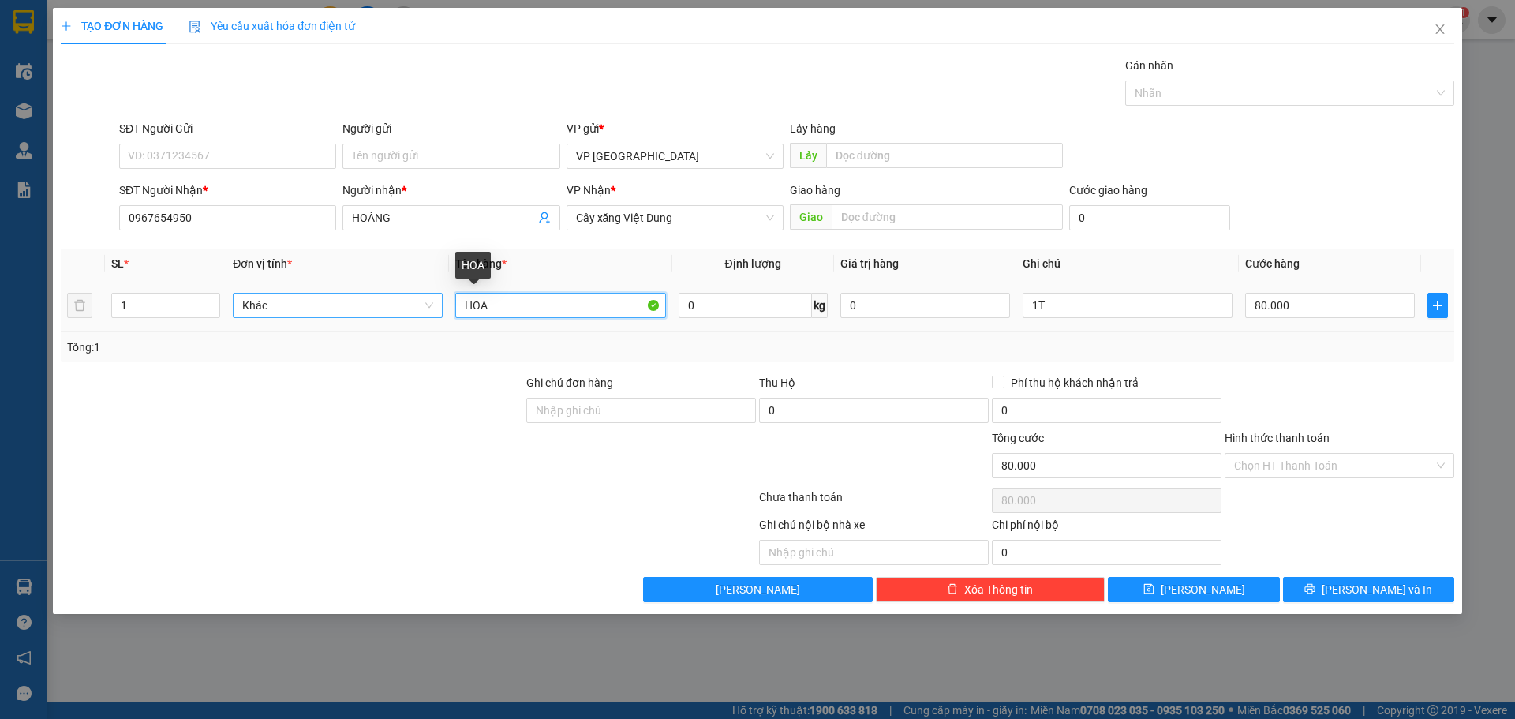
drag, startPoint x: 521, startPoint y: 308, endPoint x: 259, endPoint y: 307, distance: 262.0
click at [266, 307] on tr "1 Khác HOA 0 kg 0 1T 80.000" at bounding box center [758, 305] width 1394 height 53
type input "HÀNG"
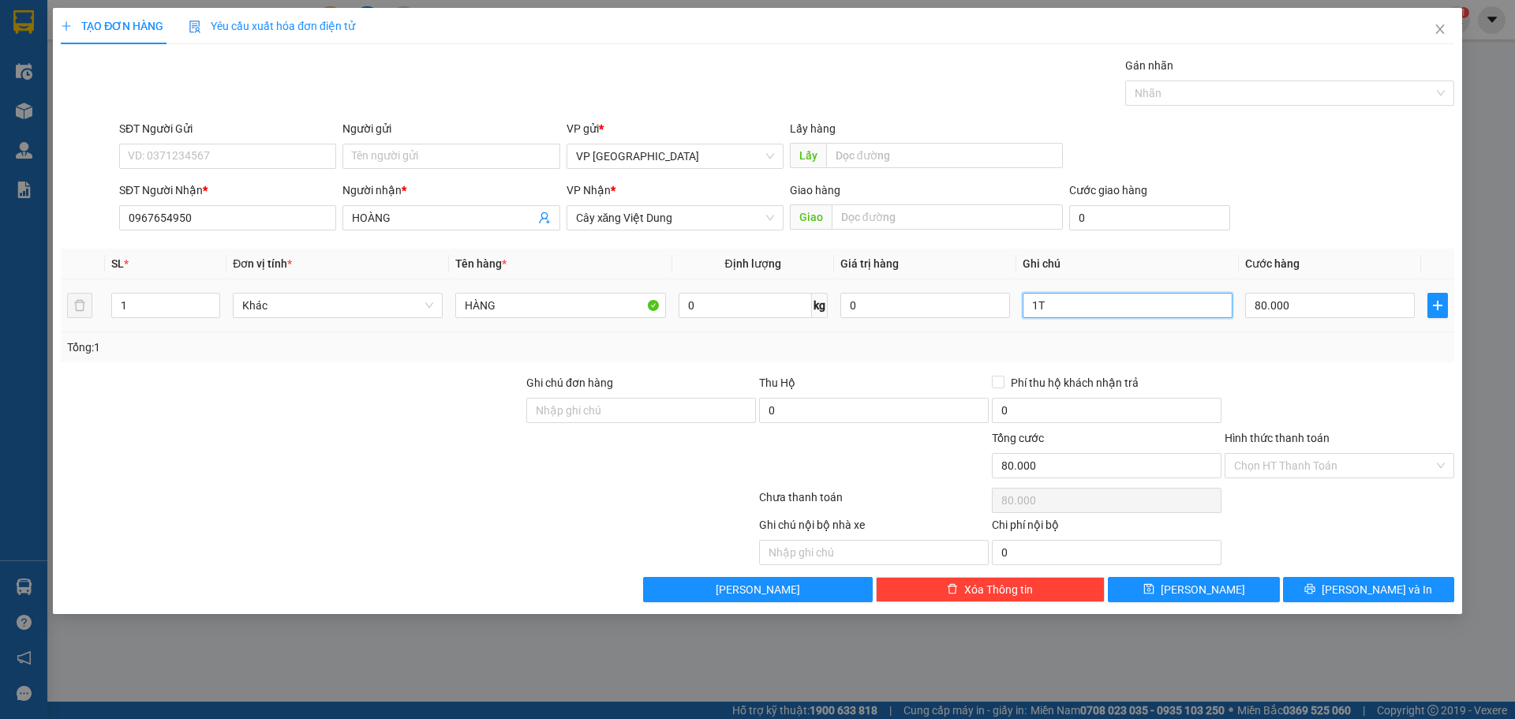
click at [1077, 308] on input "1T" at bounding box center [1128, 305] width 210 height 25
type input "1K"
click at [1316, 316] on input "80.000" at bounding box center [1330, 305] width 170 height 25
type input "5"
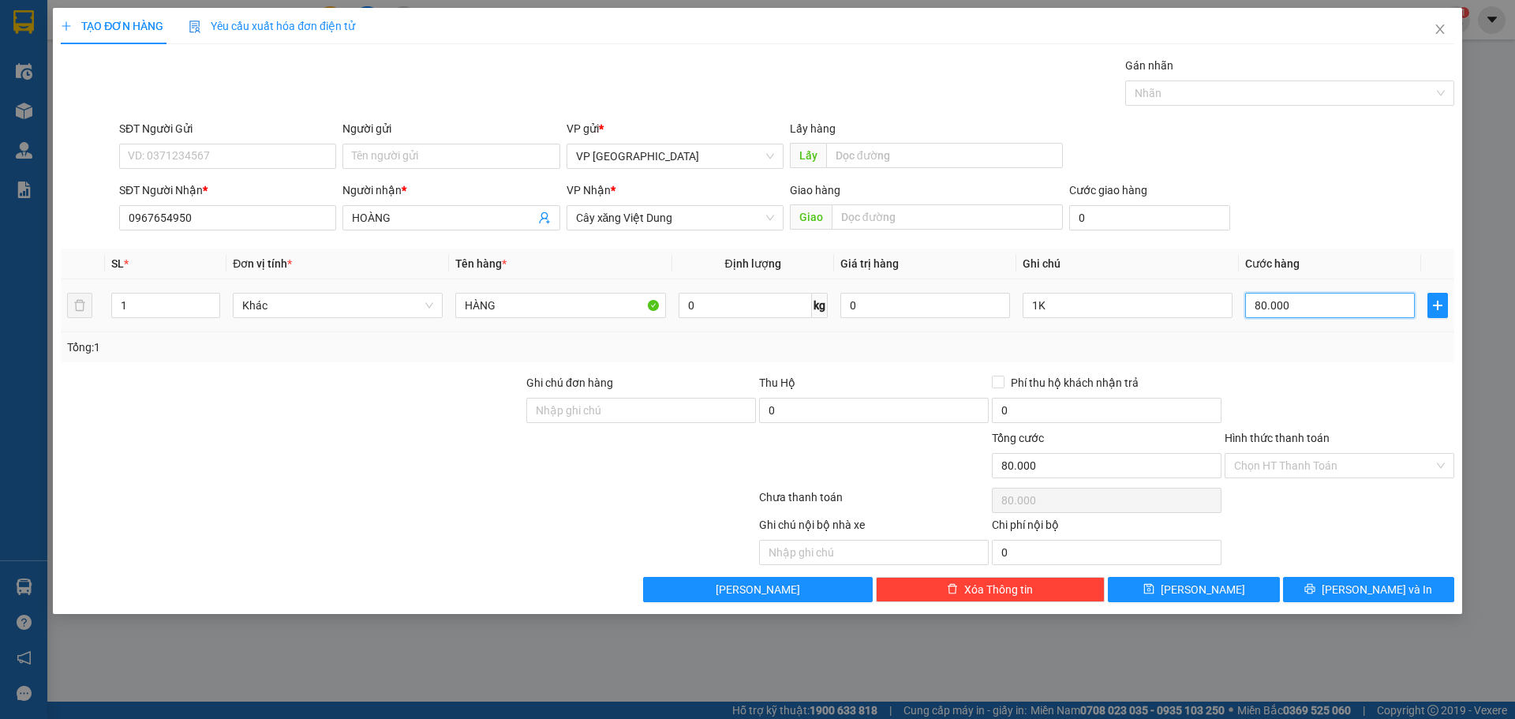
type input "5"
type input "50"
type input "50.000"
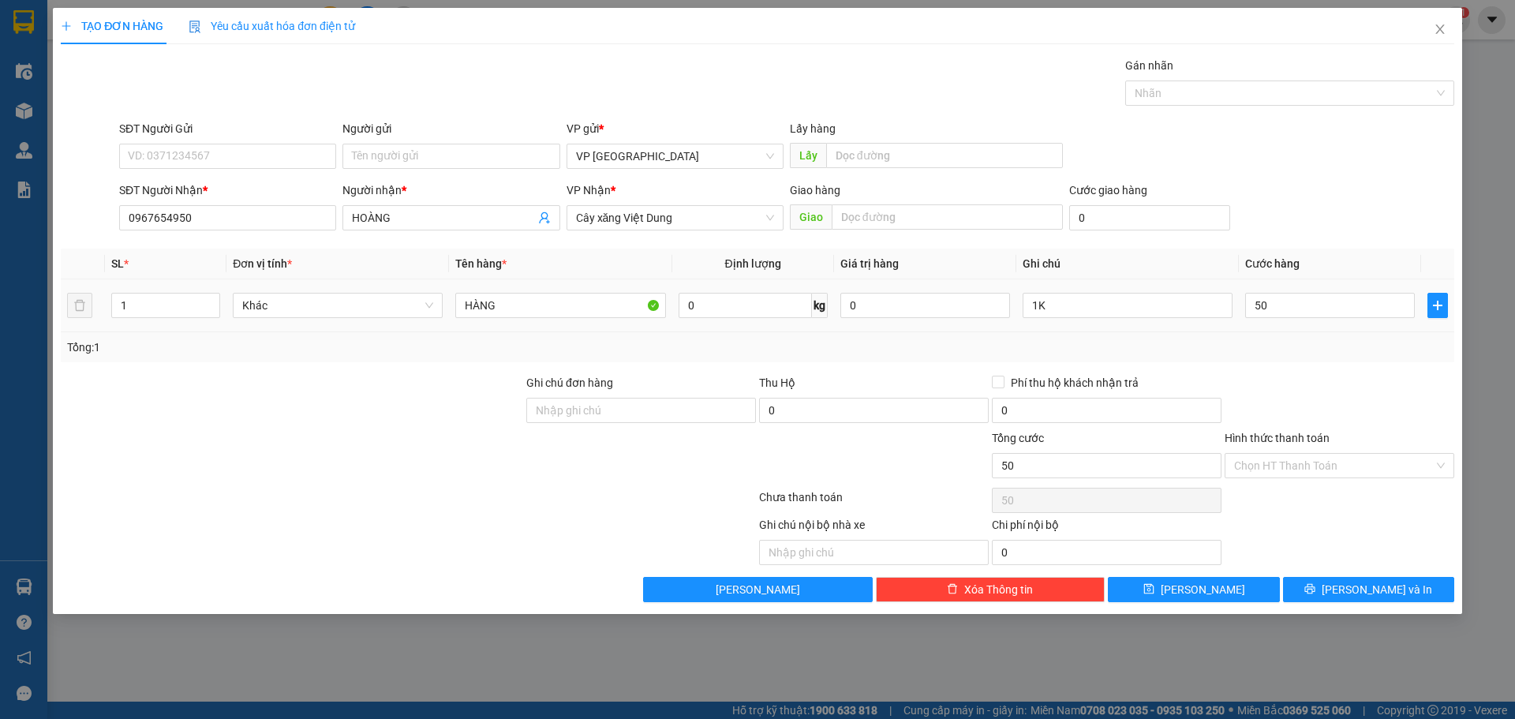
type input "50.000"
click at [1364, 209] on div "SĐT Người Nhận * 0967654950 Người nhận * HOÀNG VP Nhận * Cây xăng Việt Dung Gia…" at bounding box center [787, 209] width 1342 height 55
click at [1294, 469] on input "Hình thức thanh toán" at bounding box center [1334, 466] width 200 height 24
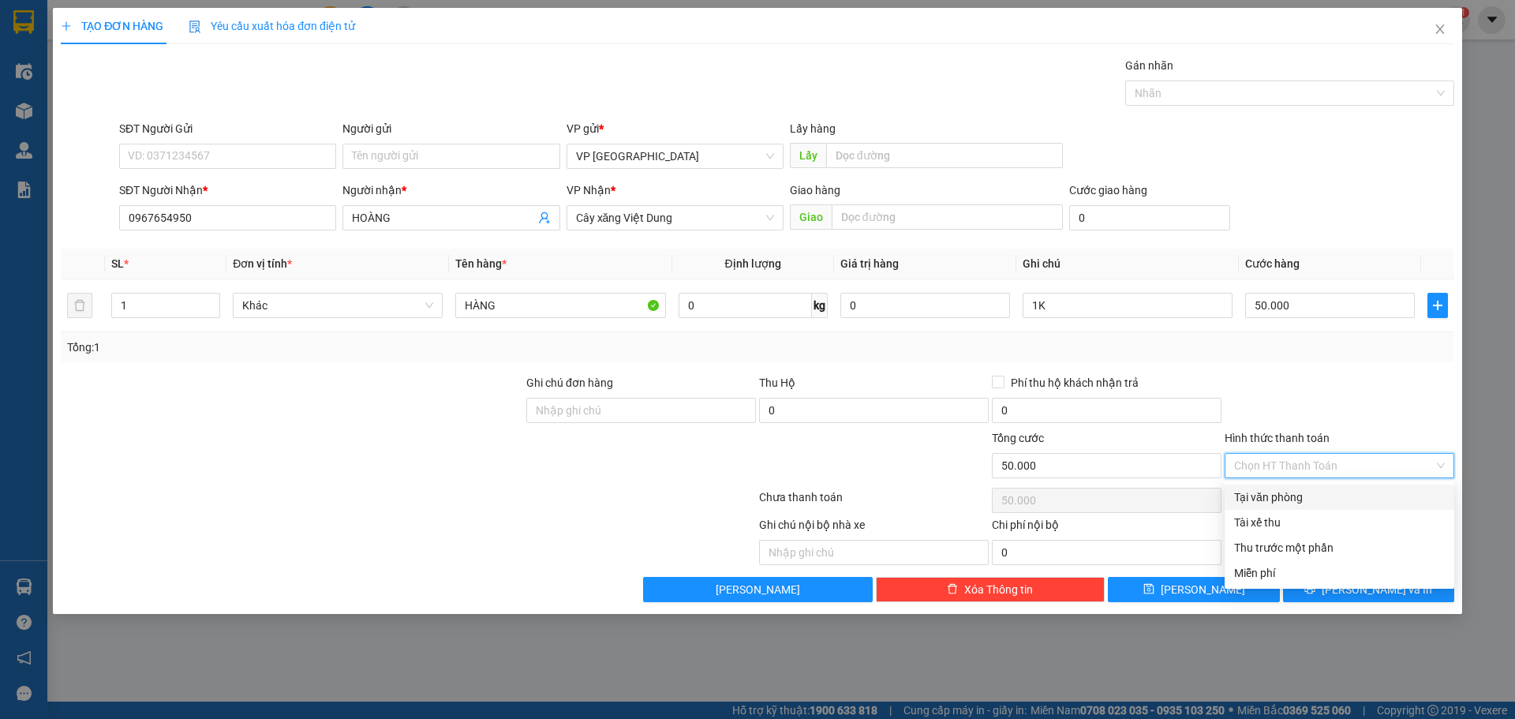
click at [1274, 501] on div "Tại văn phòng" at bounding box center [1339, 497] width 211 height 17
type input "0"
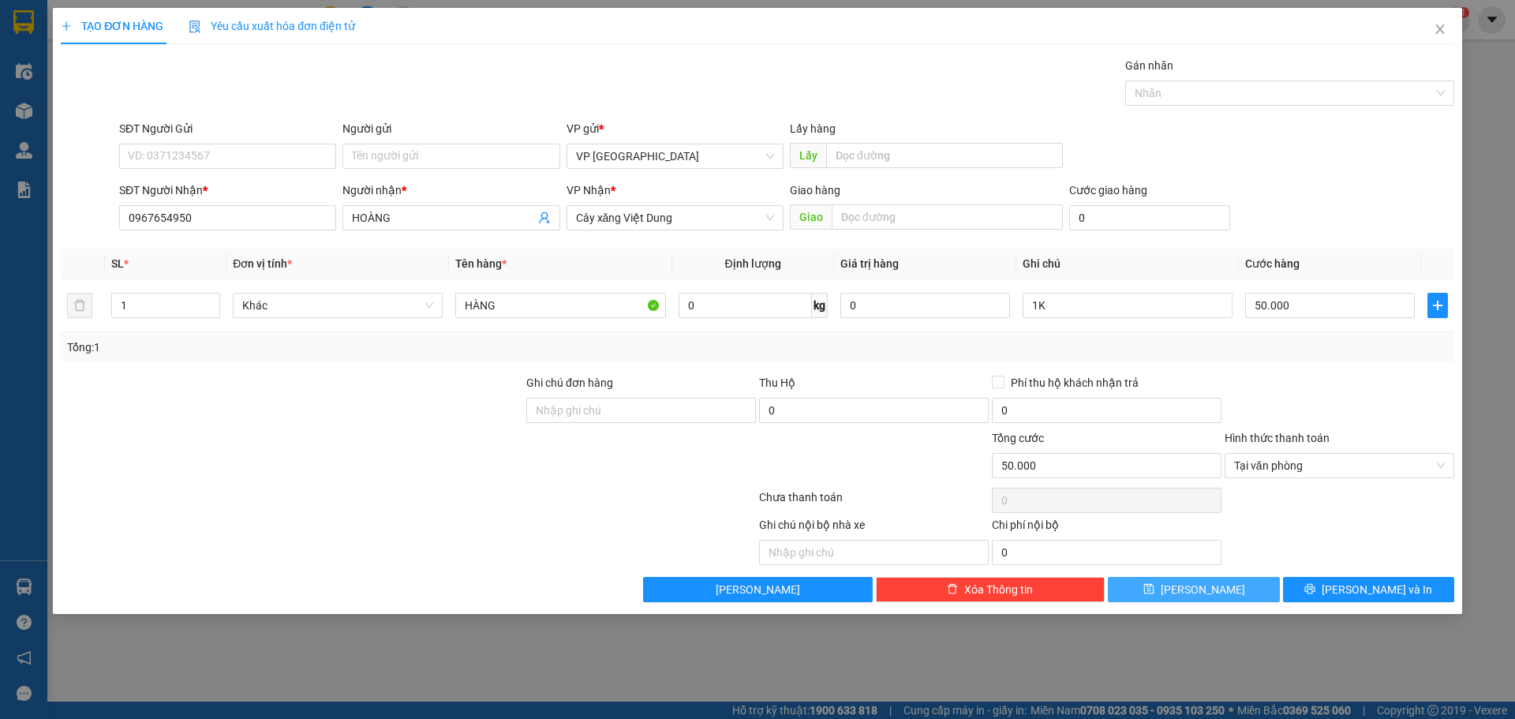
click at [1211, 590] on span "[PERSON_NAME]" at bounding box center [1203, 589] width 84 height 17
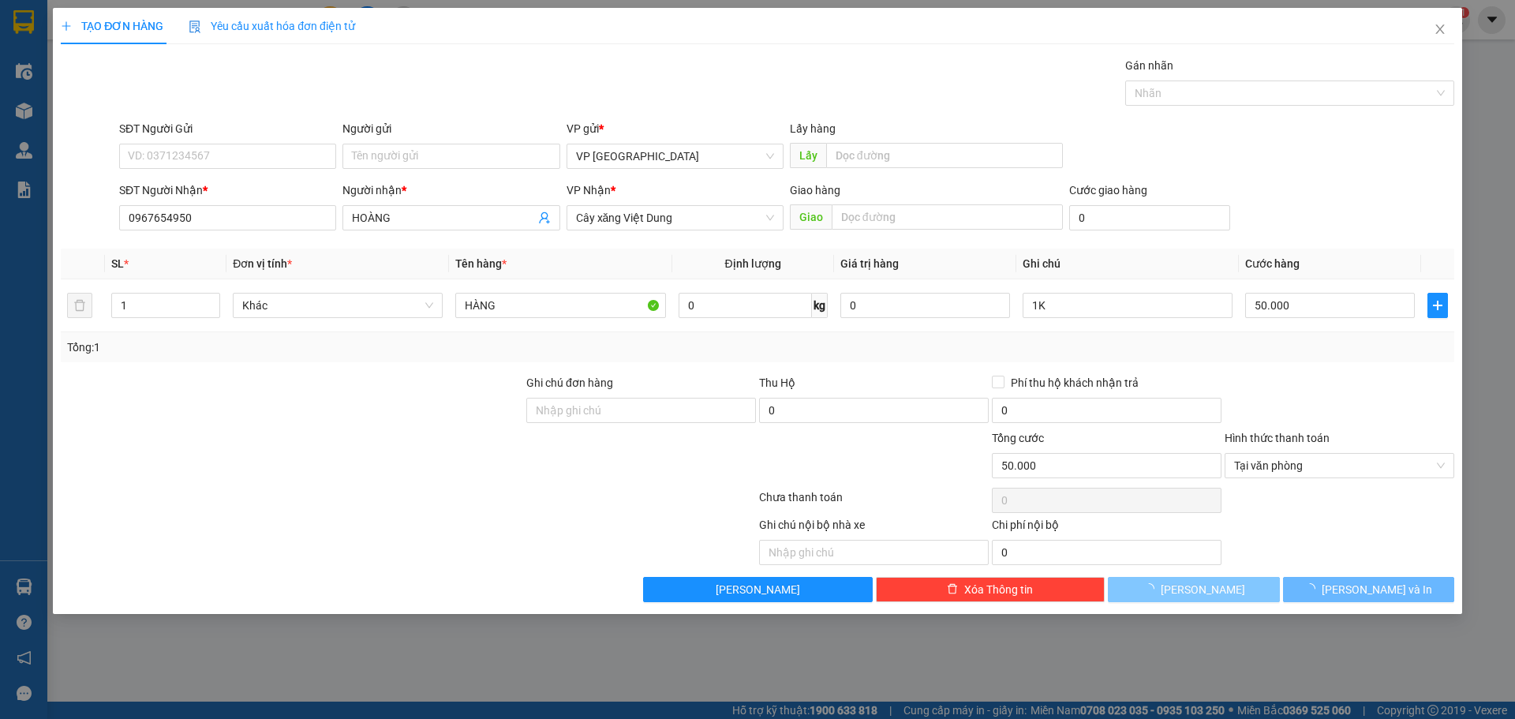
type input "0"
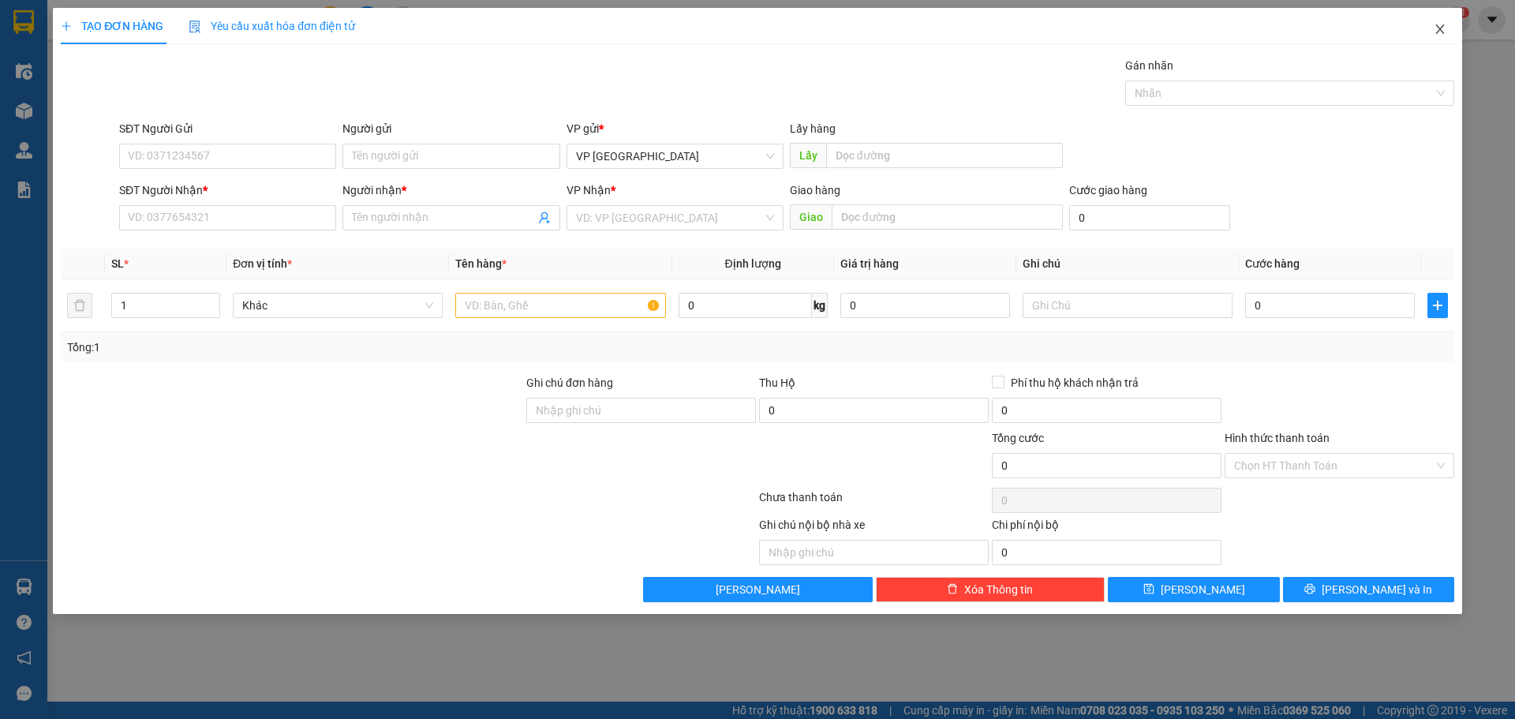
click at [1436, 29] on icon "close" at bounding box center [1440, 29] width 13 height 13
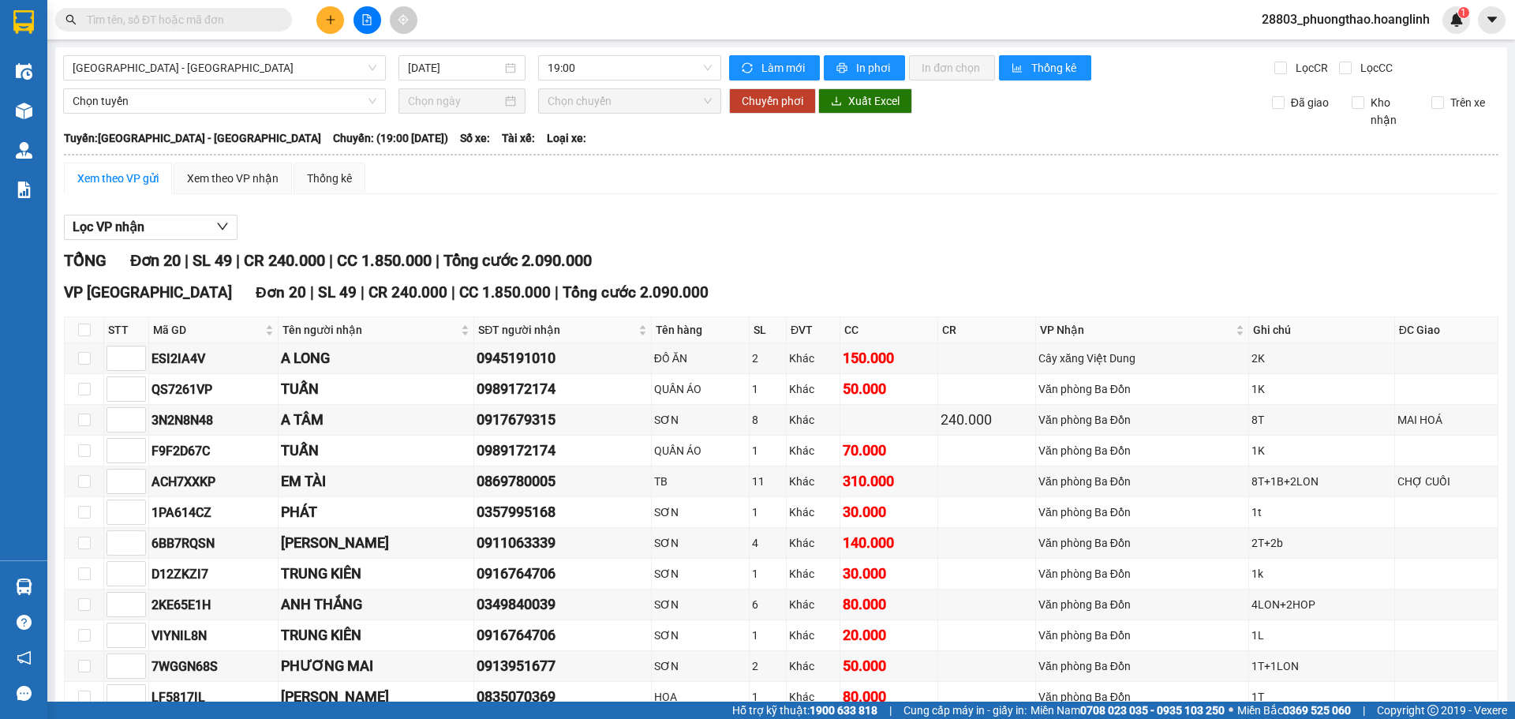
click at [80, 114] on div "Chọn tuyến Chọn chuyến Chuyển phơi Xuất Excel Đã giao Kho nhận Trên xe" at bounding box center [781, 108] width 1436 height 40
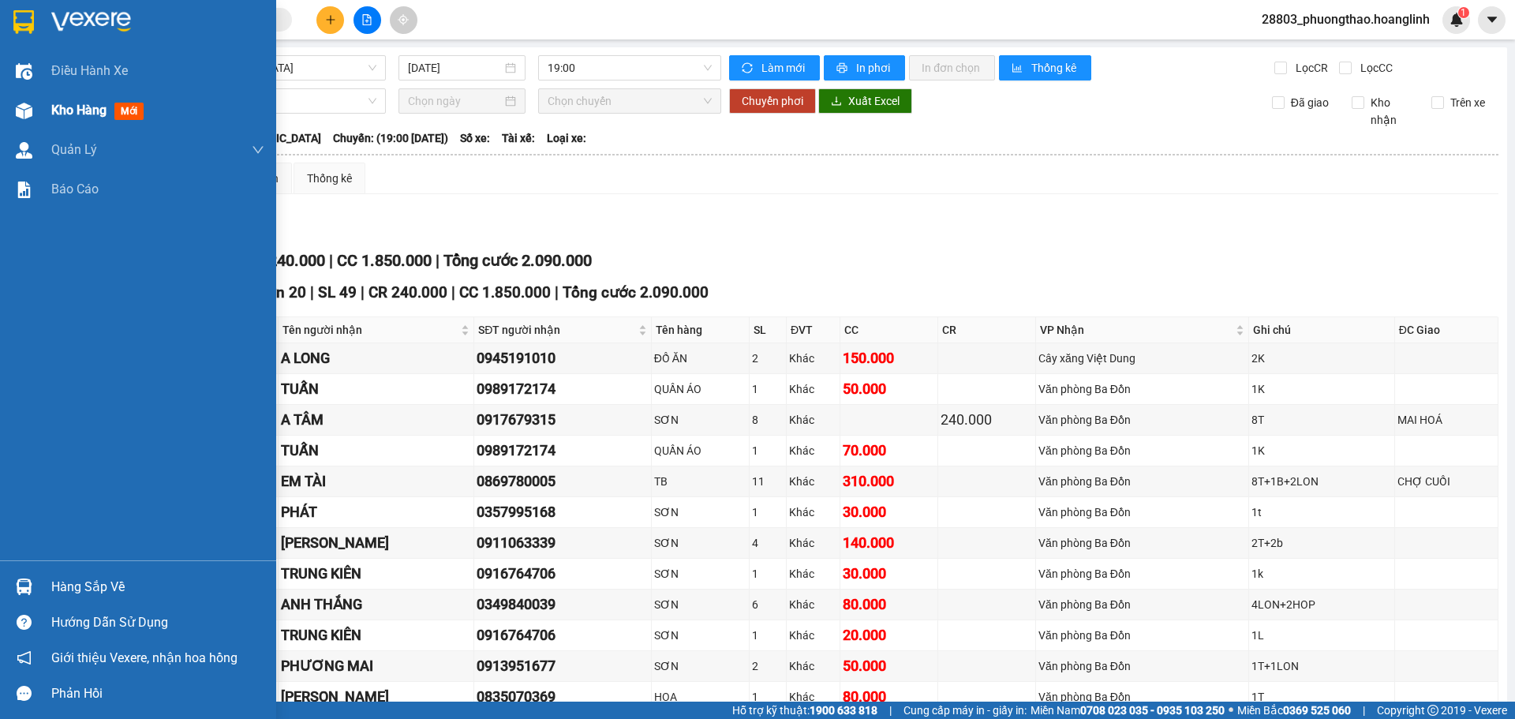
click at [41, 118] on div "Kho hàng mới" at bounding box center [138, 110] width 276 height 39
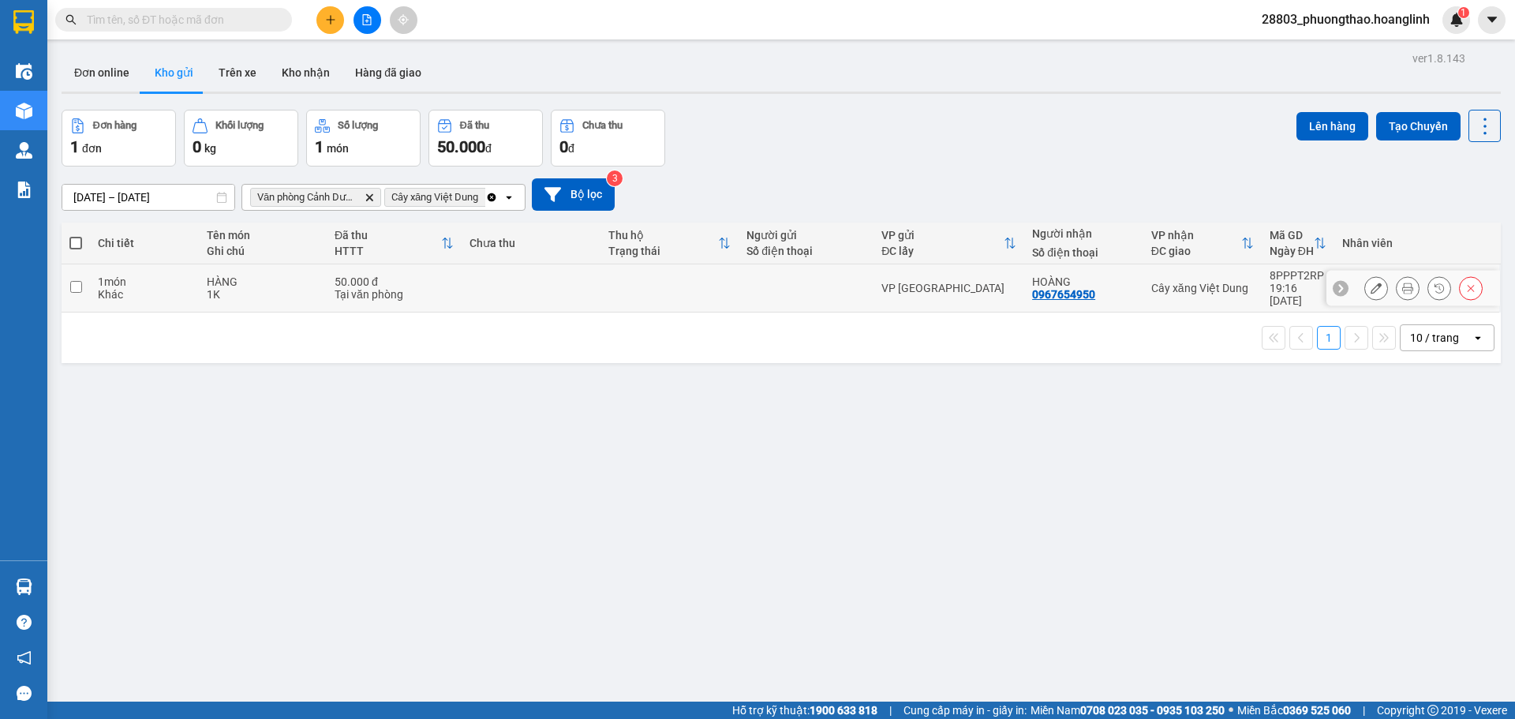
click at [589, 279] on td at bounding box center [531, 288] width 139 height 48
checkbox input "true"
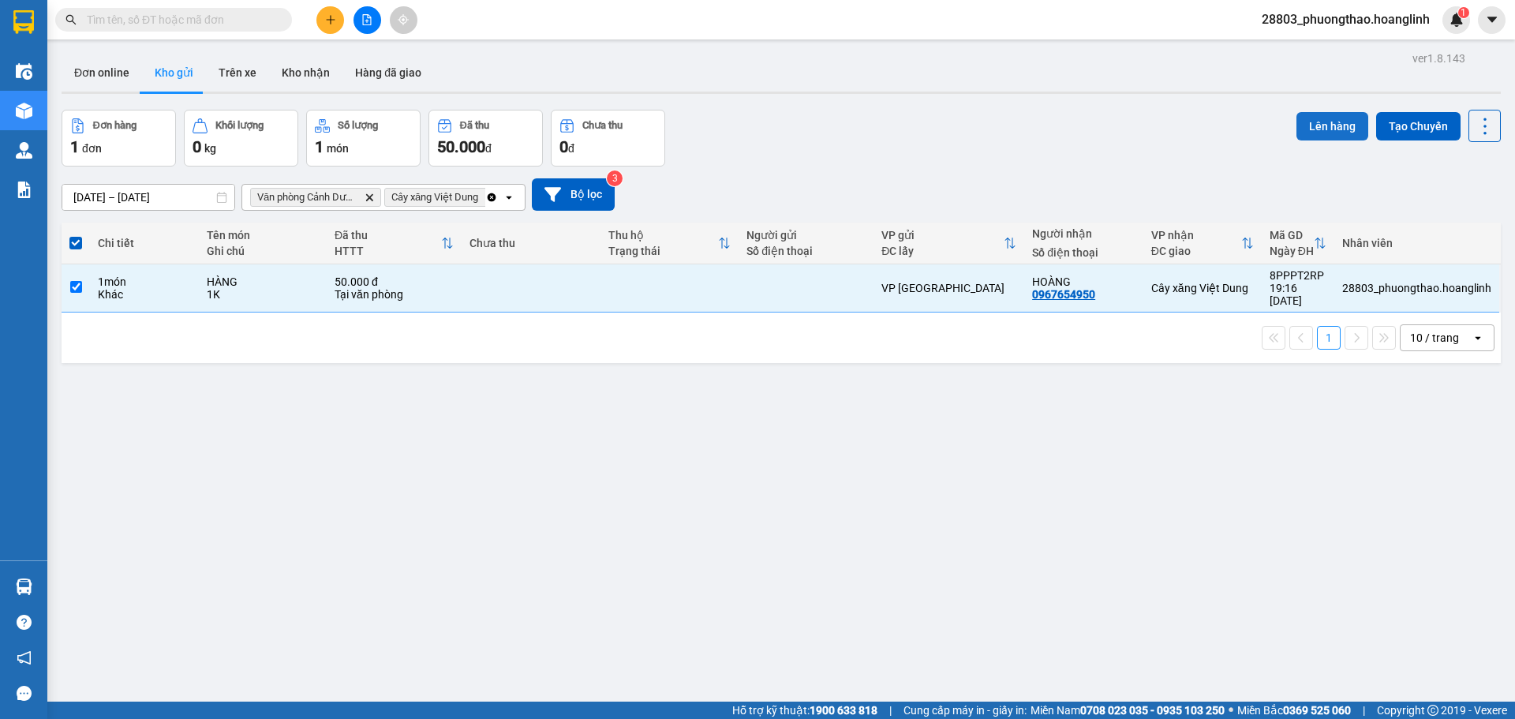
click at [1297, 125] on button "Lên hàng" at bounding box center [1333, 126] width 72 height 28
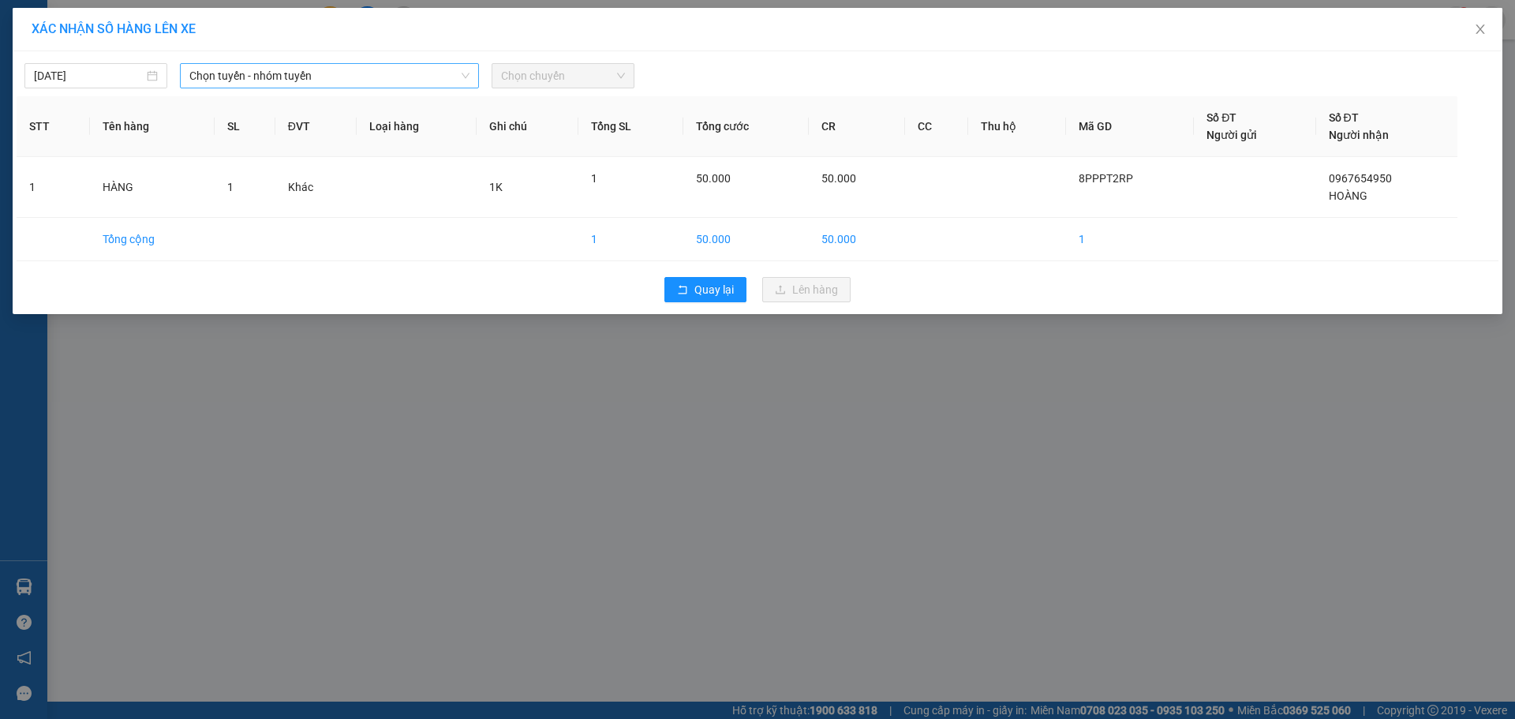
click at [274, 84] on span "Chọn tuyến - nhóm tuyến" at bounding box center [329, 76] width 280 height 24
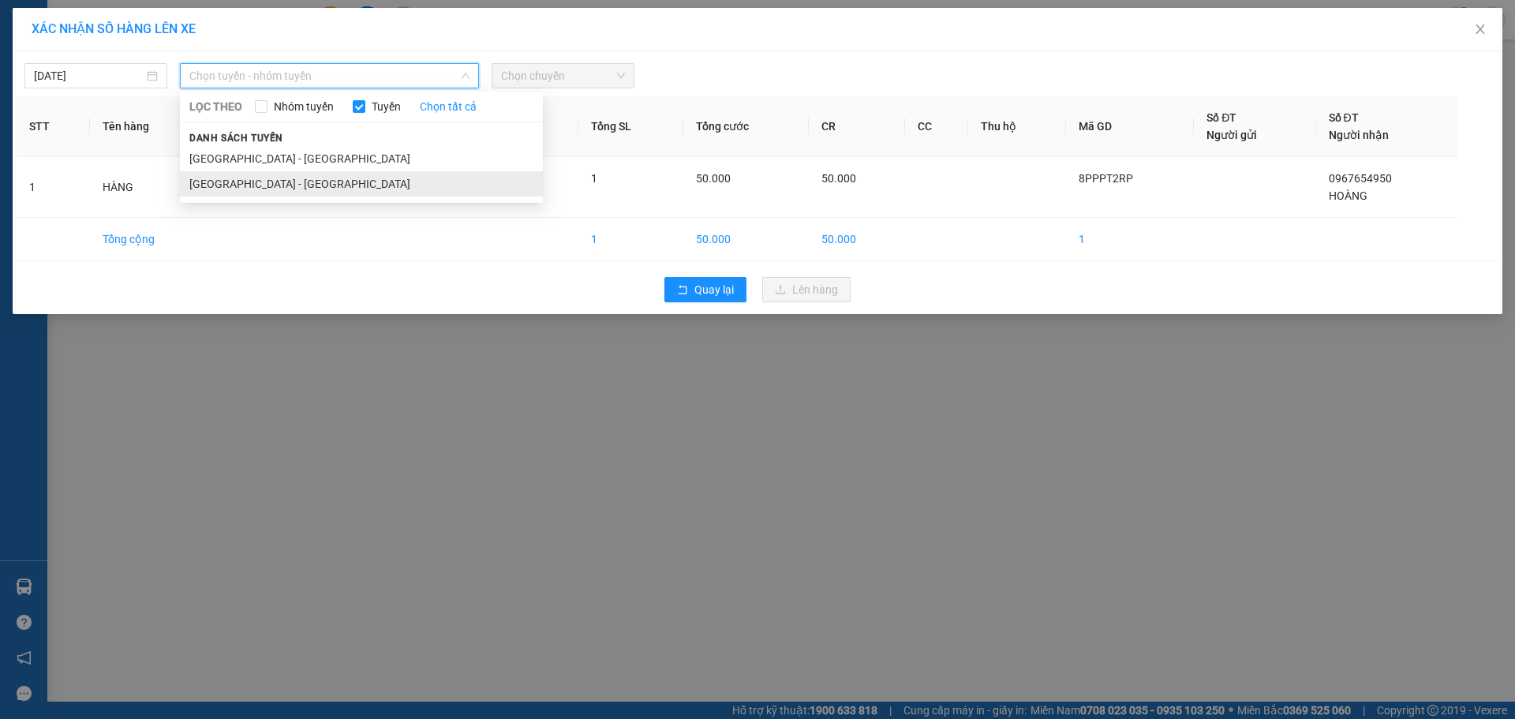
click at [268, 182] on li "[GEOGRAPHIC_DATA] - [GEOGRAPHIC_DATA]" at bounding box center [361, 183] width 363 height 25
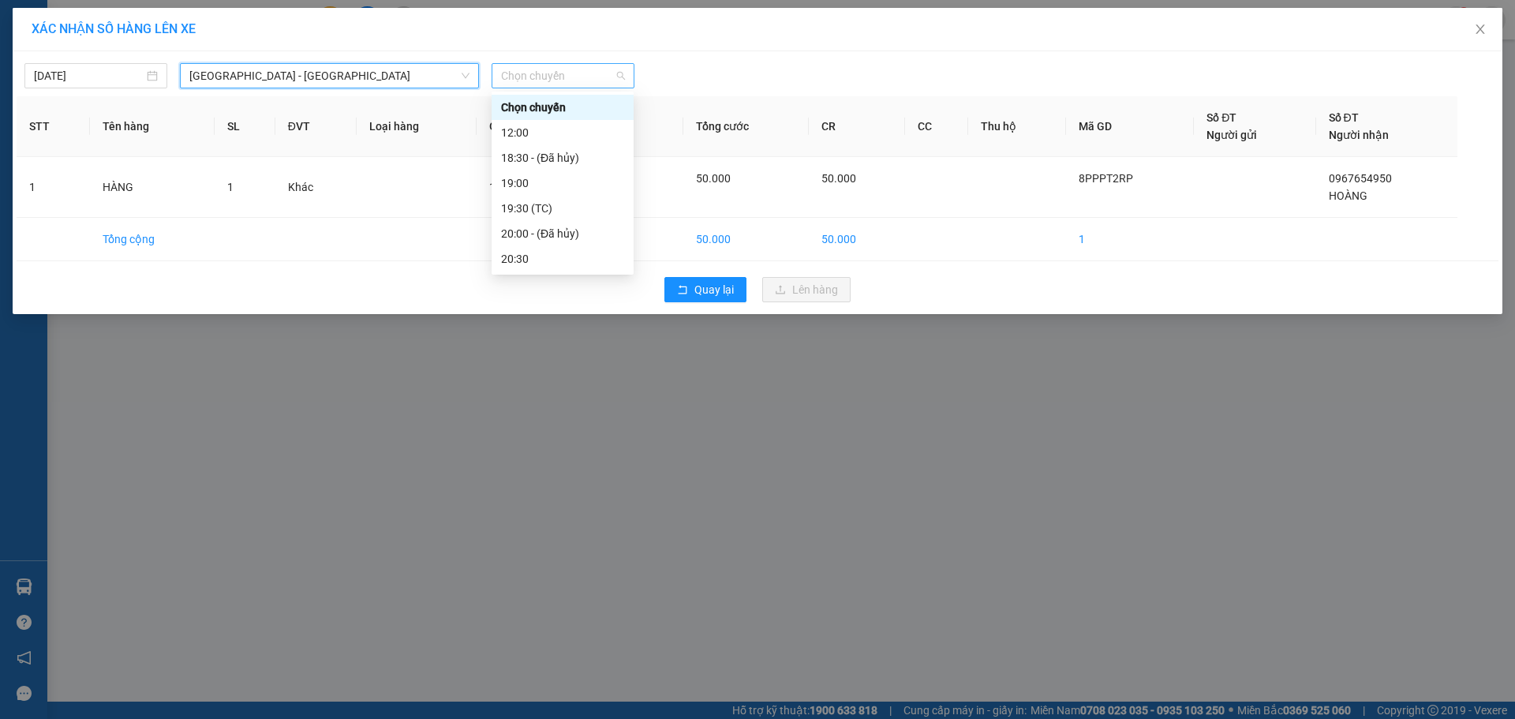
click at [586, 83] on span "Chọn chuyến" at bounding box center [563, 76] width 124 height 24
click at [541, 203] on div "19:30 (TC)" at bounding box center [562, 208] width 123 height 17
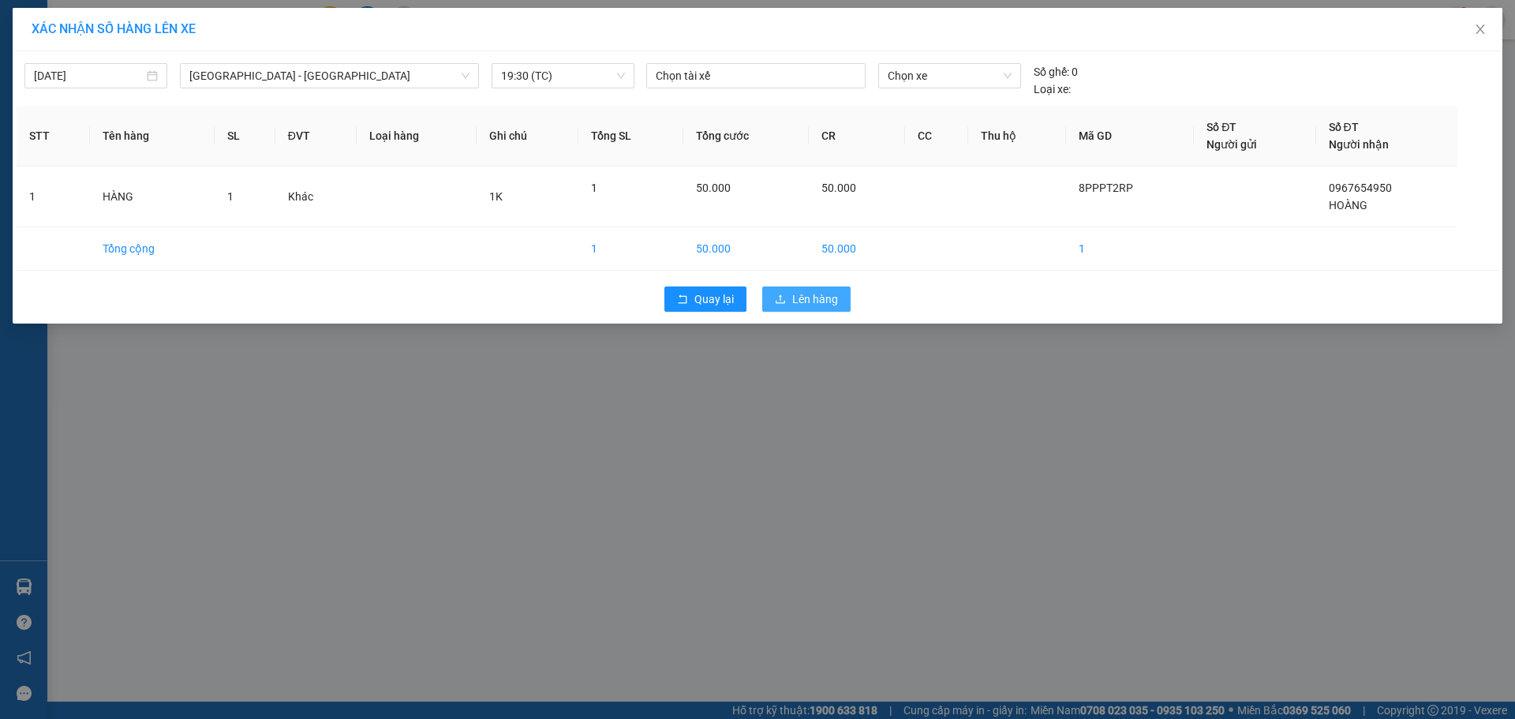
drag, startPoint x: 840, startPoint y: 295, endPoint x: 830, endPoint y: 293, distance: 10.5
click at [837, 294] on button "Lên hàng" at bounding box center [806, 298] width 88 height 25
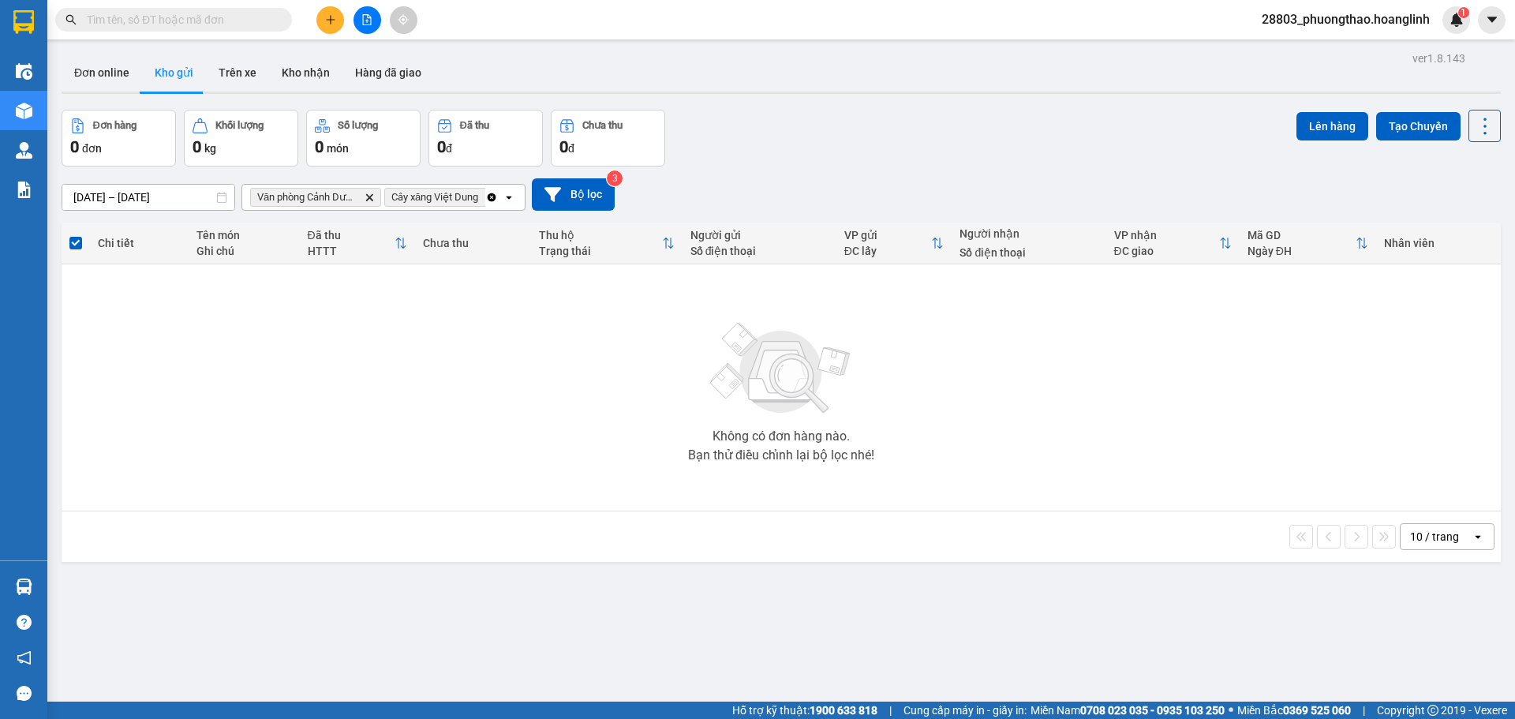
click at [489, 197] on icon "Clear all" at bounding box center [492, 197] width 9 height 9
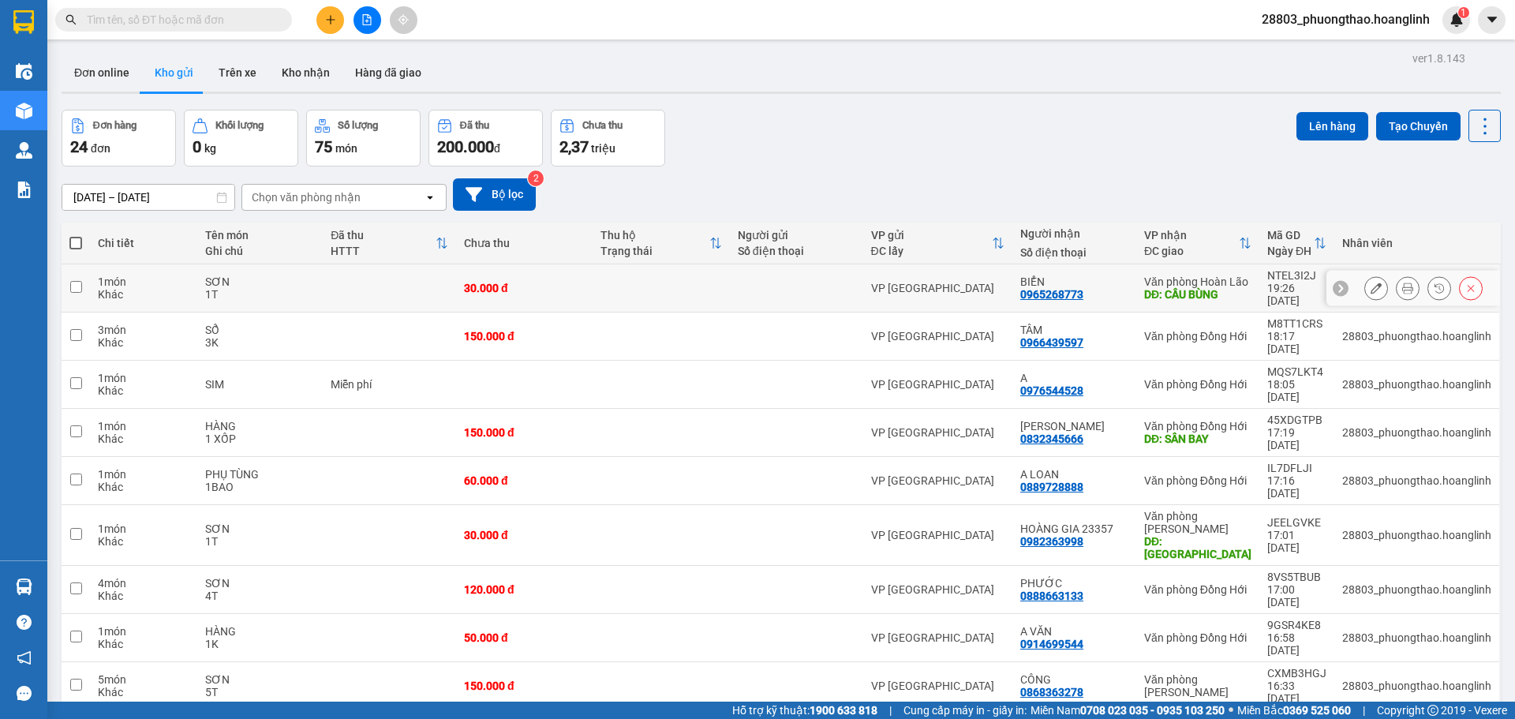
click at [1048, 277] on div "BIỂN" at bounding box center [1074, 281] width 108 height 13
checkbox input "true"
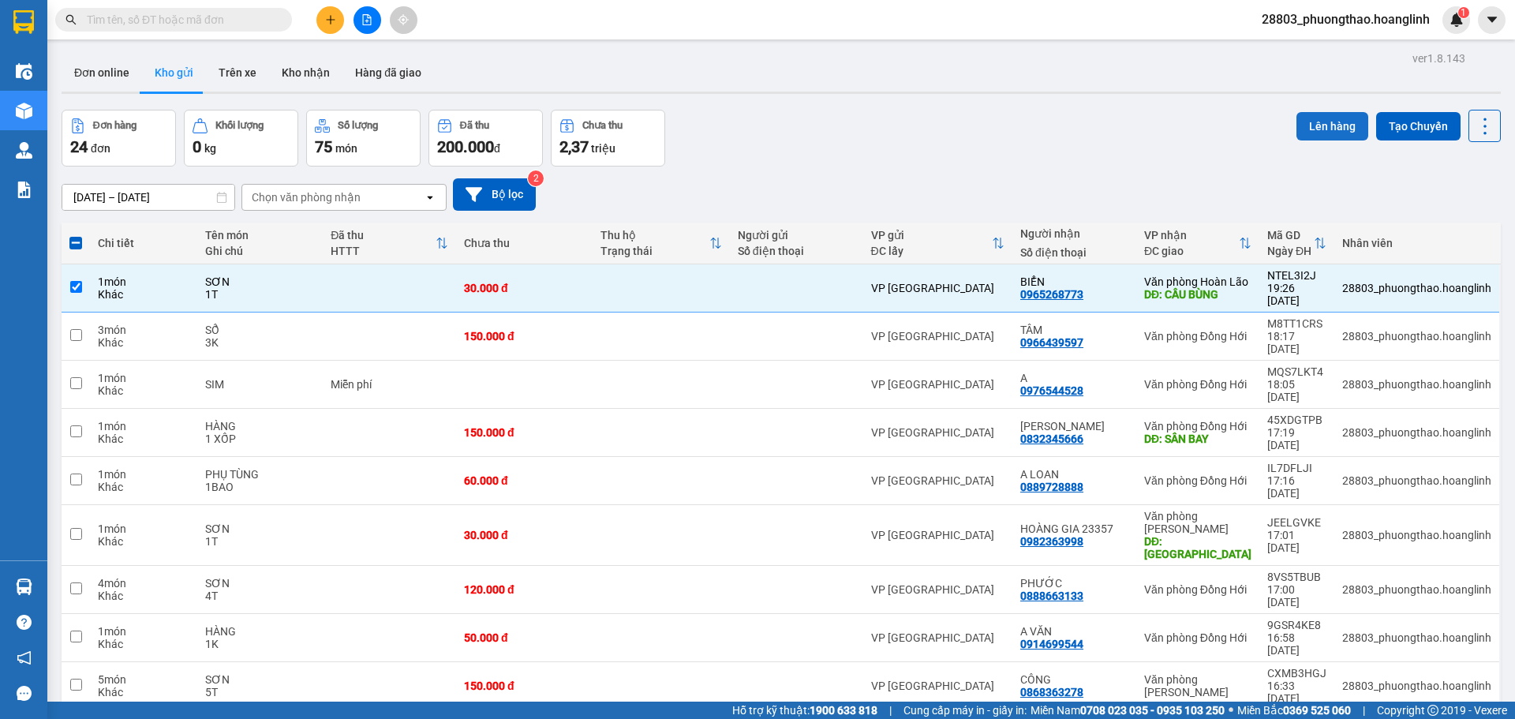
click at [1317, 125] on button "Lên hàng" at bounding box center [1333, 126] width 72 height 28
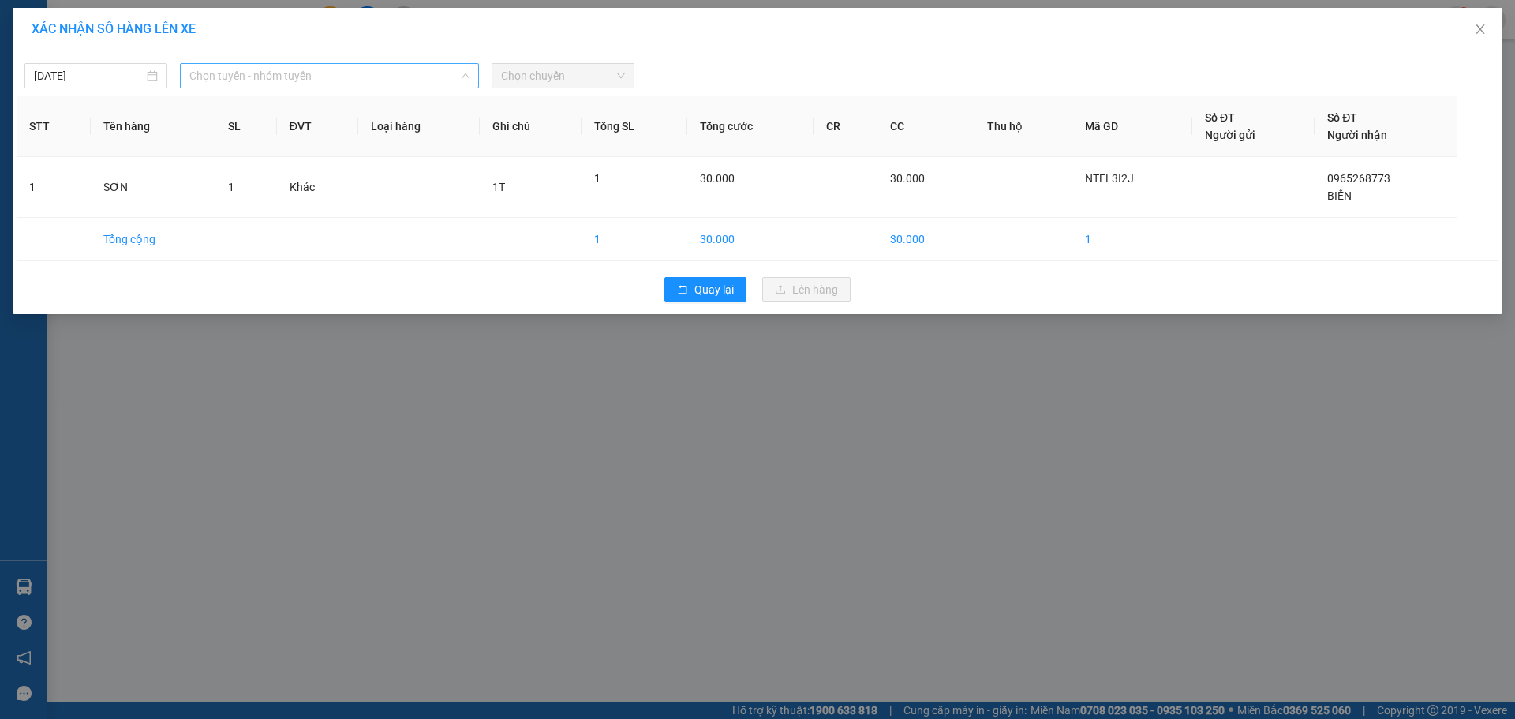
click at [253, 74] on span "Chọn tuyến - nhóm tuyến" at bounding box center [329, 76] width 280 height 24
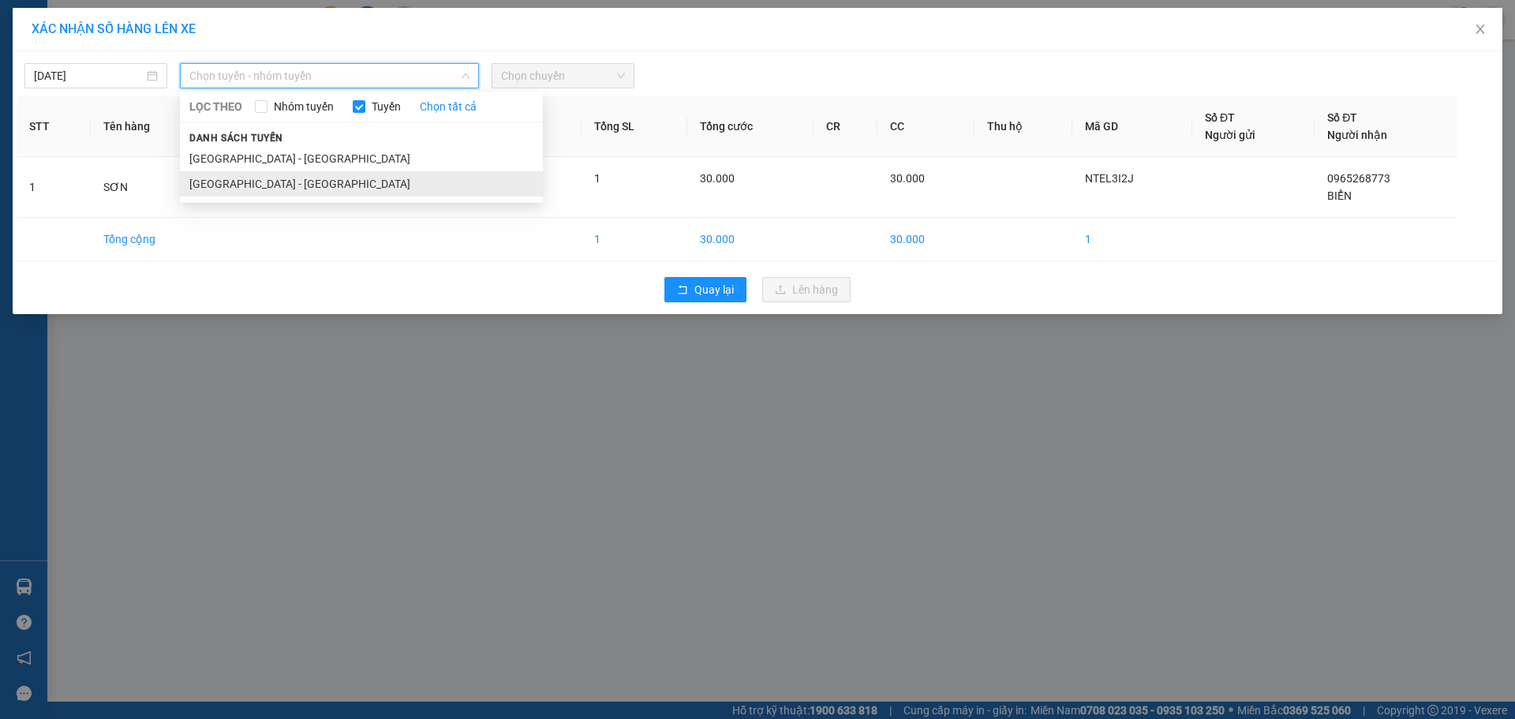
click at [245, 185] on li "[GEOGRAPHIC_DATA] - [GEOGRAPHIC_DATA]" at bounding box center [361, 183] width 363 height 25
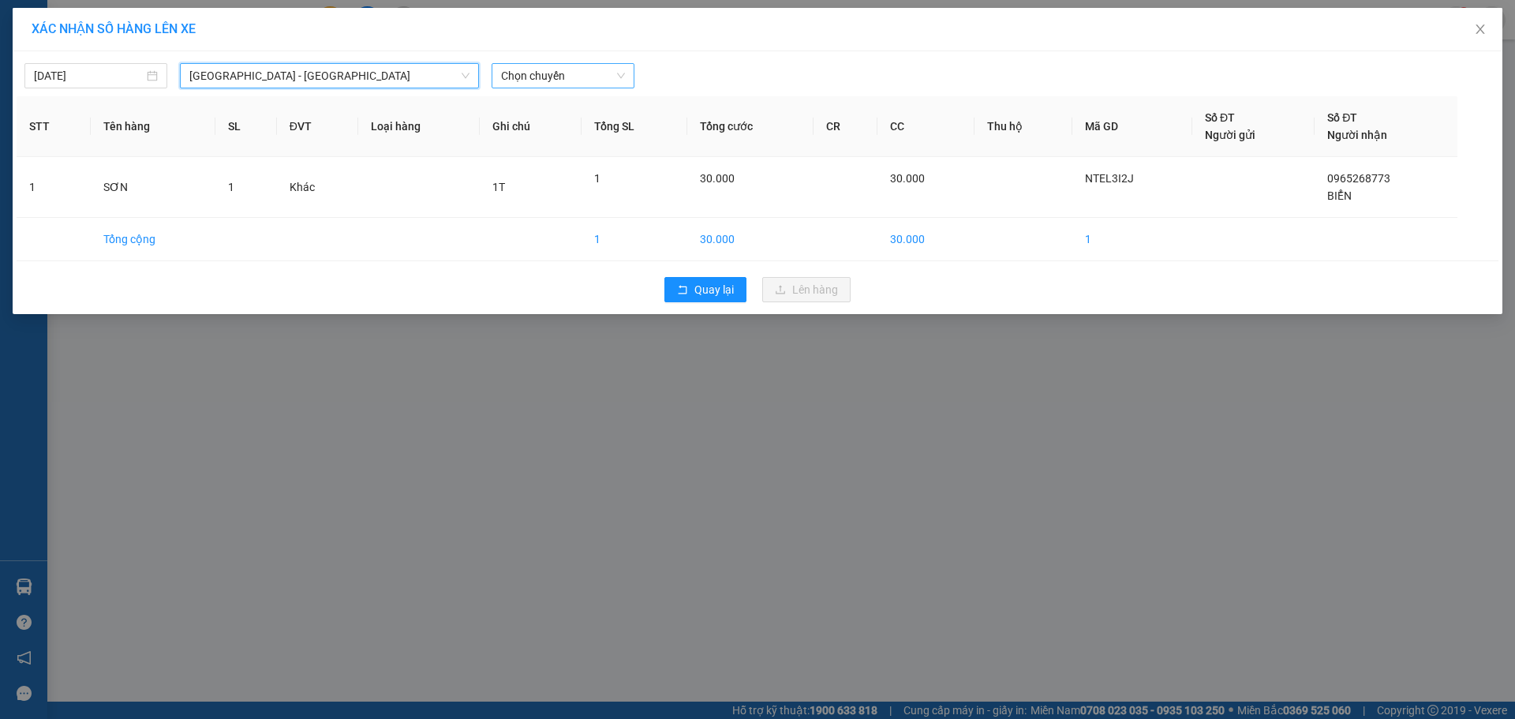
click at [575, 71] on span "Chọn chuyến" at bounding box center [563, 76] width 124 height 24
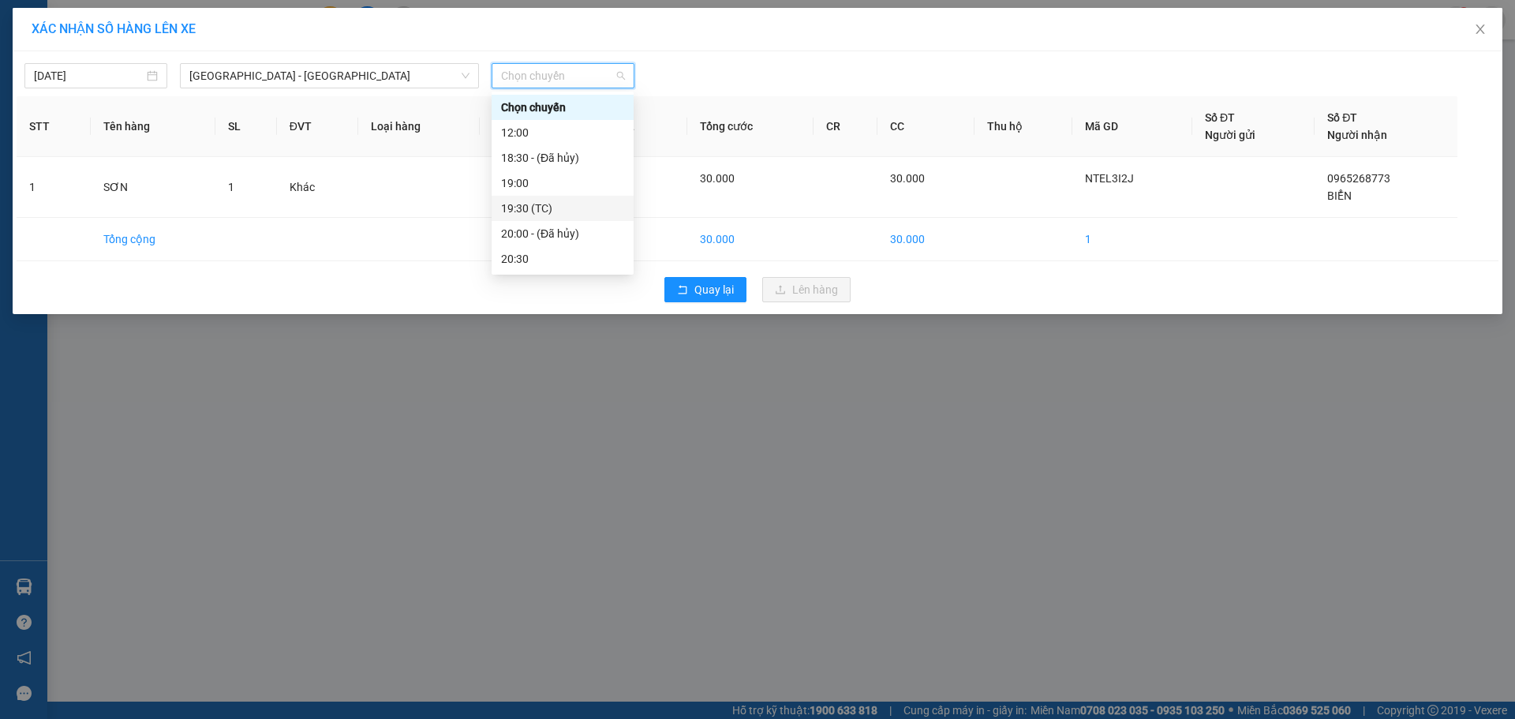
click at [524, 204] on div "19:30 (TC)" at bounding box center [562, 208] width 123 height 17
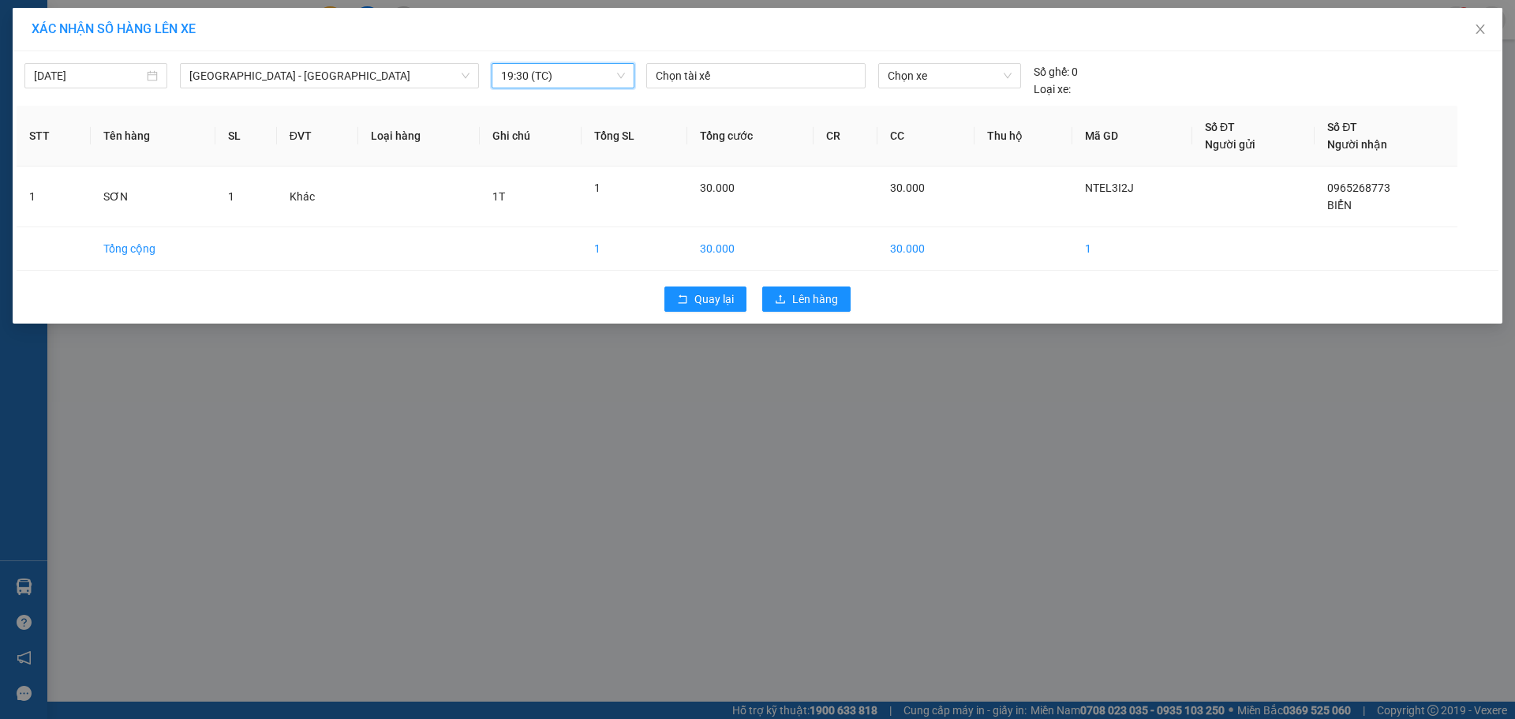
click at [853, 301] on div "Quay lại Lên hàng" at bounding box center [758, 299] width 1482 height 41
click at [833, 301] on span "Lên hàng" at bounding box center [815, 298] width 46 height 17
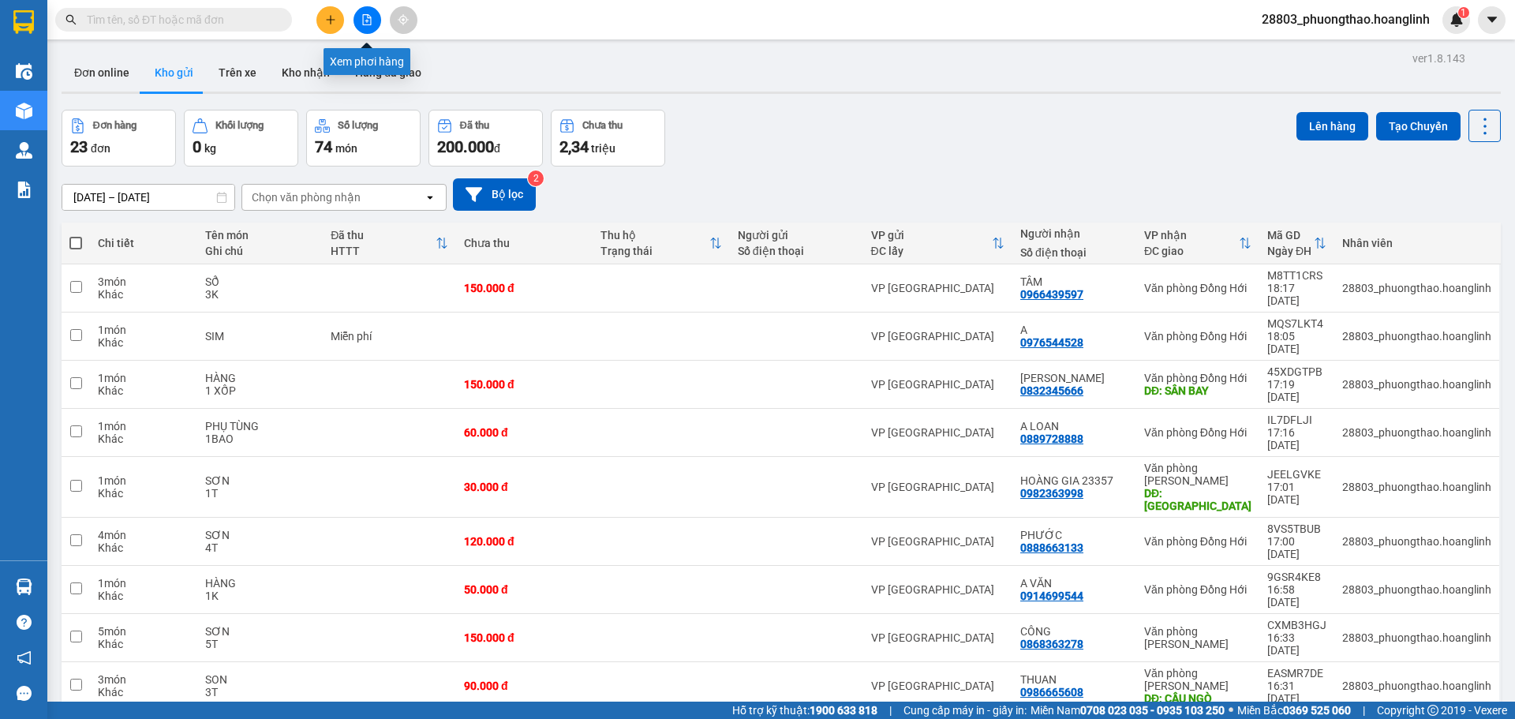
click at [366, 9] on button at bounding box center [368, 20] width 28 height 28
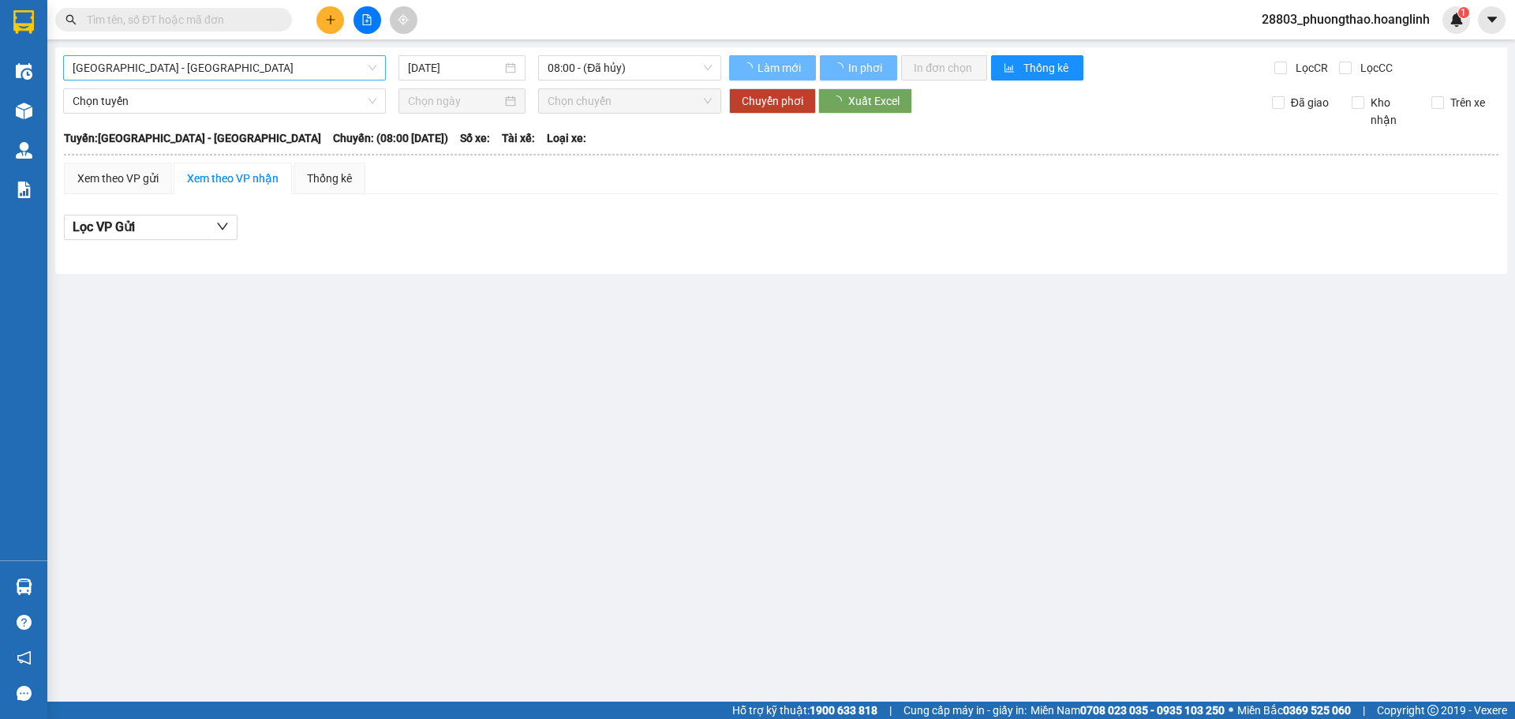
click at [155, 72] on span "[GEOGRAPHIC_DATA] - [GEOGRAPHIC_DATA]" at bounding box center [225, 68] width 304 height 24
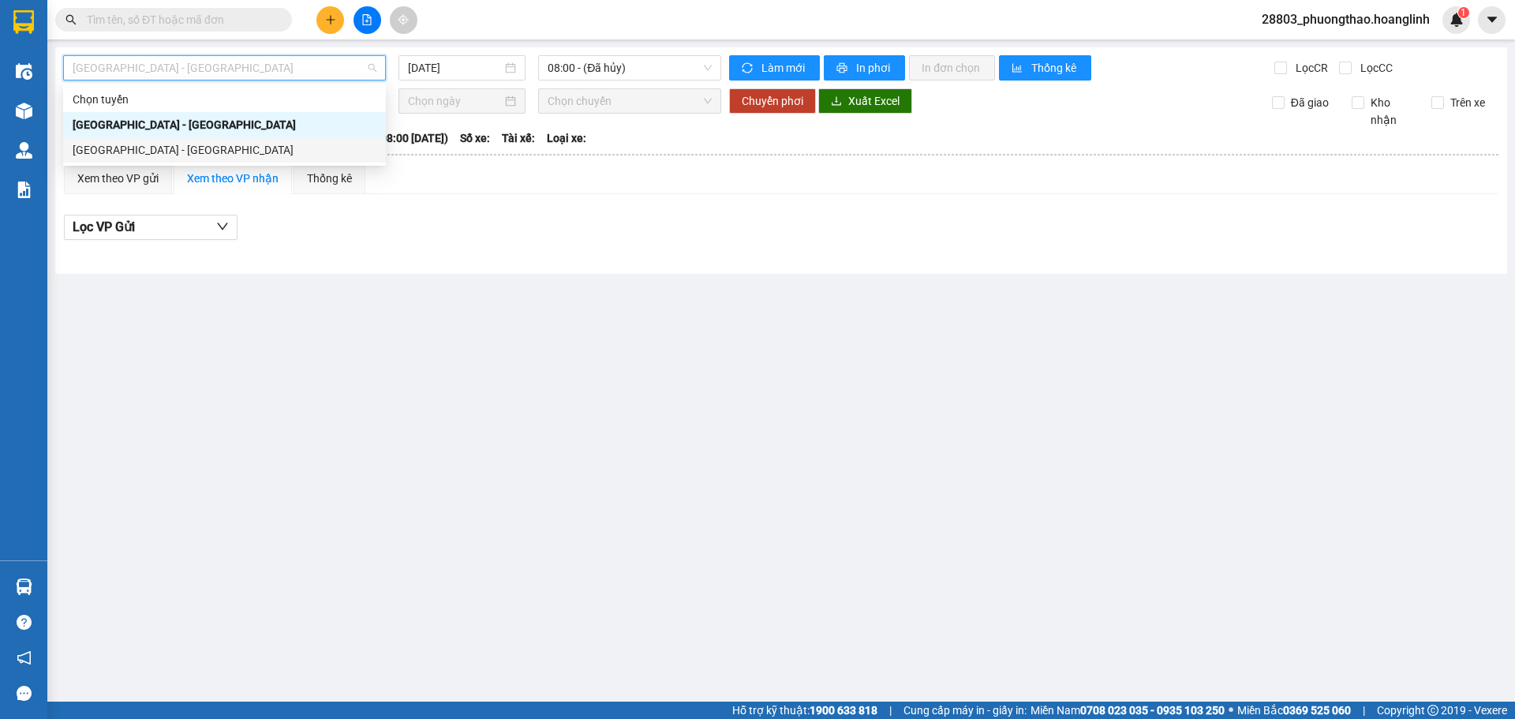
click at [155, 148] on div "[GEOGRAPHIC_DATA] - [GEOGRAPHIC_DATA]" at bounding box center [225, 149] width 304 height 17
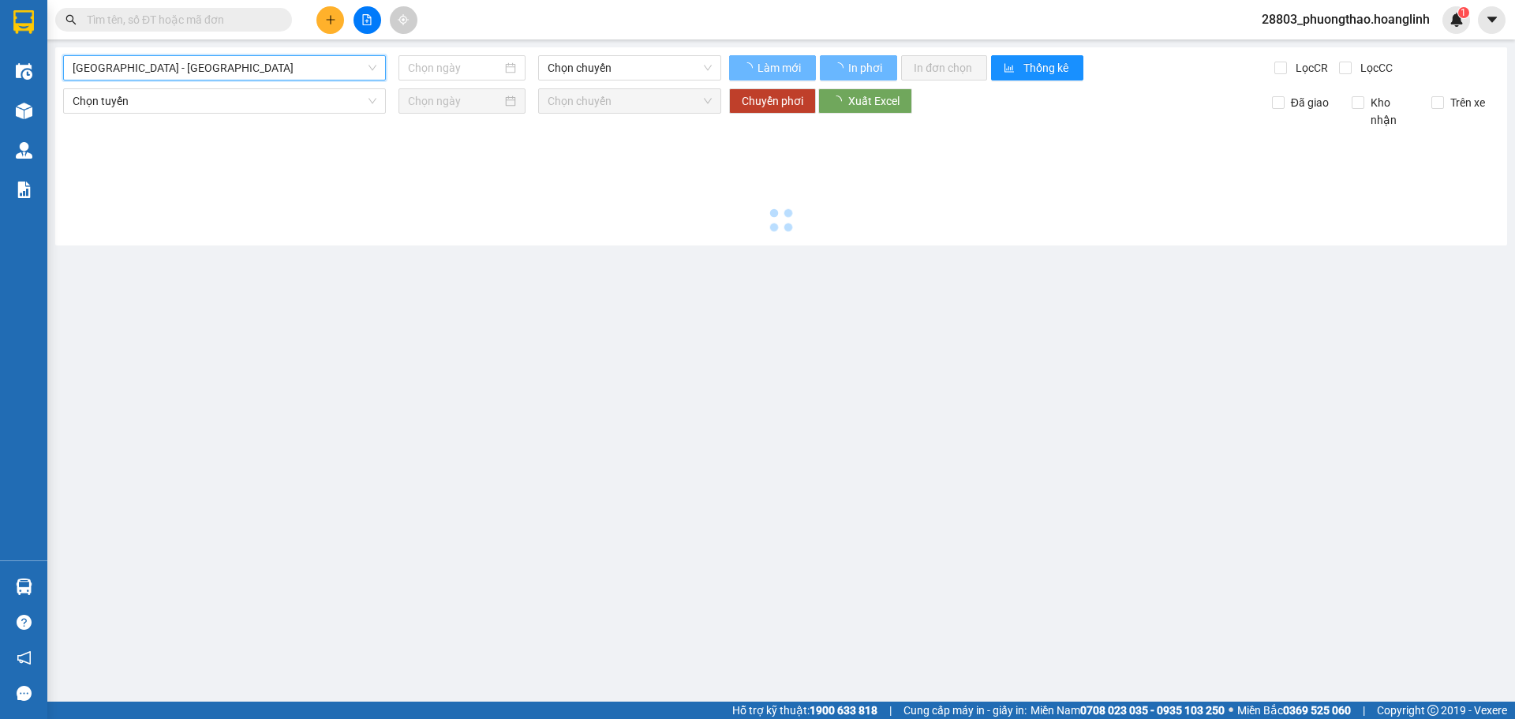
type input "[DATE]"
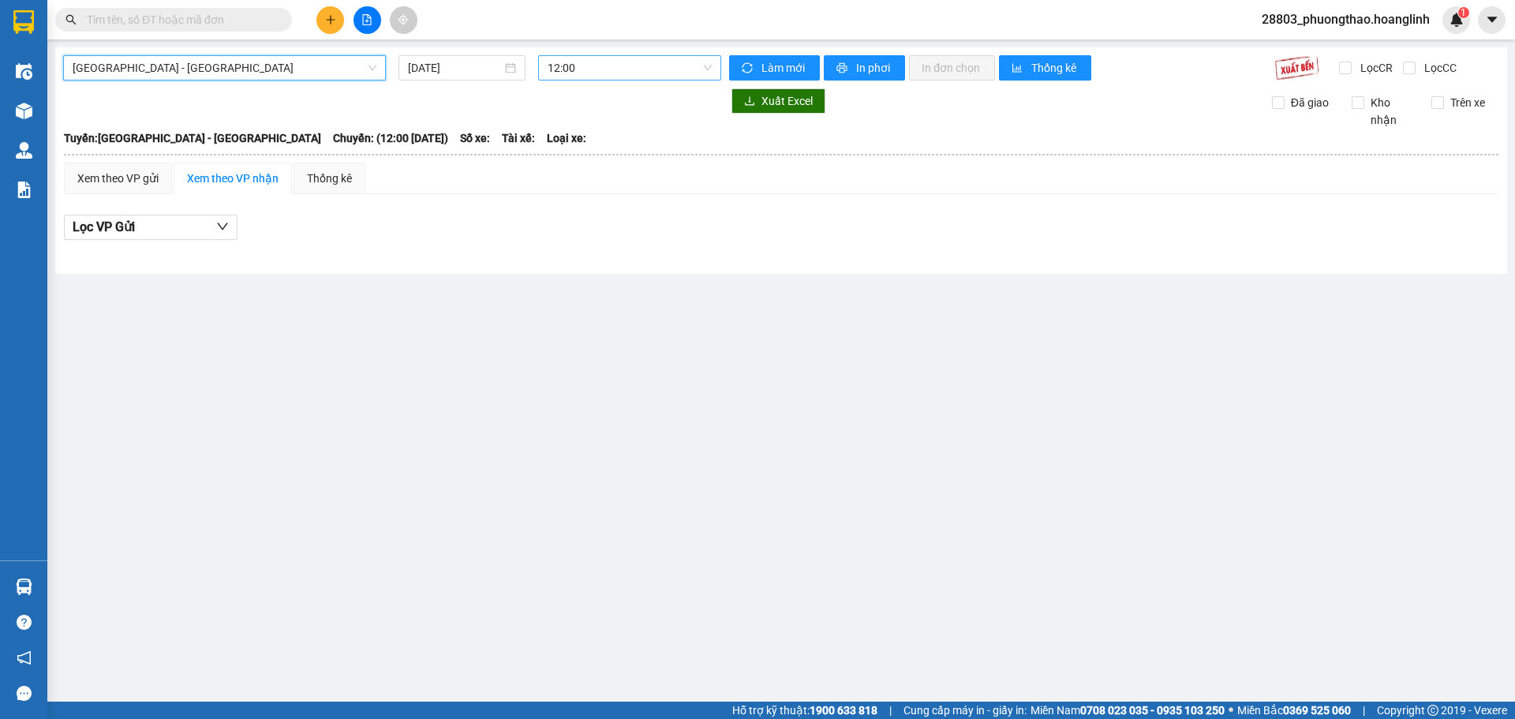
drag, startPoint x: 603, startPoint y: 56, endPoint x: 612, endPoint y: 73, distance: 19.4
click at [604, 56] on span "12:00" at bounding box center [630, 68] width 164 height 24
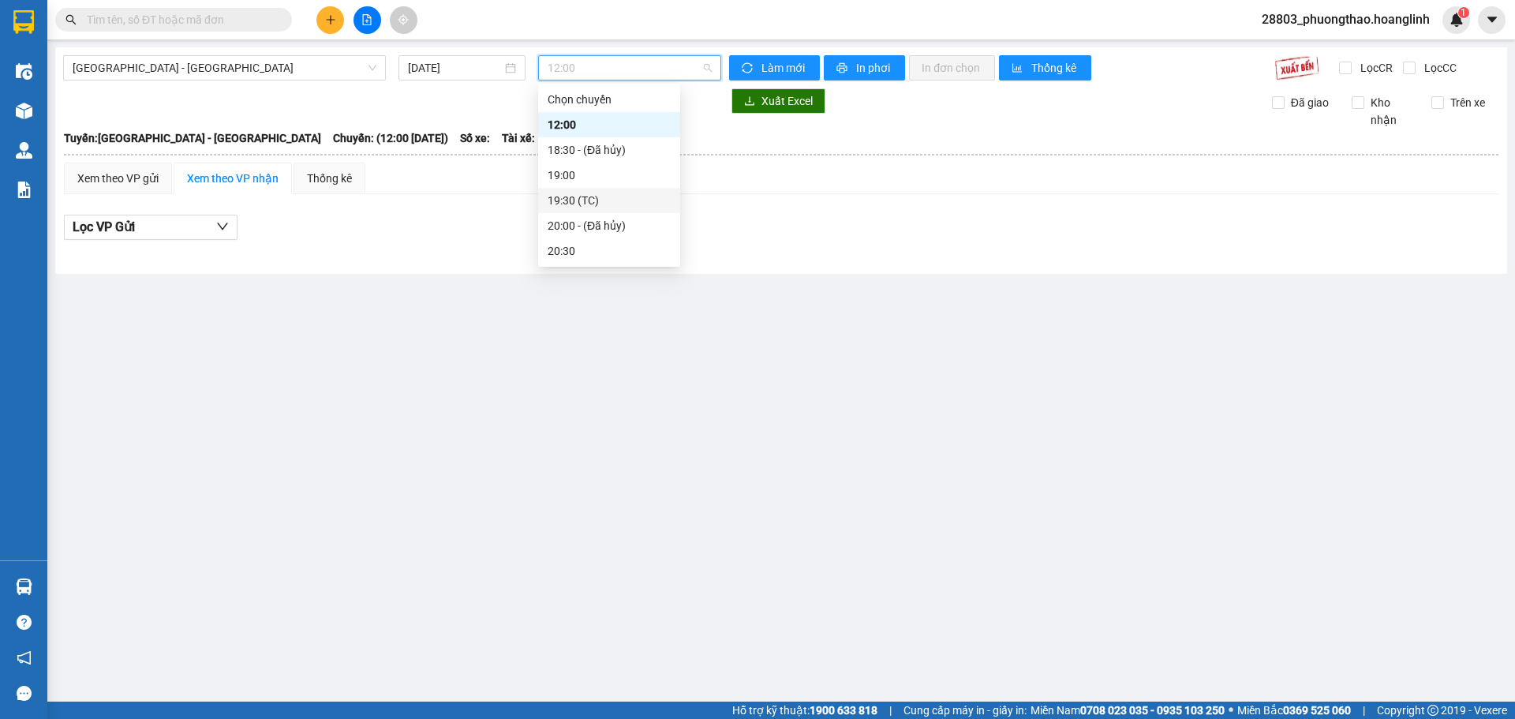
click at [612, 197] on div "19:30 (TC)" at bounding box center [609, 200] width 123 height 17
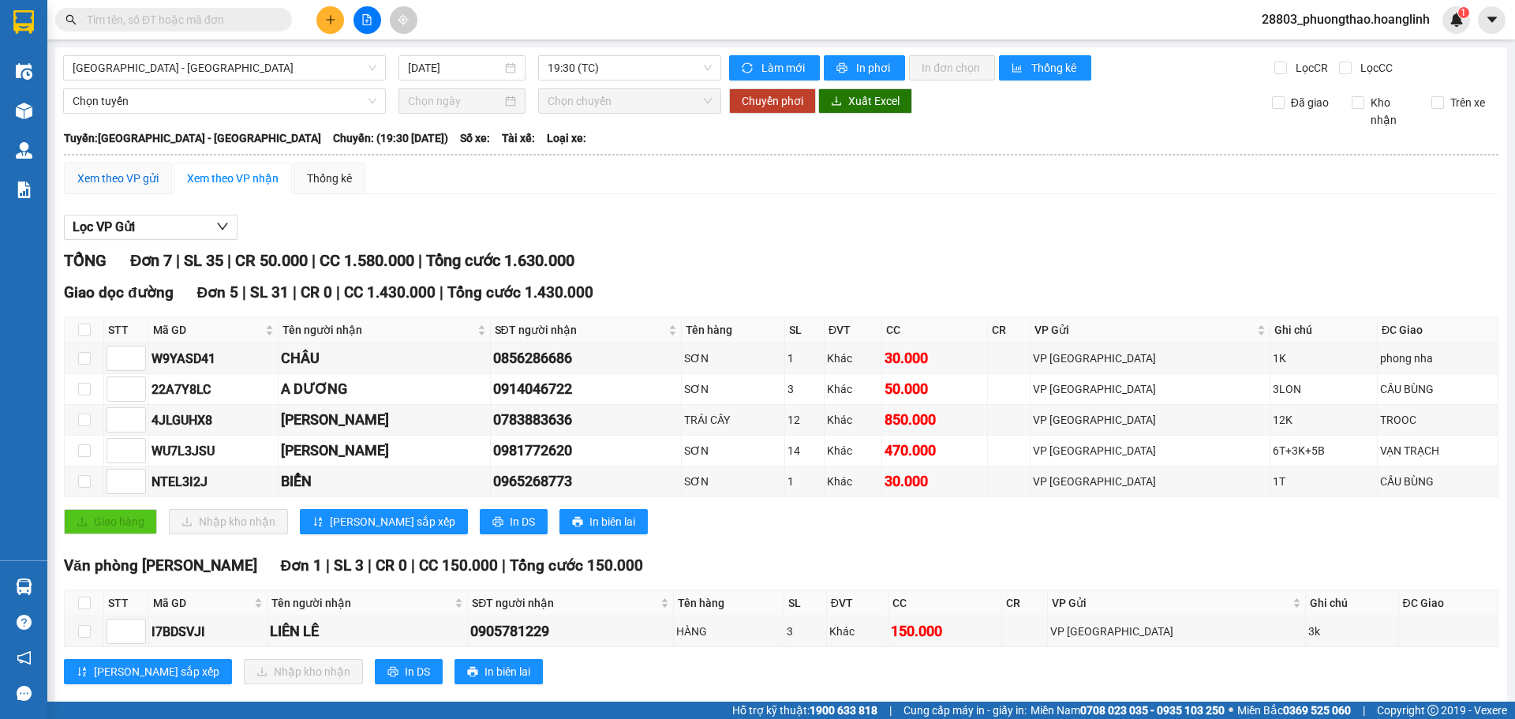
click at [123, 177] on div "Xem theo VP gửi" at bounding box center [117, 178] width 81 height 17
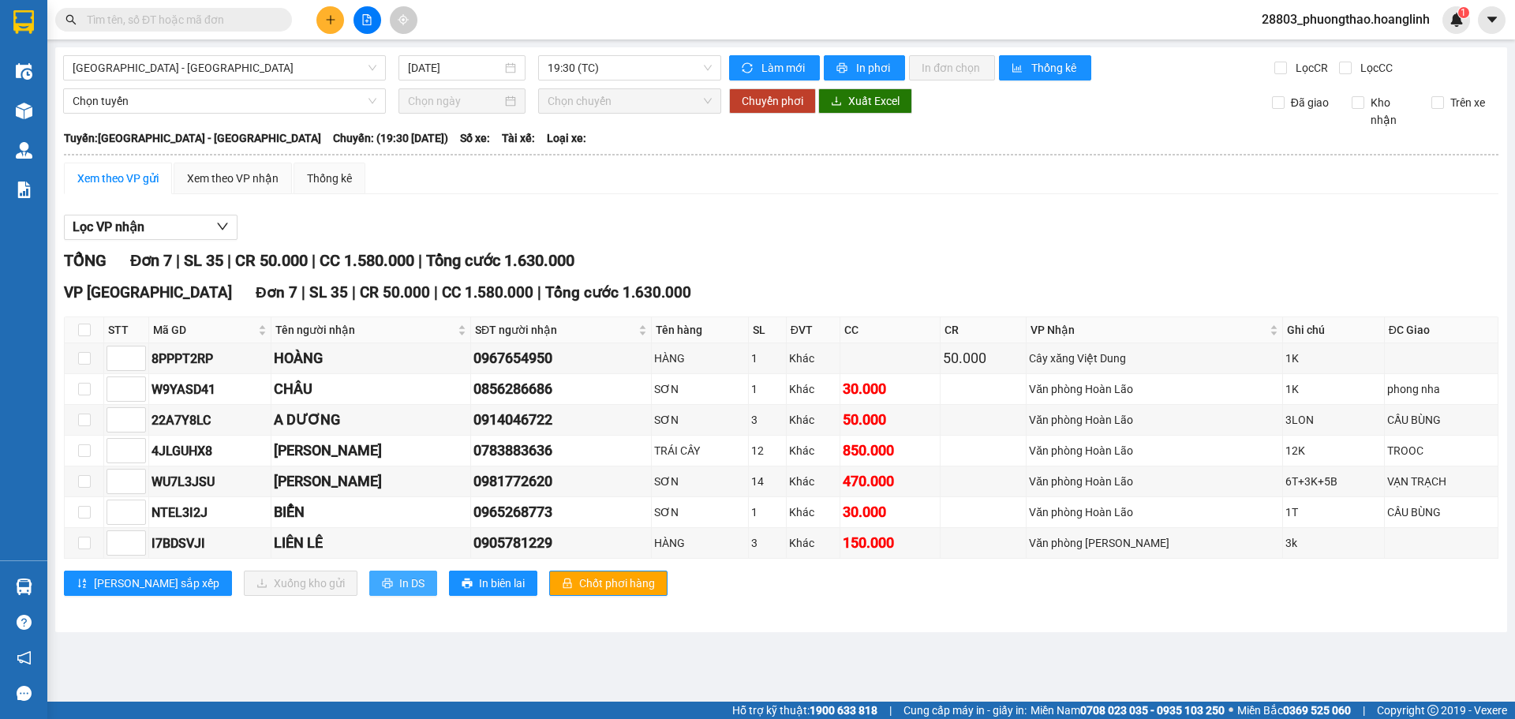
click at [369, 589] on button "In DS" at bounding box center [403, 583] width 68 height 25
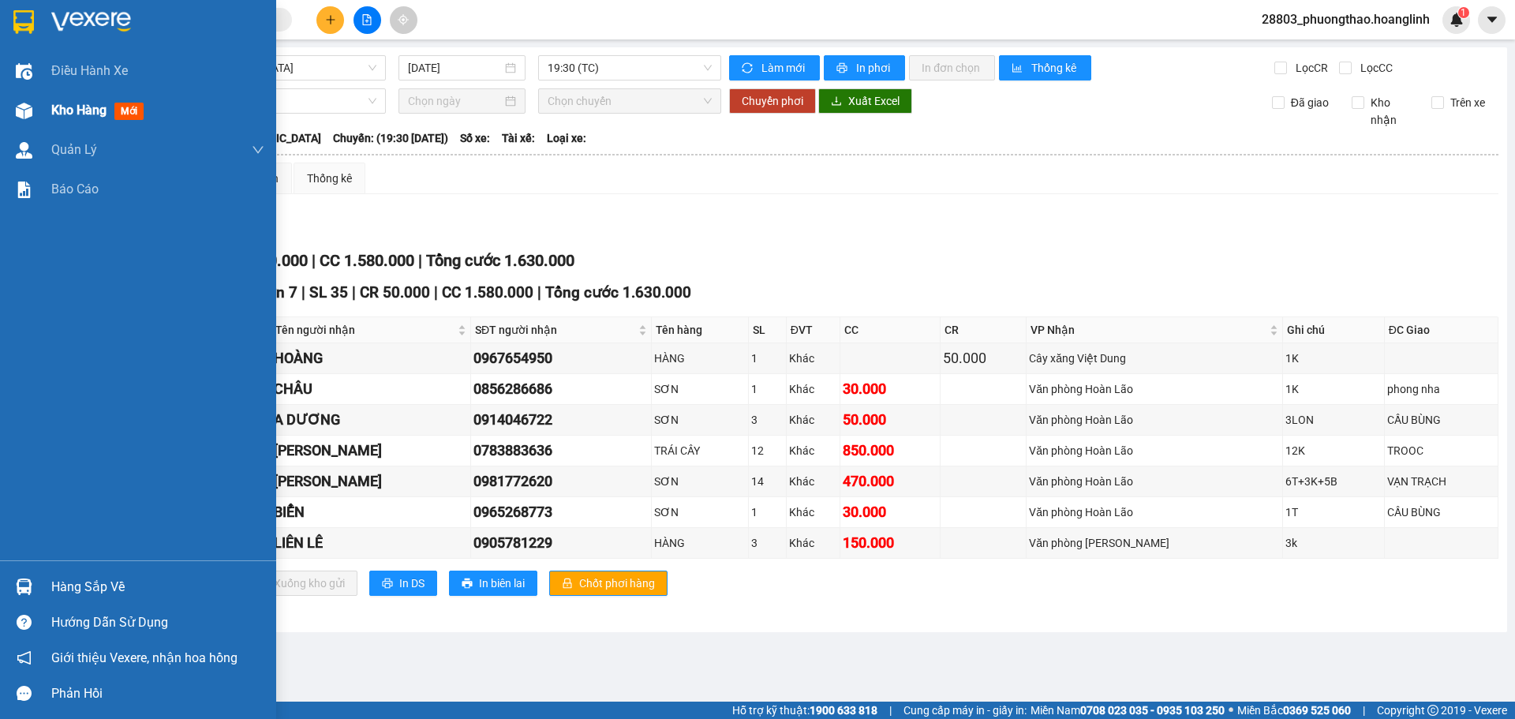
click at [65, 115] on span "Kho hàng" at bounding box center [78, 110] width 55 height 15
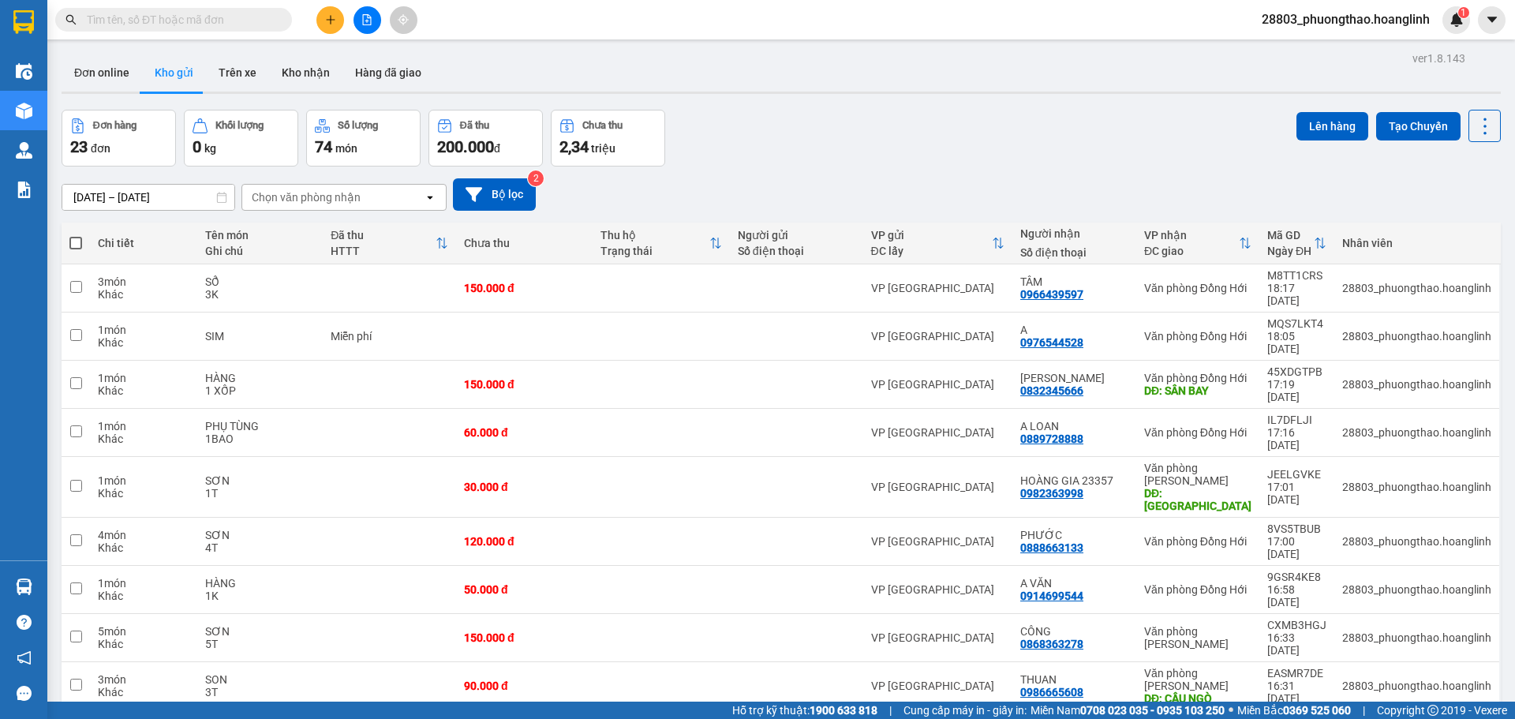
click at [78, 242] on span at bounding box center [75, 243] width 13 height 13
click at [76, 235] on input "checkbox" at bounding box center [76, 235] width 0 height 0
checkbox input "true"
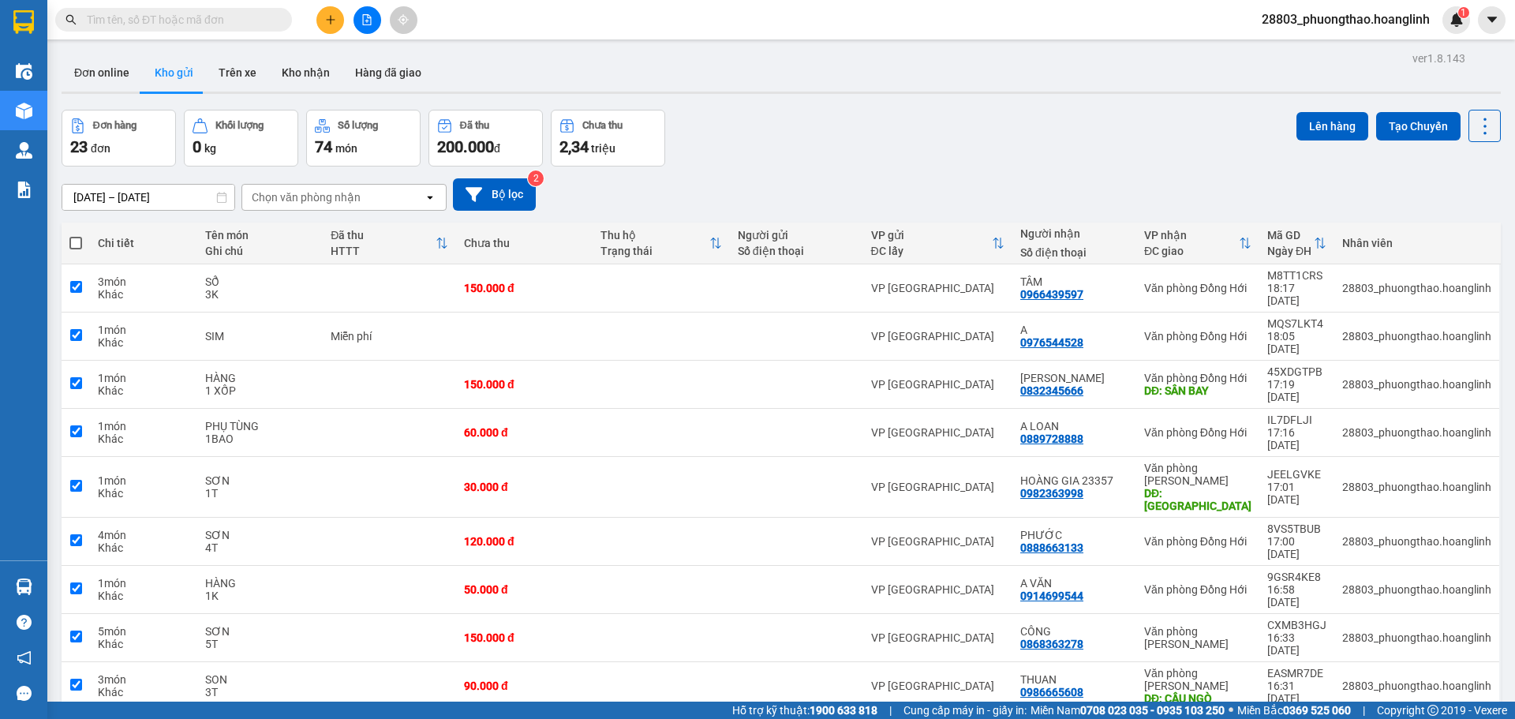
checkbox input "true"
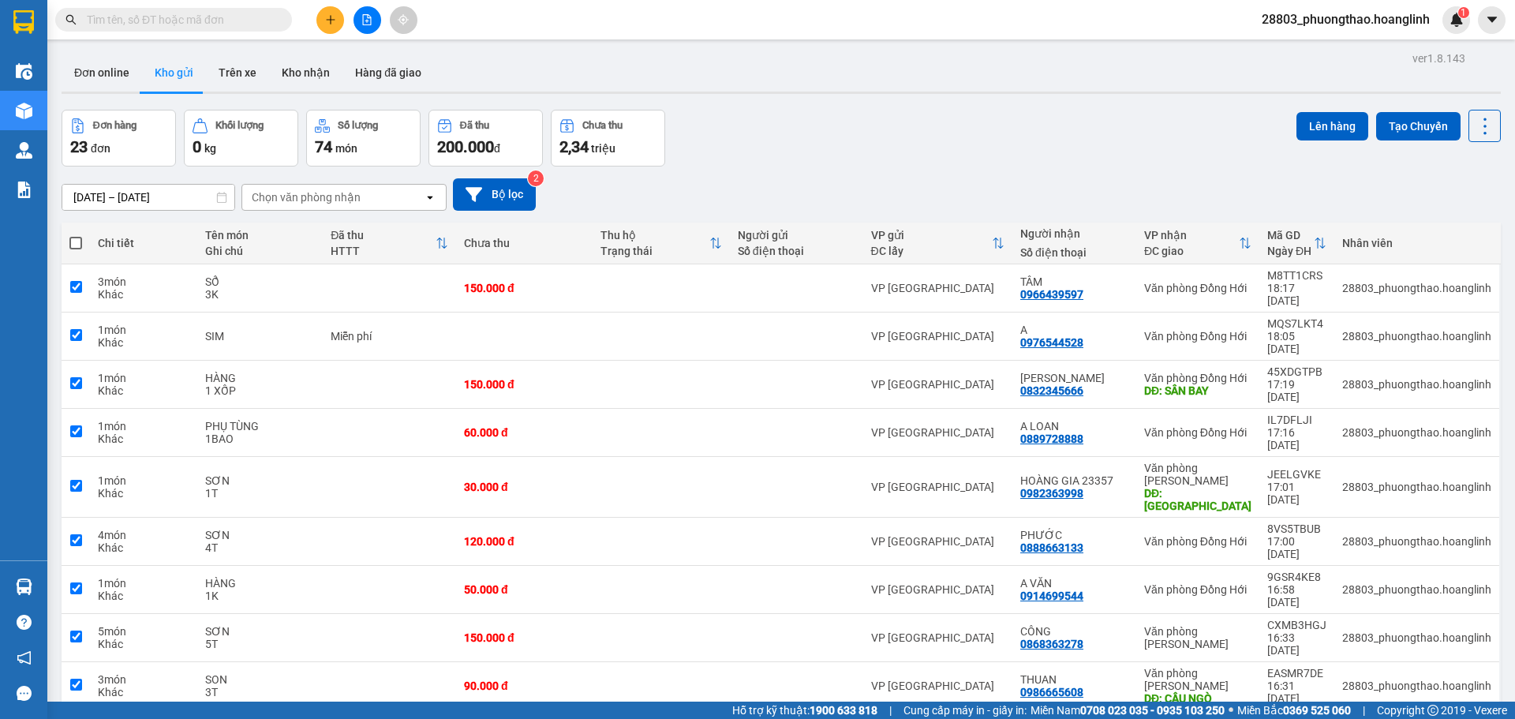
checkbox input "true"
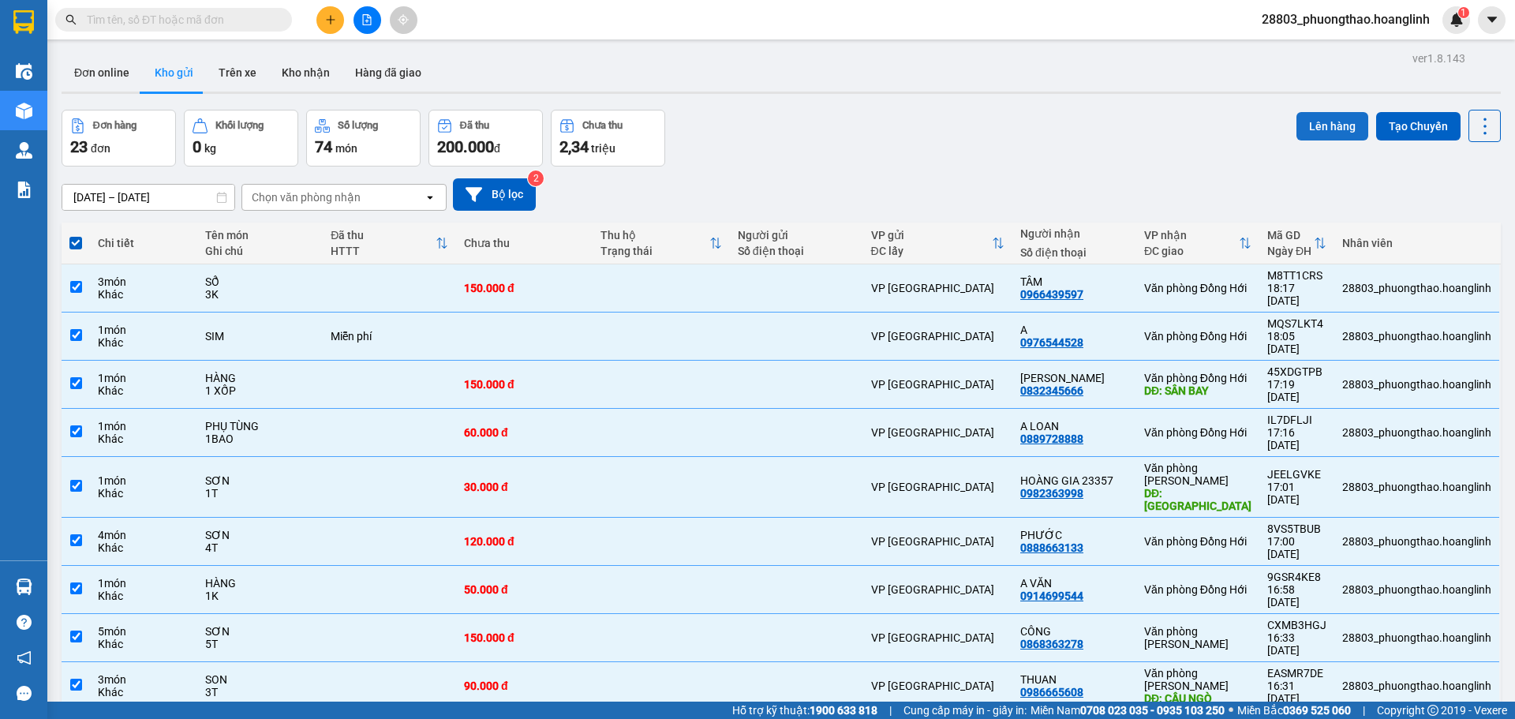
click at [1311, 120] on button "Lên hàng" at bounding box center [1333, 126] width 72 height 28
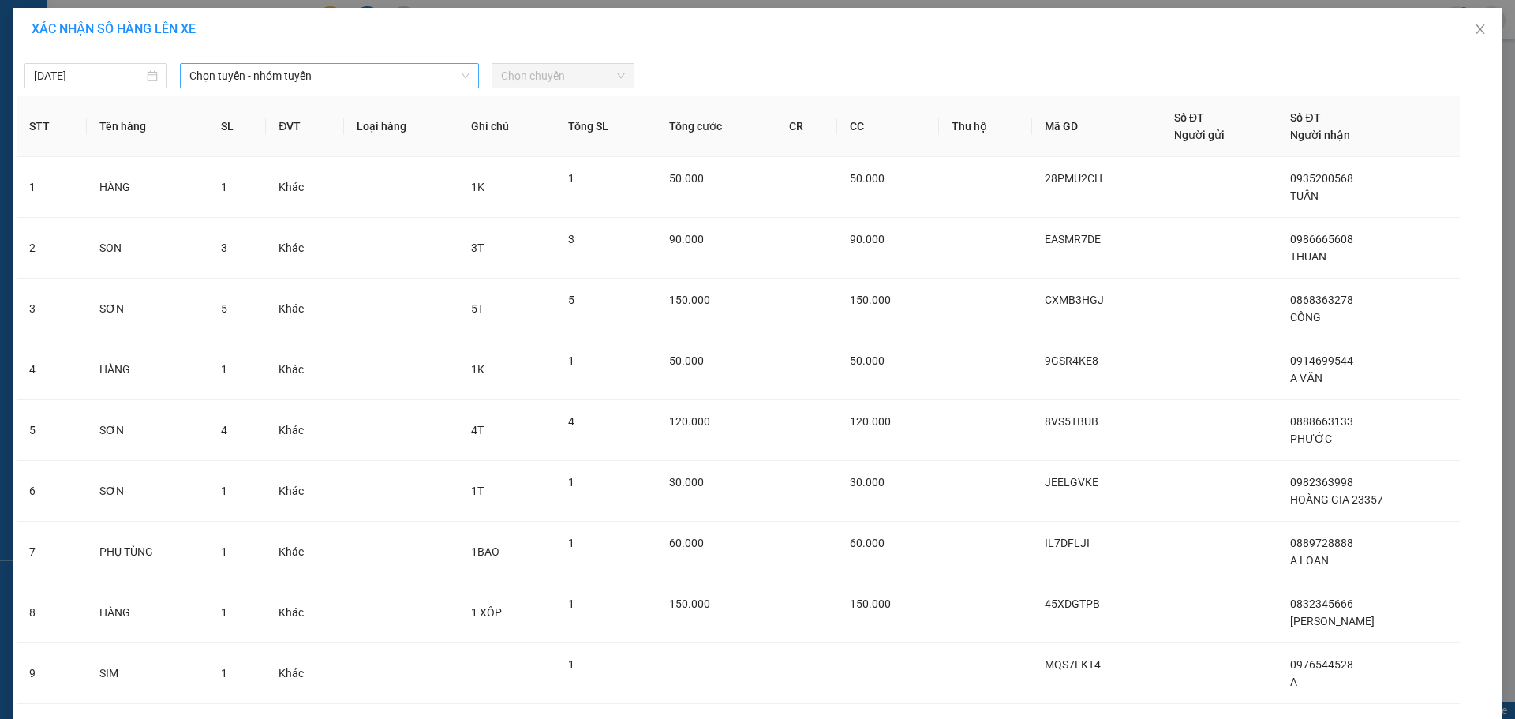
click at [240, 72] on span "Chọn tuyến - nhóm tuyến" at bounding box center [329, 76] width 280 height 24
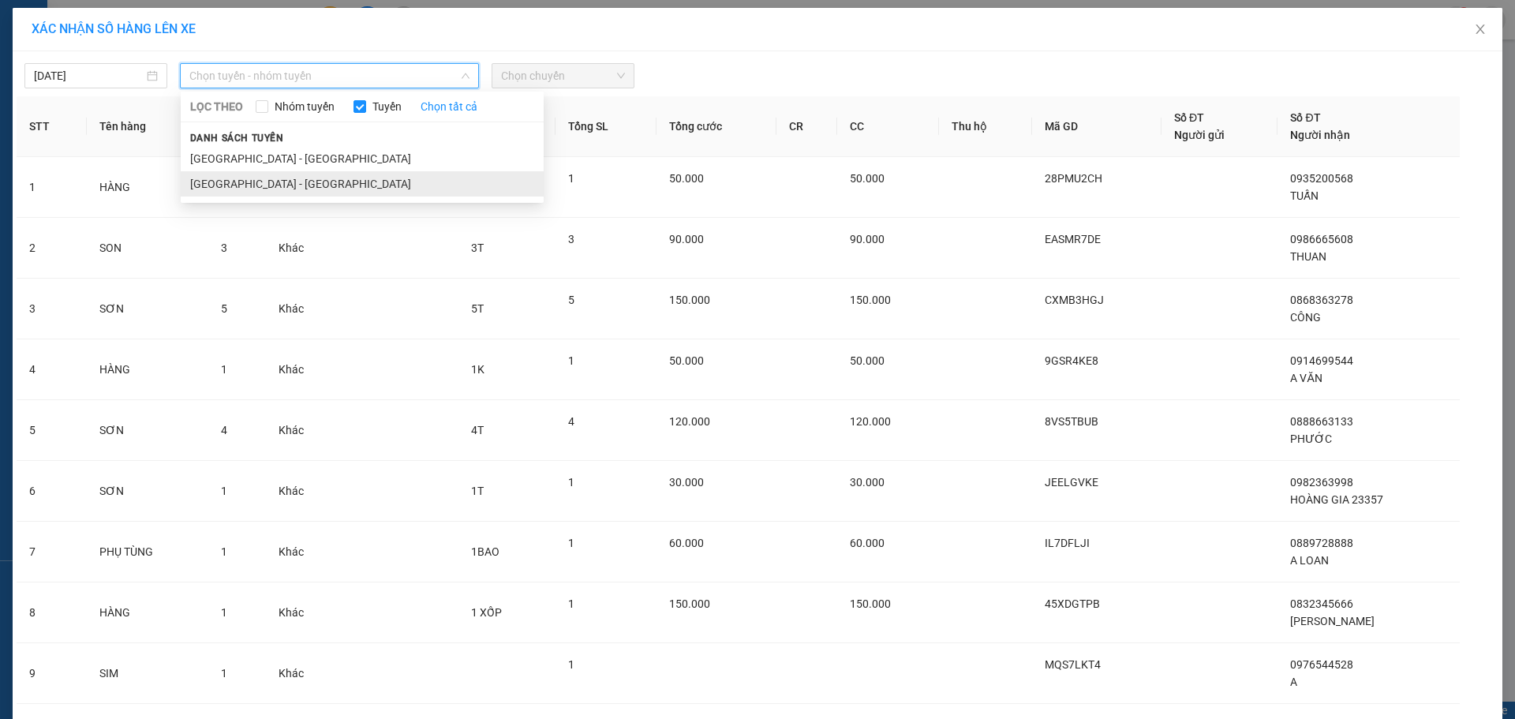
click at [231, 189] on li "[GEOGRAPHIC_DATA] - [GEOGRAPHIC_DATA]" at bounding box center [362, 183] width 363 height 25
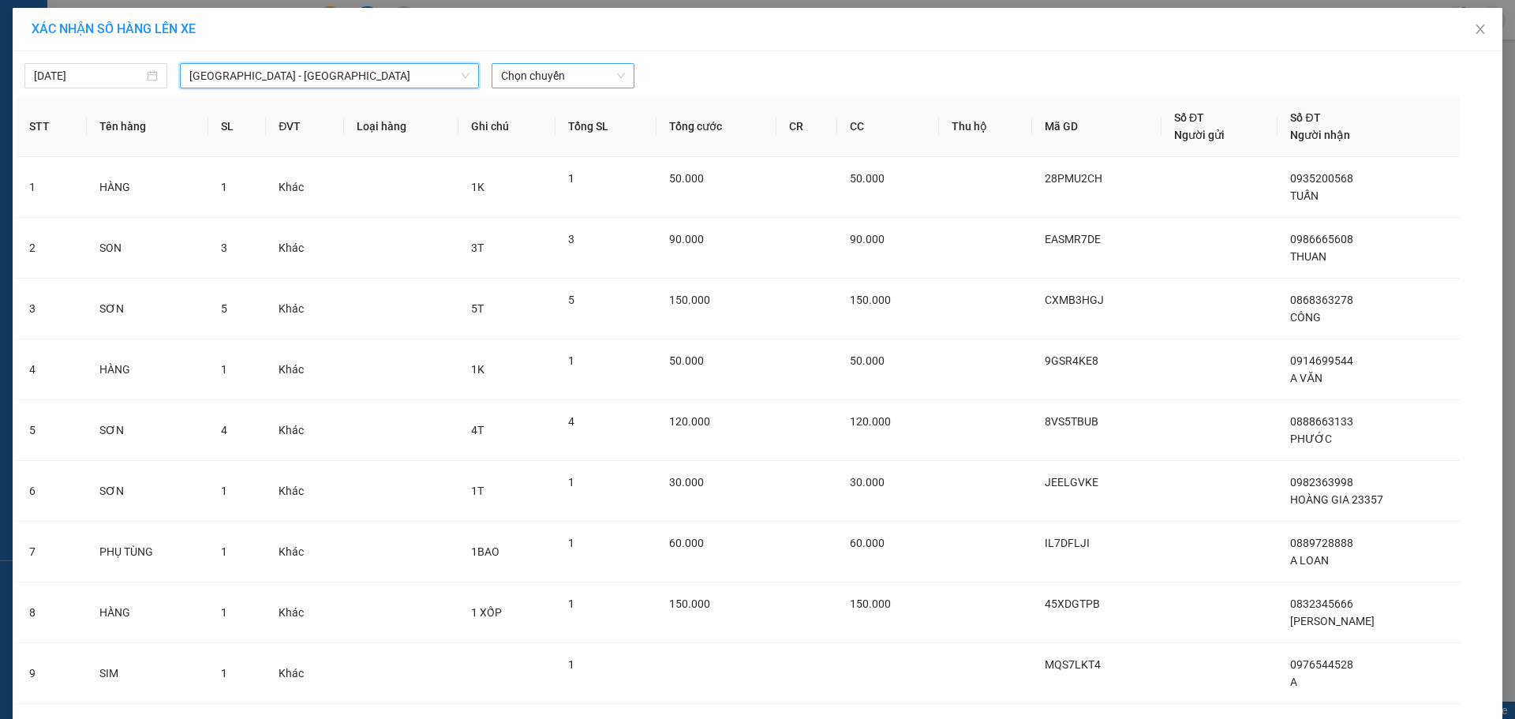
click at [557, 80] on span "Chọn chuyến" at bounding box center [563, 76] width 124 height 24
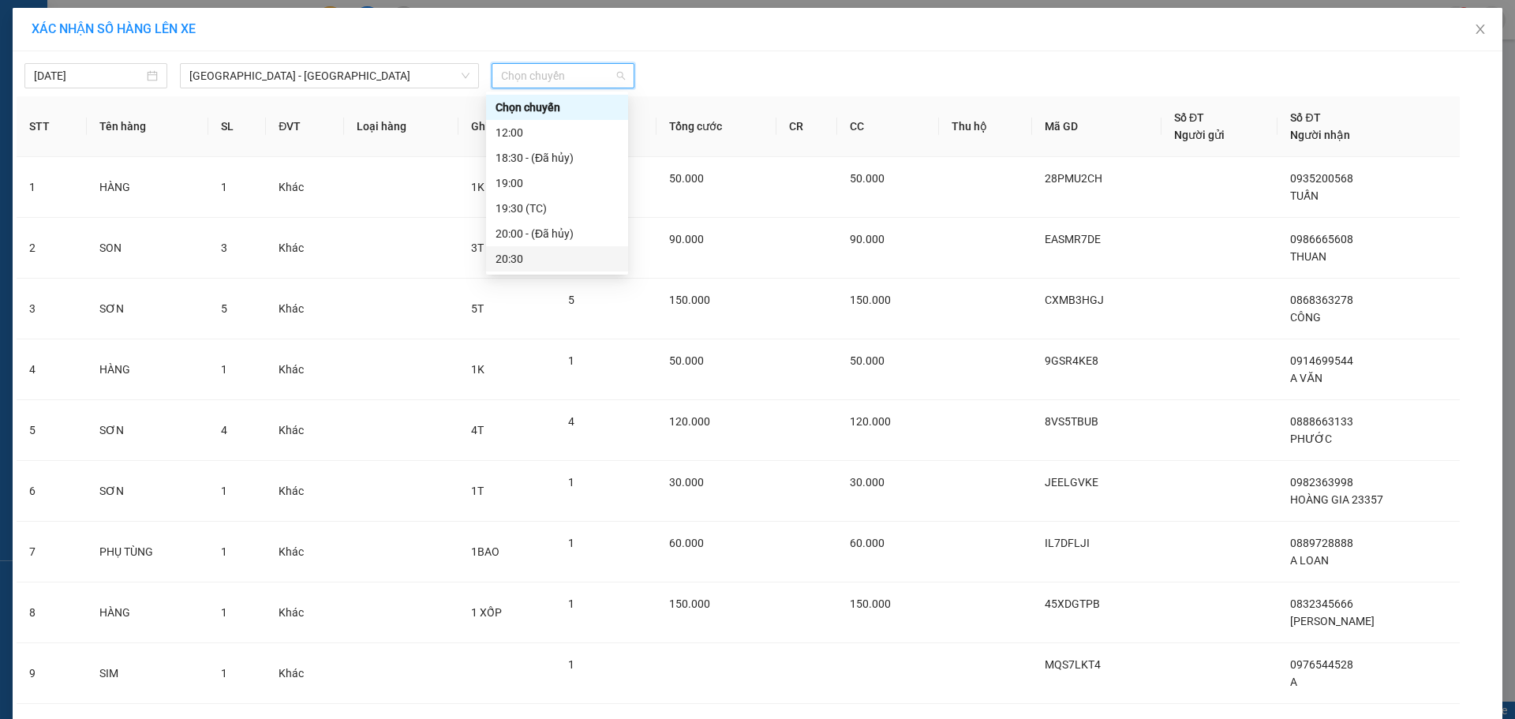
click at [512, 254] on div "20:30" at bounding box center [557, 258] width 123 height 17
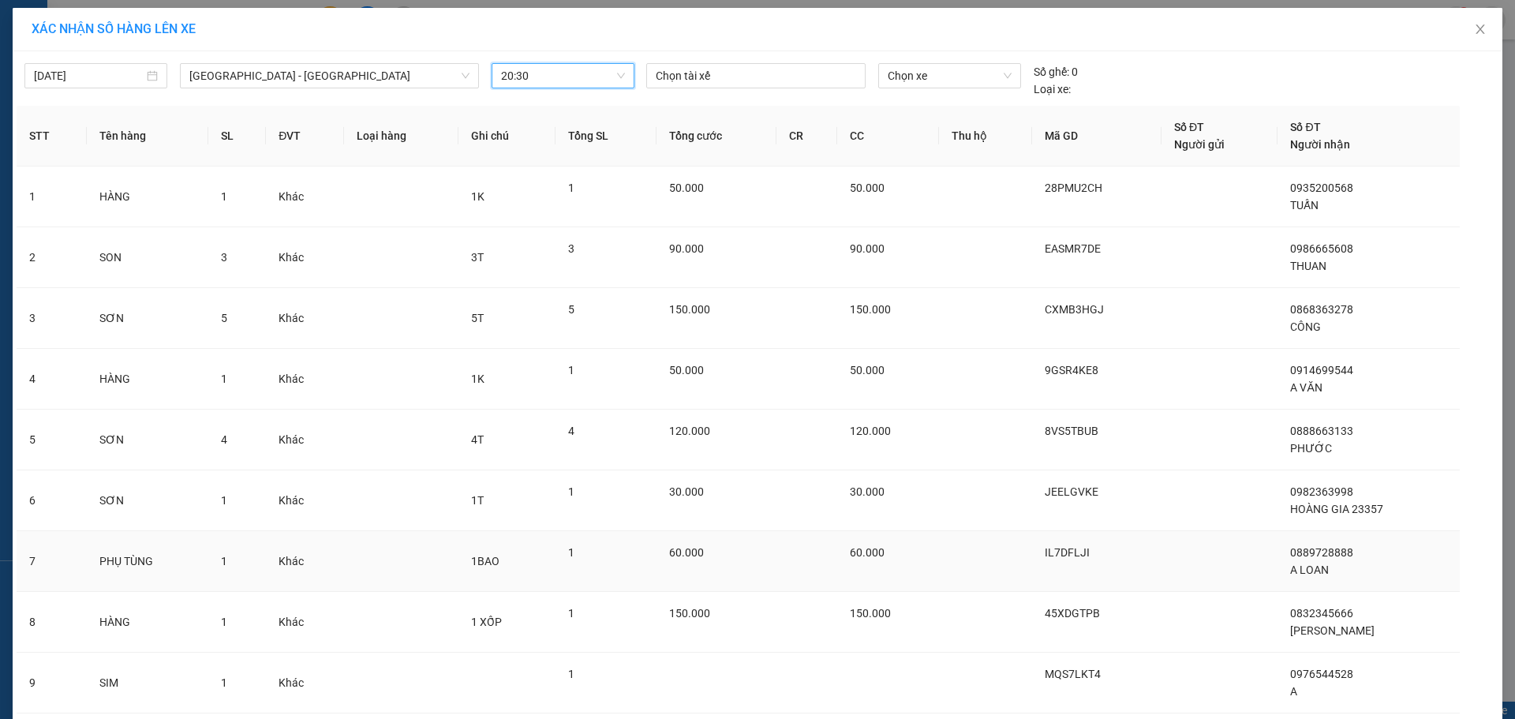
scroll to position [170, 0]
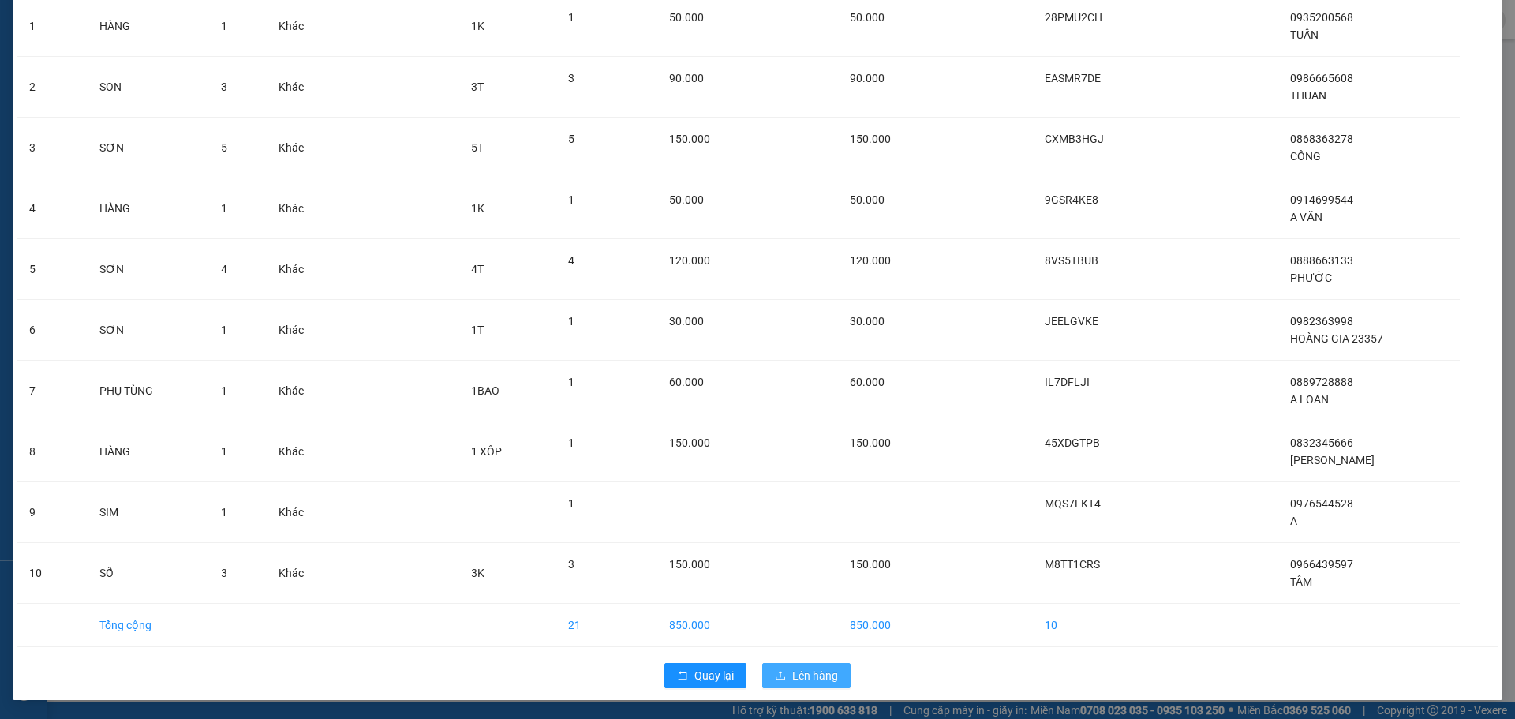
click at [802, 673] on span "Lên hàng" at bounding box center [815, 675] width 46 height 17
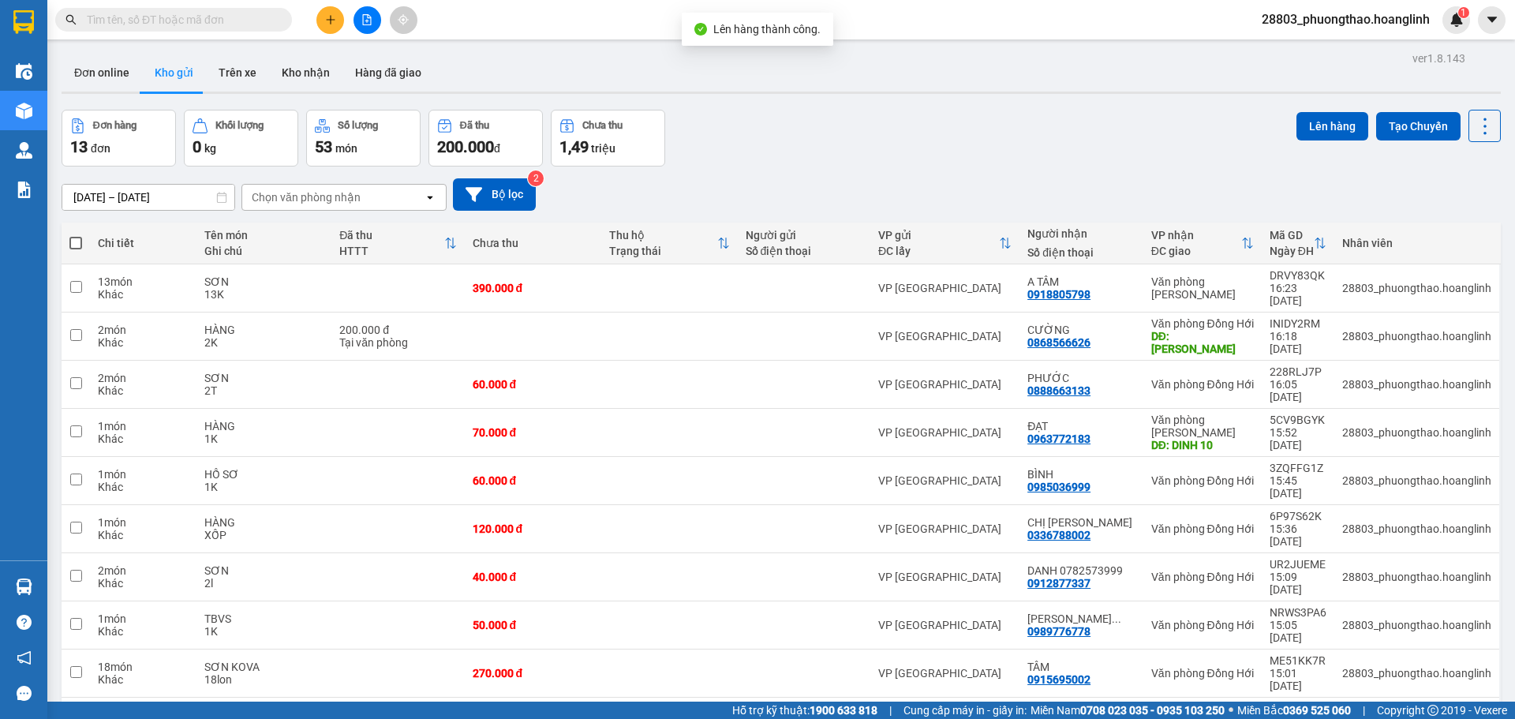
click at [79, 245] on span at bounding box center [75, 243] width 13 height 13
click at [76, 235] on input "checkbox" at bounding box center [76, 235] width 0 height 0
checkbox input "true"
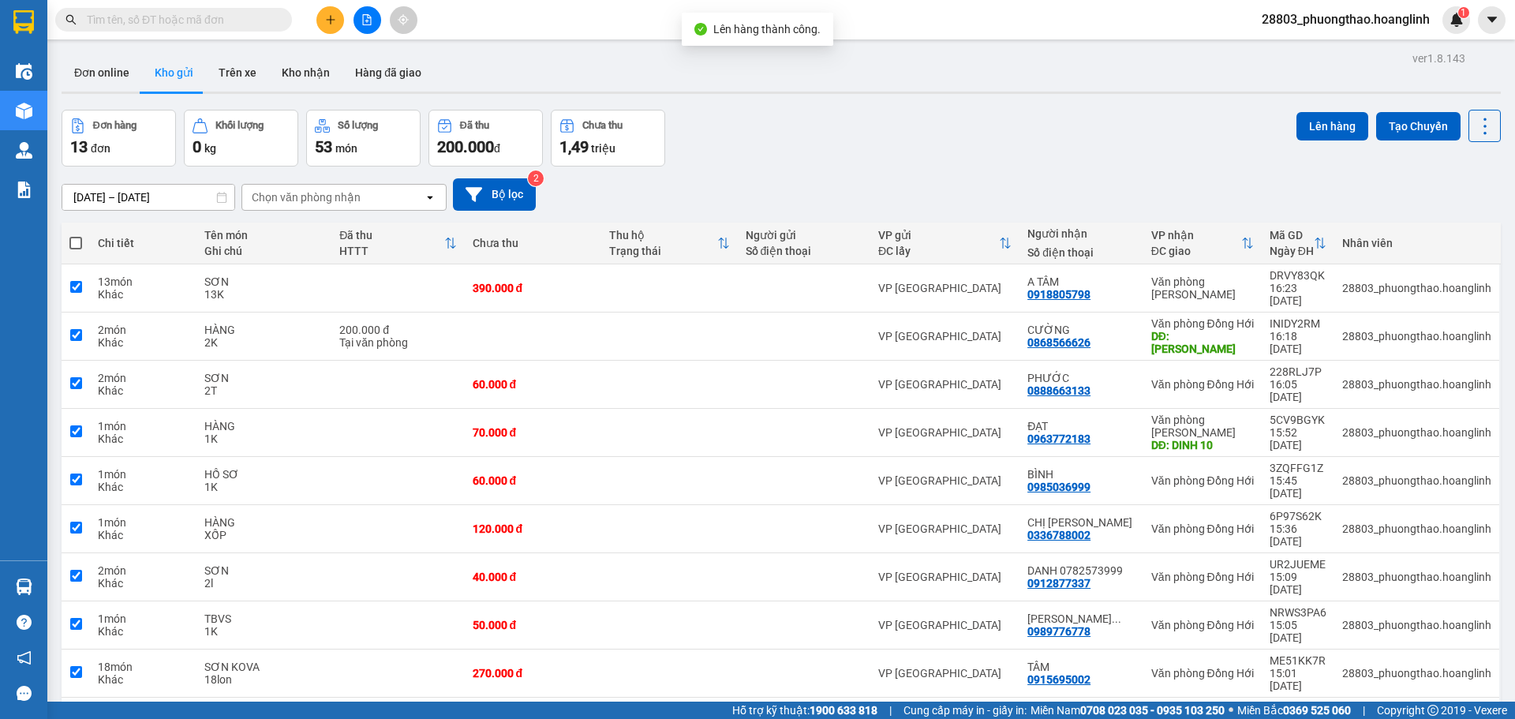
checkbox input "true"
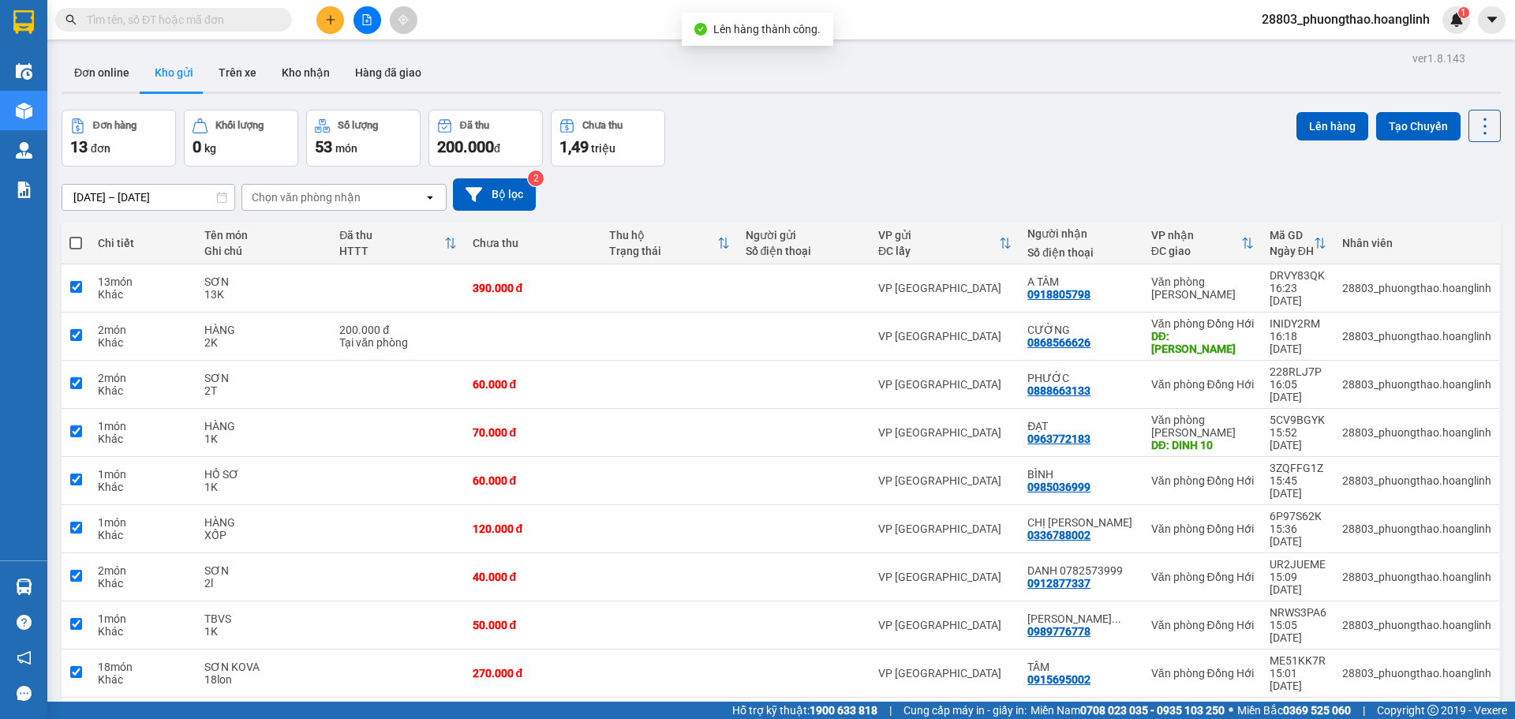
checkbox input "true"
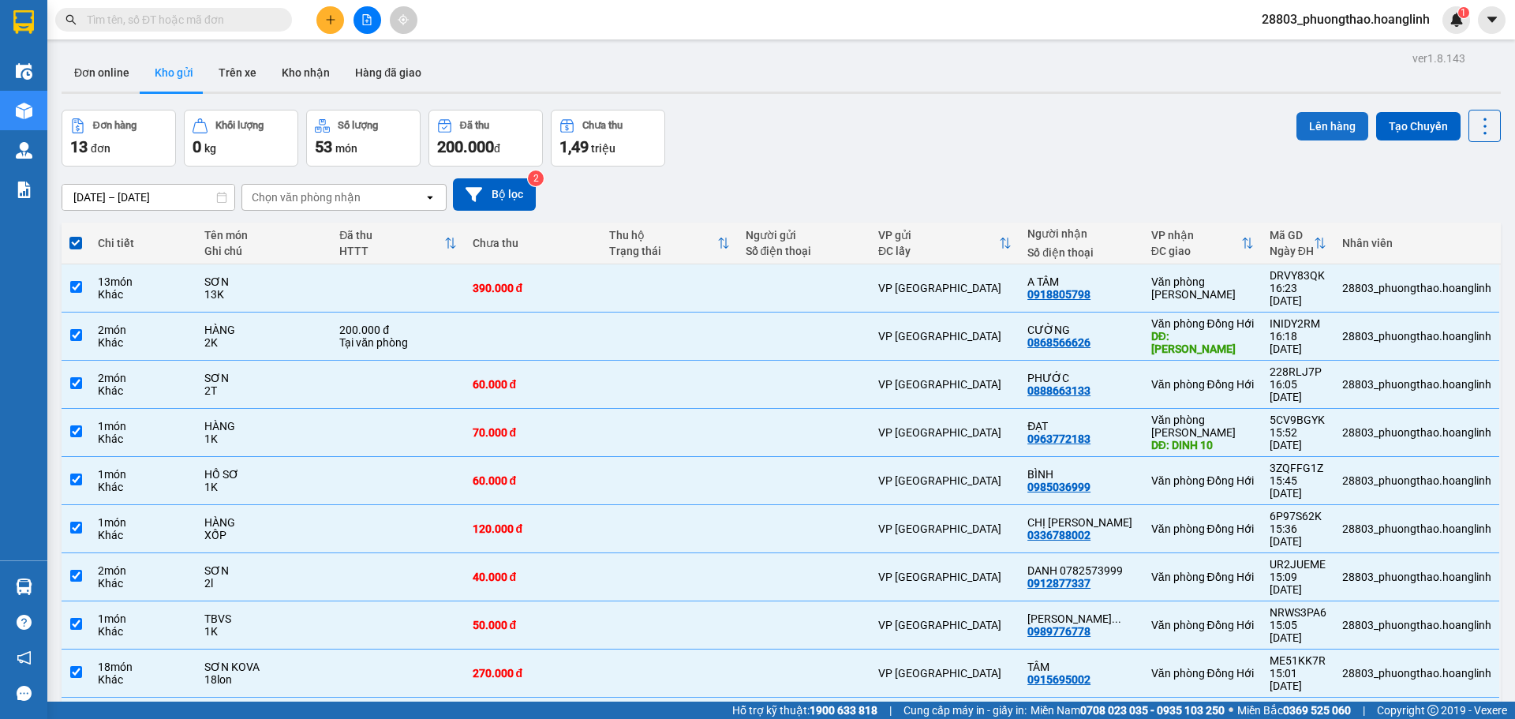
click at [1309, 126] on button "Lên hàng" at bounding box center [1333, 126] width 72 height 28
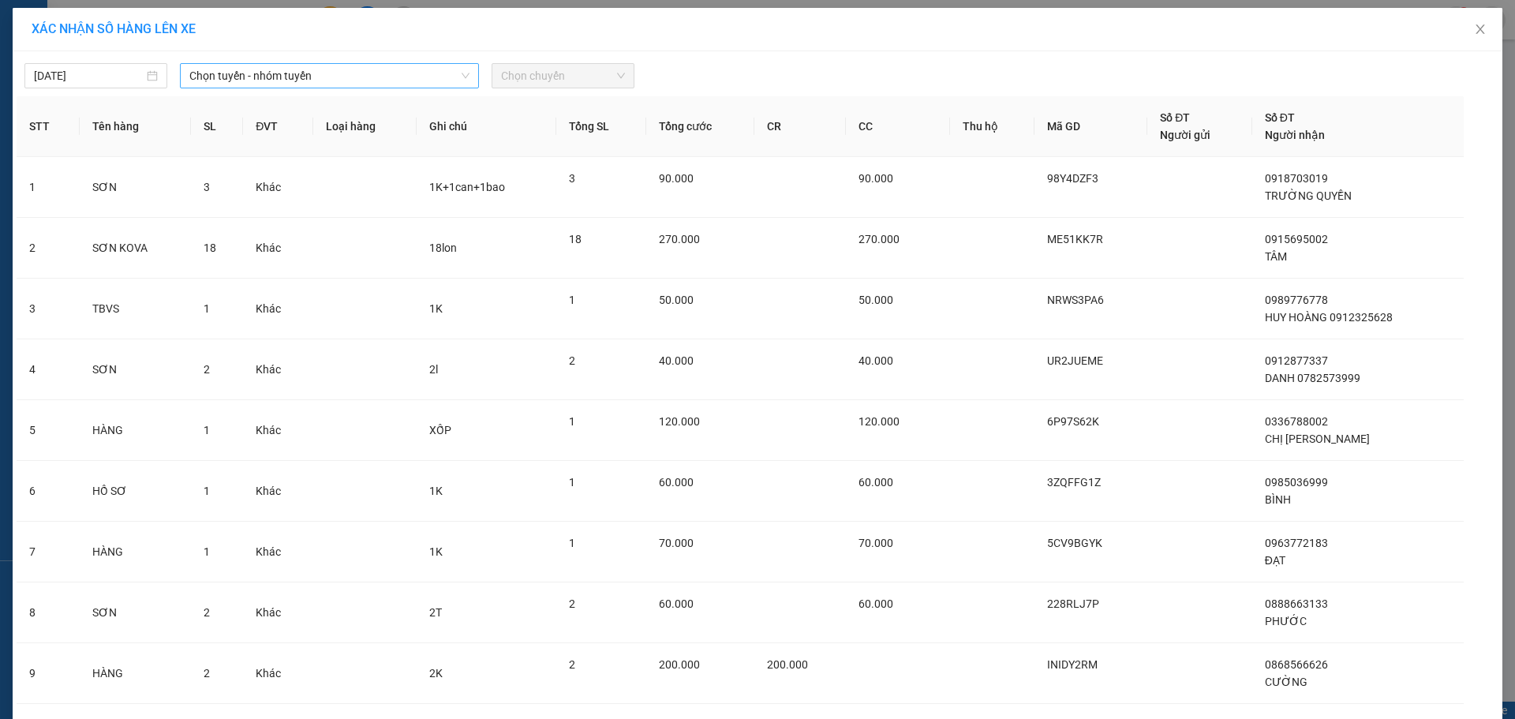
click at [227, 78] on span "Chọn tuyến - nhóm tuyến" at bounding box center [329, 76] width 280 height 24
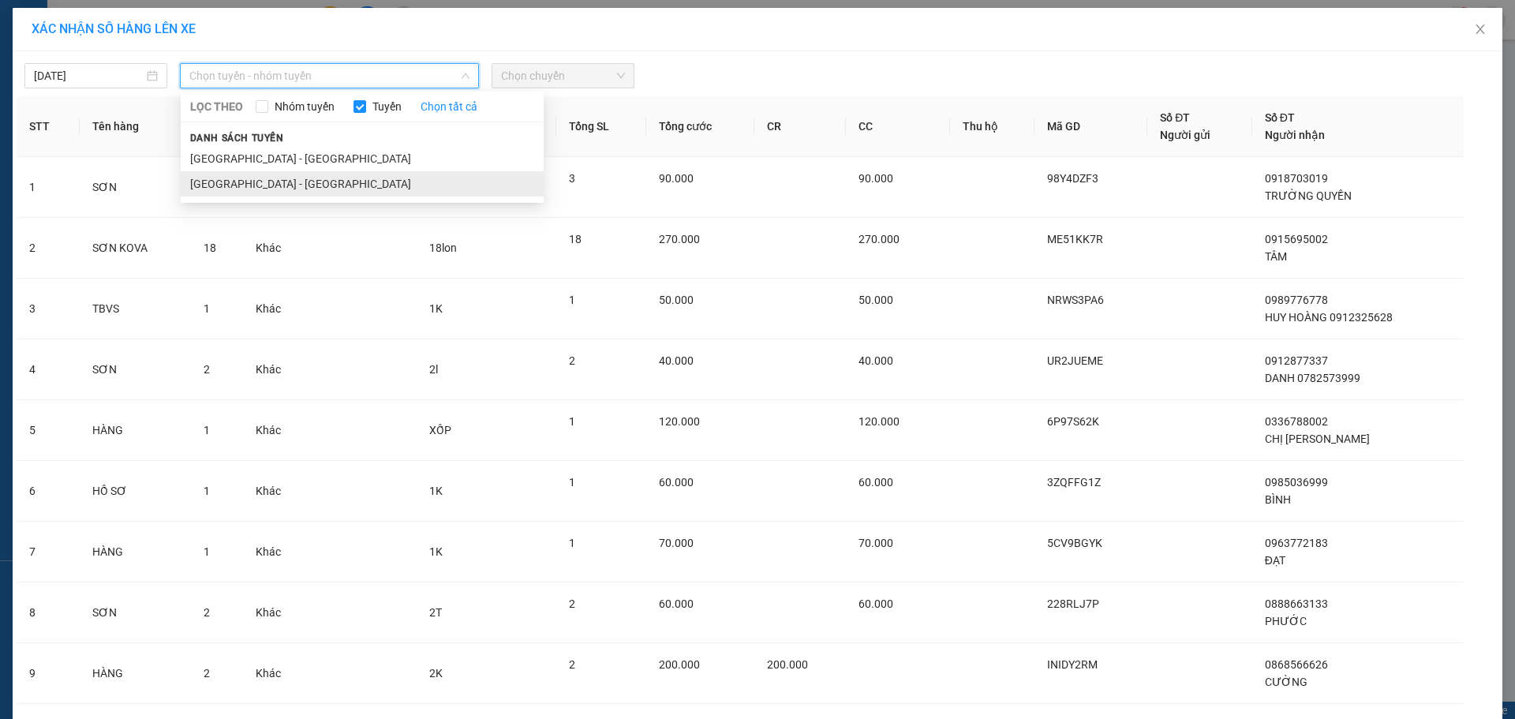
click at [246, 182] on li "[GEOGRAPHIC_DATA] - [GEOGRAPHIC_DATA]" at bounding box center [362, 183] width 363 height 25
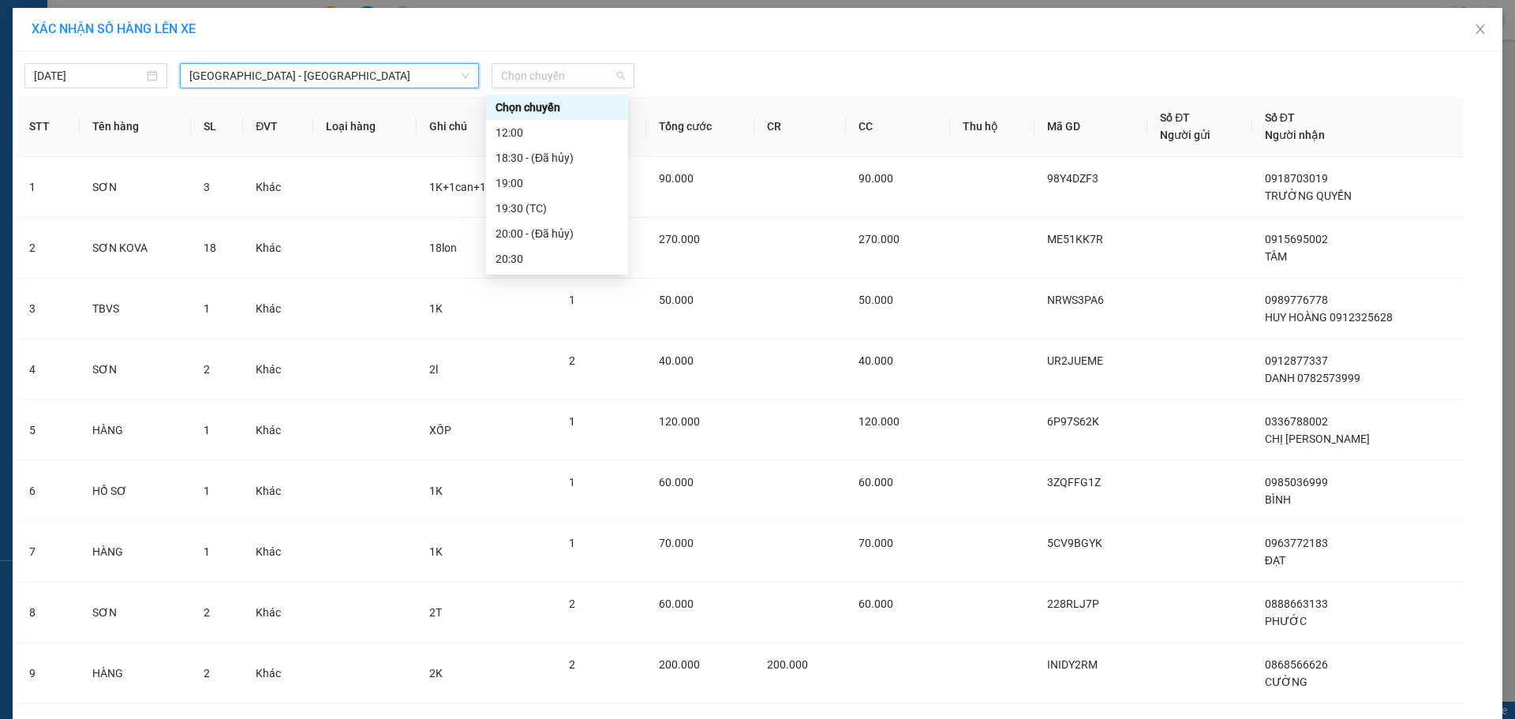
drag, startPoint x: 605, startPoint y: 79, endPoint x: 589, endPoint y: 170, distance: 93.0
click at [605, 79] on span "Chọn chuyến" at bounding box center [563, 76] width 124 height 24
click at [530, 266] on div "20:30" at bounding box center [557, 258] width 123 height 17
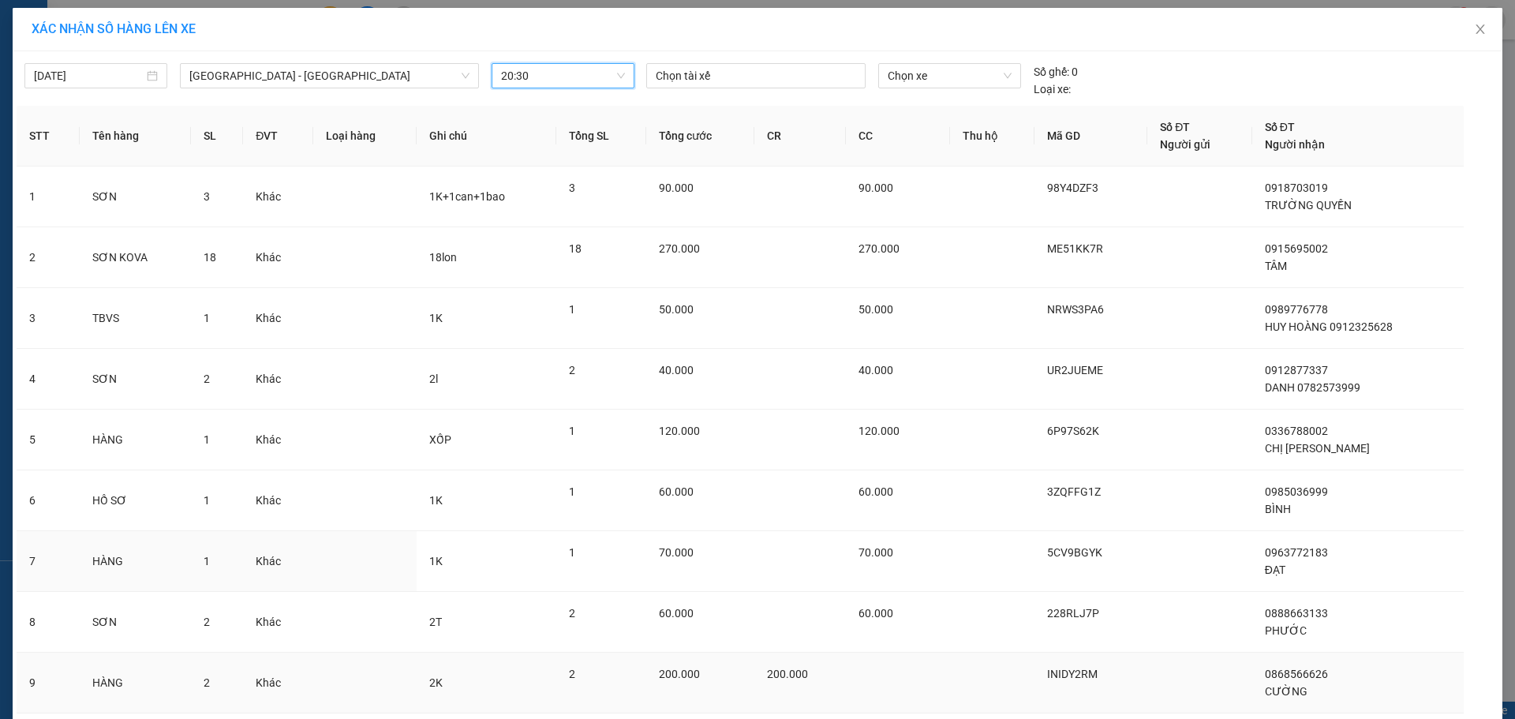
scroll to position [170, 0]
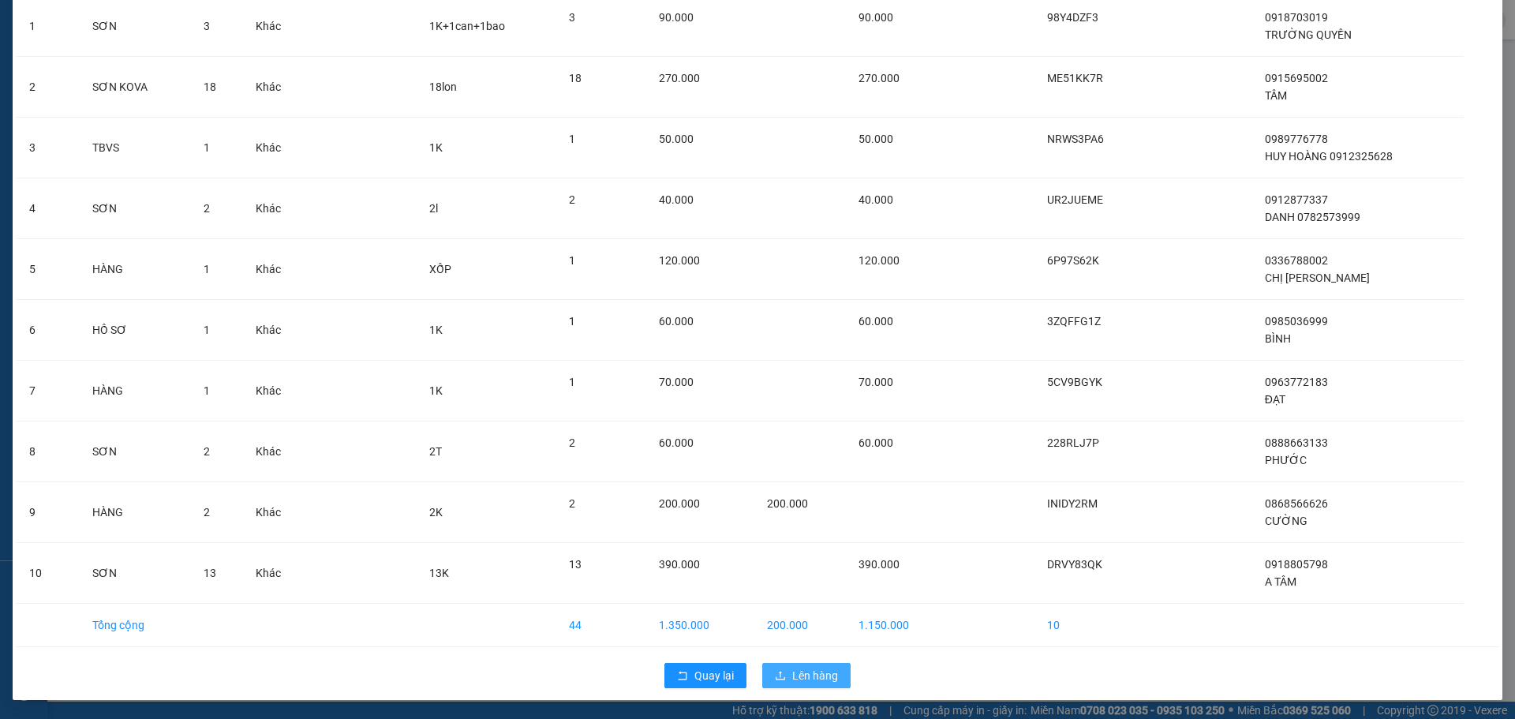
click at [823, 665] on button "Lên hàng" at bounding box center [806, 675] width 88 height 25
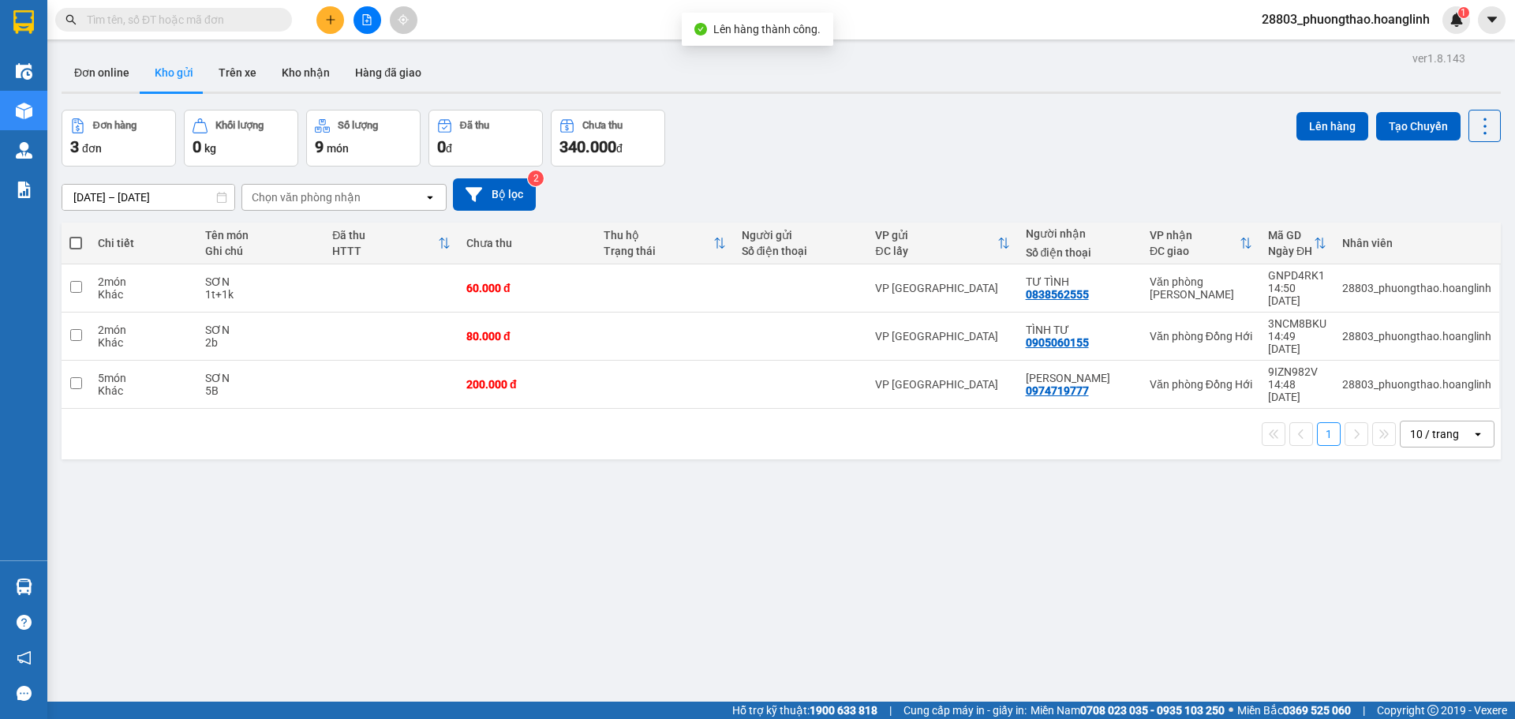
click at [80, 234] on th at bounding box center [76, 244] width 28 height 42
click at [81, 239] on span at bounding box center [75, 243] width 13 height 13
click at [76, 235] on input "checkbox" at bounding box center [76, 235] width 0 height 0
checkbox input "true"
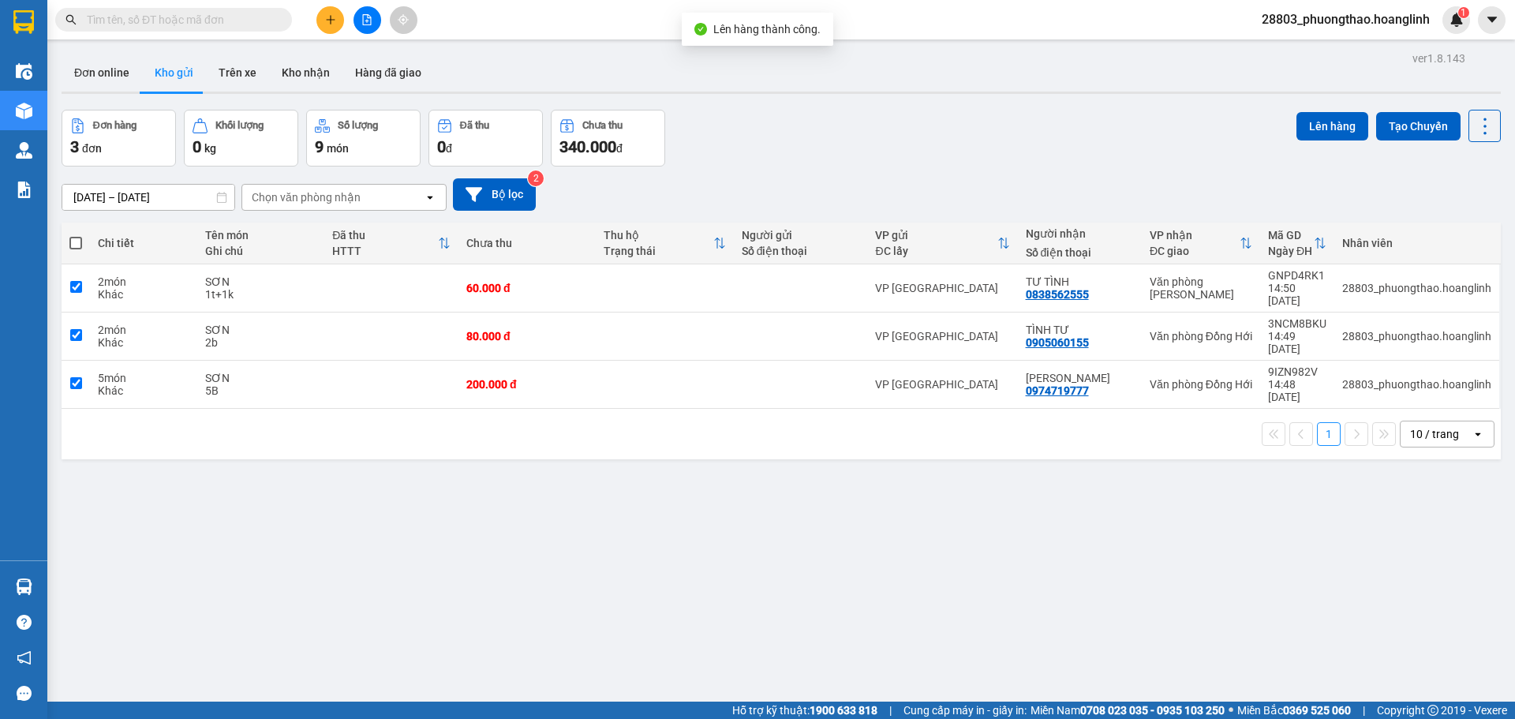
checkbox input "true"
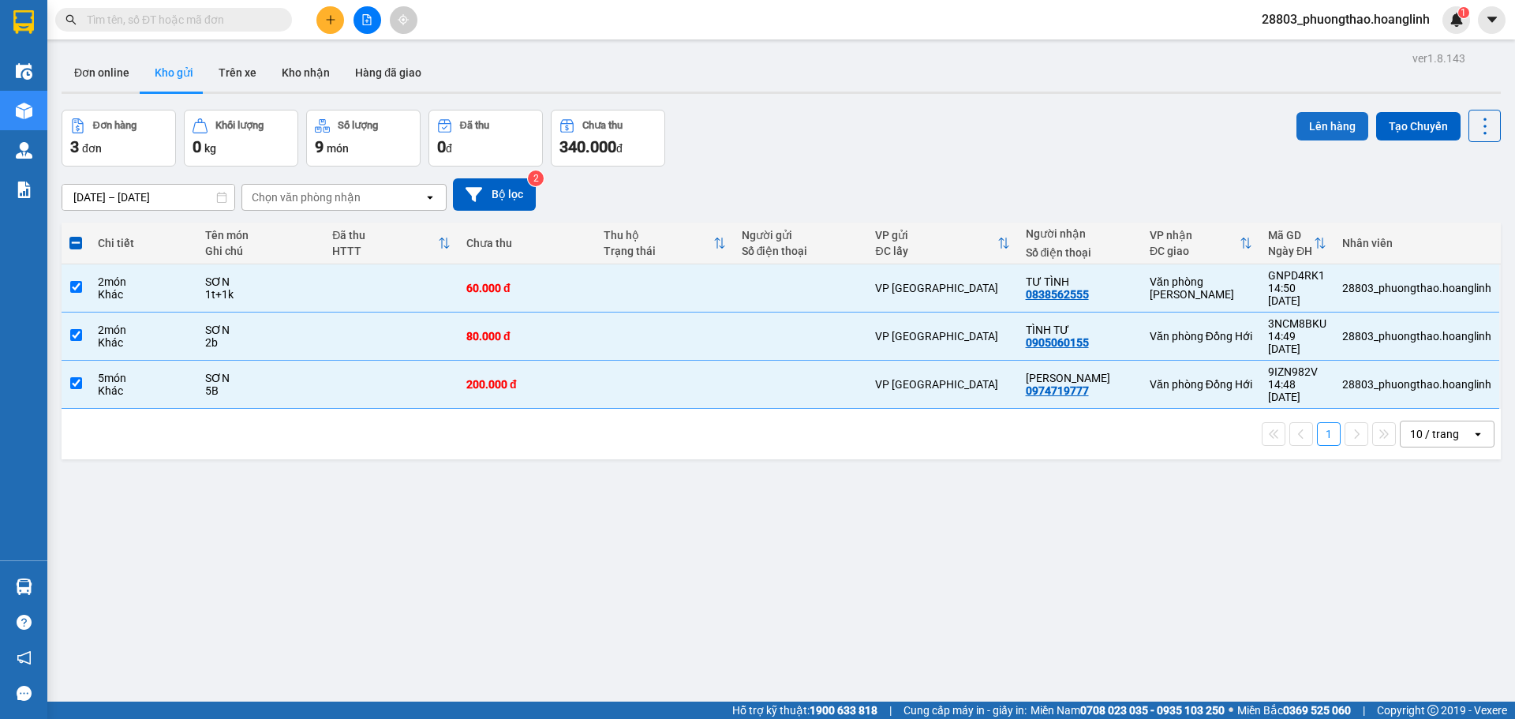
click at [1301, 114] on button "Lên hàng" at bounding box center [1333, 126] width 72 height 28
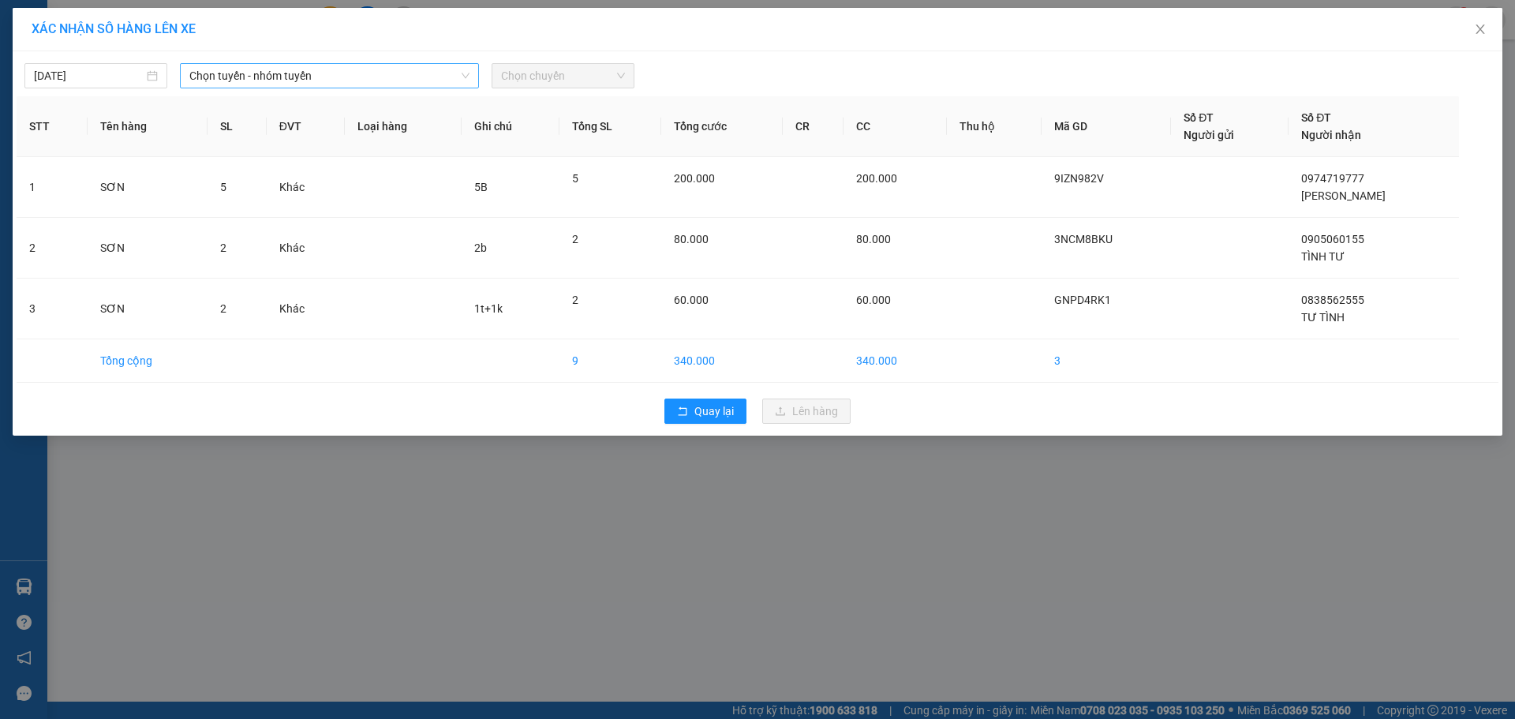
click at [277, 80] on span "Chọn tuyến - nhóm tuyến" at bounding box center [329, 76] width 280 height 24
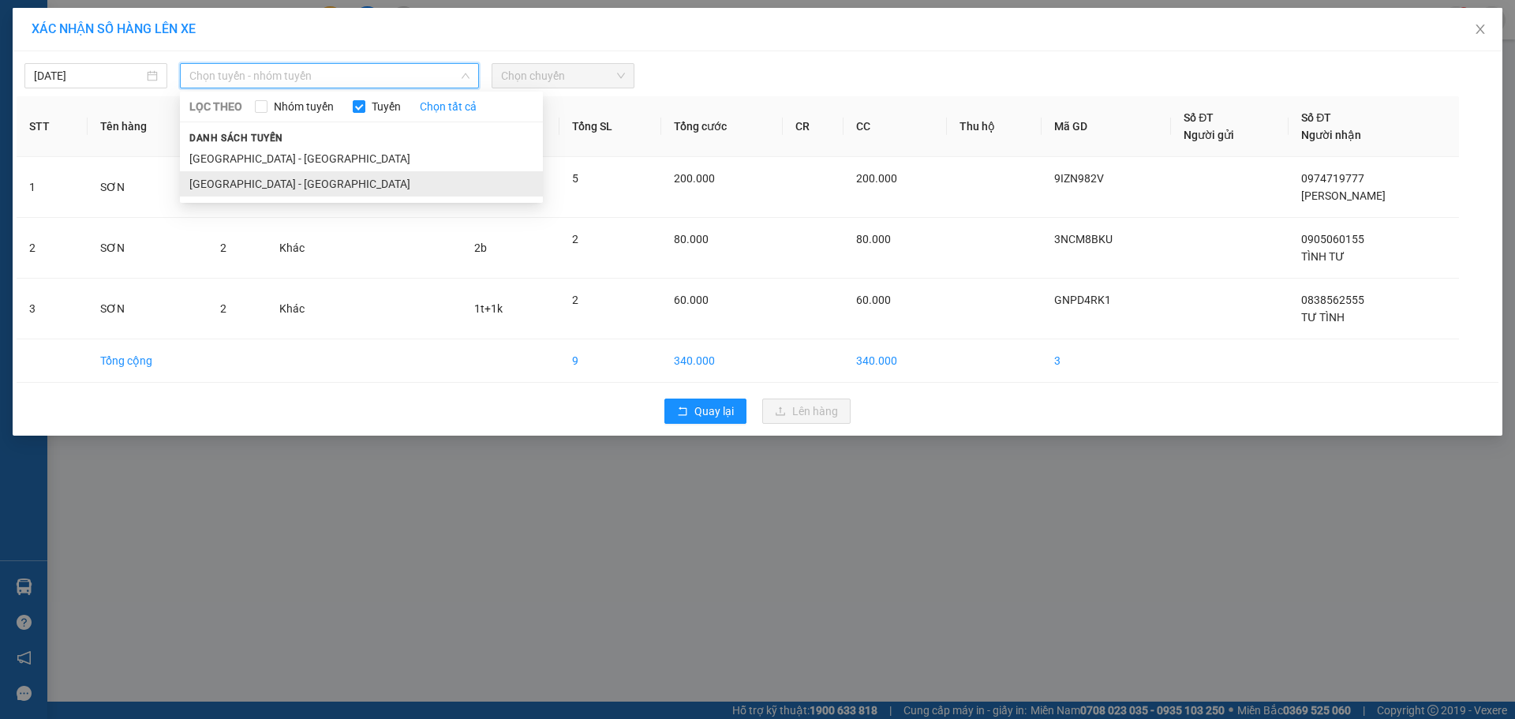
click at [217, 182] on li "[GEOGRAPHIC_DATA] - [GEOGRAPHIC_DATA]" at bounding box center [361, 183] width 363 height 25
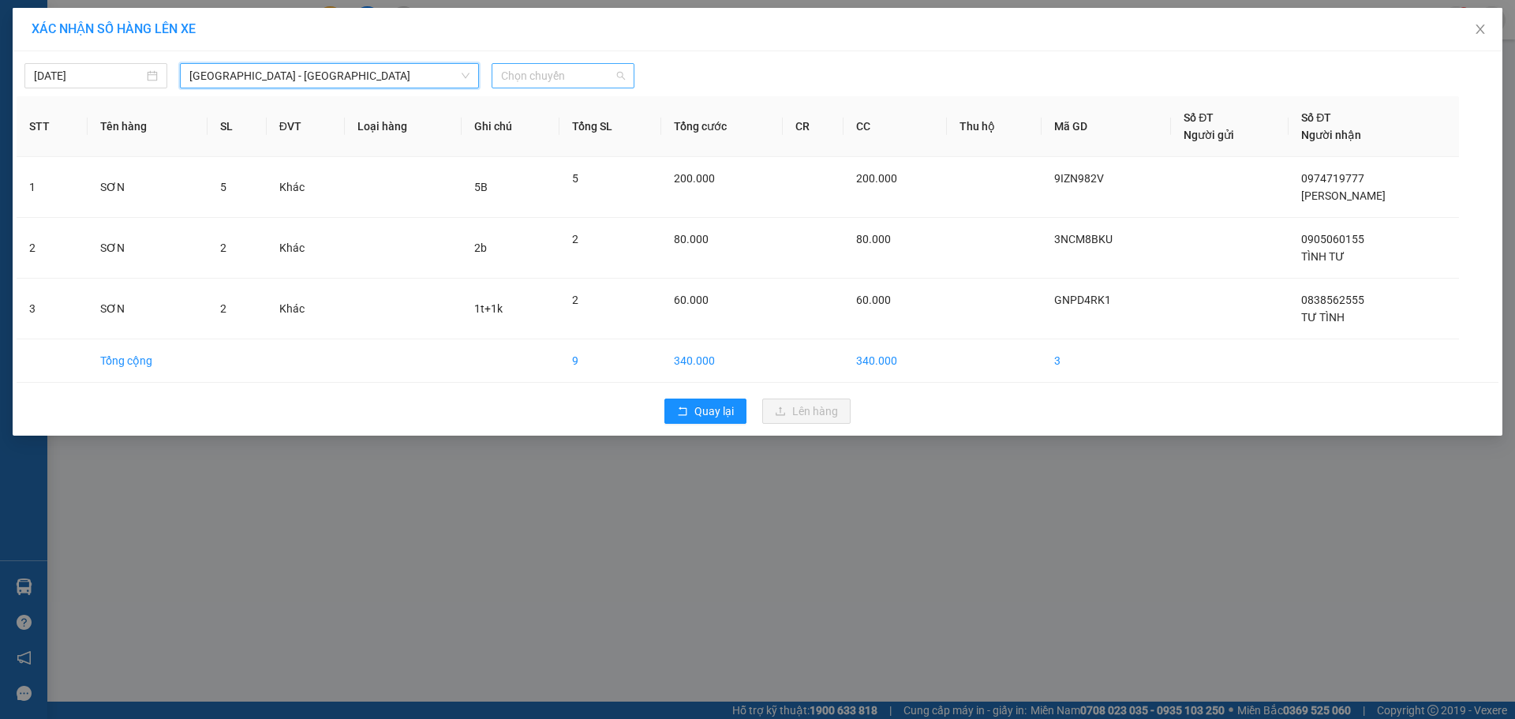
click at [592, 76] on span "Chọn chuyến" at bounding box center [563, 76] width 124 height 24
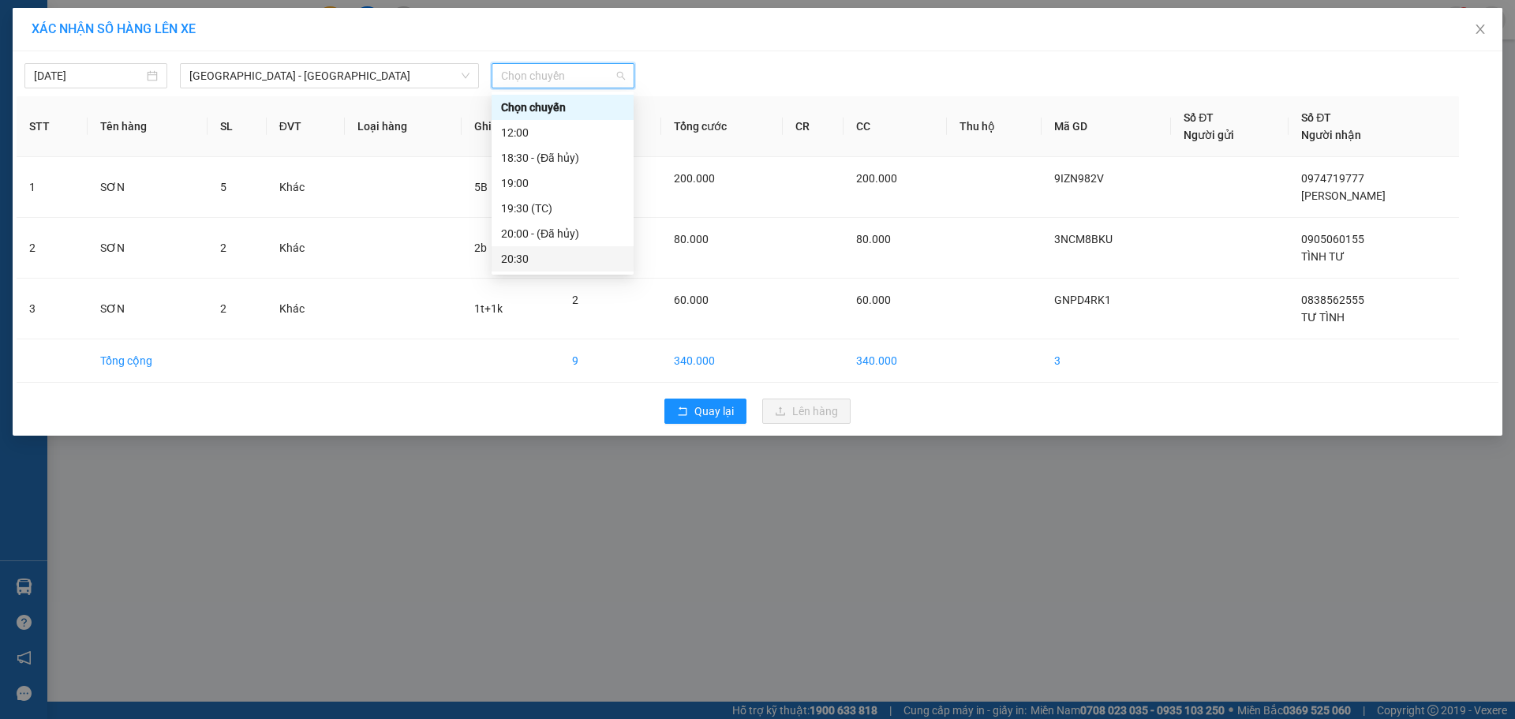
click at [531, 251] on div "20:30" at bounding box center [562, 258] width 123 height 17
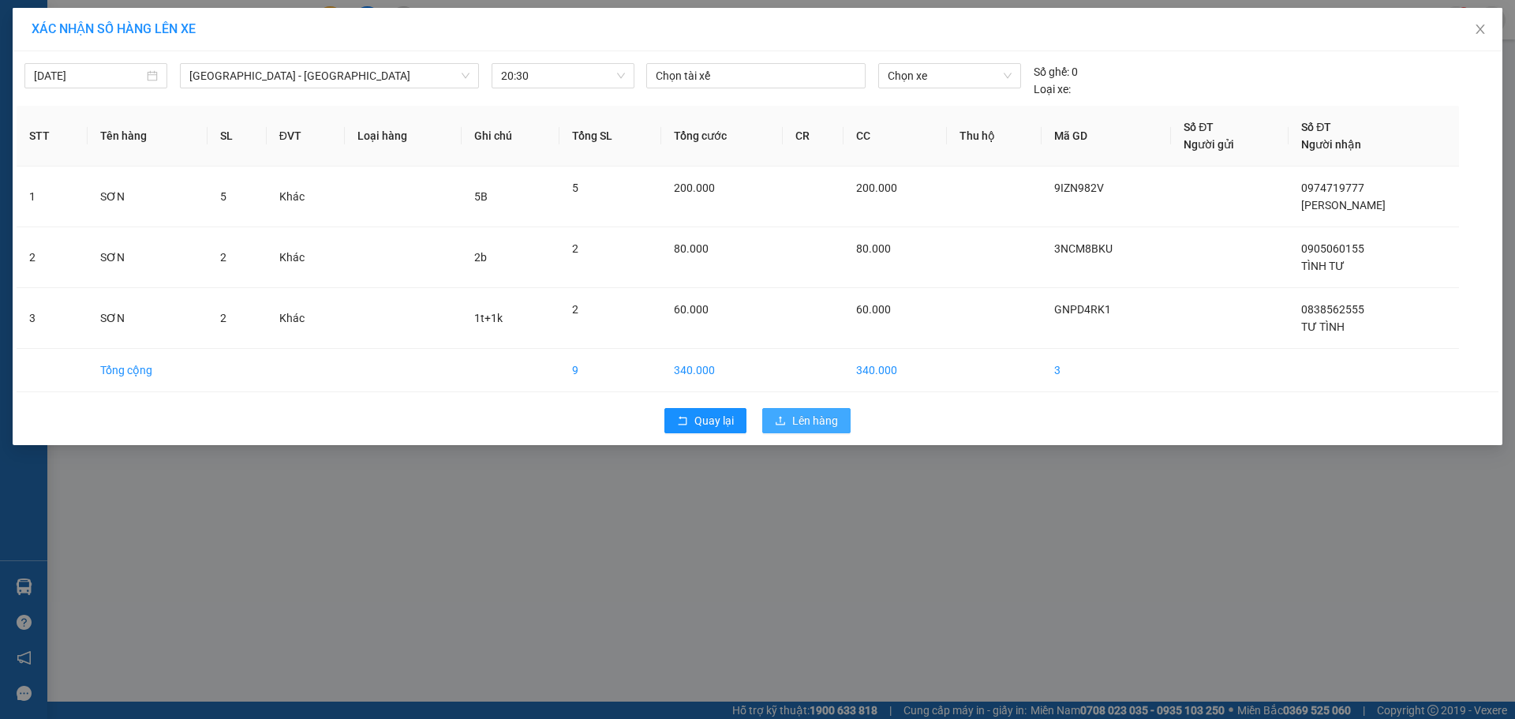
click at [813, 416] on span "Lên hàng" at bounding box center [815, 420] width 46 height 17
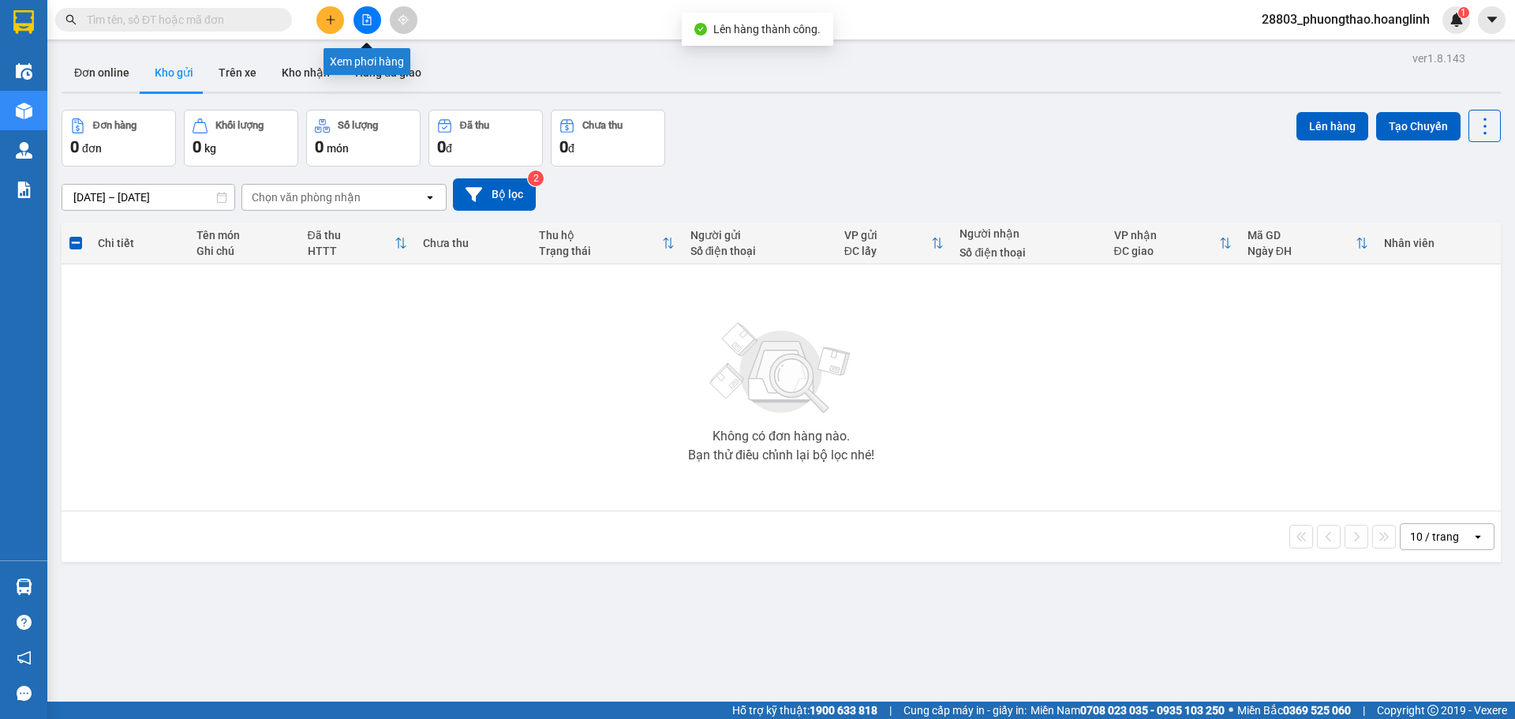
click at [371, 20] on icon "file-add" at bounding box center [367, 19] width 9 height 11
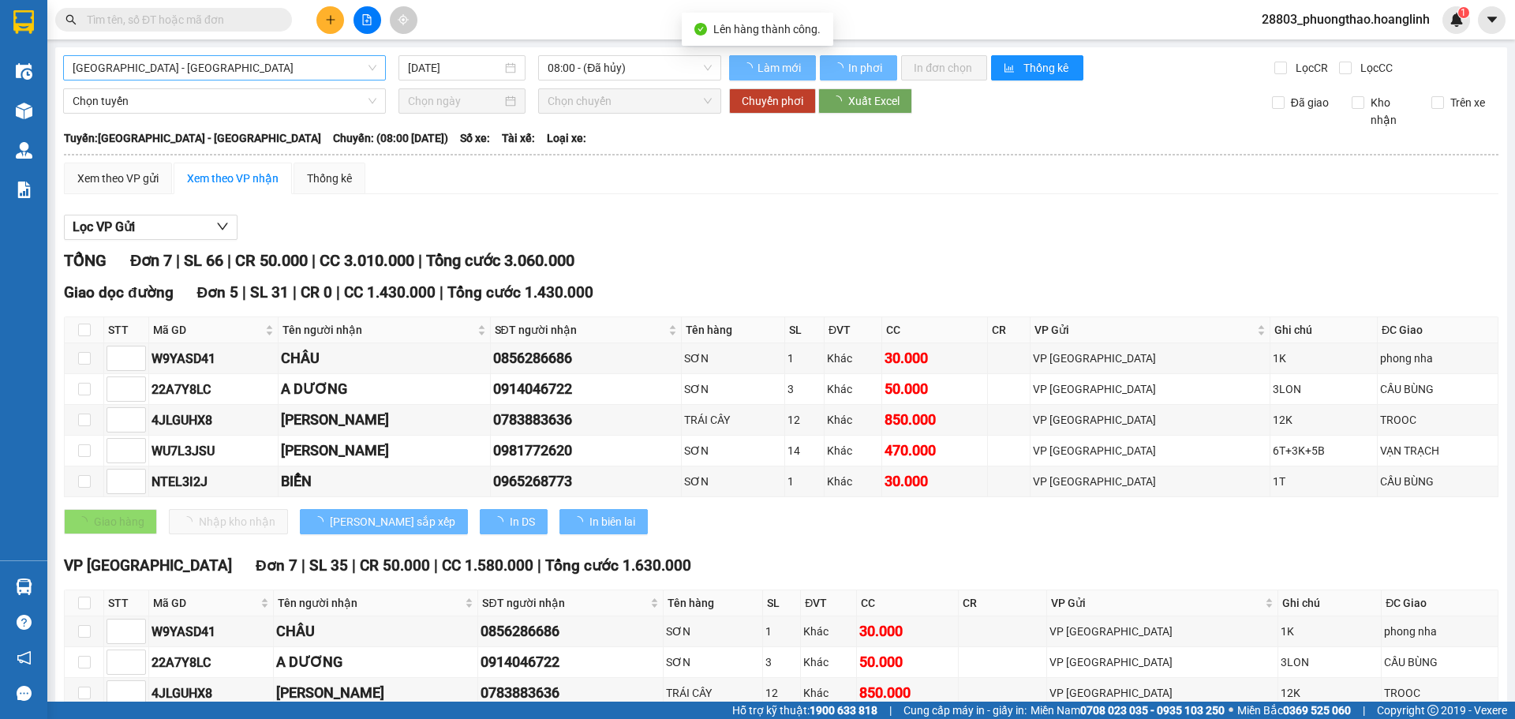
click at [110, 71] on span "[GEOGRAPHIC_DATA] - [GEOGRAPHIC_DATA]" at bounding box center [225, 68] width 304 height 24
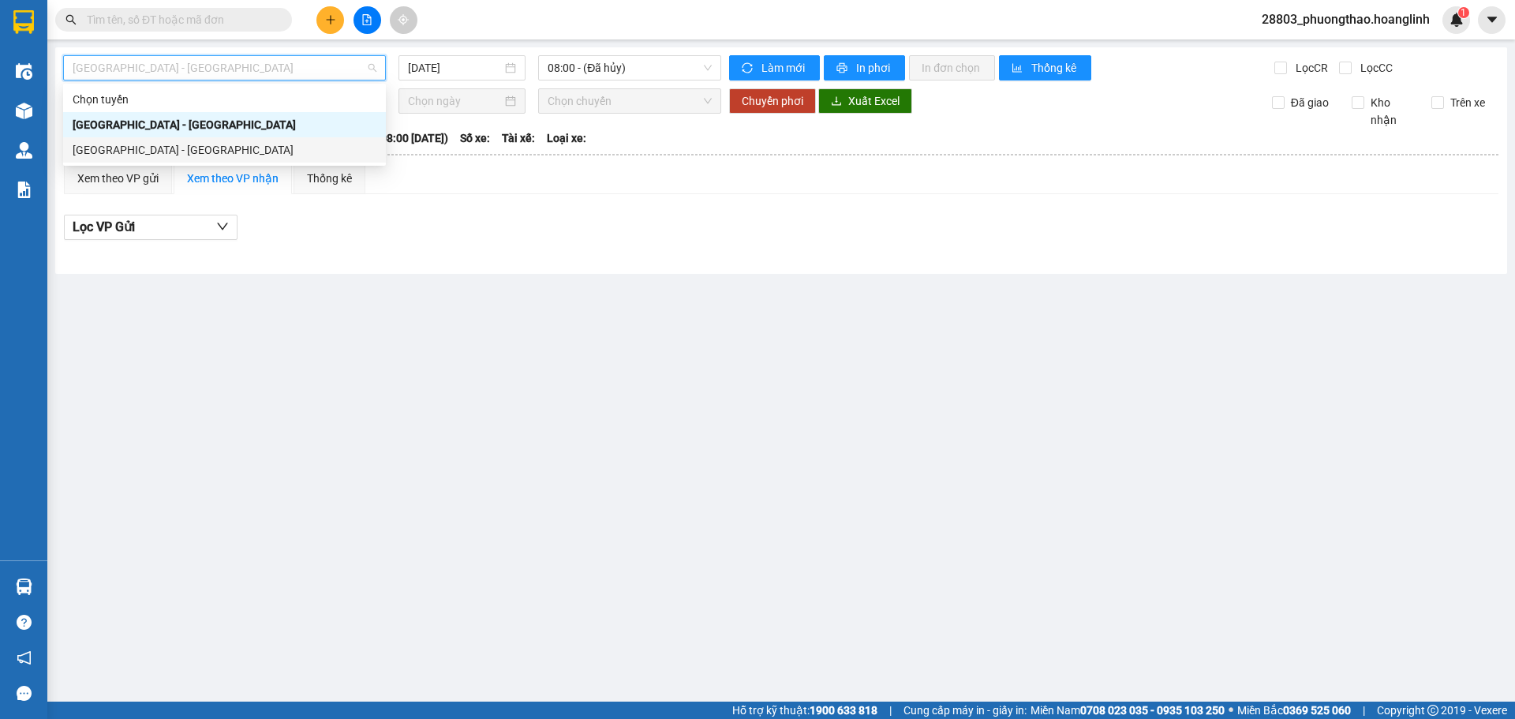
click at [107, 152] on div "[GEOGRAPHIC_DATA] - [GEOGRAPHIC_DATA]" at bounding box center [225, 149] width 304 height 17
type input "[DATE]"
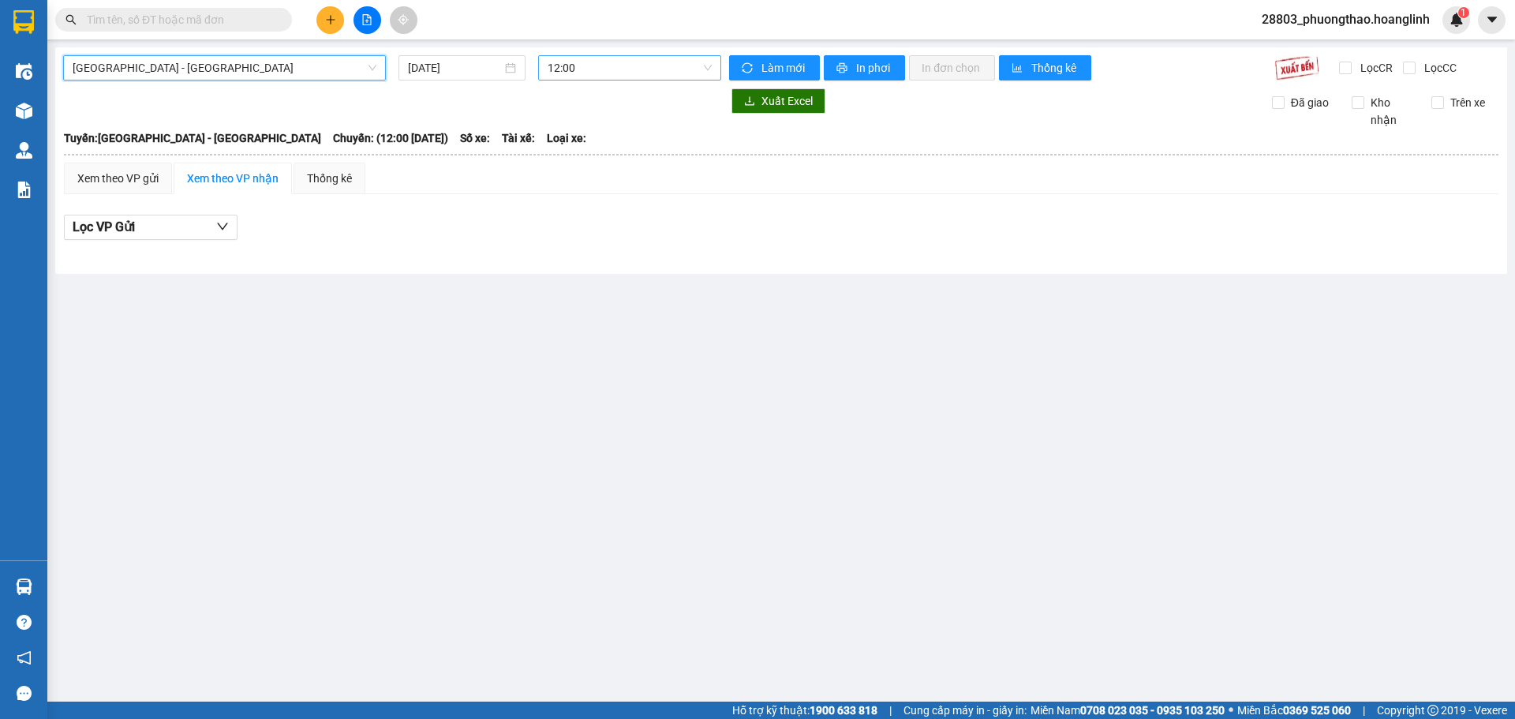
click at [545, 62] on div "12:00" at bounding box center [629, 67] width 183 height 25
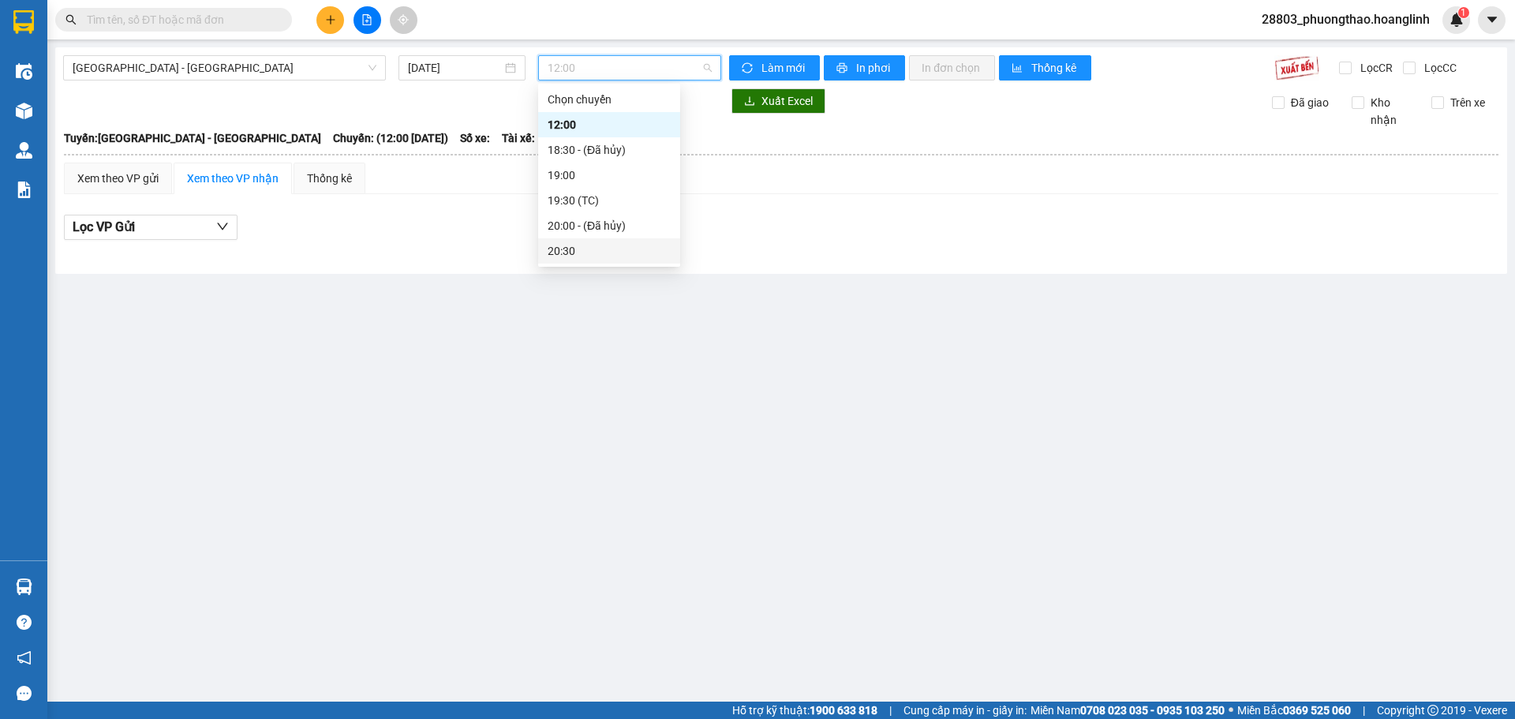
click at [578, 245] on div "20:30" at bounding box center [609, 250] width 123 height 17
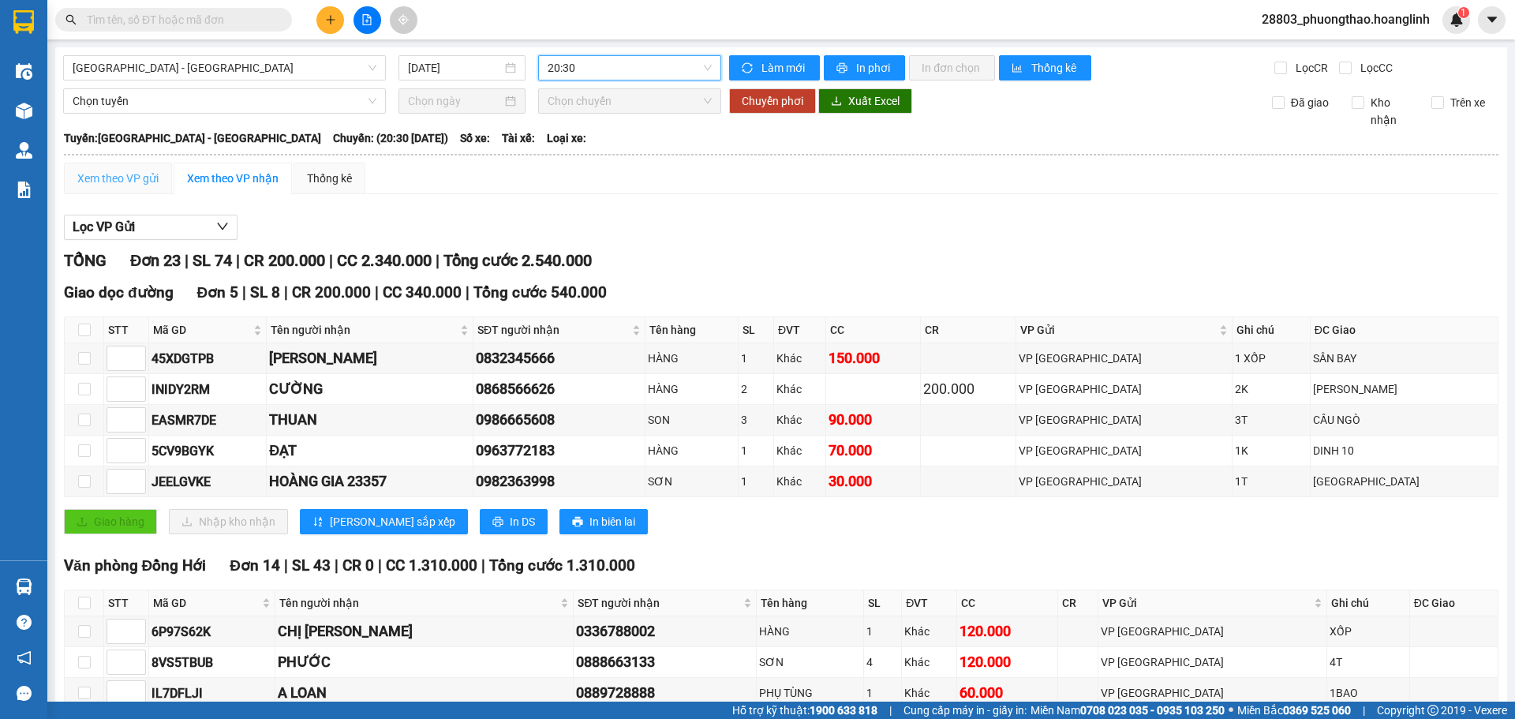
click at [131, 188] on div "Xem theo VP gửi" at bounding box center [118, 179] width 108 height 32
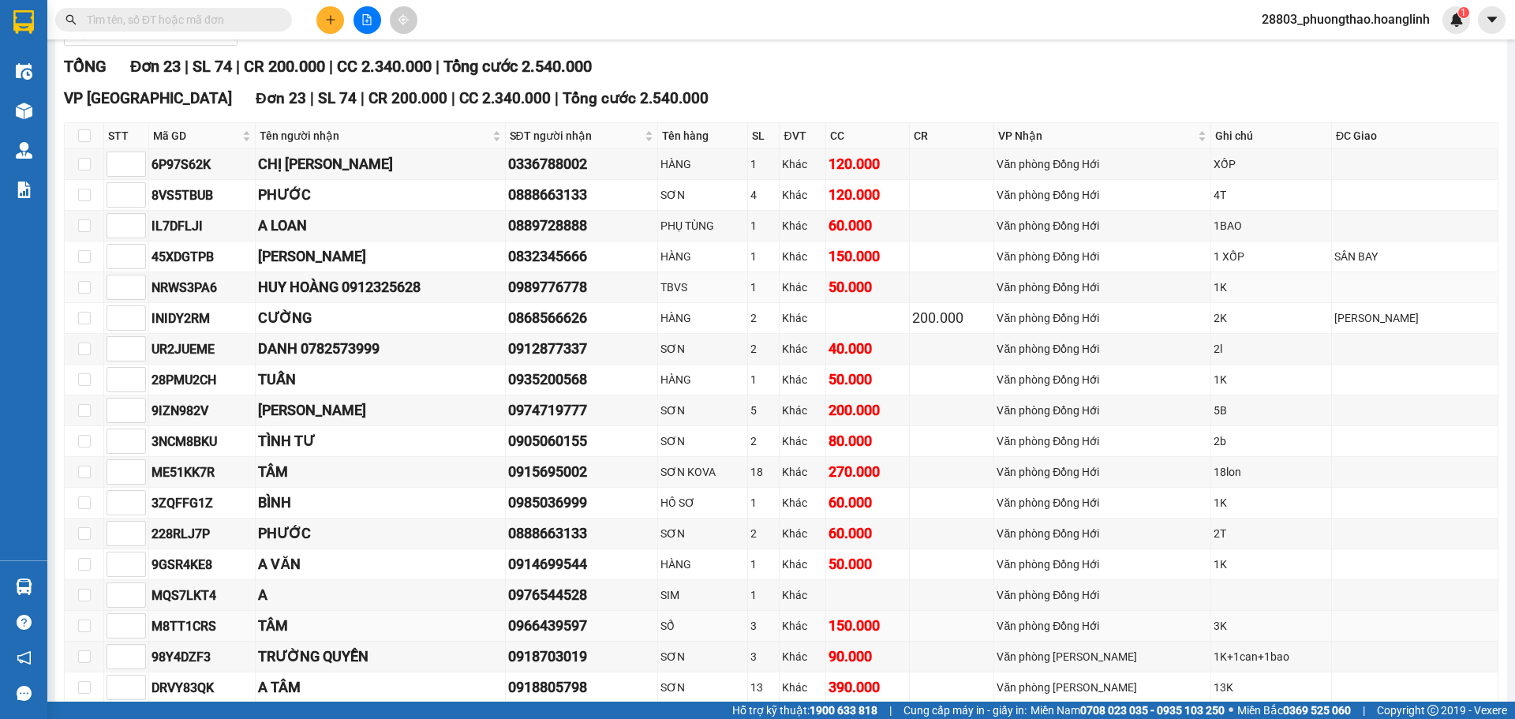
scroll to position [431, 0]
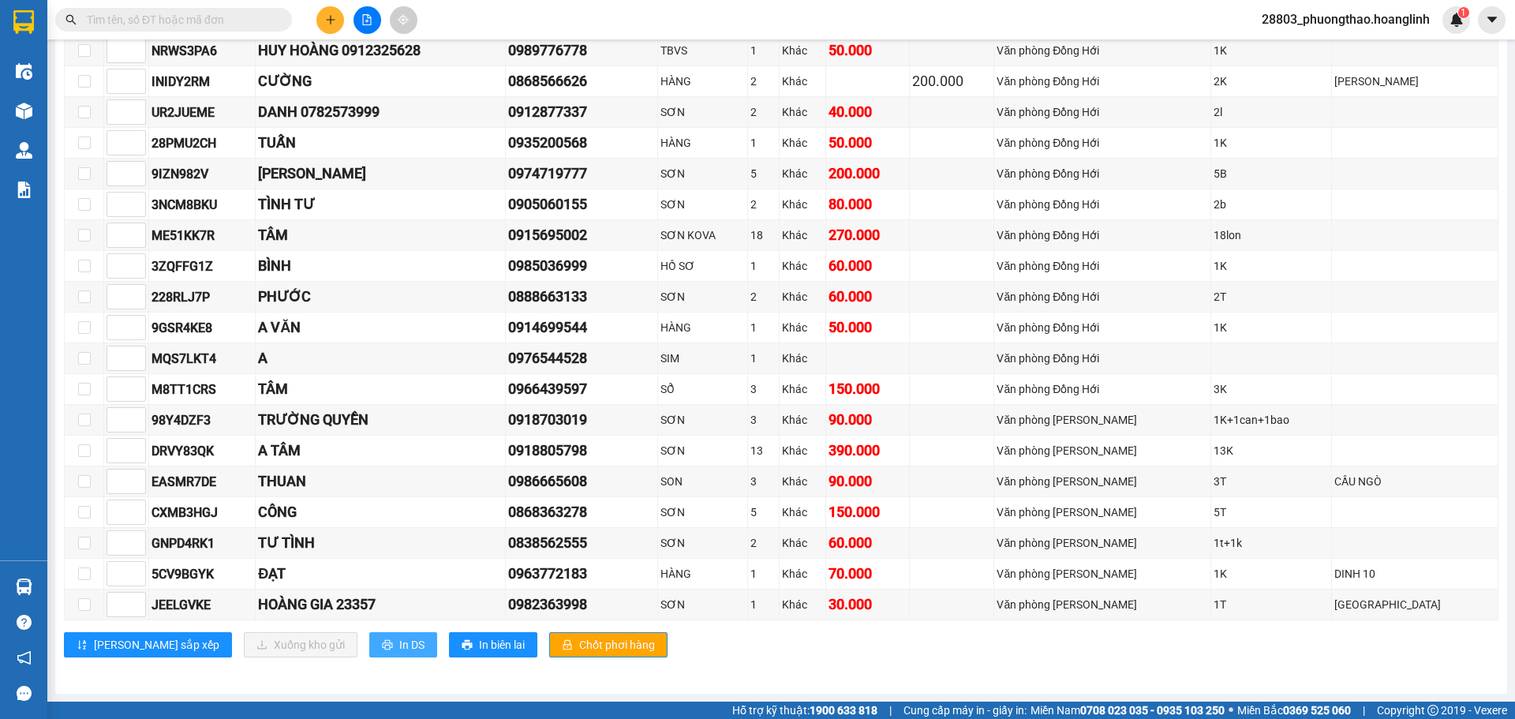
click at [399, 646] on span "In DS" at bounding box center [411, 644] width 25 height 17
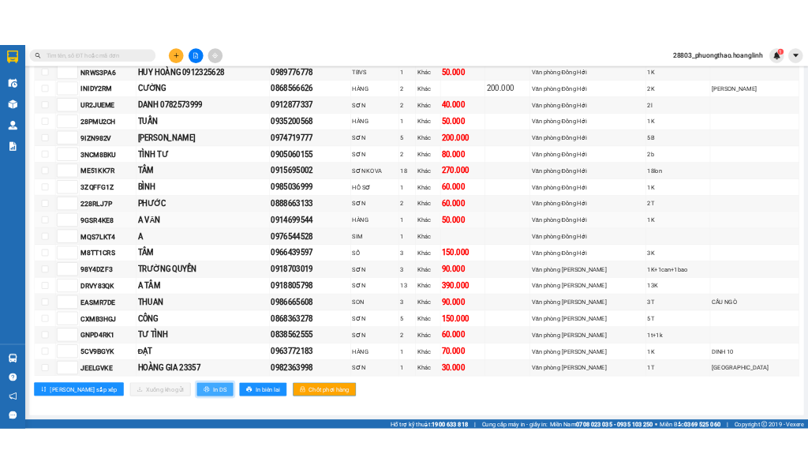
scroll to position [0, 0]
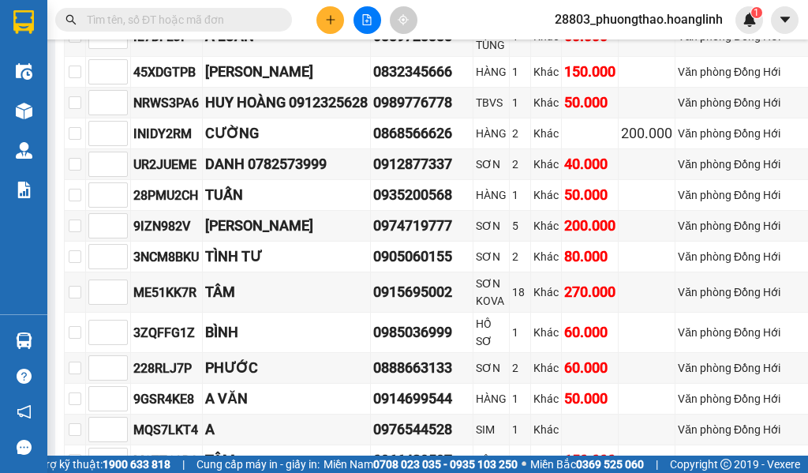
click at [135, 14] on input "text" at bounding box center [180, 19] width 186 height 17
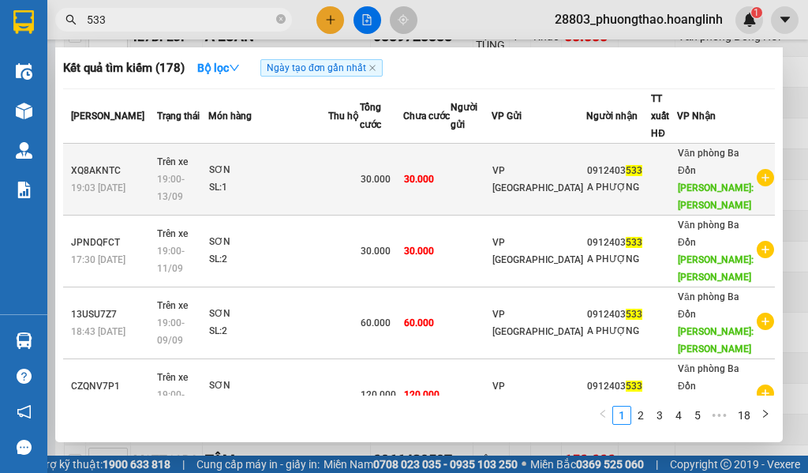
type input "533"
click at [605, 194] on div "A PHƯỢNG" at bounding box center [619, 187] width 64 height 17
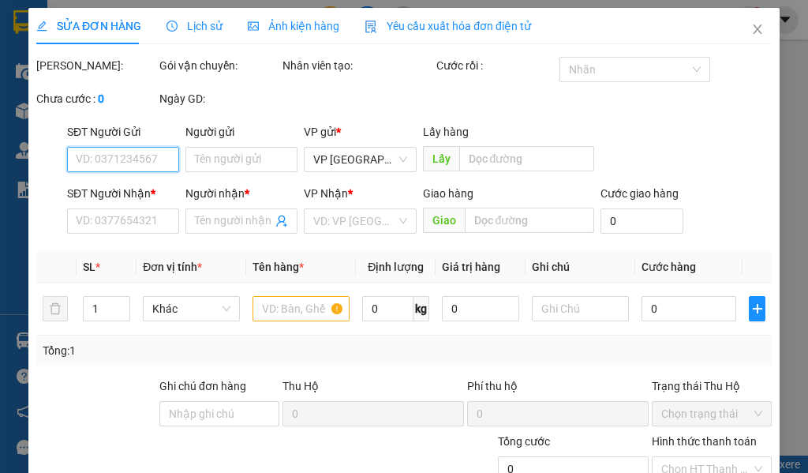
type input "0912403533"
type input "A PHƯỢNG"
type input "MINH CẦM"
type input "30.000"
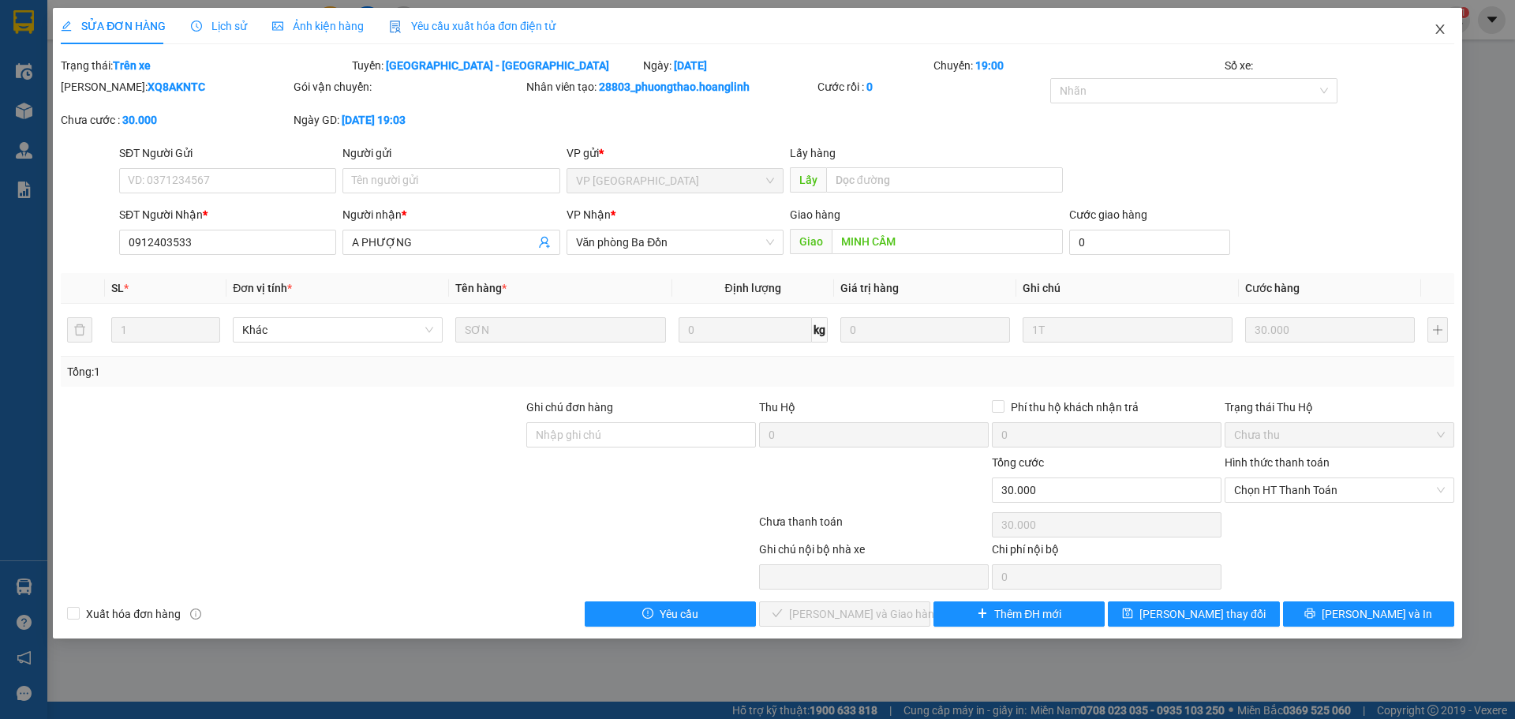
click at [1440, 31] on icon "close" at bounding box center [1440, 28] width 9 height 9
